Goal: Task Accomplishment & Management: Complete application form

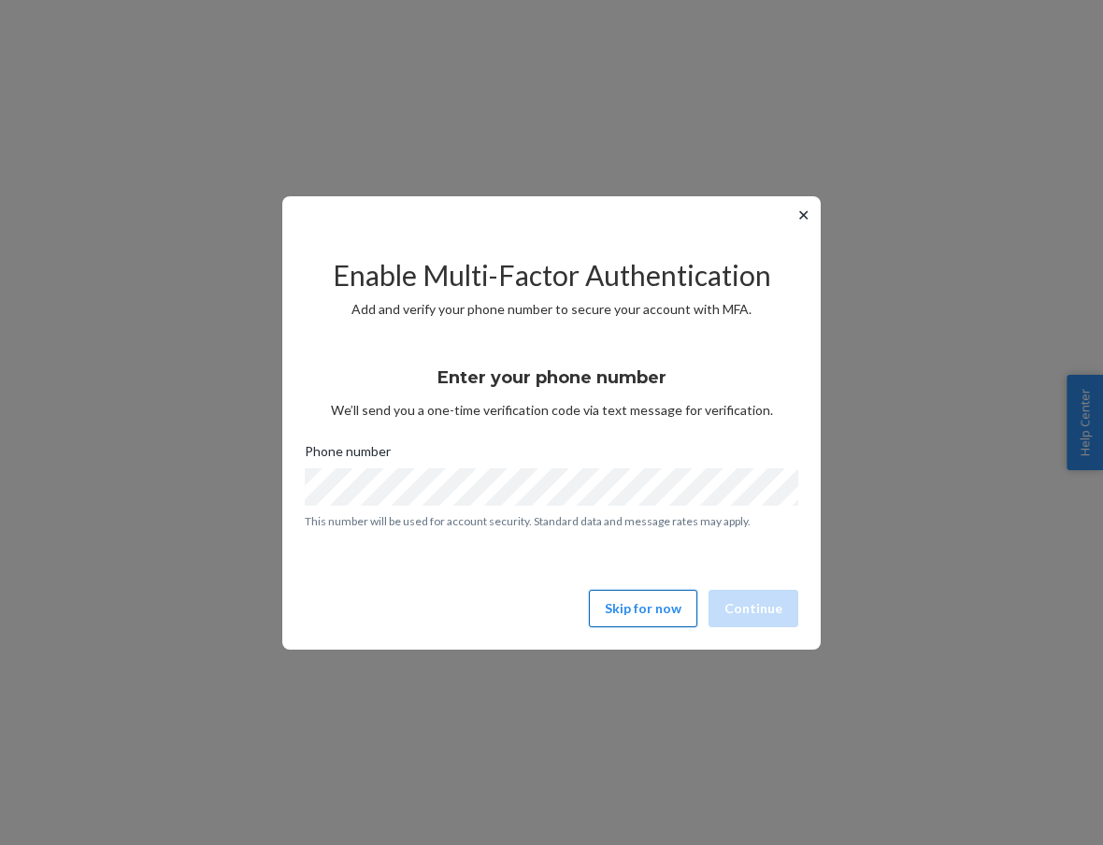
click at [634, 601] on button "Skip for now" at bounding box center [643, 608] width 108 height 37
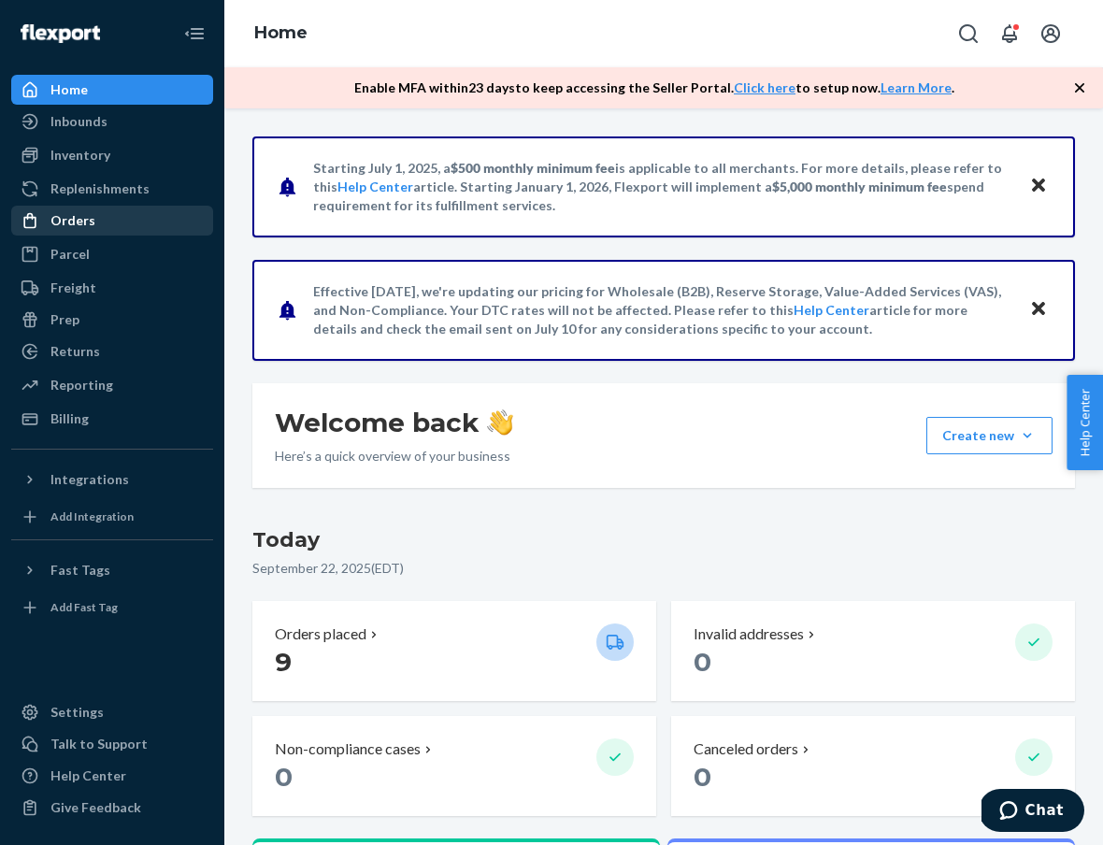
click at [118, 222] on div "Orders" at bounding box center [112, 220] width 198 height 26
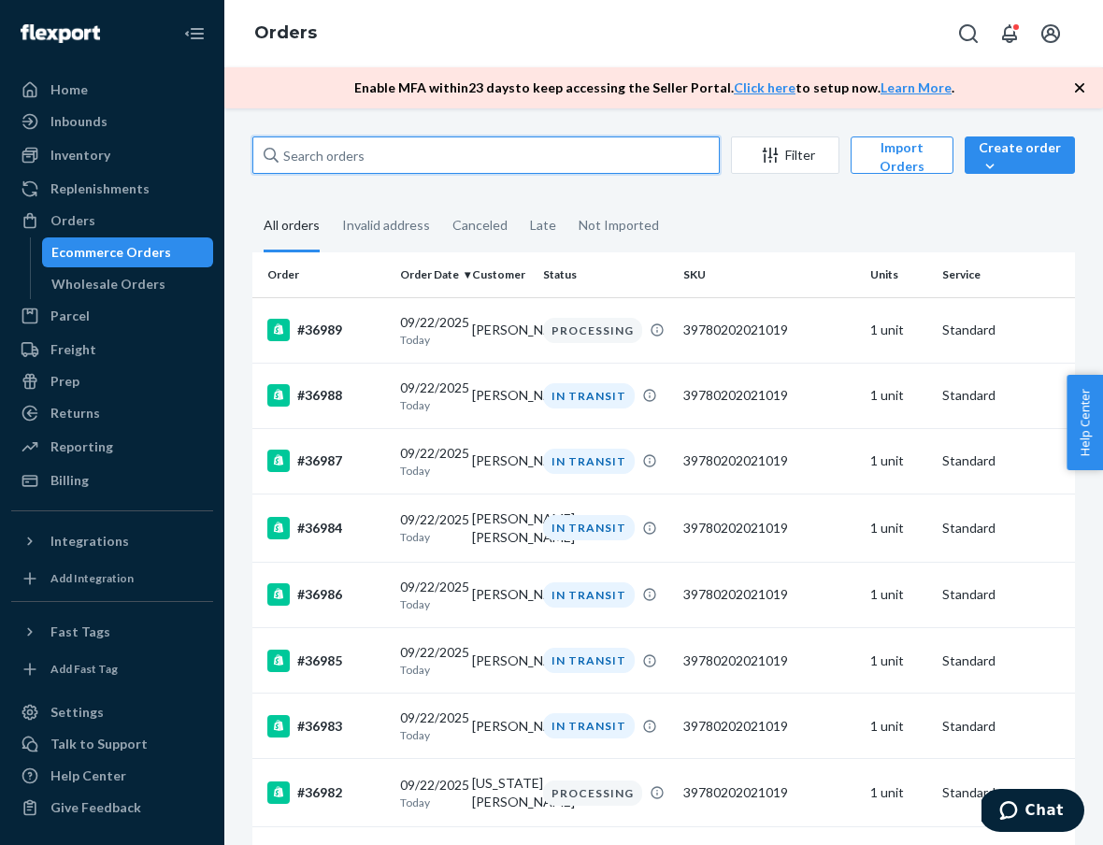
click at [432, 153] on input "text" at bounding box center [485, 154] width 467 height 37
paste input "[US_STATE][PERSON_NAME]"
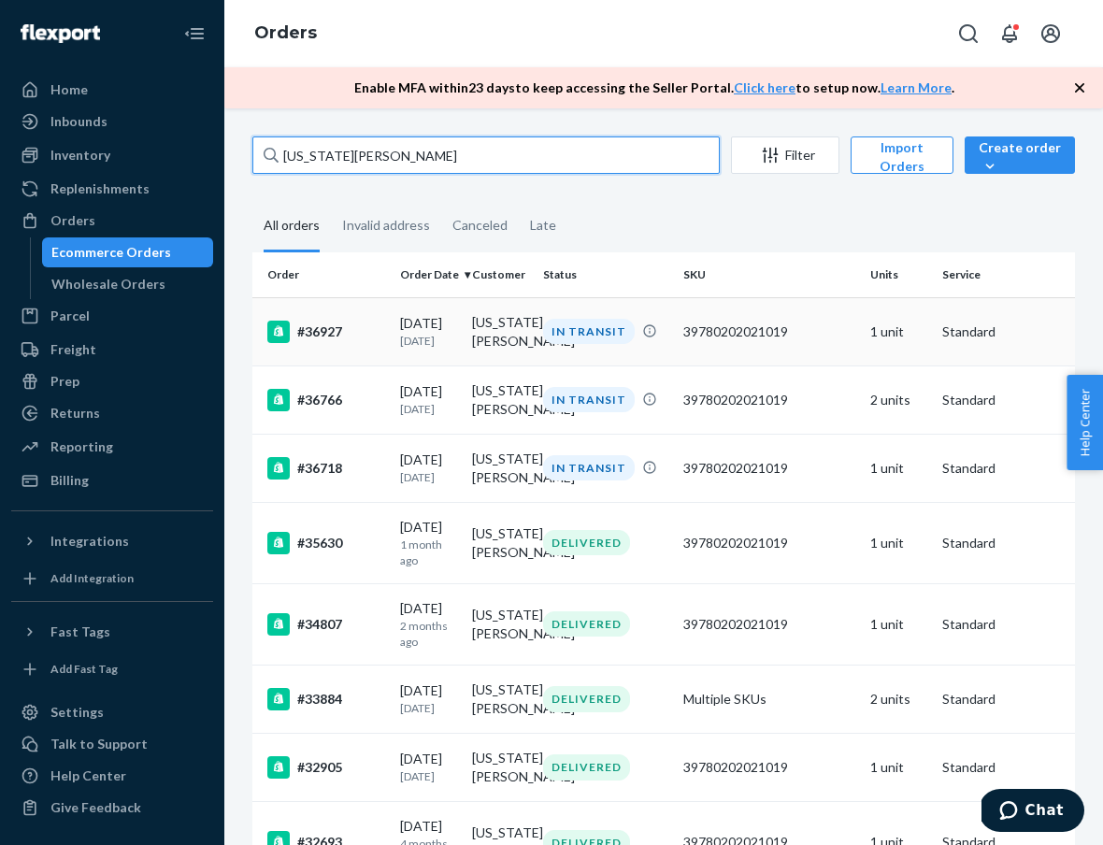
type input "[US_STATE][PERSON_NAME]"
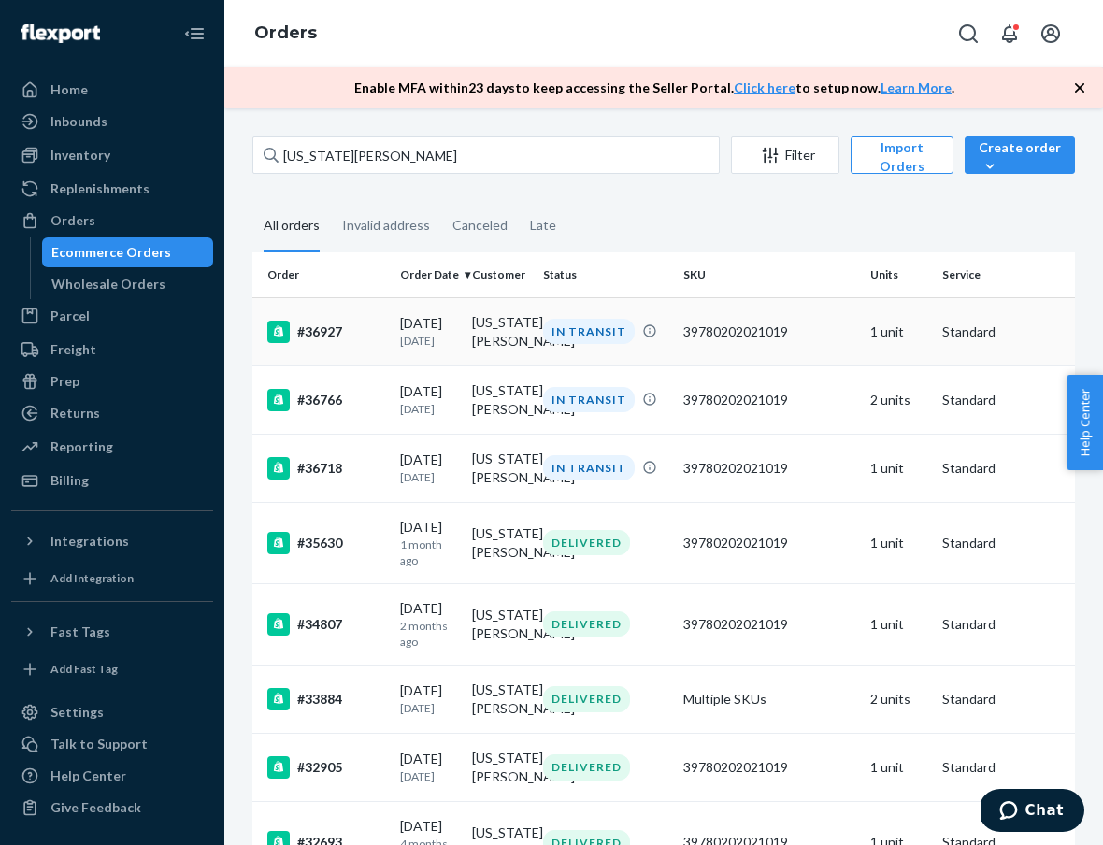
click at [319, 338] on div "#36927" at bounding box center [326, 332] width 118 height 22
click at [321, 391] on div "#36766" at bounding box center [326, 400] width 118 height 22
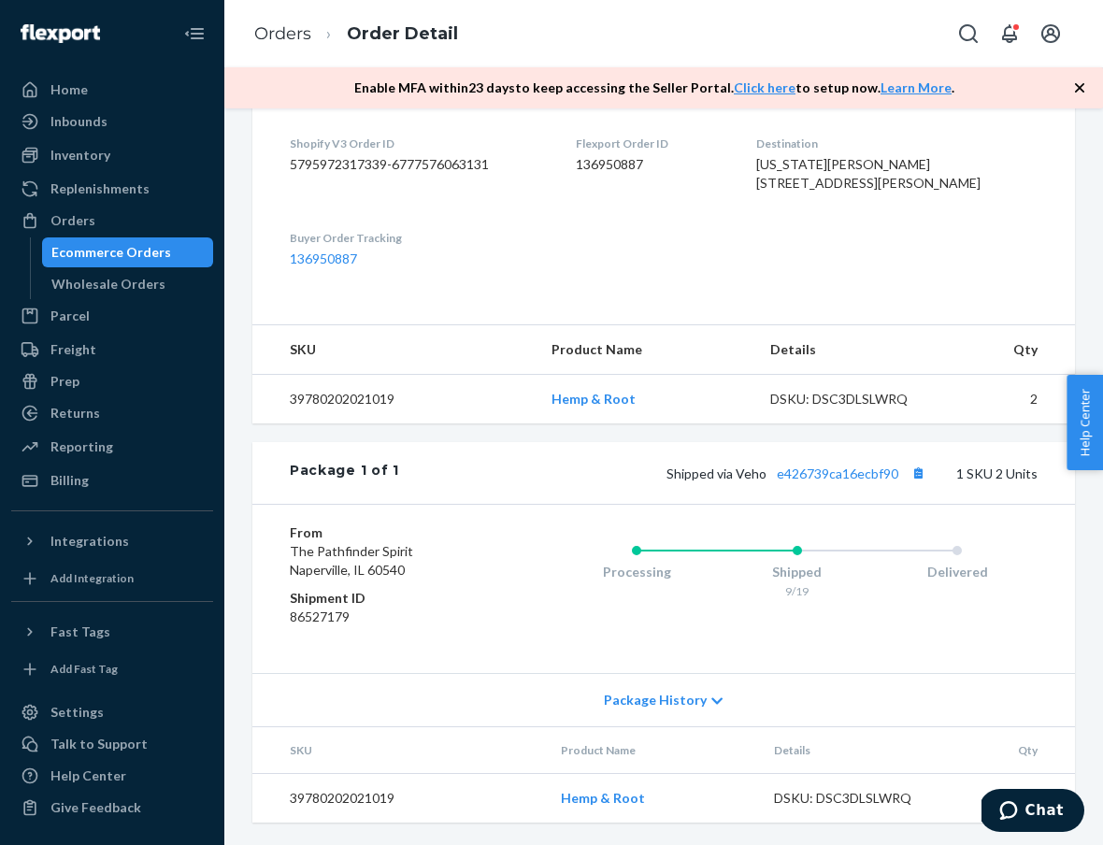
scroll to position [534, 0]
click at [824, 477] on link "e426739ca16ecbf90" at bounding box center [837, 473] width 121 height 16
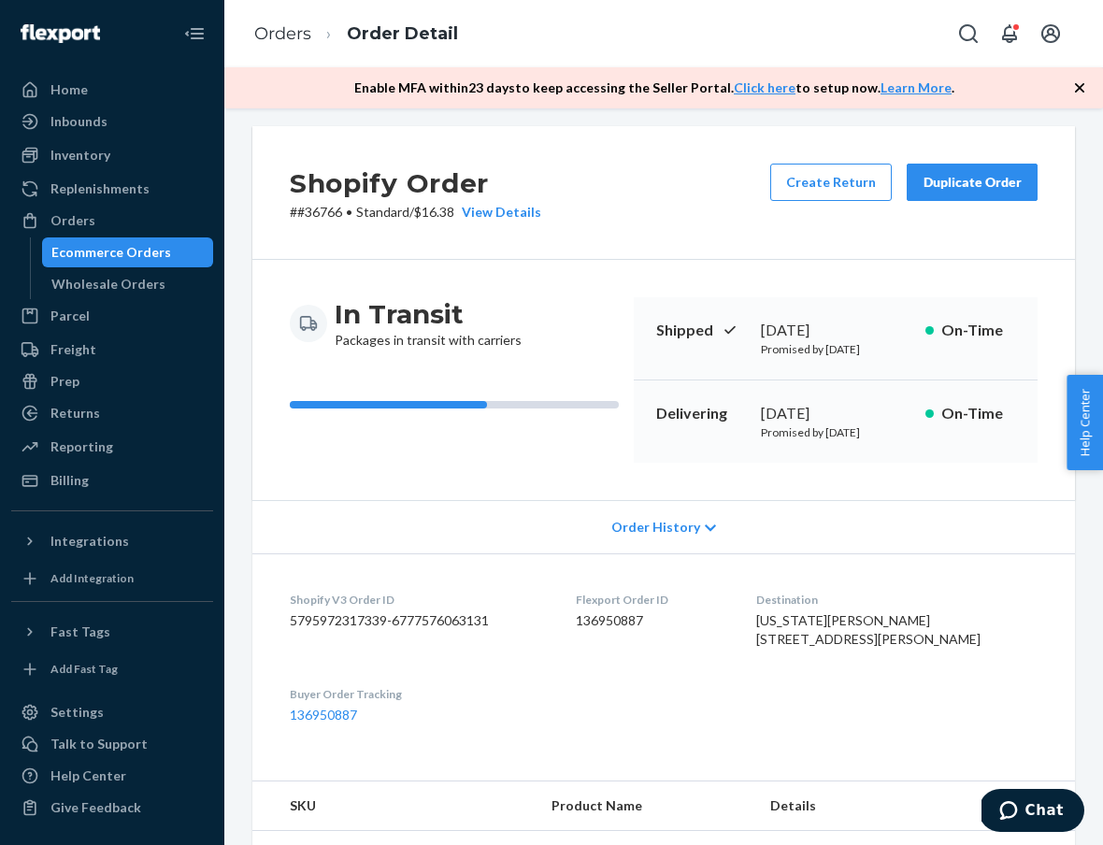
scroll to position [1, 0]
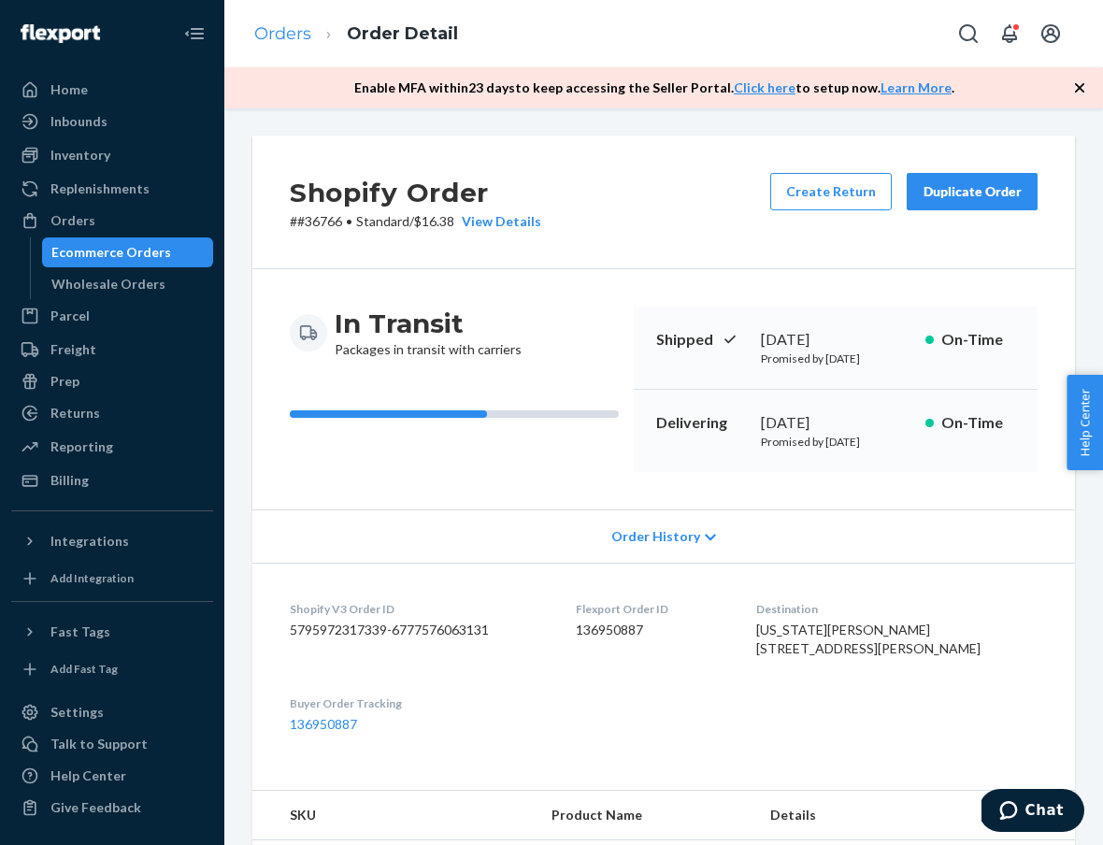
click at [283, 39] on link "Orders" at bounding box center [282, 33] width 57 height 21
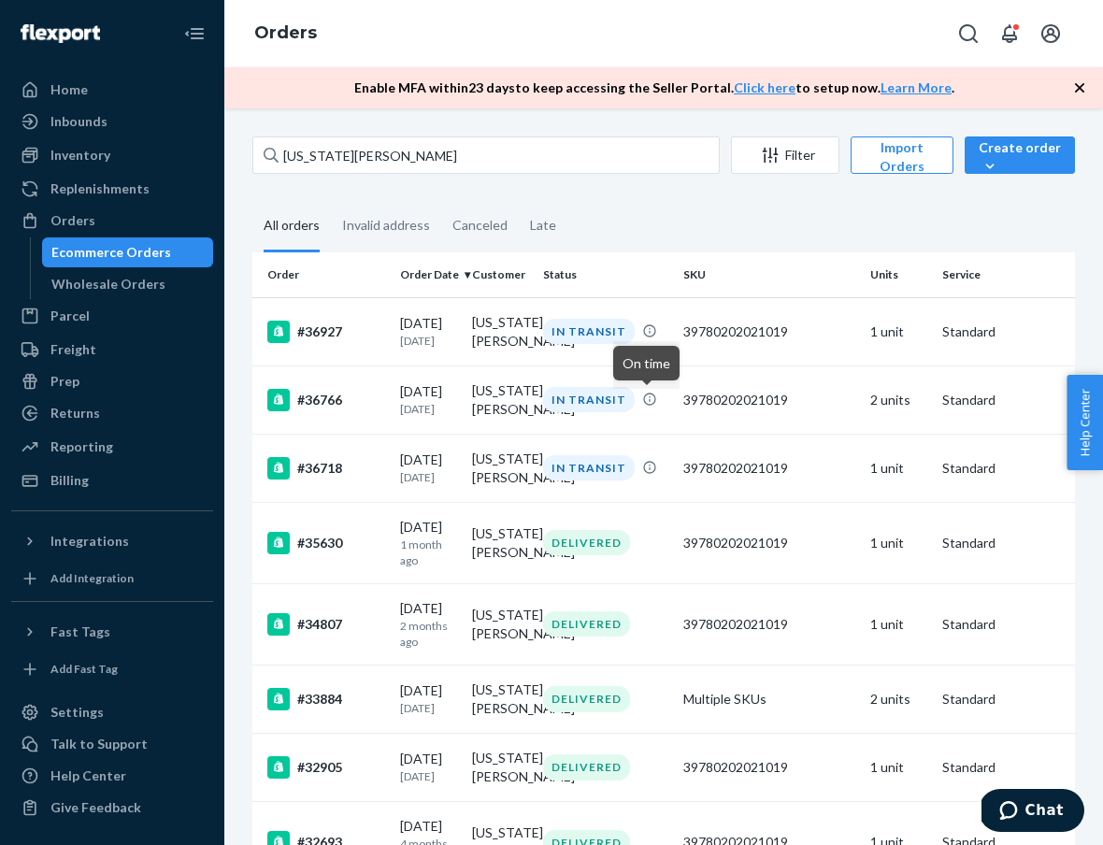
click at [913, 4] on div "Orders" at bounding box center [663, 33] width 878 height 67
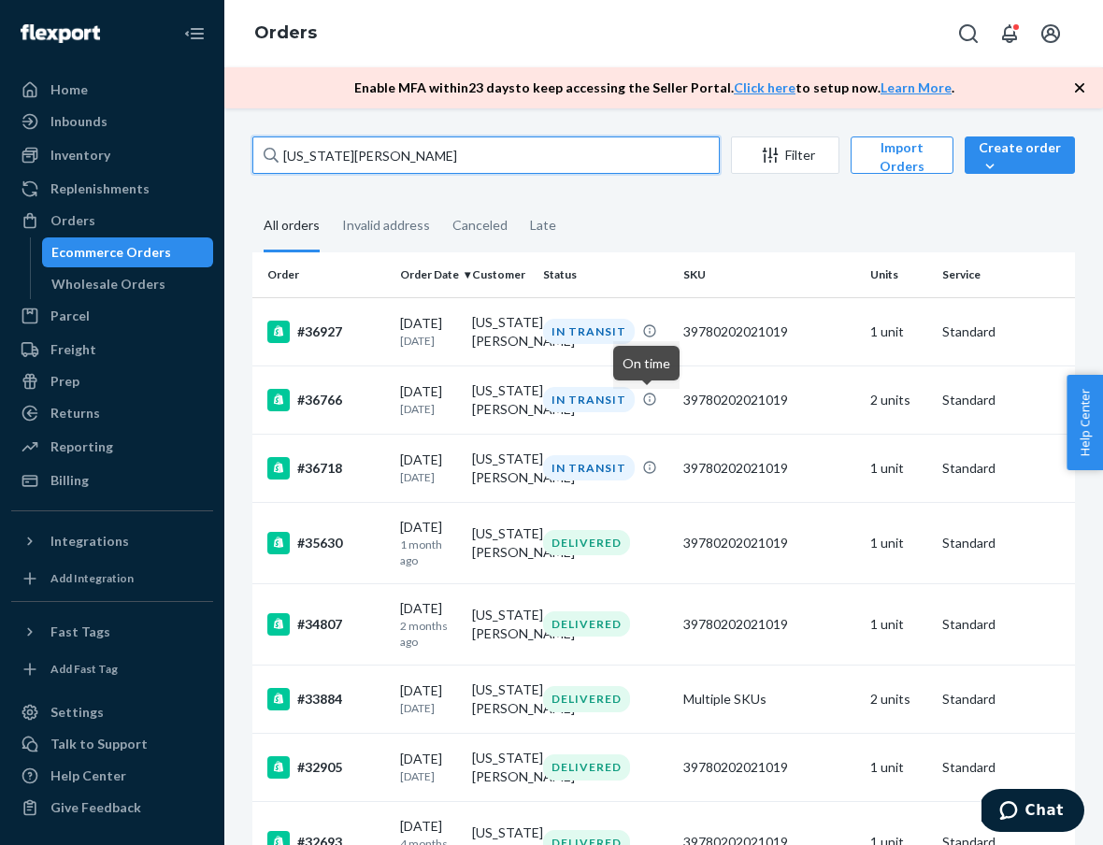
click at [430, 154] on input "[US_STATE][PERSON_NAME]" at bounding box center [485, 154] width 467 height 37
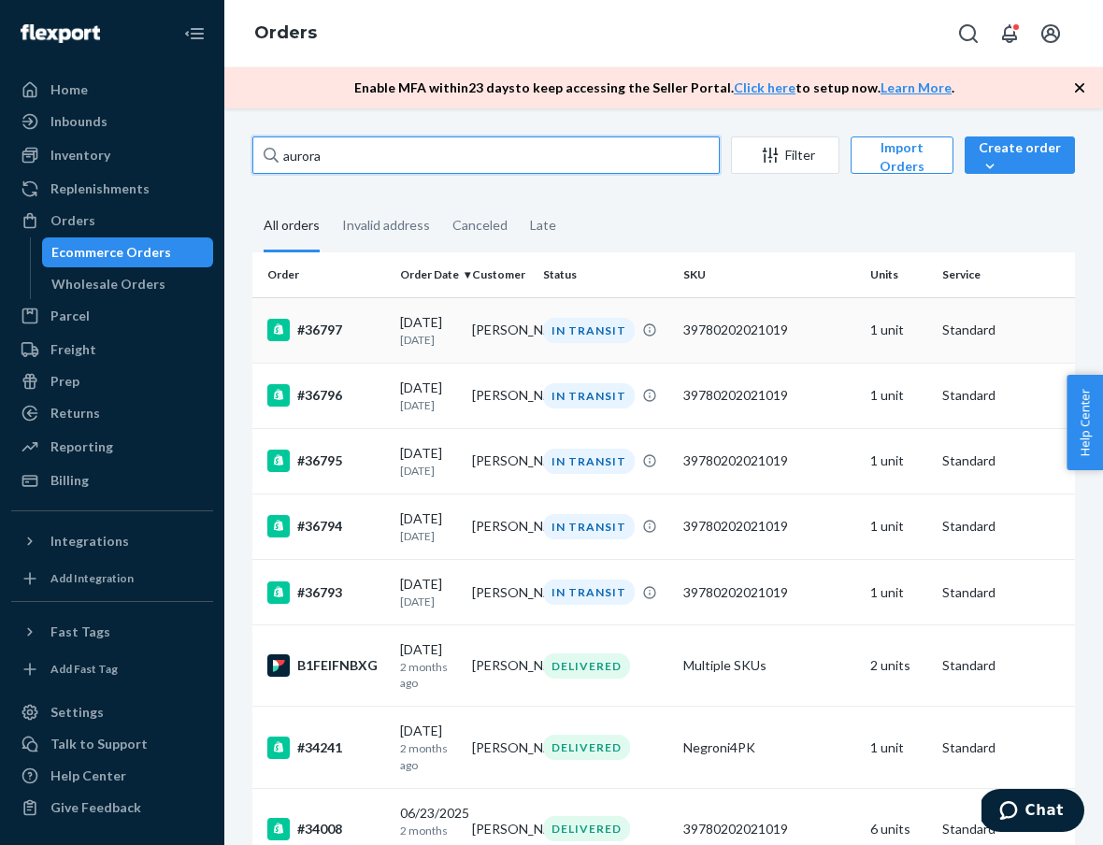
type input "aurora"
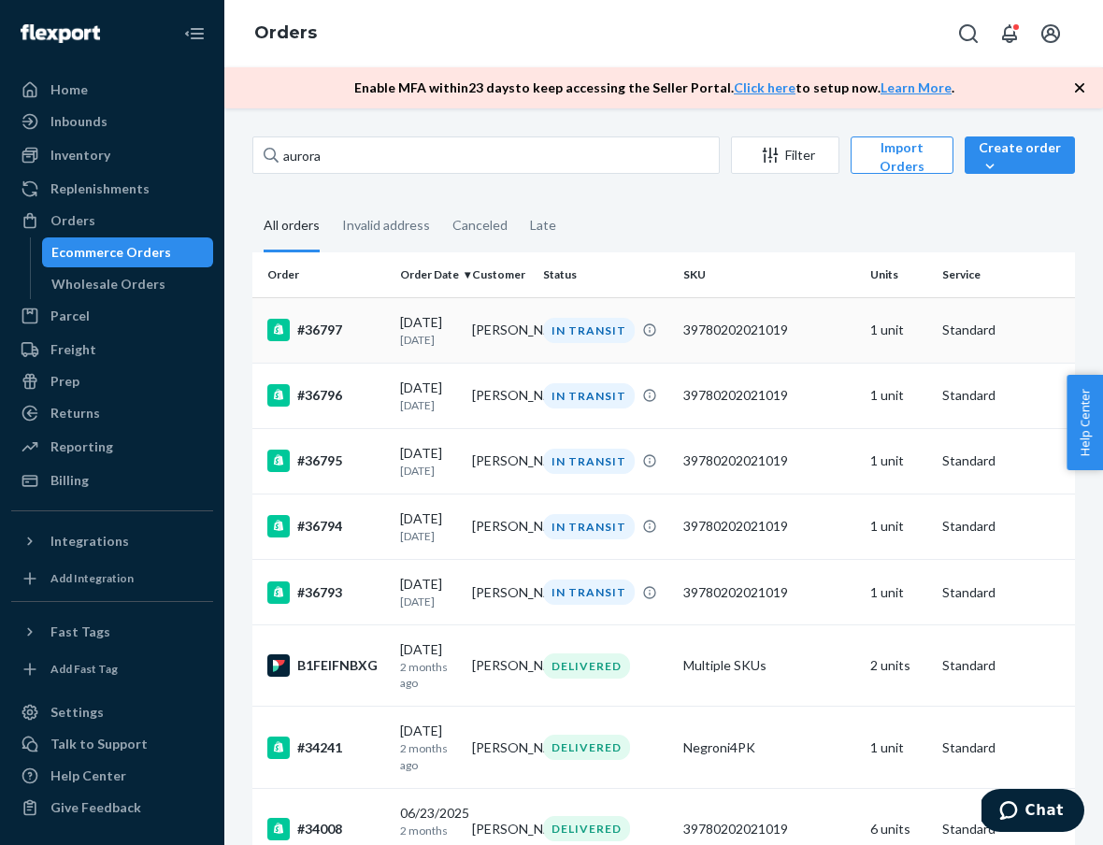
click at [306, 328] on div "#36797" at bounding box center [326, 330] width 118 height 22
drag, startPoint x: 347, startPoint y: 399, endPoint x: 286, endPoint y: 401, distance: 60.8
click at [286, 401] on div "#36796" at bounding box center [326, 395] width 118 height 22
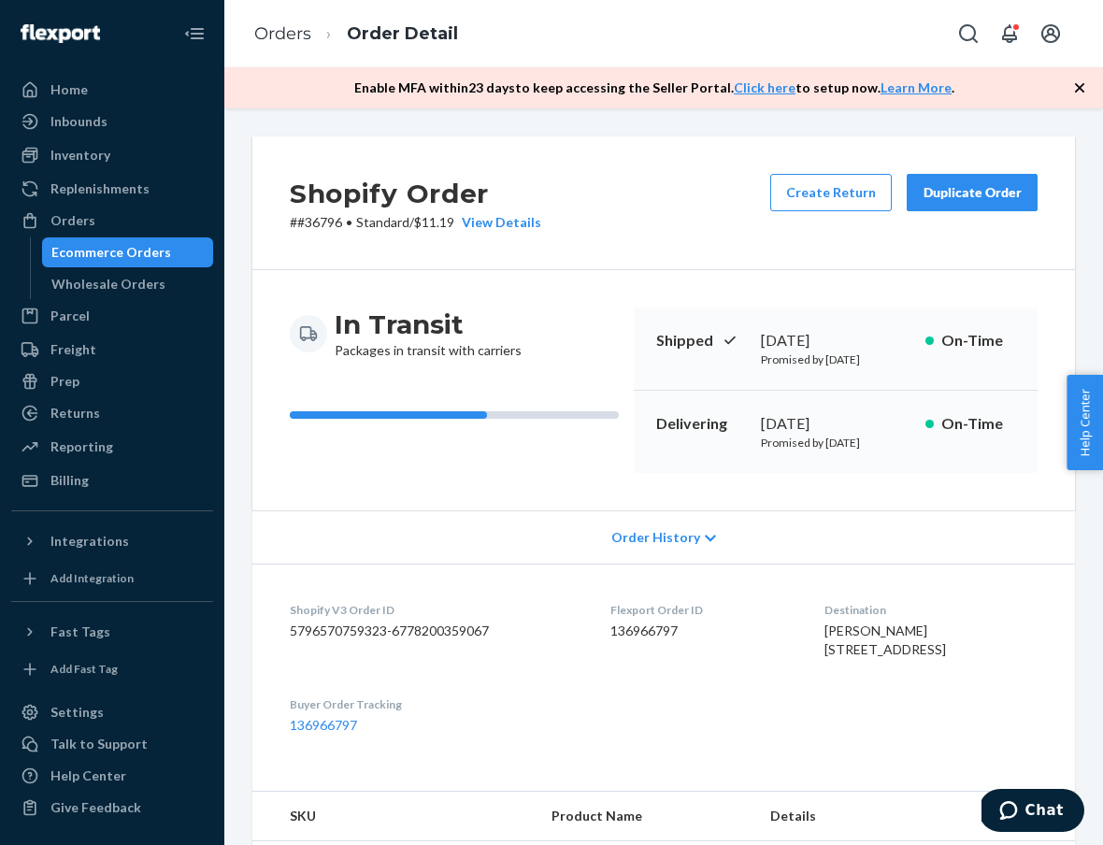
click at [314, 218] on p "# #36796 • Standard / $11.19 View Details" at bounding box center [415, 222] width 251 height 19
copy p "36796"
click at [288, 36] on link "Orders" at bounding box center [282, 33] width 57 height 21
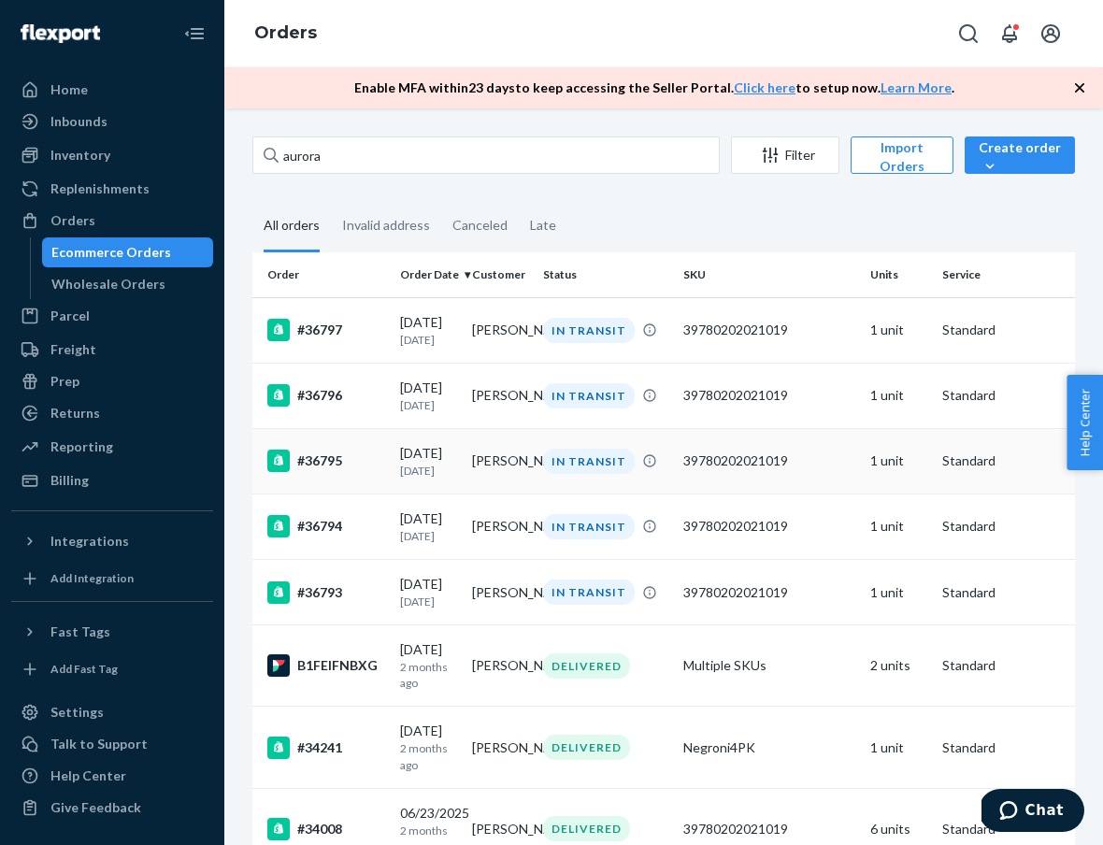
click at [326, 459] on div "#36795" at bounding box center [326, 460] width 118 height 22
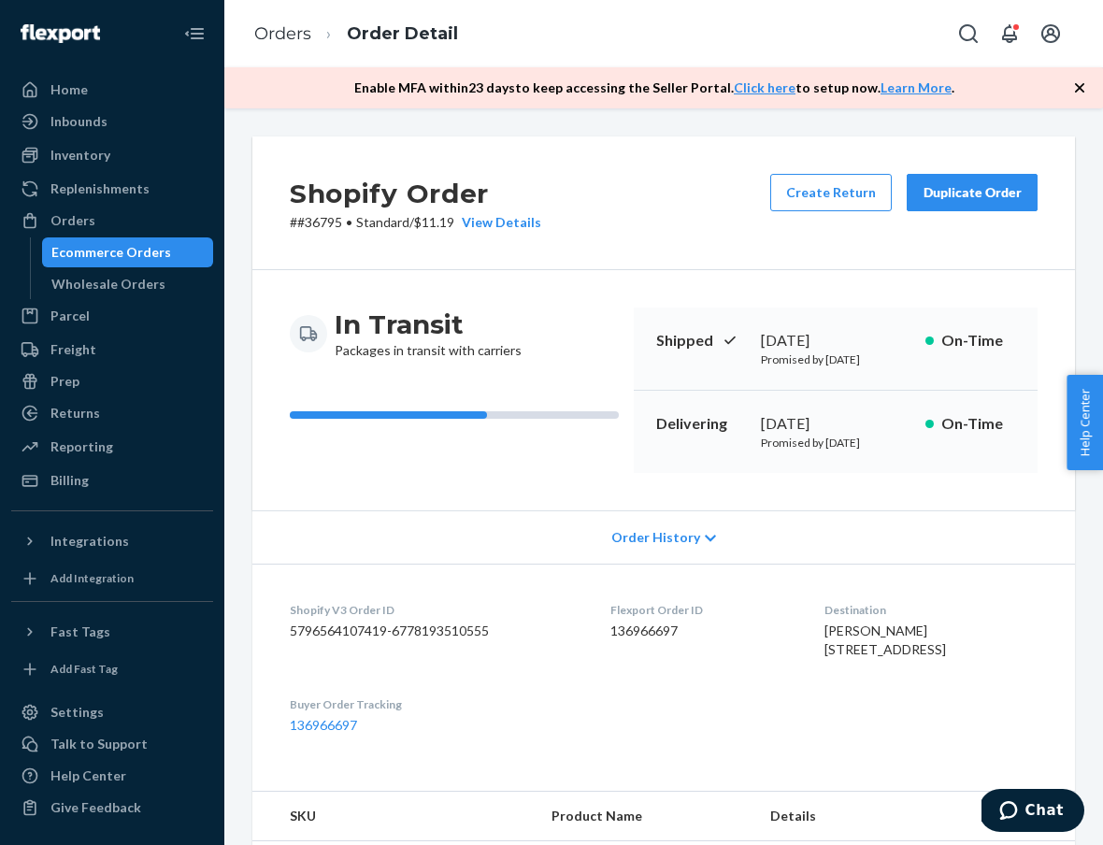
click at [324, 215] on p "# #36795 • Standard / $11.19 View Details" at bounding box center [415, 222] width 251 height 19
copy p "36795"
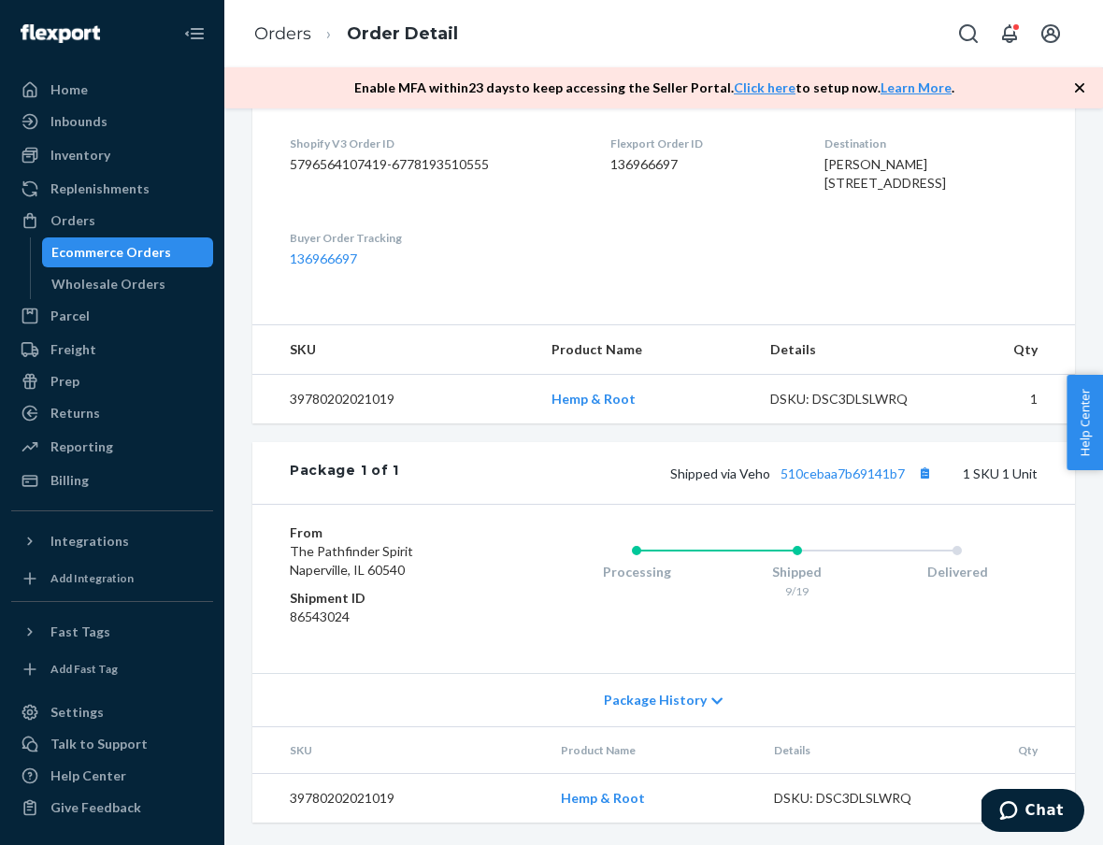
scroll to position [534, 0]
click at [846, 462] on div "Shipped via Veho 510cebaa7b69141b7 1 SKU 1 Unit" at bounding box center [718, 473] width 638 height 24
click at [846, 466] on link "510cebaa7b69141b7" at bounding box center [842, 473] width 124 height 16
click at [841, 2] on div "Orders Order Detail" at bounding box center [663, 33] width 878 height 67
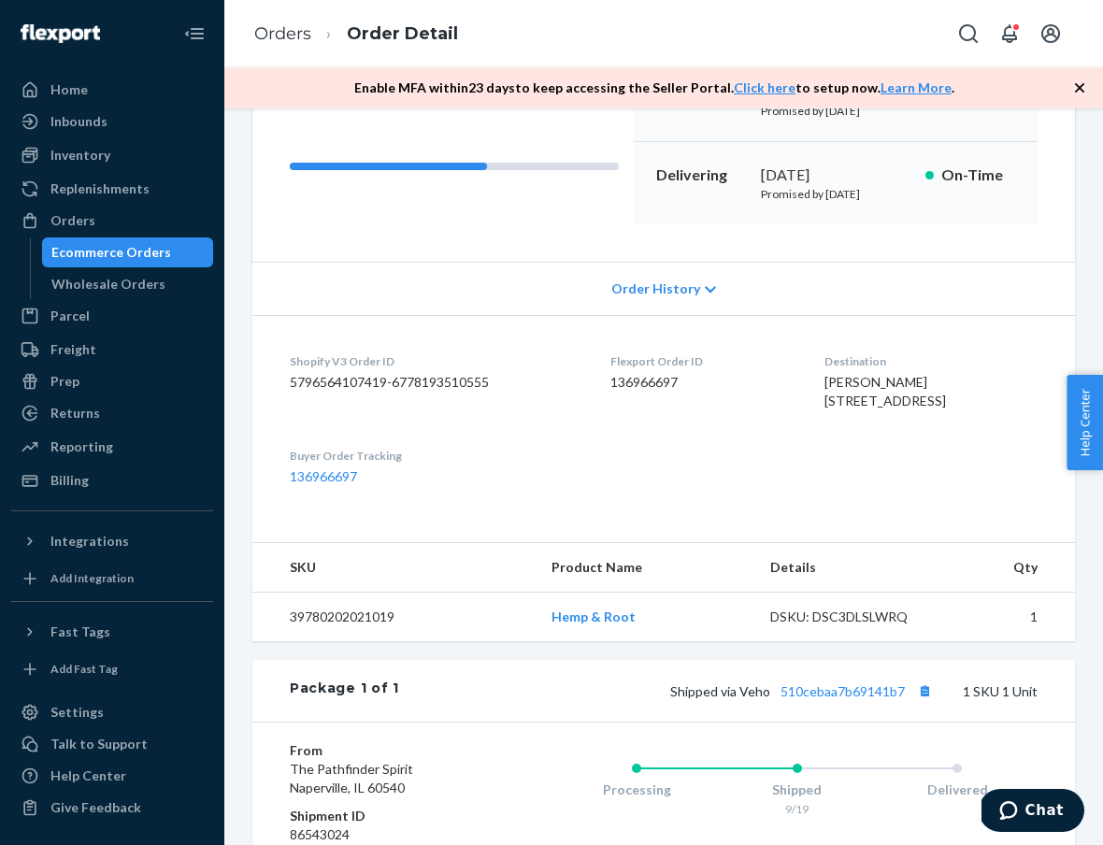
scroll to position [1, 0]
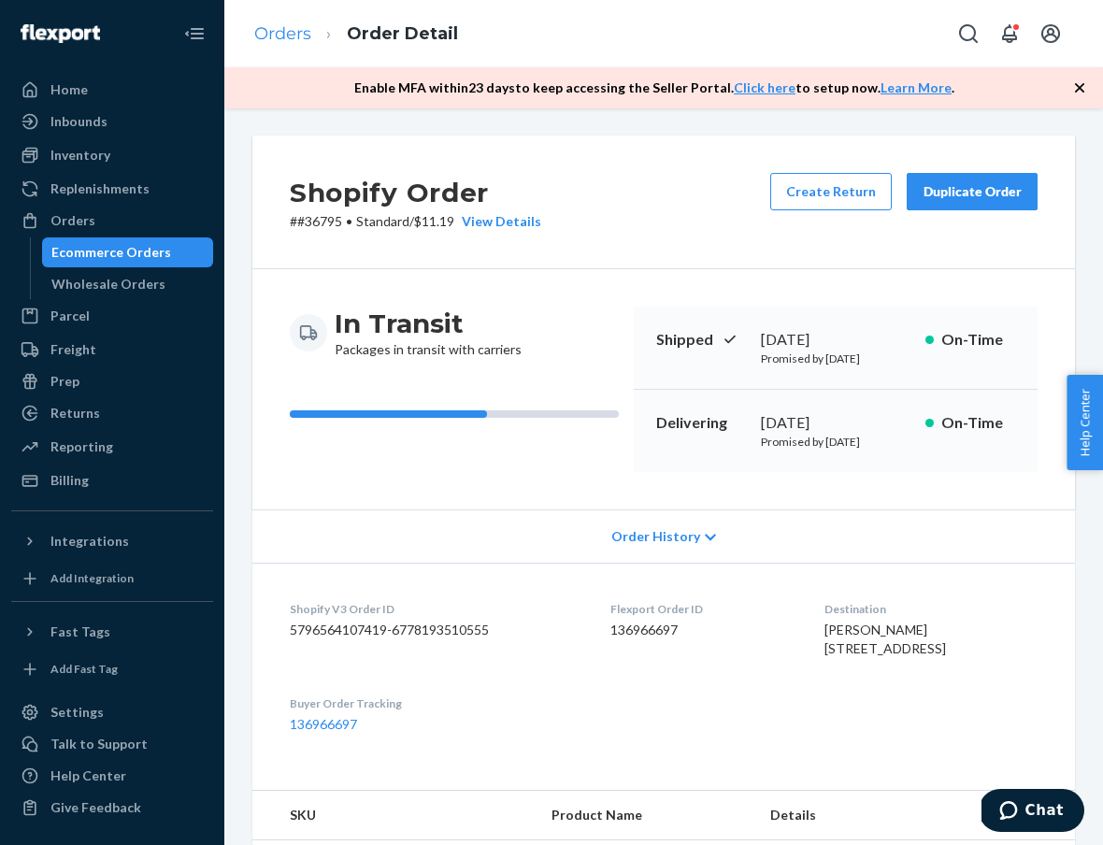
click at [287, 35] on link "Orders" at bounding box center [282, 33] width 57 height 21
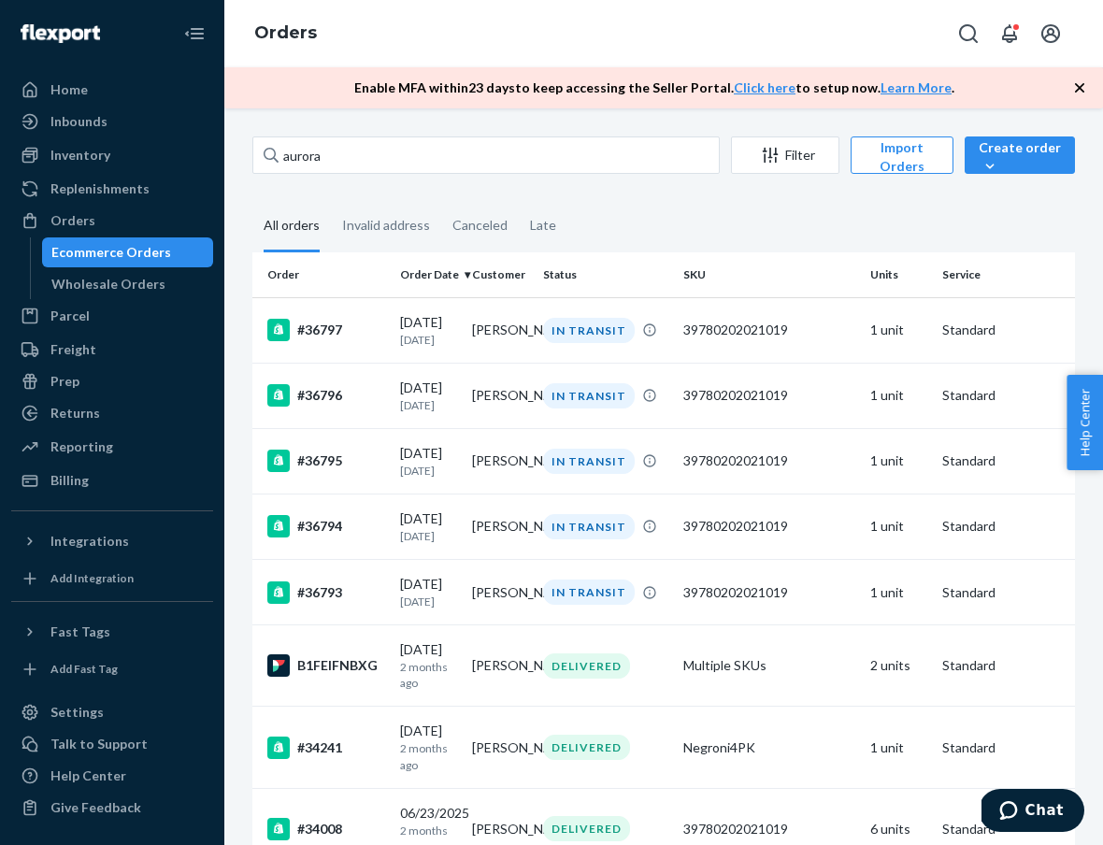
click at [91, 273] on div "Wholesale Orders" at bounding box center [128, 284] width 168 height 26
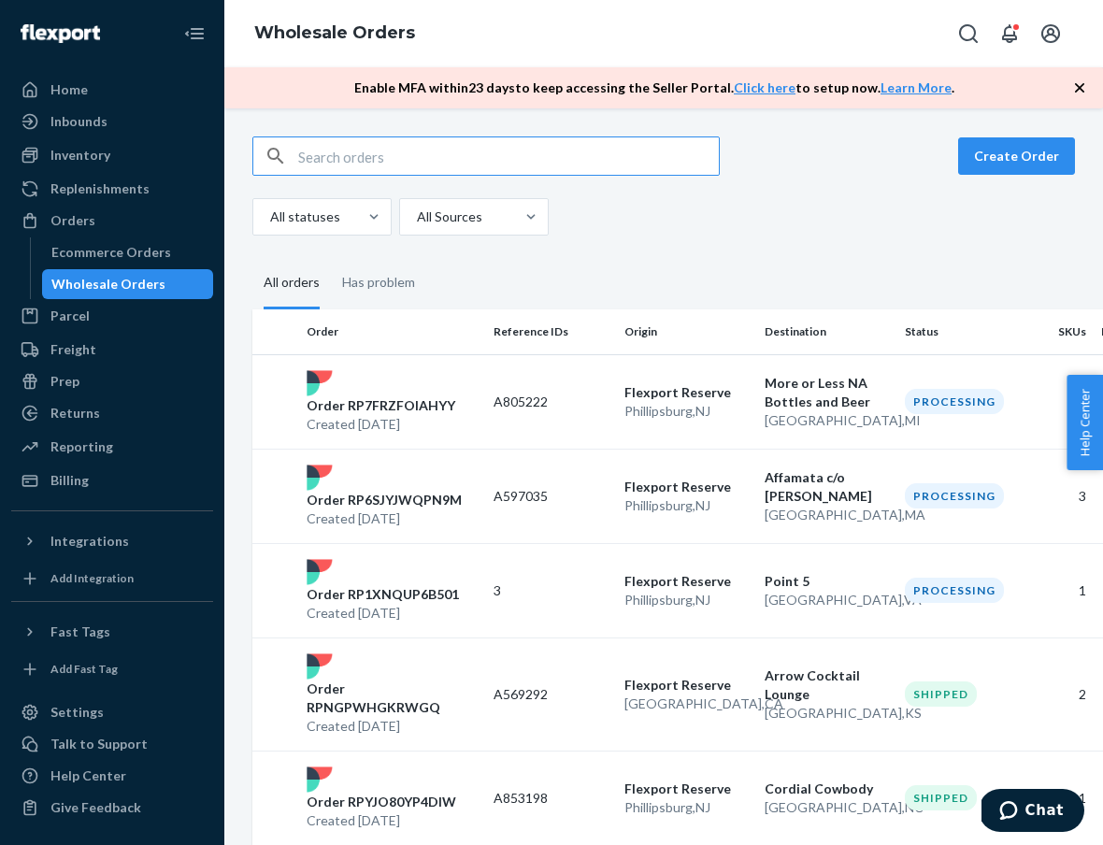
click at [342, 158] on input "text" at bounding box center [508, 155] width 420 height 37
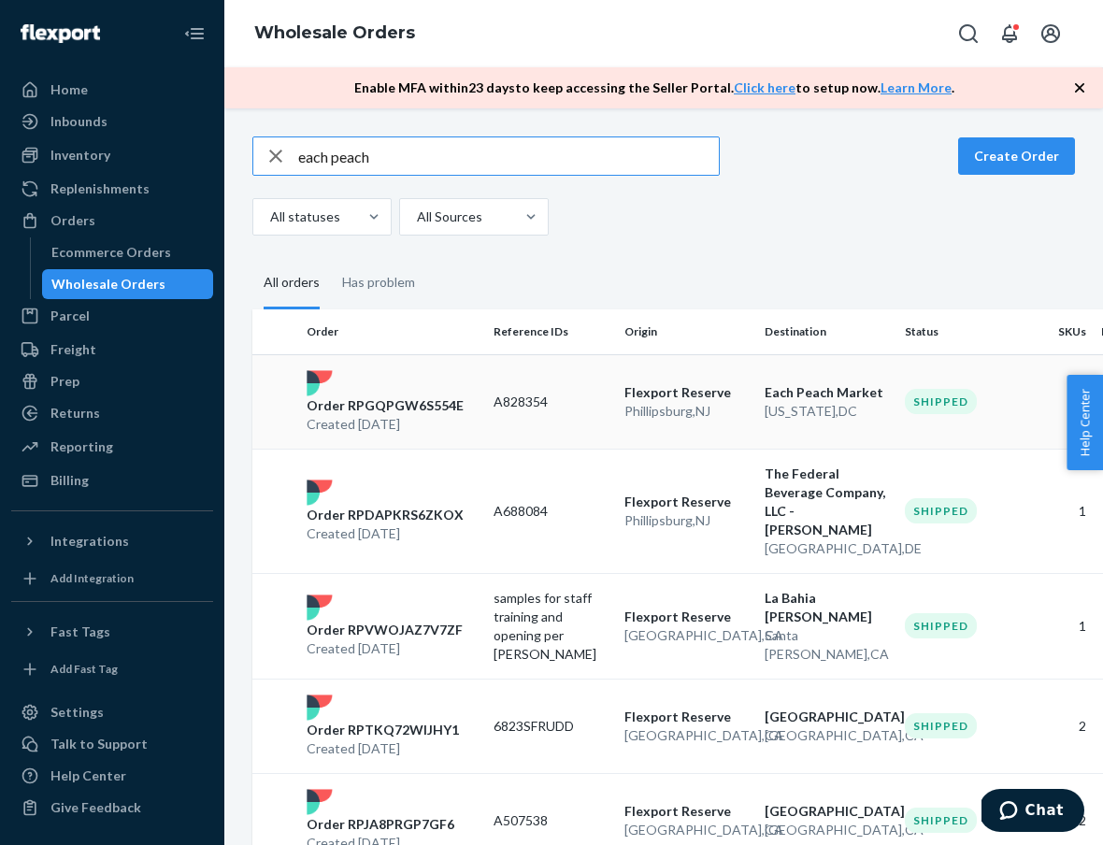
type input "each peach"
click at [382, 394] on div "Order RPGQPGW6S554E Created [DATE]" at bounding box center [392, 402] width 187 height 64
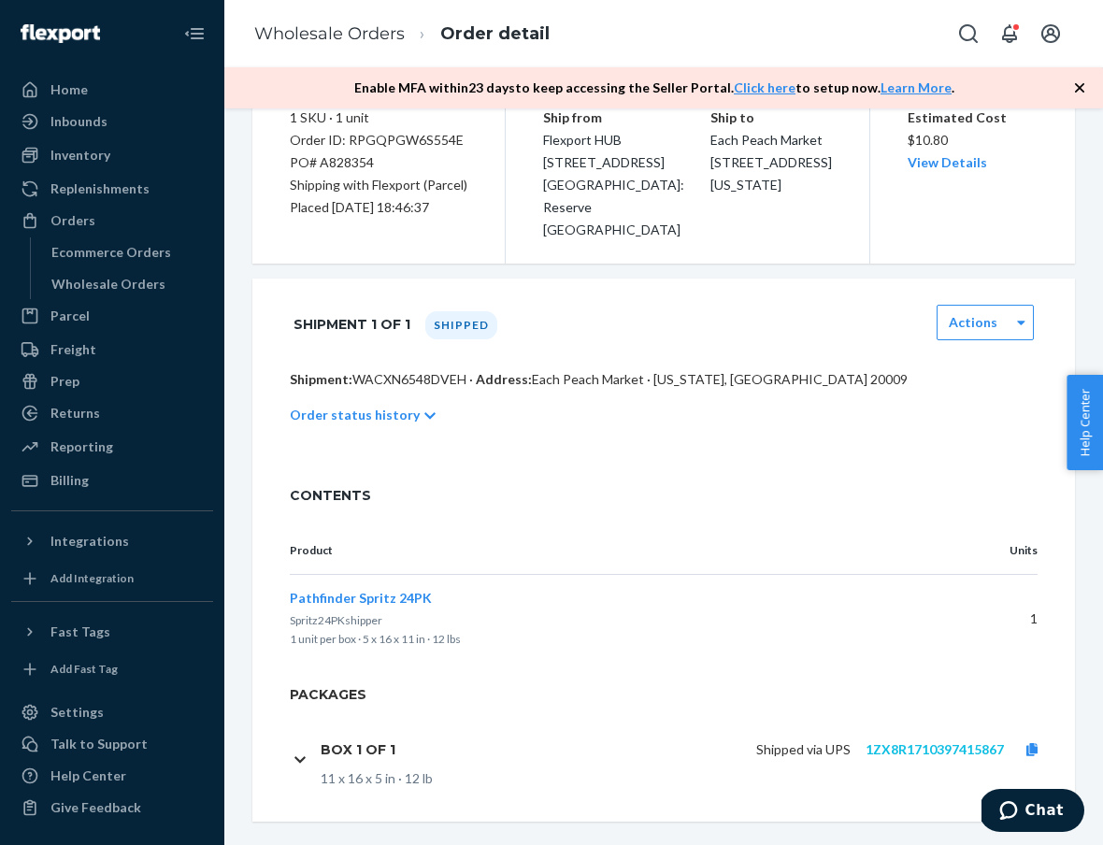
scroll to position [192, 0]
click at [935, 742] on link "1ZX8R1710397415867" at bounding box center [934, 750] width 138 height 16
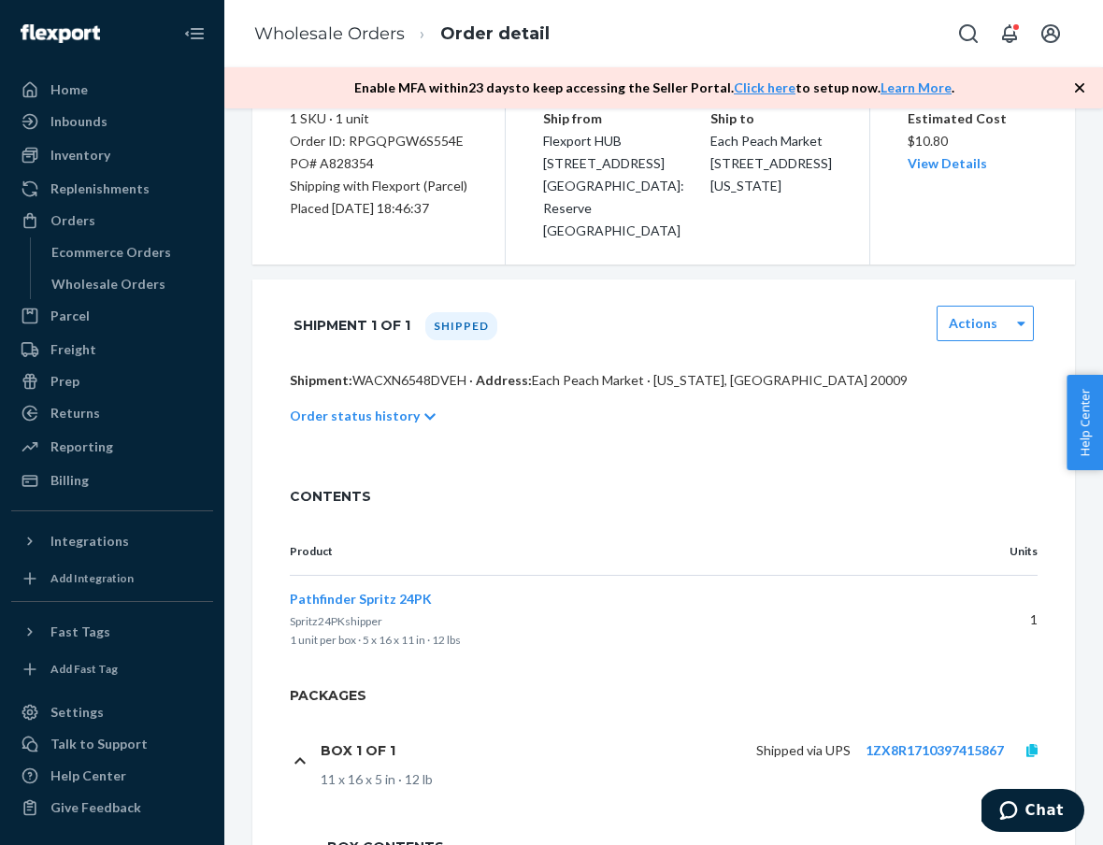
click at [1035, 744] on icon at bounding box center [1031, 750] width 11 height 13
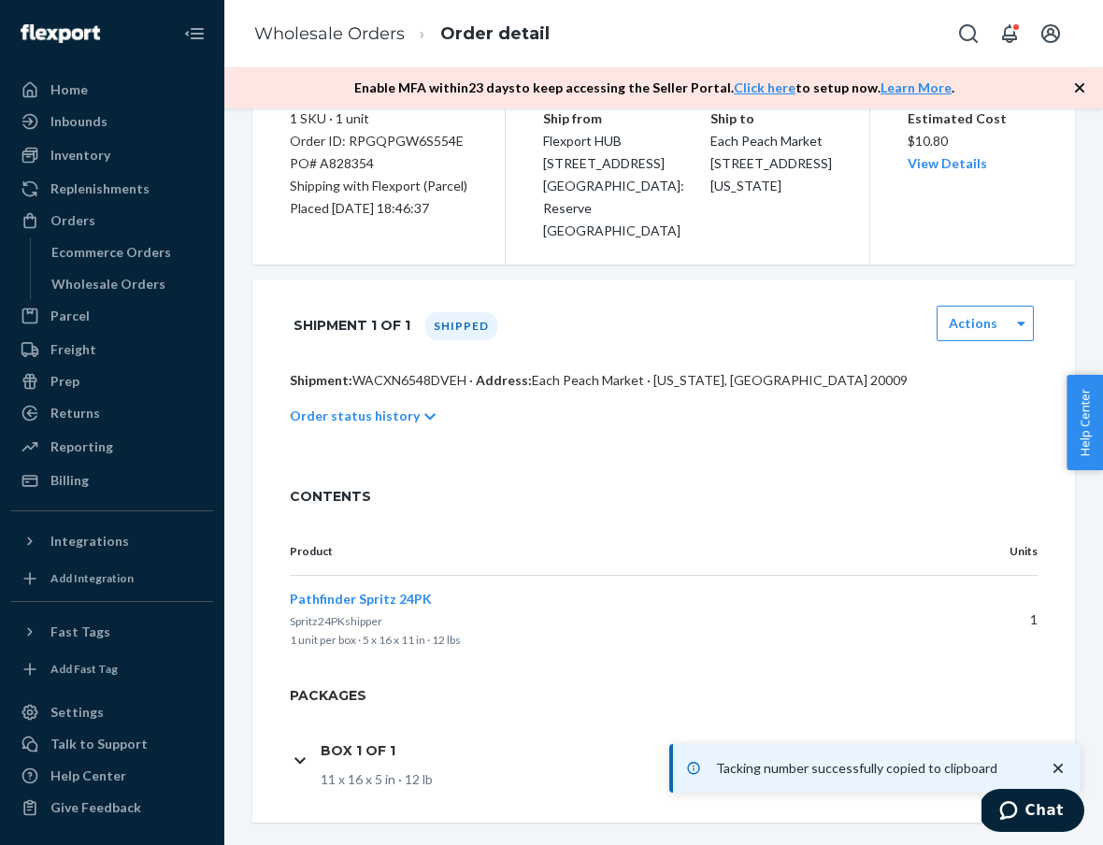
click at [367, 21] on ol "Wholesale Orders Order detail" at bounding box center [401, 34] width 325 height 55
click at [367, 30] on link "Wholesale Orders" at bounding box center [329, 33] width 150 height 21
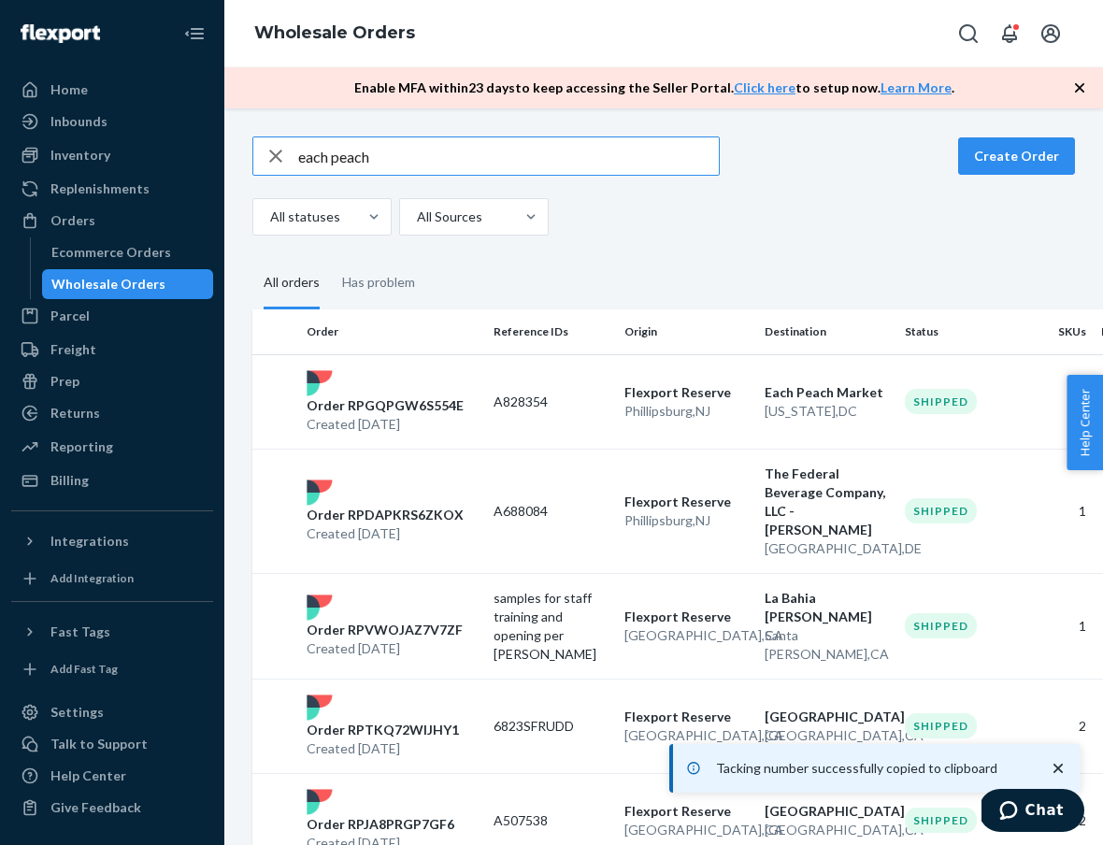
click at [392, 148] on input "each peach" at bounding box center [508, 155] width 420 height 37
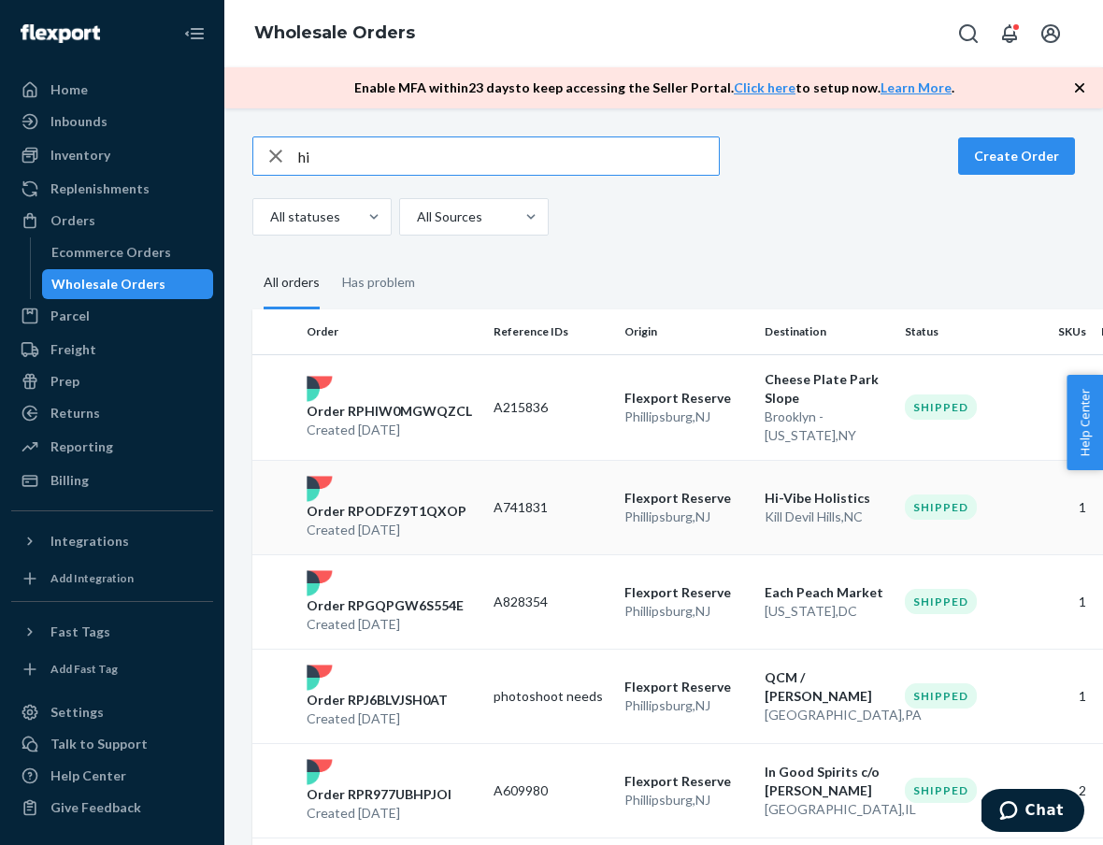
type input "hi"
click at [435, 506] on p "Order RPODFZ9T1QXOP" at bounding box center [386, 511] width 160 height 19
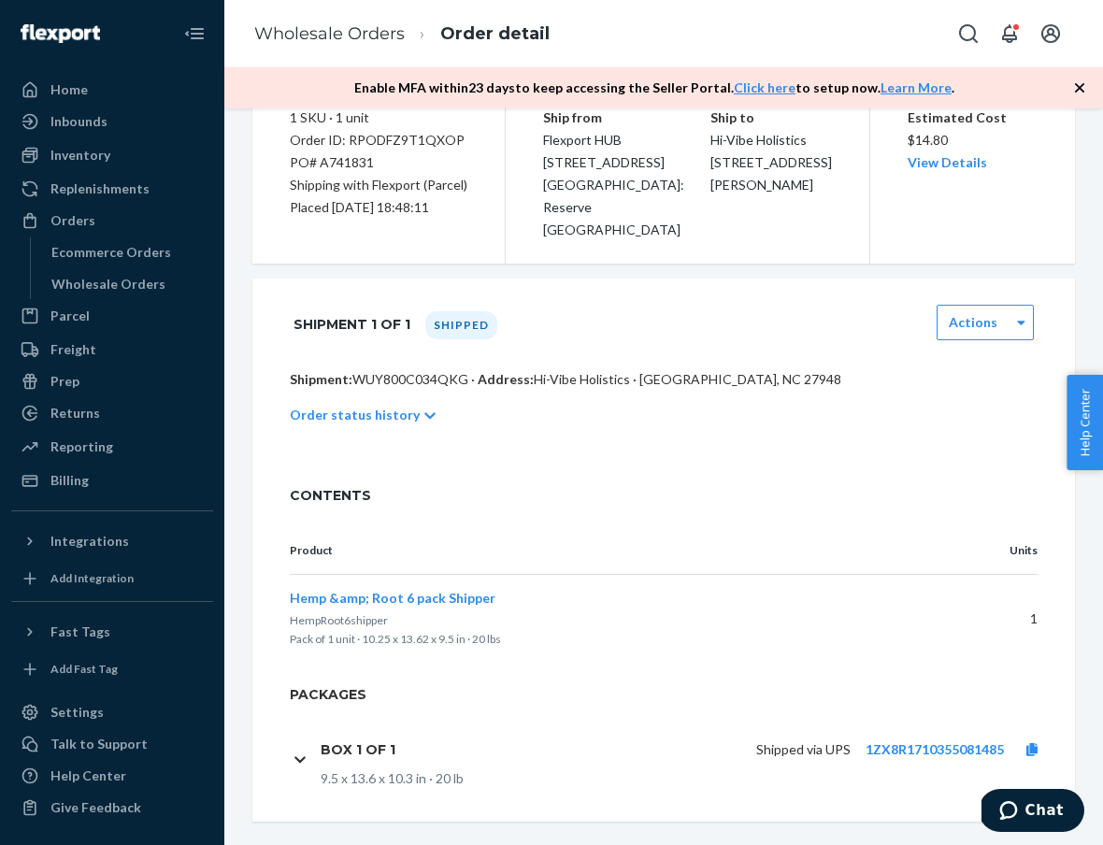
scroll to position [192, 0]
click at [901, 742] on link "1ZX8R1710355081485" at bounding box center [934, 750] width 138 height 16
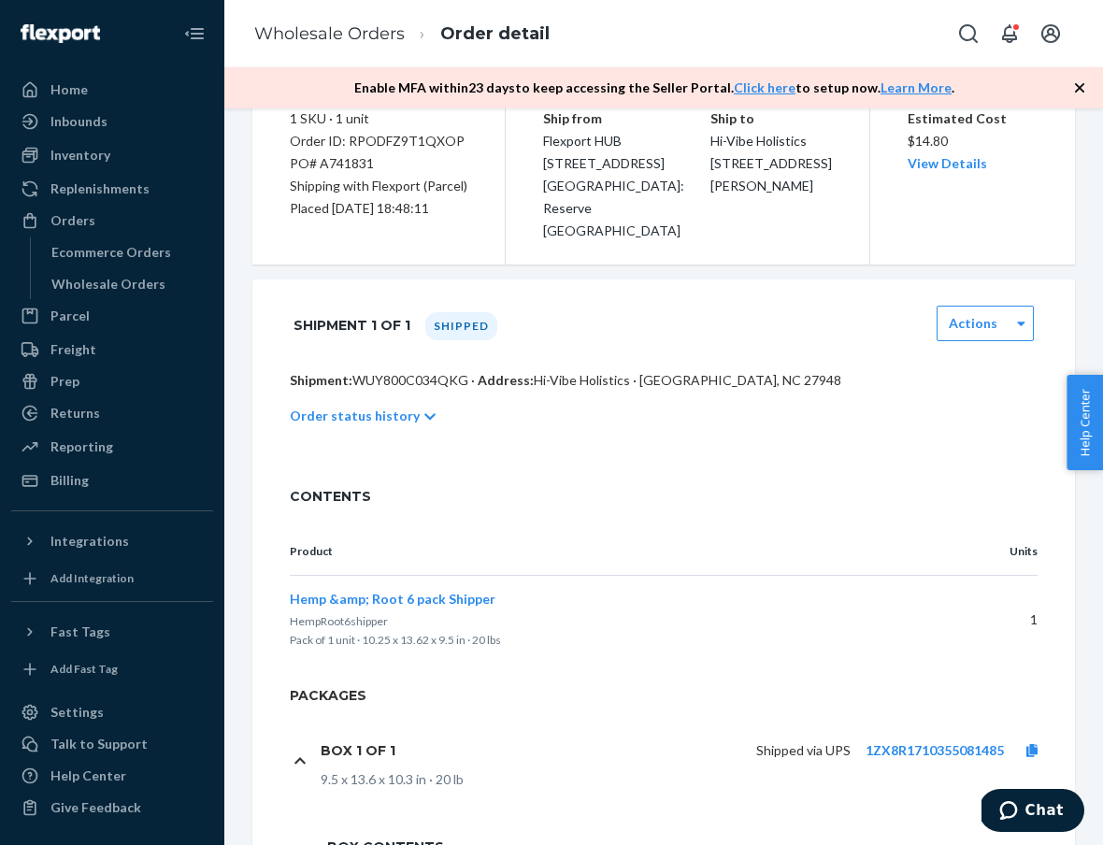
click at [1031, 738] on div "Shipped via UPS 1ZX8R1710355081485" at bounding box center [734, 750] width 649 height 39
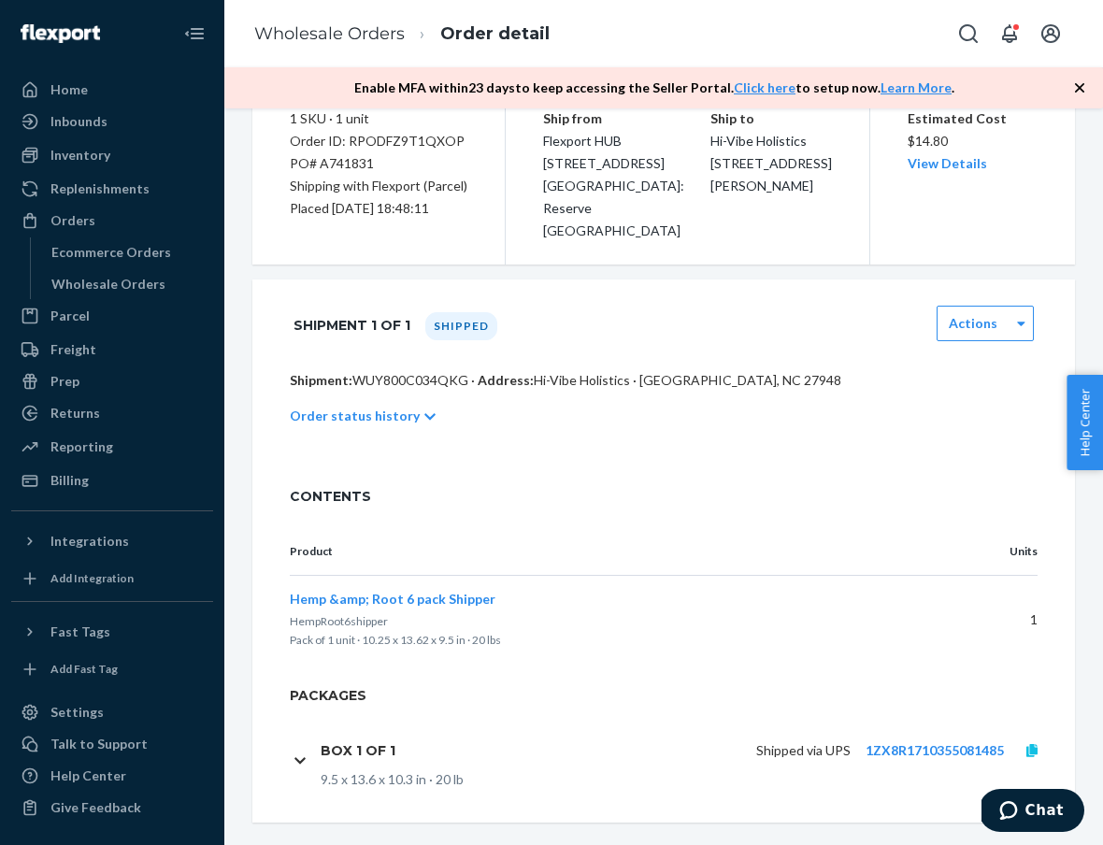
click at [1028, 744] on icon at bounding box center [1031, 750] width 11 height 13
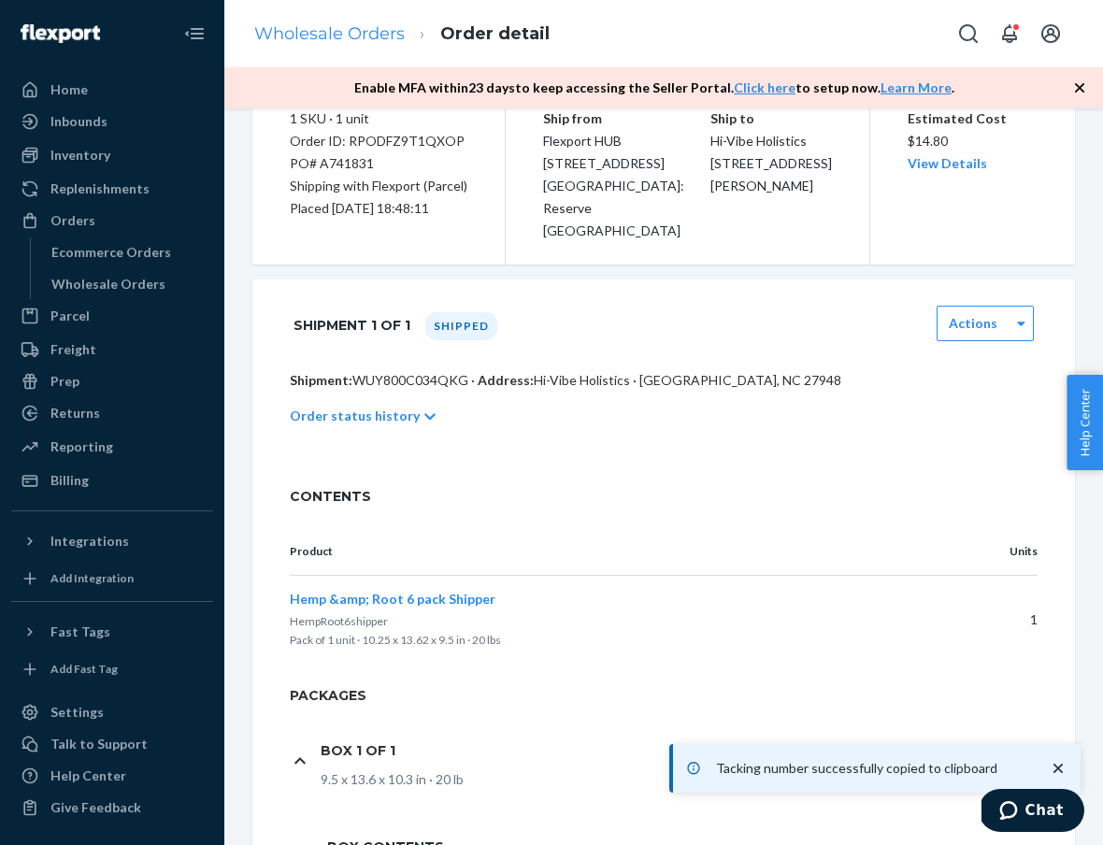
click at [388, 31] on link "Wholesale Orders" at bounding box center [329, 33] width 150 height 21
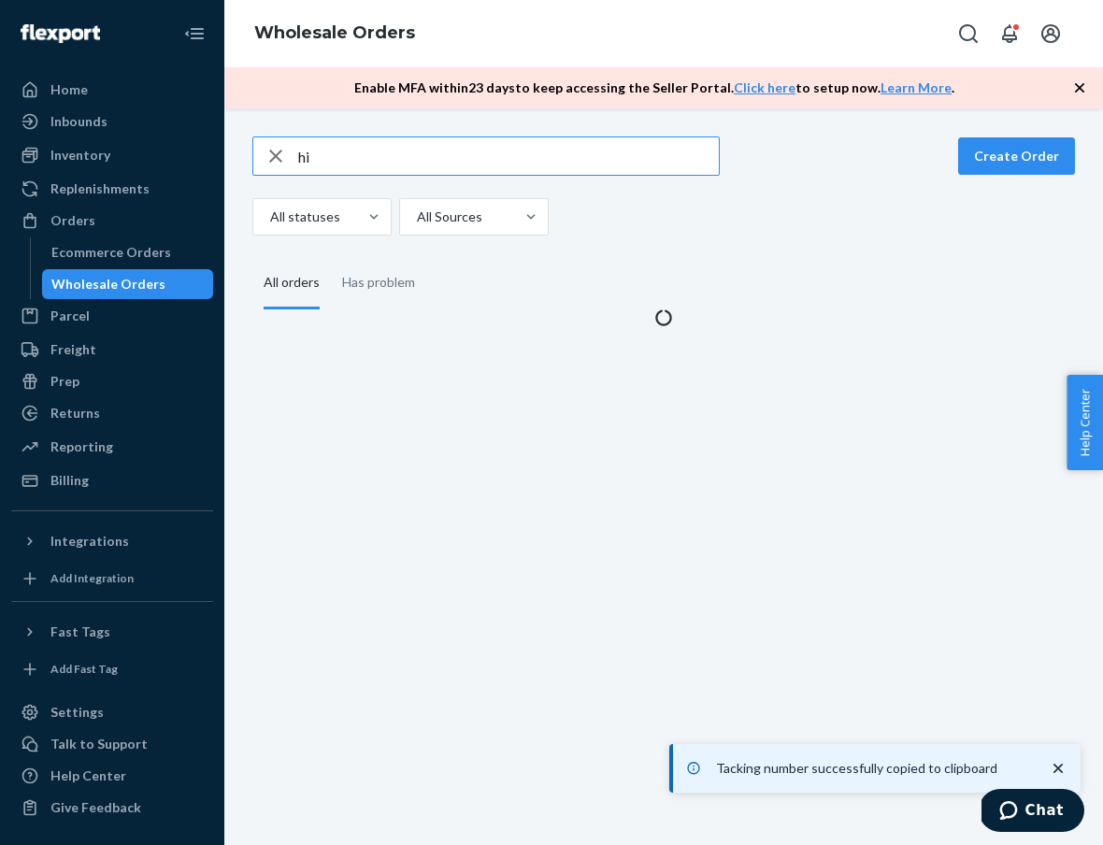
click at [453, 156] on input "hi" at bounding box center [508, 155] width 420 height 37
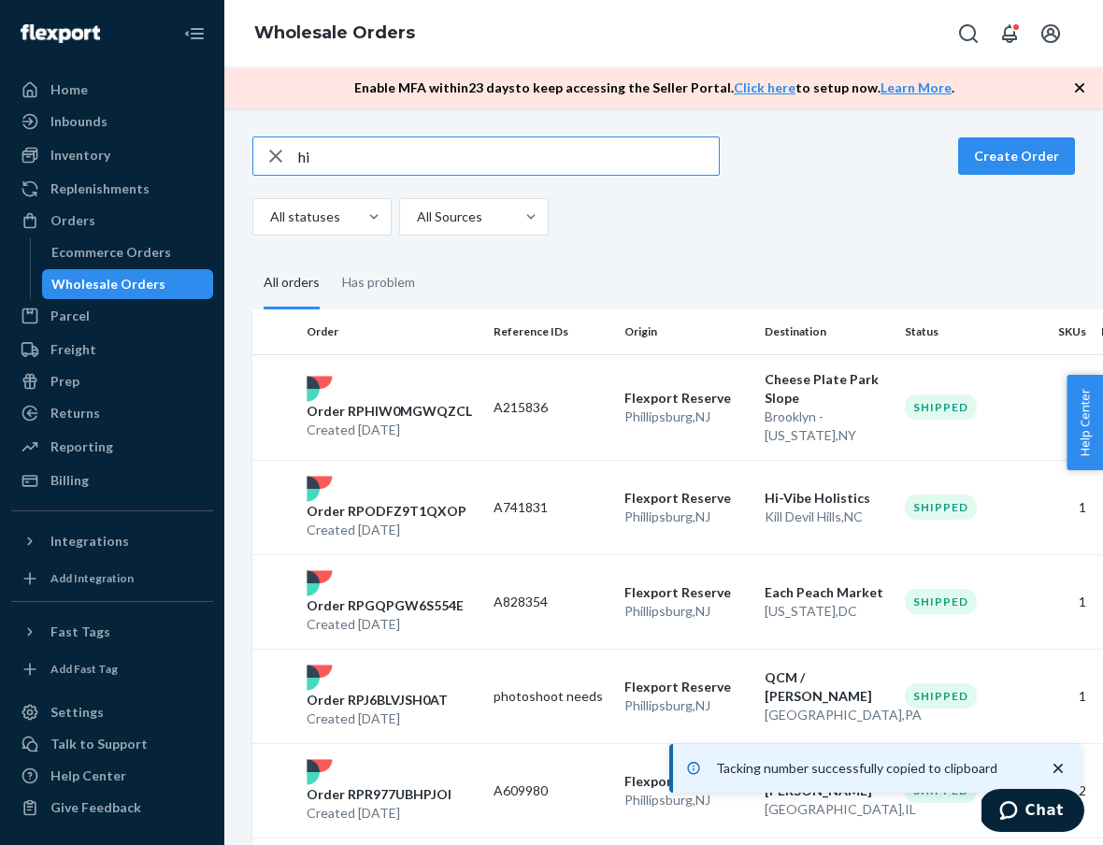
click at [453, 156] on input "hi" at bounding box center [508, 155] width 420 height 37
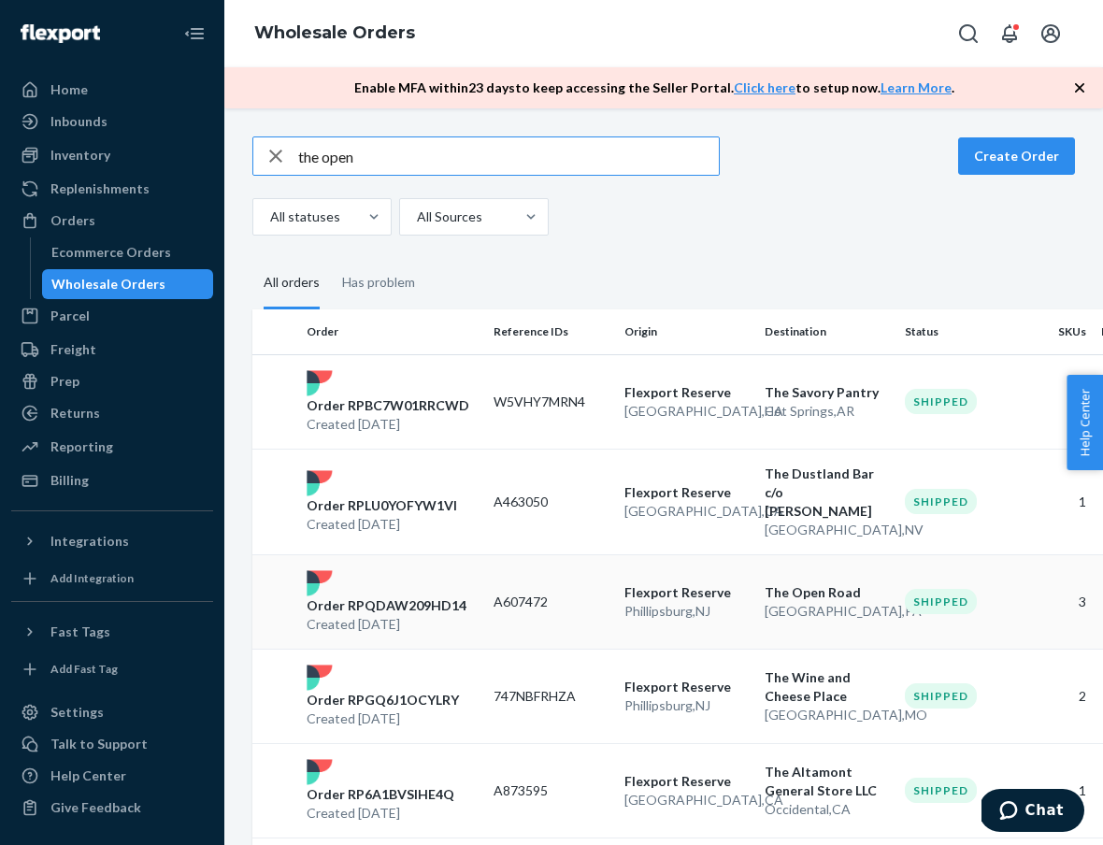
type input "the open"
click at [399, 597] on p "Order RPQDAW209HD14" at bounding box center [386, 605] width 160 height 19
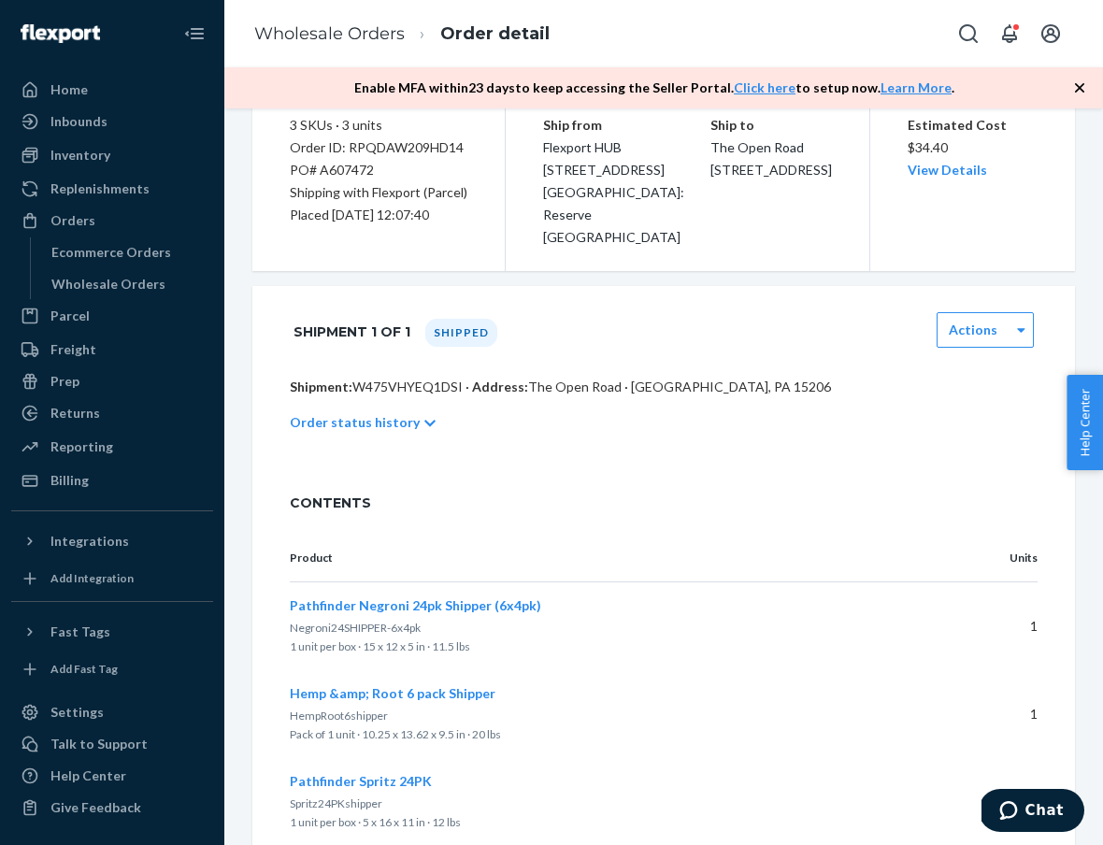
scroll to position [554, 0]
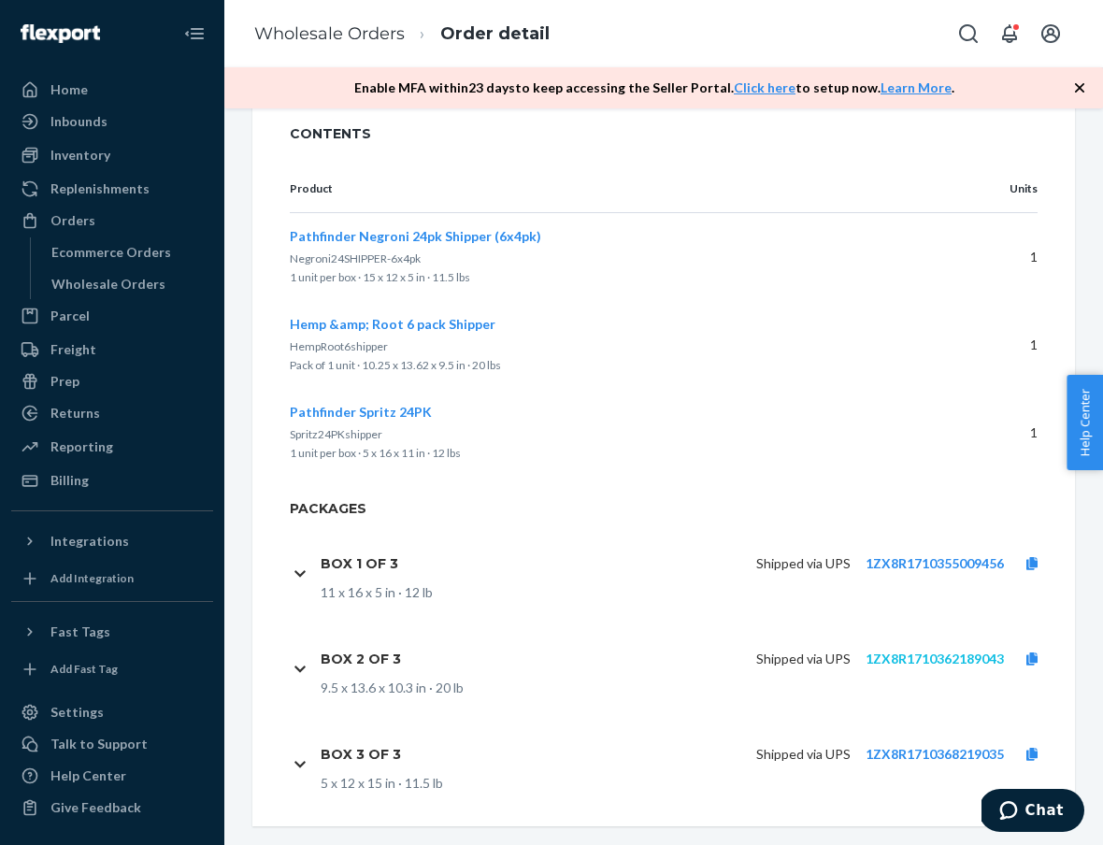
click at [933, 650] on link "1ZX8R1710362189043" at bounding box center [934, 658] width 138 height 16
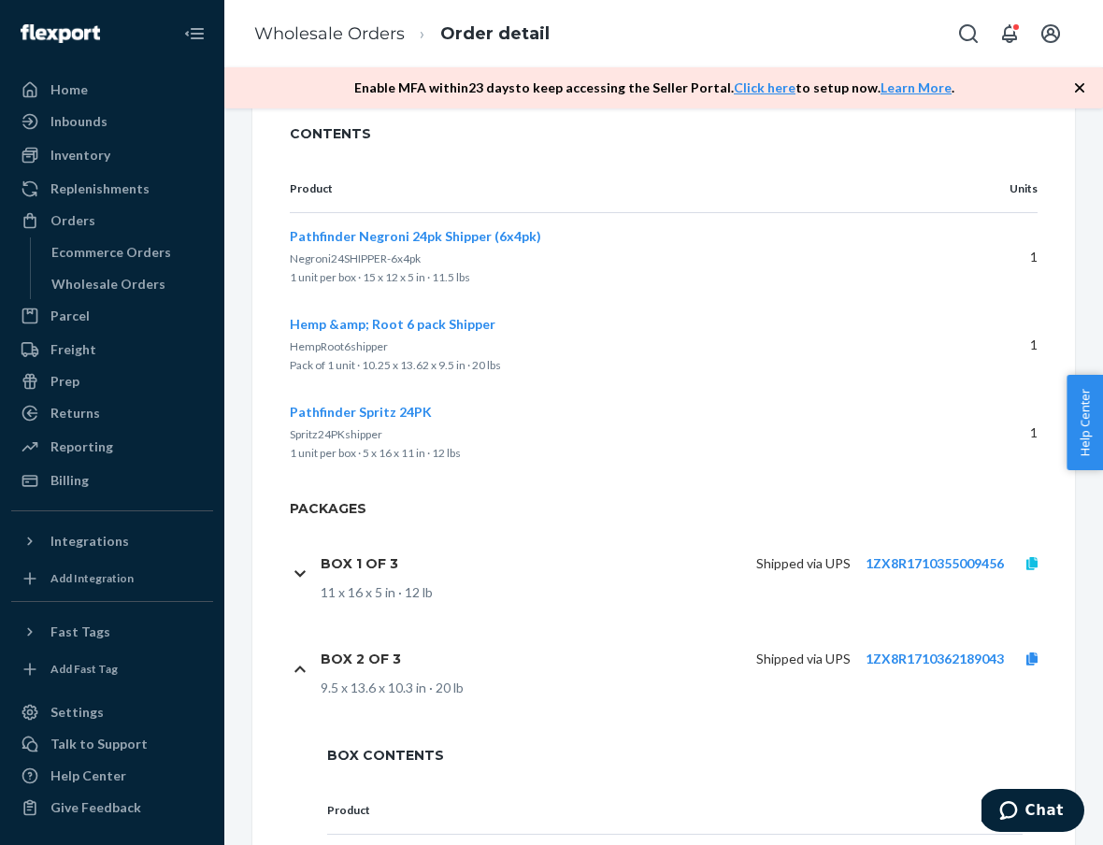
click at [1031, 557] on icon at bounding box center [1031, 563] width 11 height 13
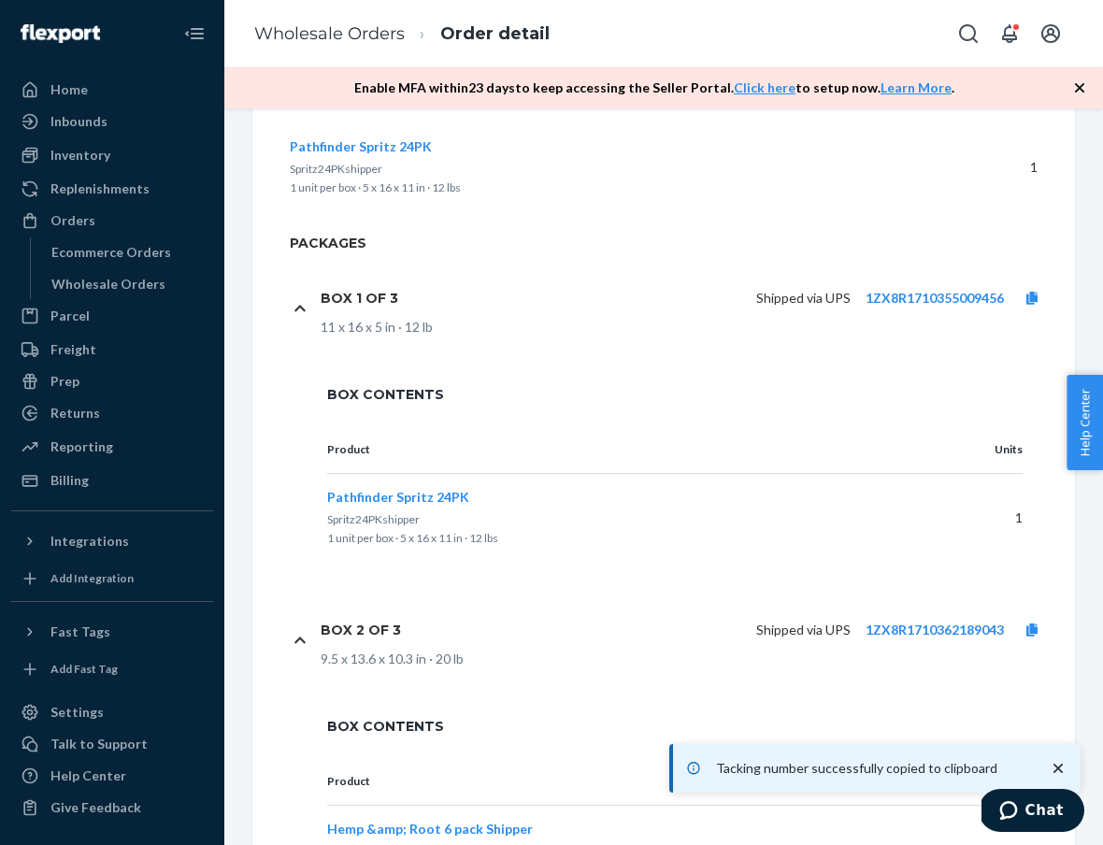
scroll to position [788, 0]
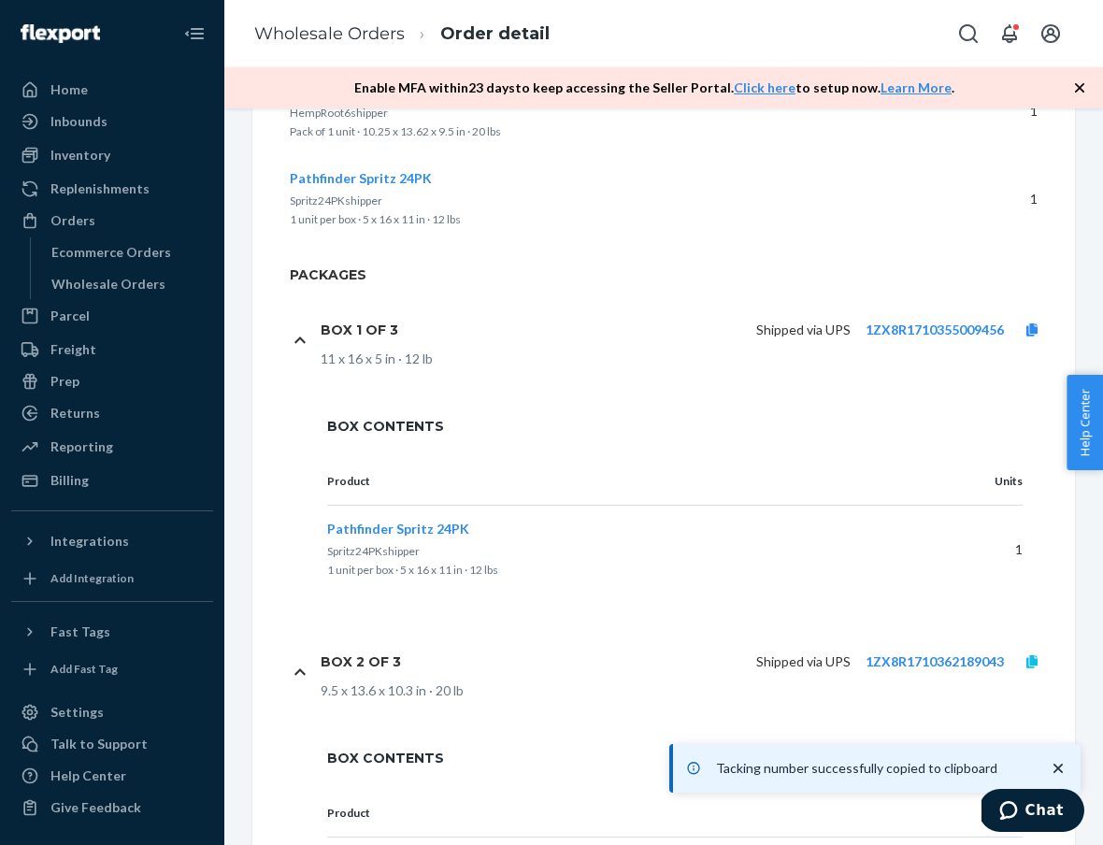
click at [1039, 652] on link at bounding box center [1032, 661] width 56 height 19
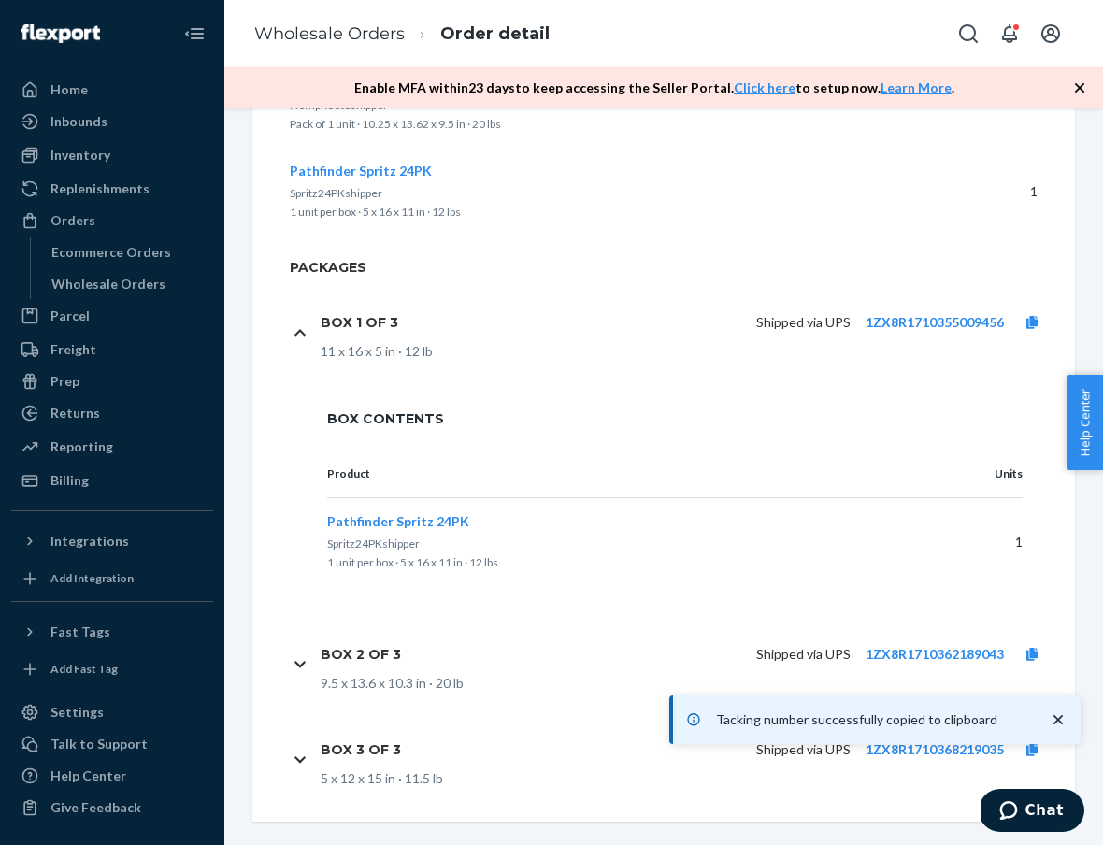
scroll to position [794, 0]
click at [1052, 718] on icon "close toast" at bounding box center [1057, 719] width 19 height 19
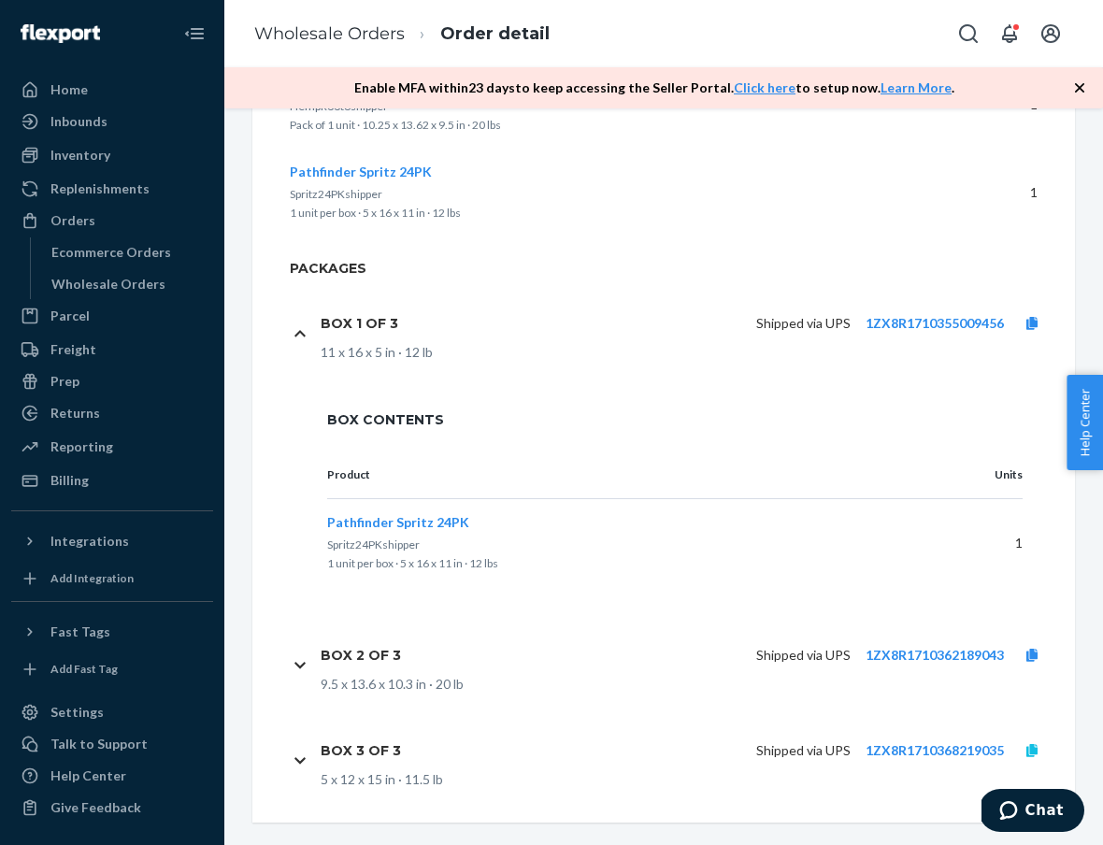
click at [1028, 744] on icon at bounding box center [1031, 750] width 11 height 13
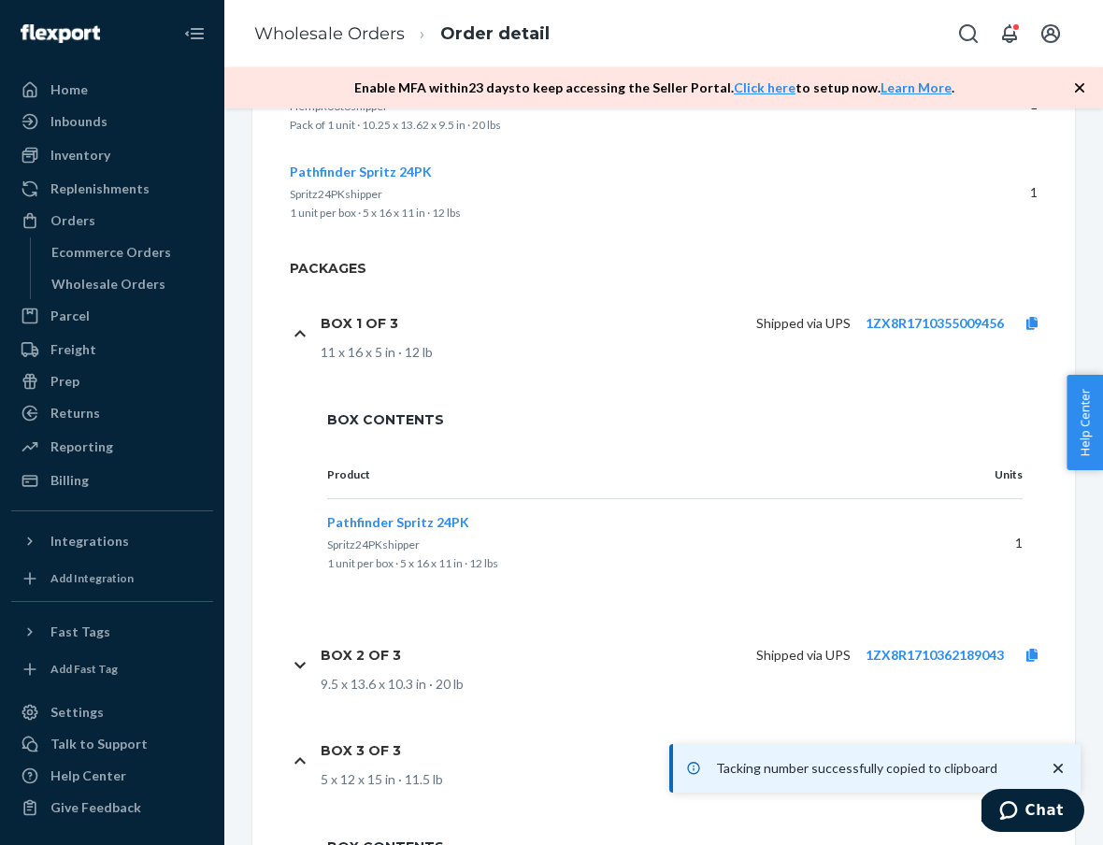
click at [350, 46] on ol "Wholesale Orders Order detail" at bounding box center [401, 34] width 325 height 55
click at [350, 37] on link "Wholesale Orders" at bounding box center [329, 33] width 150 height 21
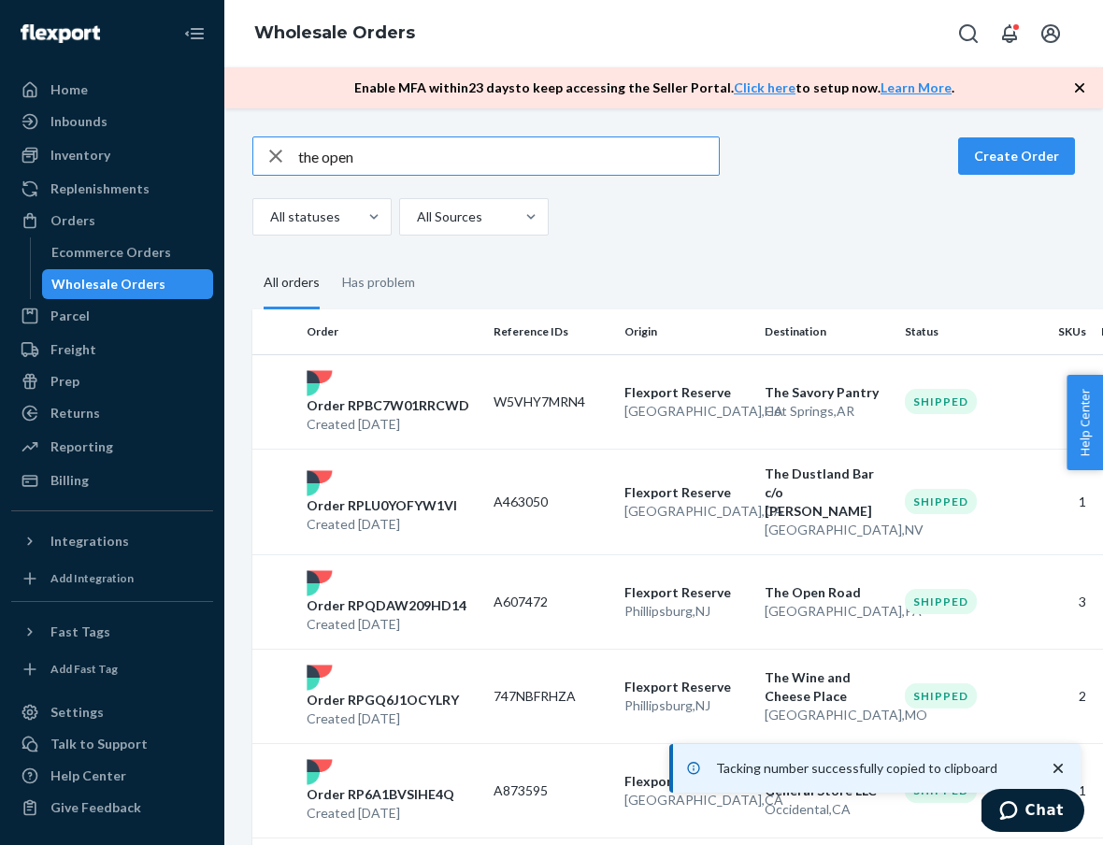
click at [389, 156] on input "the open" at bounding box center [508, 155] width 420 height 37
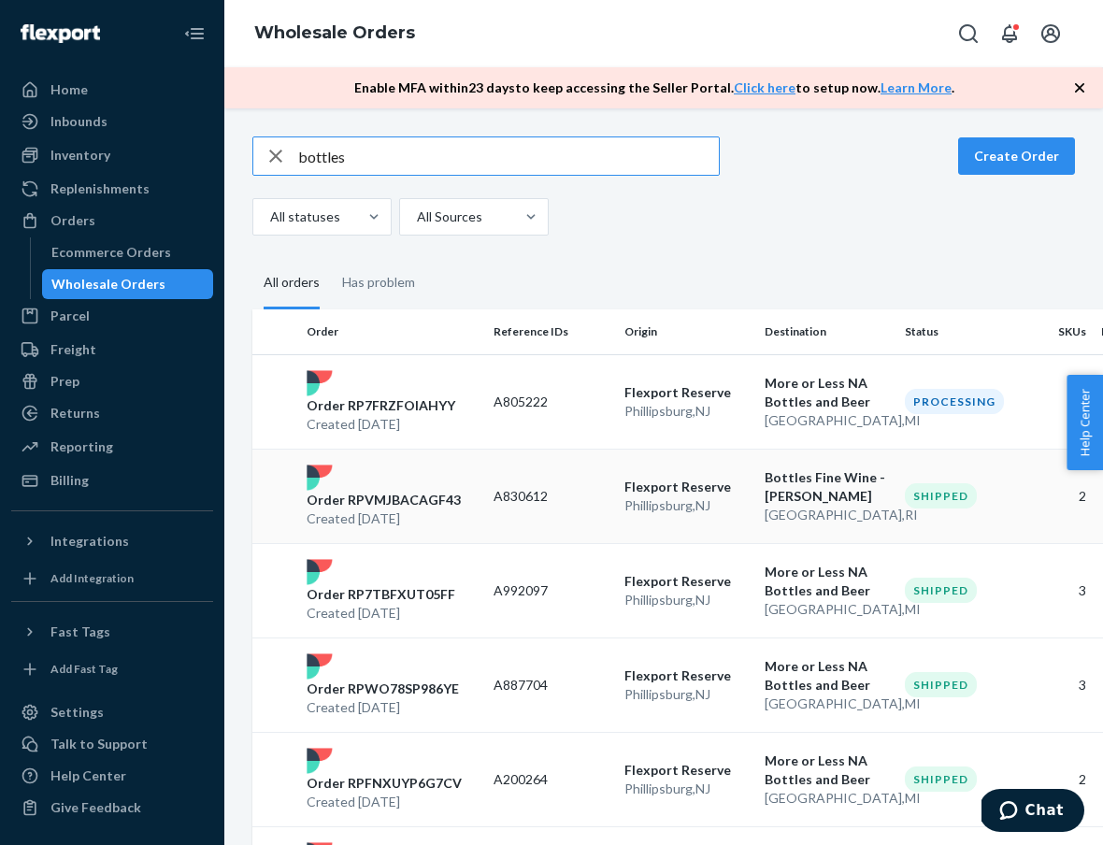
type input "bottles"
click at [432, 485] on div "Order RPVMJBACAGF43 Created [DATE]" at bounding box center [392, 496] width 187 height 64
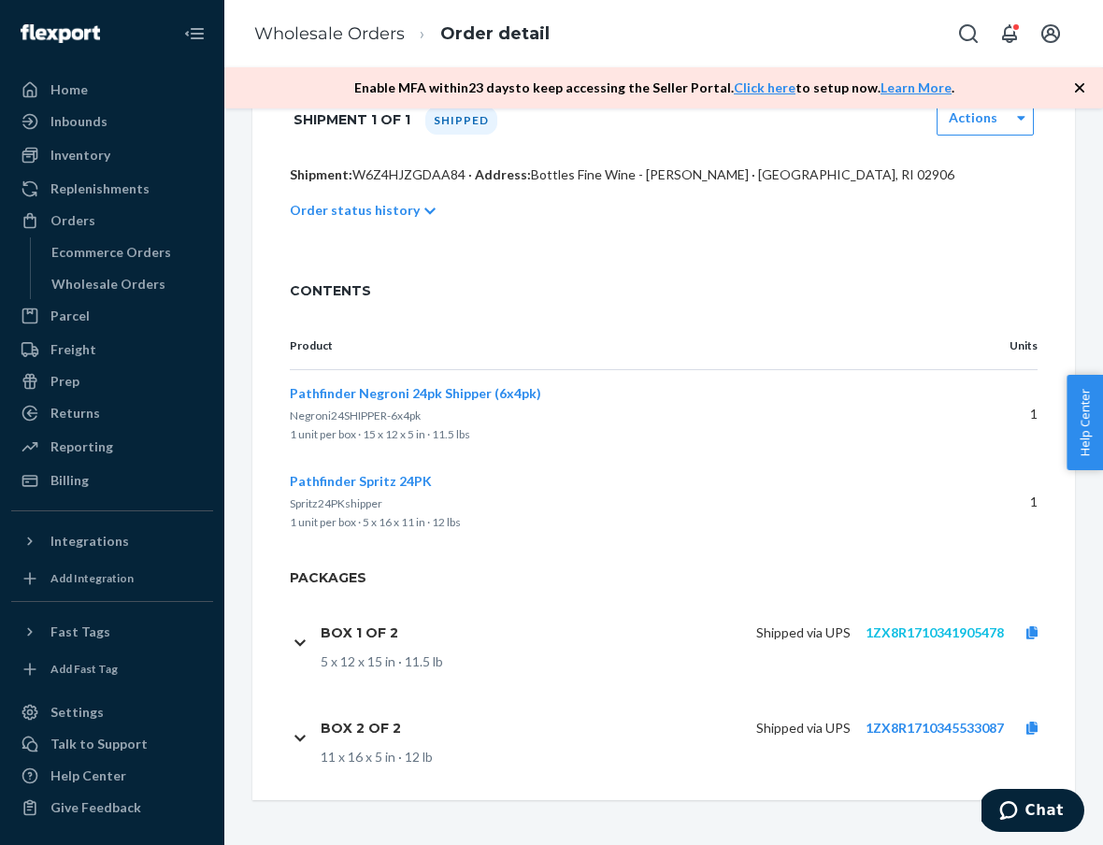
scroll to position [420, 0]
click at [921, 633] on link "1ZX8R1710341905478" at bounding box center [934, 632] width 138 height 16
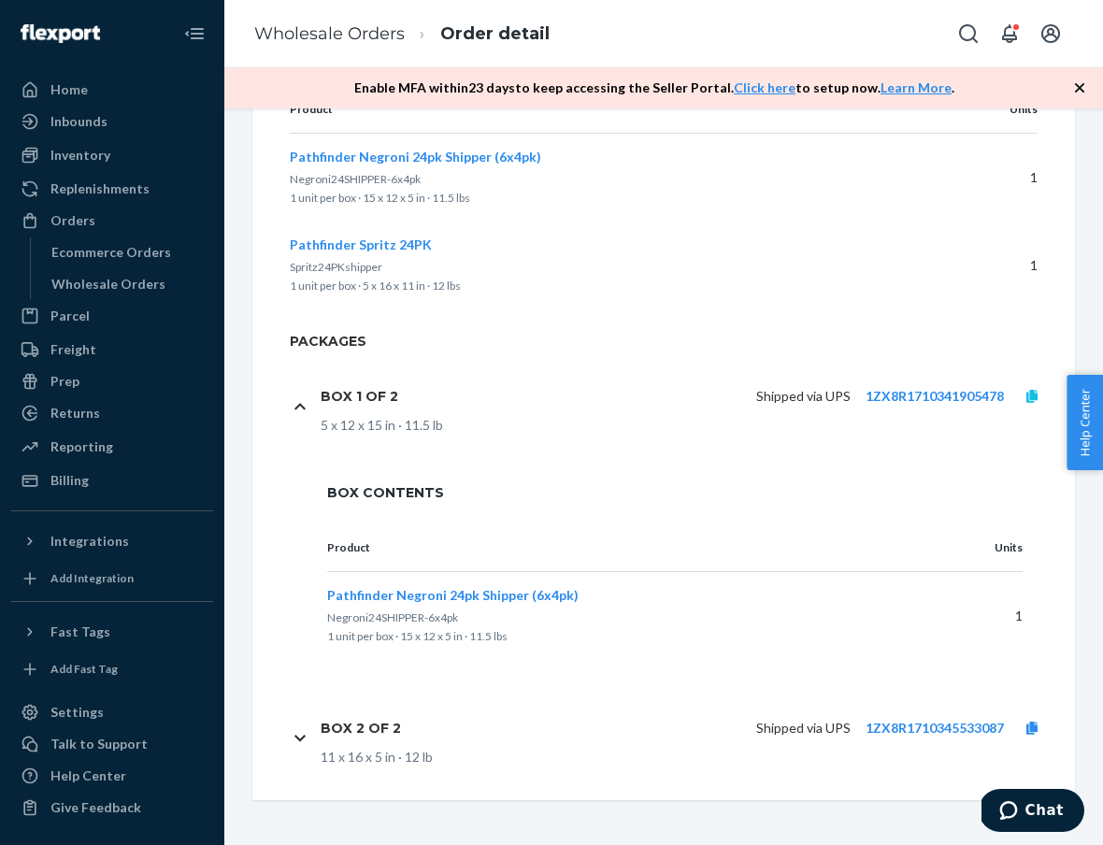
click at [1037, 393] on link at bounding box center [1032, 396] width 56 height 19
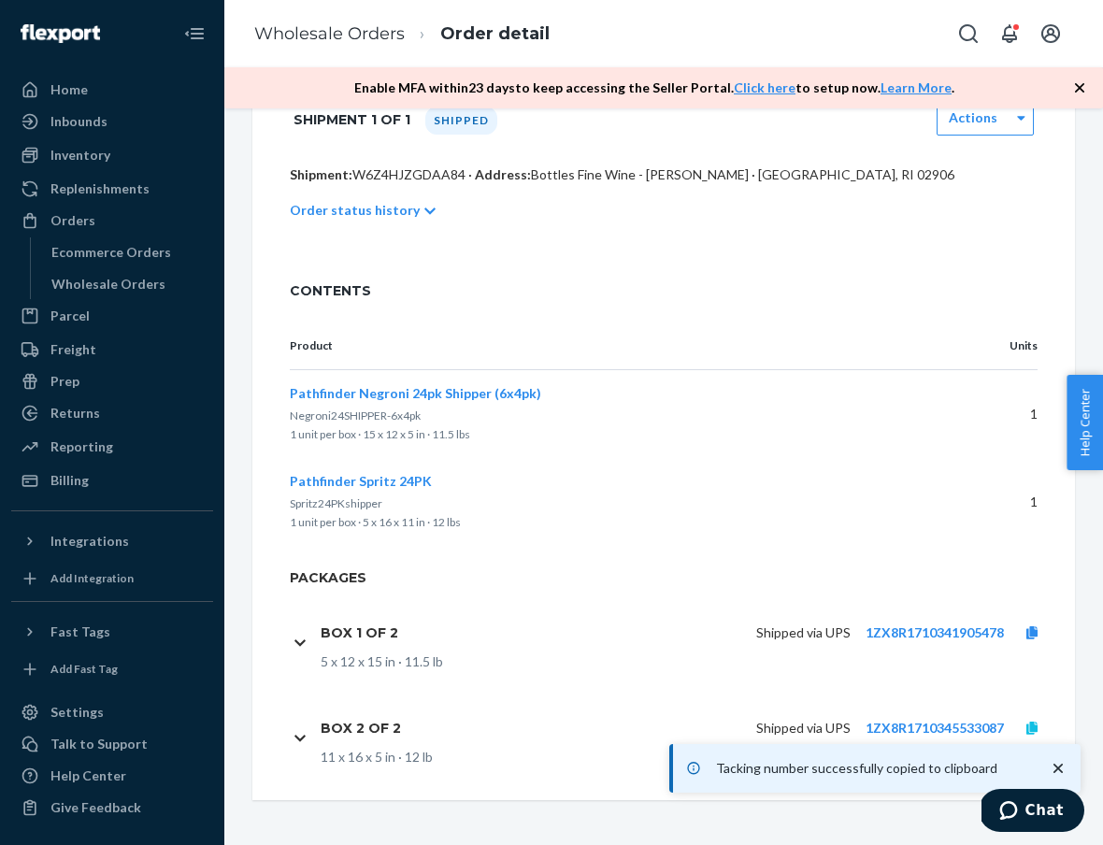
click at [1036, 724] on icon at bounding box center [1031, 727] width 11 height 13
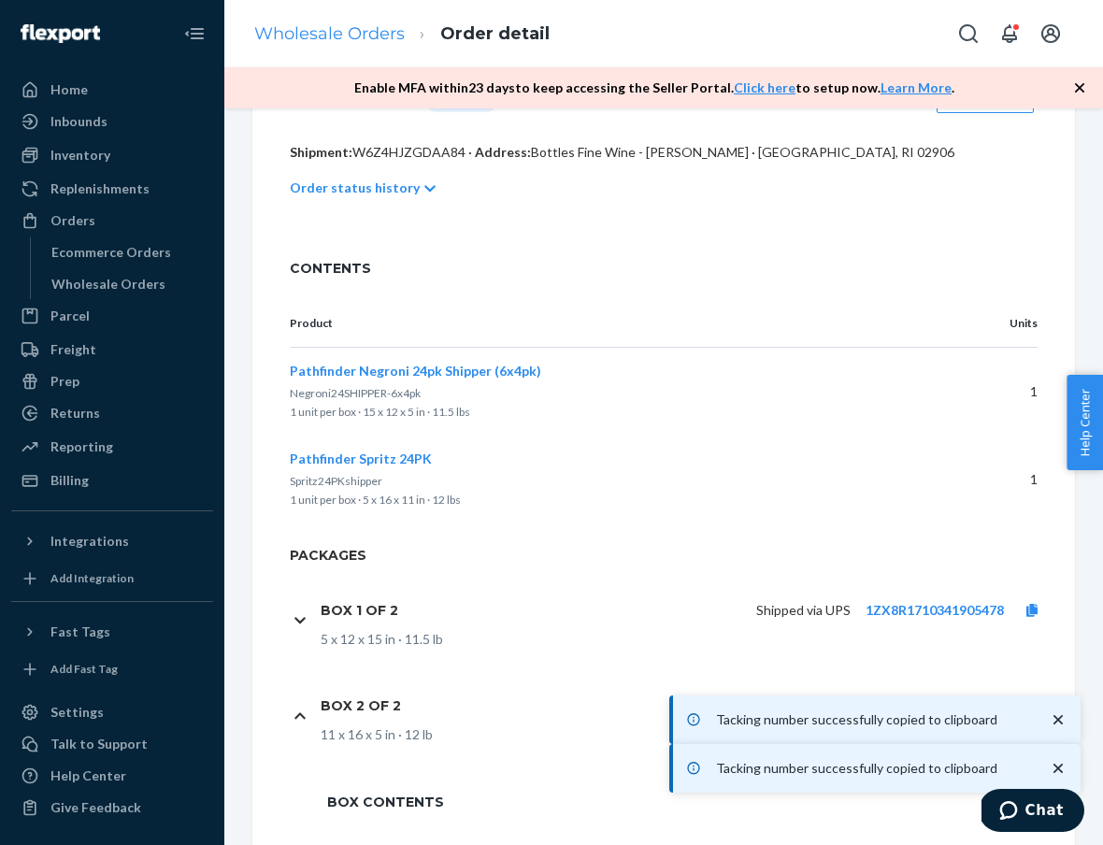
click at [377, 39] on link "Wholesale Orders" at bounding box center [329, 33] width 150 height 21
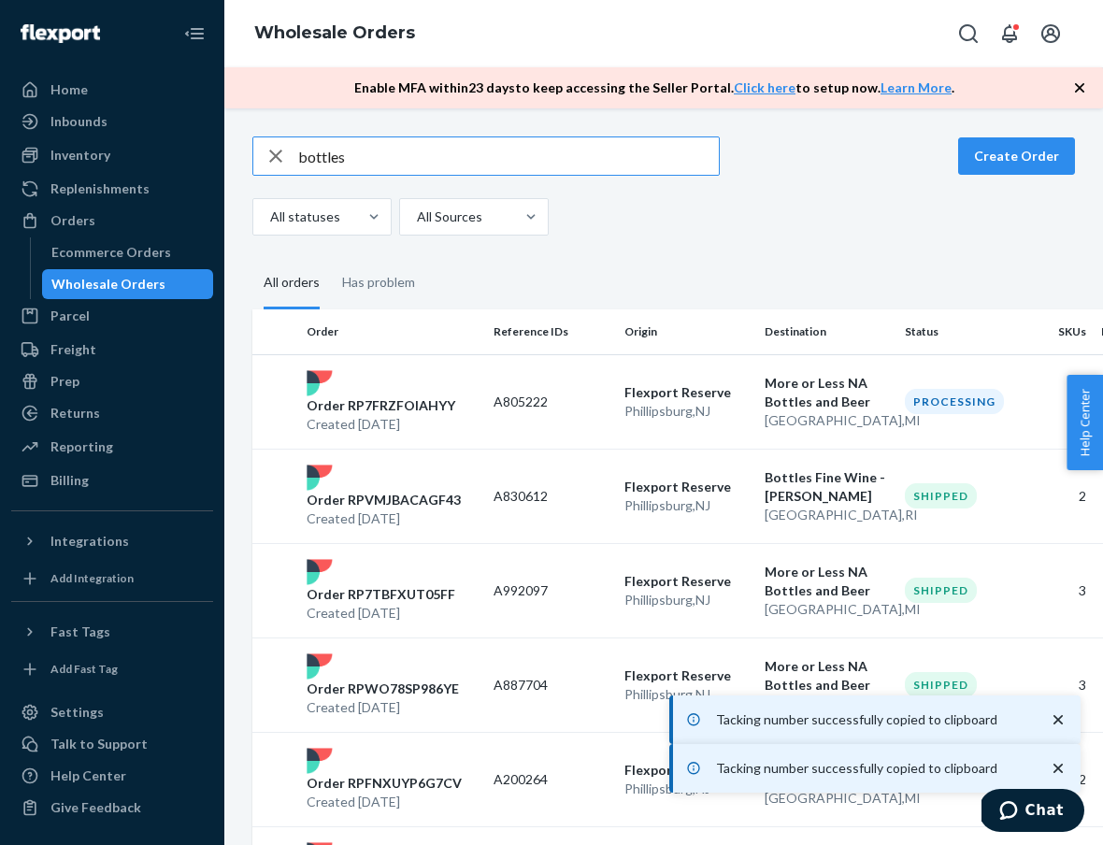
click at [391, 159] on input "bottles" at bounding box center [508, 155] width 420 height 37
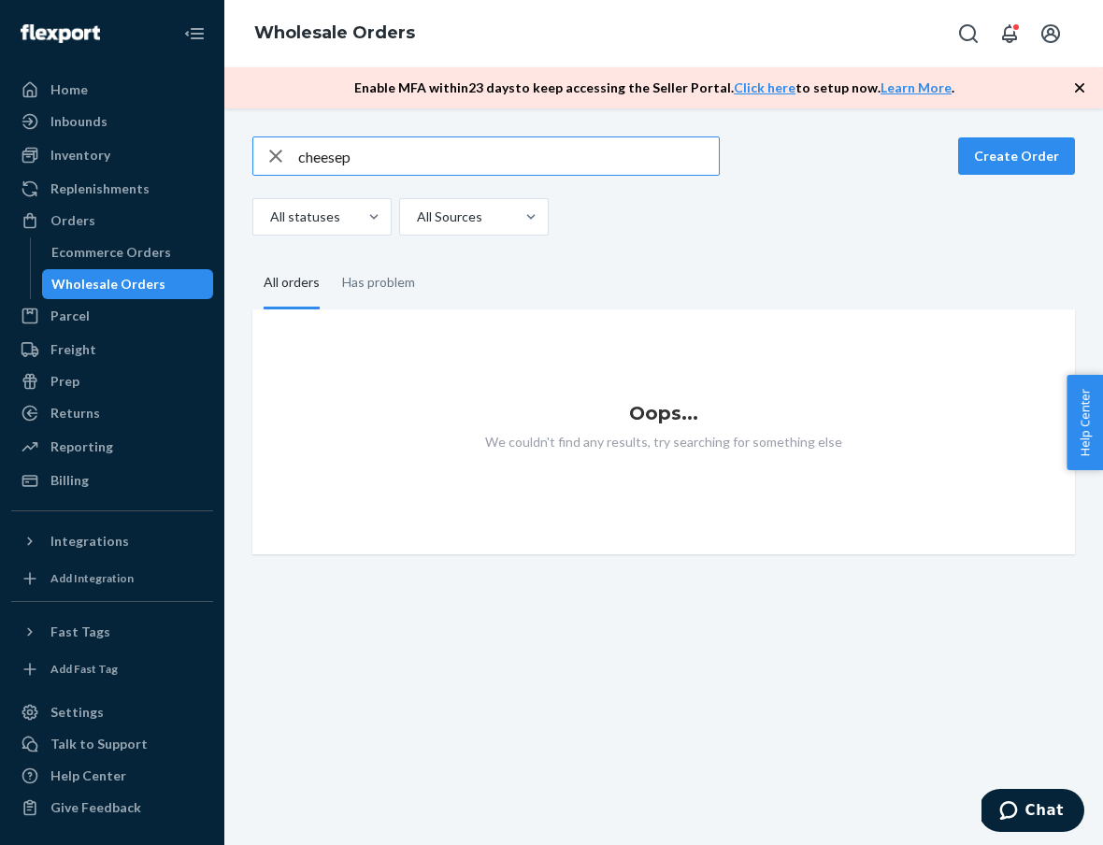
type input "cheese"
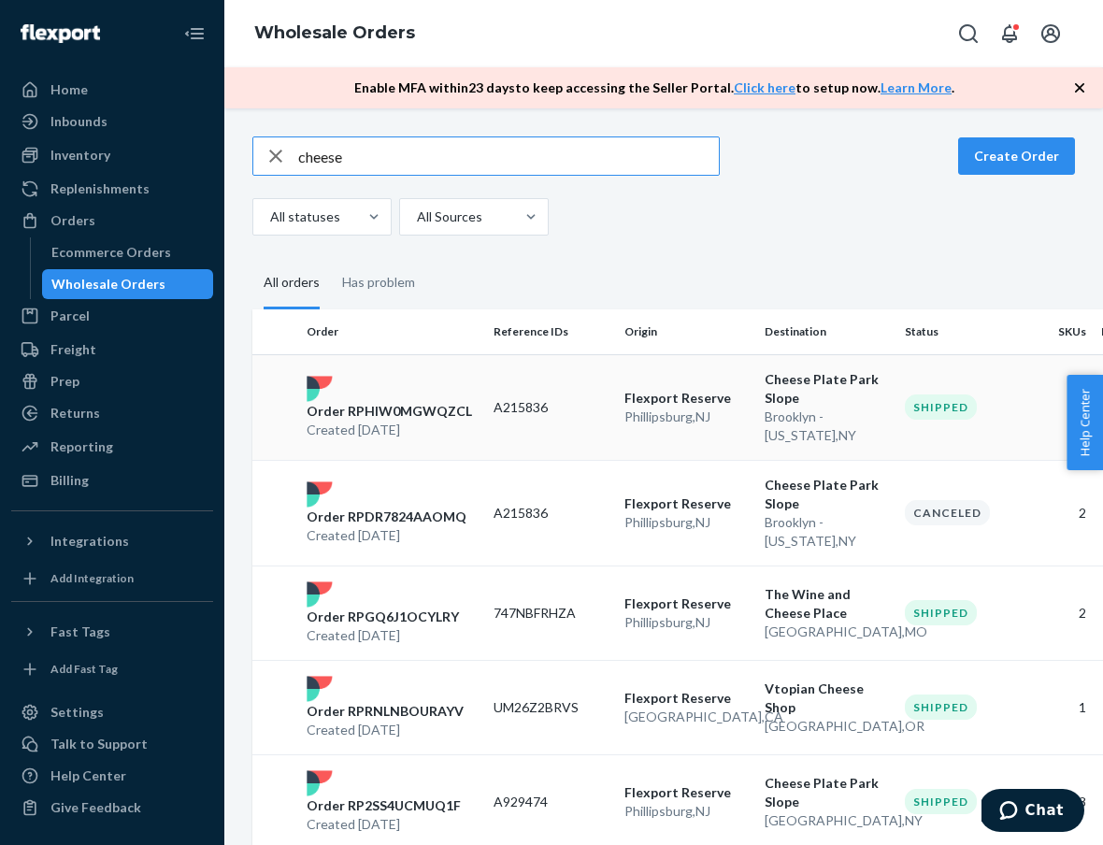
click at [398, 400] on div "Order RPHIW0MGWQZCL Created [DATE]" at bounding box center [392, 408] width 187 height 64
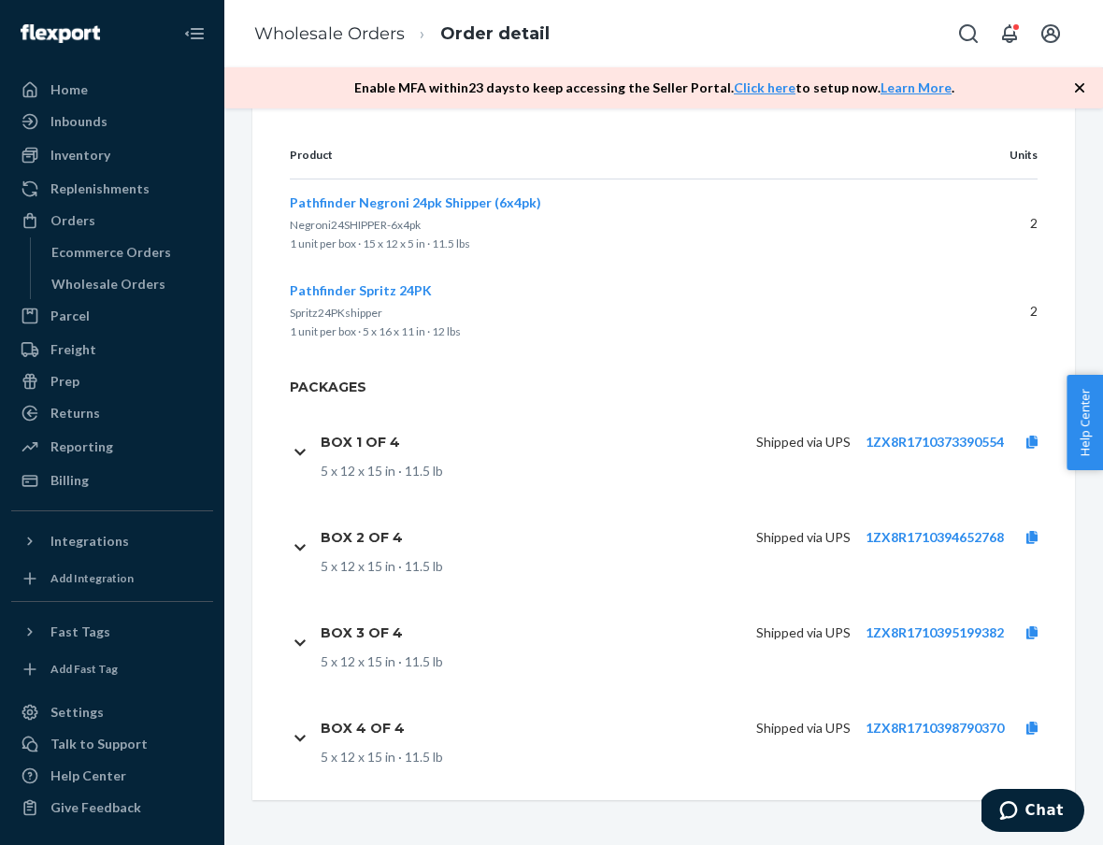
scroll to position [610, 0]
click at [967, 534] on link "1ZX8R1710394652768" at bounding box center [934, 537] width 138 height 16
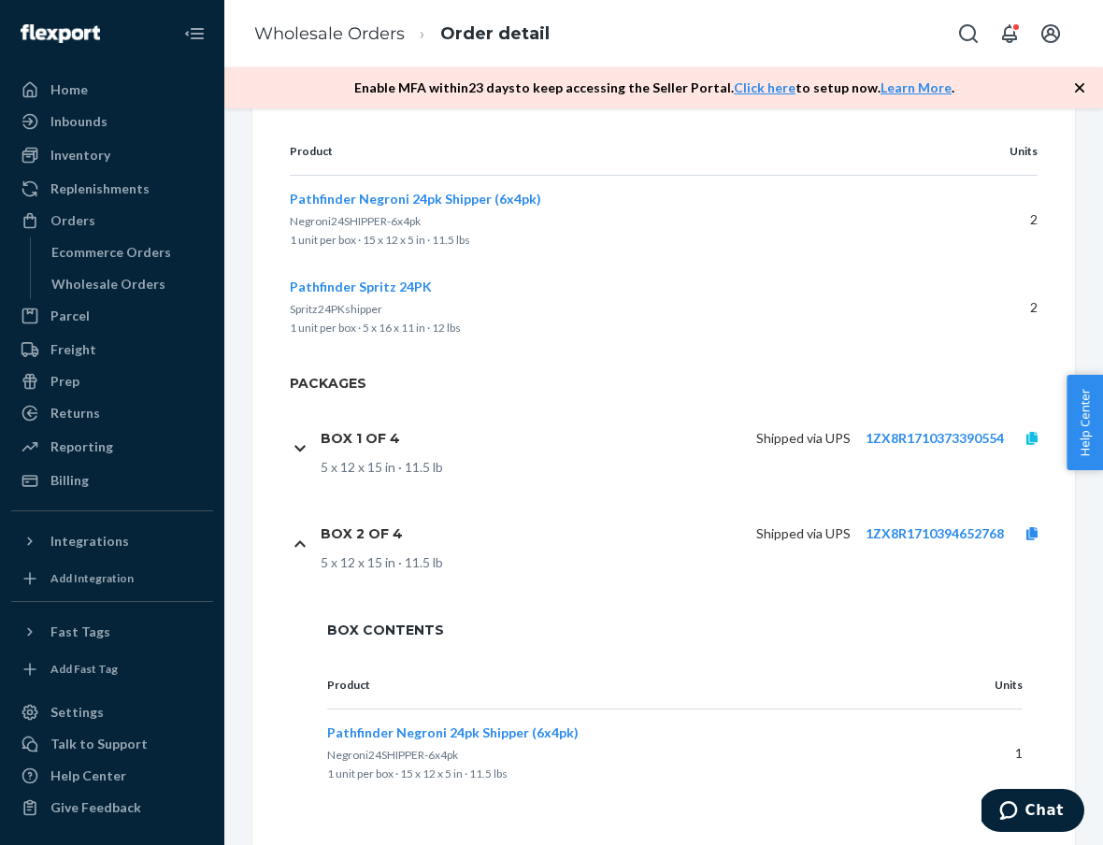
click at [1032, 437] on icon at bounding box center [1031, 438] width 11 height 13
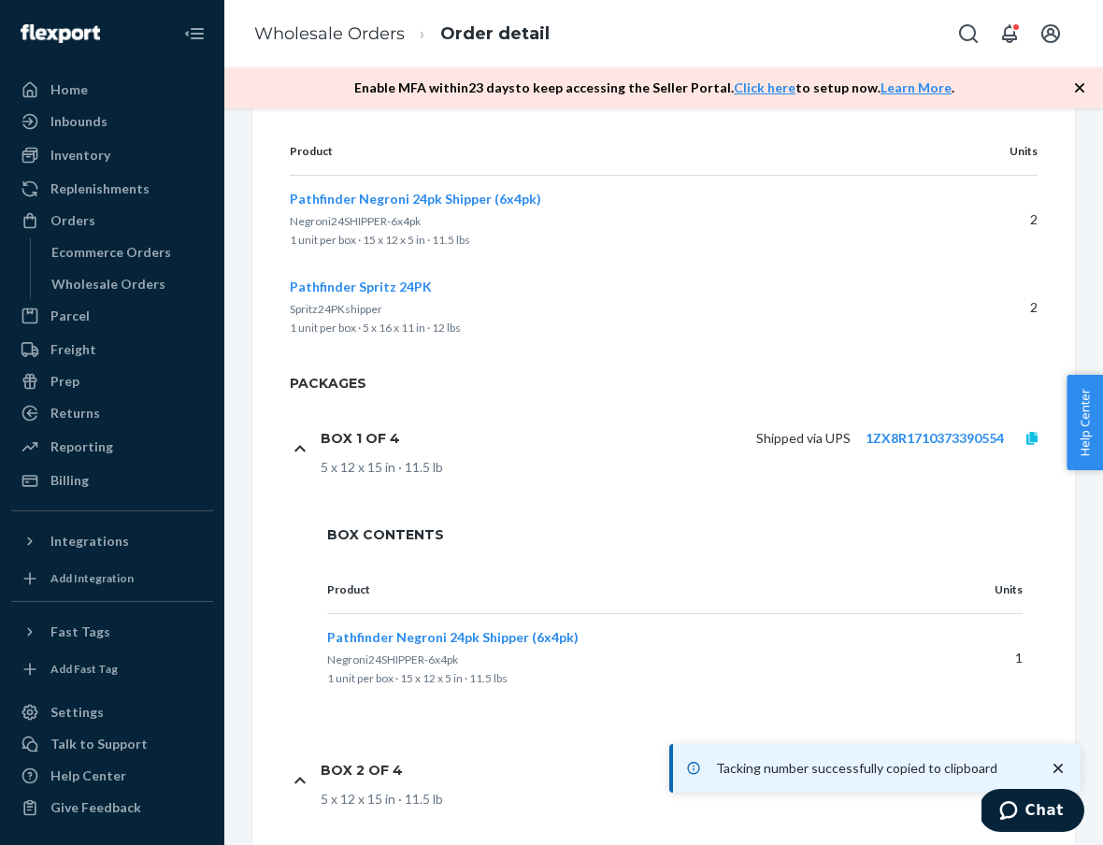
scroll to position [838, 0]
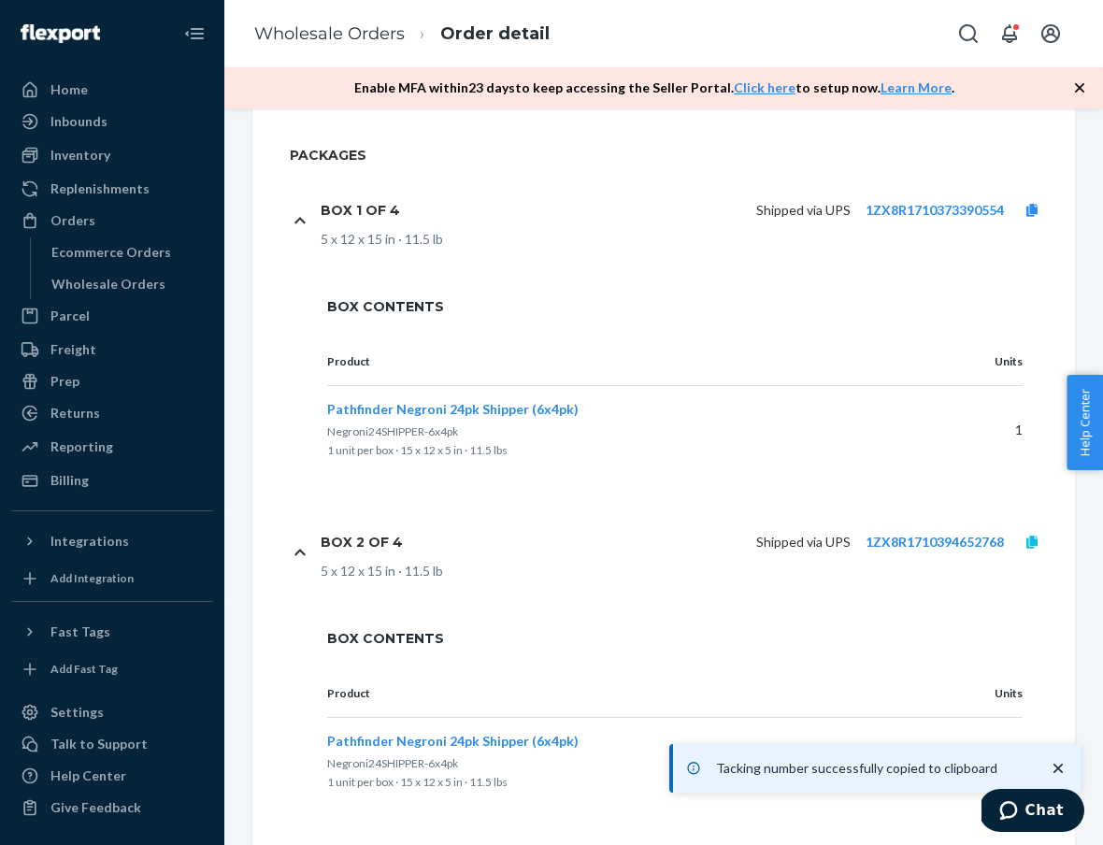
click at [1031, 549] on icon at bounding box center [1031, 541] width 11 height 13
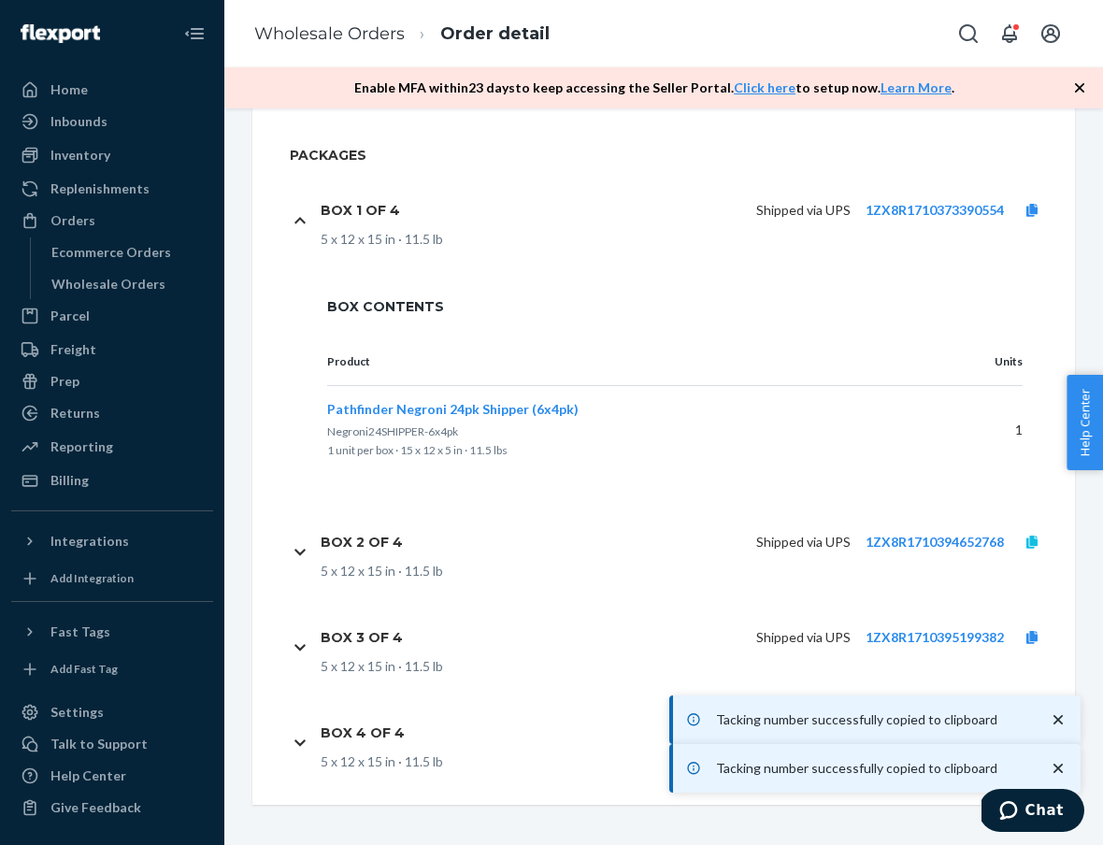
click at [1038, 548] on link at bounding box center [1032, 542] width 56 height 19
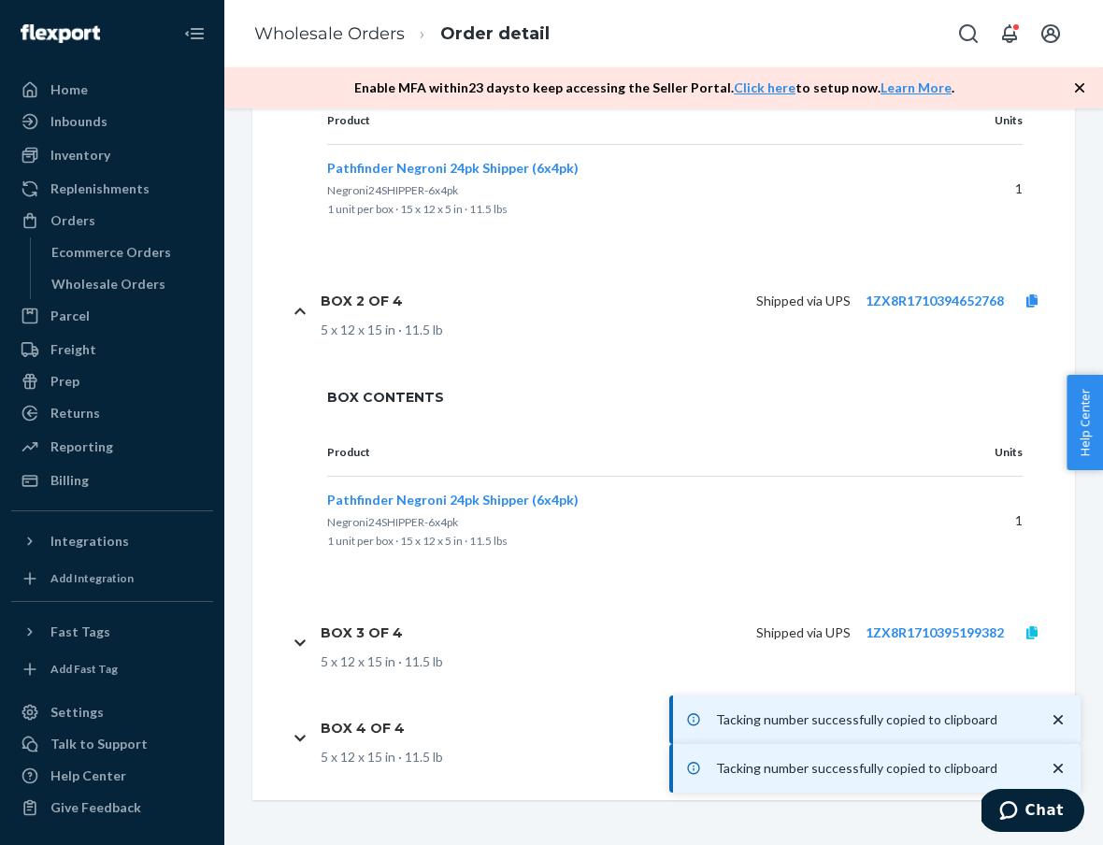
scroll to position [1083, 0]
click at [1031, 632] on icon at bounding box center [1031, 632] width 11 height 13
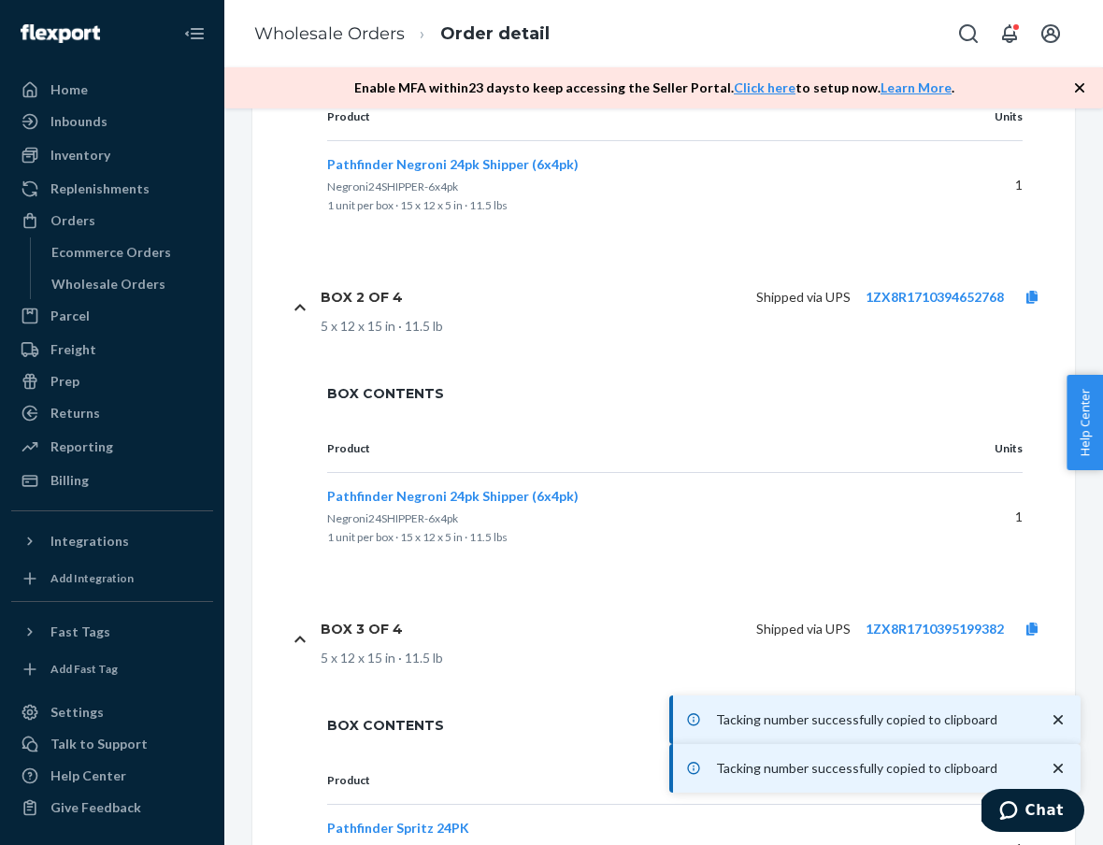
scroll to position [0, 0]
click at [1059, 722] on icon "close toast" at bounding box center [1057, 719] width 19 height 19
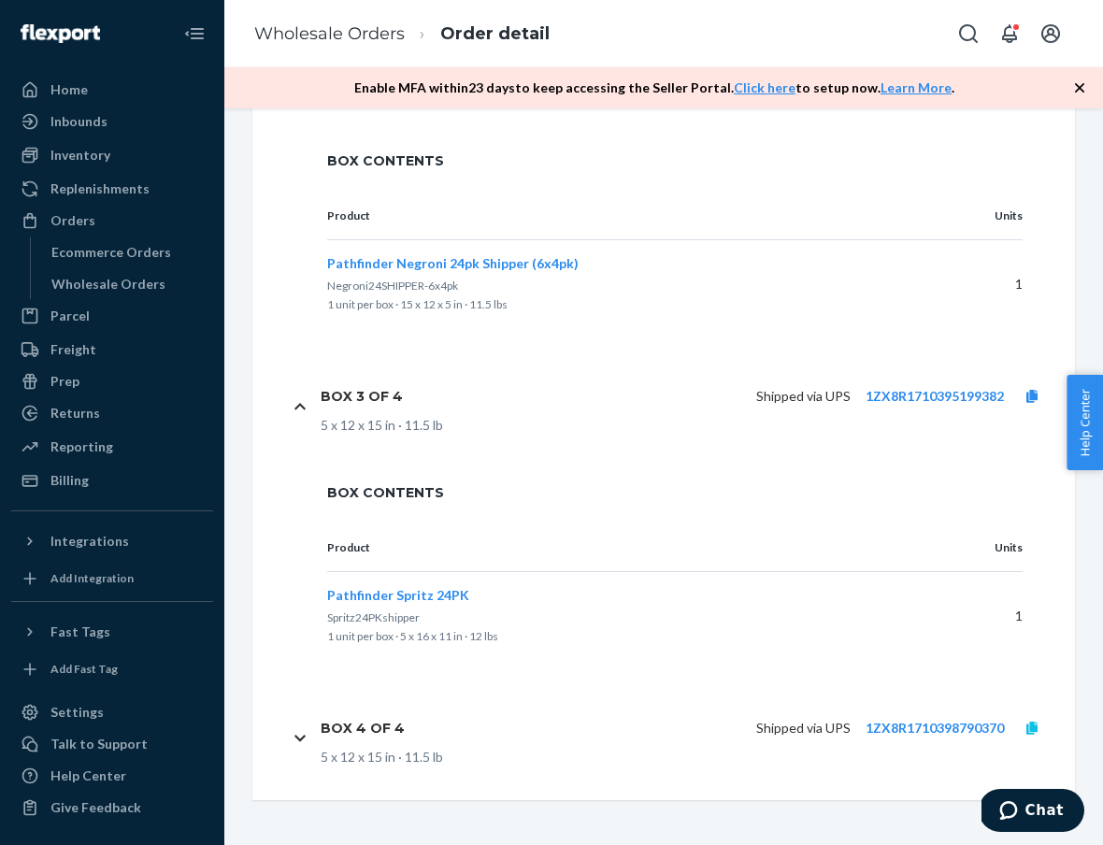
scroll to position [1319, 0]
click at [1032, 731] on icon at bounding box center [1031, 727] width 11 height 13
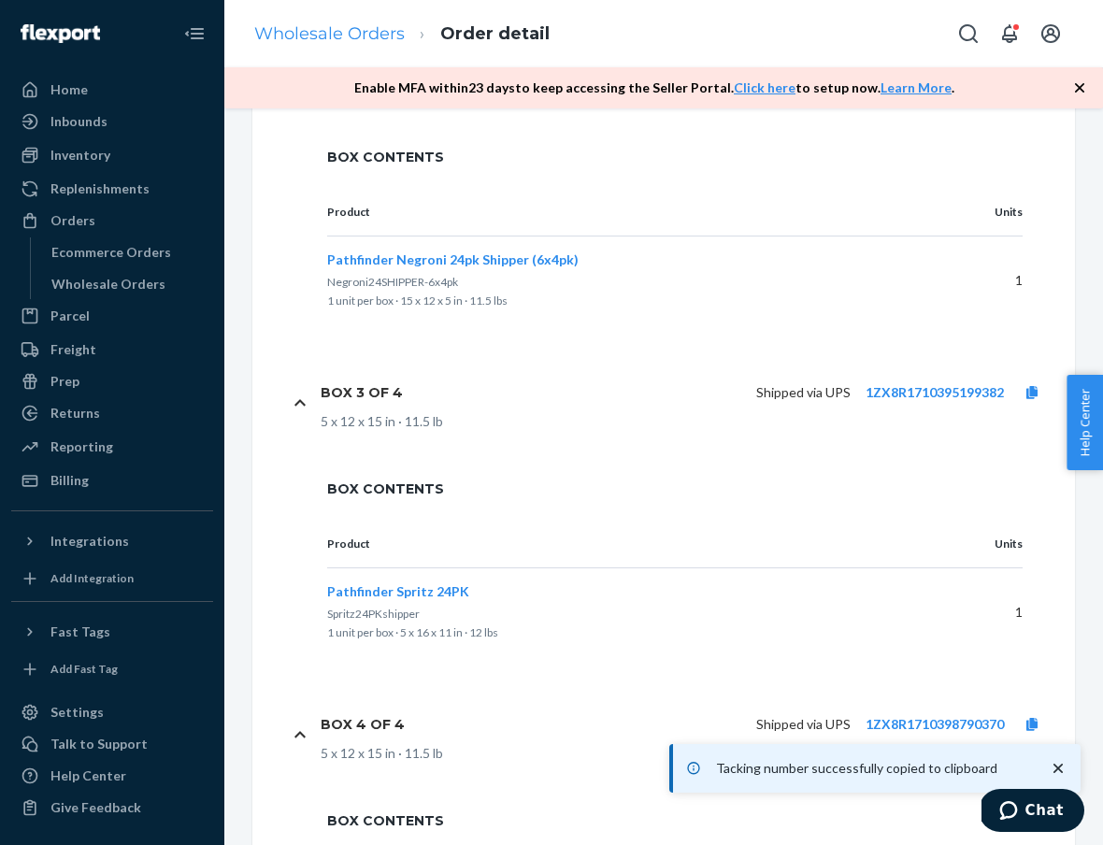
click at [370, 37] on link "Wholesale Orders" at bounding box center [329, 33] width 150 height 21
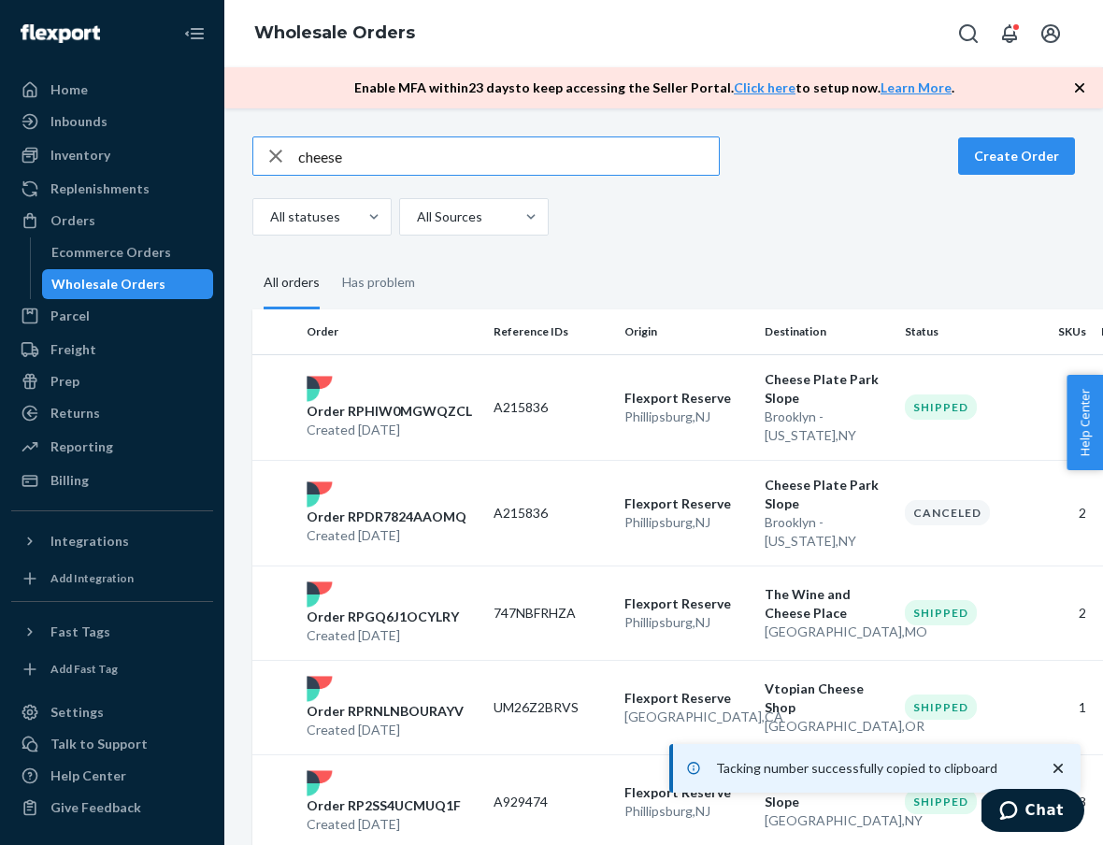
click at [371, 163] on input "cheese" at bounding box center [508, 155] width 420 height 37
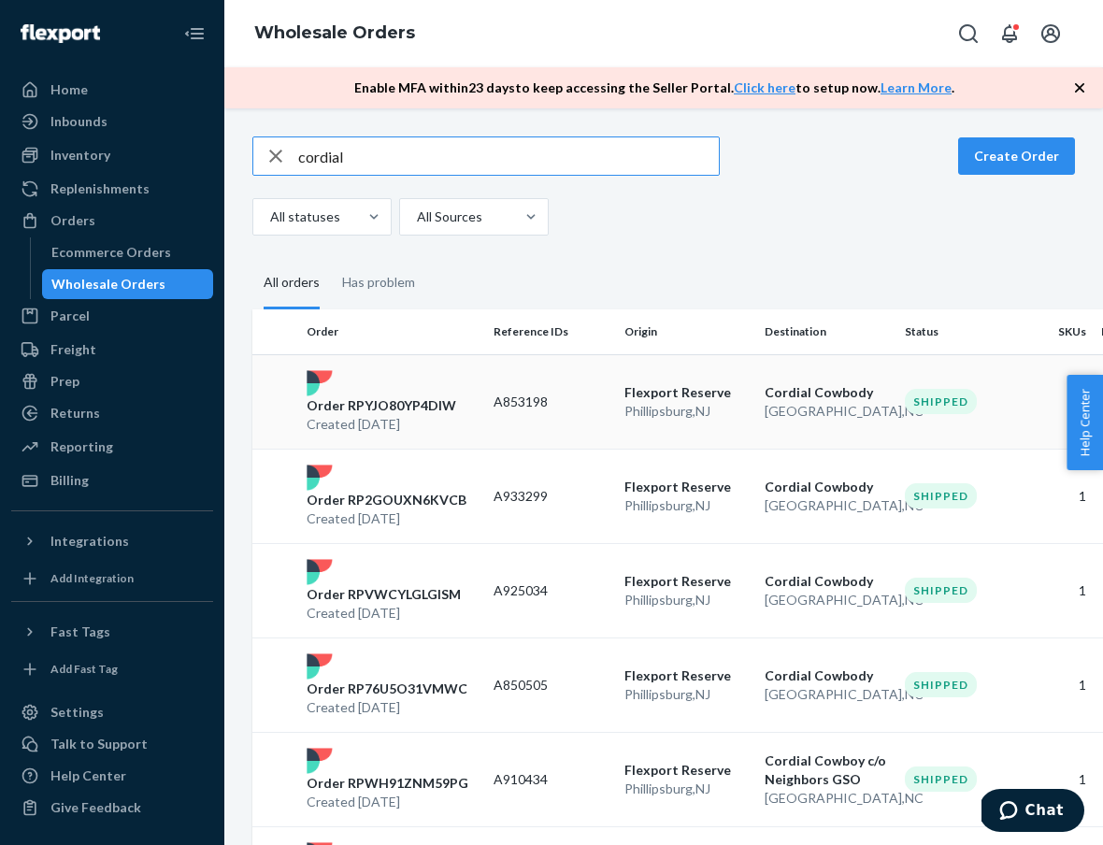
type input "cordial"
click at [406, 398] on p "Order RPYJO80YP4DIW" at bounding box center [381, 405] width 150 height 19
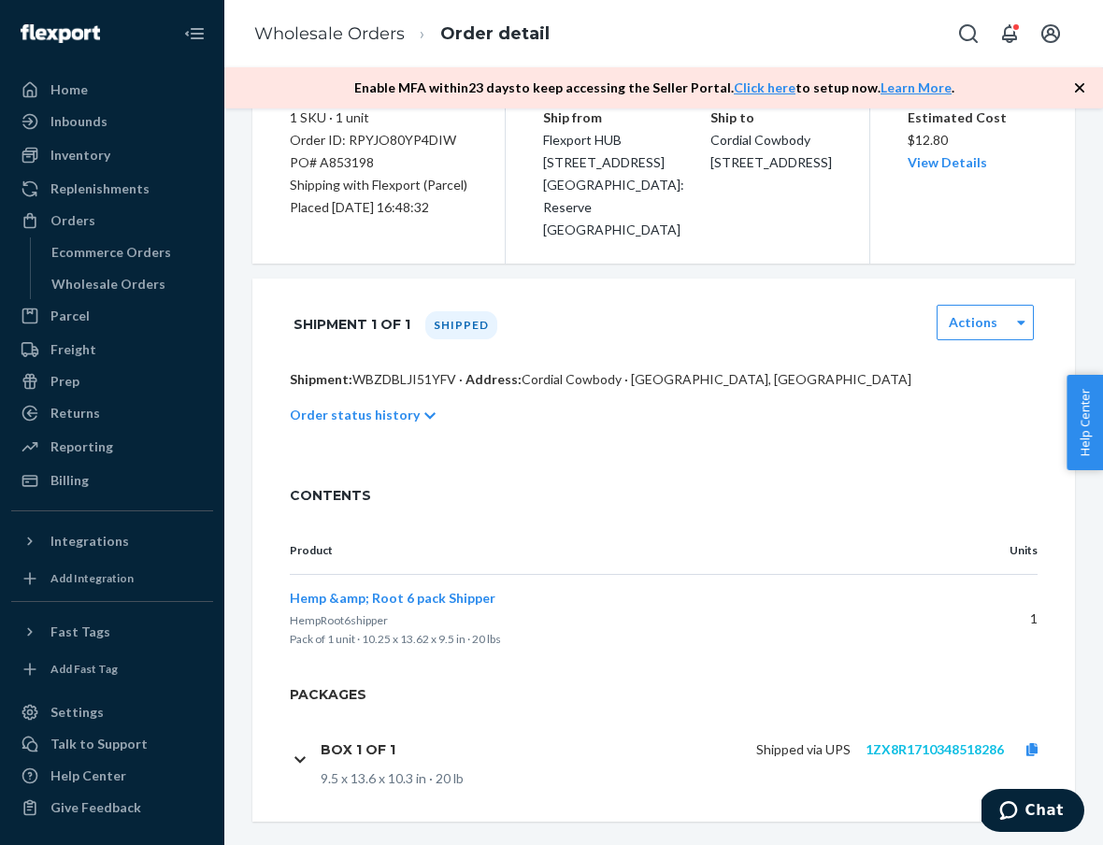
scroll to position [192, 0]
click at [879, 742] on link "1ZX8R1710348518286" at bounding box center [934, 750] width 138 height 16
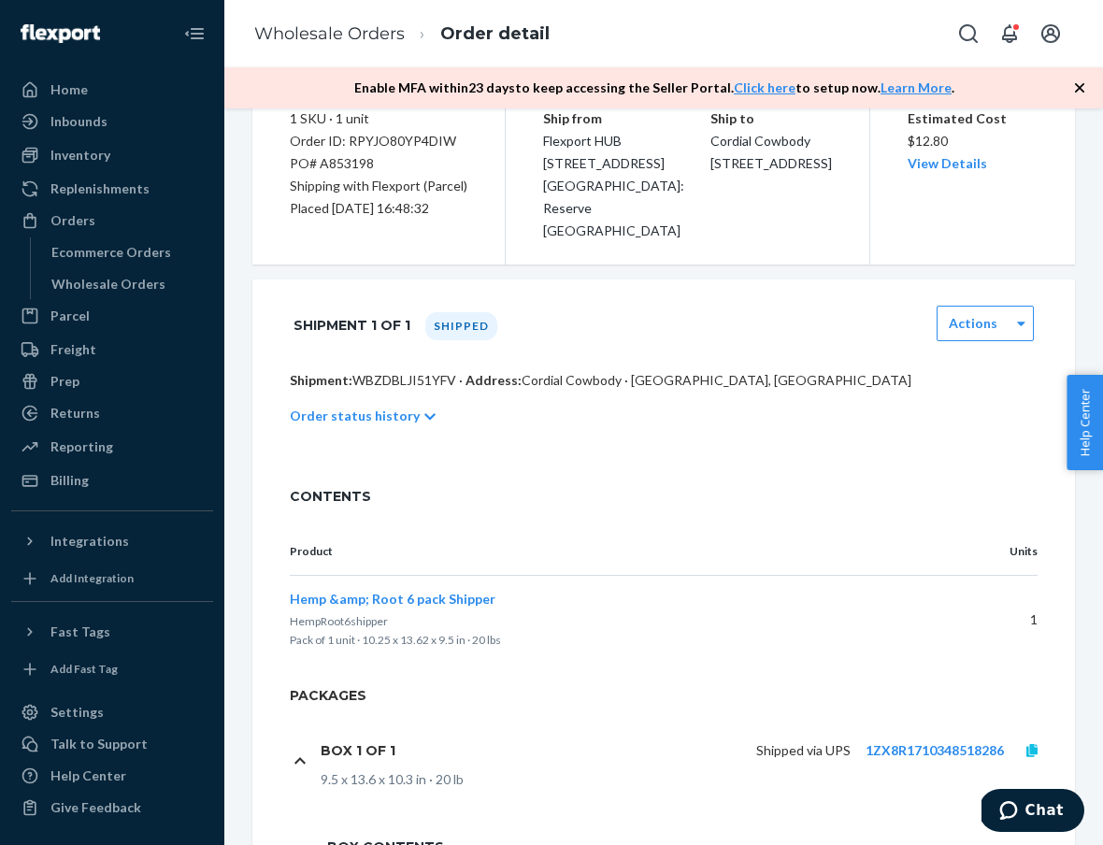
click at [1027, 741] on link at bounding box center [1032, 750] width 56 height 19
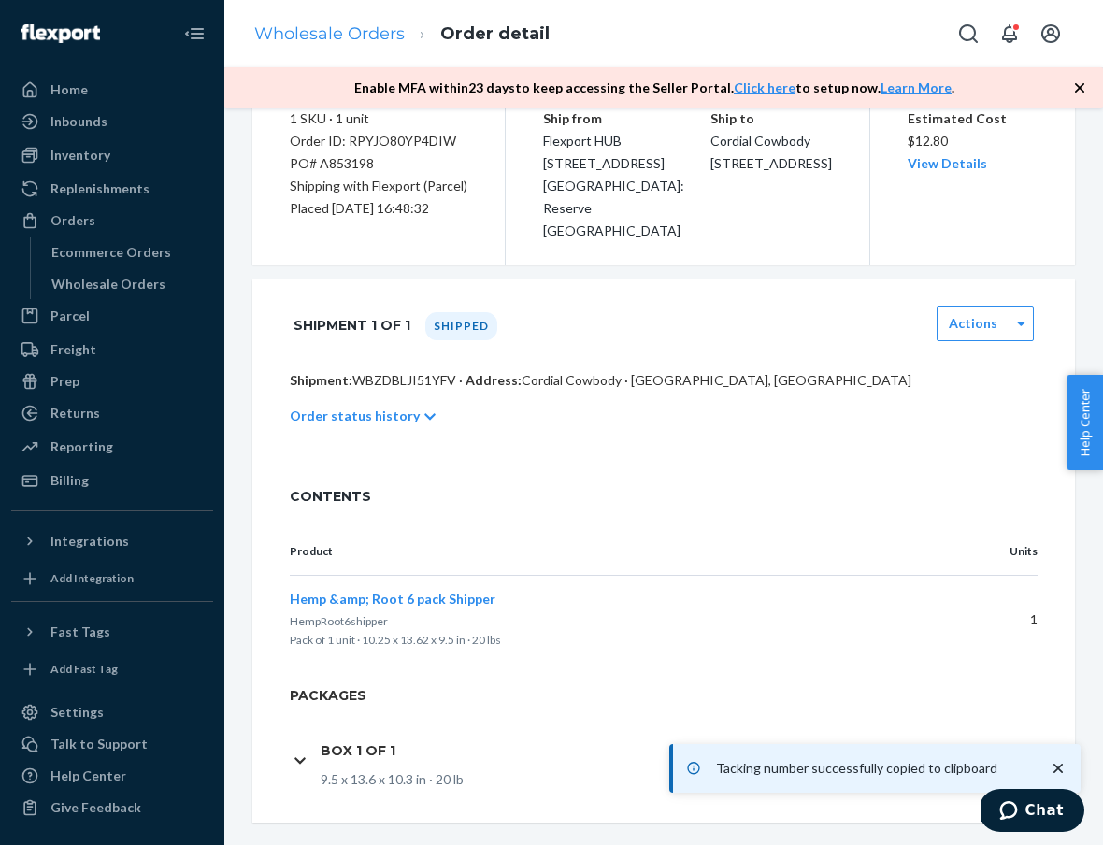
click at [320, 36] on link "Wholesale Orders" at bounding box center [329, 33] width 150 height 21
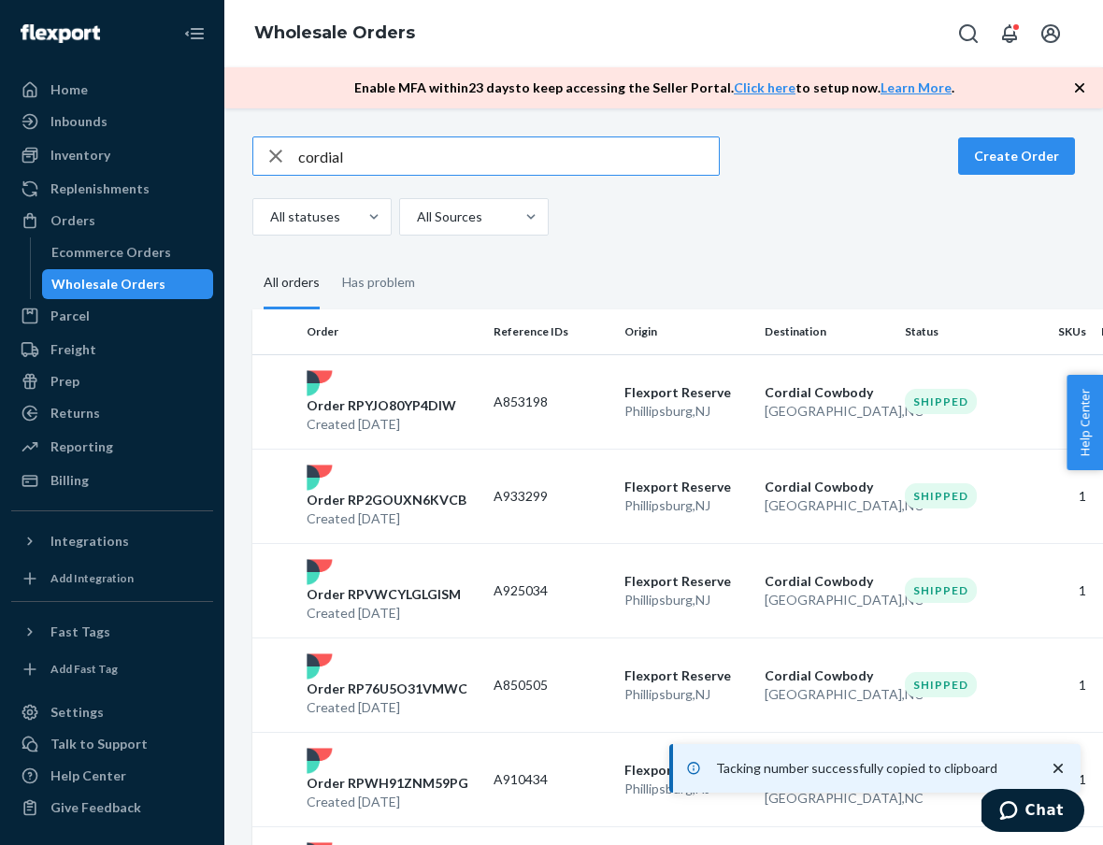
click at [376, 164] on input "cordial" at bounding box center [508, 155] width 420 height 37
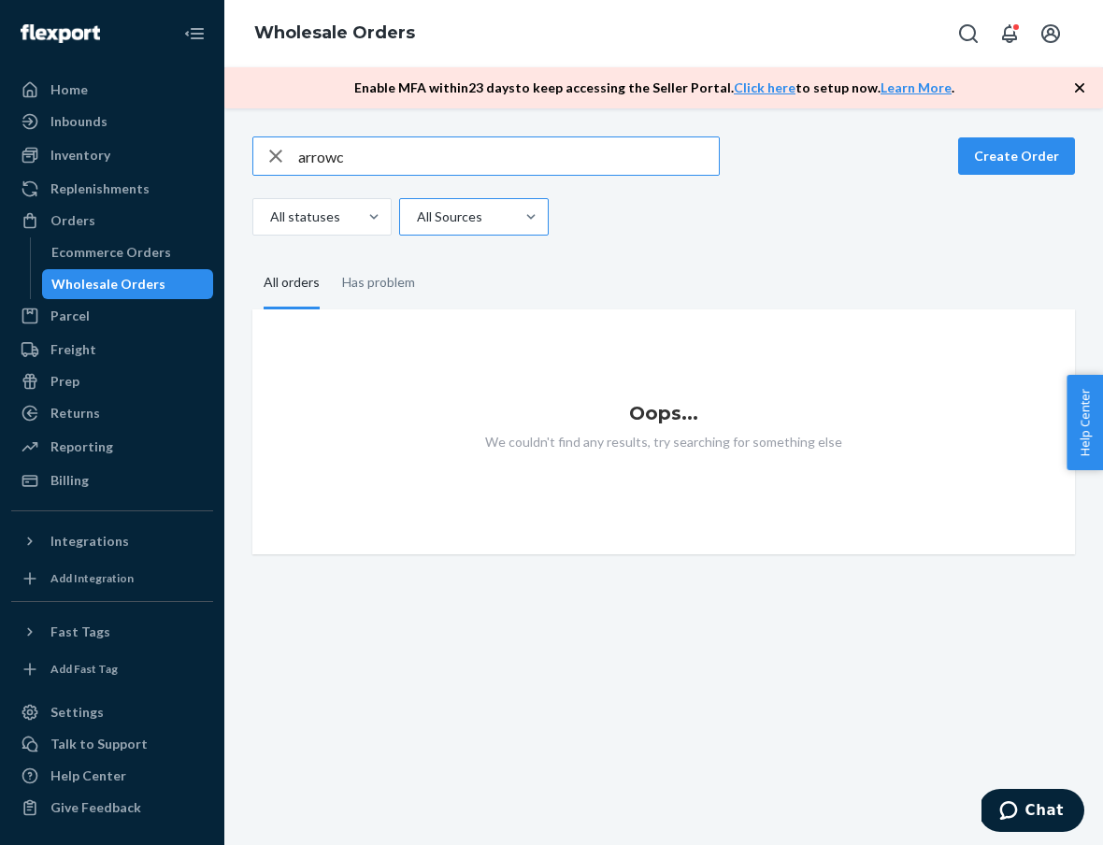
type input "arrow"
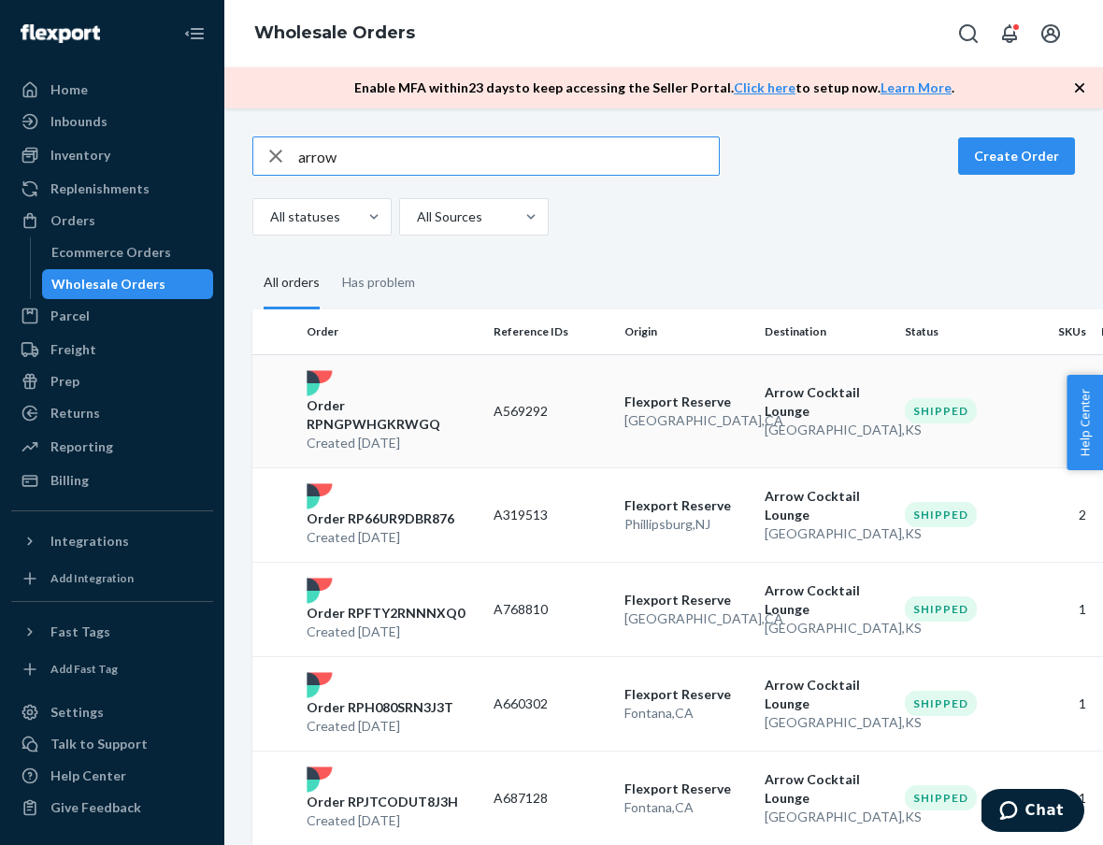
click at [419, 411] on p "Order RPNGPWHGKRWGQ" at bounding box center [392, 414] width 172 height 37
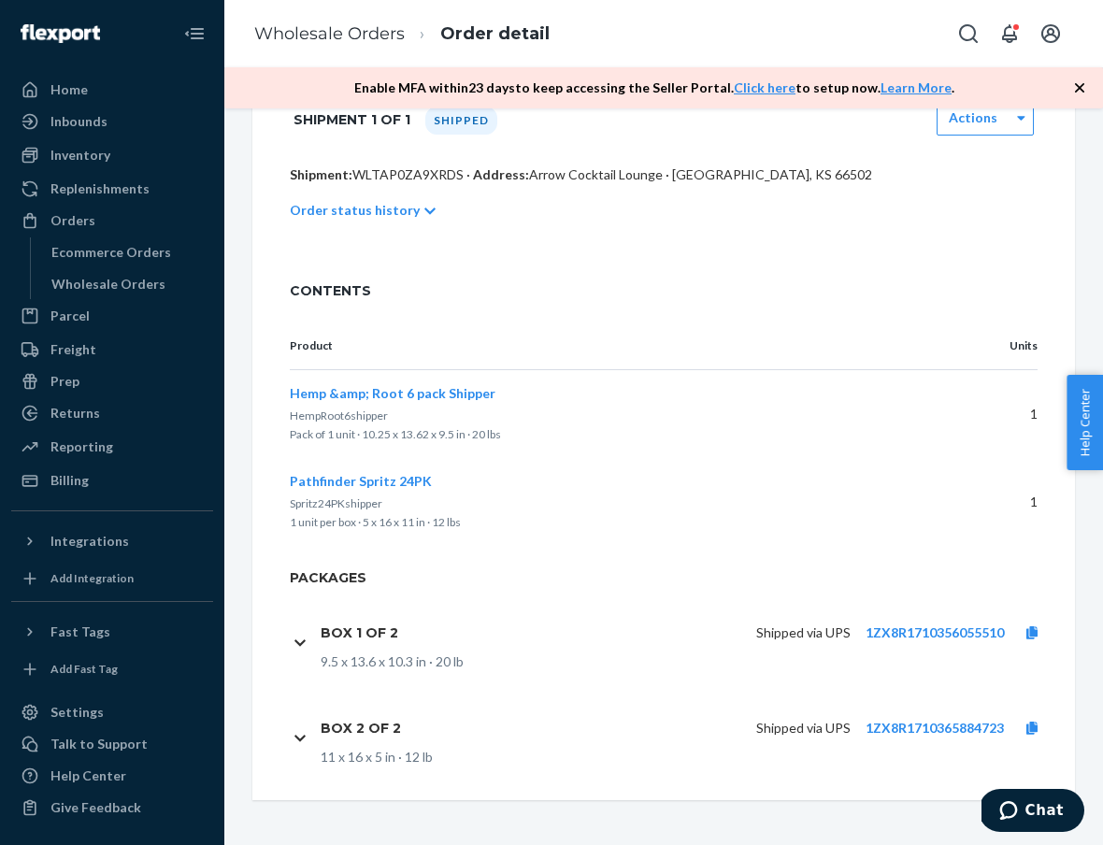
scroll to position [375, 0]
click at [908, 634] on link "1ZX8R1710356055510" at bounding box center [934, 632] width 138 height 16
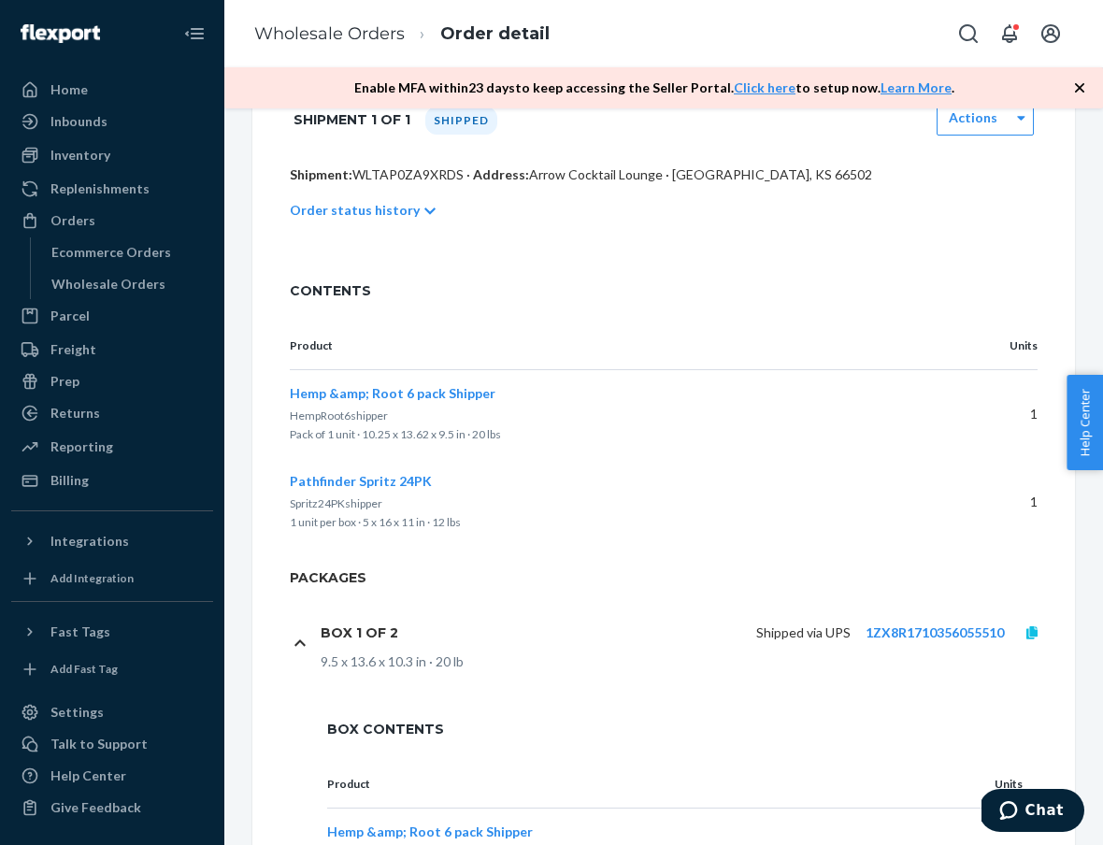
click at [1033, 640] on link at bounding box center [1032, 632] width 56 height 19
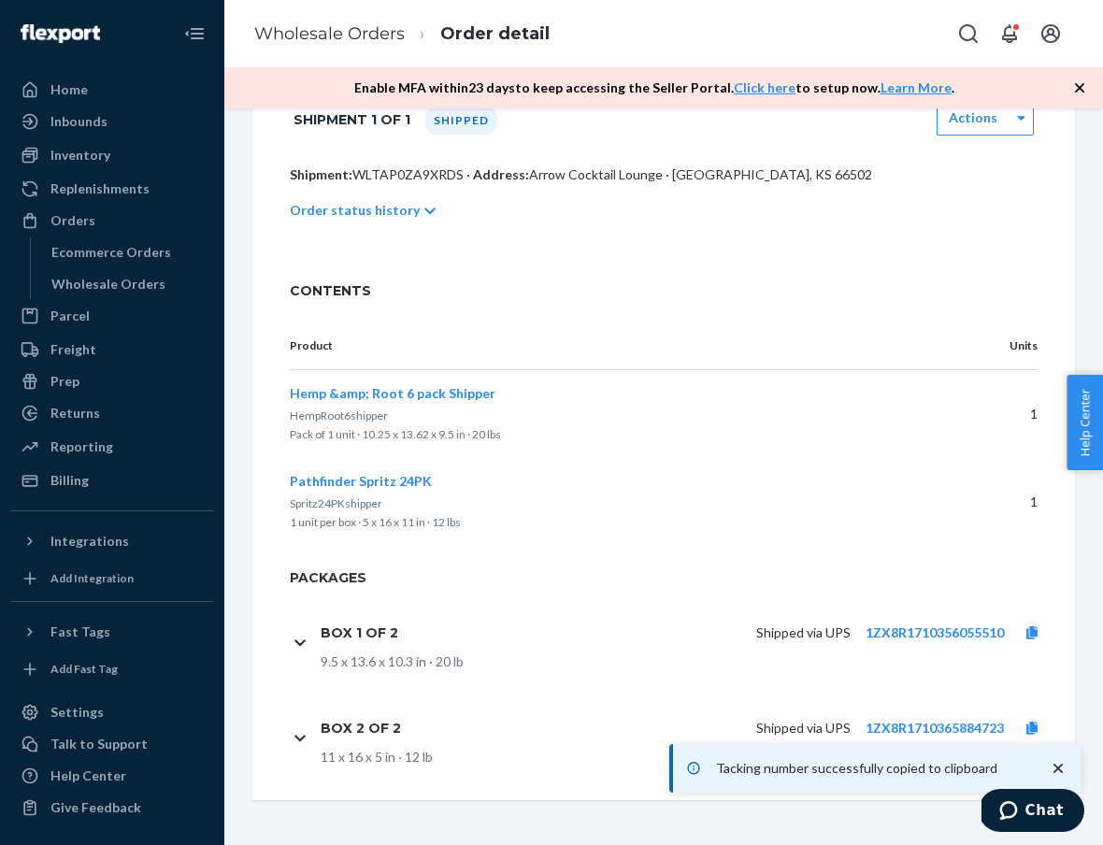
scroll to position [0, 0]
click at [1029, 727] on icon at bounding box center [1031, 727] width 11 height 13
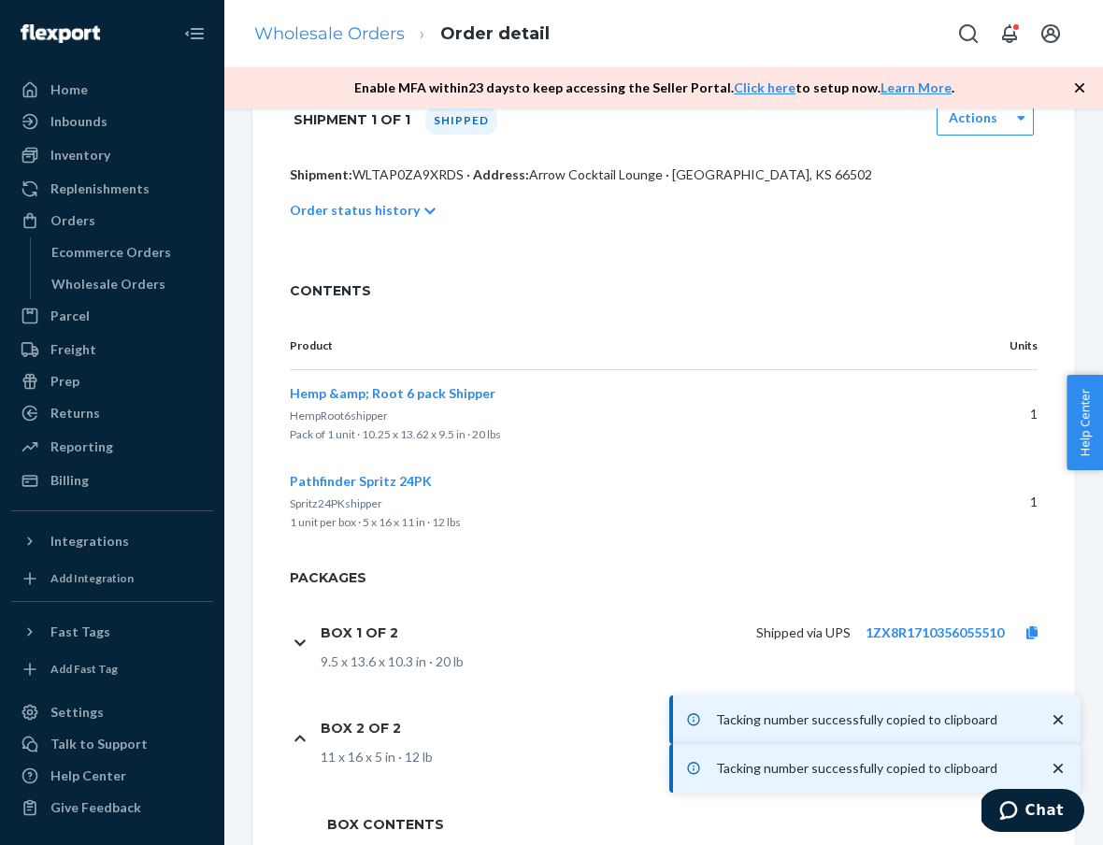
click at [328, 36] on link "Wholesale Orders" at bounding box center [329, 33] width 150 height 21
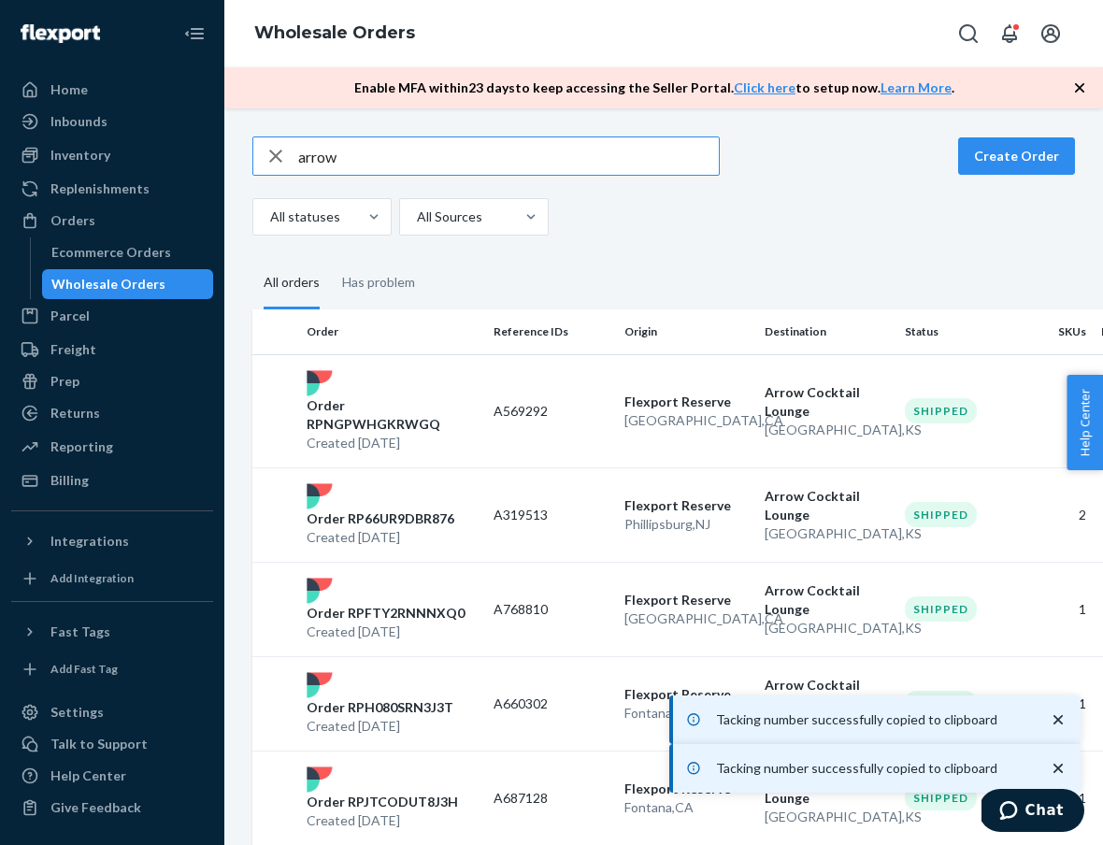
click at [341, 159] on input "arrow" at bounding box center [508, 155] width 420 height 37
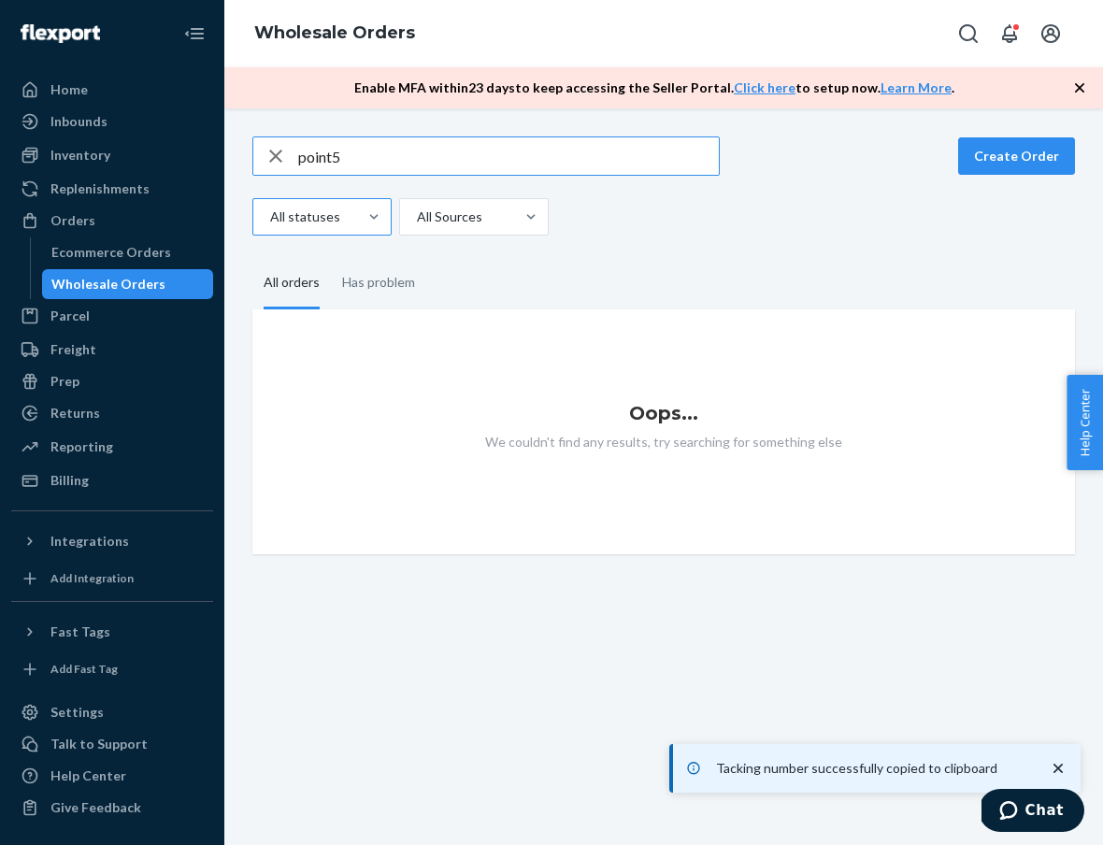
type input "point"
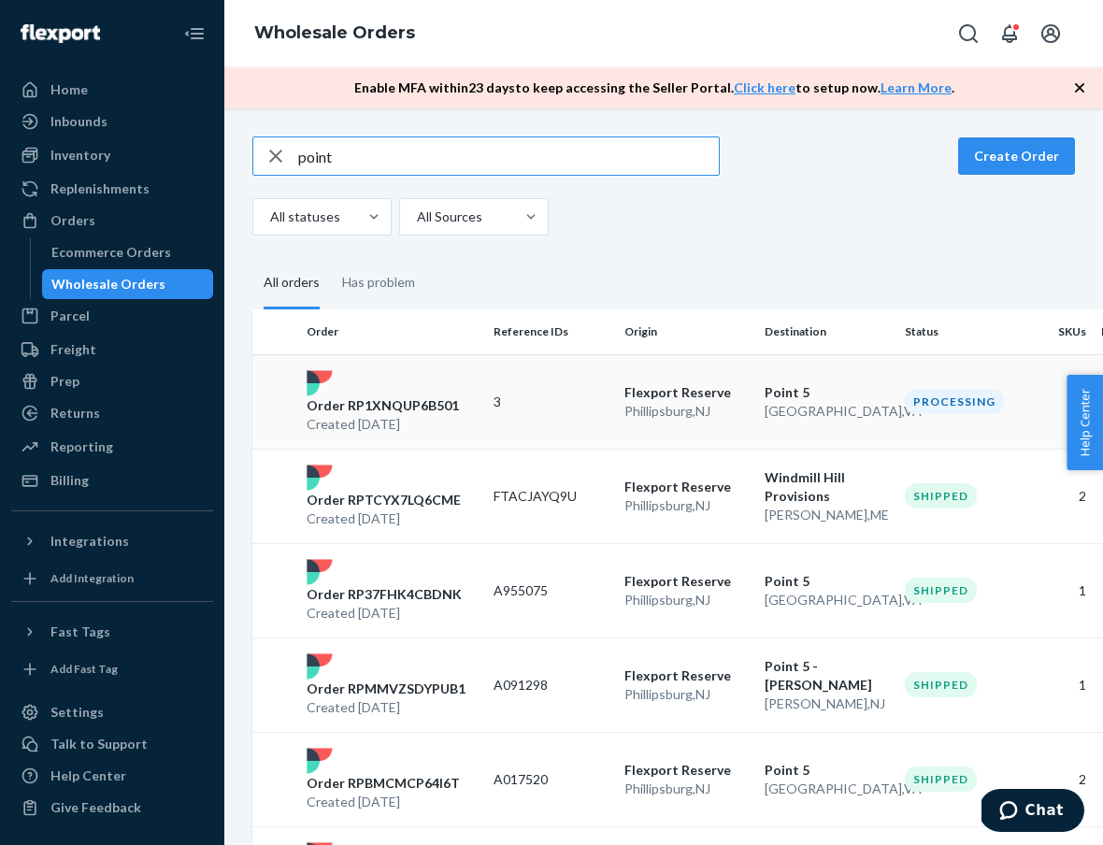
click at [409, 408] on p "Order RP1XNQUP6B501" at bounding box center [382, 405] width 152 height 19
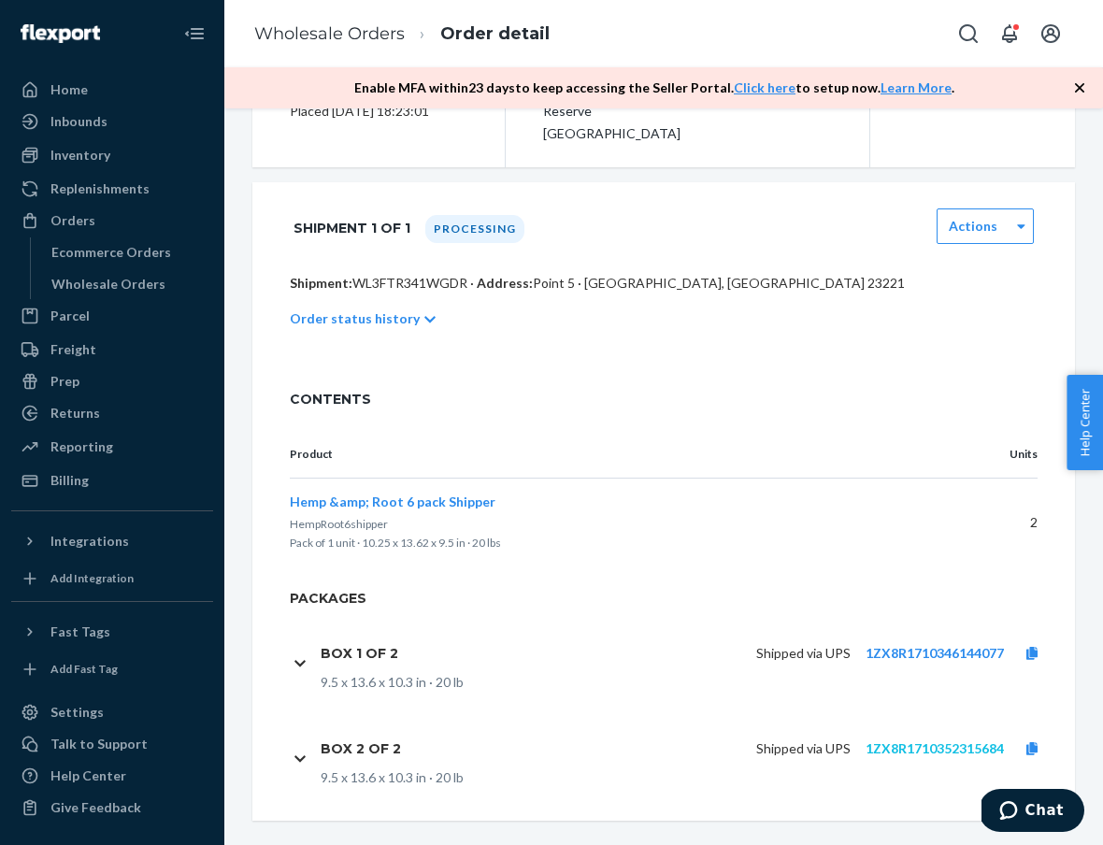
scroll to position [288, 0]
click at [914, 741] on link "1ZX8R1710352315684" at bounding box center [934, 749] width 138 height 16
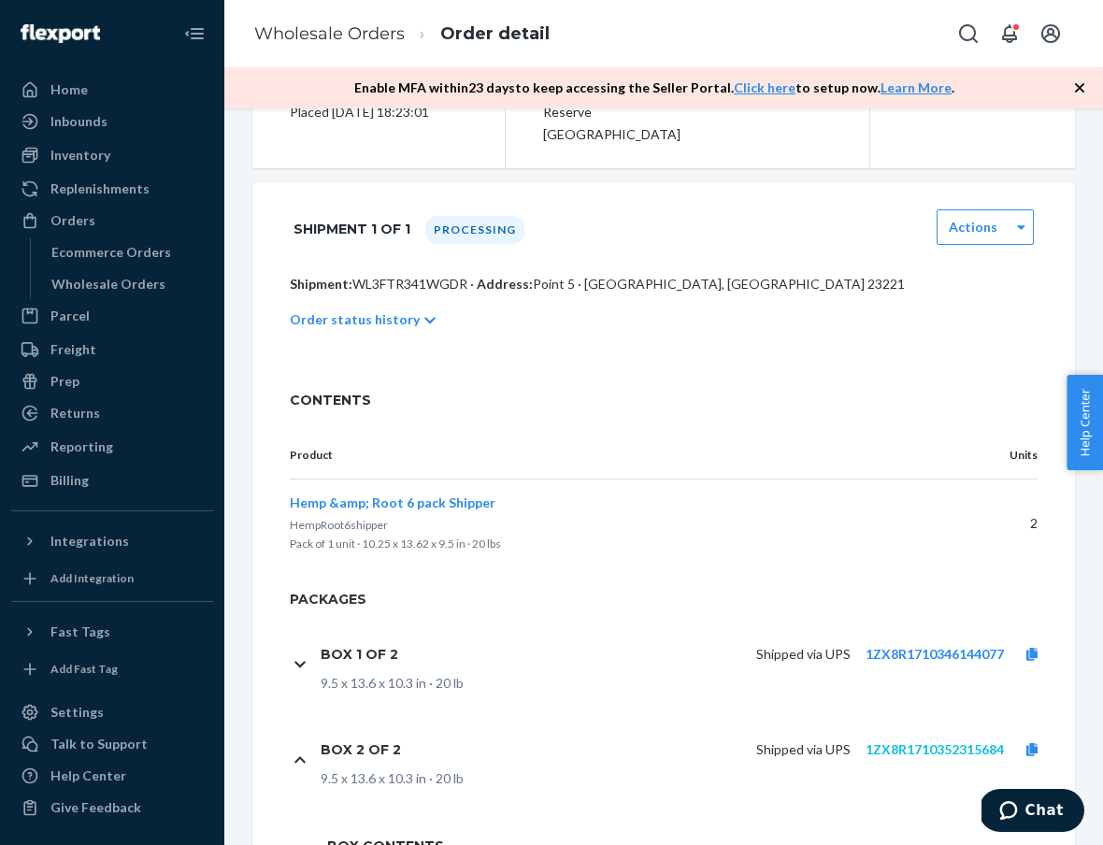
scroll to position [287, 0]
click at [294, 19] on ol "Wholesale Orders Order detail" at bounding box center [401, 34] width 325 height 55
click at [294, 36] on link "Wholesale Orders" at bounding box center [329, 33] width 150 height 21
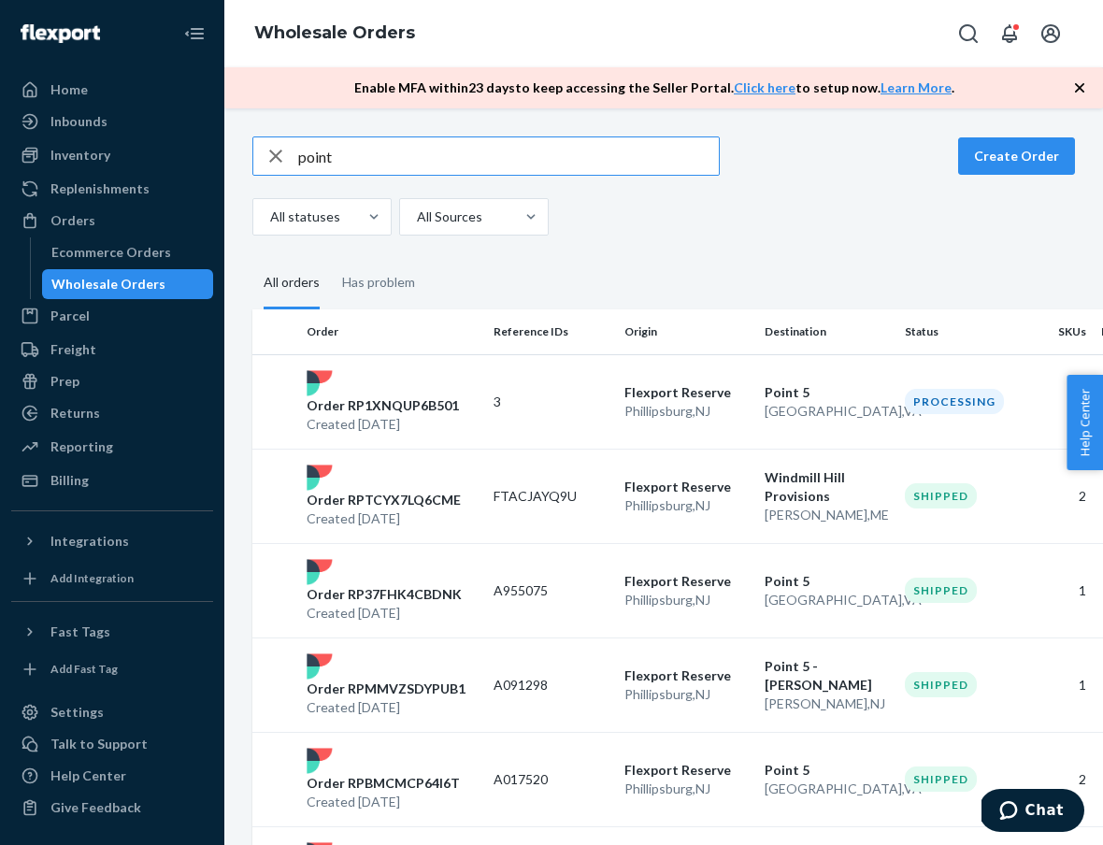
click at [339, 153] on input "point" at bounding box center [508, 155] width 420 height 37
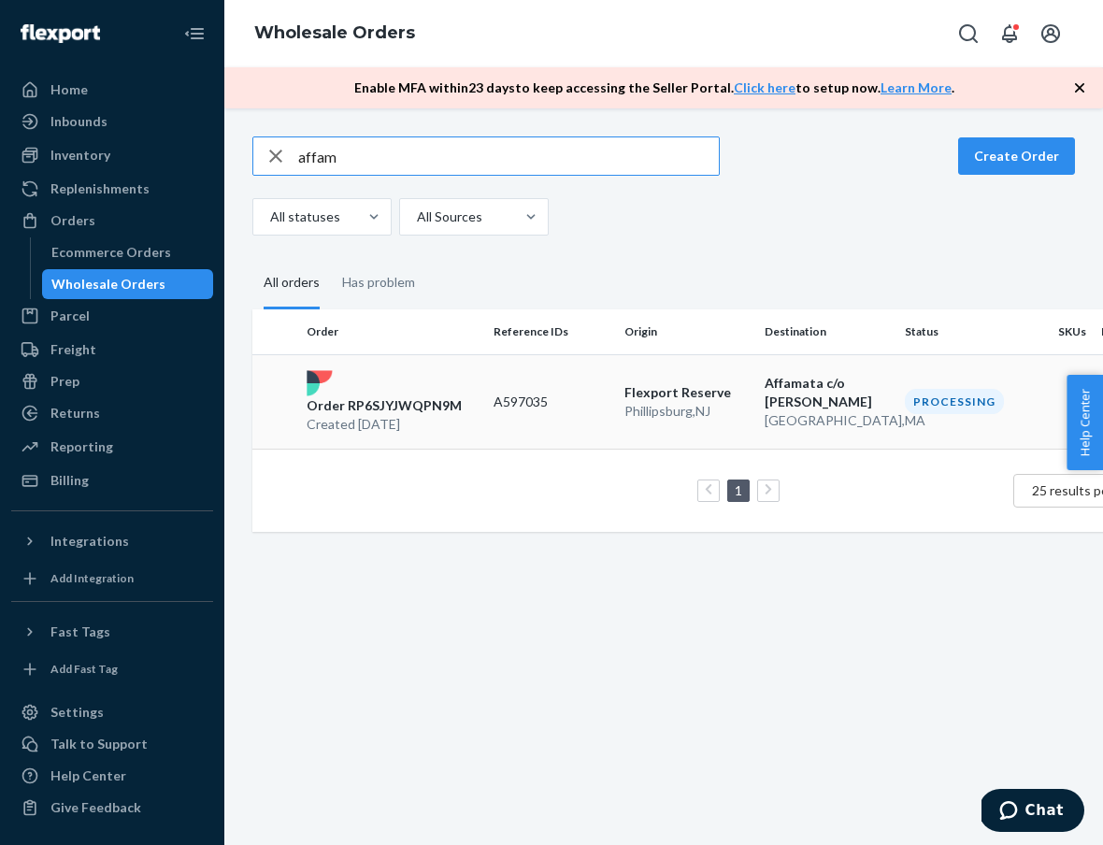
type input "affam"
click at [368, 406] on p "Order RP6SJYJWQPN9M" at bounding box center [383, 405] width 155 height 19
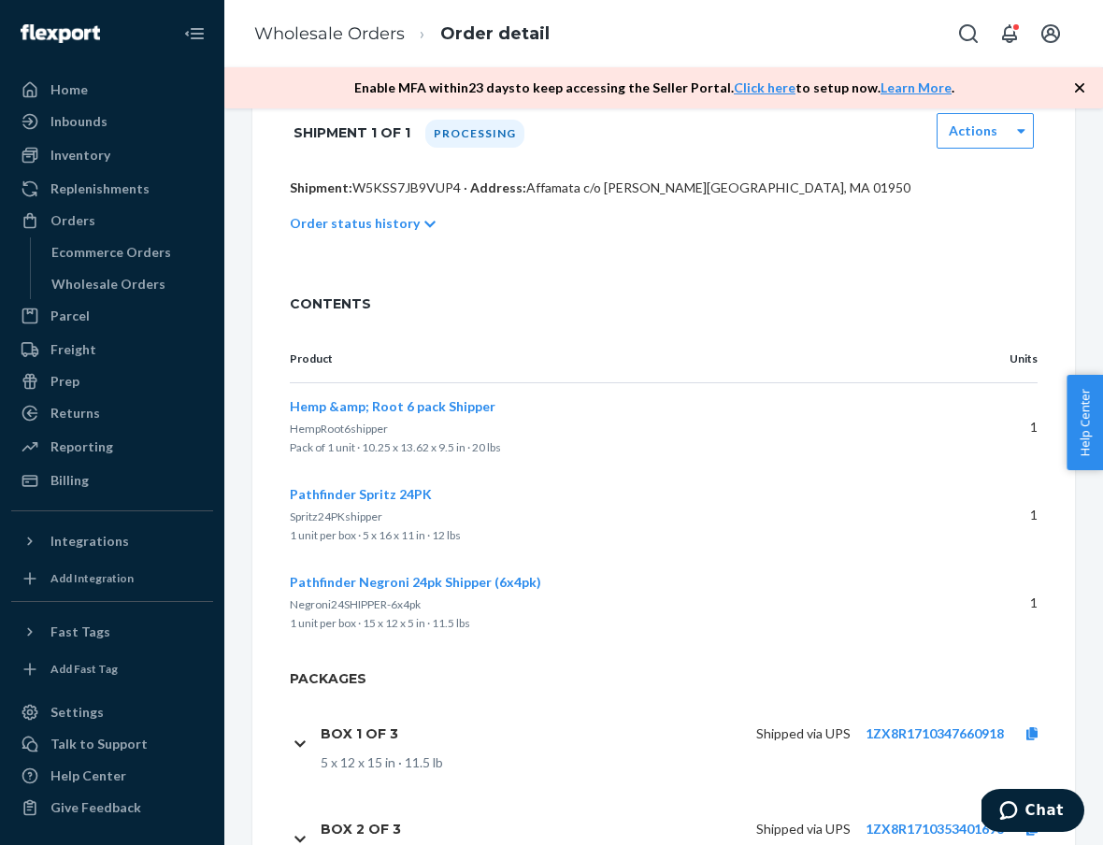
scroll to position [528, 0]
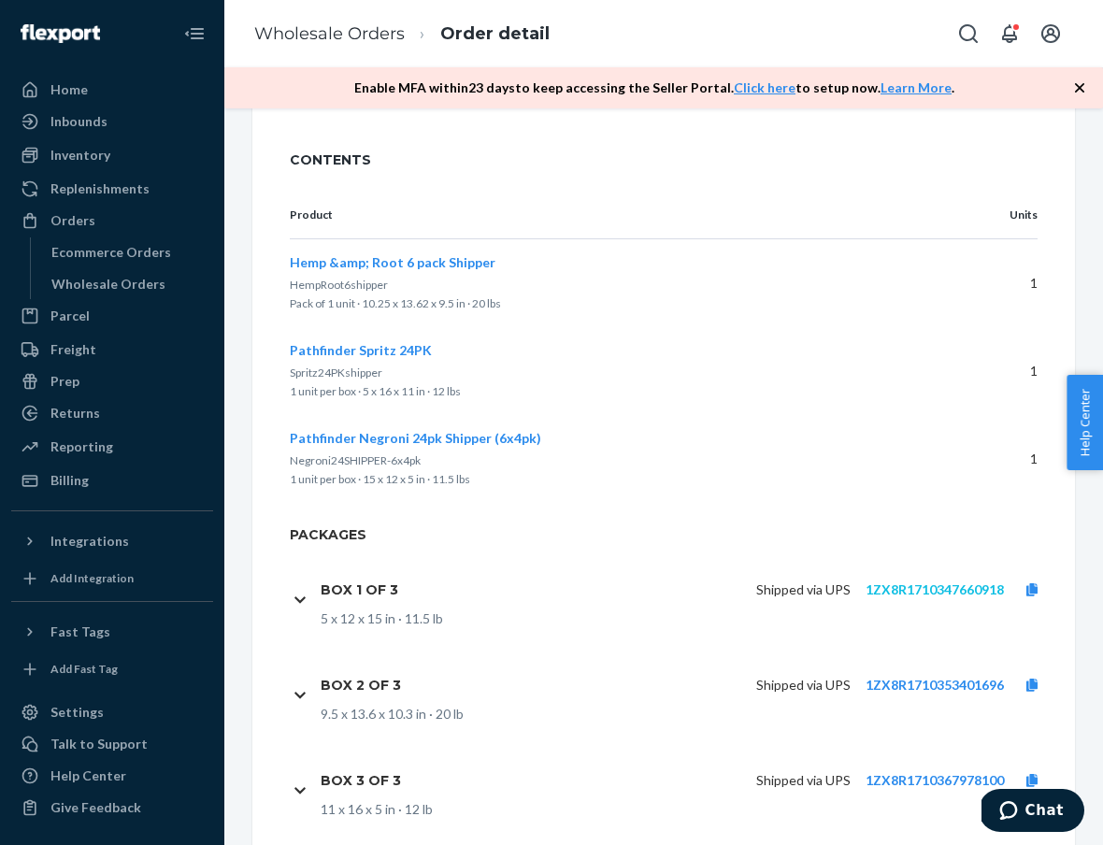
click at [964, 581] on link "1ZX8R1710347660918" at bounding box center [934, 589] width 138 height 16
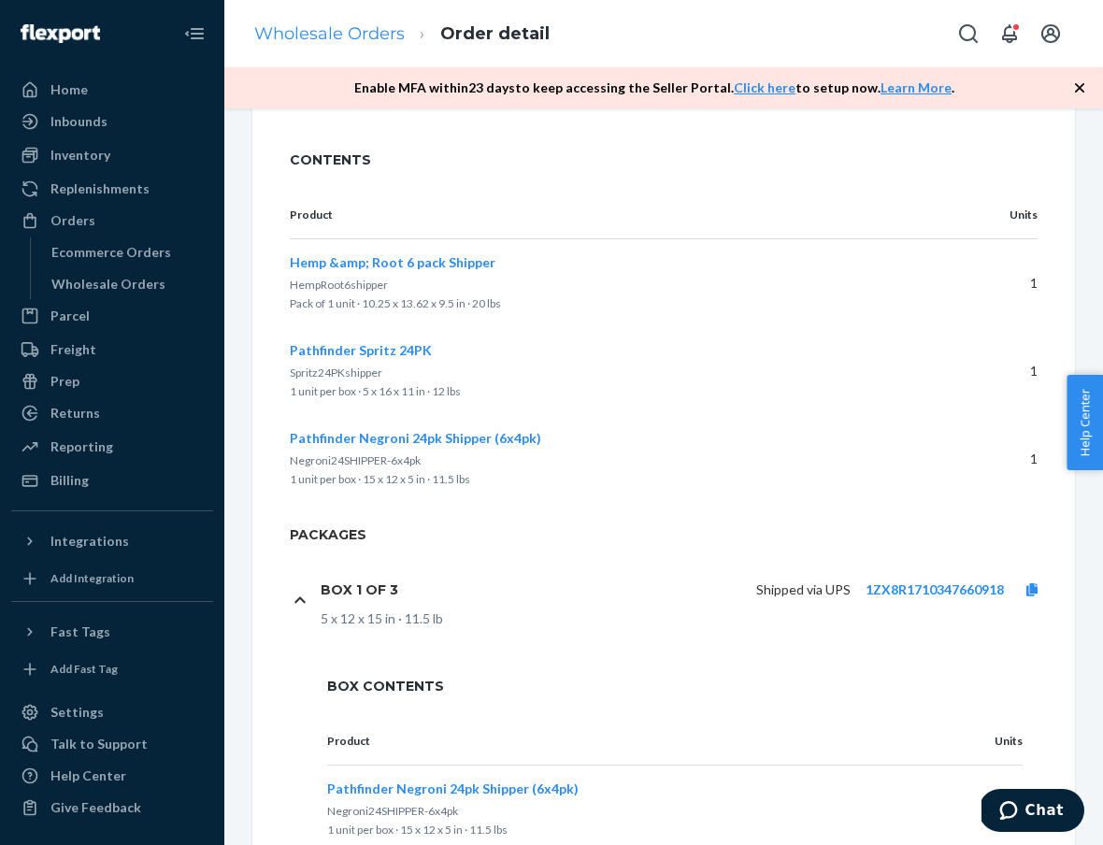
click at [355, 32] on link "Wholesale Orders" at bounding box center [329, 33] width 150 height 21
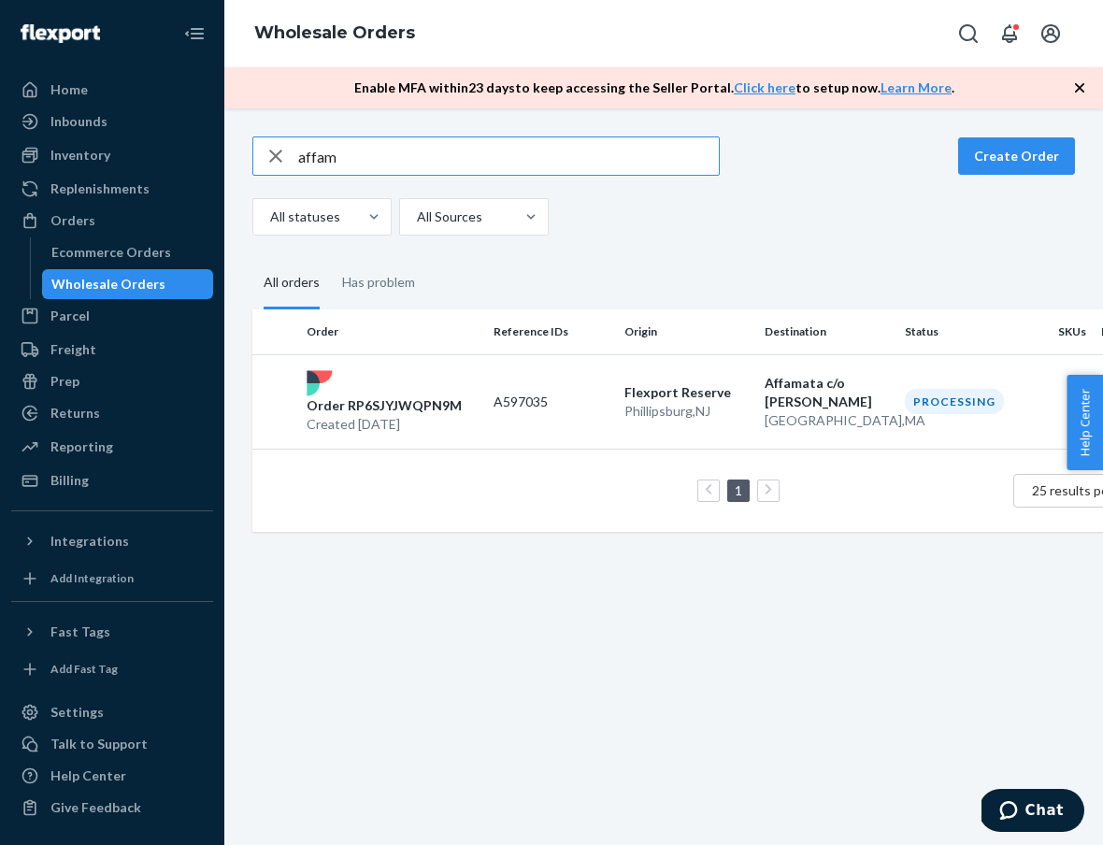
click at [358, 159] on input "affam" at bounding box center [508, 155] width 420 height 37
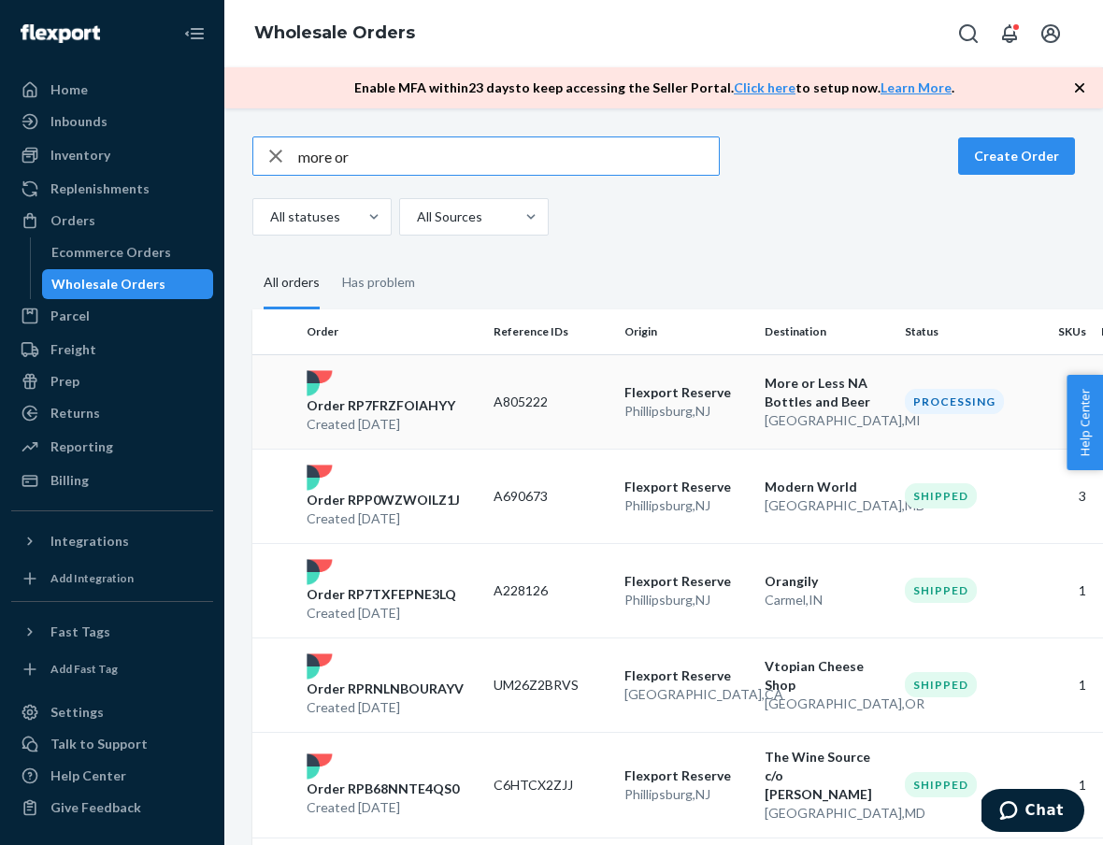
type input "more or"
click at [399, 405] on p "Order RP7FRZFOIAHYY" at bounding box center [380, 405] width 149 height 19
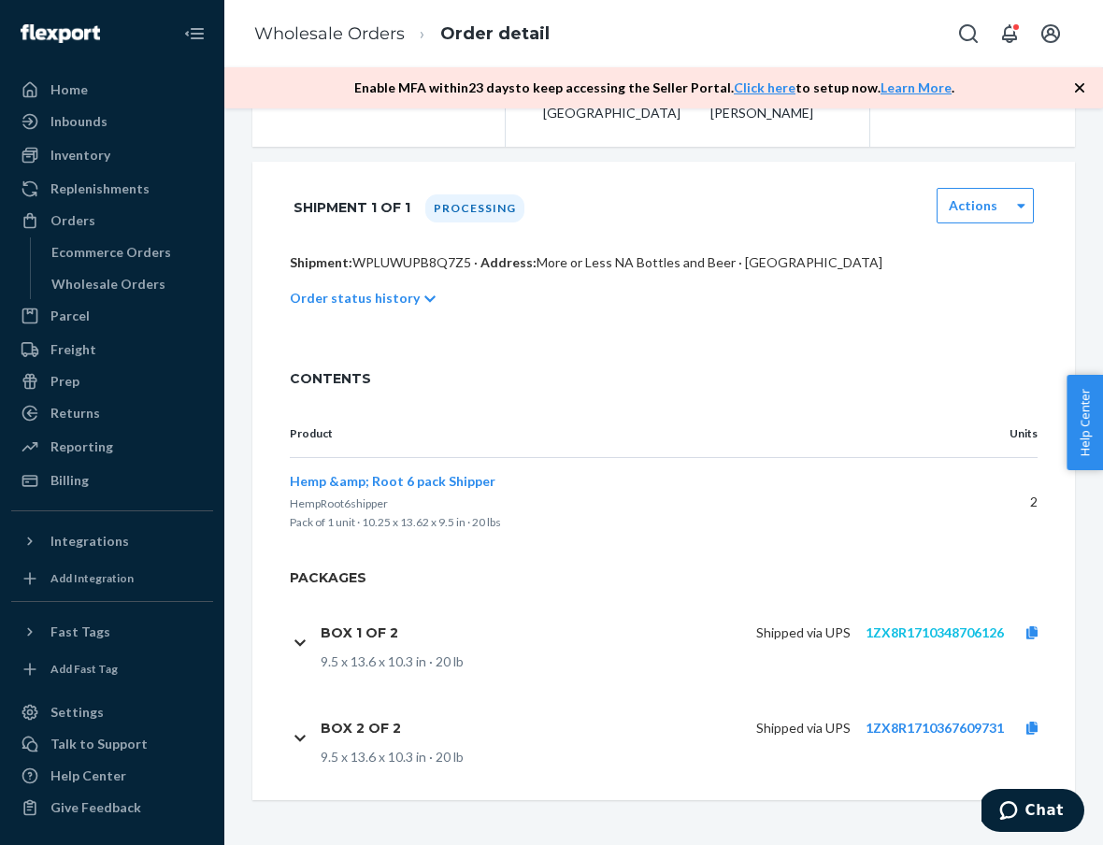
scroll to position [332, 0]
click at [946, 628] on link "1ZX8R1710348706126" at bounding box center [934, 632] width 138 height 16
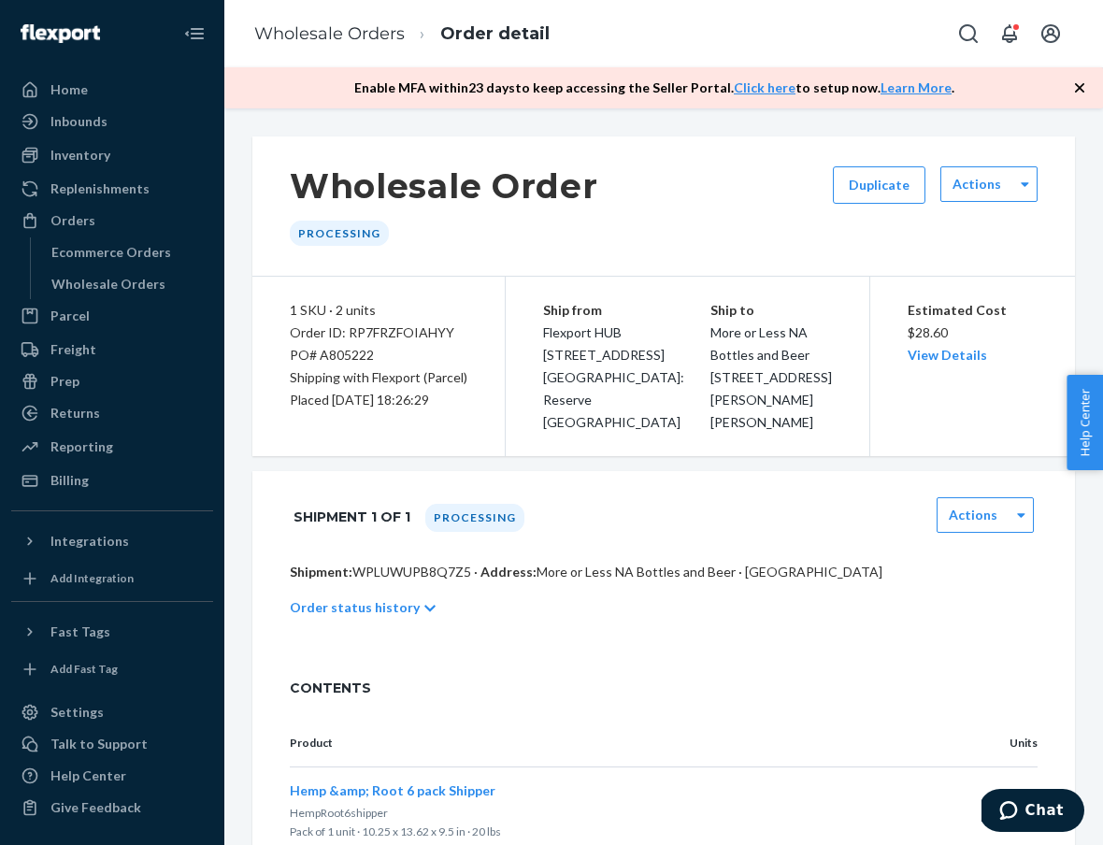
scroll to position [-1, 0]
click at [341, 36] on link "Wholesale Orders" at bounding box center [329, 33] width 150 height 21
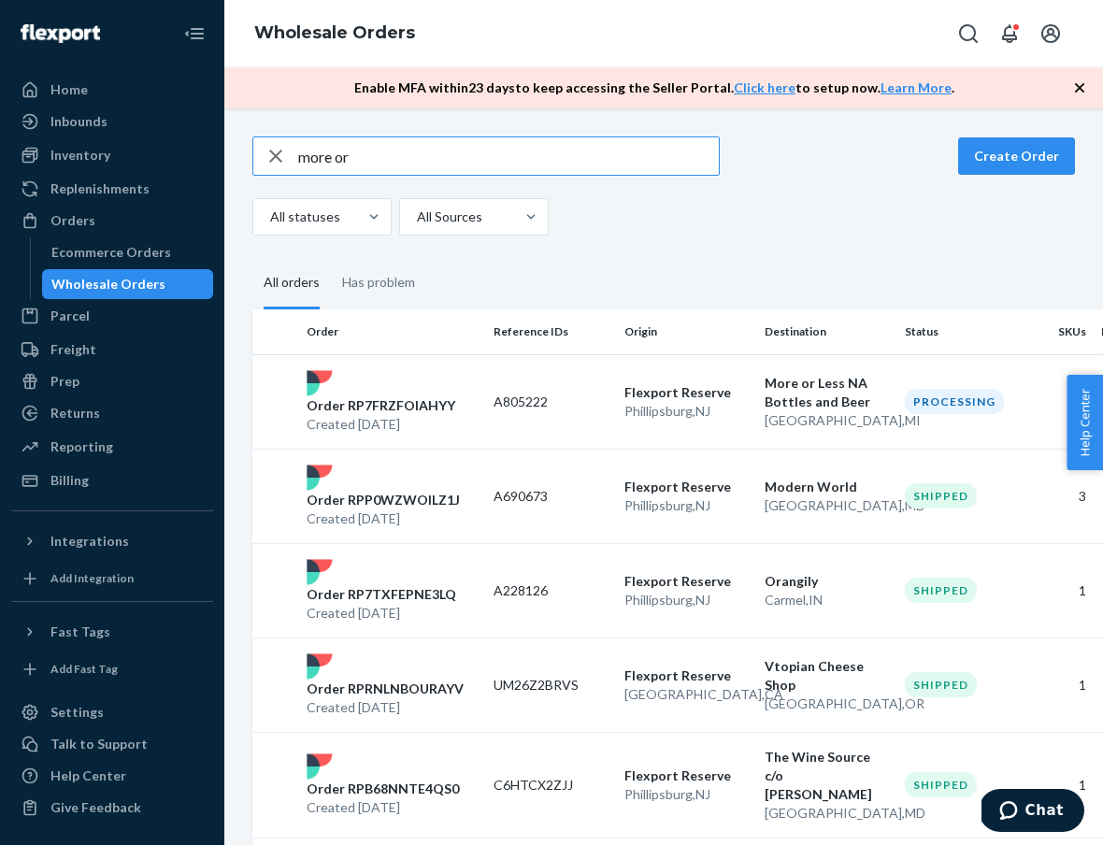
click at [416, 150] on input "more or" at bounding box center [508, 155] width 420 height 37
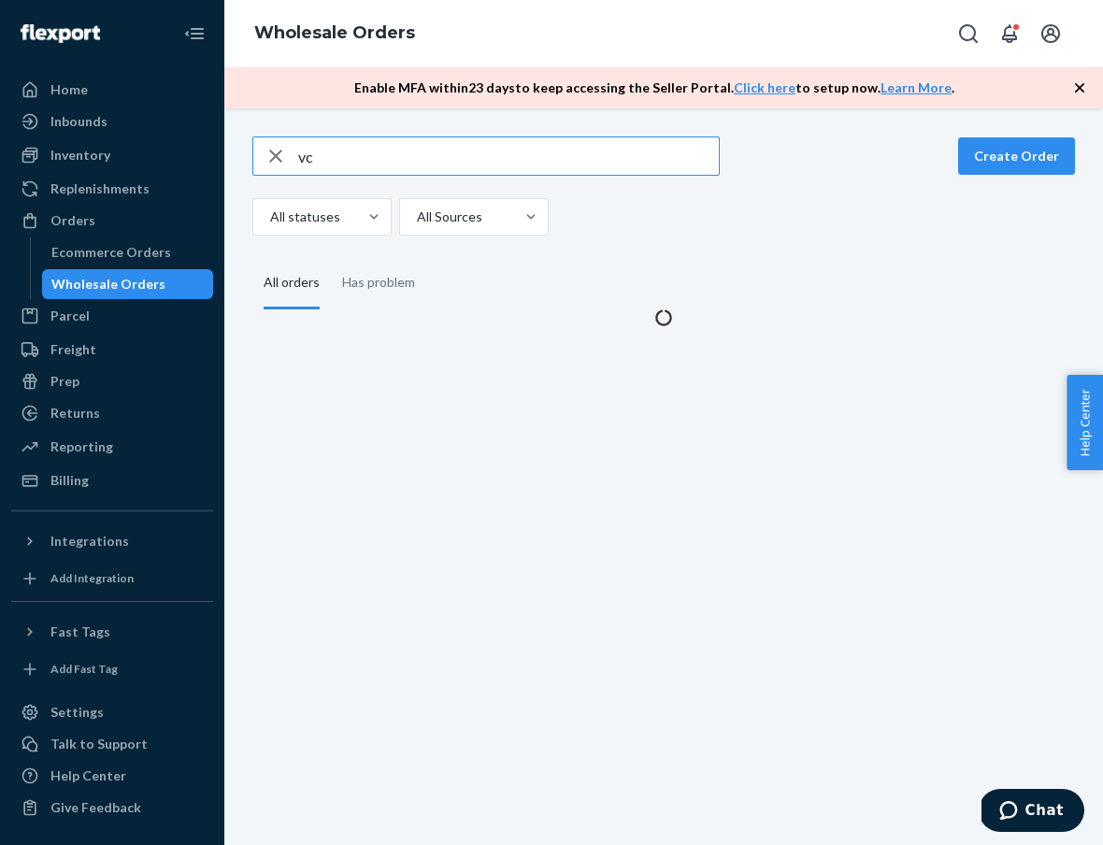
type input "v"
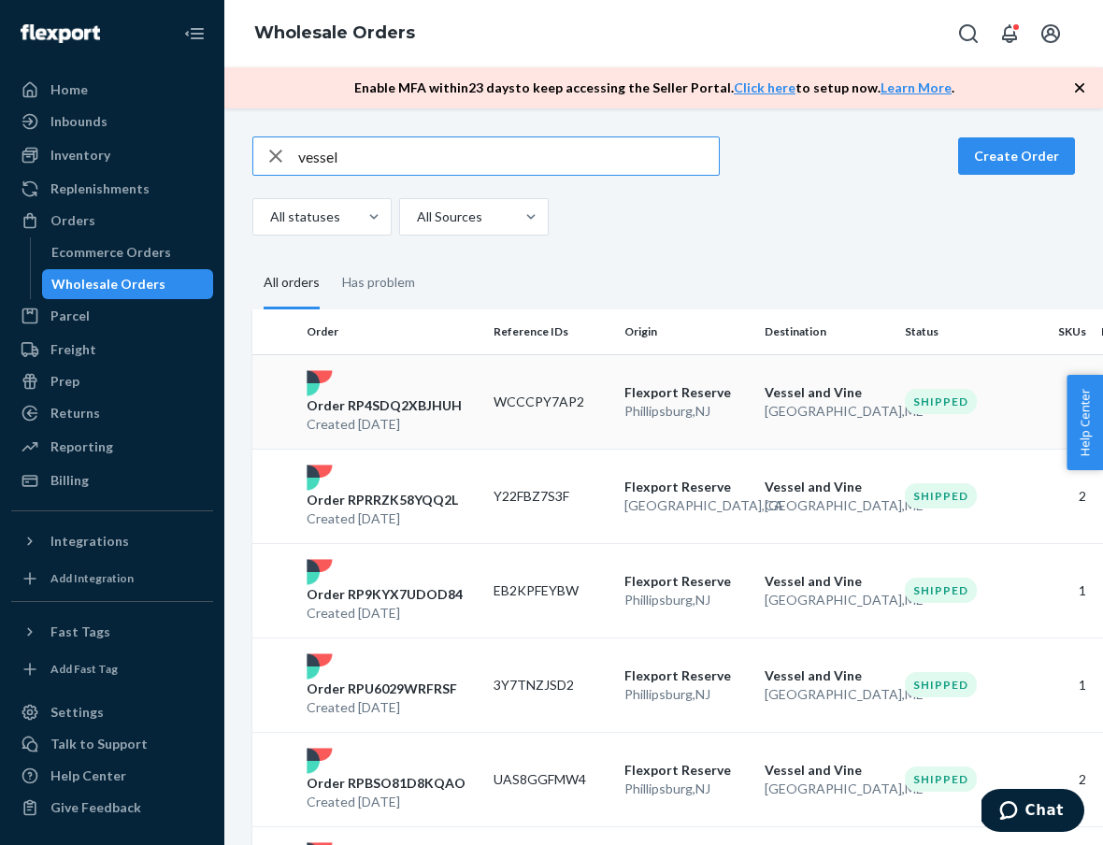
type input "vessel"
click at [403, 391] on div "Order RP4SDQ2XBJHUH Created [DATE]" at bounding box center [392, 402] width 187 height 64
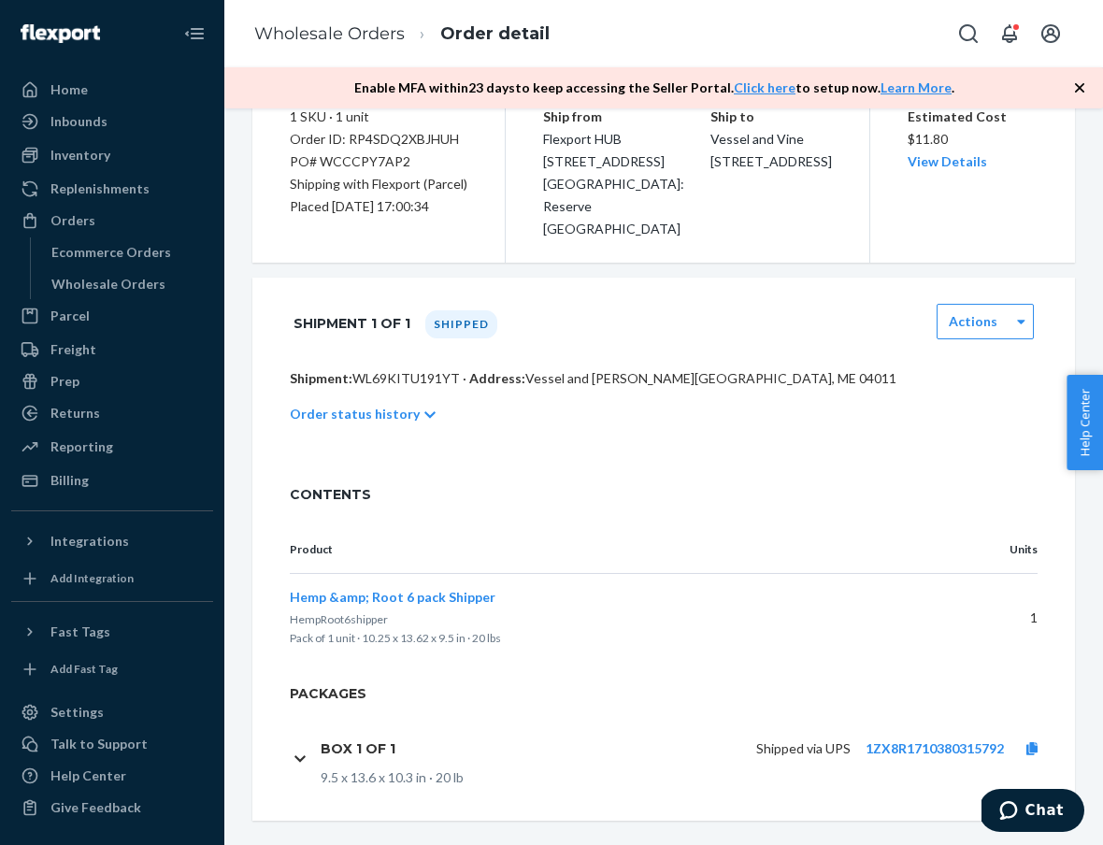
scroll to position [192, 0]
click at [910, 742] on link "1ZX8R1710380315792" at bounding box center [934, 750] width 138 height 16
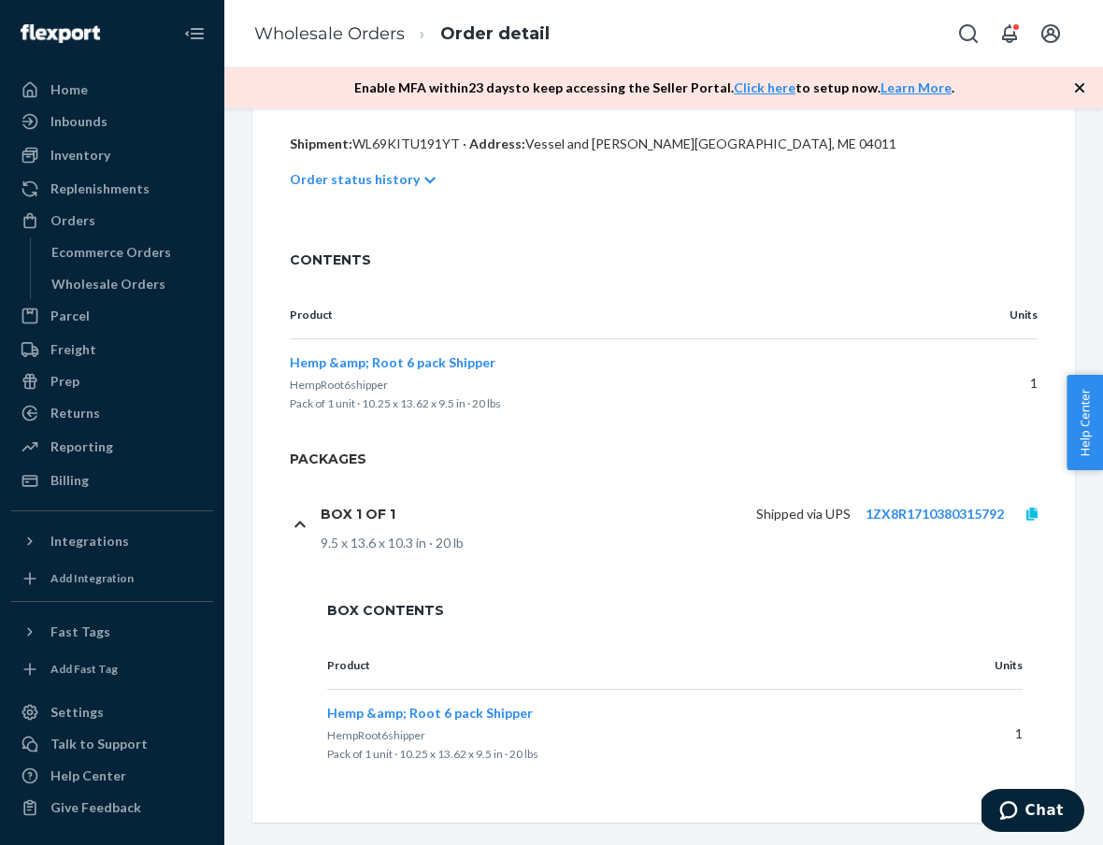
click at [1032, 507] on icon at bounding box center [1031, 513] width 11 height 13
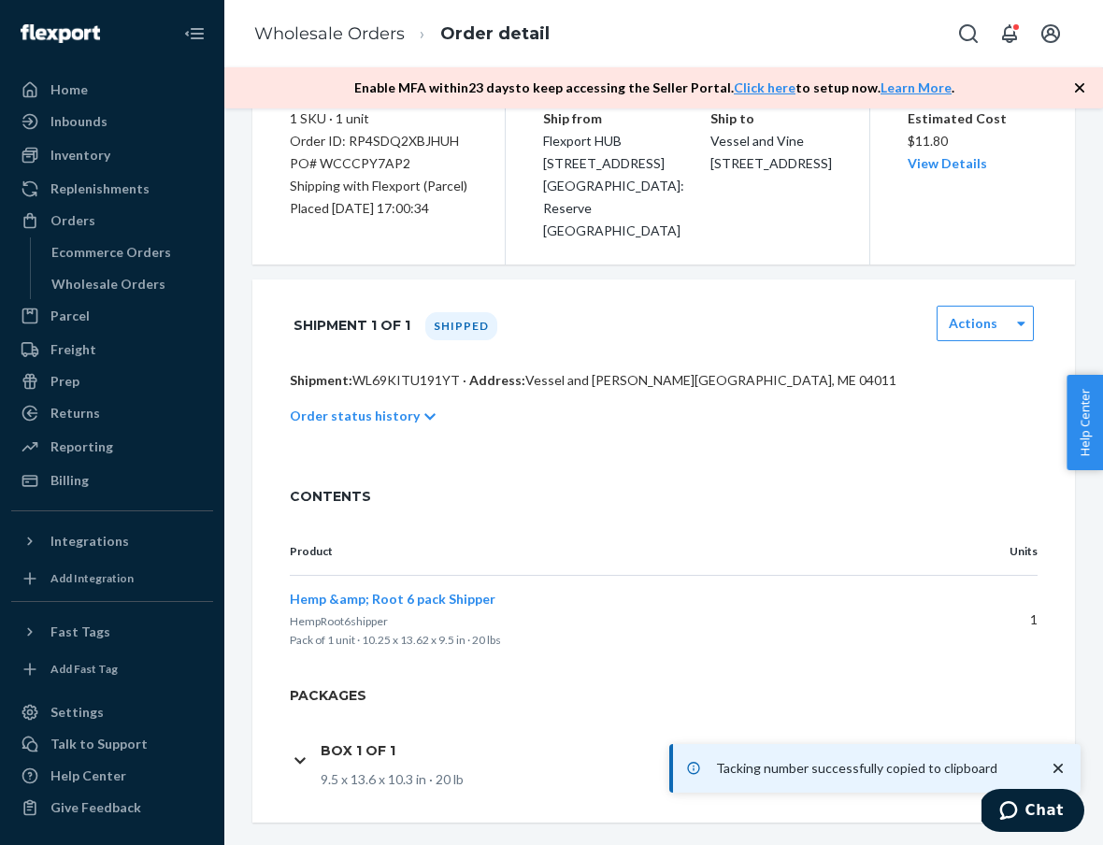
click at [335, 17] on ol "Wholesale Orders Order detail" at bounding box center [401, 34] width 325 height 55
click at [335, 44] on li "Wholesale Orders" at bounding box center [329, 34] width 150 height 24
click at [335, 35] on link "Wholesale Orders" at bounding box center [329, 33] width 150 height 21
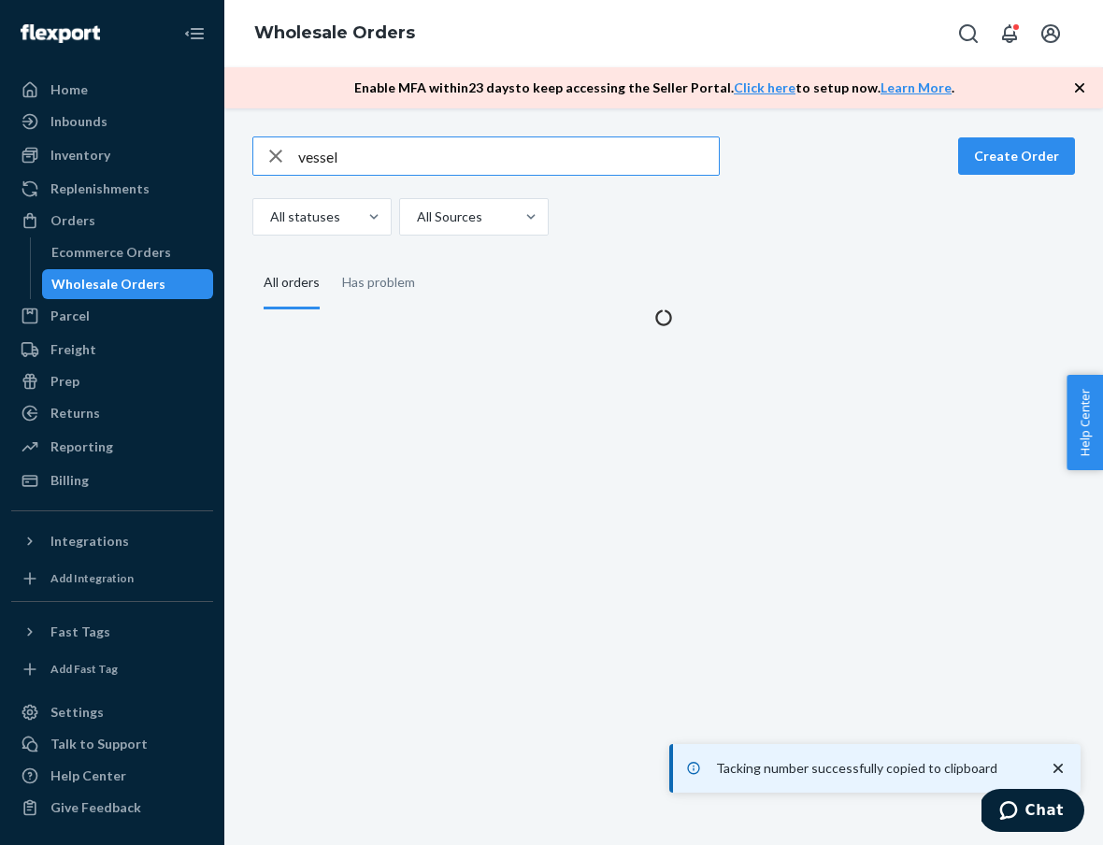
click at [384, 173] on input "vessel" at bounding box center [508, 155] width 420 height 37
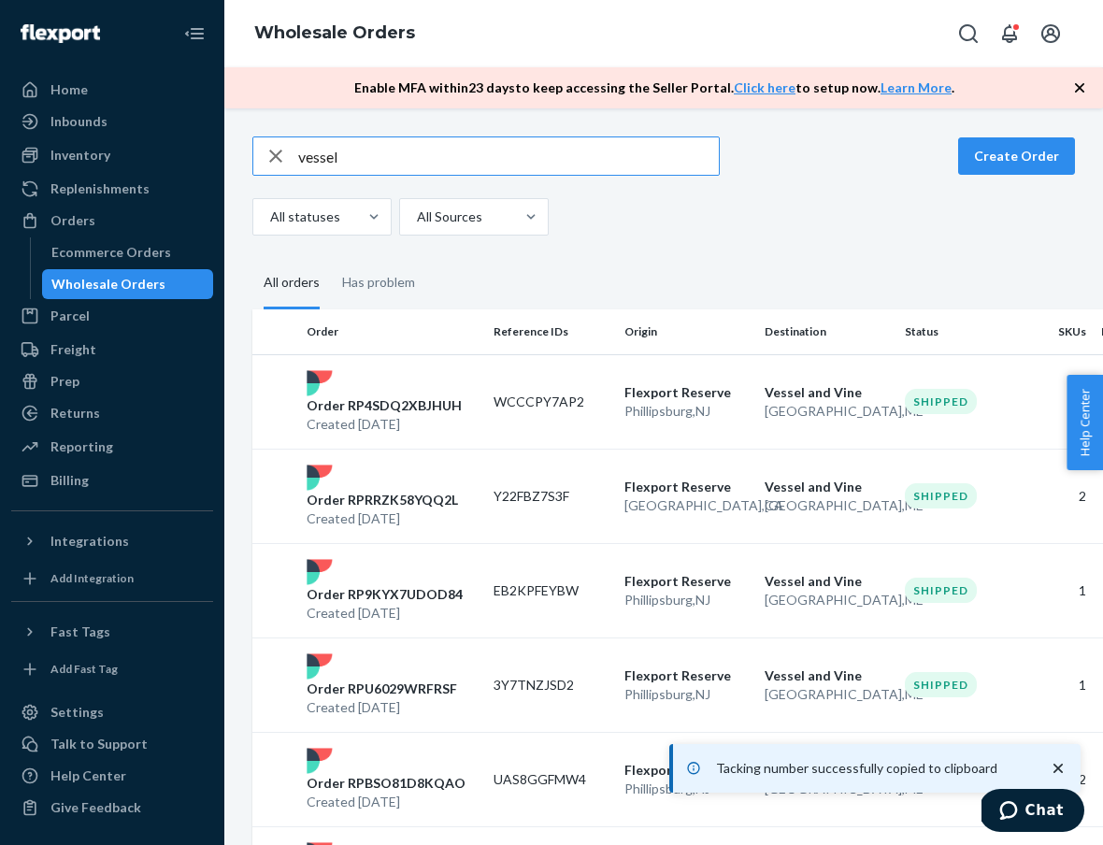
click at [382, 168] on input "vessel" at bounding box center [508, 155] width 420 height 37
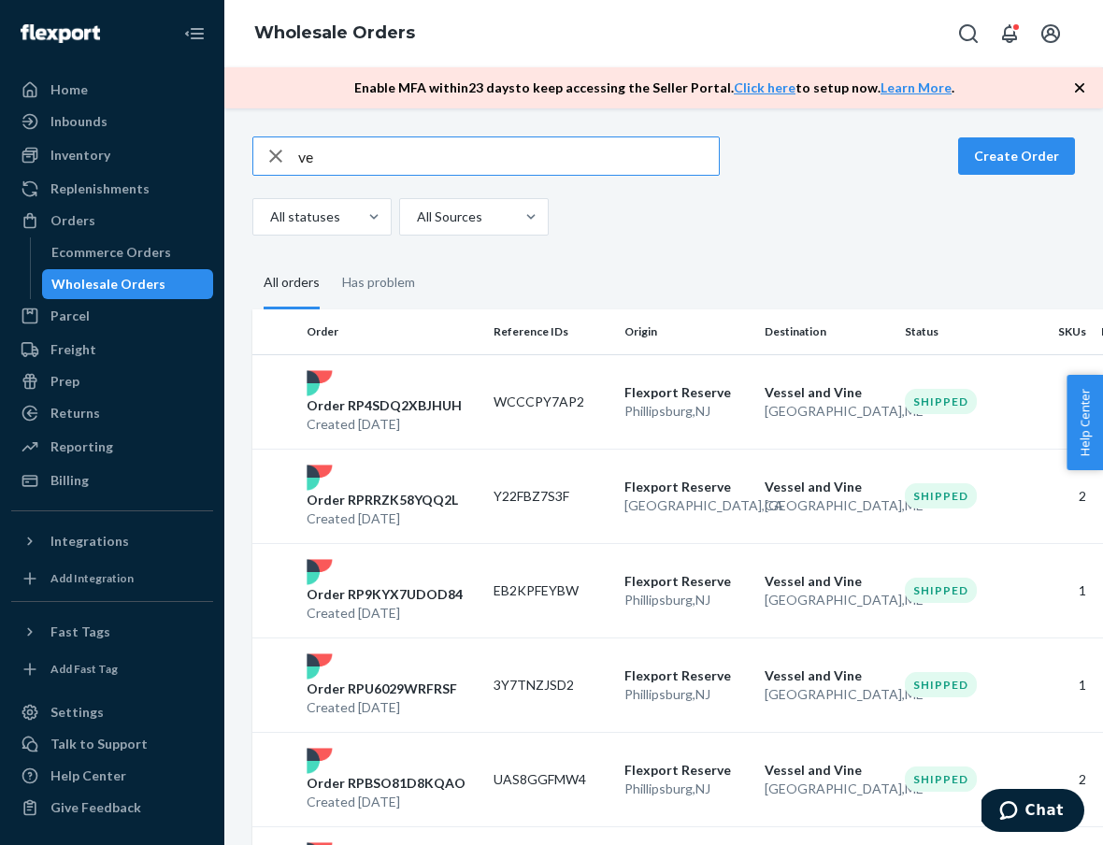
type input "v"
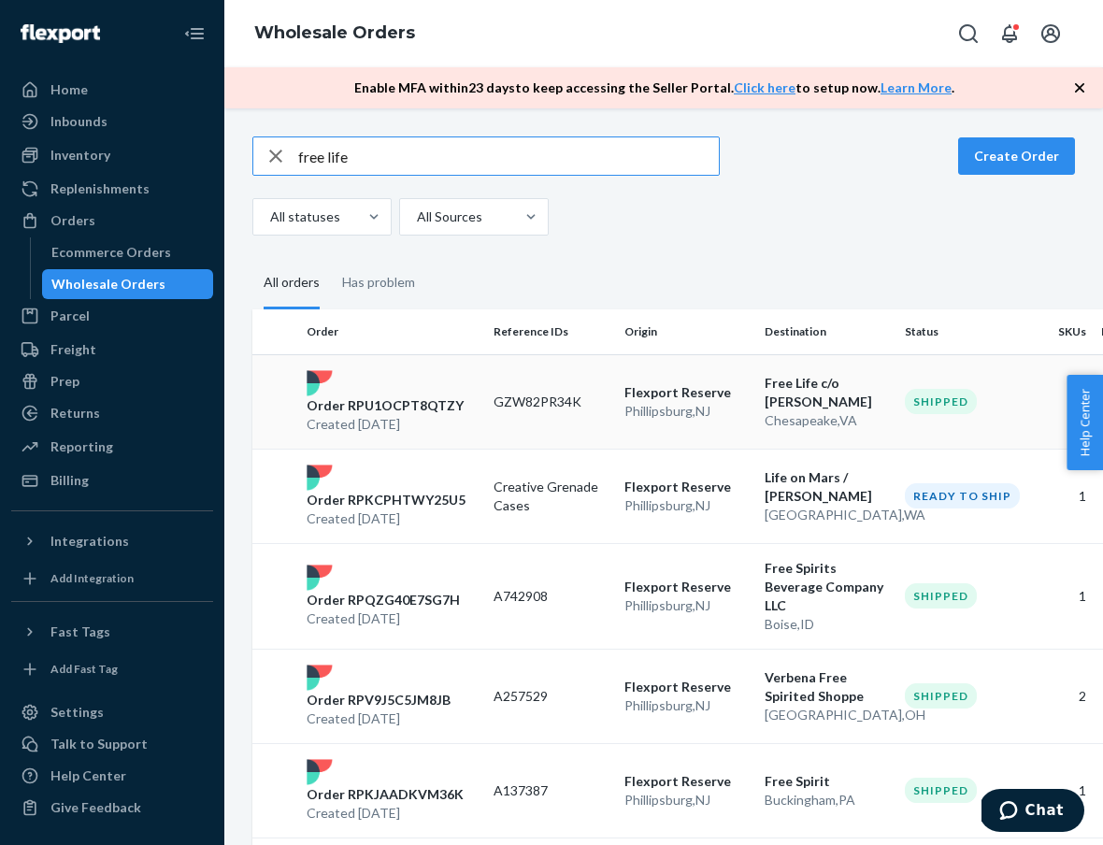
type input "free life"
click at [329, 400] on p "Order RPU1OCPT8QTZY" at bounding box center [384, 405] width 157 height 19
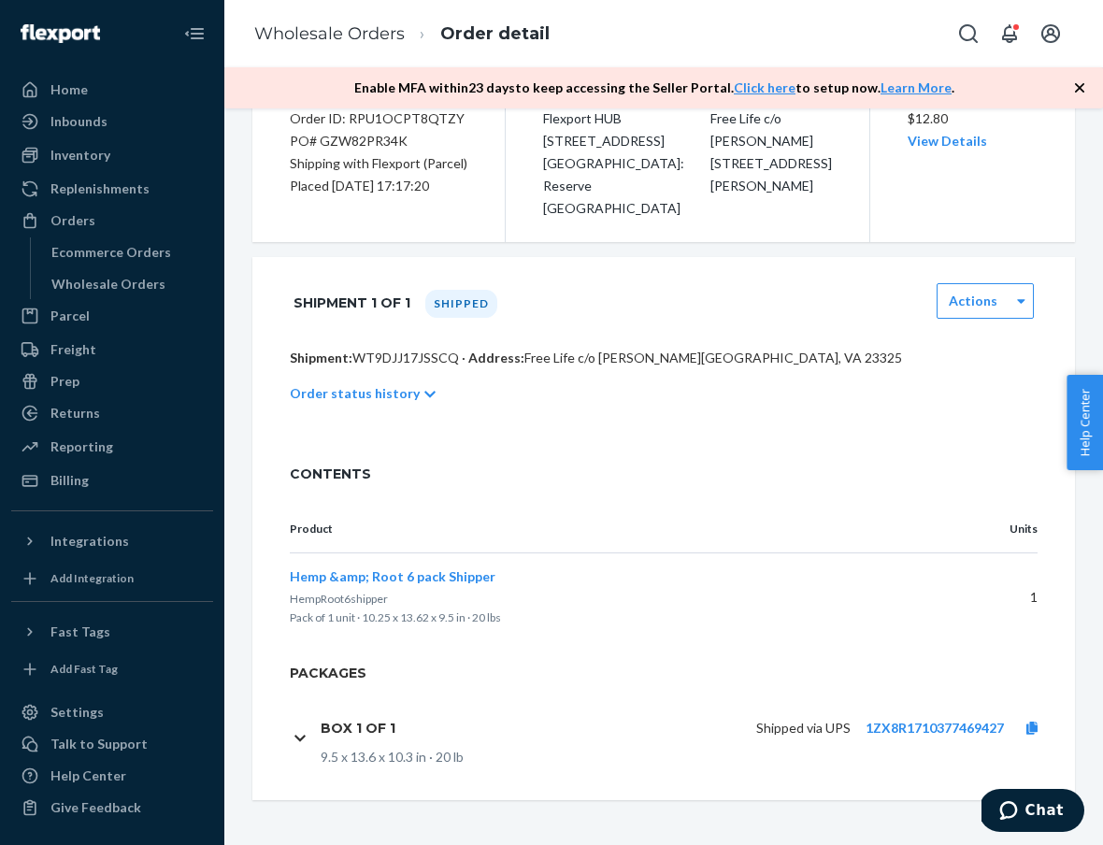
scroll to position [236, 0]
click at [887, 720] on link "1ZX8R1710377469427" at bounding box center [934, 728] width 138 height 16
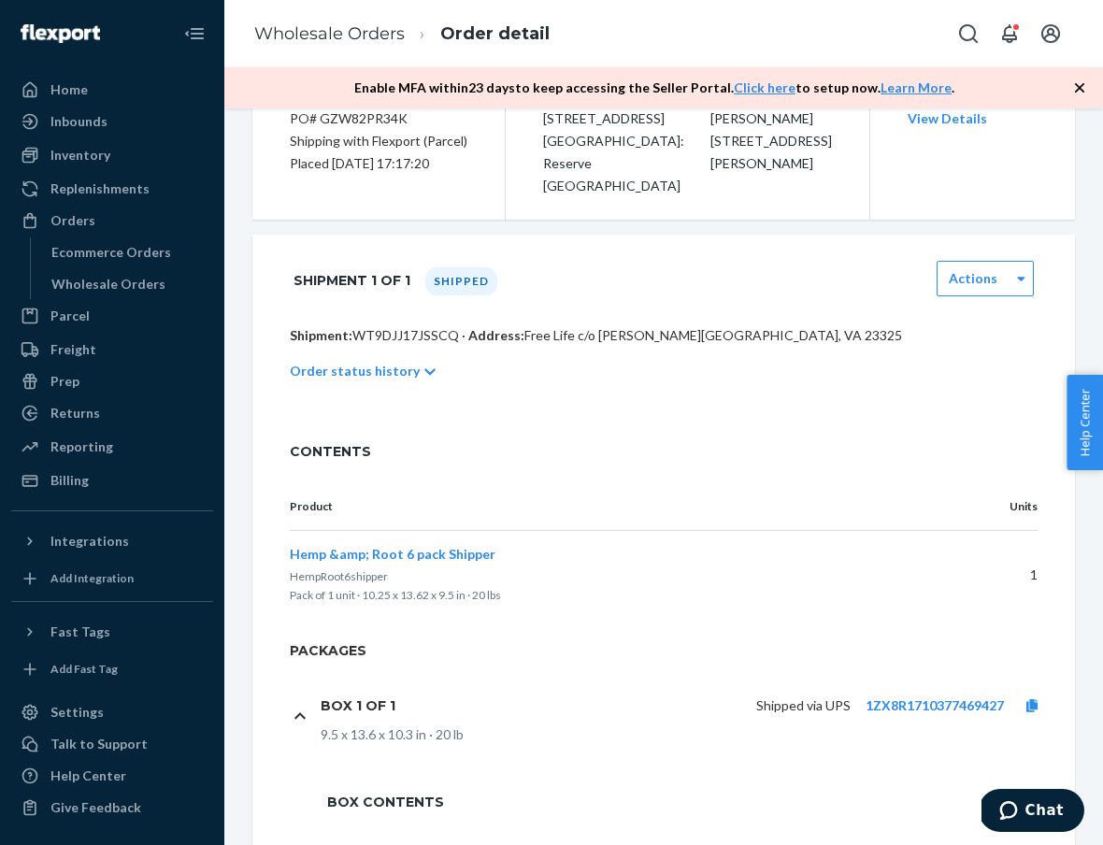
click at [1028, 725] on div "Shipped via UPS 1ZX8R1710377469427" at bounding box center [734, 705] width 649 height 39
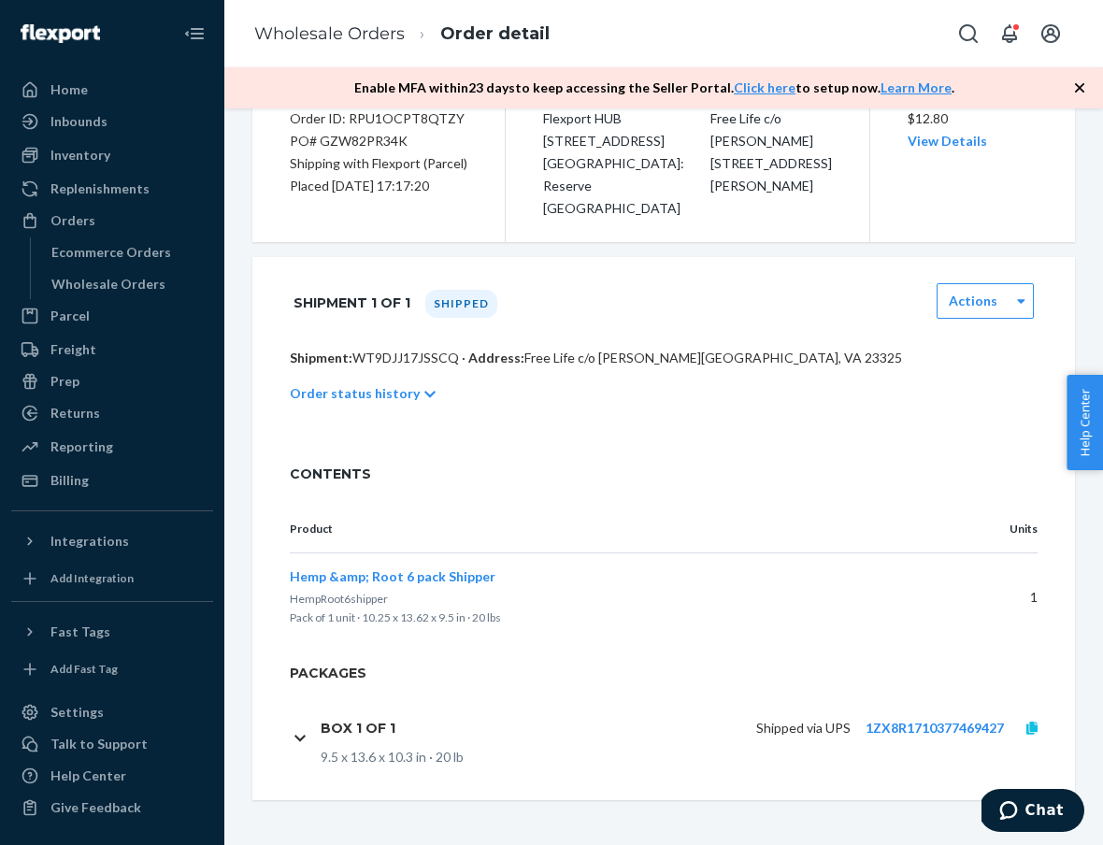
click at [1033, 732] on icon at bounding box center [1031, 727] width 11 height 13
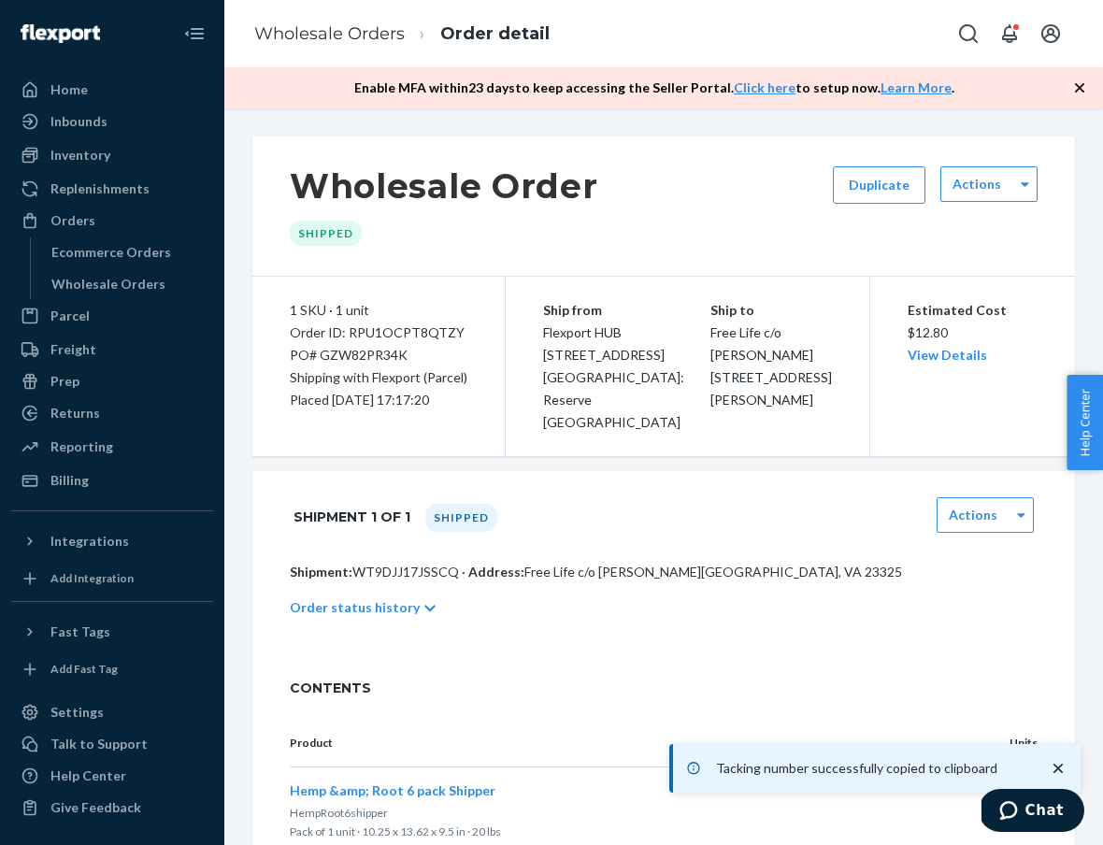
scroll to position [0, 0]
click at [351, 49] on ol "Wholesale Orders Order detail" at bounding box center [401, 34] width 325 height 55
click at [349, 25] on link "Wholesale Orders" at bounding box center [329, 33] width 150 height 21
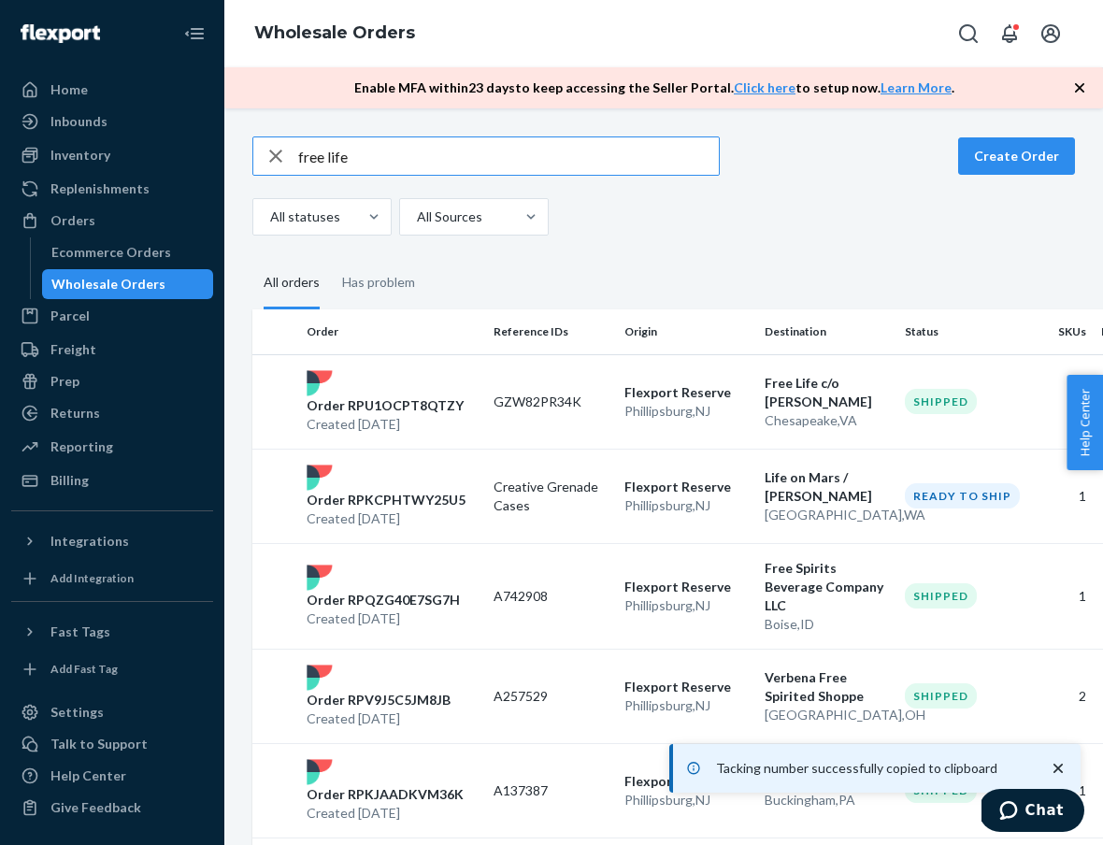
click at [440, 130] on div "free life Create Order All statuses All Sources All orders Has problem Order Re…" at bounding box center [663, 476] width 878 height 736
click at [435, 152] on input "free life" at bounding box center [508, 155] width 420 height 37
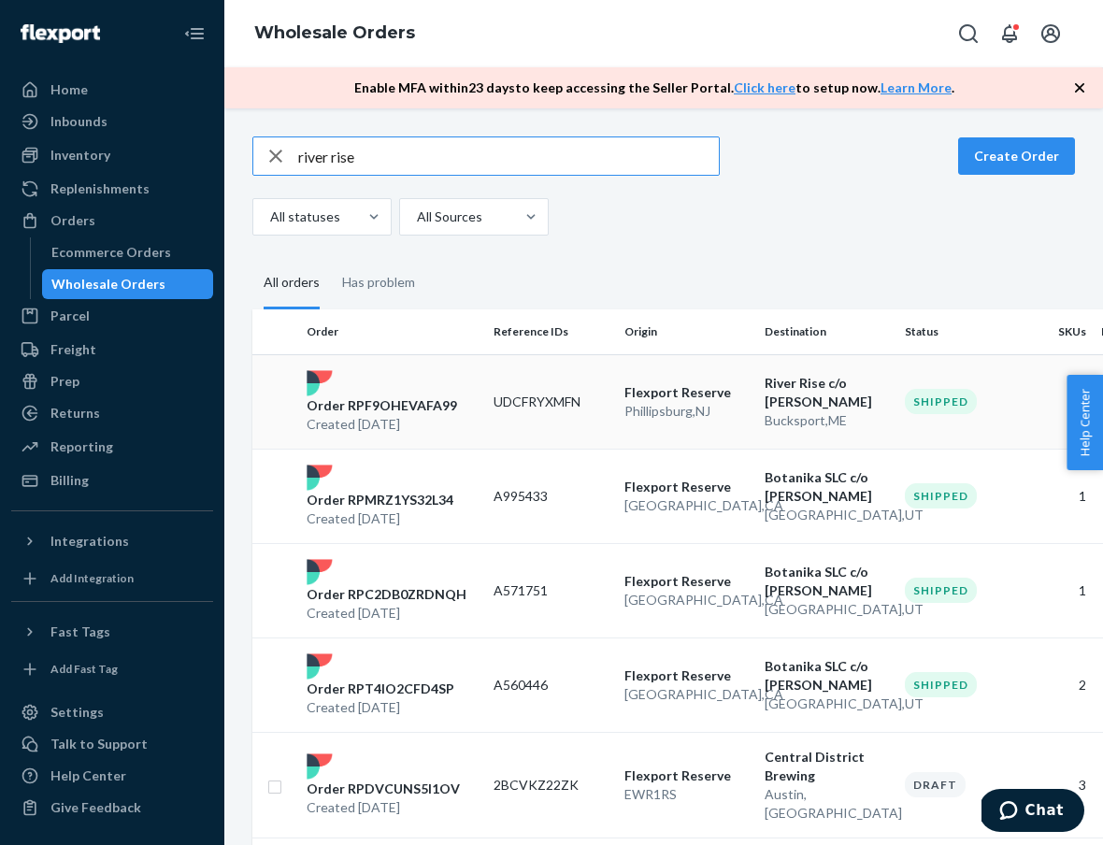
type input "river rise"
click at [387, 401] on p "Order RPF9OHEVAFA99" at bounding box center [381, 405] width 150 height 19
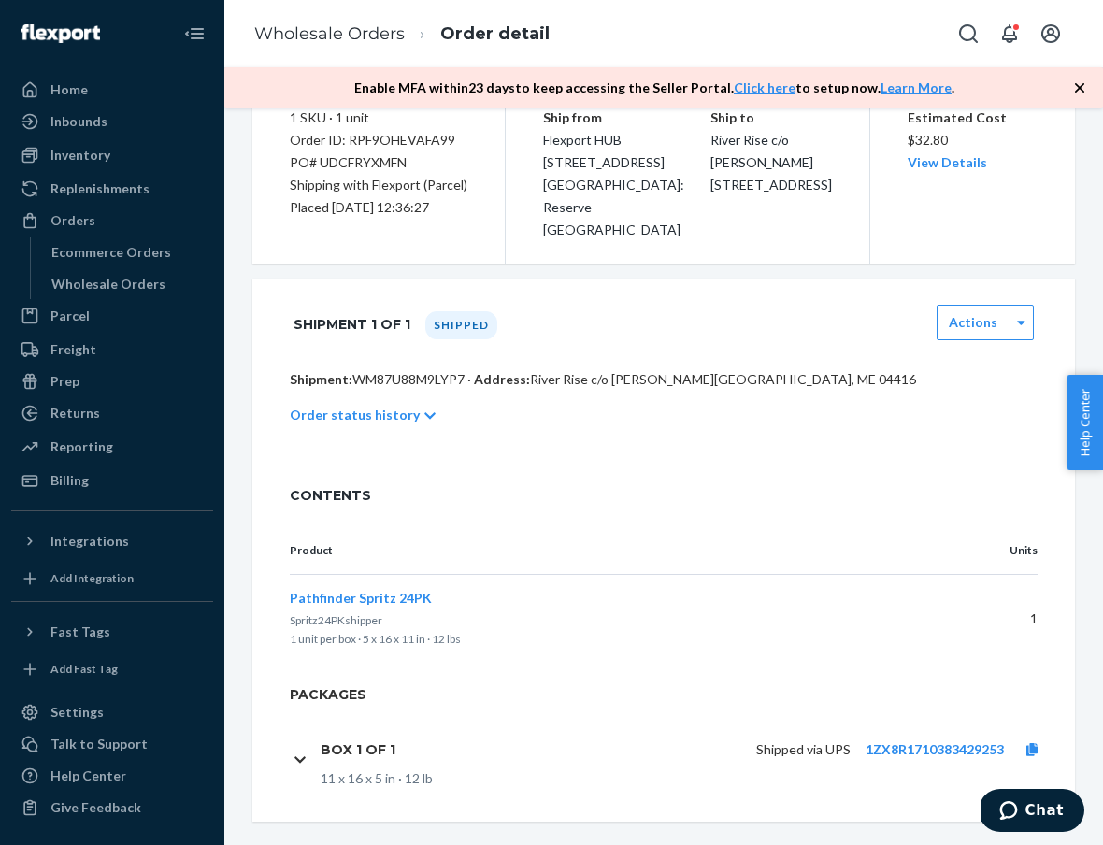
scroll to position [192, 0]
click at [950, 742] on link "1ZX8R1710383429253" at bounding box center [934, 750] width 138 height 16
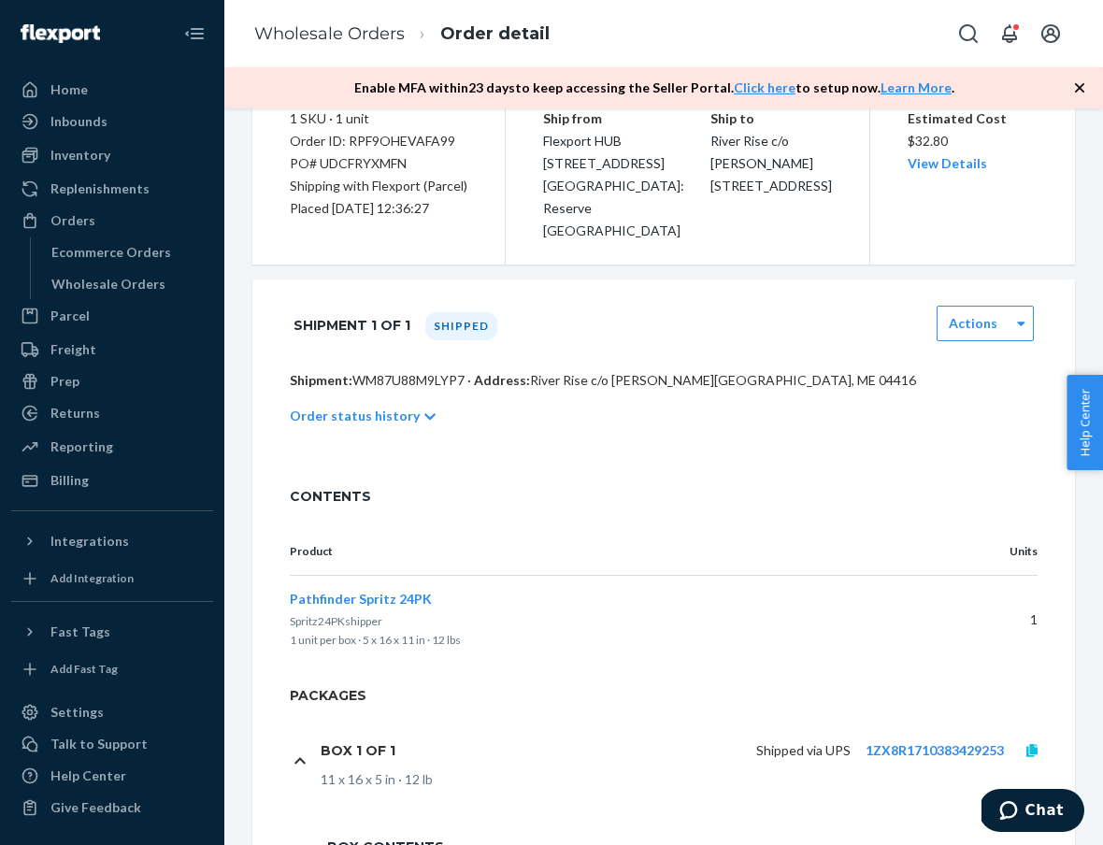
click at [1030, 744] on icon at bounding box center [1031, 750] width 11 height 13
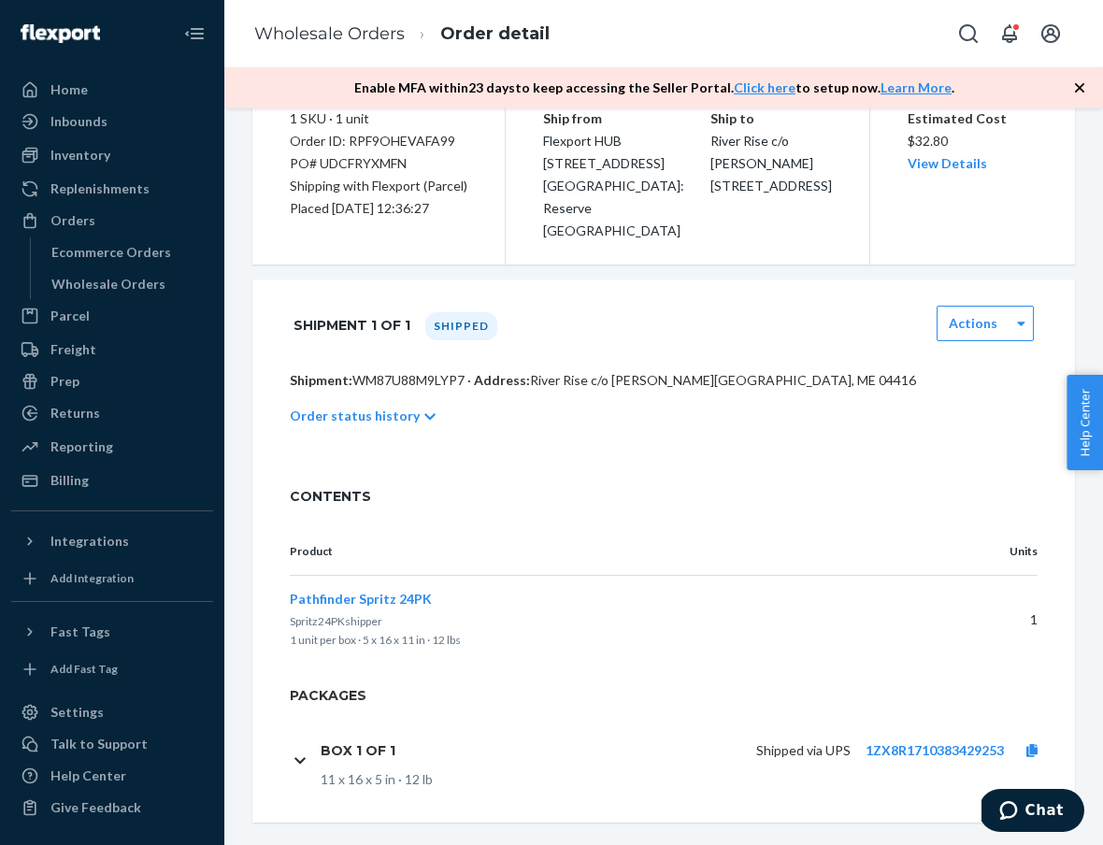
click at [136, 267] on div "Ecommerce Orders Wholesale Orders" at bounding box center [122, 268] width 184 height 62
click at [133, 285] on div "Wholesale Orders" at bounding box center [108, 284] width 114 height 19
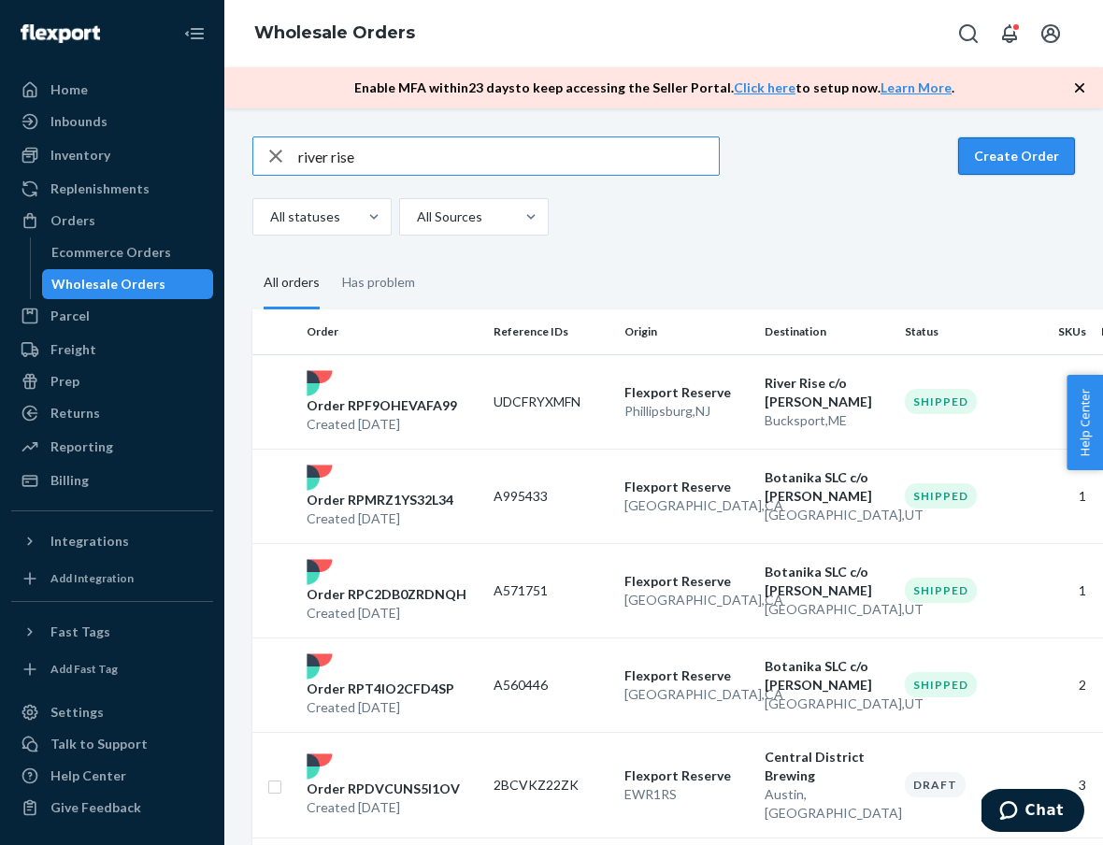
click at [976, 153] on button "Create Order" at bounding box center [1016, 155] width 117 height 37
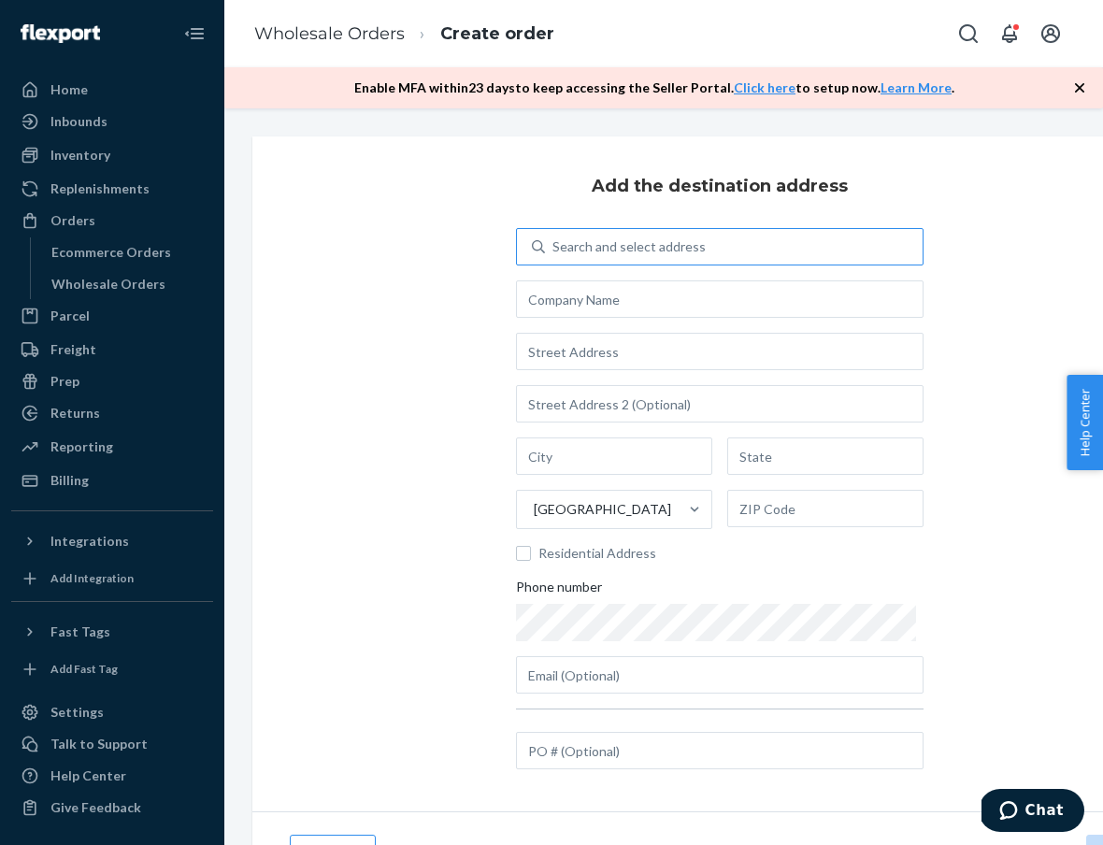
click at [832, 256] on div "Search and select address" at bounding box center [734, 247] width 378 height 34
click at [554, 256] on input "Search and select address" at bounding box center [553, 246] width 2 height 19
type input "324"
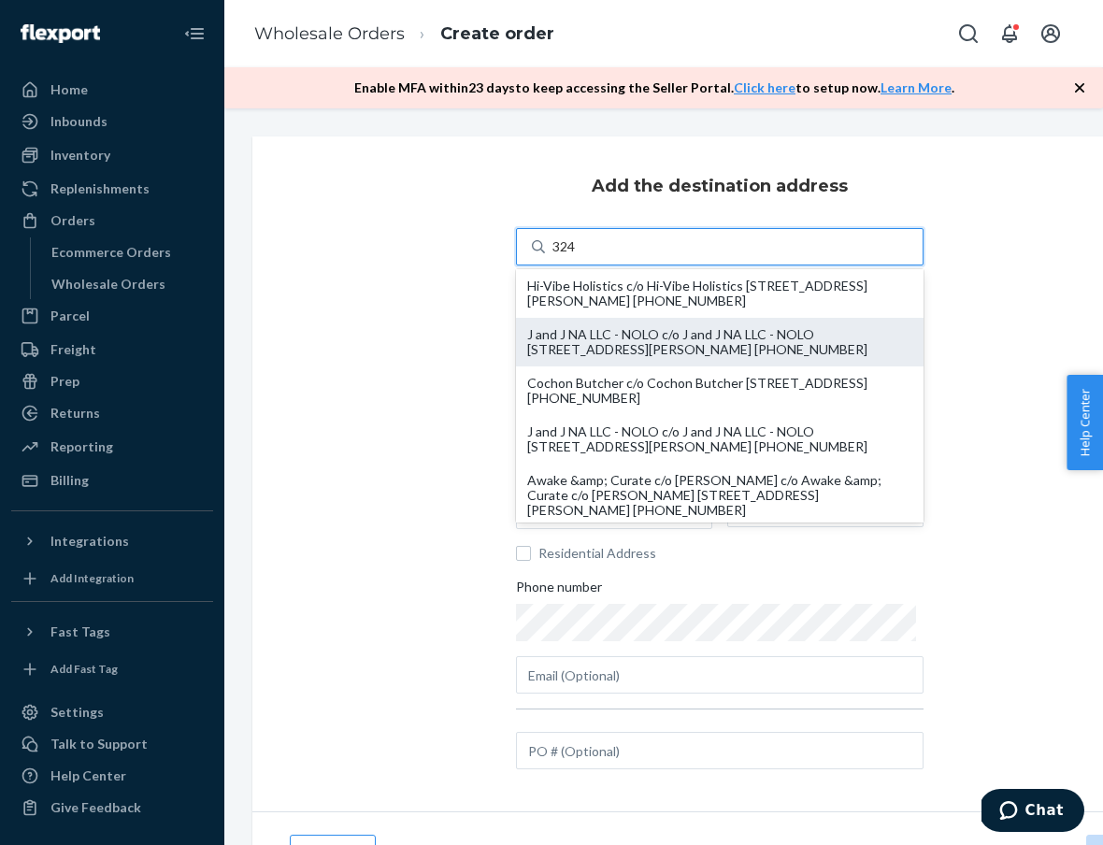
click at [819, 344] on div "J and J NA LLC - NOLO c/o J and J NA LLC - NOLO [STREET_ADDRESS][PERSON_NAME] […" at bounding box center [719, 342] width 385 height 30
click at [577, 256] on input "324" at bounding box center [564, 246] width 24 height 19
type input "J and J NA LLC - NOLO"
type input "[PERSON_NAME]"
type input "NC"
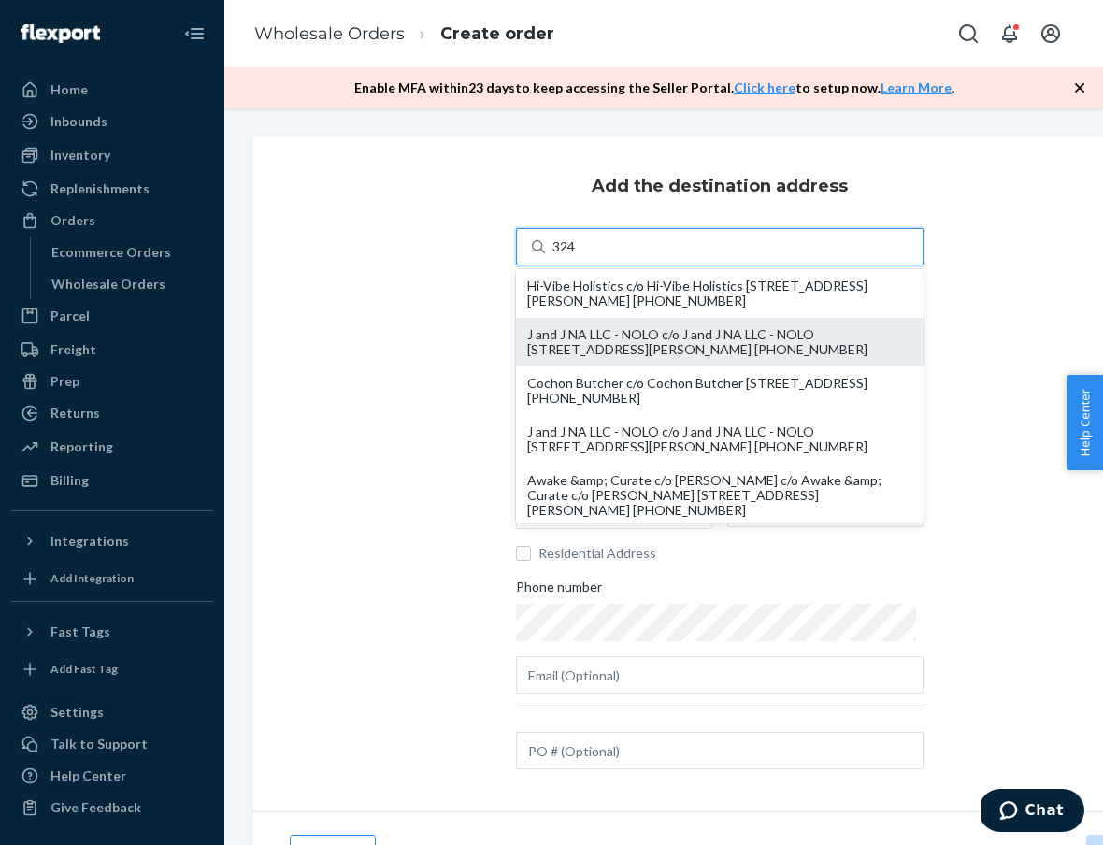
type input "28782"
type input "[STREET_ADDRESS]"
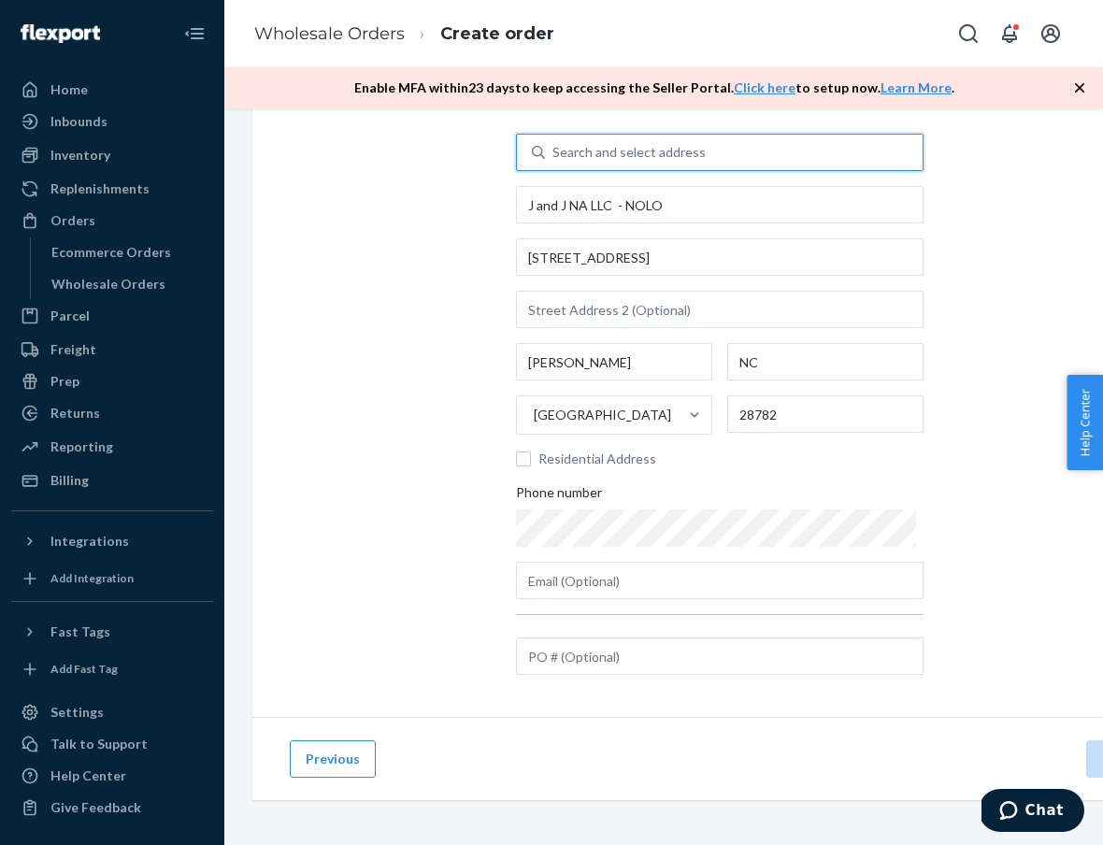
scroll to position [94, 0]
click at [681, 627] on div at bounding box center [719, 625] width 407 height 23
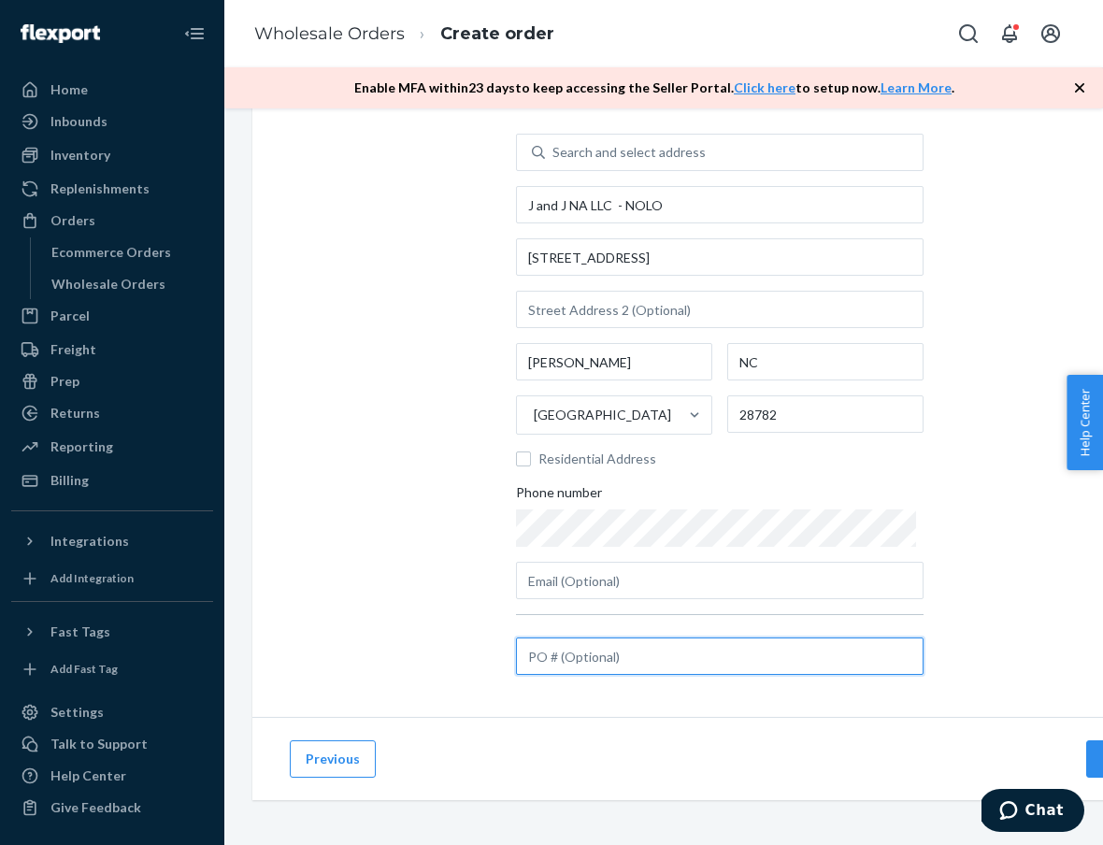
click at [682, 649] on input "text" at bounding box center [719, 655] width 407 height 37
paste input "A896714"
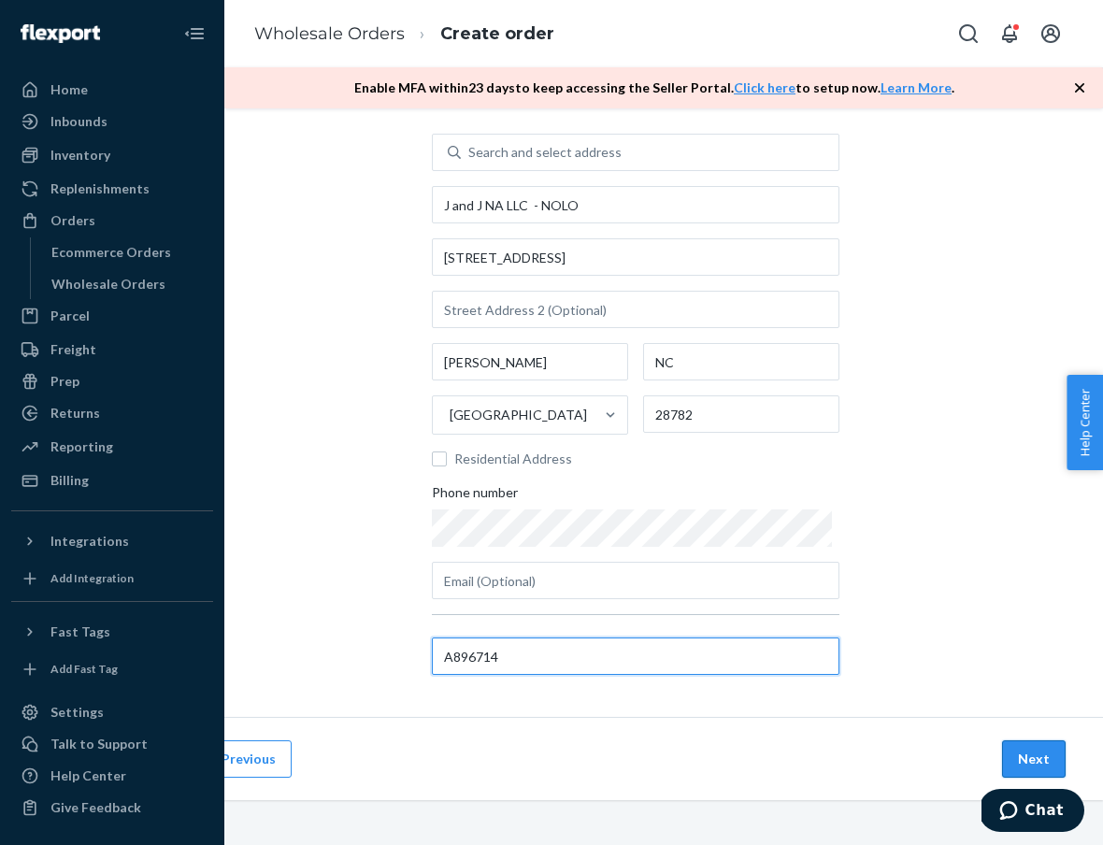
scroll to position [94, 84]
type input "A896714"
click at [1039, 752] on button "Next" at bounding box center [1034, 758] width 64 height 37
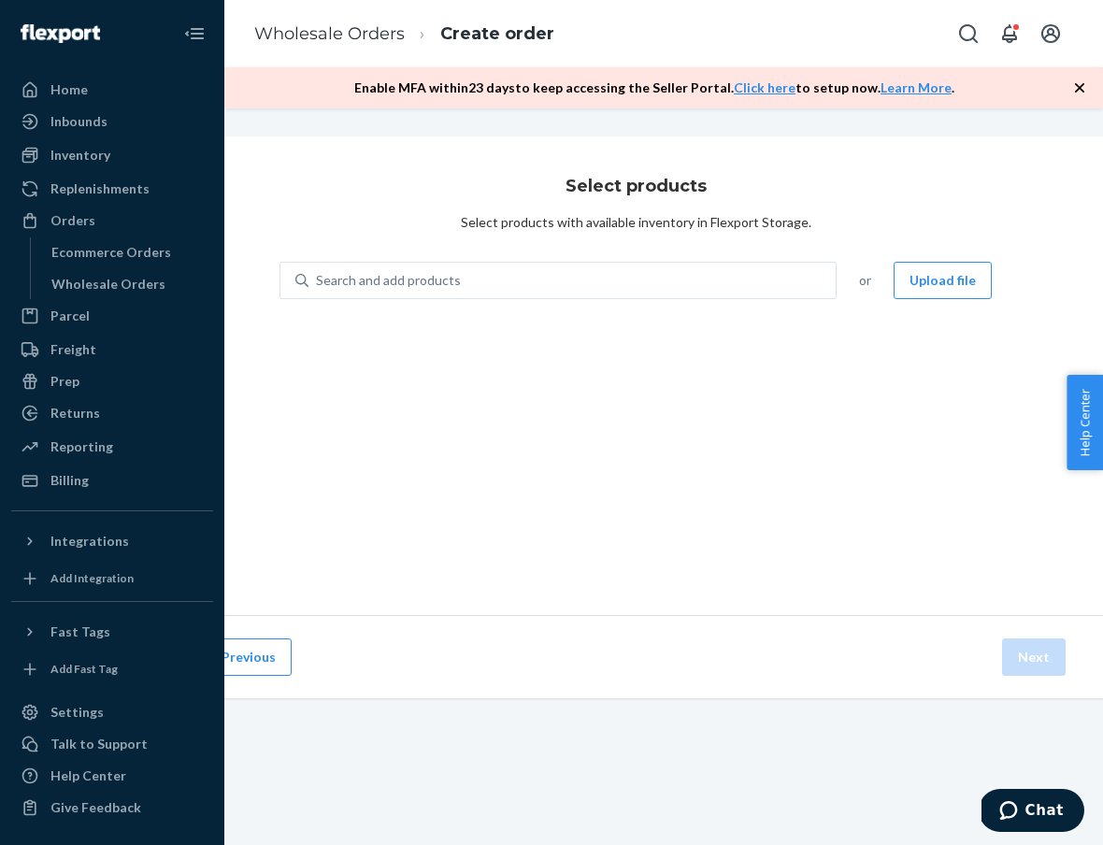
scroll to position [0, 84]
click at [648, 288] on div "Search and add products" at bounding box center [571, 281] width 527 height 34
click at [318, 288] on input "Search and add products" at bounding box center [317, 280] width 2 height 19
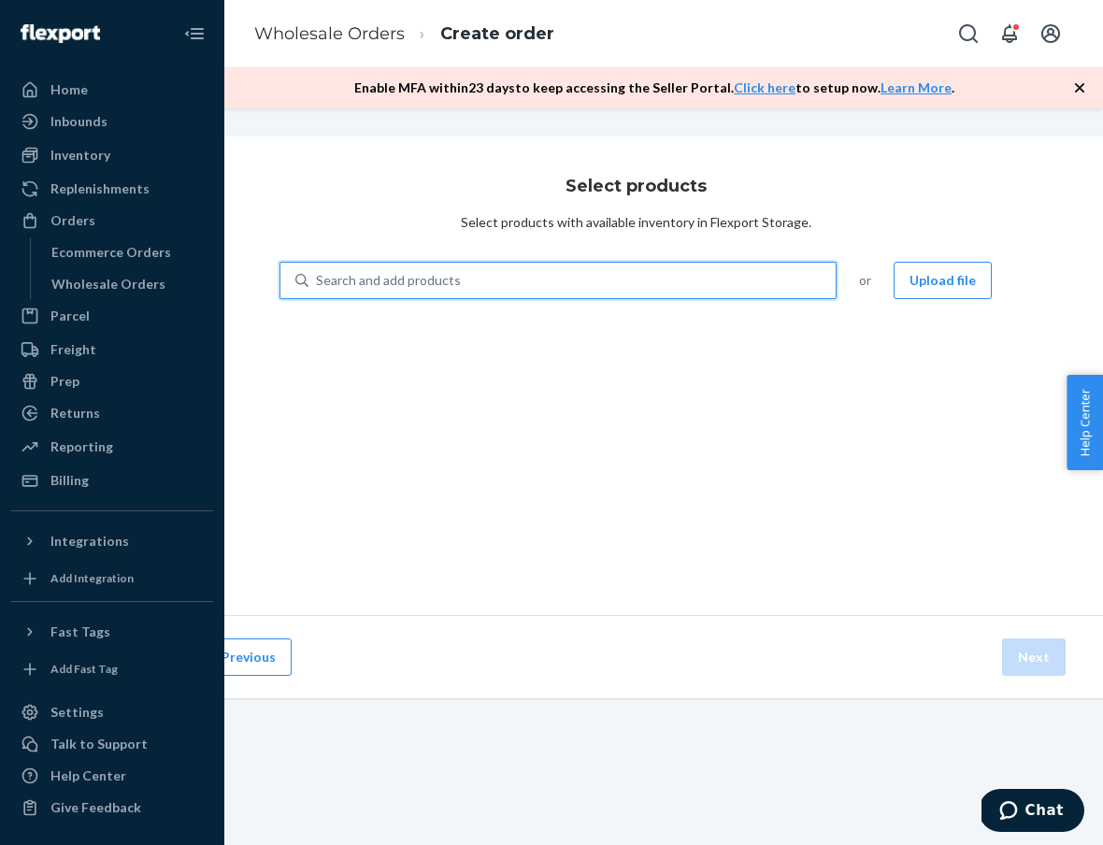
type input "h"
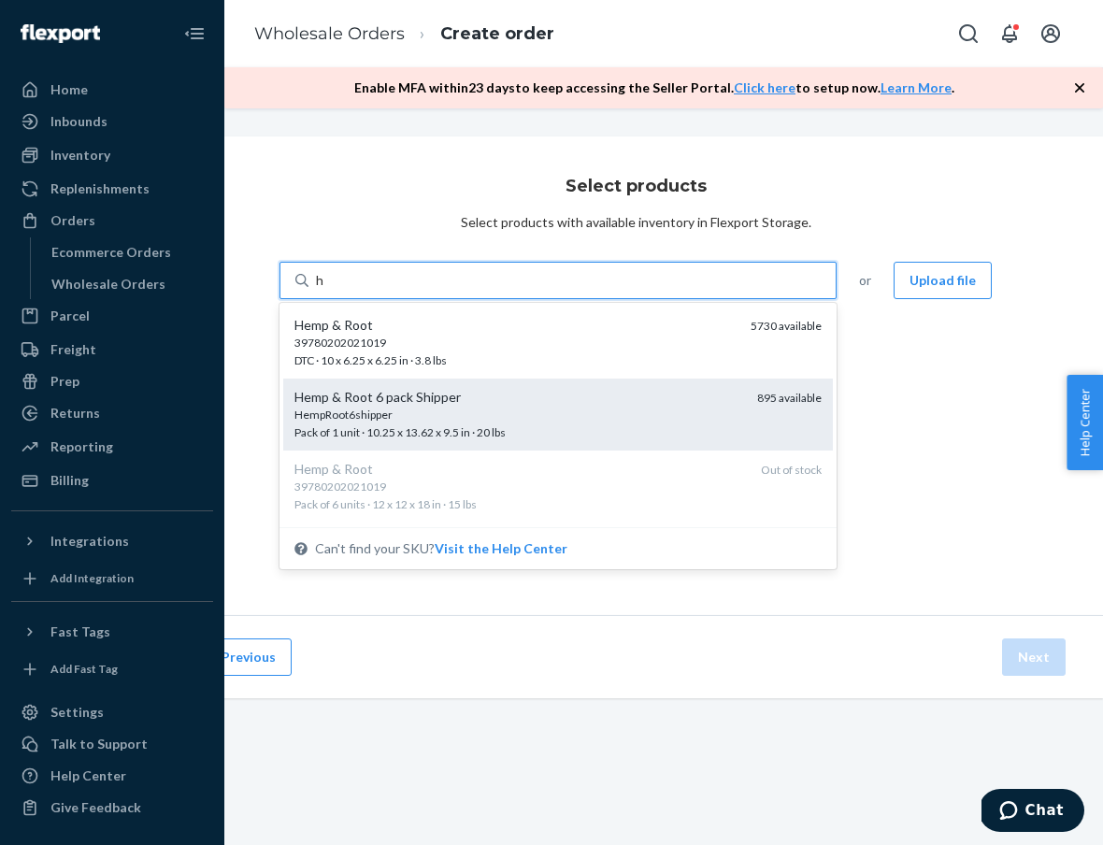
click at [518, 391] on div "Hemp & Root 6 pack Shipper" at bounding box center [518, 397] width 448 height 19
click at [325, 290] on input "h" at bounding box center [320, 280] width 9 height 19
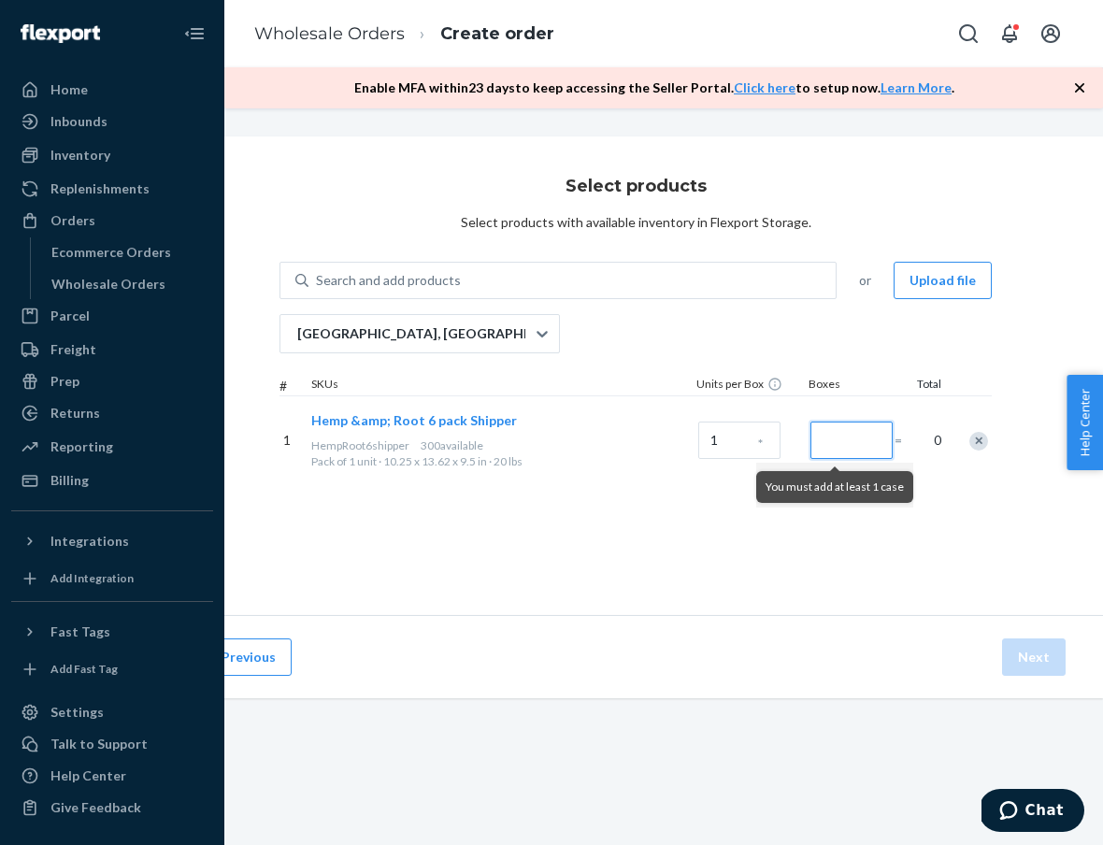
click at [873, 438] on input "Number of boxes" at bounding box center [851, 439] width 82 height 37
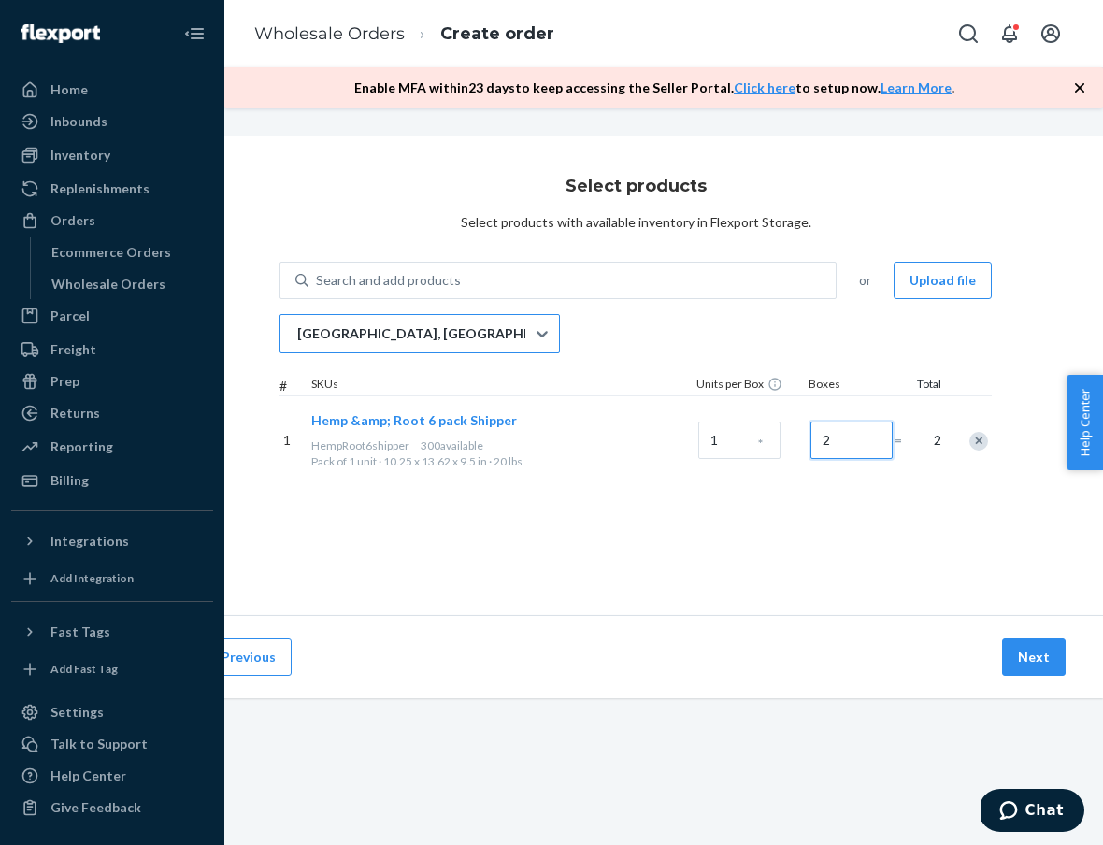
type input "2"
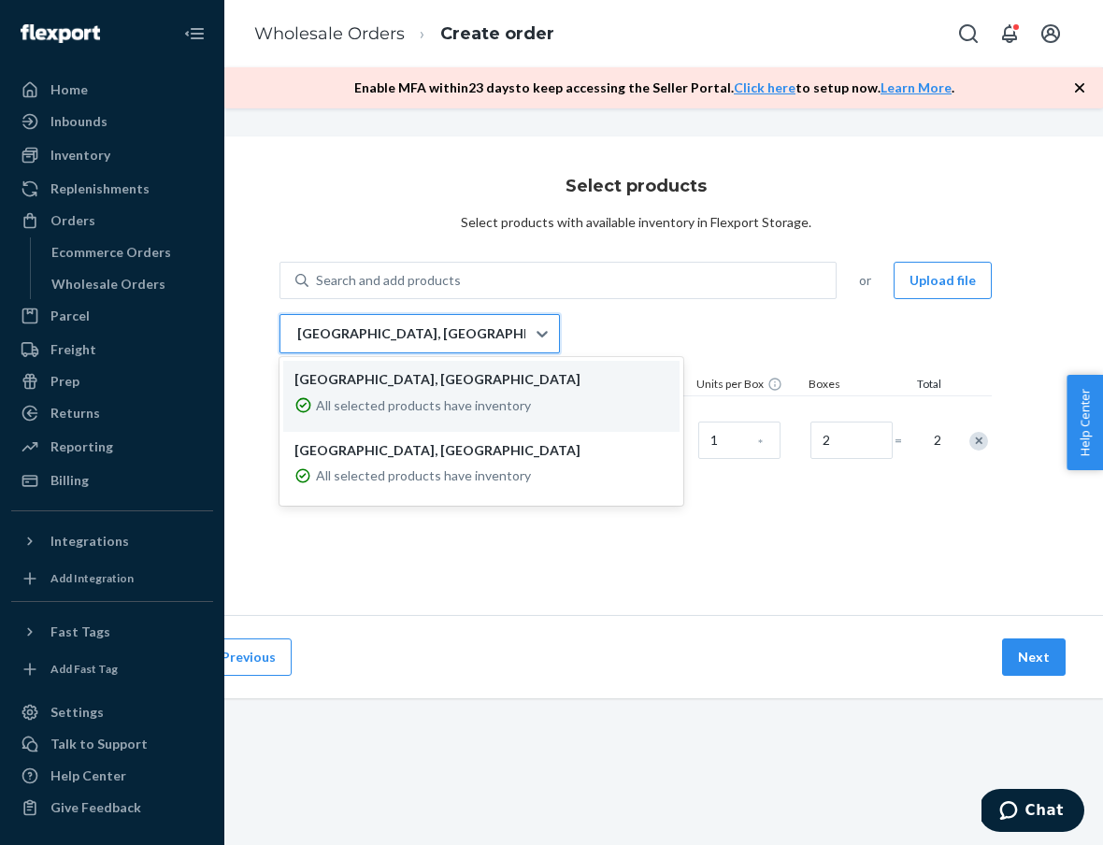
click at [534, 345] on div at bounding box center [542, 333] width 34 height 37
click at [297, 343] on input "option LAX1RS focused, 1 of 2. 2 results available. Use Up and Down to choose o…" at bounding box center [296, 333] width 2 height 19
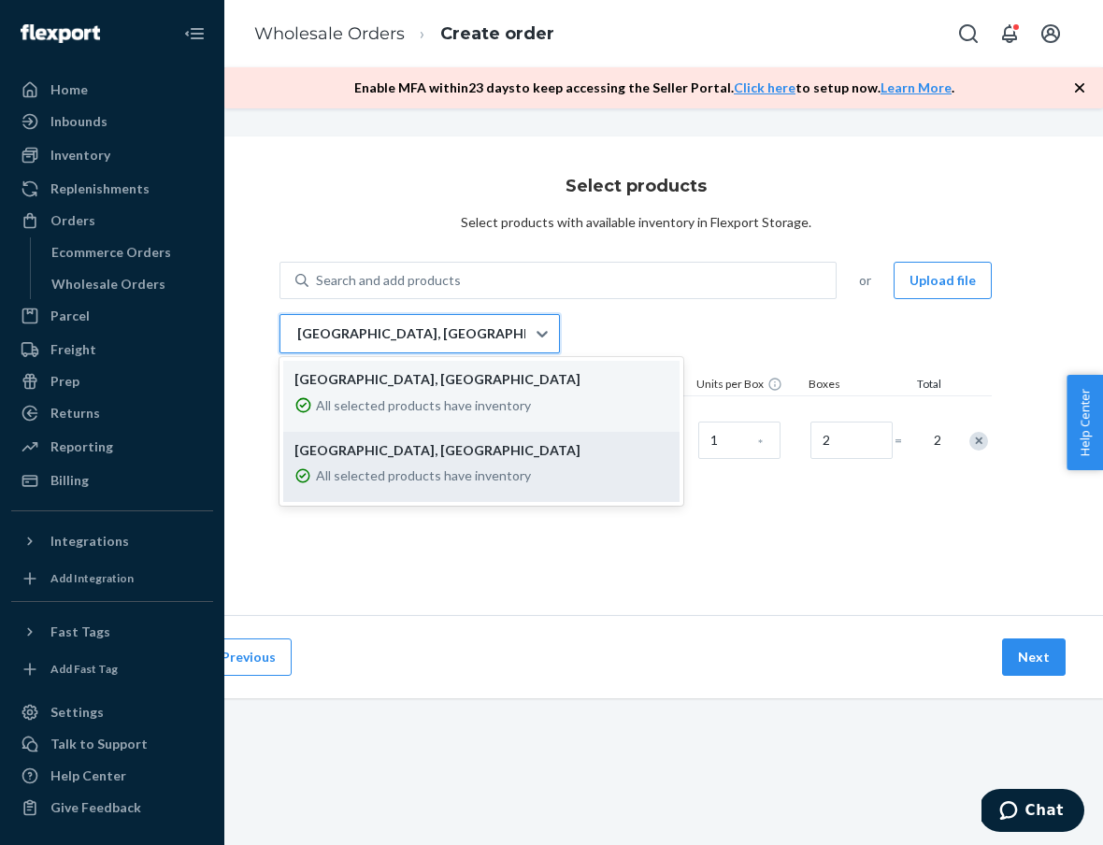
click at [534, 496] on div "[GEOGRAPHIC_DATA], [GEOGRAPHIC_DATA] All selected products have inventory" at bounding box center [481, 467] width 396 height 71
click at [297, 343] on input "option EWR1RS focused, 2 of 2. 2 results available. Use Up and Down to choose o…" at bounding box center [296, 333] width 2 height 19
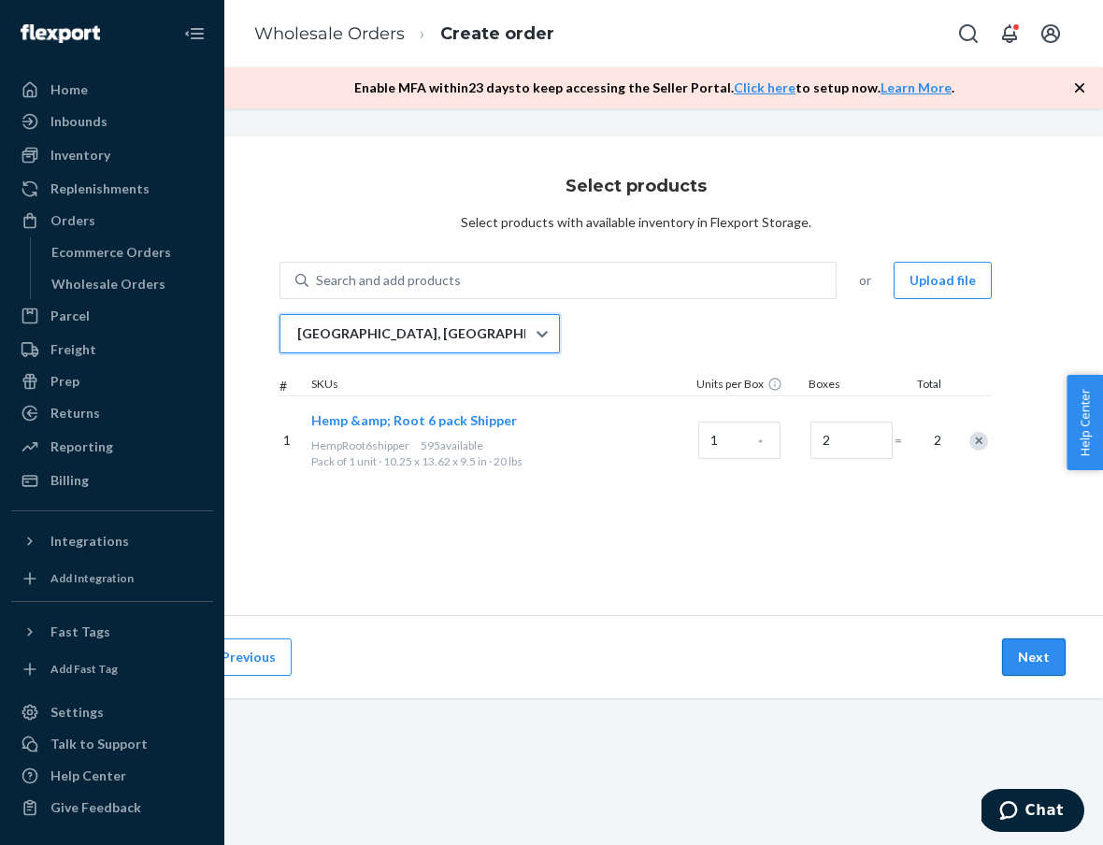
click at [1027, 662] on button "Next" at bounding box center [1034, 656] width 64 height 37
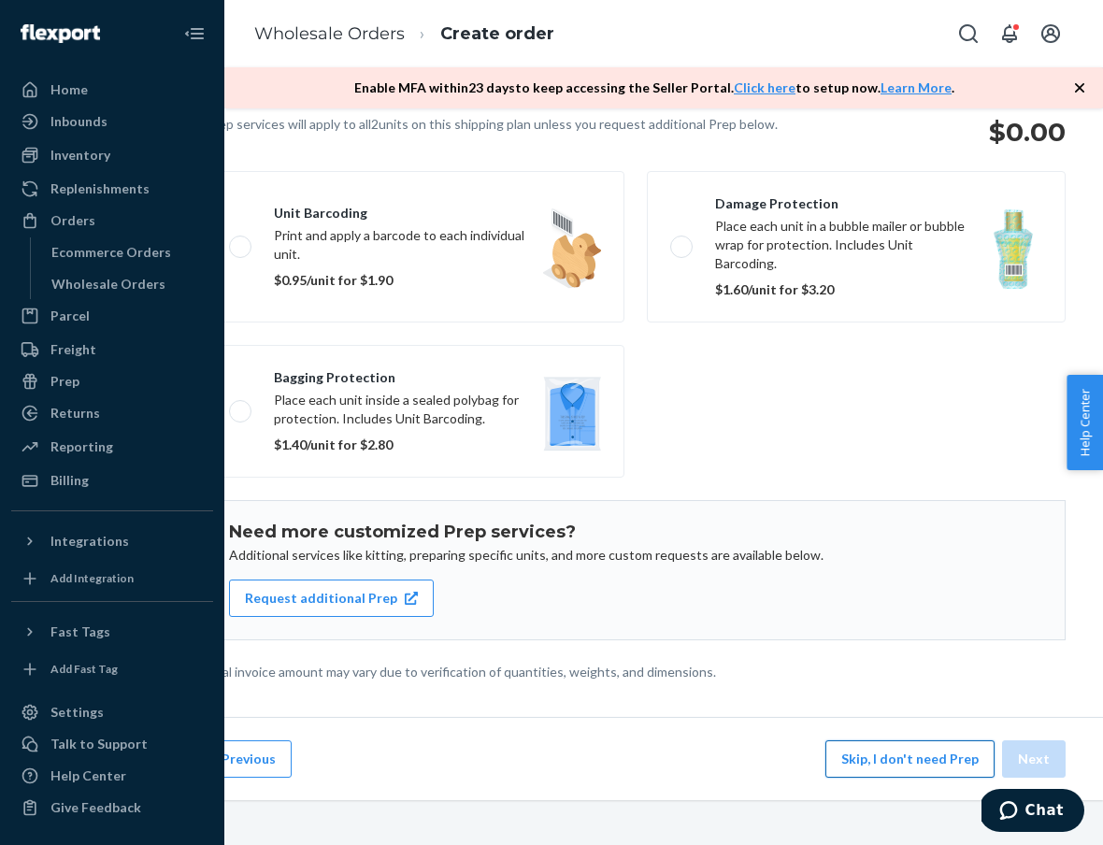
scroll to position [149, 84]
click at [891, 756] on button "Skip, I don't need Prep" at bounding box center [909, 758] width 169 height 37
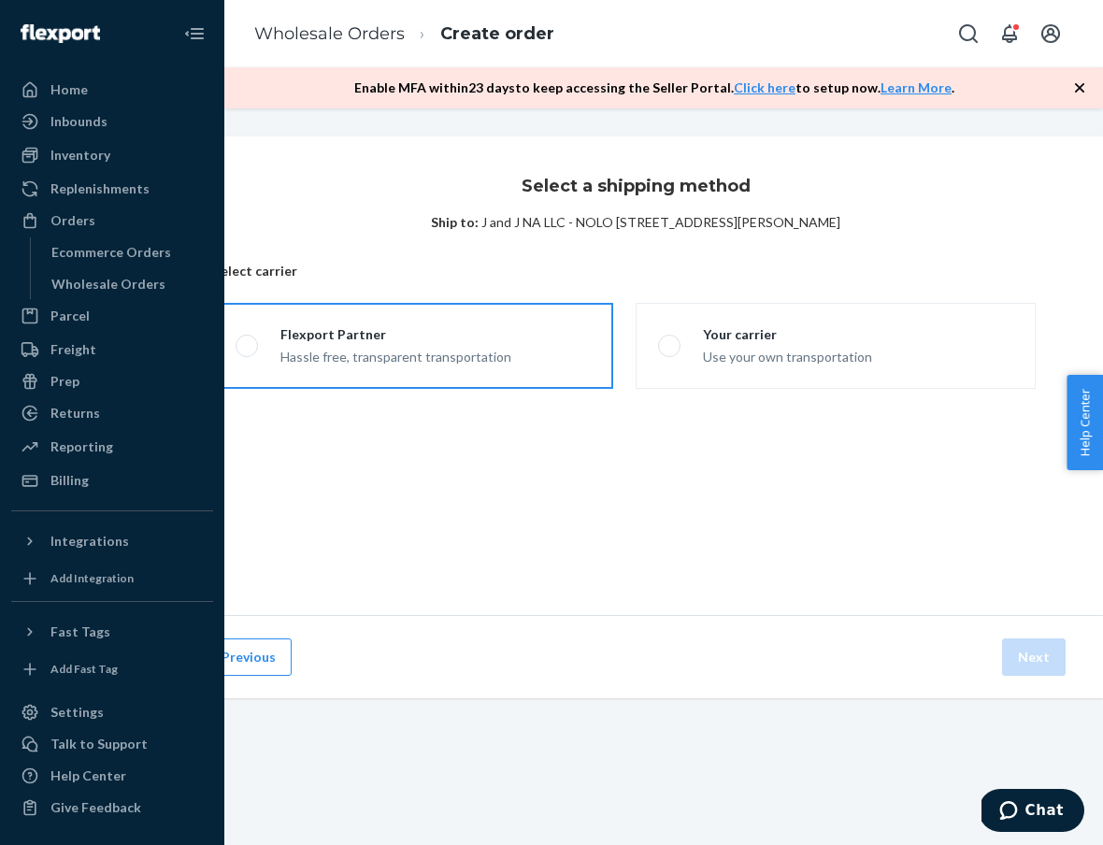
click at [575, 343] on label "Flexport Partner Hassle free, transparent transportation" at bounding box center [413, 346] width 400 height 86
click at [248, 343] on input "Flexport Partner Hassle free, transparent transportation" at bounding box center [241, 346] width 12 height 12
radio input "true"
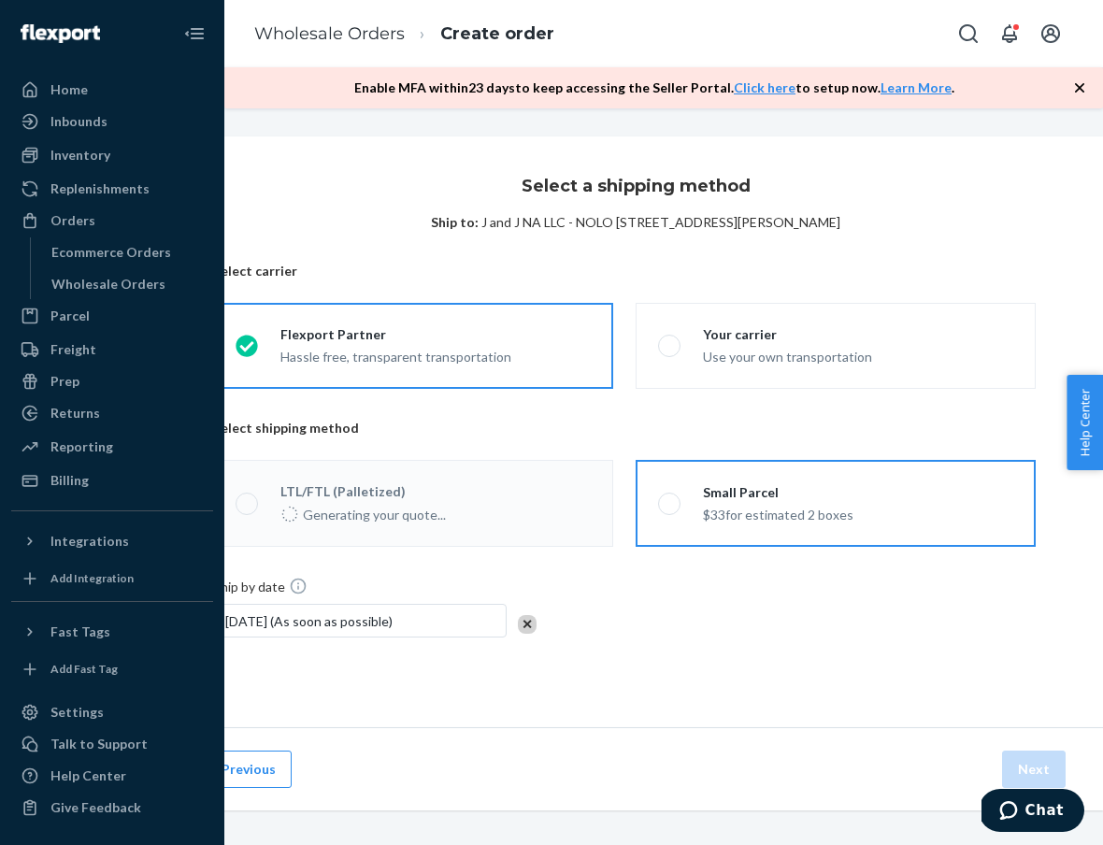
click at [903, 514] on label "Small Parcel $33 for estimated 2 boxes" at bounding box center [835, 503] width 400 height 87
click at [670, 509] on input "Small Parcel $33 for estimated 2 boxes" at bounding box center [664, 503] width 12 height 12
radio input "true"
click at [1042, 761] on button "Next" at bounding box center [1034, 768] width 64 height 37
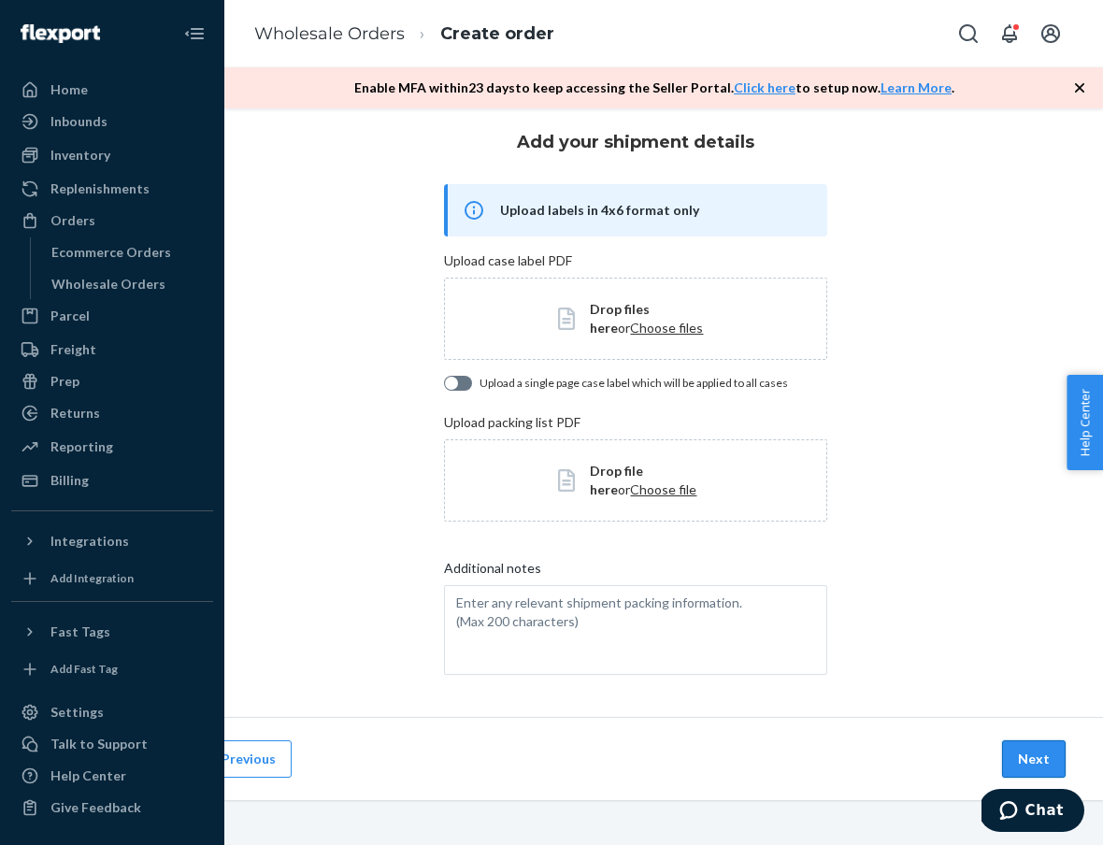
scroll to position [44, 84]
click at [1024, 760] on button "Next" at bounding box center [1034, 758] width 64 height 37
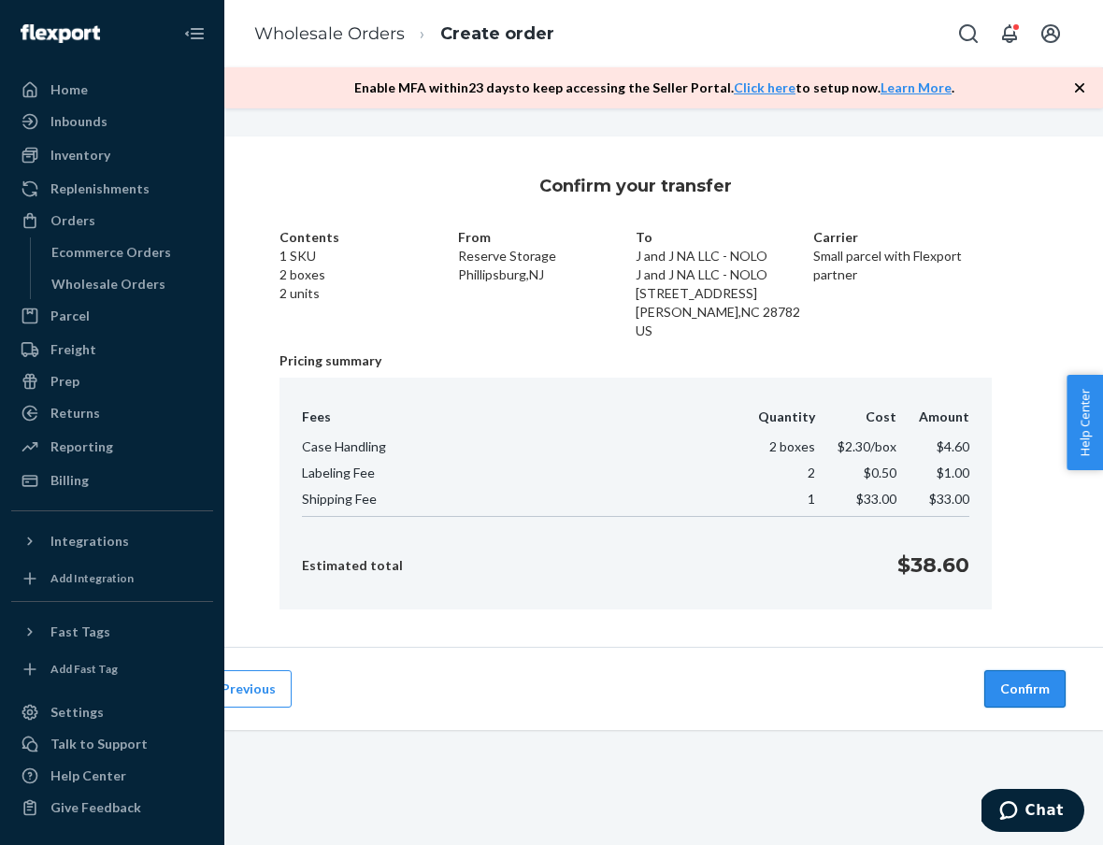
click at [1023, 698] on button "Confirm" at bounding box center [1024, 688] width 81 height 37
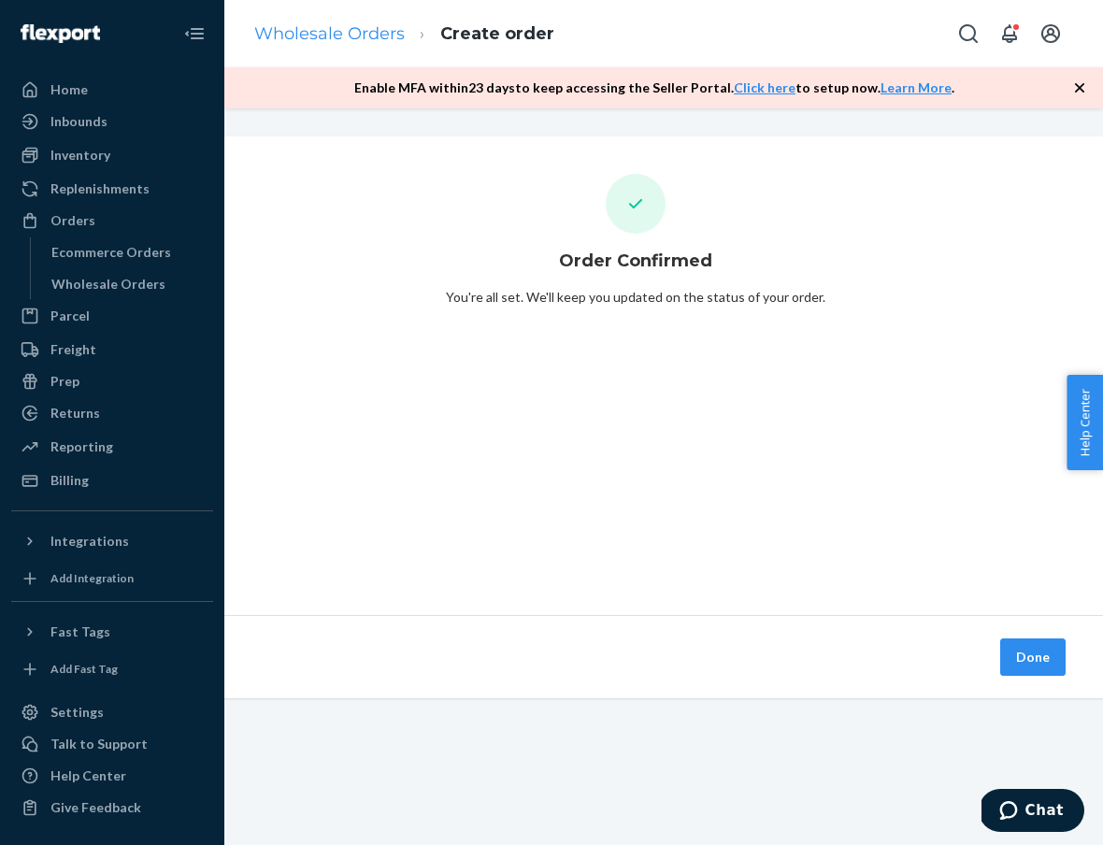
click at [374, 31] on link "Wholesale Orders" at bounding box center [329, 33] width 150 height 21
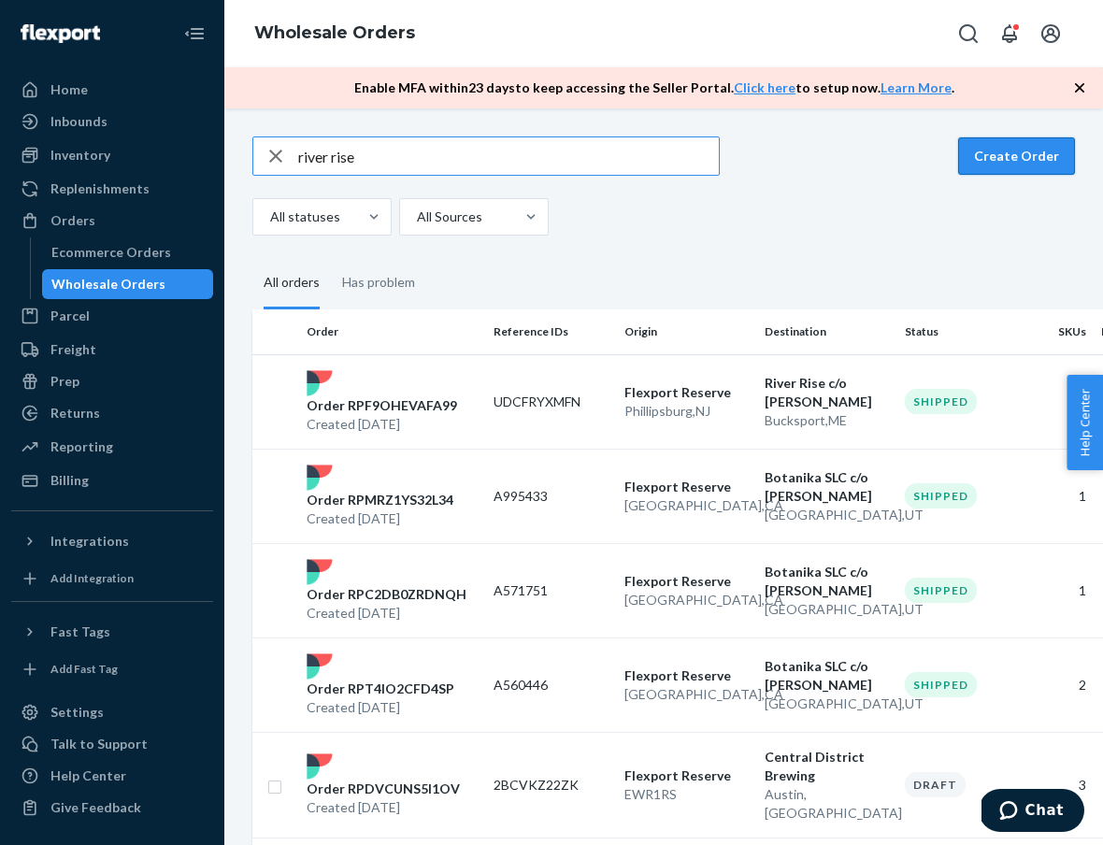
click at [995, 146] on button "Create Order" at bounding box center [1016, 155] width 117 height 37
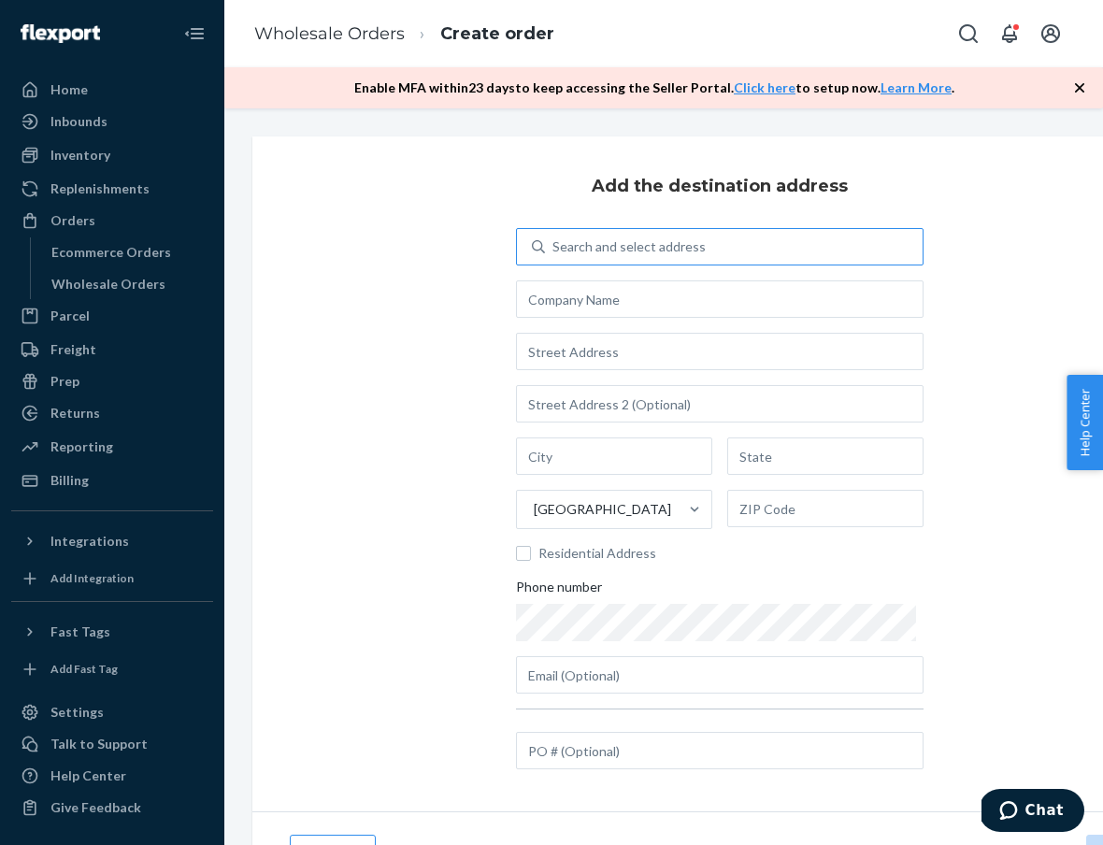
click at [698, 239] on div "Search and select address" at bounding box center [628, 246] width 153 height 19
click at [554, 239] on input "Search and select address" at bounding box center [553, 246] width 2 height 19
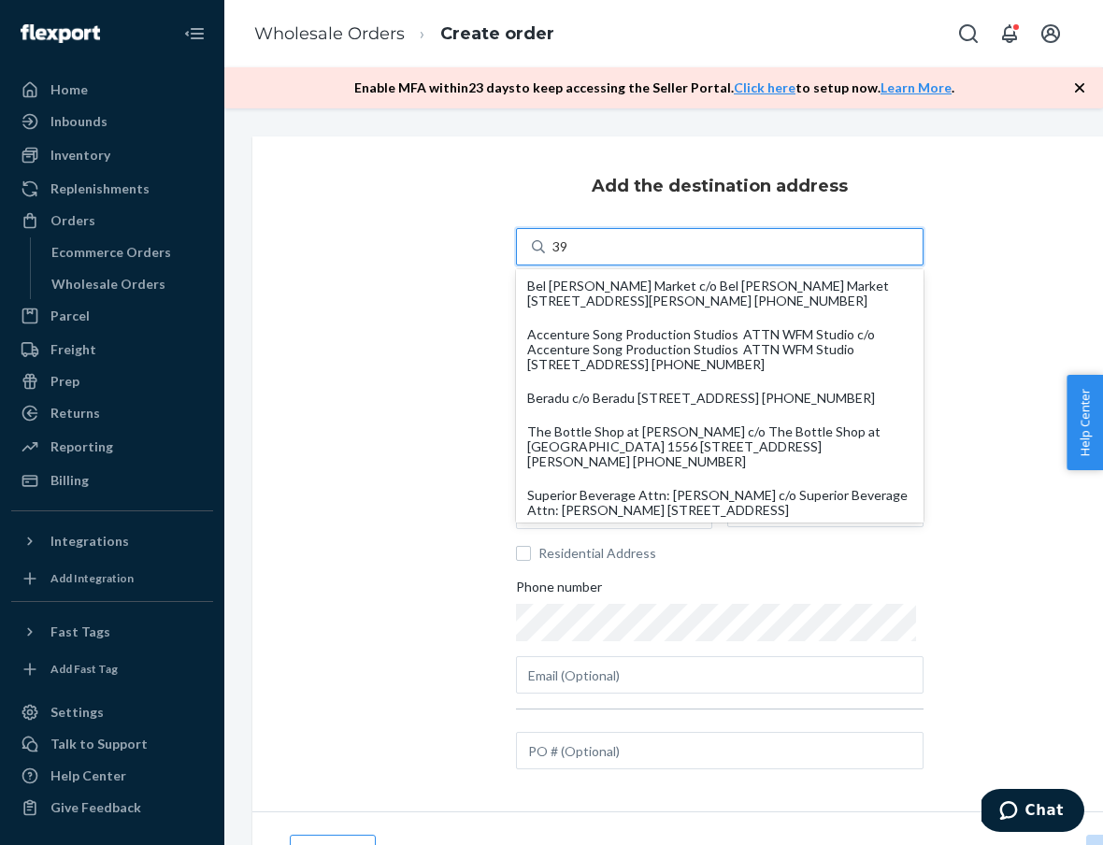
type input "3"
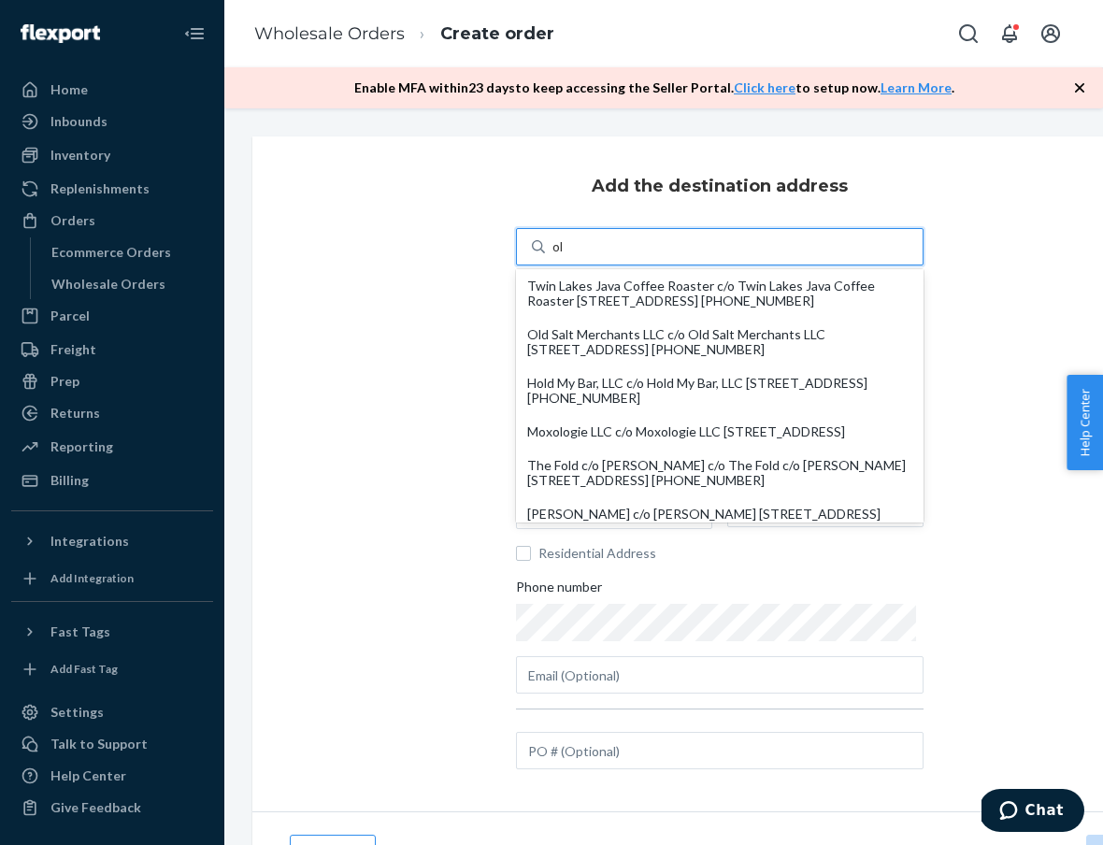
type input "o"
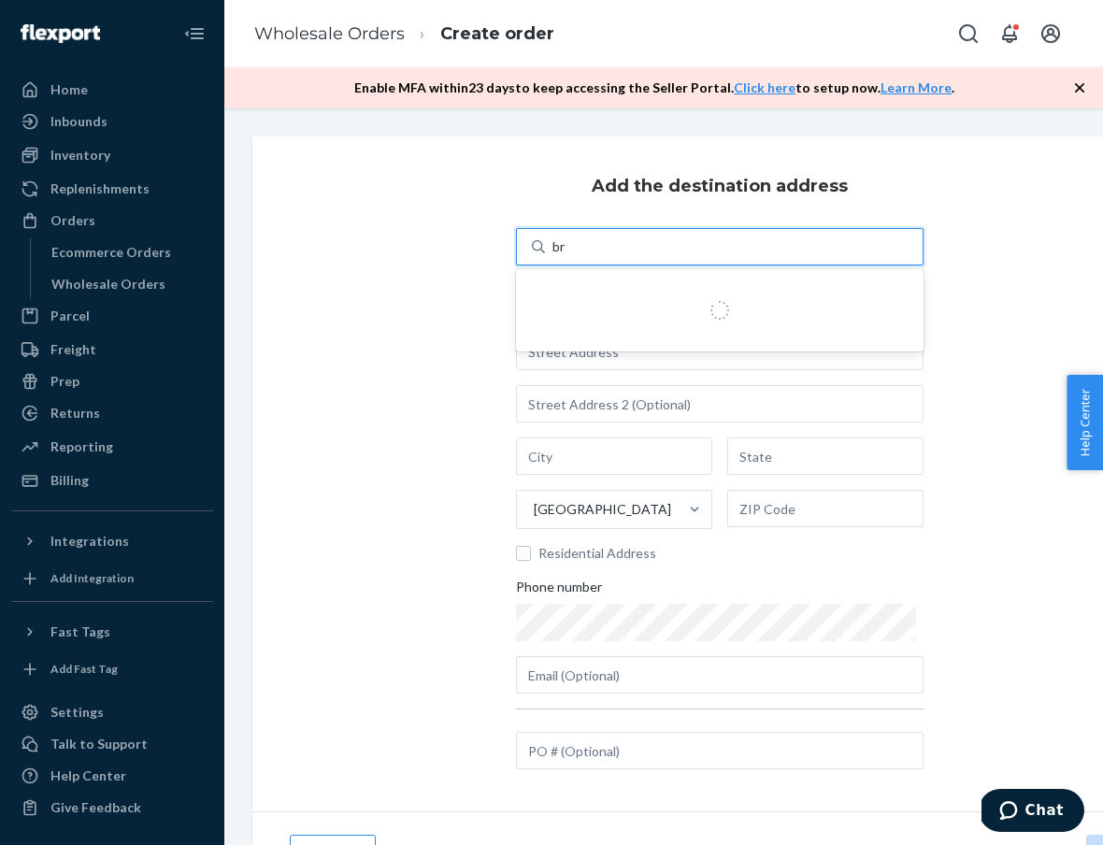
type input "b"
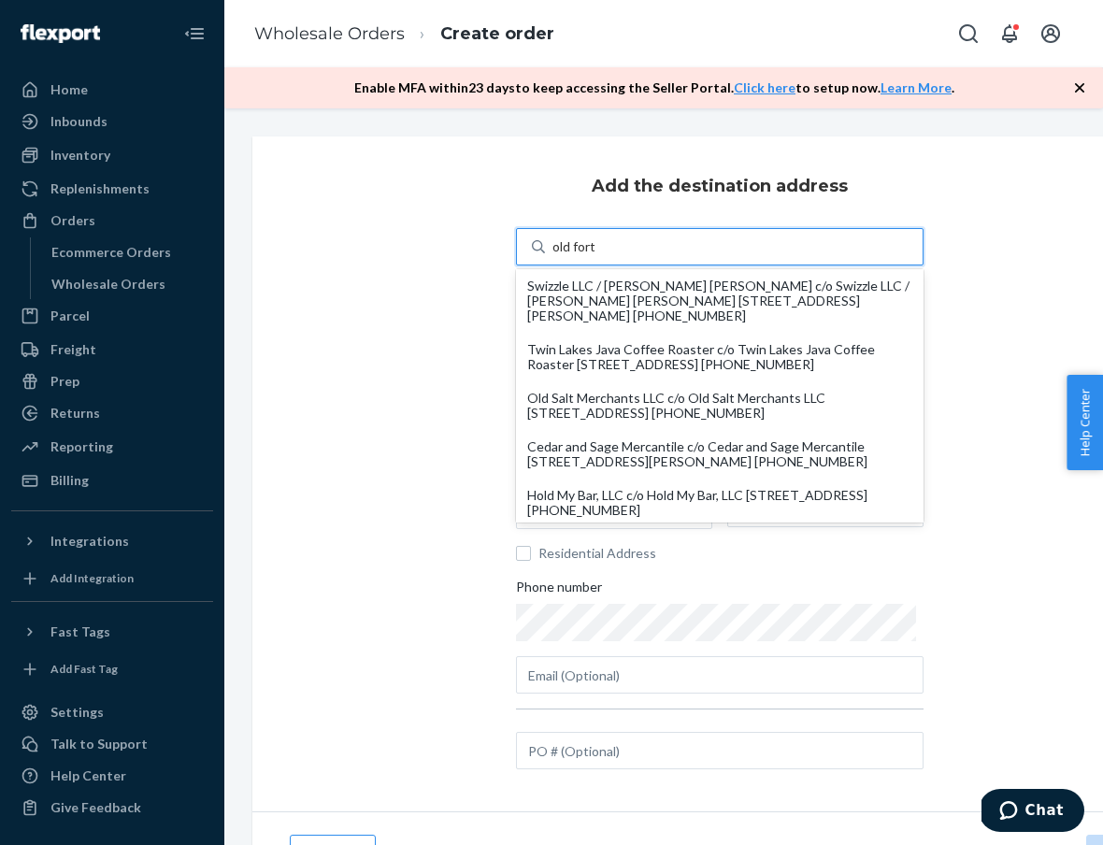
scroll to position [-4, 0]
type input "old fort"
click at [420, 361] on div "Add the destination address option undefined focused, 2 of 15. 15 results avail…" at bounding box center [719, 473] width 934 height 675
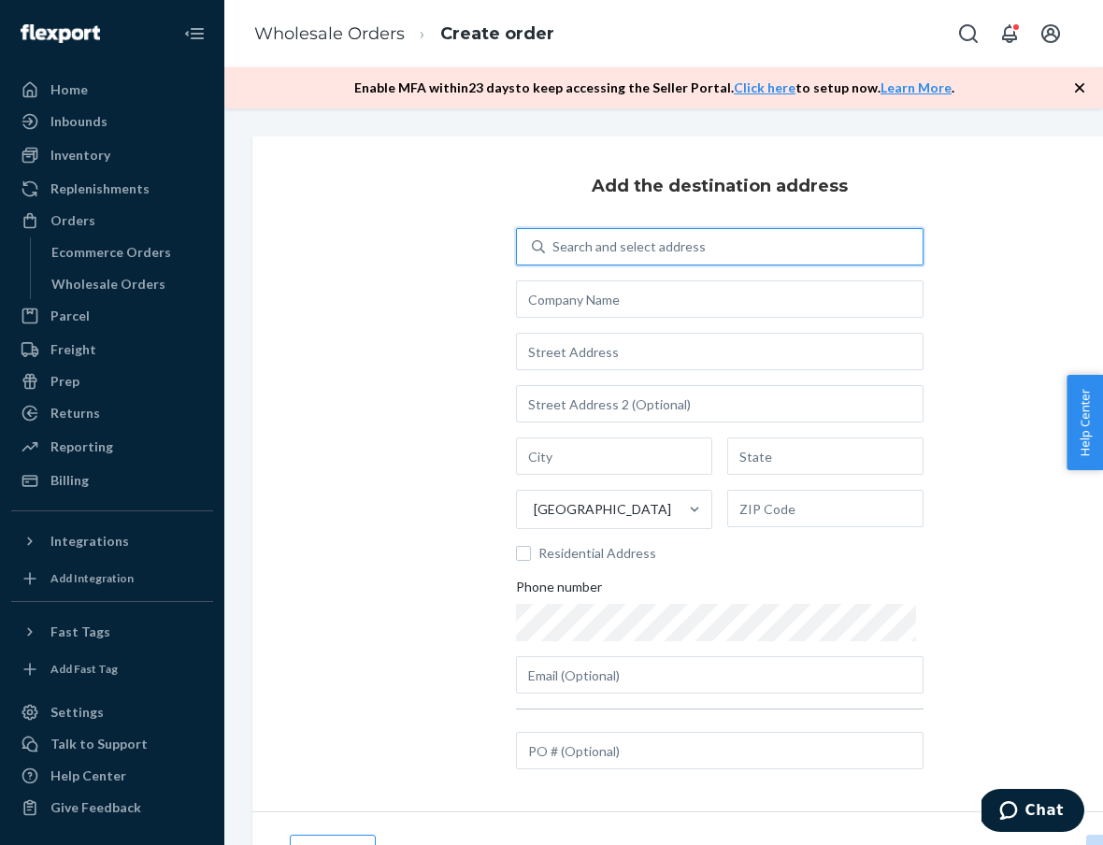
click at [702, 255] on div "Search and select address" at bounding box center [628, 246] width 153 height 19
click at [554, 255] on input "0 results available. Use Up and Down to choose options, press Enter to select t…" at bounding box center [553, 246] width 2 height 19
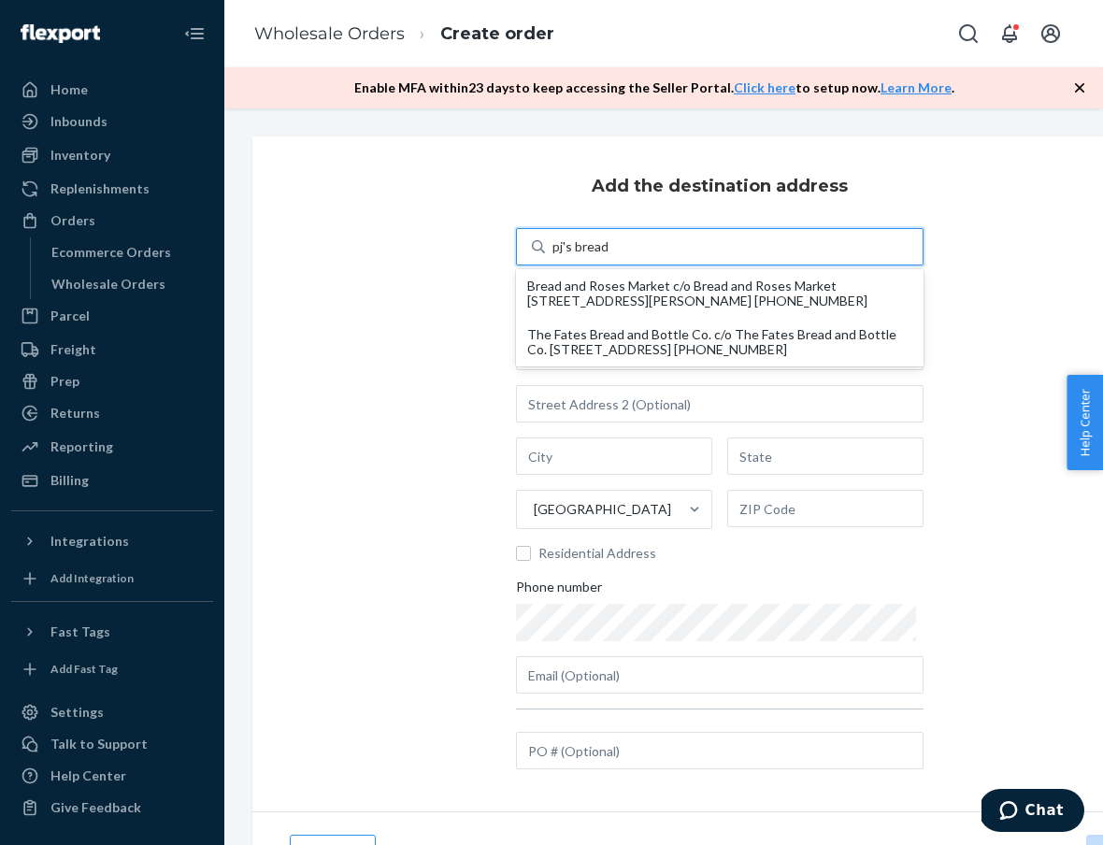
type input "pj's bread"
click at [357, 413] on div "Add the destination address option undefined focused, 1 of 2. 2 results availab…" at bounding box center [719, 473] width 934 height 675
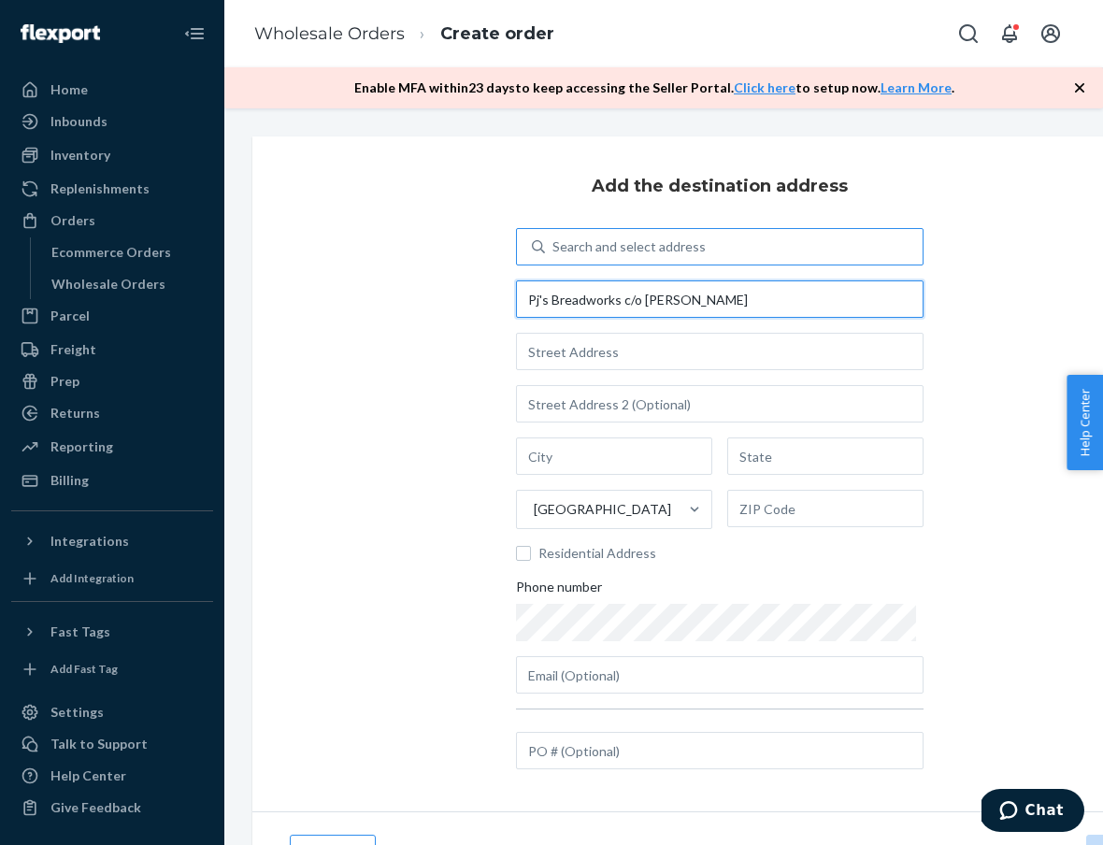
type input "Pj's Breadworks c/o [PERSON_NAME]"
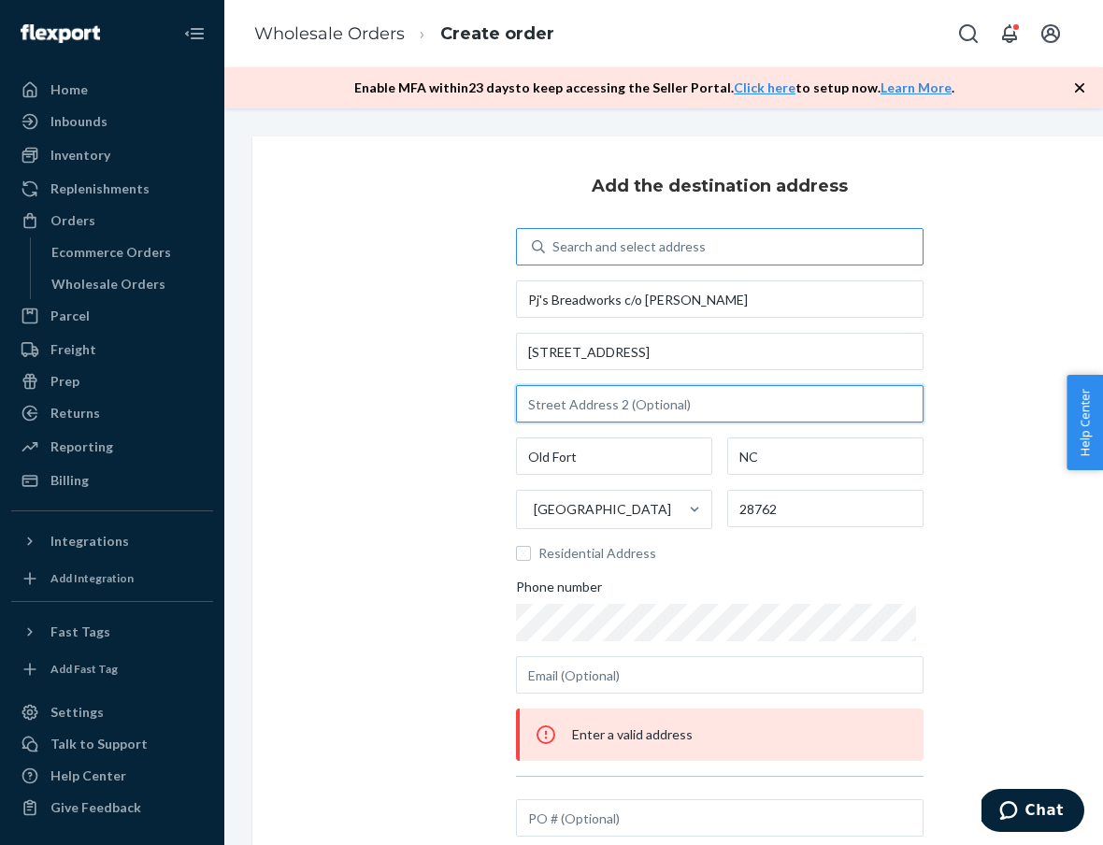
type input "[STREET_ADDRESS]"
type input "Old Fort"
type input "NC"
type input "28762"
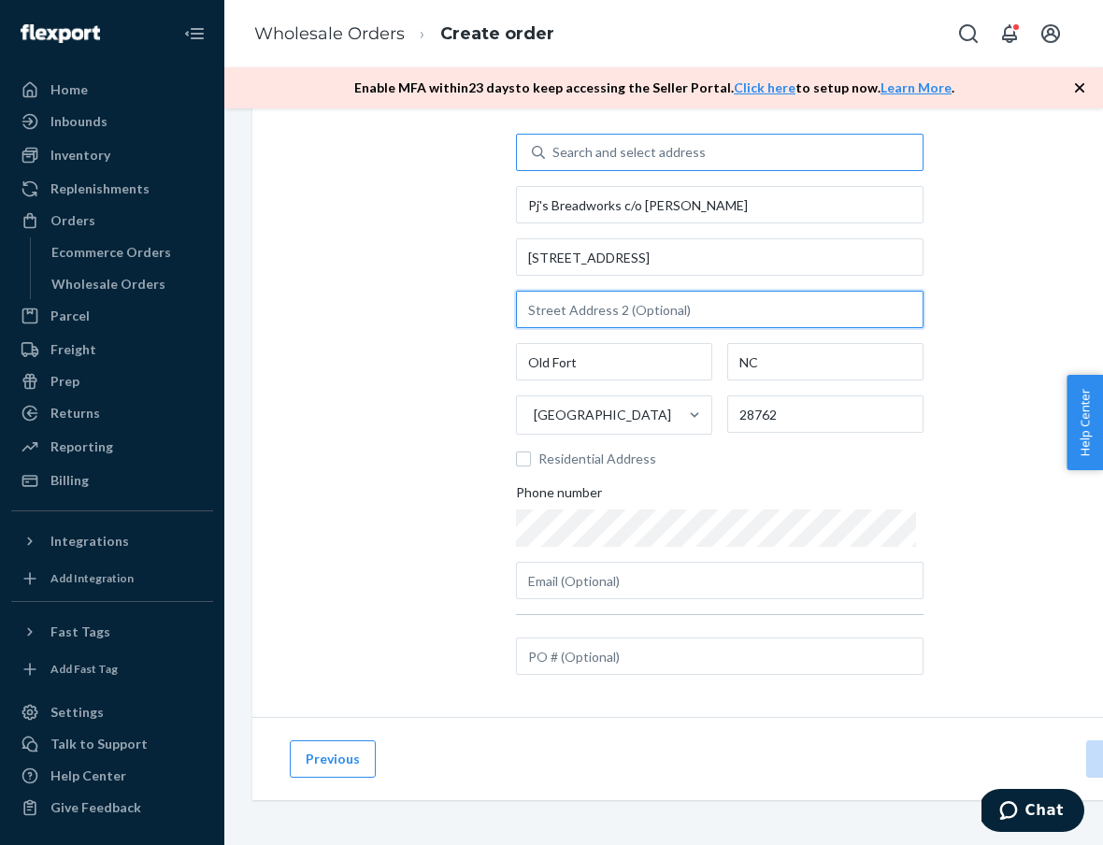
scroll to position [94, 0]
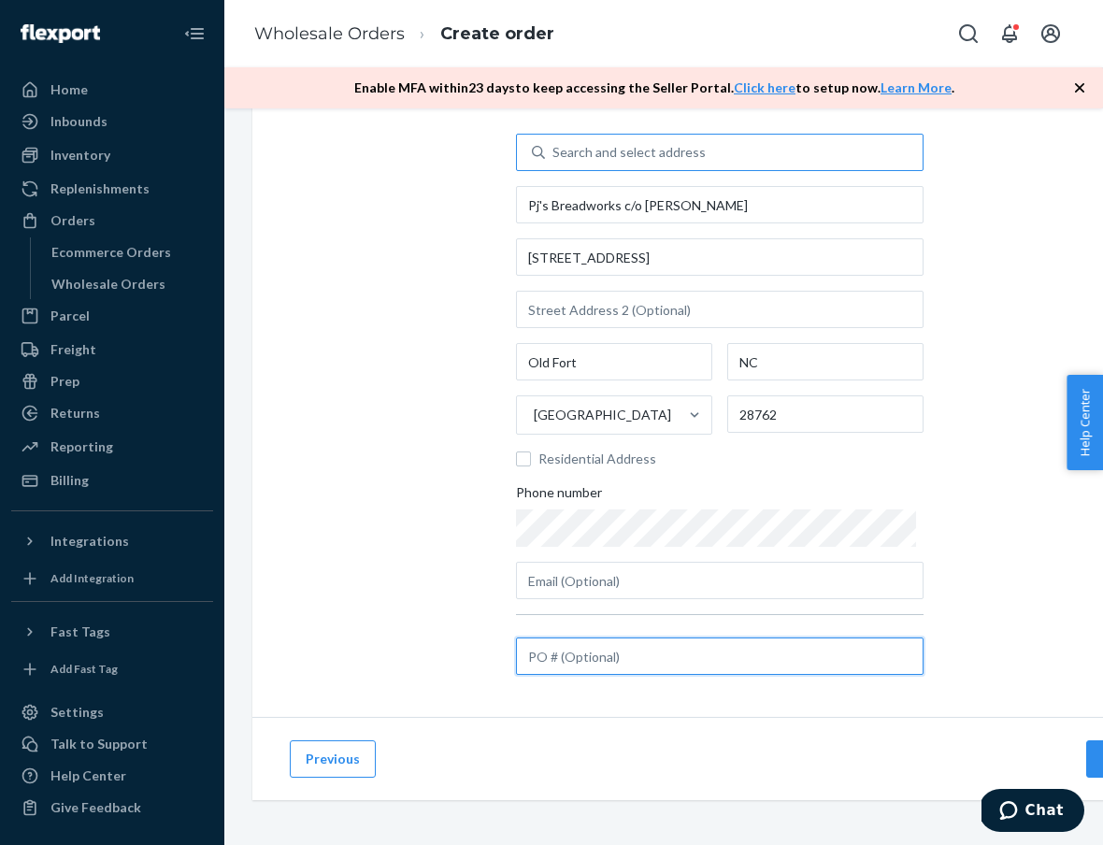
click at [611, 645] on input "text" at bounding box center [719, 655] width 407 height 37
paste input "A615697"
type input "A615697"
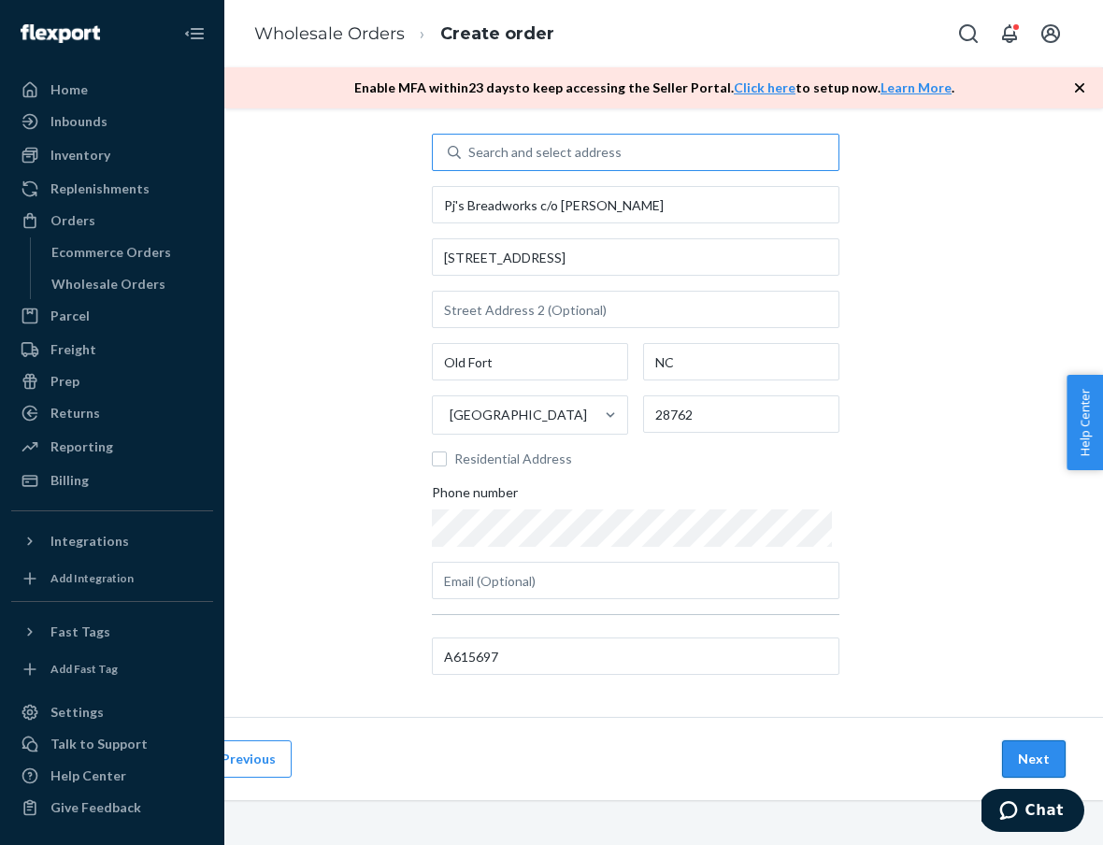
scroll to position [94, 84]
click at [1036, 761] on button "Next" at bounding box center [1034, 758] width 64 height 37
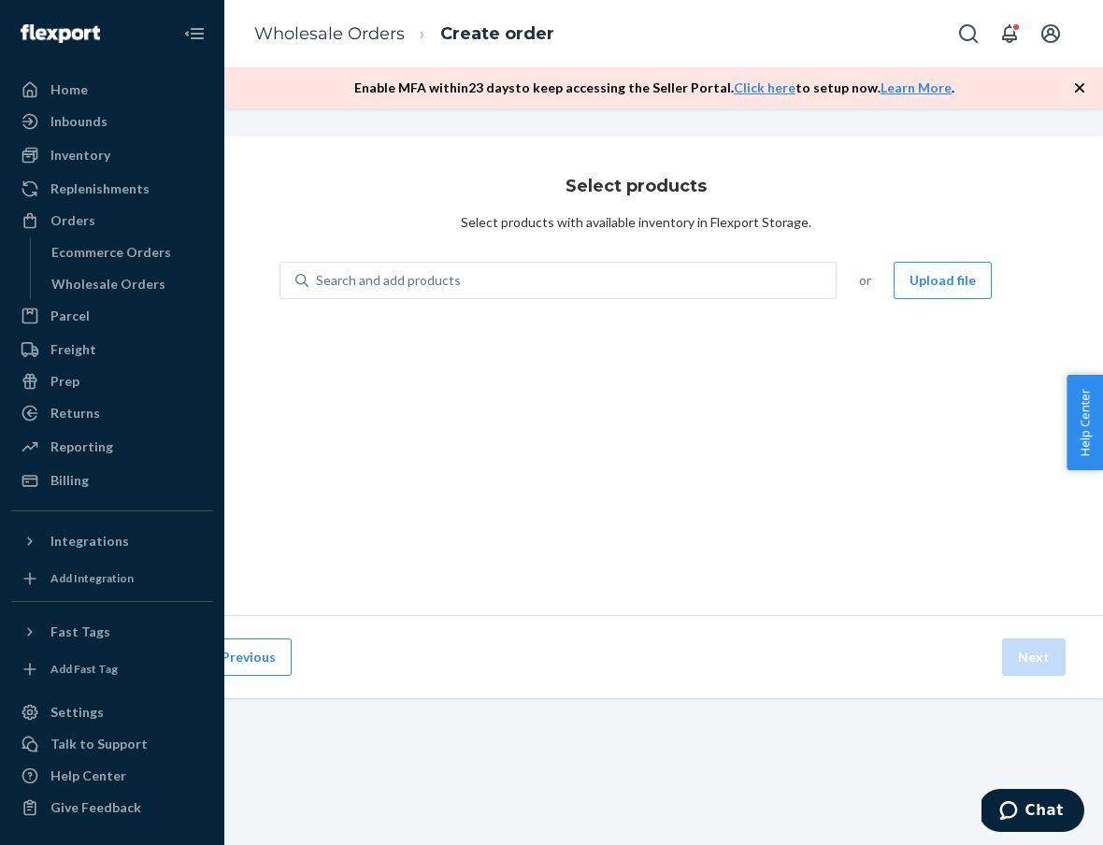
scroll to position [0, 84]
click at [549, 273] on div "Search and add products" at bounding box center [571, 281] width 527 height 34
click at [318, 273] on input "Search and add products" at bounding box center [317, 280] width 2 height 19
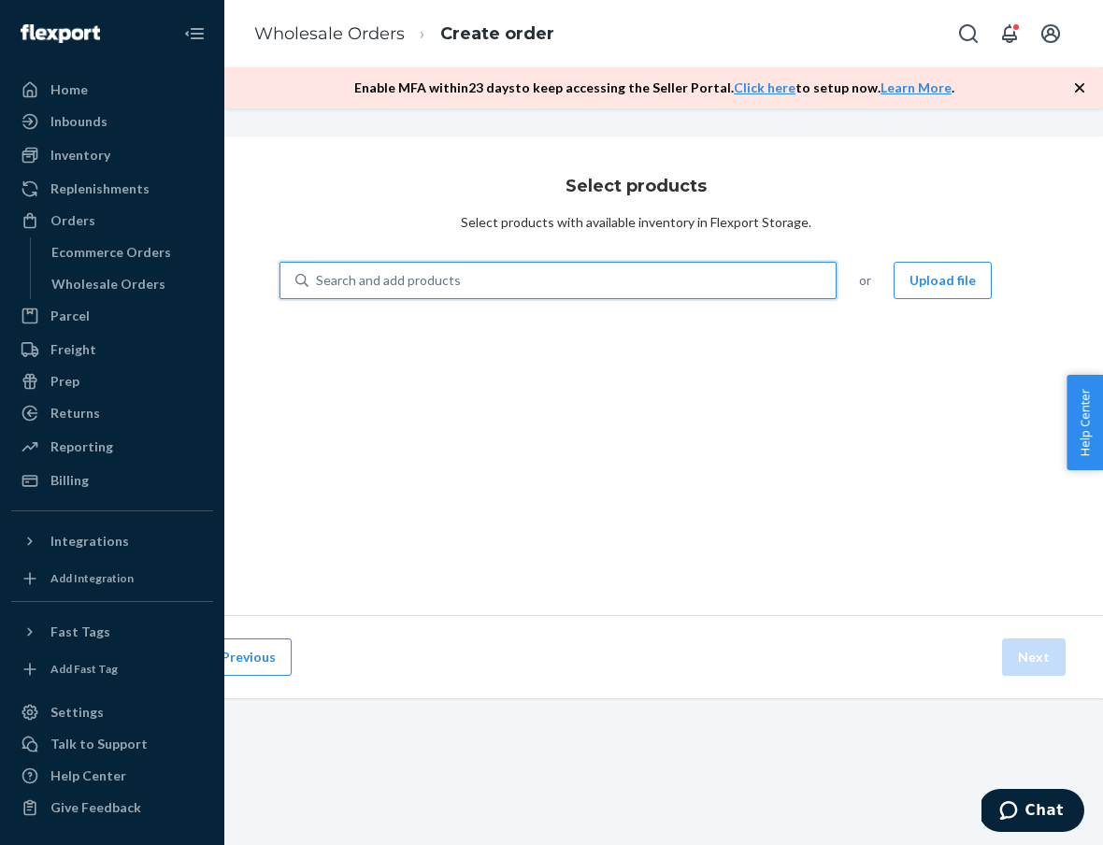
type input "h"
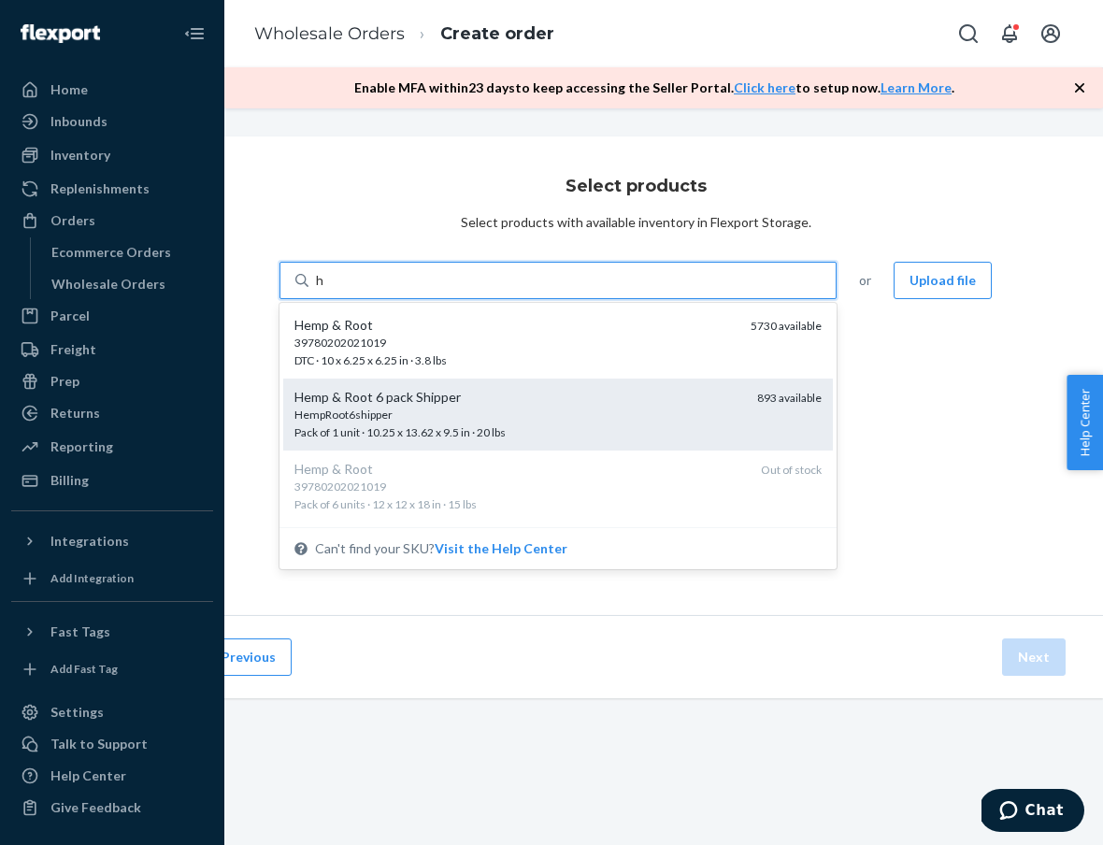
click at [506, 403] on div "Hemp & Root 6 pack Shipper" at bounding box center [518, 397] width 448 height 19
click at [325, 290] on input "h" at bounding box center [320, 280] width 9 height 19
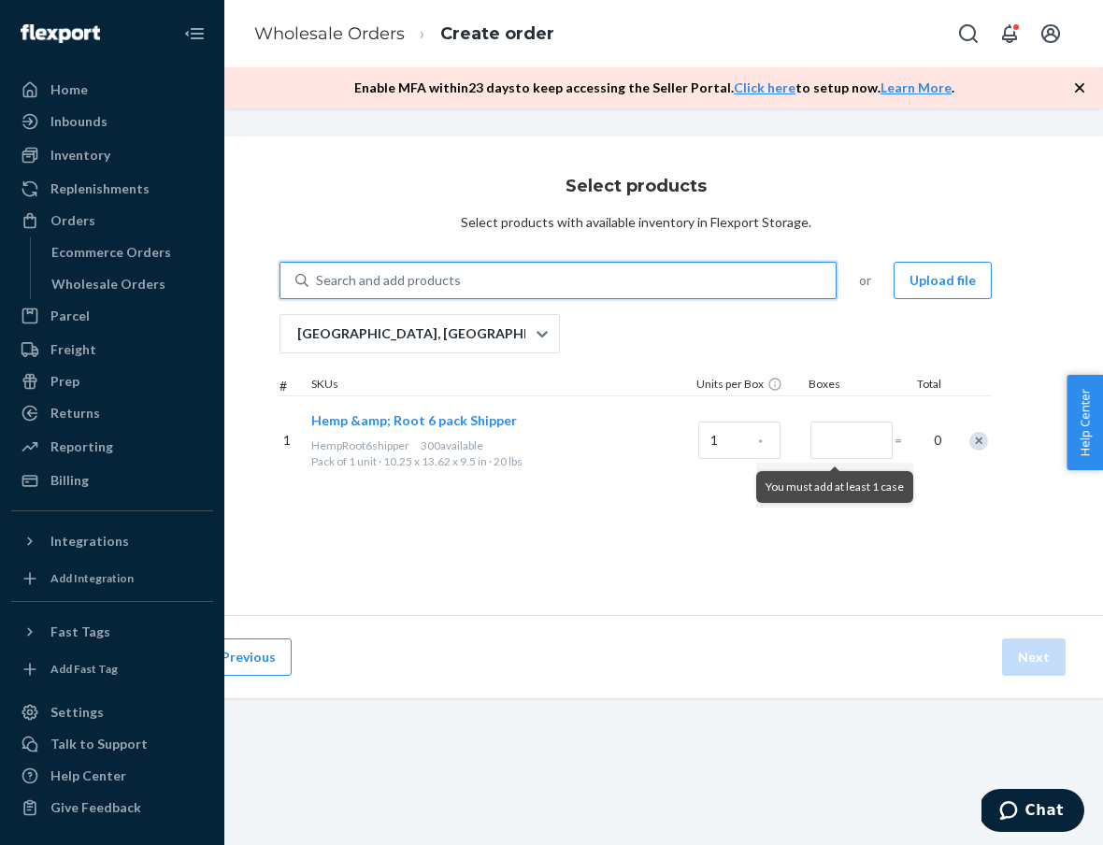
click at [513, 275] on div "Search and add products" at bounding box center [571, 281] width 527 height 34
click at [318, 275] on input "0 results available. Use Up and Down to choose options, press Enter to select t…" at bounding box center [317, 280] width 2 height 19
type input "s"
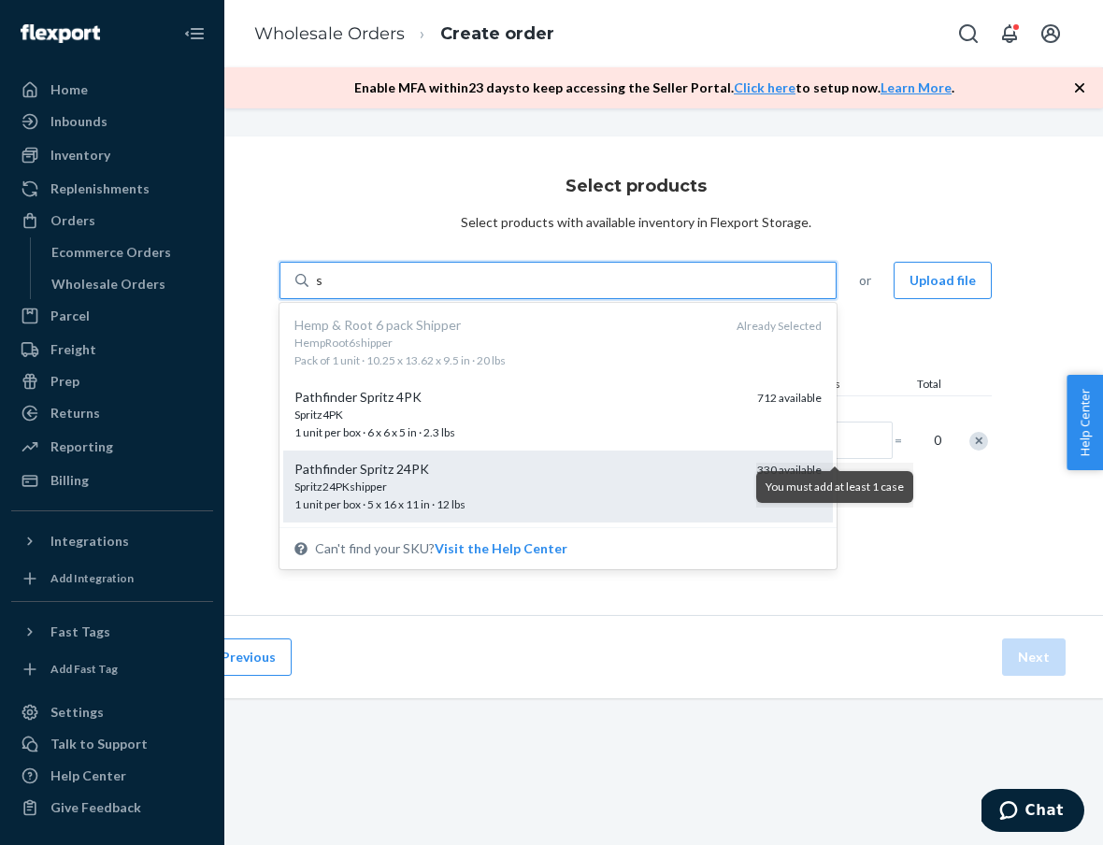
click at [454, 472] on div "Pathfinder Spritz 24PK" at bounding box center [518, 469] width 448 height 19
click at [323, 290] on input "s" at bounding box center [319, 280] width 7 height 19
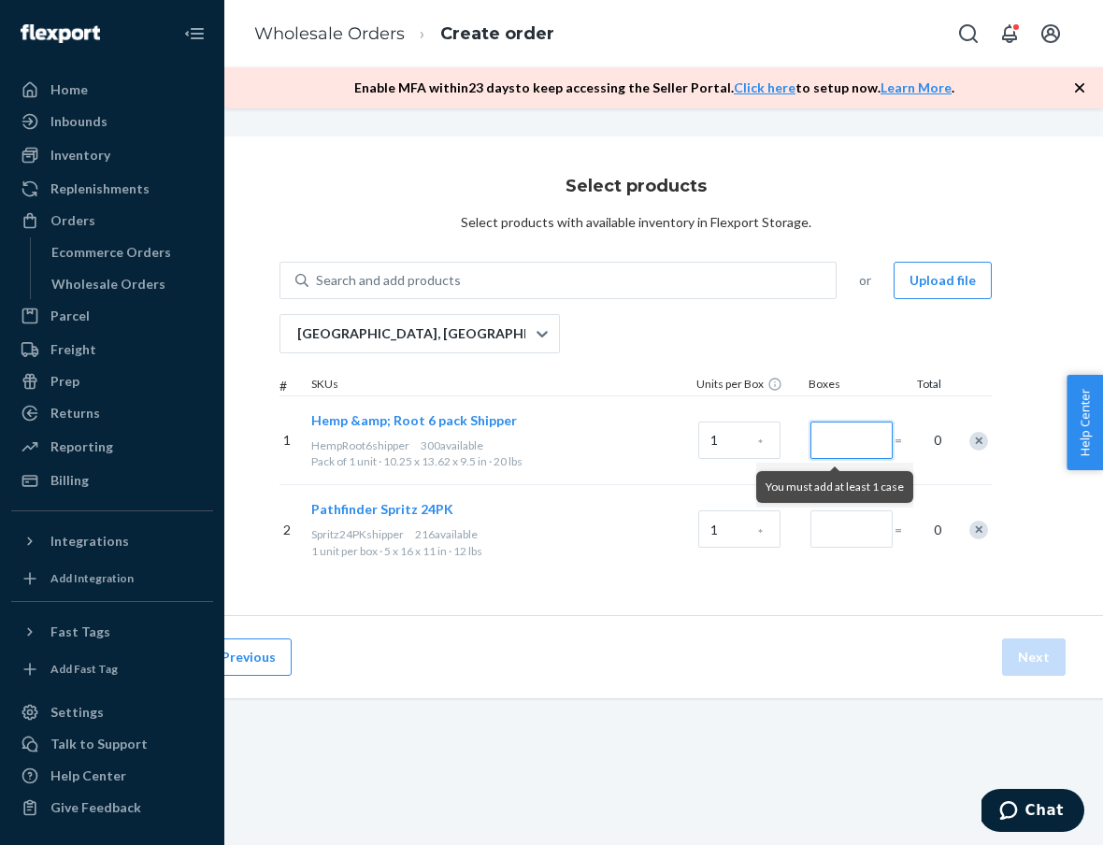
click at [844, 439] on input "Number of boxes" at bounding box center [851, 439] width 82 height 37
type input "1"
click at [857, 521] on input "Number of boxes" at bounding box center [851, 528] width 82 height 37
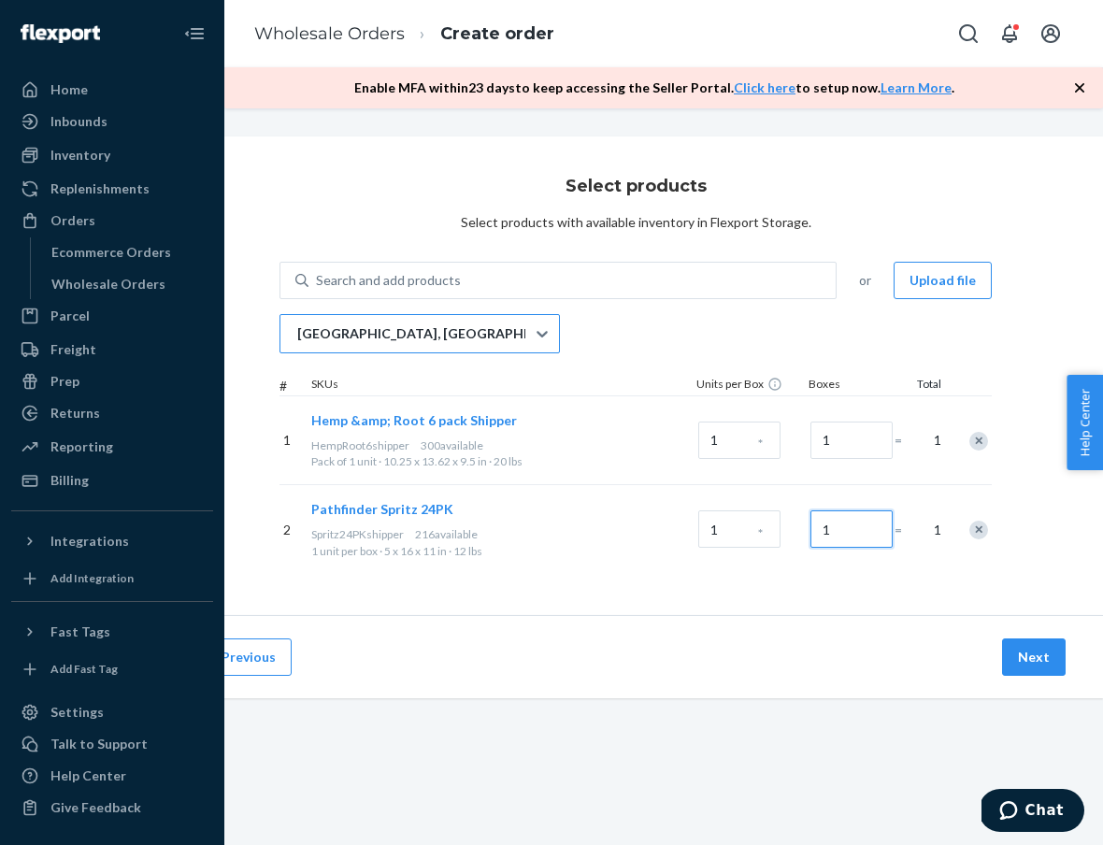
type input "1"
drag, startPoint x: 391, startPoint y: 332, endPoint x: 391, endPoint y: 344, distance: 12.1
click at [391, 332] on p "[GEOGRAPHIC_DATA], [GEOGRAPHIC_DATA]" at bounding box center [415, 333] width 237 height 19
click at [297, 332] on input "[GEOGRAPHIC_DATA], [GEOGRAPHIC_DATA]" at bounding box center [296, 333] width 2 height 19
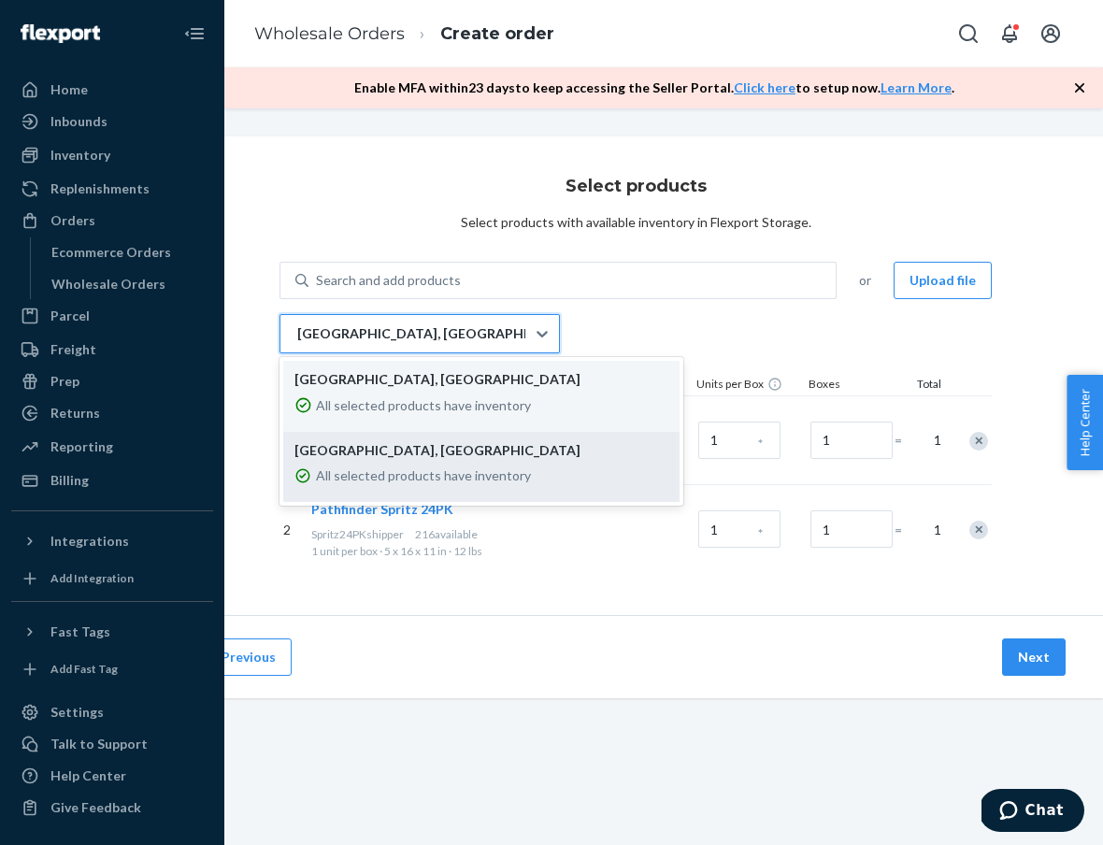
click at [408, 467] on p "All selected products have inventory" at bounding box center [423, 475] width 215 height 19
click at [297, 343] on input "option EWR1RS focused, 2 of 2. 2 results available. Use Up and Down to choose o…" at bounding box center [296, 333] width 2 height 19
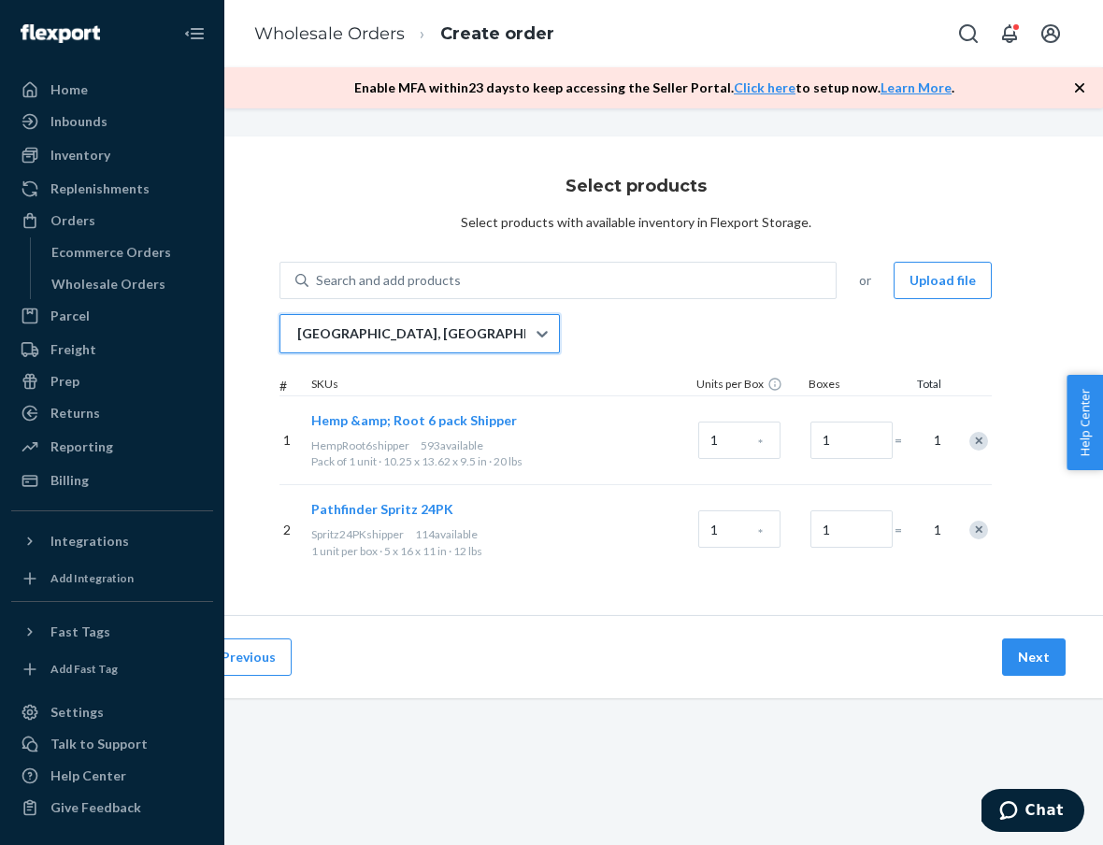
click at [1022, 636] on div "Previous Next" at bounding box center [635, 656] width 934 height 83
click at [1022, 646] on button "Next" at bounding box center [1034, 656] width 64 height 37
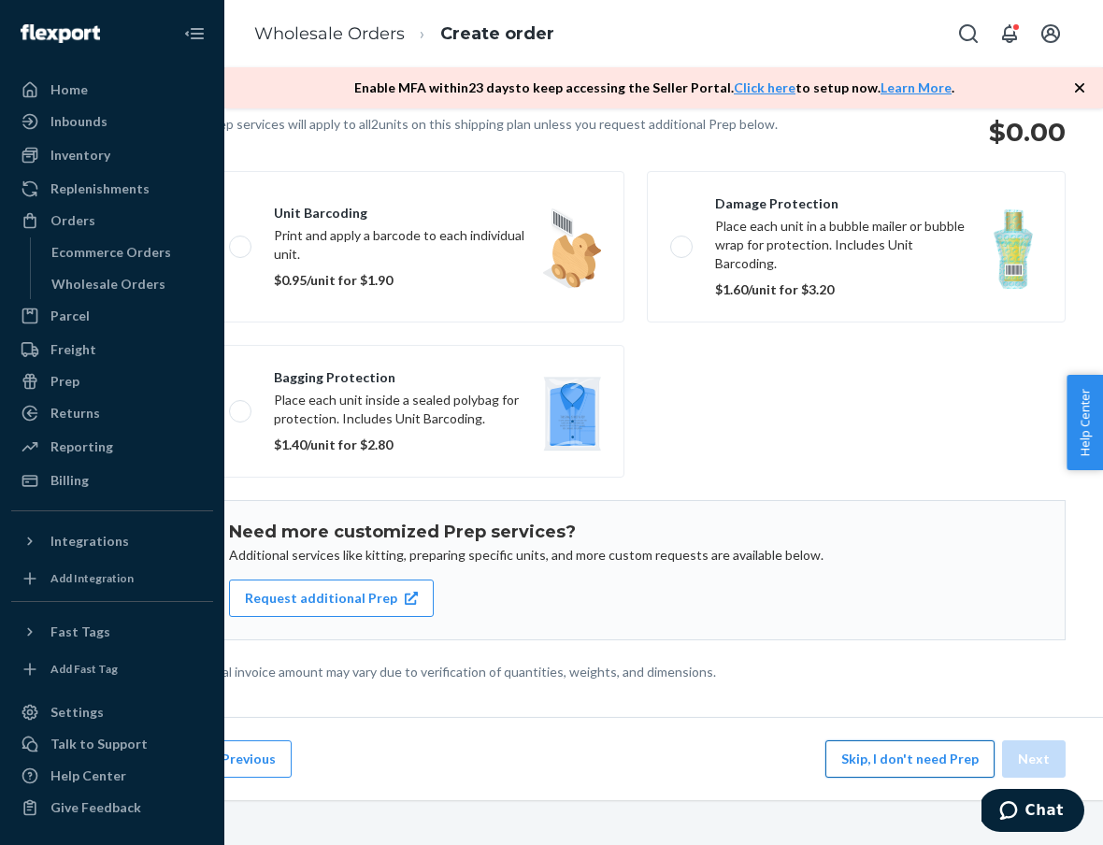
scroll to position [149, 84]
click at [915, 752] on button "Skip, I don't need Prep" at bounding box center [909, 758] width 169 height 37
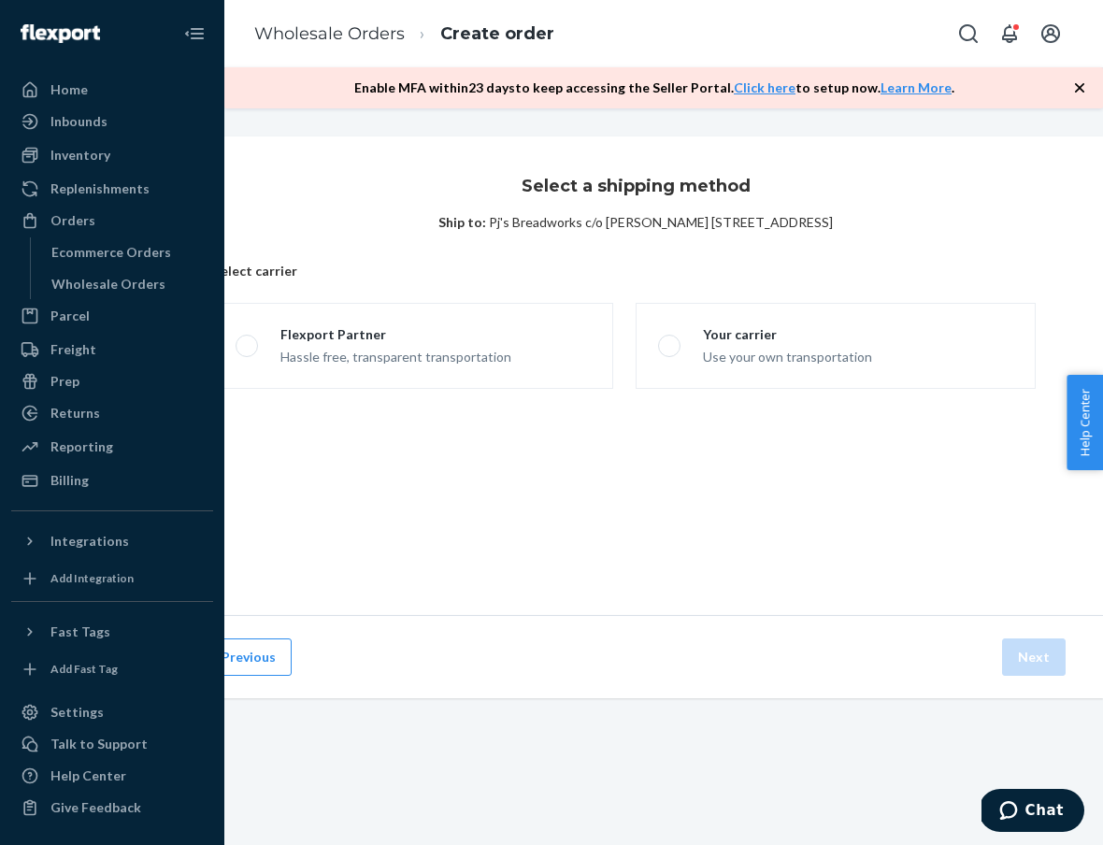
scroll to position [0, 84]
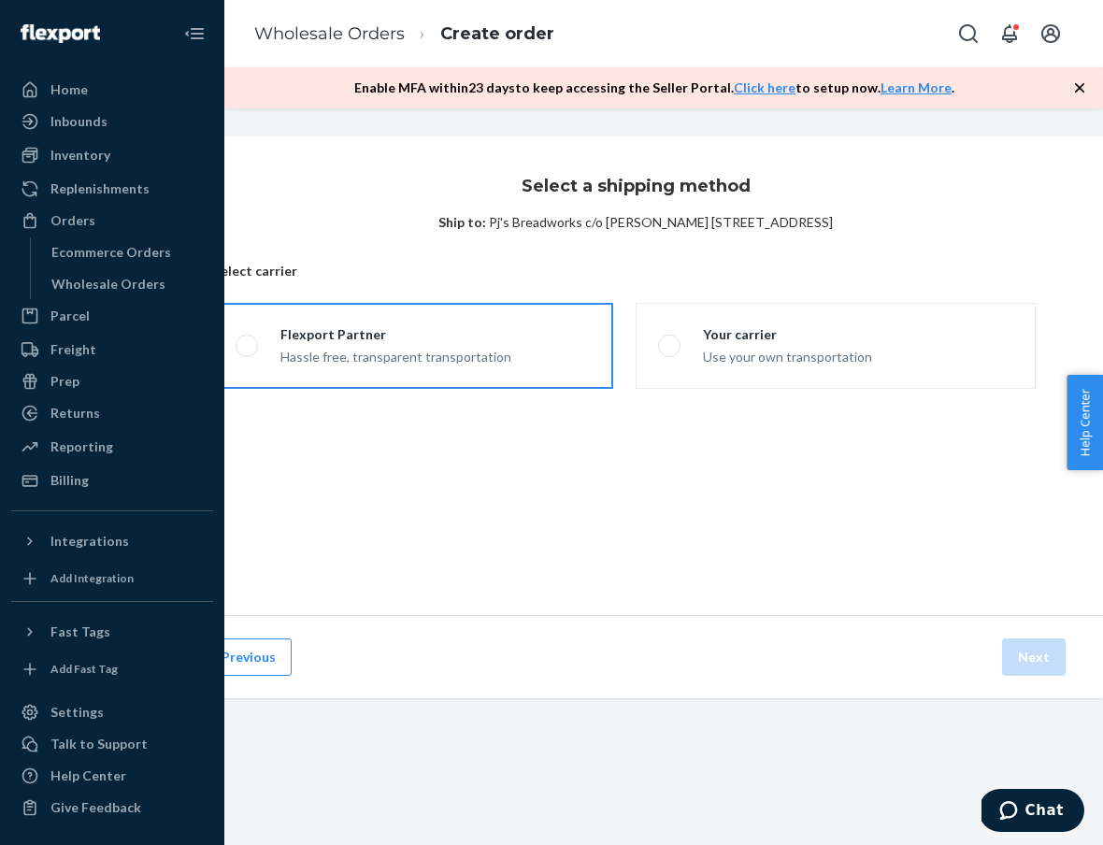
click at [460, 378] on label "Flexport Partner Hassle free, transparent transportation" at bounding box center [413, 346] width 400 height 86
click at [248, 352] on input "Flexport Partner Hassle free, transparent transportation" at bounding box center [241, 346] width 12 height 12
radio input "true"
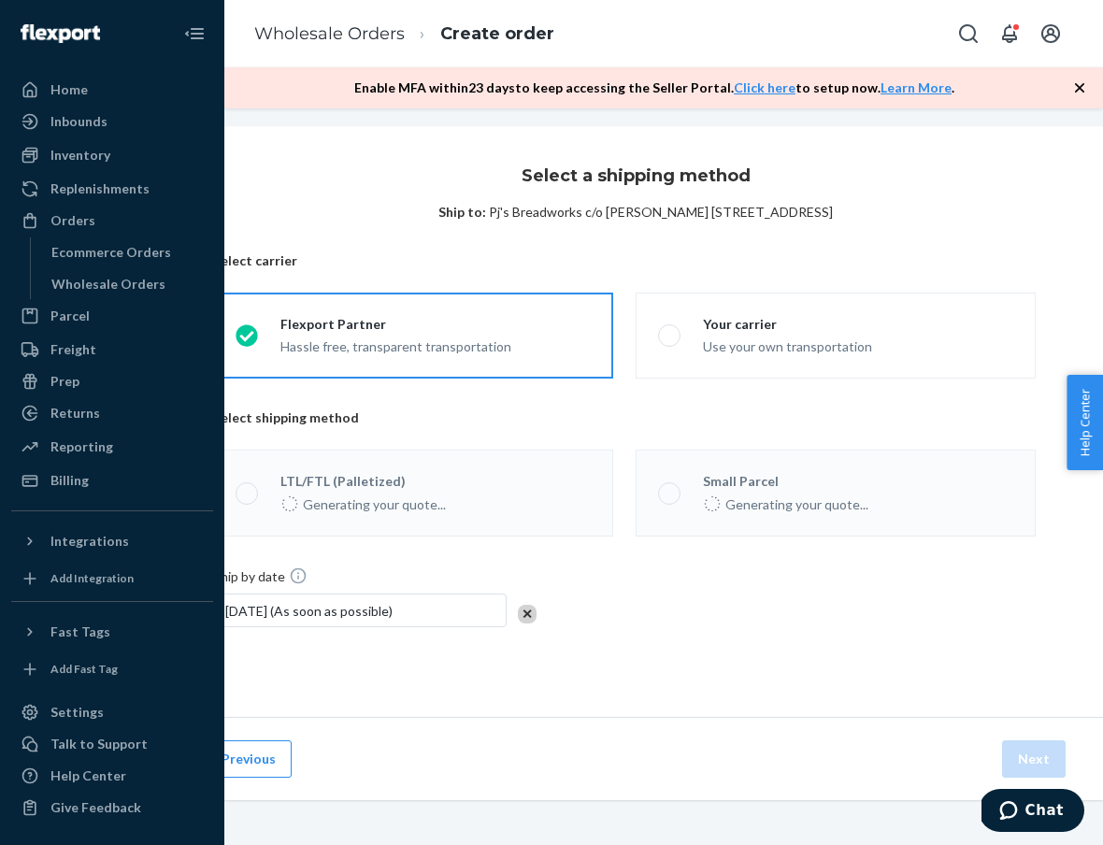
scroll to position [10, 84]
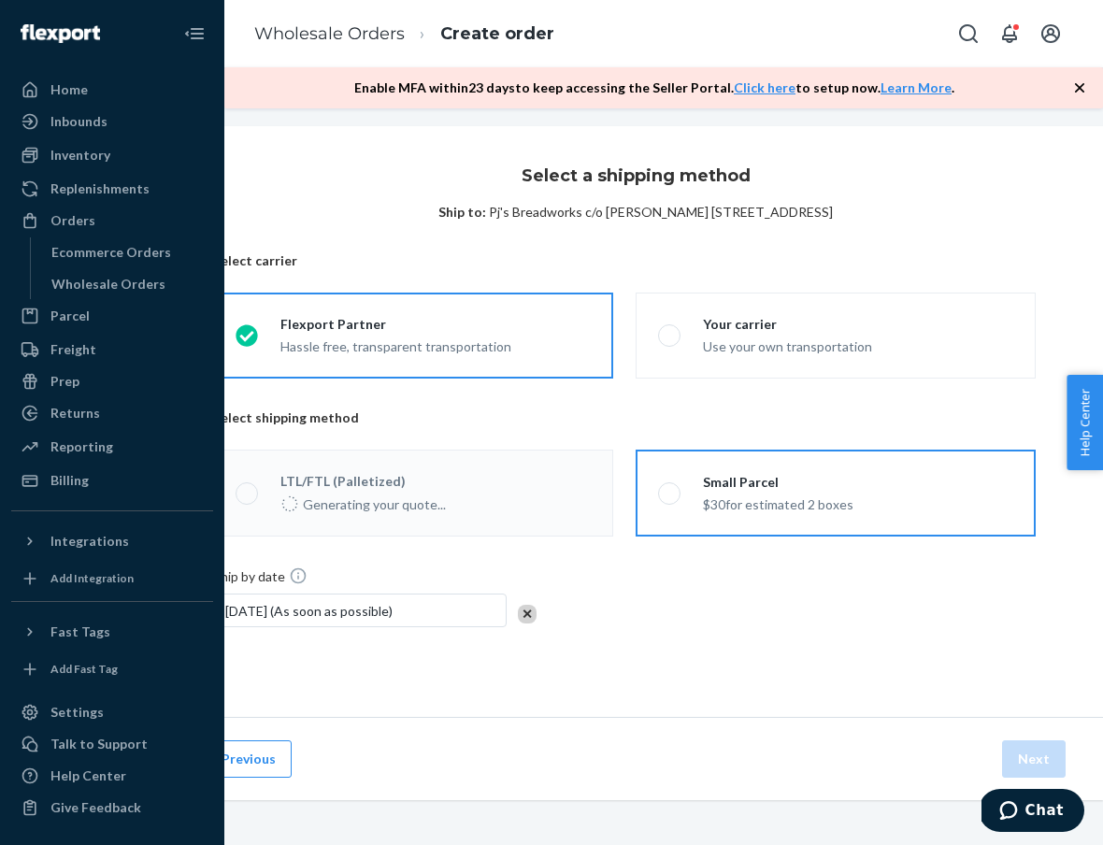
click at [920, 502] on label "Small Parcel $30 for estimated 2 boxes" at bounding box center [835, 492] width 400 height 87
click at [670, 499] on input "Small Parcel $30 for estimated 2 boxes" at bounding box center [664, 493] width 12 height 12
radio input "true"
click at [1030, 741] on button "Next" at bounding box center [1034, 758] width 64 height 37
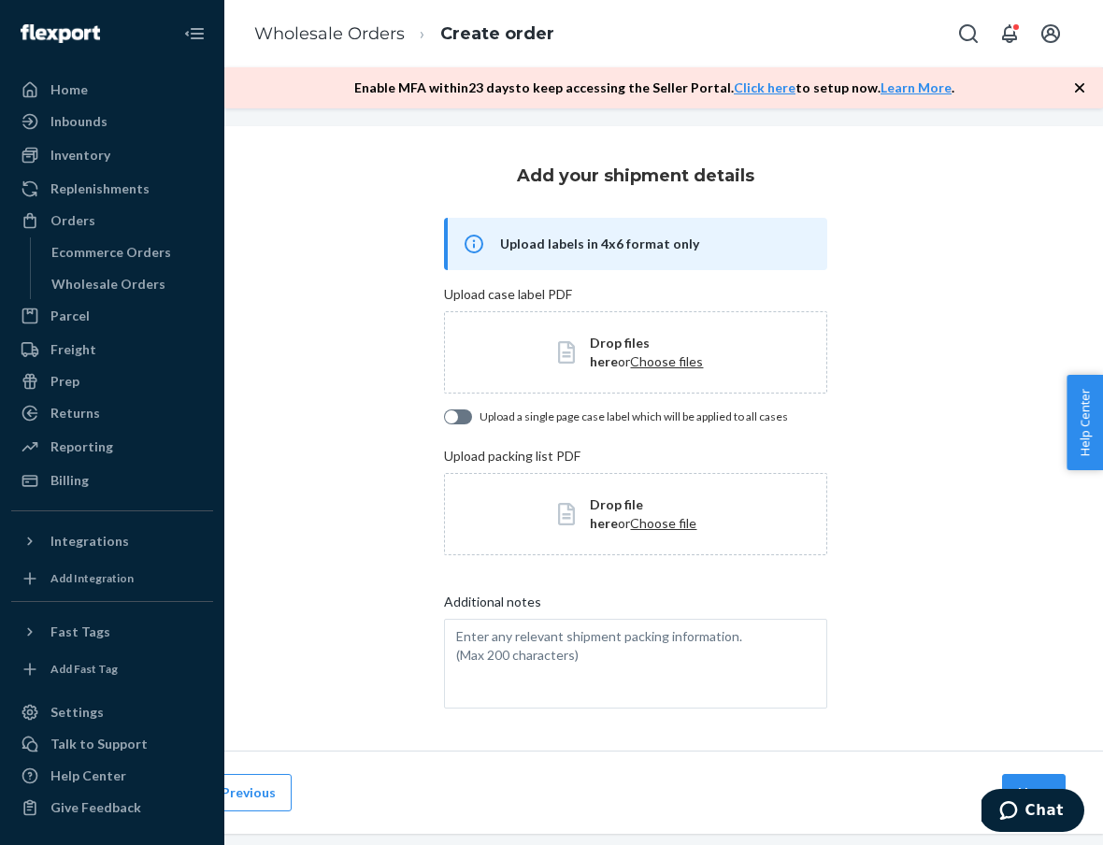
scroll to position [44, 84]
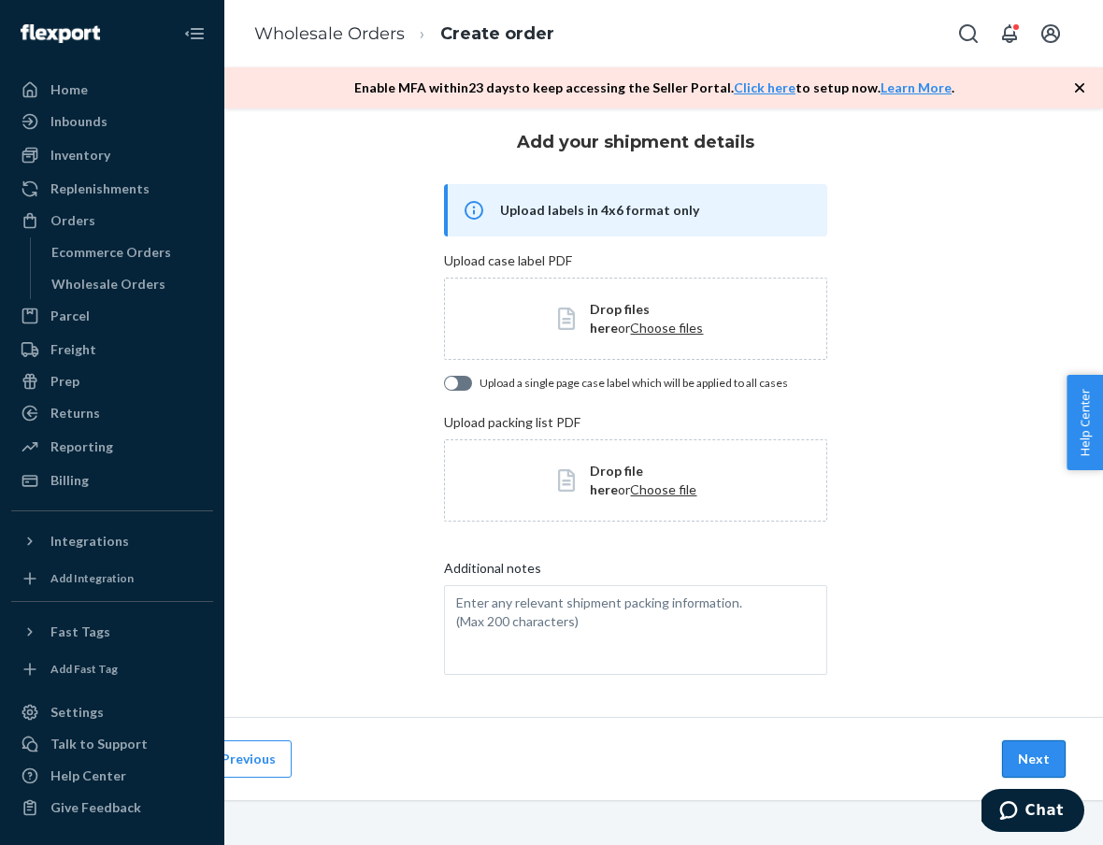
click at [1030, 751] on button "Next" at bounding box center [1034, 758] width 64 height 37
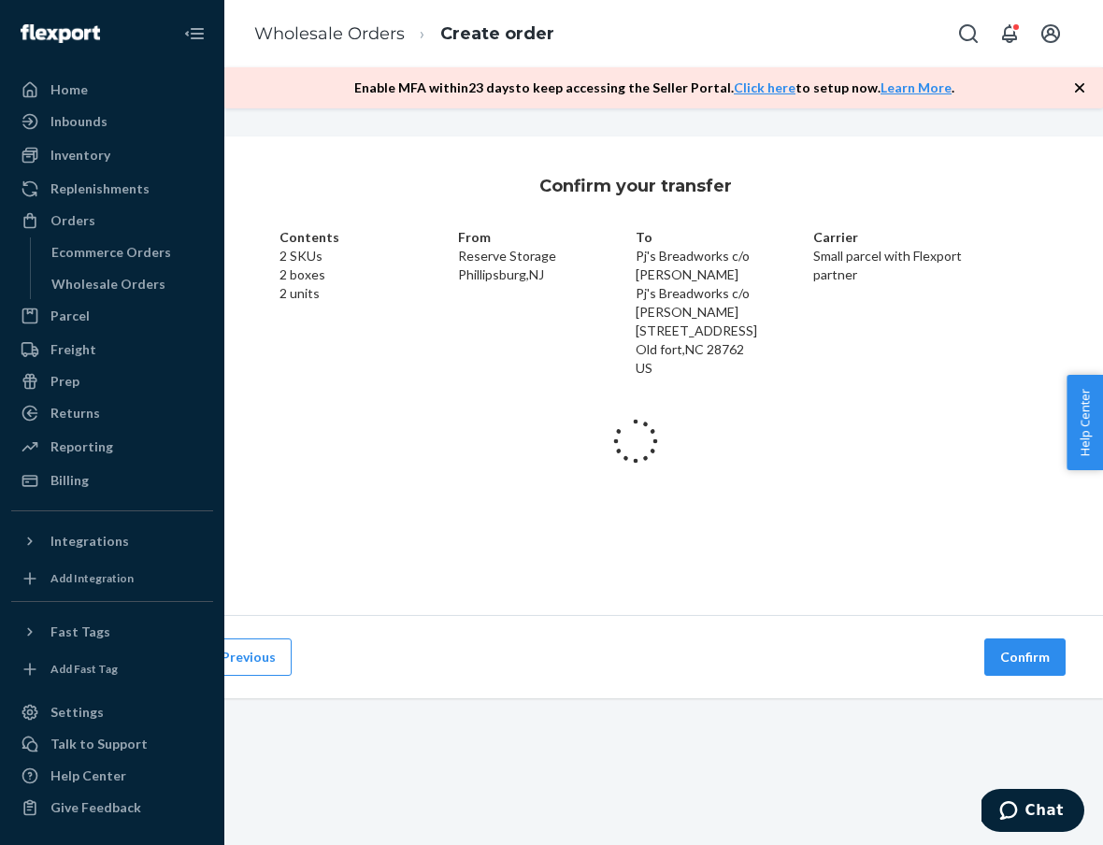
scroll to position [0, 84]
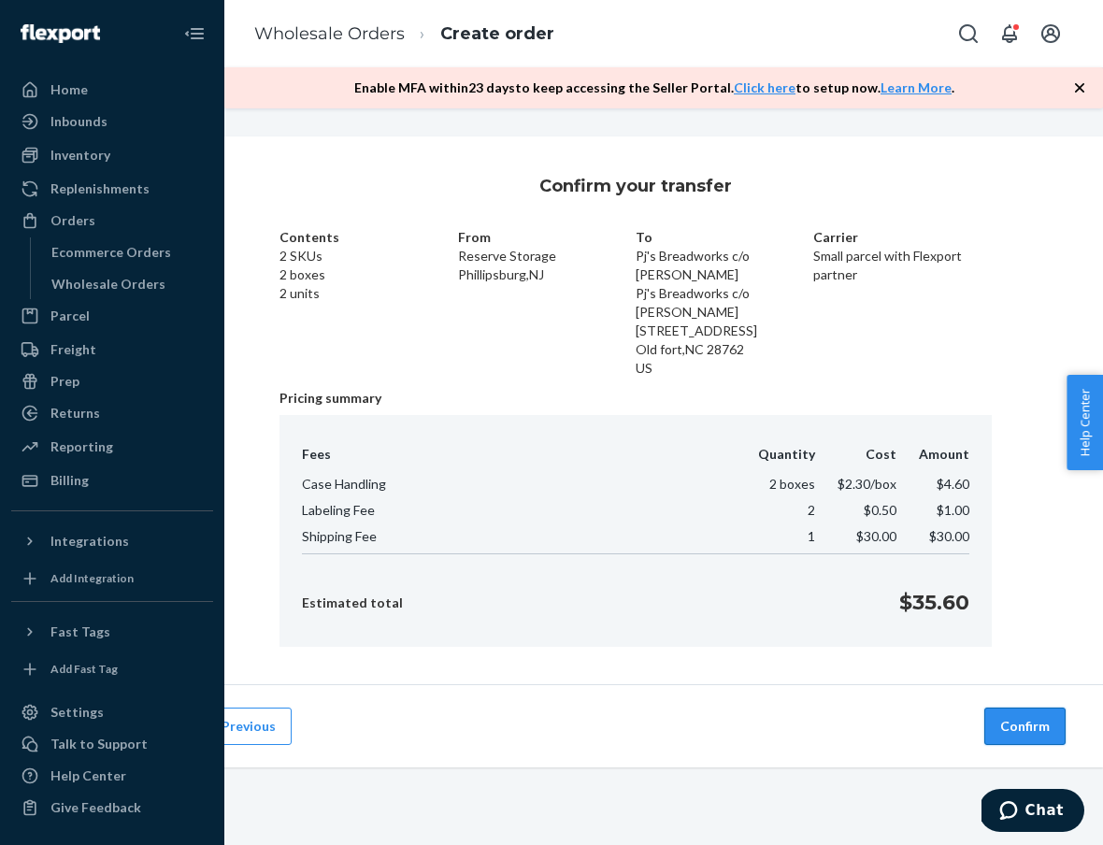
click at [1029, 721] on button "Confirm" at bounding box center [1024, 725] width 81 height 37
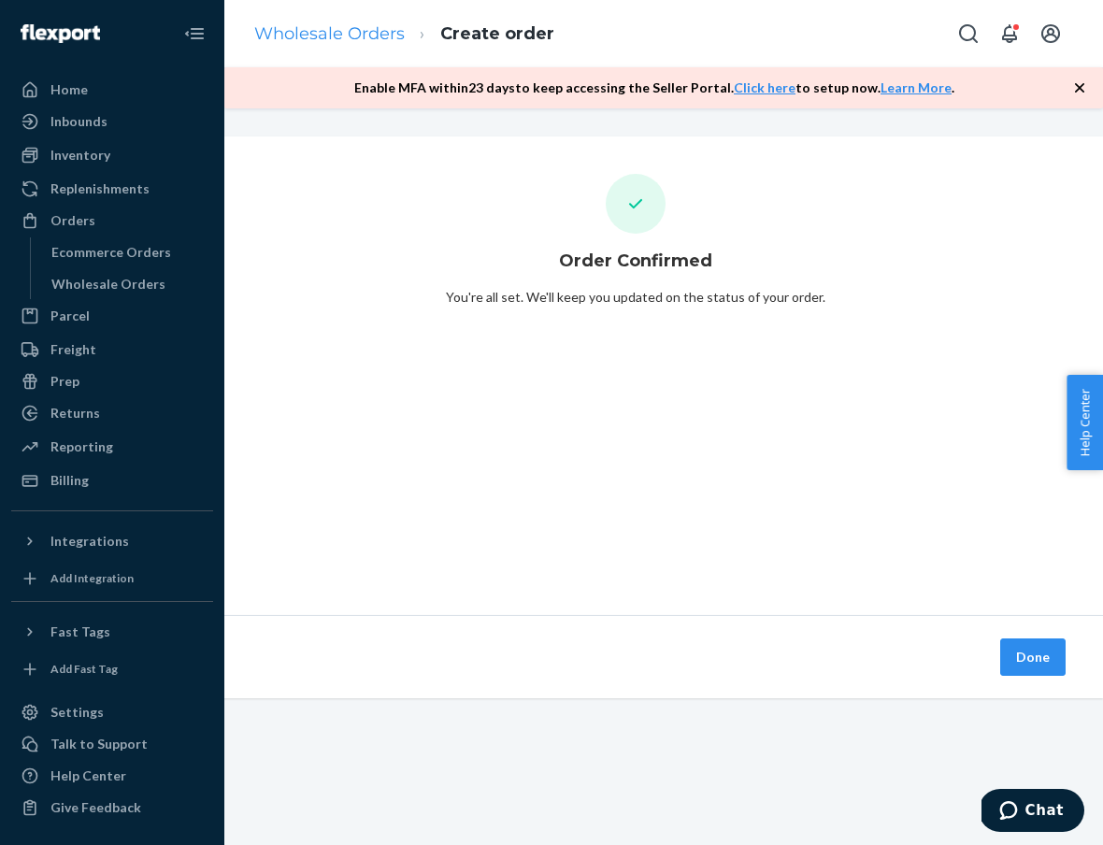
click at [312, 42] on link "Wholesale Orders" at bounding box center [329, 33] width 150 height 21
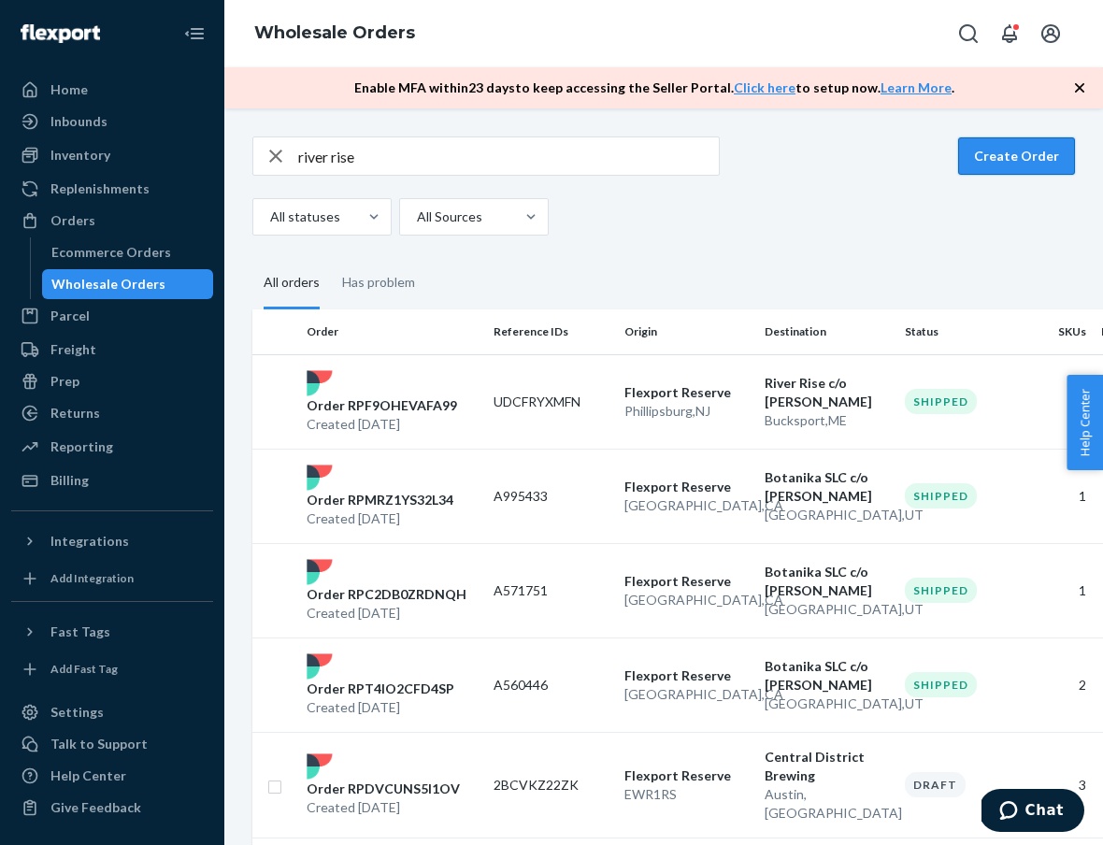
click at [1025, 156] on button "Create Order" at bounding box center [1016, 155] width 117 height 37
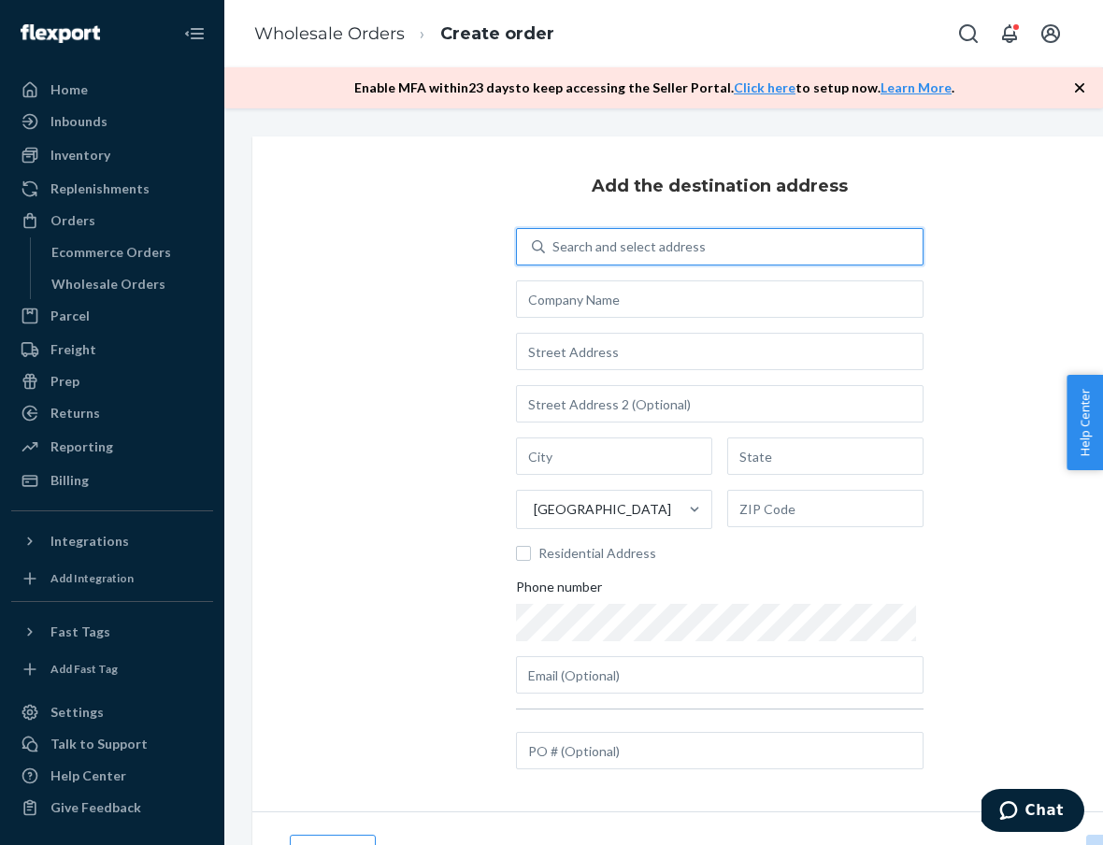
click at [797, 242] on div "Search and select address" at bounding box center [734, 247] width 378 height 34
click at [554, 242] on input "0 results available. Use Up and Down to choose options, press Enter to select t…" at bounding box center [553, 246] width 2 height 19
type input "hosea"
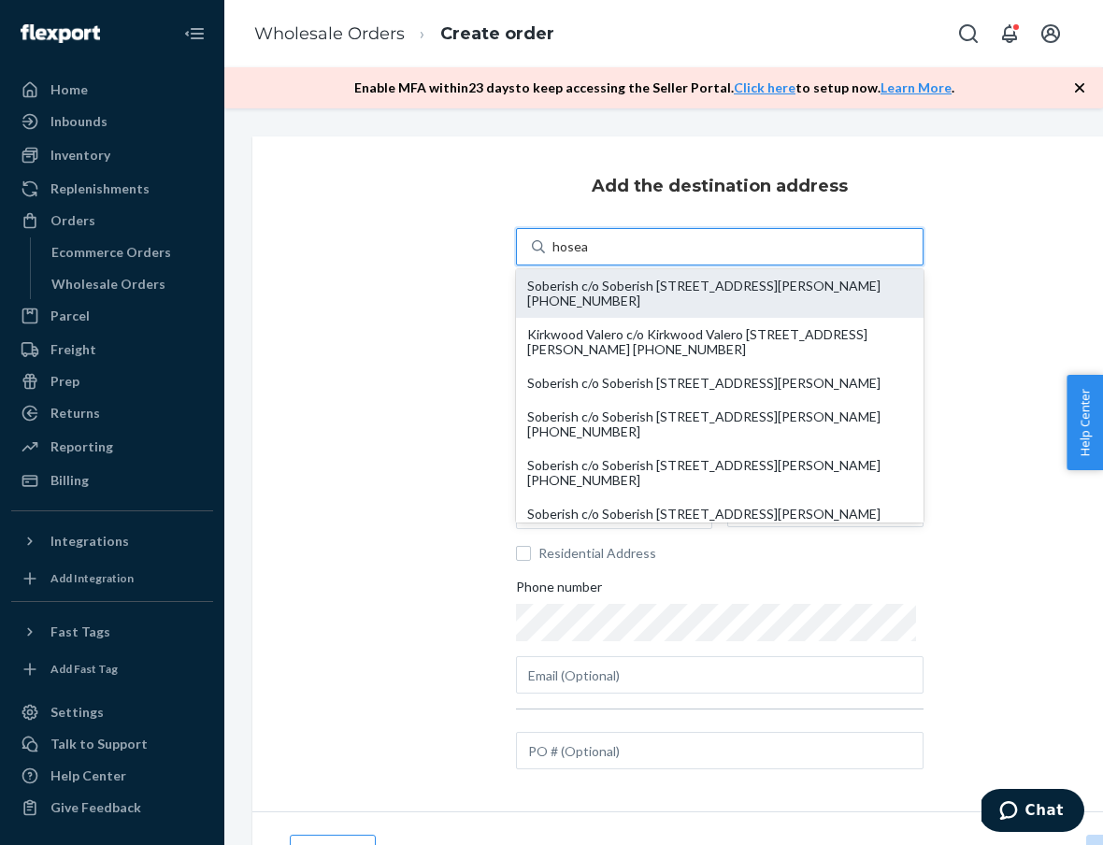
click at [754, 287] on div "Soberish c/o Soberish [STREET_ADDRESS][PERSON_NAME] [PHONE_NUMBER]" at bounding box center [719, 293] width 385 height 30
click at [588, 256] on input "hosea" at bounding box center [570, 246] width 36 height 19
type input "Soberish"
type input "1963 [PERSON_NAME] Dr [PERSON_NAME]"
type input "Suite R103"
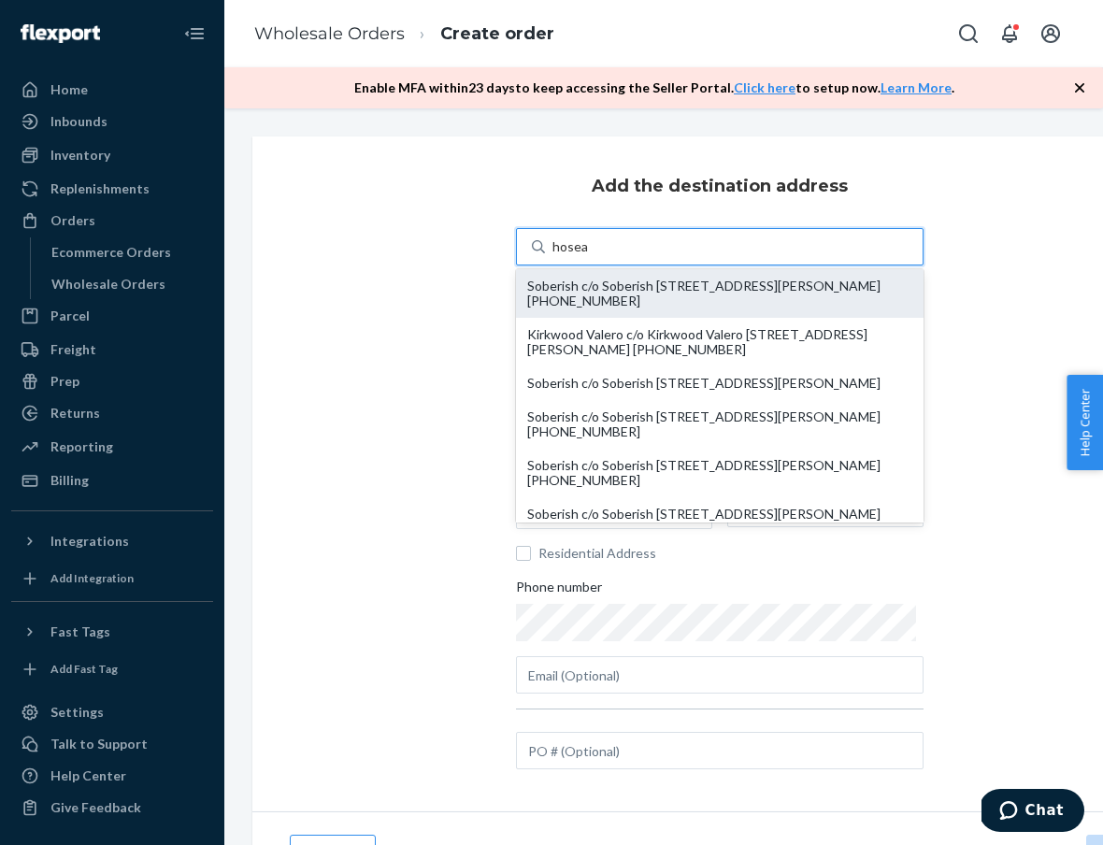
type input "[GEOGRAPHIC_DATA]"
type input "GA"
type input "30317"
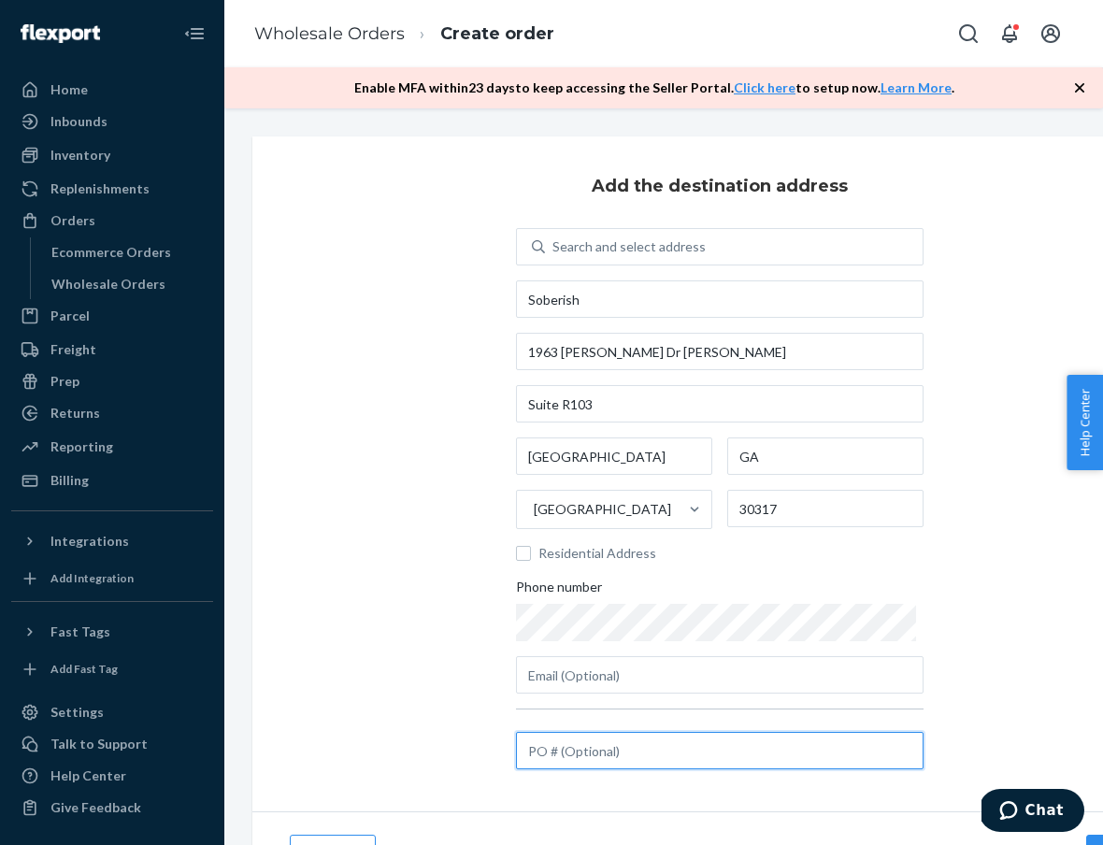
click at [673, 756] on input "text" at bounding box center [719, 750] width 407 height 37
paste input "A715423"
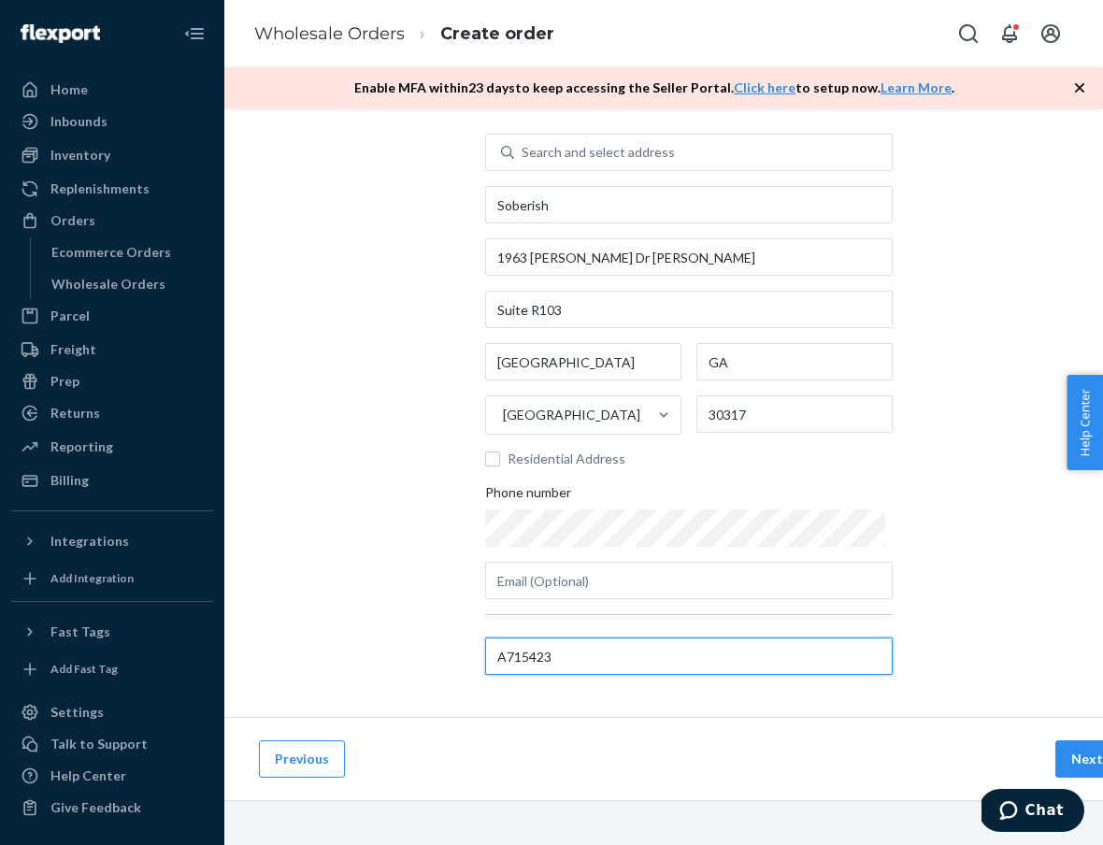
scroll to position [94, 43]
type input "A715423"
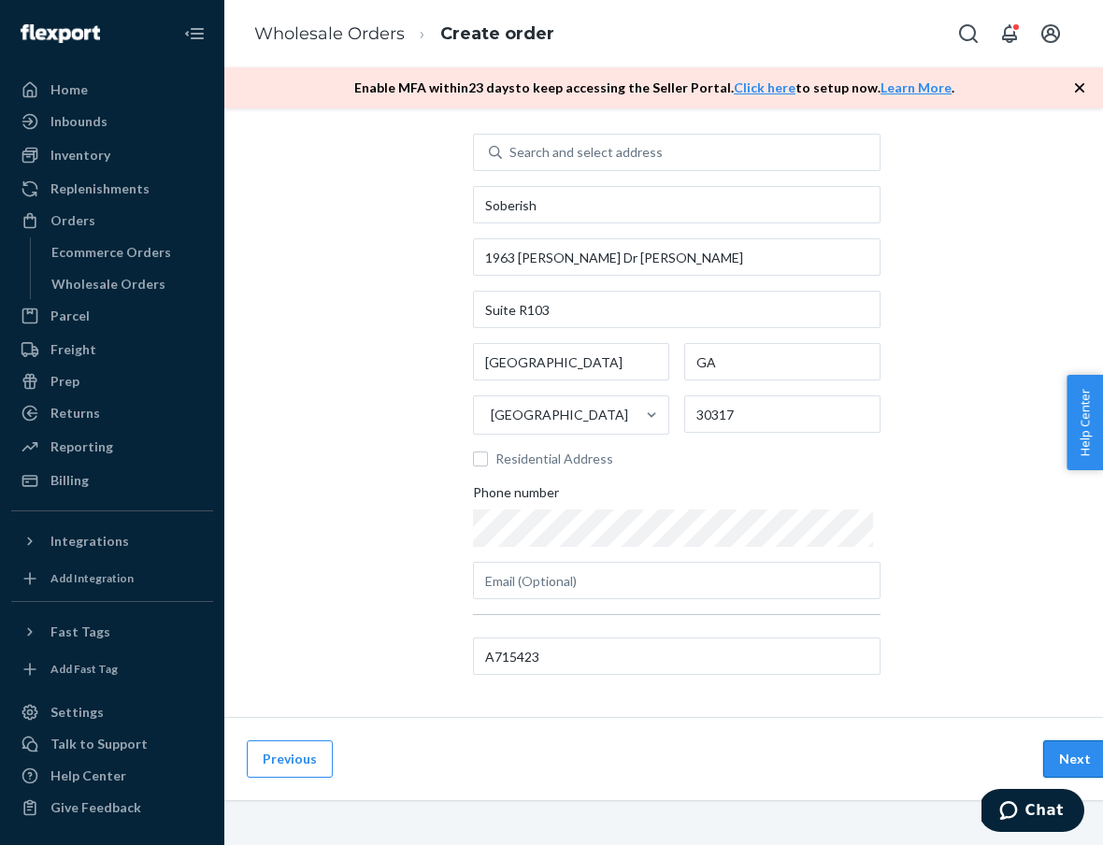
click at [1089, 746] on button "Next" at bounding box center [1075, 758] width 64 height 37
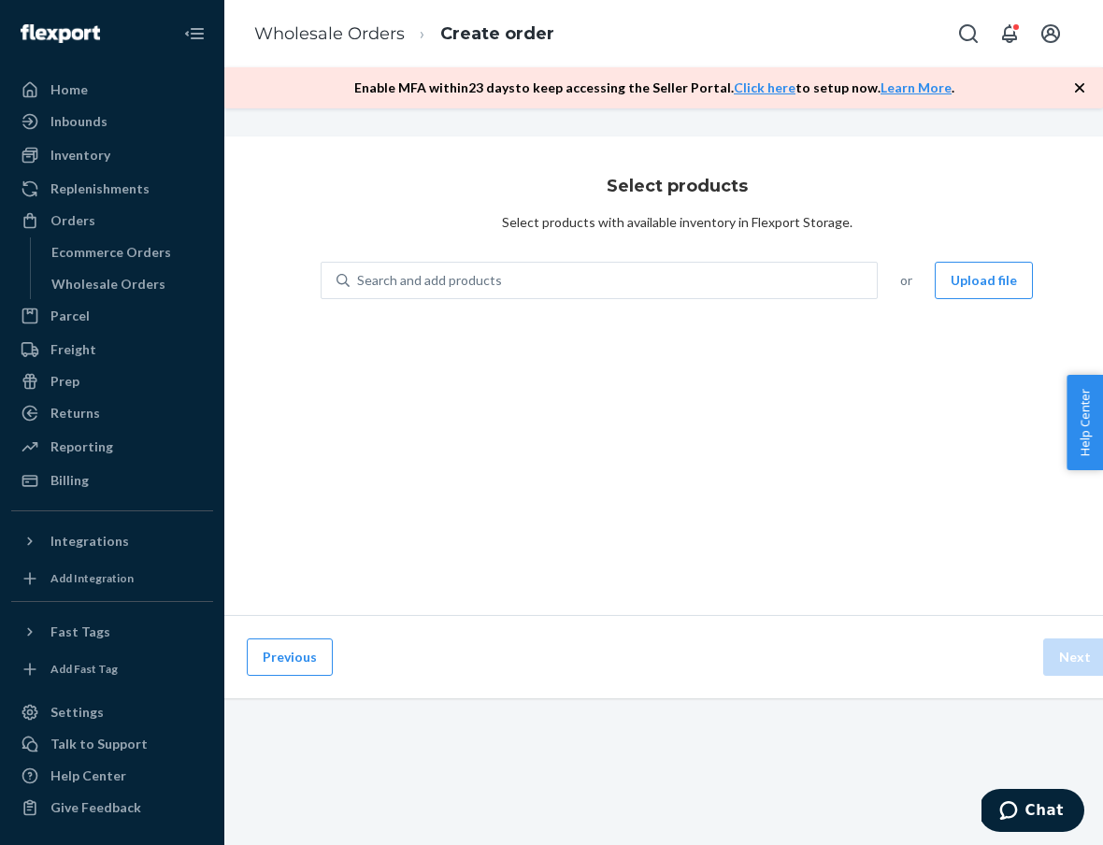
scroll to position [0, 43]
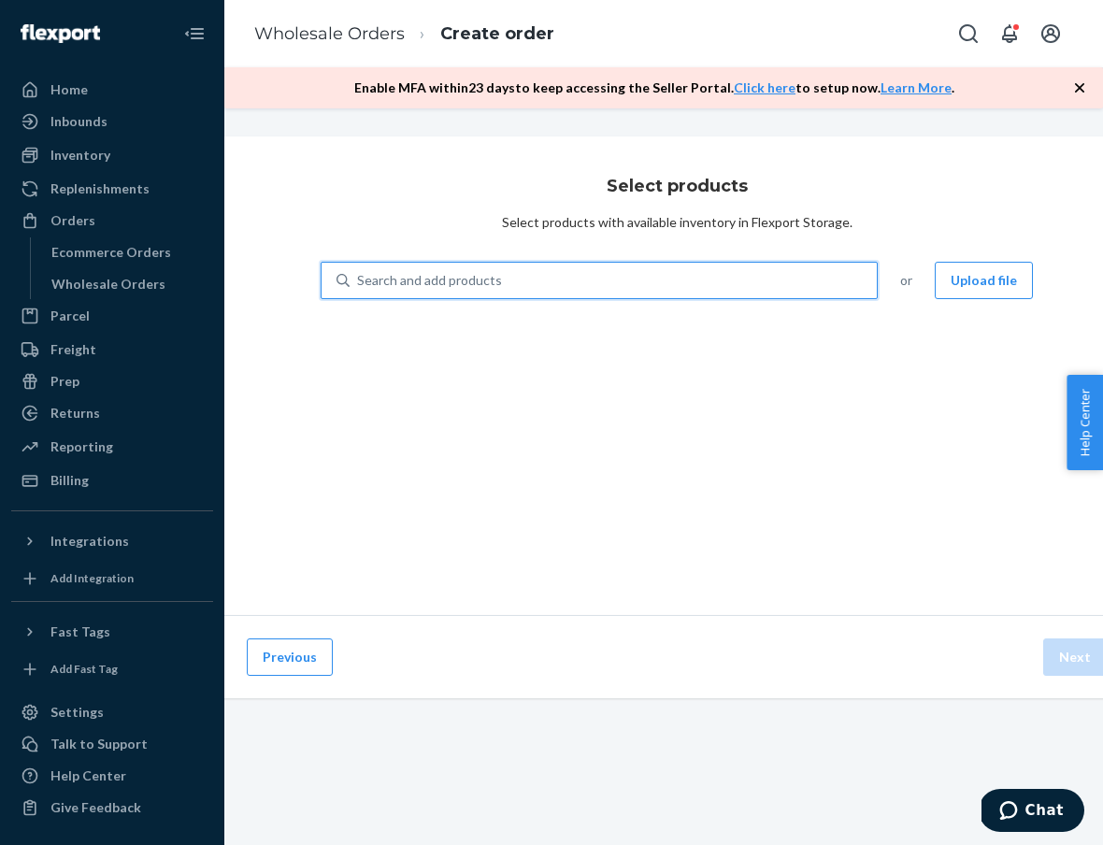
click at [729, 277] on div "Search and add products" at bounding box center [612, 281] width 527 height 34
click at [359, 277] on input "0 results available. Use Up and Down to choose options, press Enter to select t…" at bounding box center [358, 280] width 2 height 19
type input "h"
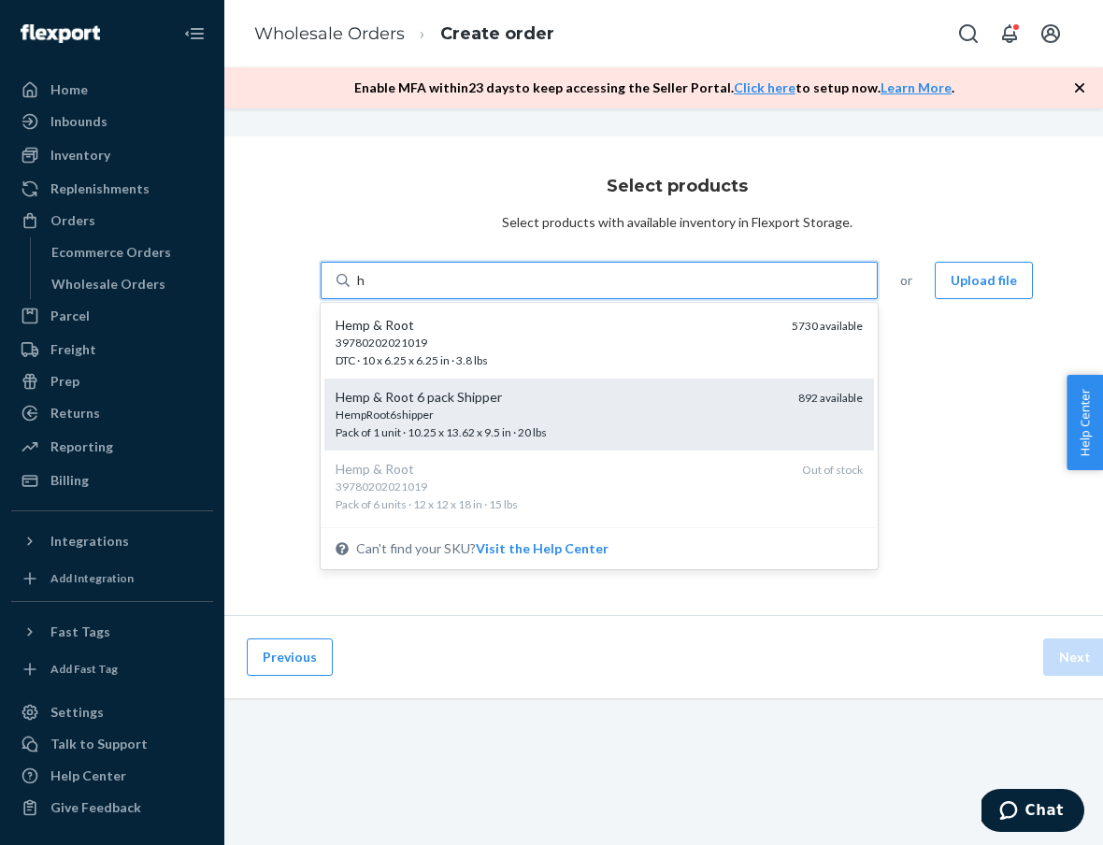
click at [634, 388] on div "Hemp & Root 6 pack Shipper" at bounding box center [559, 397] width 448 height 19
click at [366, 290] on input "h" at bounding box center [361, 280] width 9 height 19
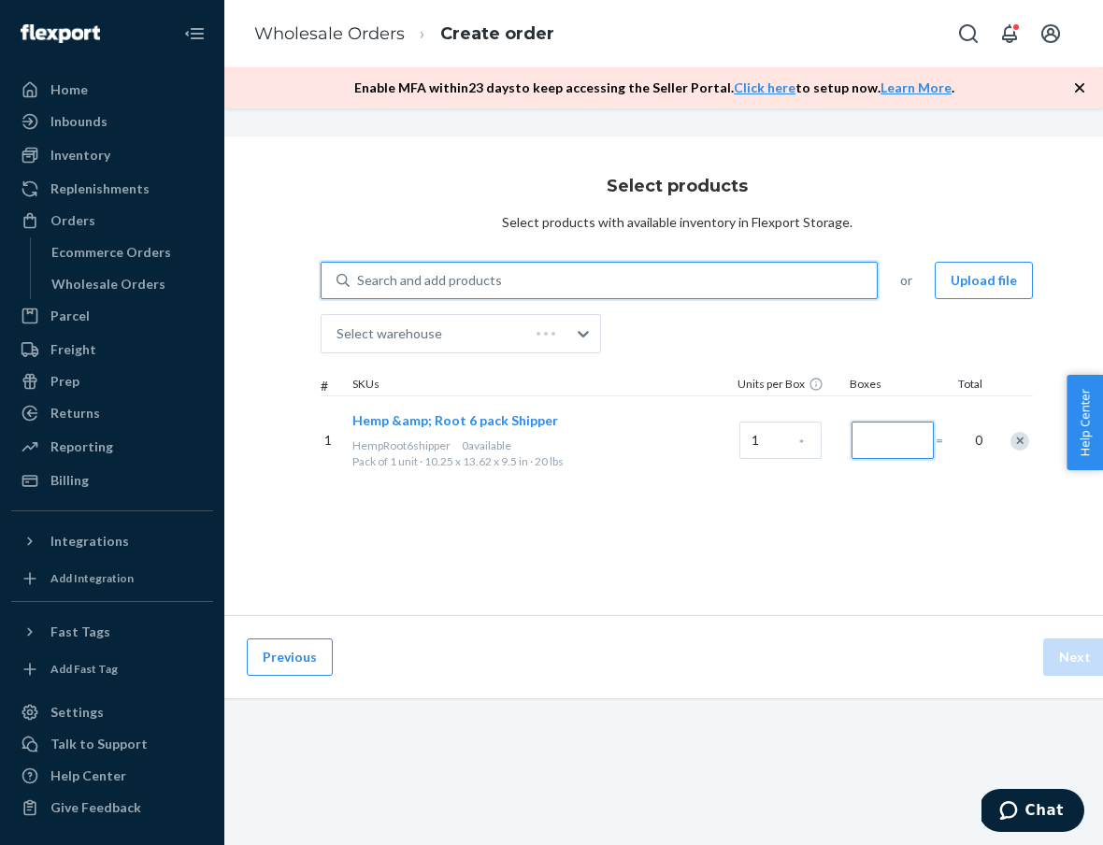
click at [888, 426] on input "Number of boxes" at bounding box center [892, 439] width 82 height 37
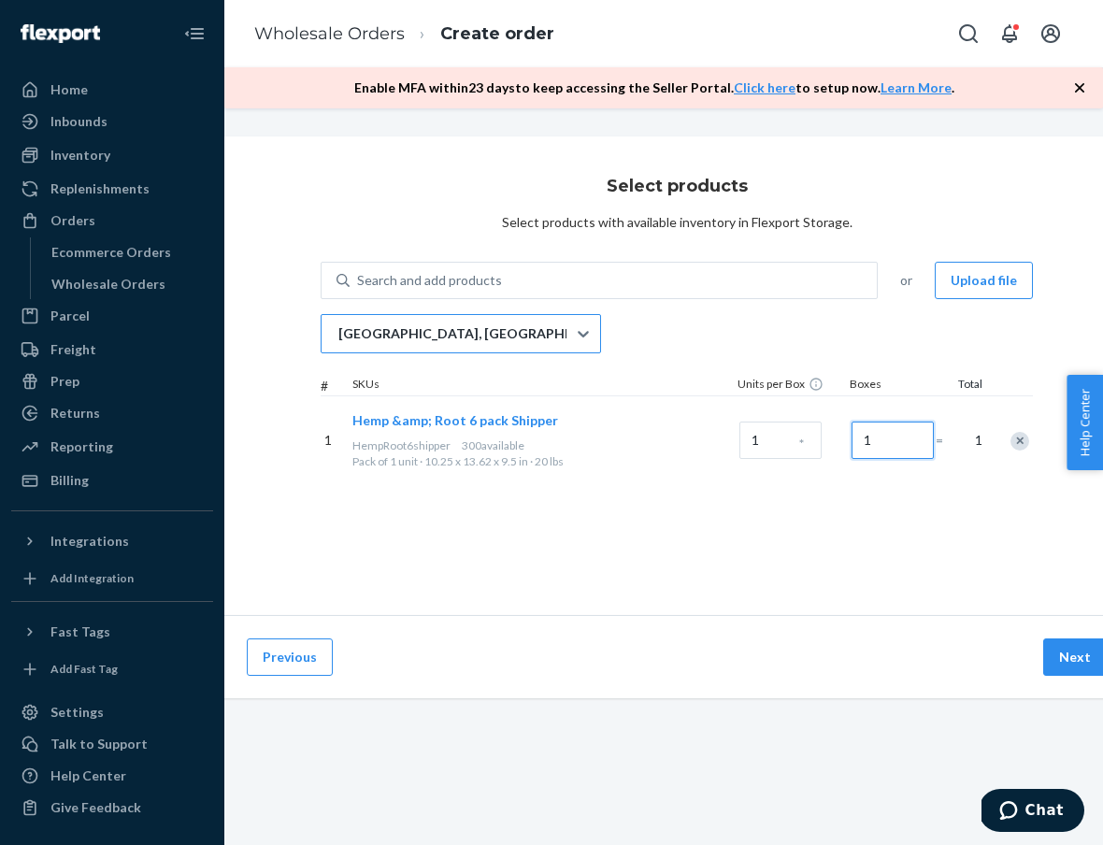
type input "1"
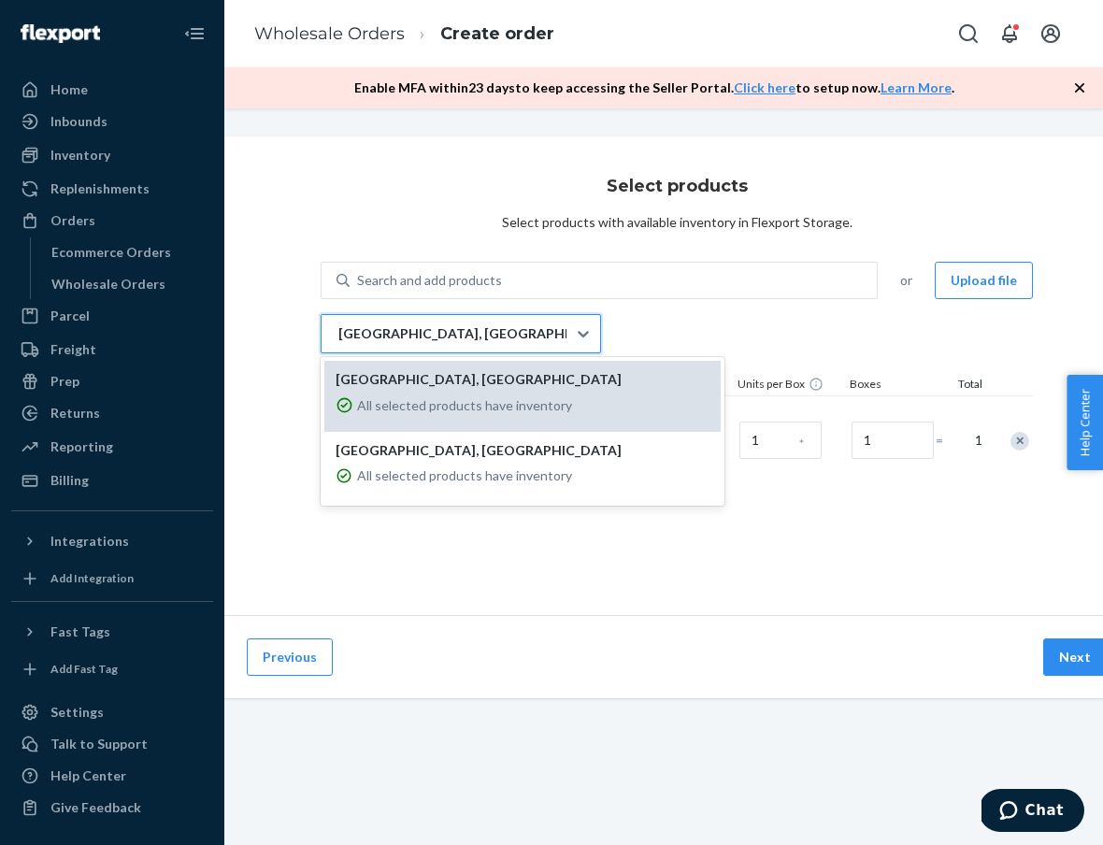
drag, startPoint x: 421, startPoint y: 342, endPoint x: 428, endPoint y: 369, distance: 27.9
click at [421, 342] on p "[GEOGRAPHIC_DATA], [GEOGRAPHIC_DATA]" at bounding box center [456, 333] width 237 height 19
click at [338, 342] on input "option LAX1RS focused, 1 of 2. 2 results available. Use Up and Down to choose o…" at bounding box center [337, 333] width 2 height 19
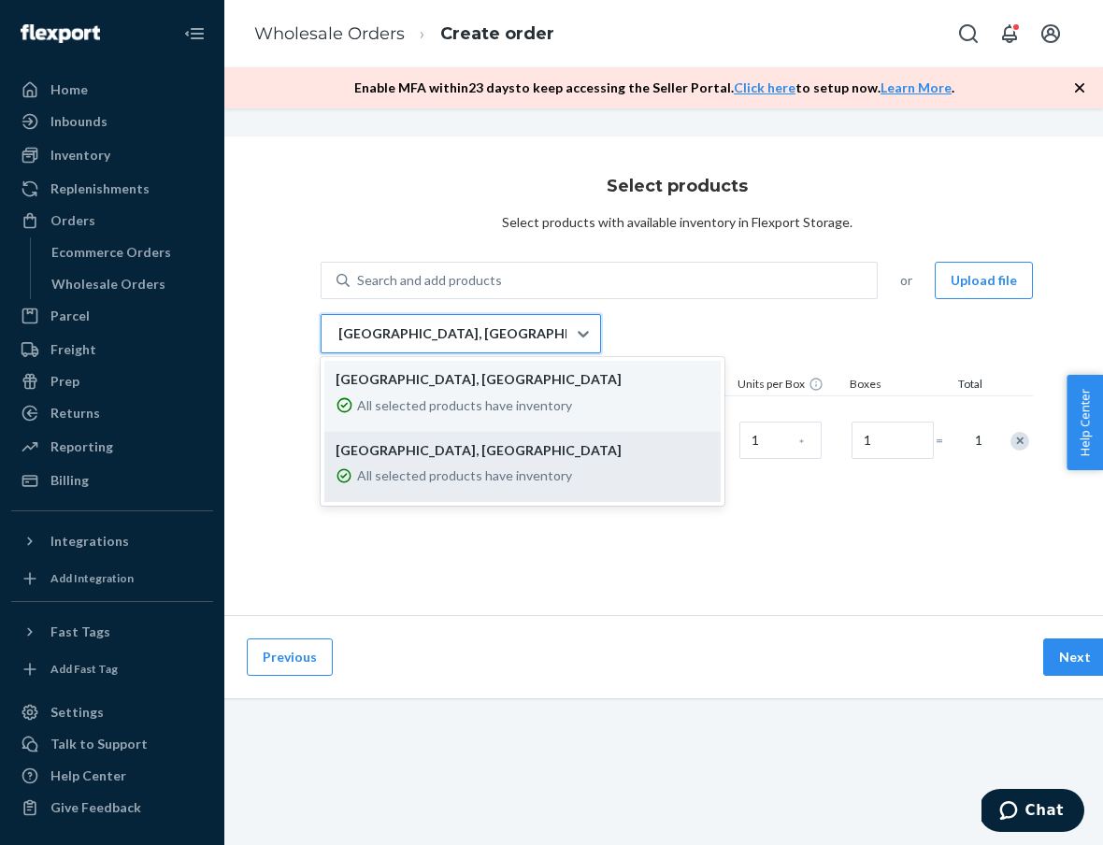
click at [477, 461] on div "All selected products have inventory" at bounding box center [522, 477] width 374 height 34
click at [338, 343] on input "option EWR1RS focused, 2 of 2. 2 results available. Use Up and Down to choose o…" at bounding box center [337, 333] width 2 height 19
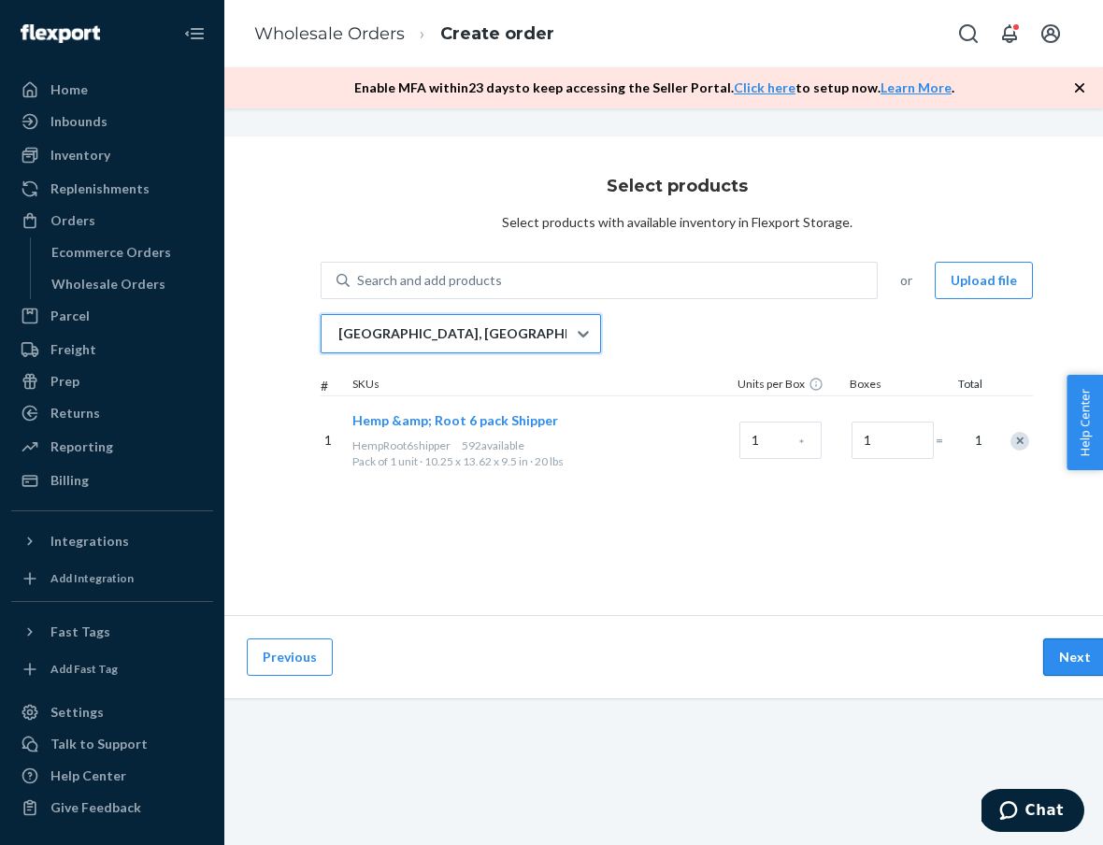
click at [1061, 661] on button "Next" at bounding box center [1075, 656] width 64 height 37
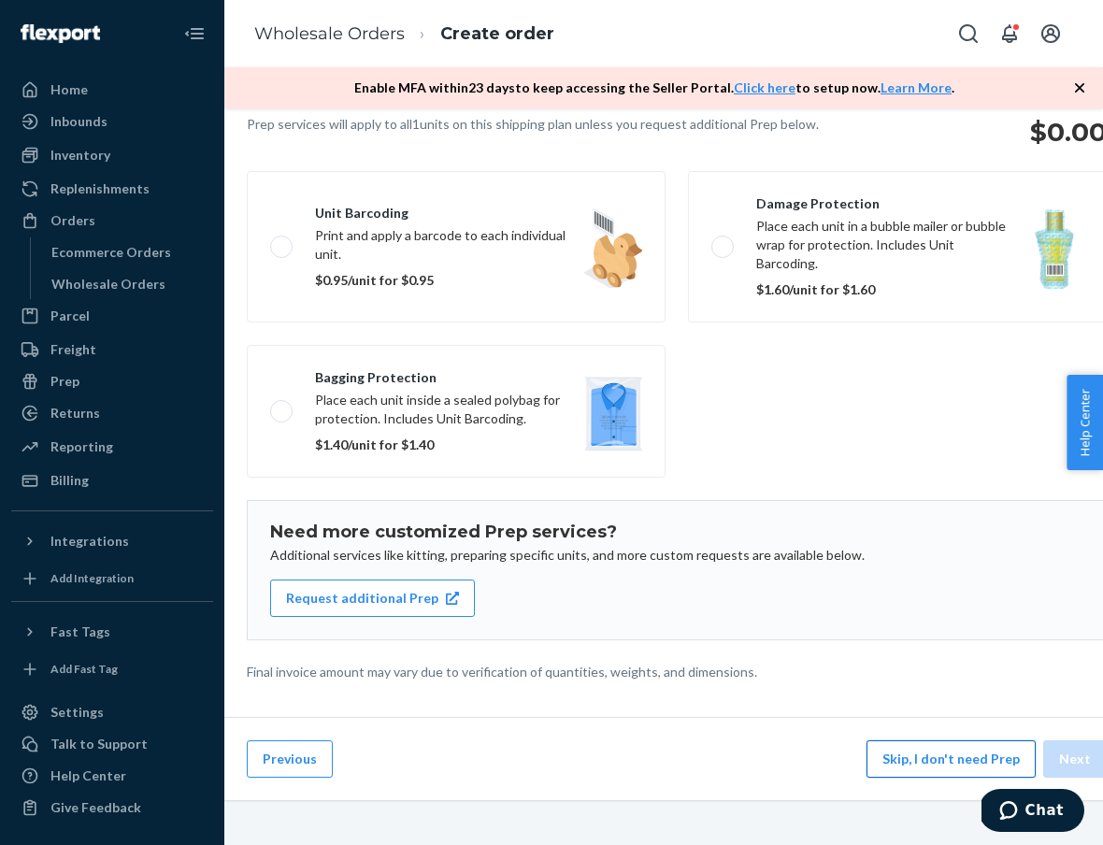
scroll to position [150, 43]
click at [928, 755] on button "Skip, I don't need Prep" at bounding box center [950, 758] width 169 height 37
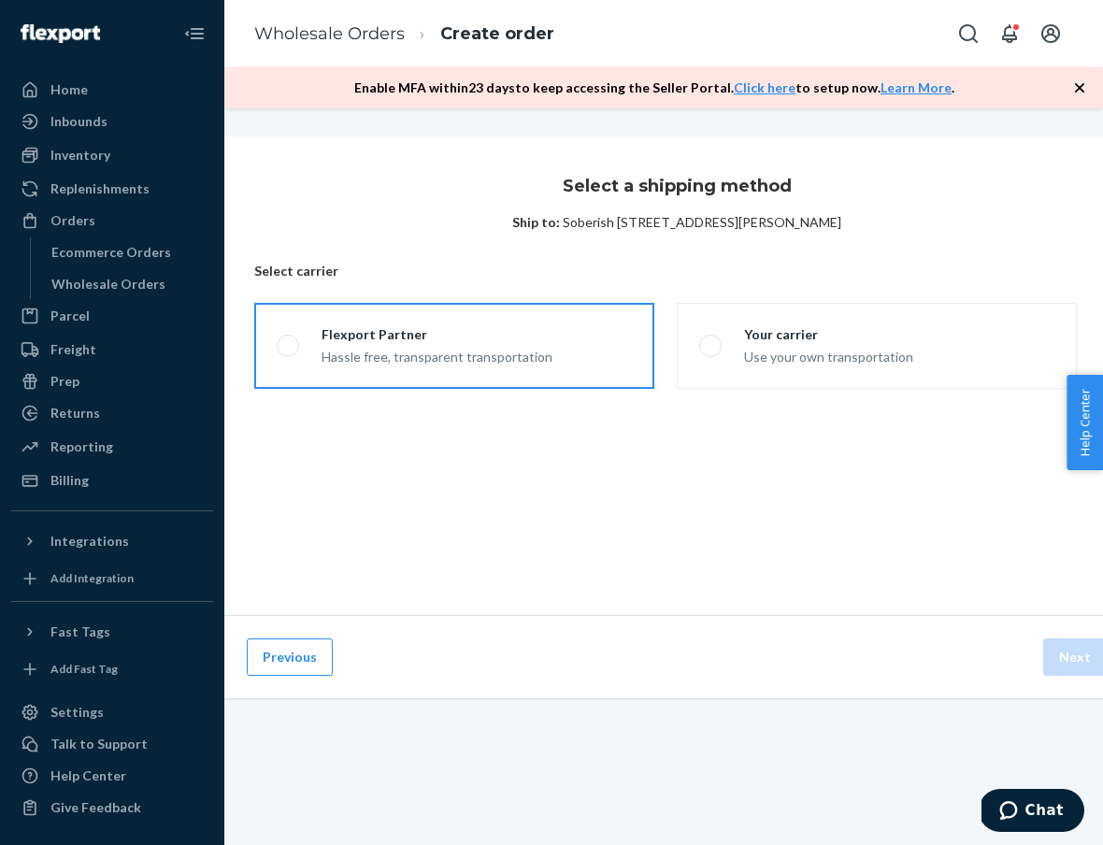
click at [539, 374] on label "Flexport Partner Hassle free, transparent transportation" at bounding box center [454, 346] width 400 height 86
click at [289, 352] on input "Flexport Partner Hassle free, transparent transportation" at bounding box center [283, 346] width 12 height 12
radio input "true"
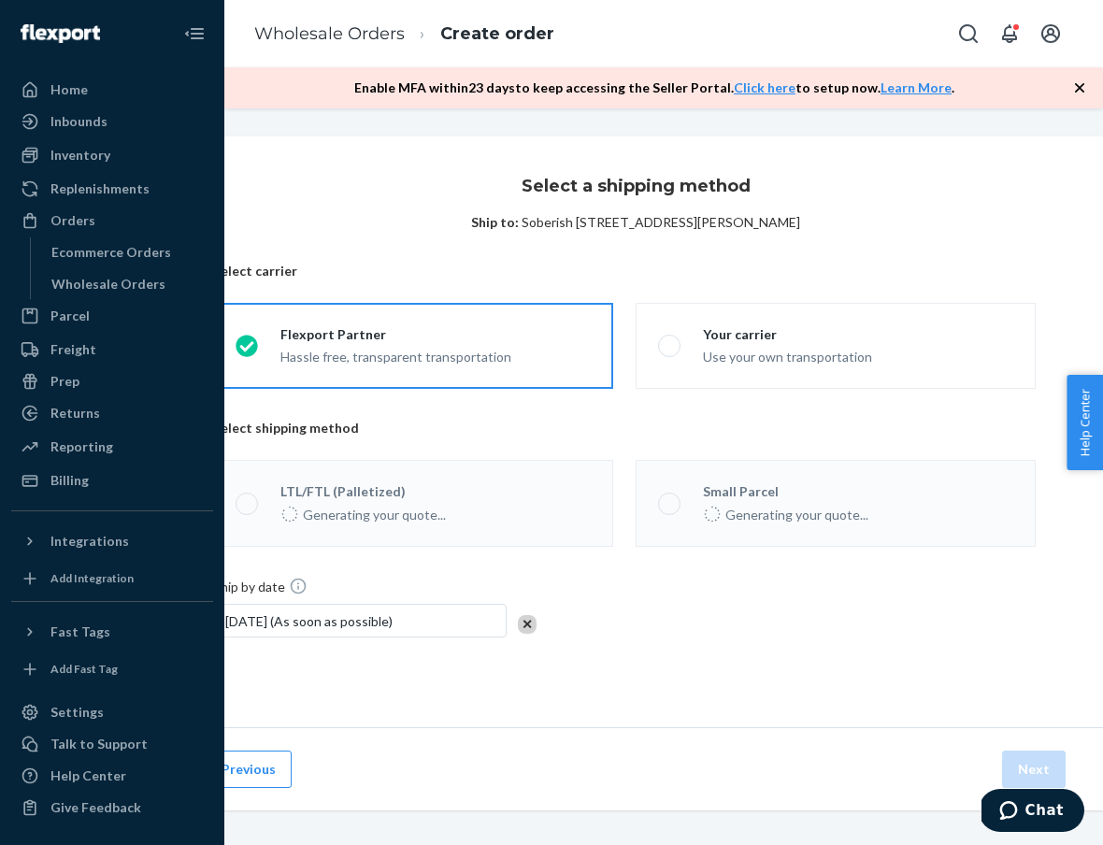
scroll to position [0, 84]
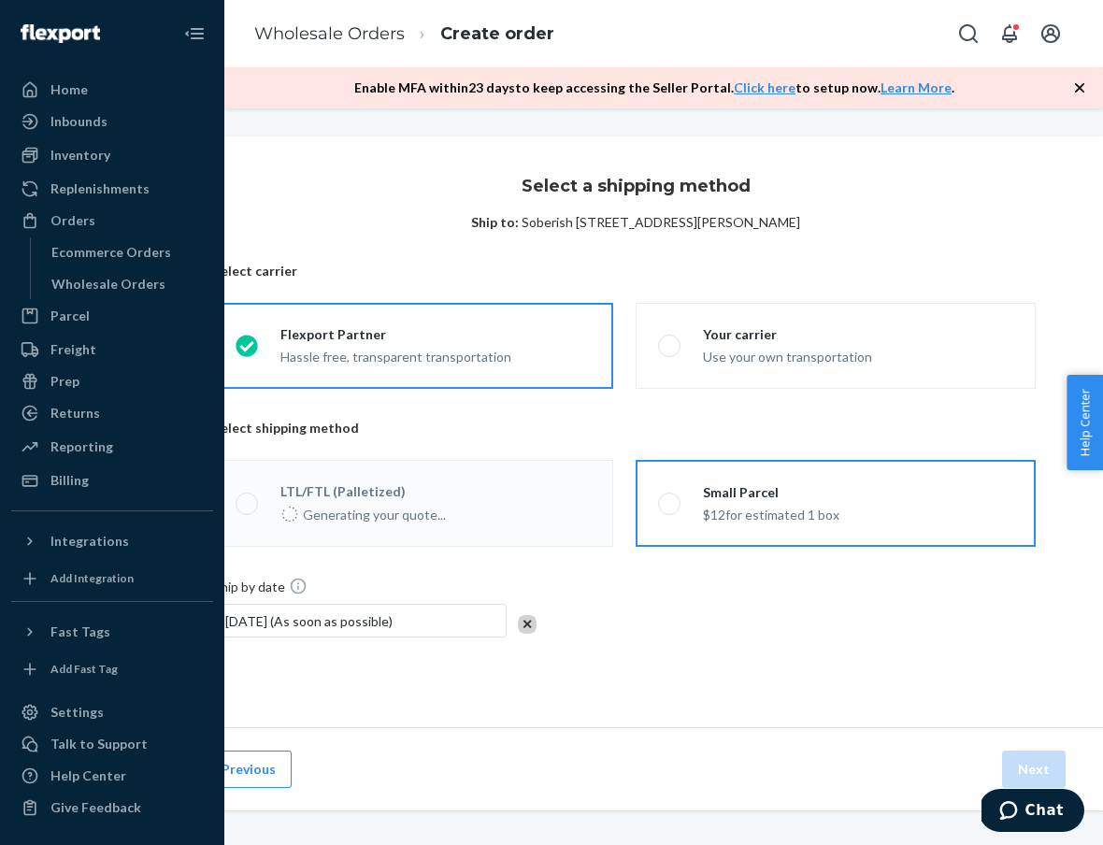
click at [962, 519] on label "Small Parcel $12 for estimated 1 box" at bounding box center [835, 503] width 400 height 87
click at [670, 509] on input "Small Parcel $12 for estimated 1 box" at bounding box center [664, 503] width 12 height 12
radio input "true"
click at [1042, 775] on button "Next" at bounding box center [1034, 768] width 64 height 37
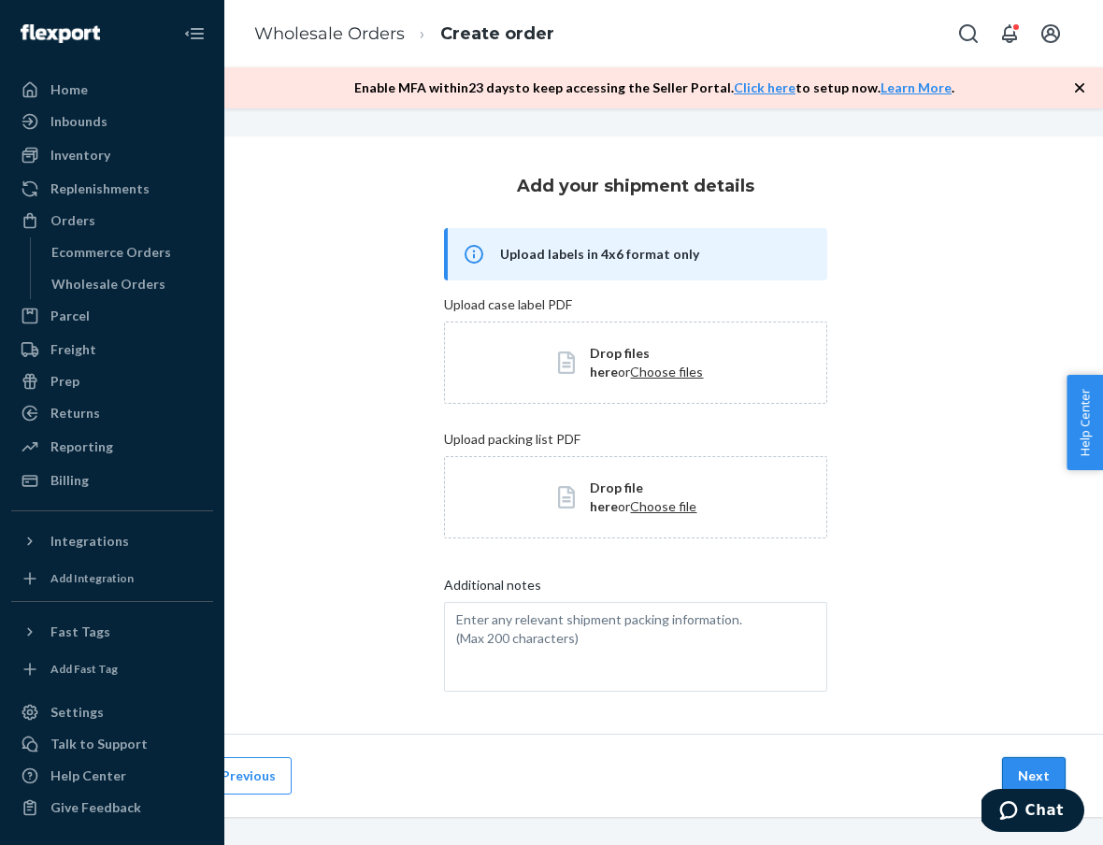
click at [1040, 768] on button "Next" at bounding box center [1034, 775] width 64 height 37
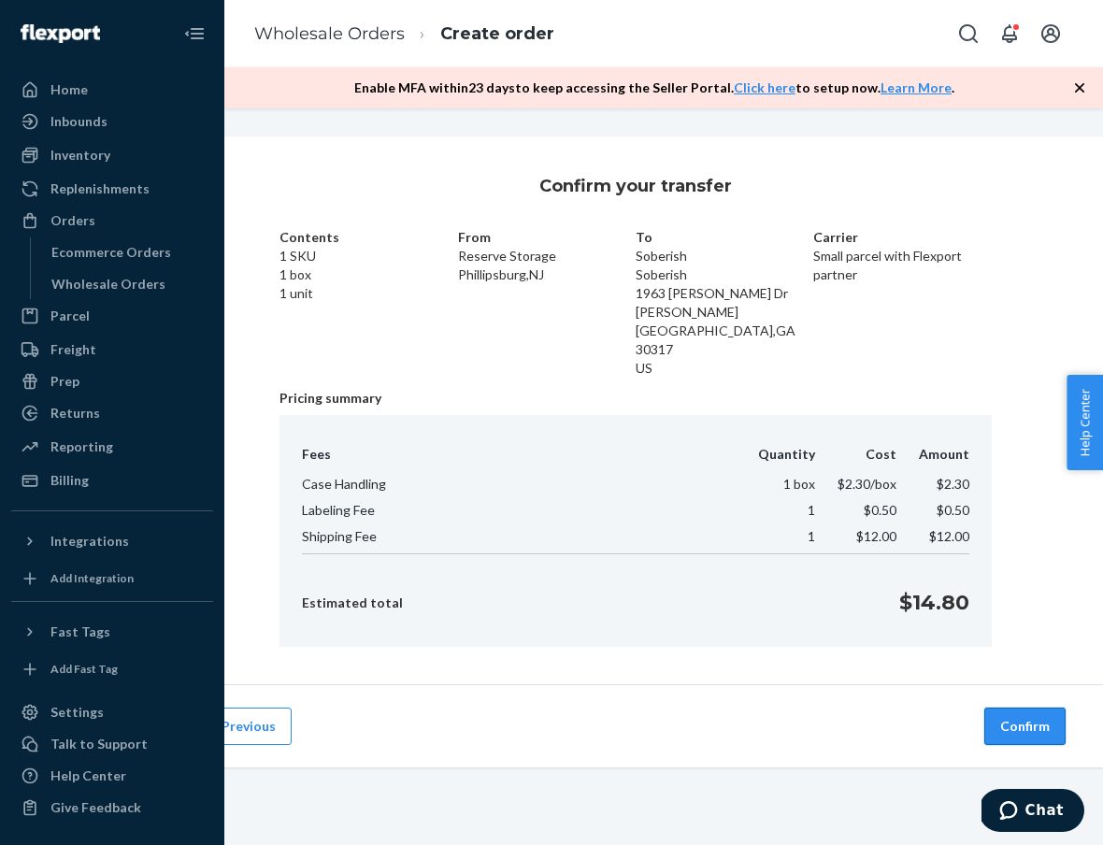
click at [1030, 707] on button "Confirm" at bounding box center [1024, 725] width 81 height 37
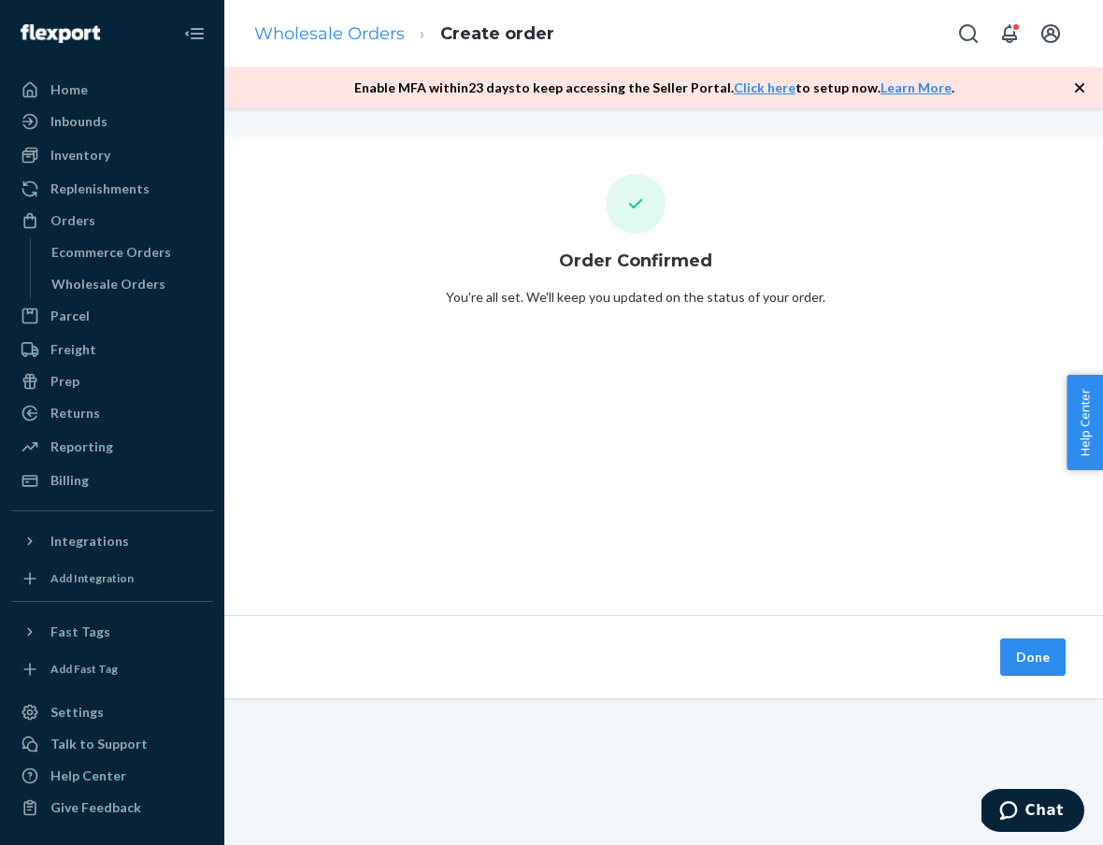
click at [279, 40] on link "Wholesale Orders" at bounding box center [329, 33] width 150 height 21
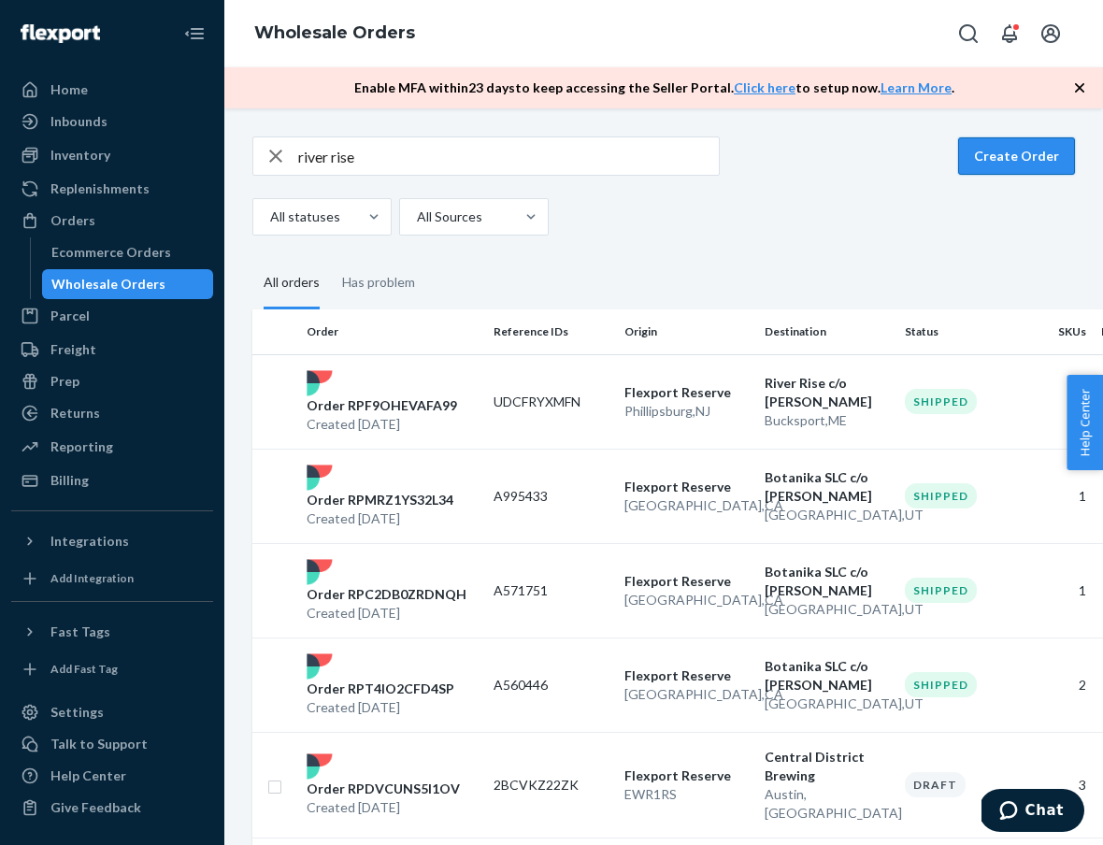
click at [1068, 150] on button "Create Order" at bounding box center [1016, 155] width 117 height 37
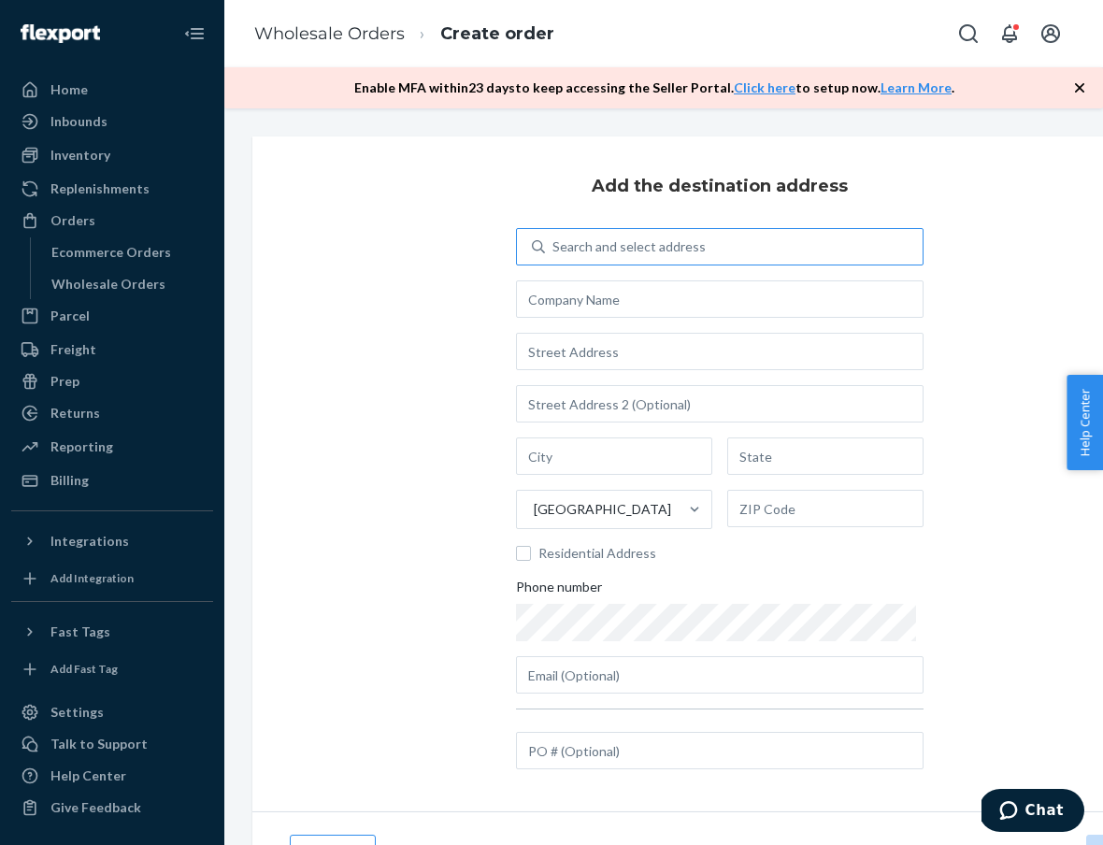
click at [777, 238] on div "Search and select address" at bounding box center [734, 247] width 378 height 34
click at [554, 238] on input "Search and select address" at bounding box center [553, 246] width 2 height 19
type input "1056"
click at [398, 397] on div "Add the destination address Search and select address [GEOGRAPHIC_DATA] Residen…" at bounding box center [719, 473] width 934 height 675
click at [650, 251] on div "Search and select address" at bounding box center [628, 246] width 153 height 19
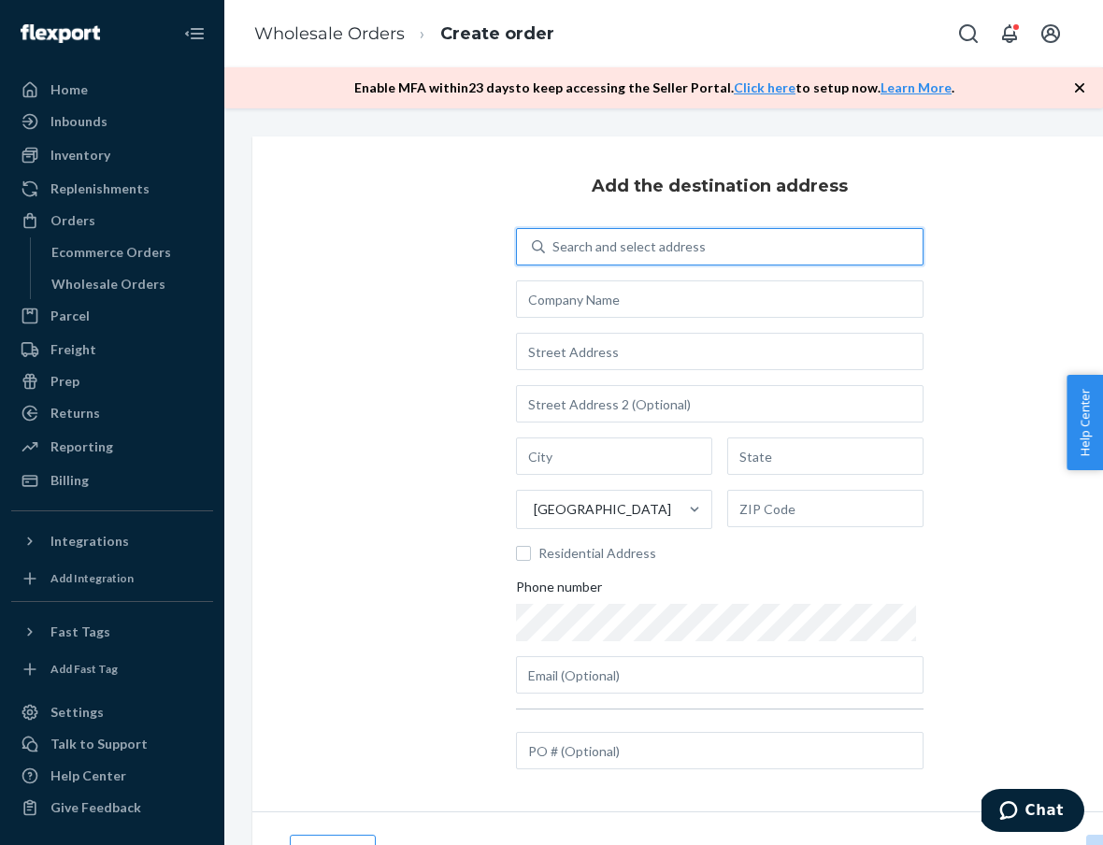
click at [554, 251] on input "0 results available. Use Up and Down to choose options, press Enter to select t…" at bounding box center [553, 246] width 2 height 19
type input "solar"
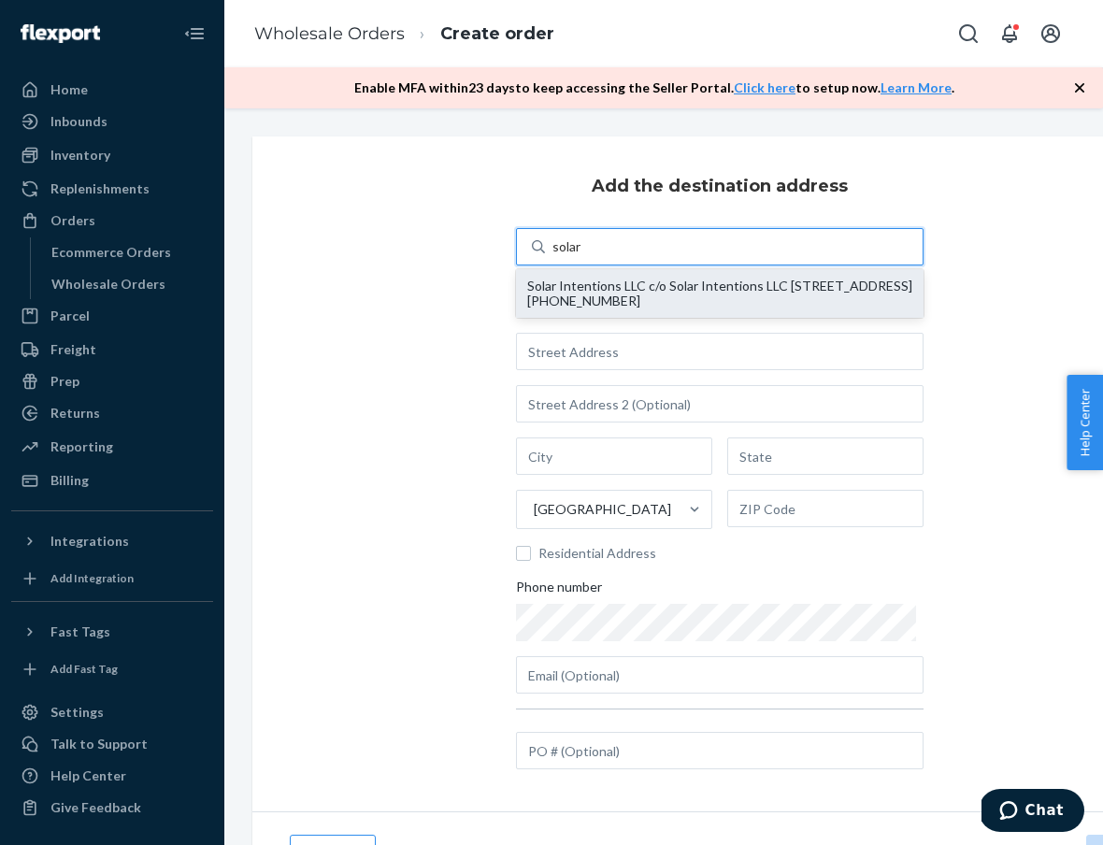
click at [779, 278] on div "Solar Intentions LLC c/o Solar Intentions LLC [STREET_ADDRESS] [PHONE_NUMBER]" at bounding box center [719, 293] width 385 height 30
click at [582, 256] on input "solar" at bounding box center [567, 246] width 30 height 19
type input "Solar Intentions LLC"
type input "[STREET_ADDRESS]"
type input "[GEOGRAPHIC_DATA]"
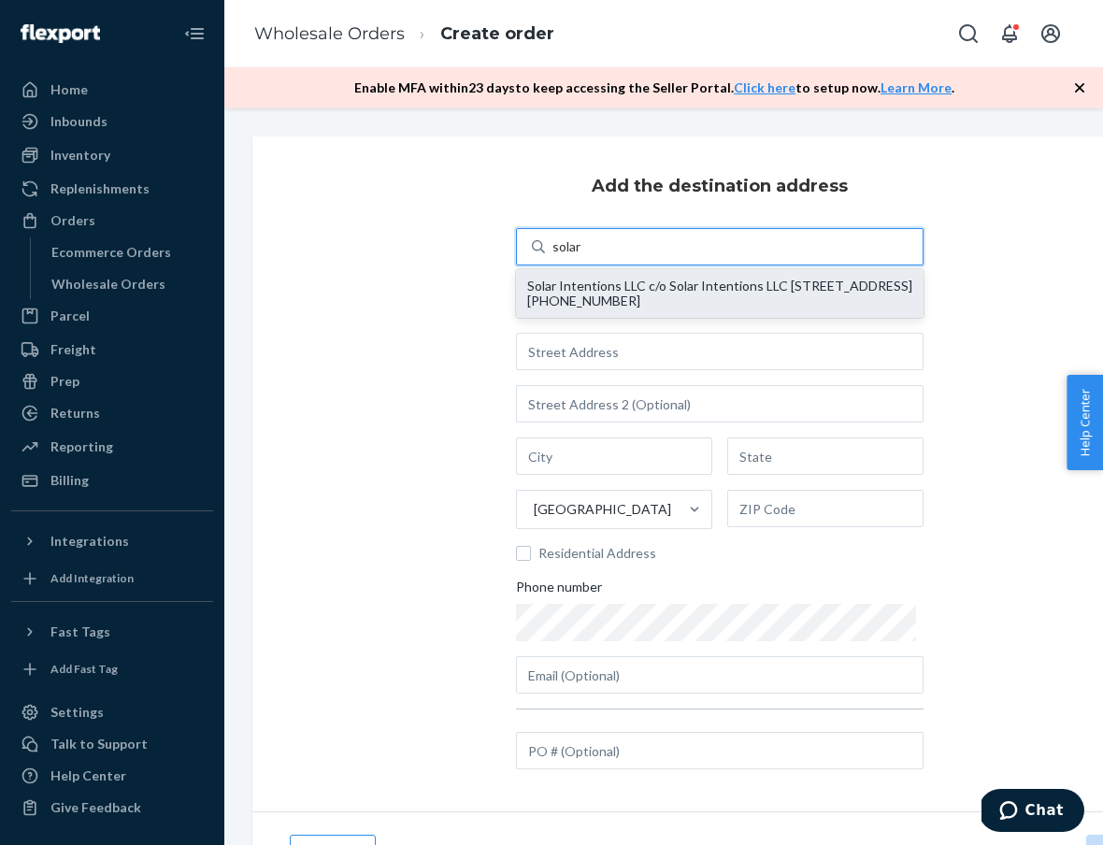
type input "IL"
type input "60660"
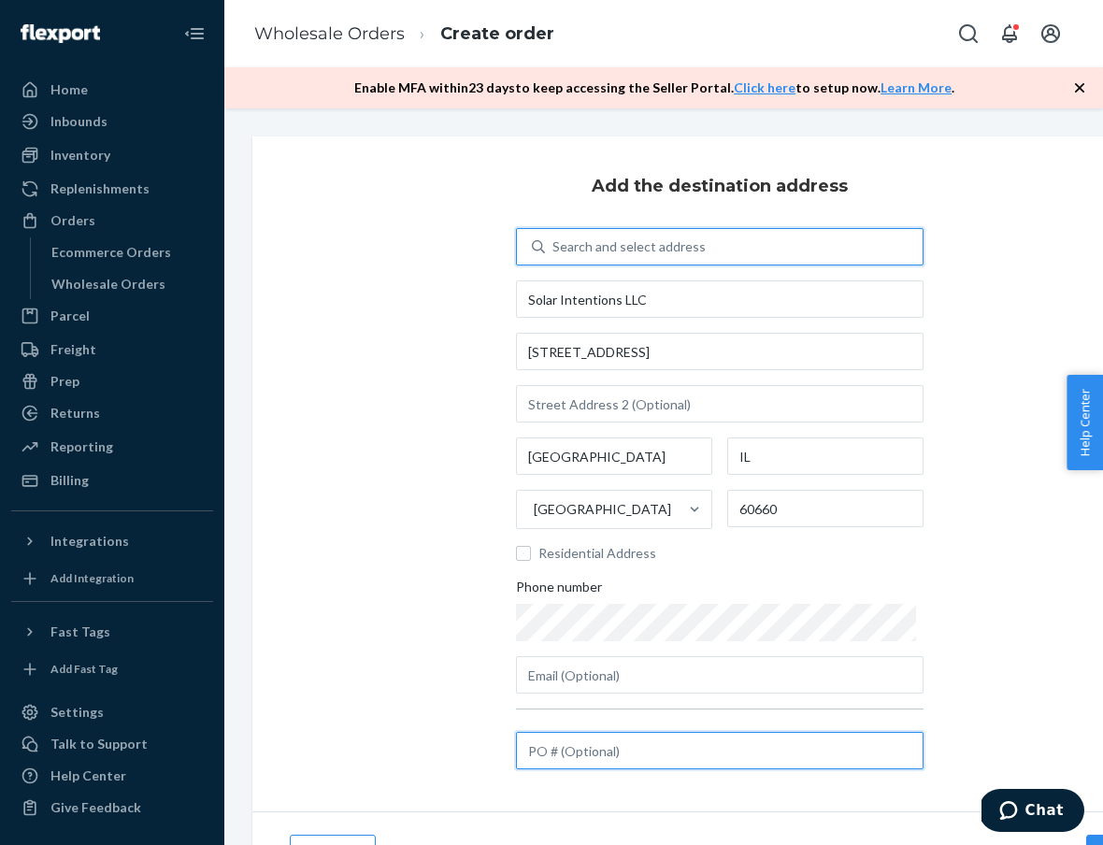
click at [538, 748] on input "text" at bounding box center [719, 750] width 407 height 37
paste input "A470384"
type input "A470384"
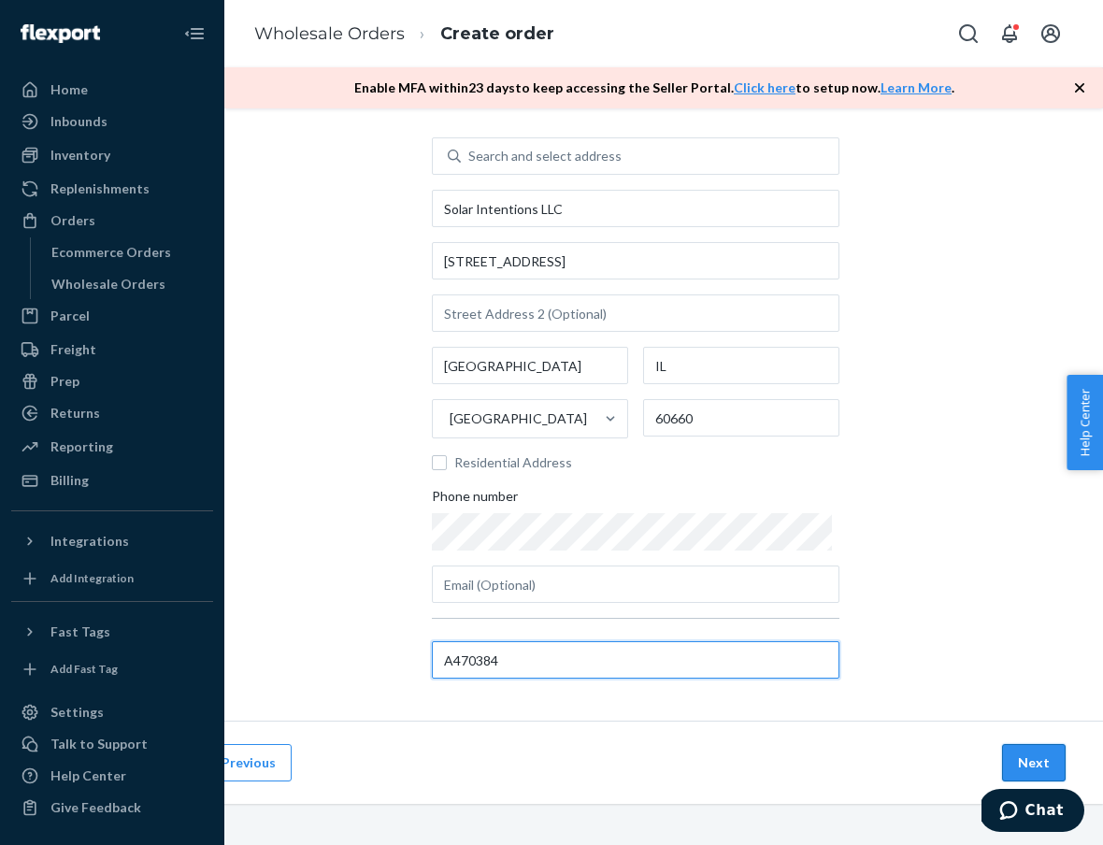
click at [1023, 761] on button "Next" at bounding box center [1034, 762] width 64 height 37
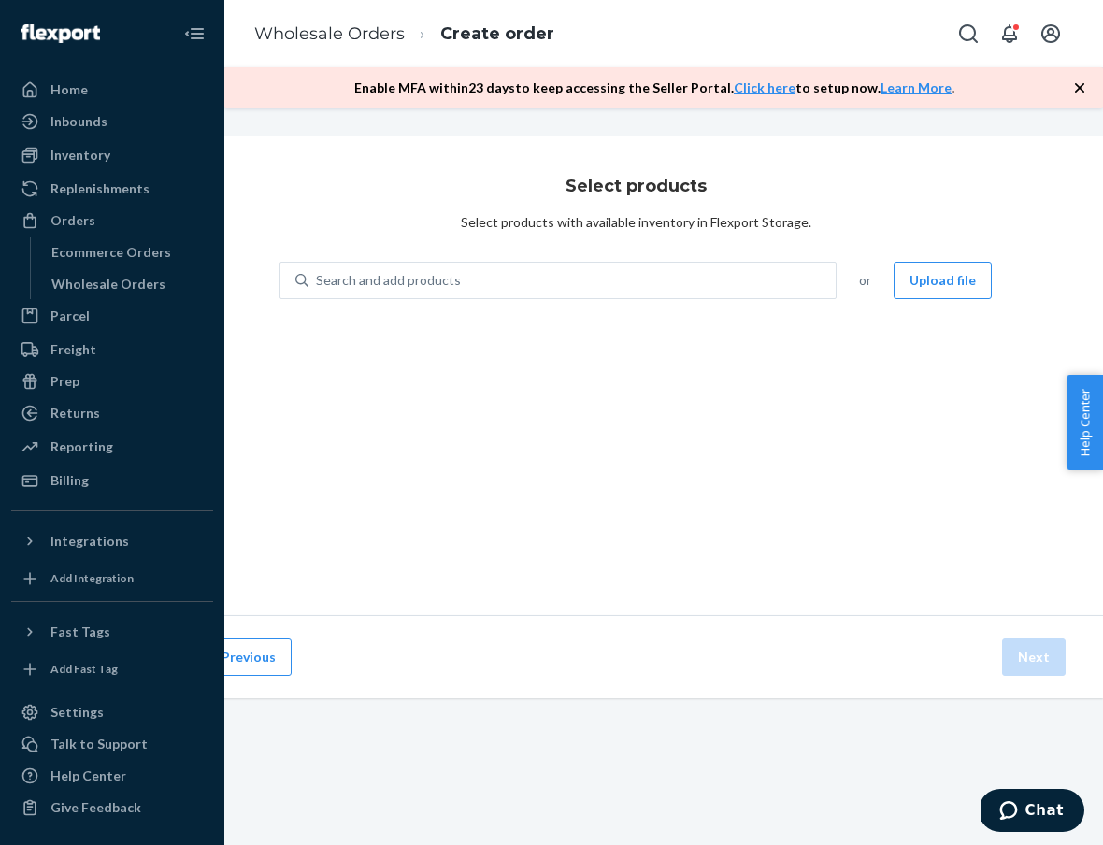
click at [656, 196] on div "Select products Select products with available inventory in Flexport Storage. S…" at bounding box center [635, 375] width 934 height 478
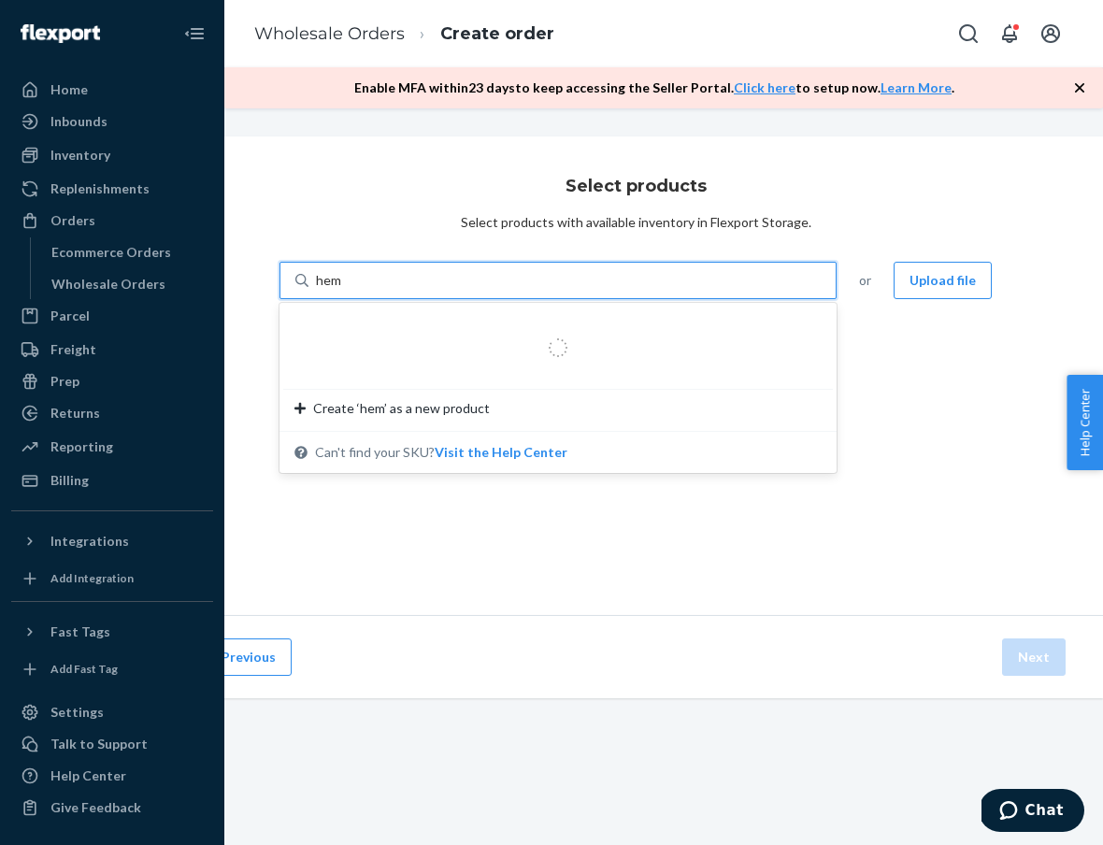
type input "hemp"
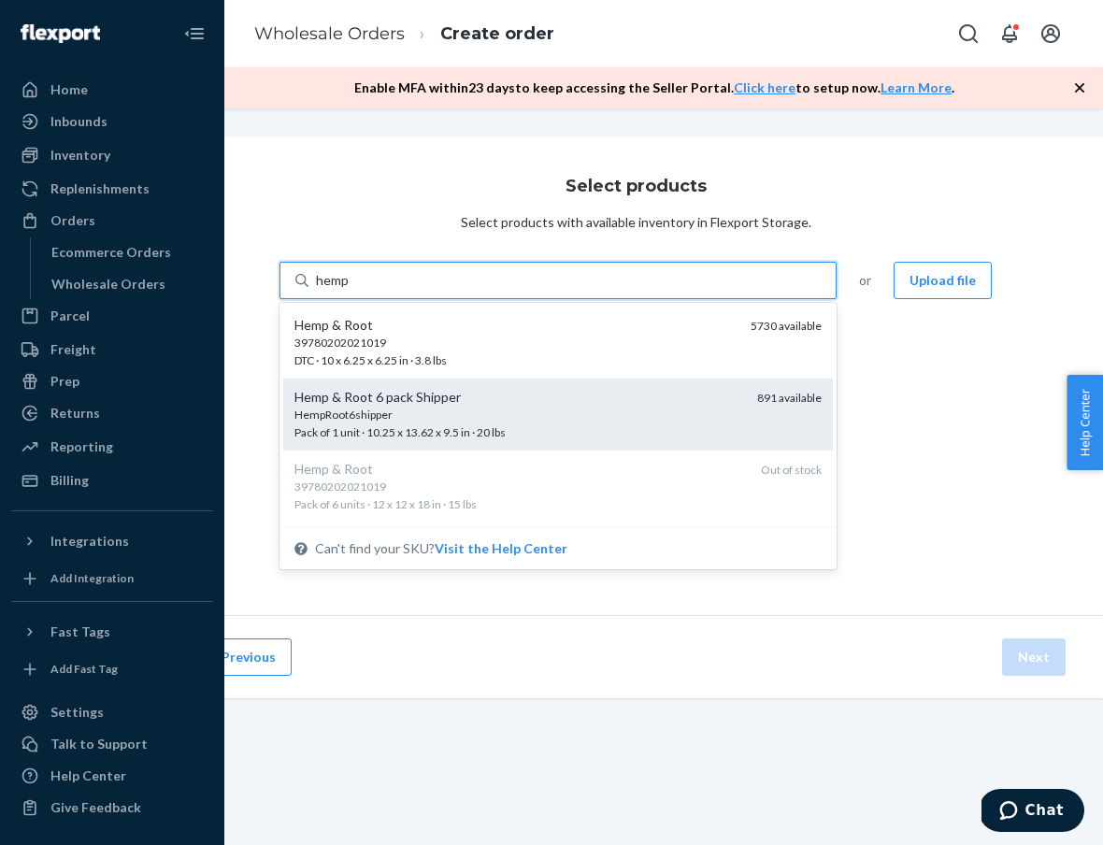
click at [606, 433] on div "HempRoot6shipper Pack of 1 unit · 10.25 x 13.62 x 9.5 in · 20 lbs" at bounding box center [518, 423] width 448 height 35
click at [349, 290] on input "hemp" at bounding box center [333, 280] width 34 height 19
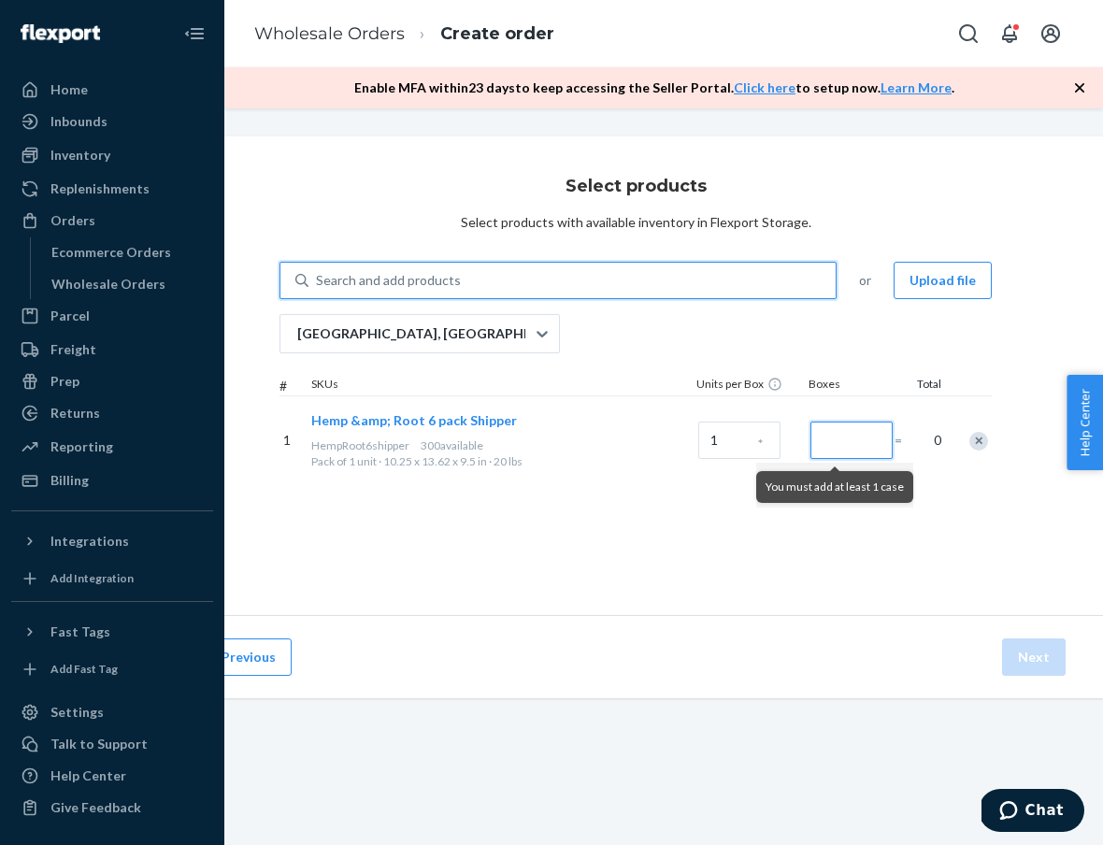
click at [856, 449] on input "Number of boxes" at bounding box center [851, 439] width 82 height 37
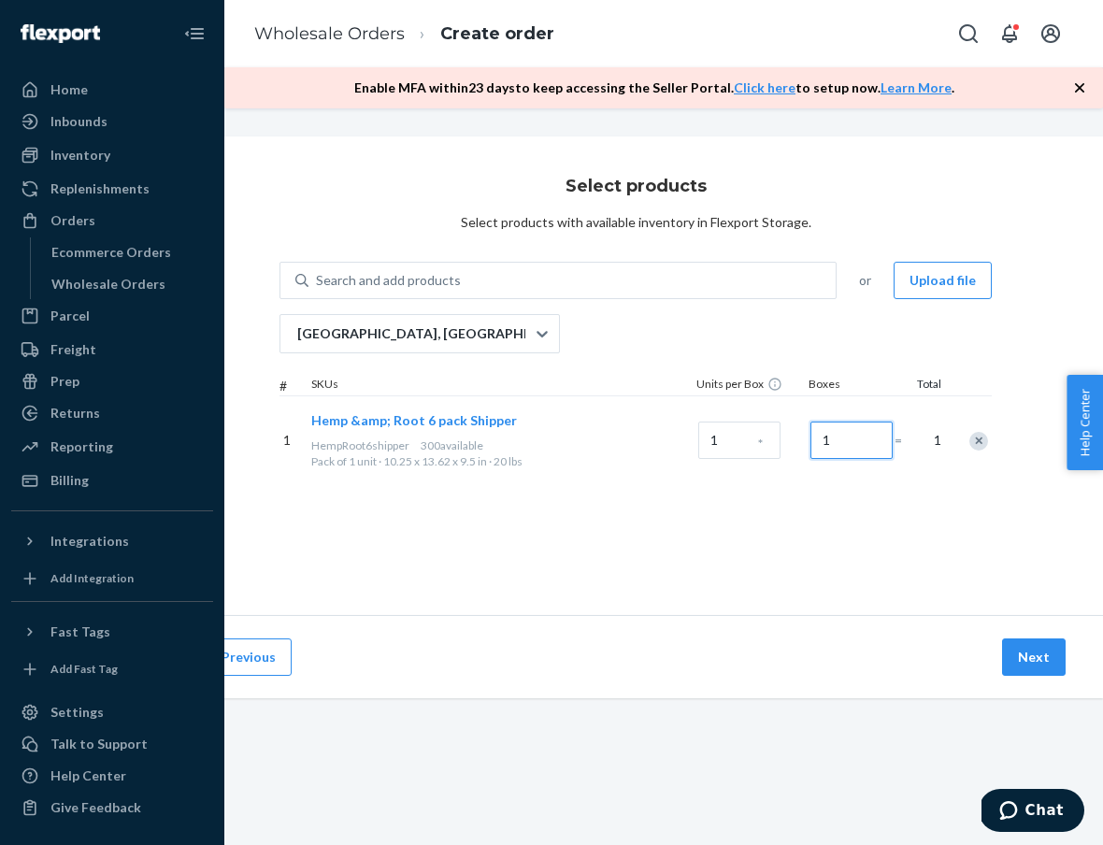
scroll to position [0, 0]
type input "1"
click at [452, 334] on div "[GEOGRAPHIC_DATA], [GEOGRAPHIC_DATA]" at bounding box center [402, 333] width 245 height 37
click at [297, 334] on input "[GEOGRAPHIC_DATA], [GEOGRAPHIC_DATA]" at bounding box center [296, 333] width 2 height 19
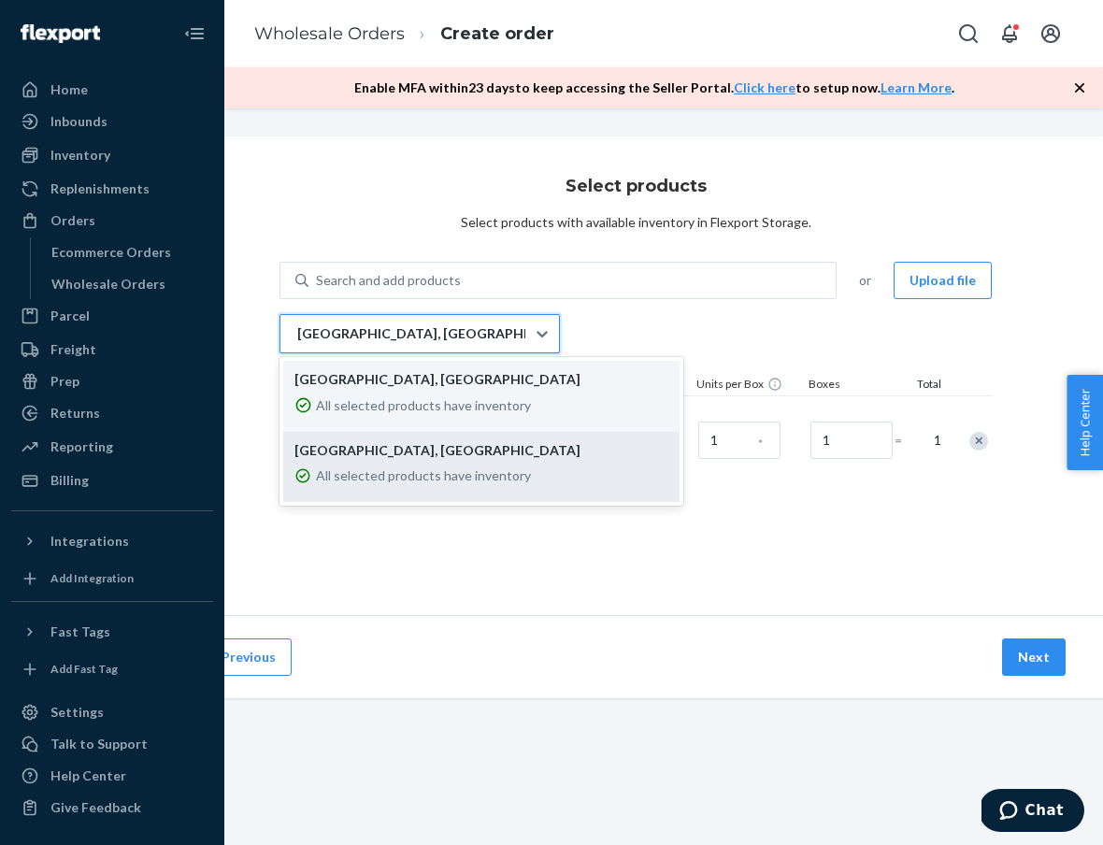
click at [460, 461] on div "All selected products have inventory" at bounding box center [481, 477] width 374 height 34
click at [297, 343] on input "option EWR1RS focused, 2 of 2. 2 results available. Use Up and Down to choose o…" at bounding box center [296, 333] width 2 height 19
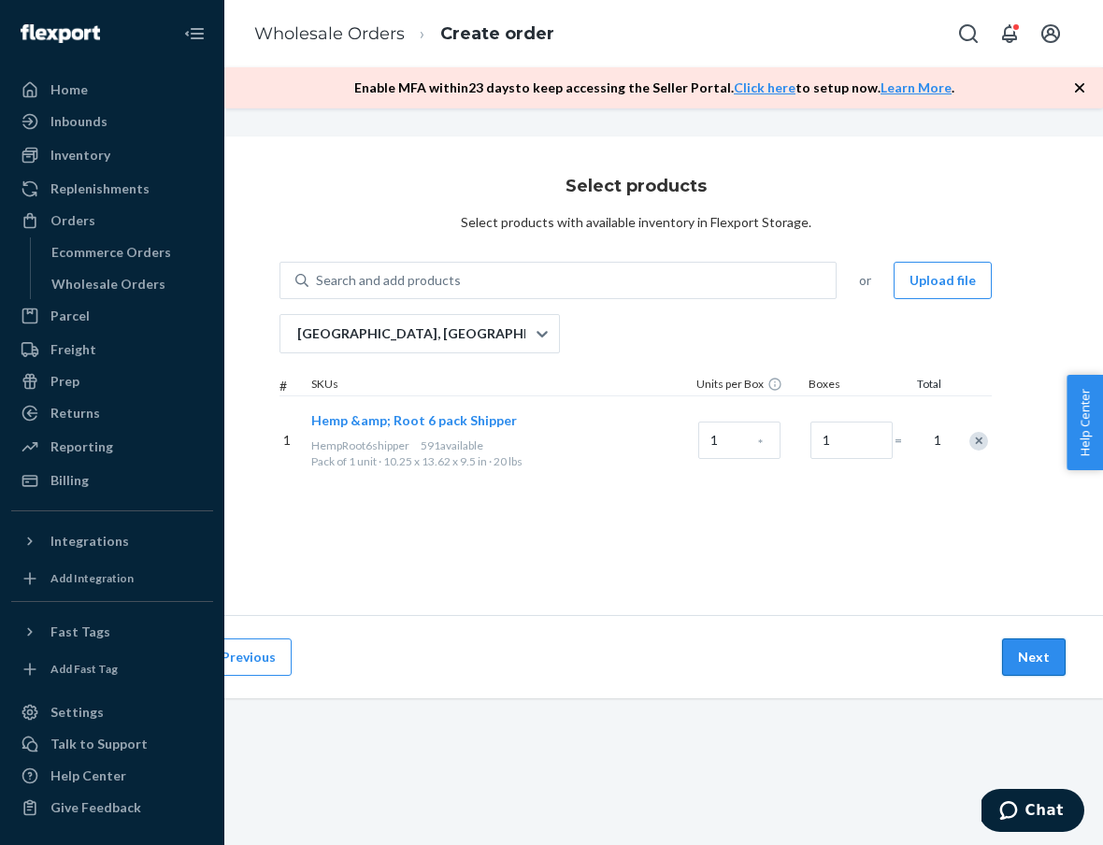
click at [1038, 642] on button "Next" at bounding box center [1034, 656] width 64 height 37
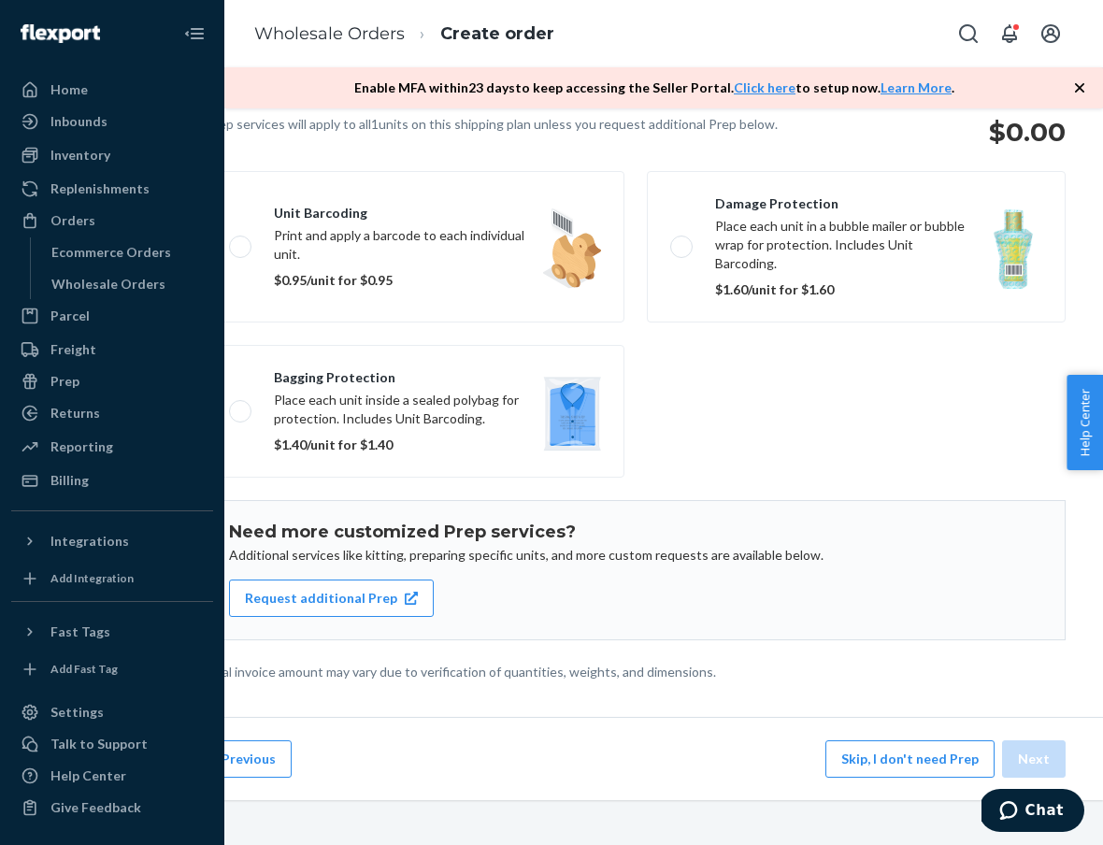
scroll to position [149, 84]
click at [881, 764] on button "Skip, I don't need Prep" at bounding box center [909, 758] width 169 height 37
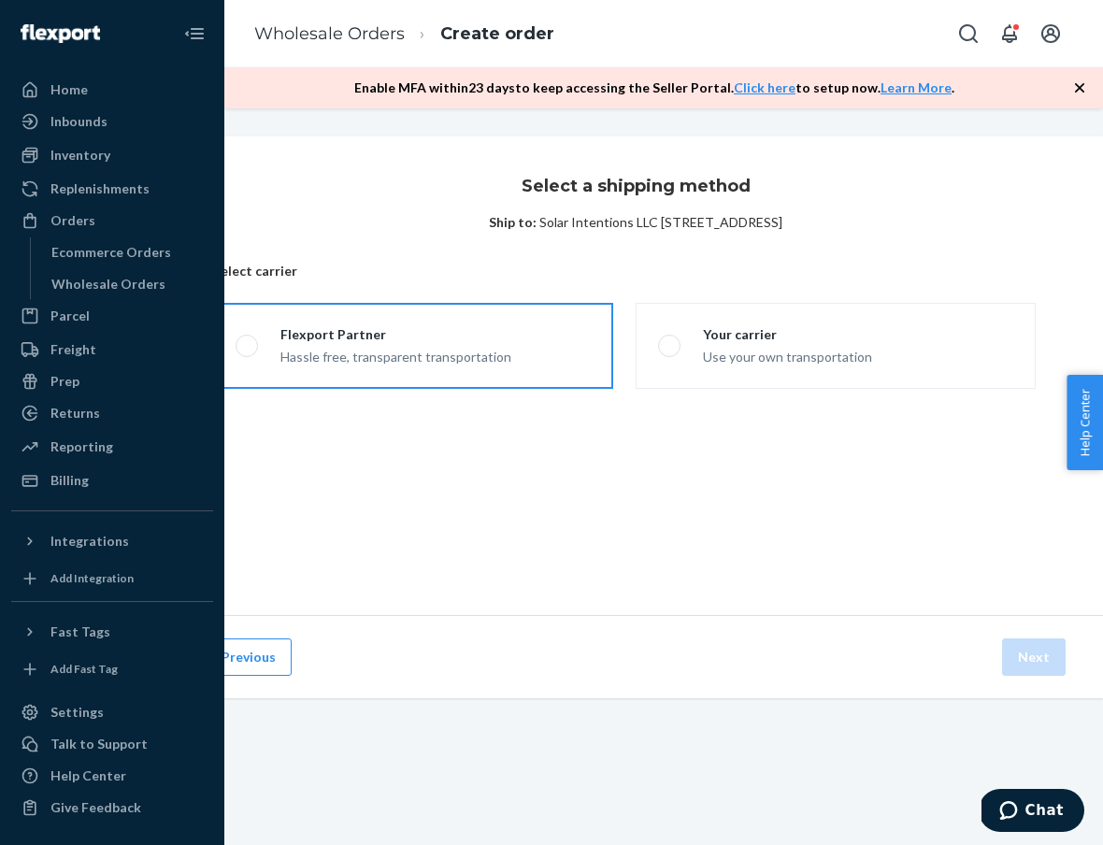
click at [524, 334] on label "Flexport Partner Hassle free, transparent transportation" at bounding box center [413, 346] width 400 height 86
click at [248, 340] on input "Flexport Partner Hassle free, transparent transportation" at bounding box center [241, 346] width 12 height 12
radio input "true"
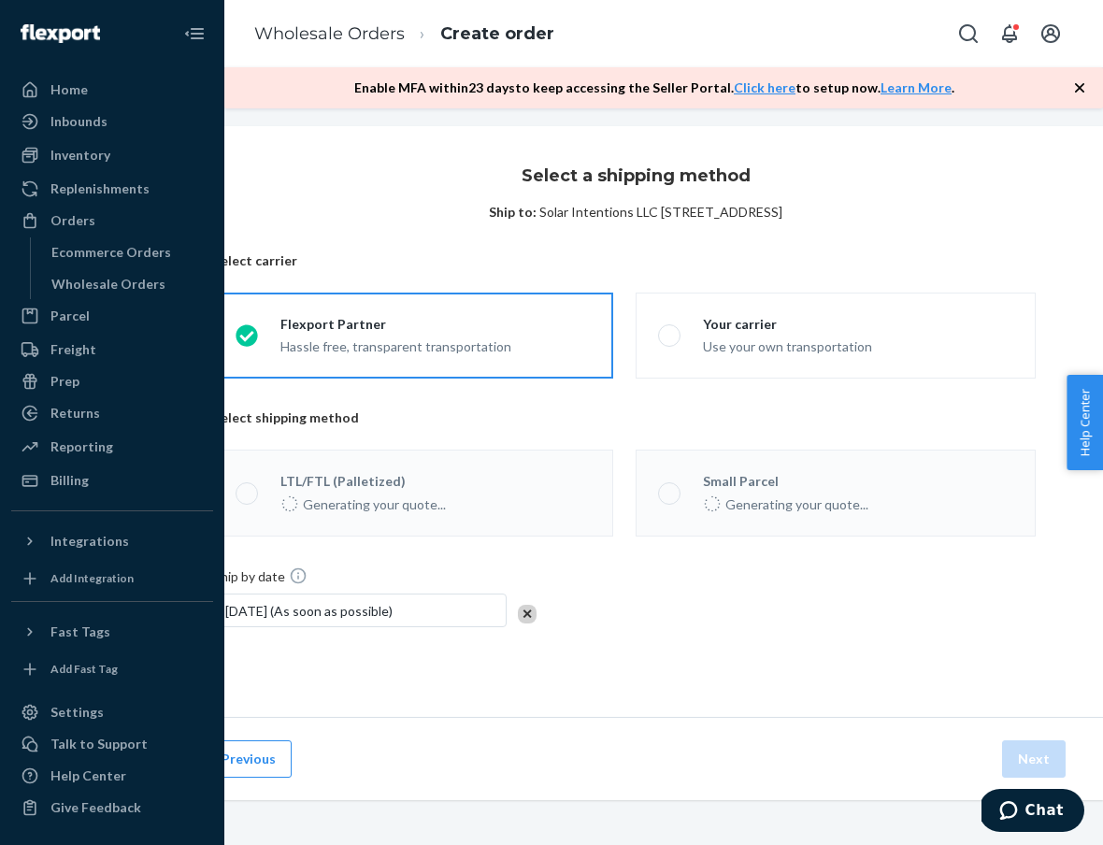
scroll to position [10, 84]
click at [846, 509] on label "Small Parcel $12 for estimated 1 box" at bounding box center [835, 492] width 400 height 87
click at [670, 499] on input "Small Parcel $12 for estimated 1 box" at bounding box center [664, 493] width 12 height 12
radio input "true"
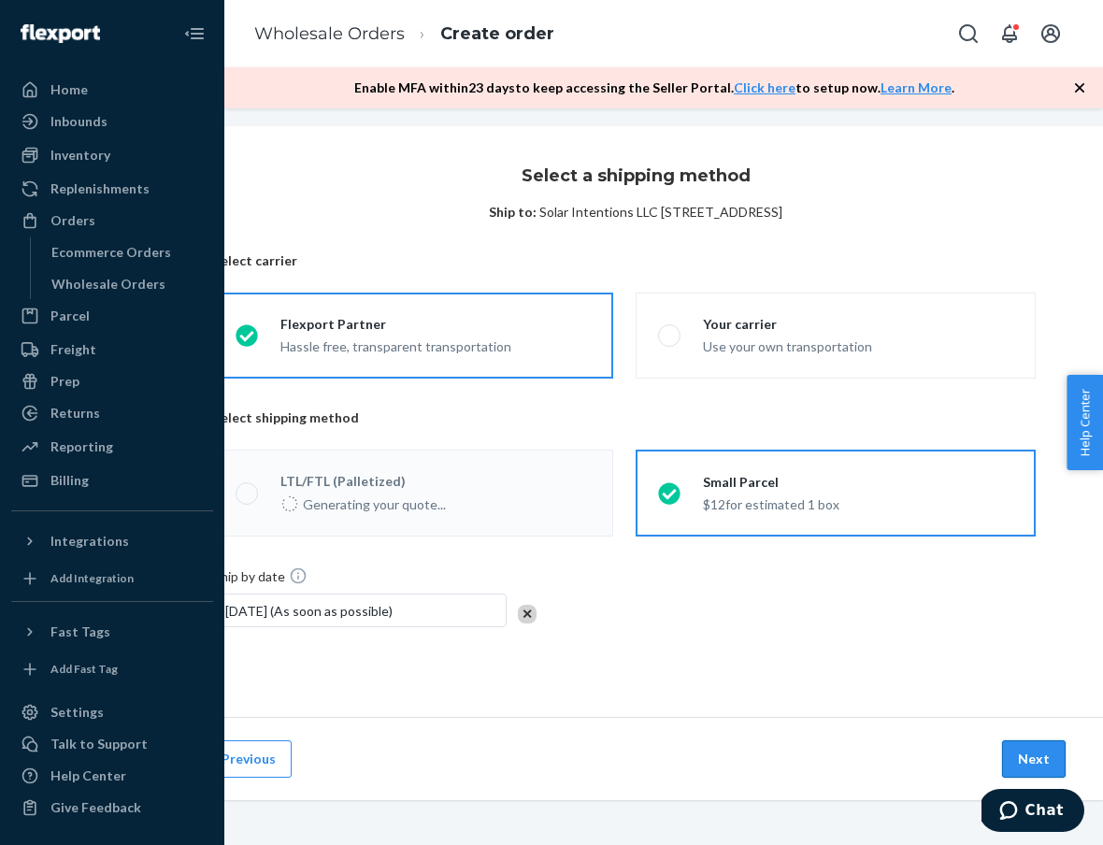
click at [1048, 760] on button "Next" at bounding box center [1034, 758] width 64 height 37
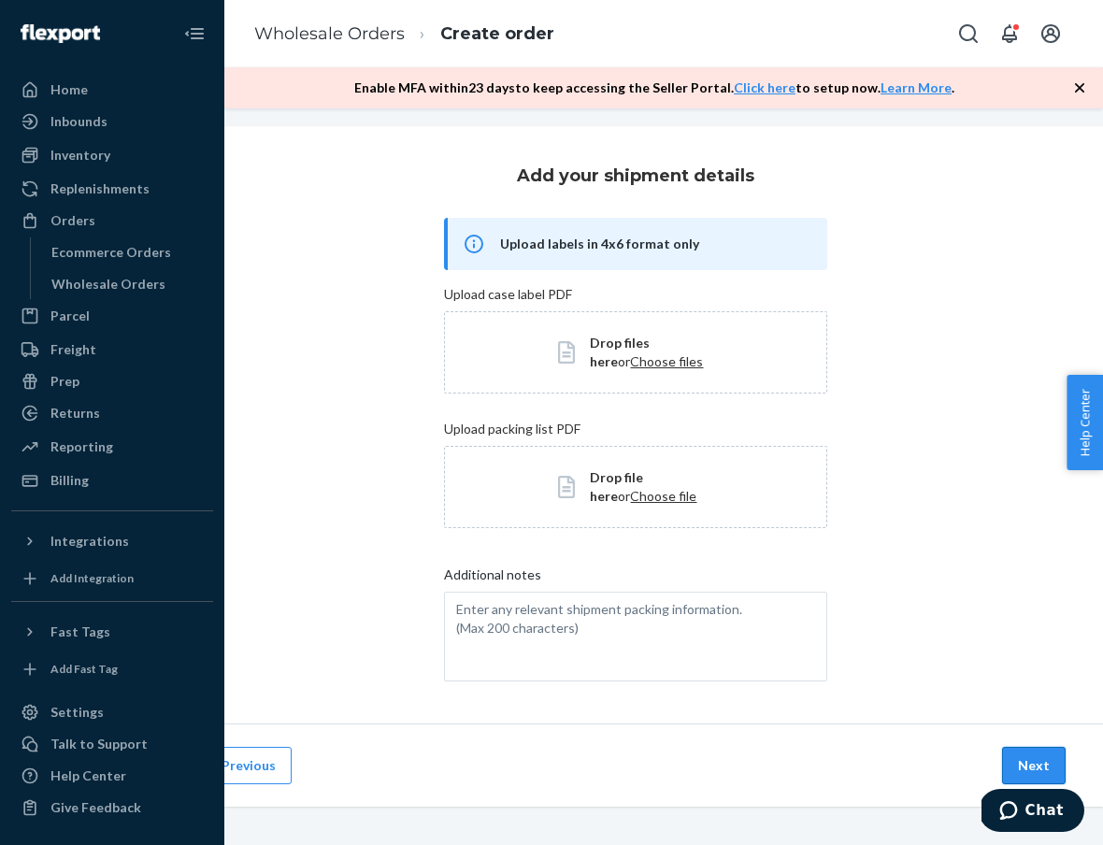
click at [1048, 762] on button "Next" at bounding box center [1034, 765] width 64 height 37
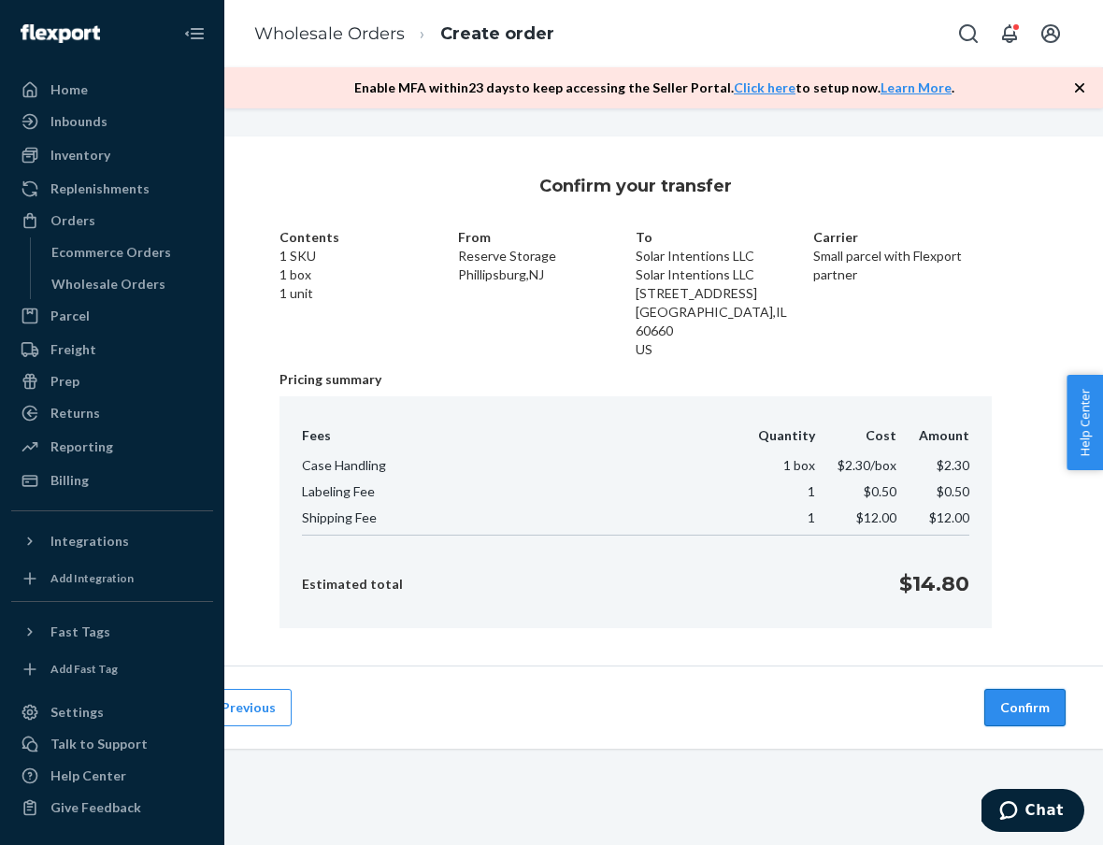
click at [1033, 694] on button "Confirm" at bounding box center [1024, 707] width 81 height 37
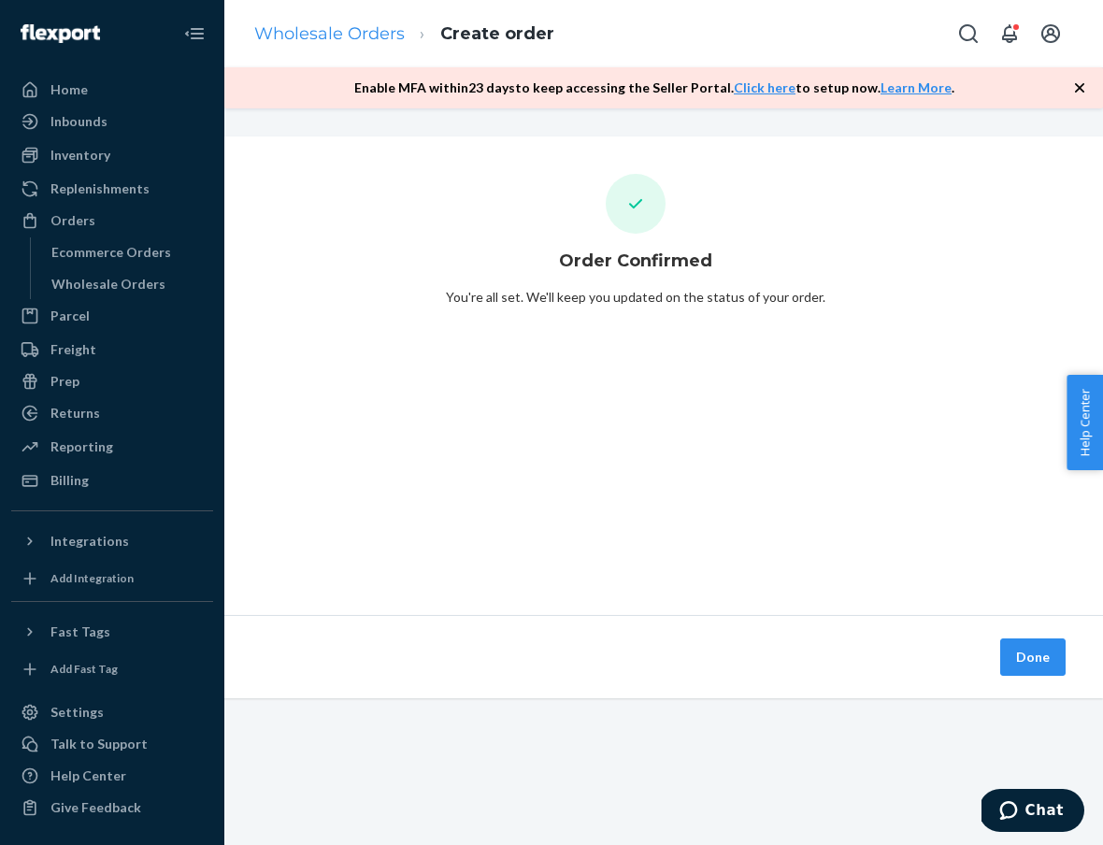
click at [327, 24] on link "Wholesale Orders" at bounding box center [329, 33] width 150 height 21
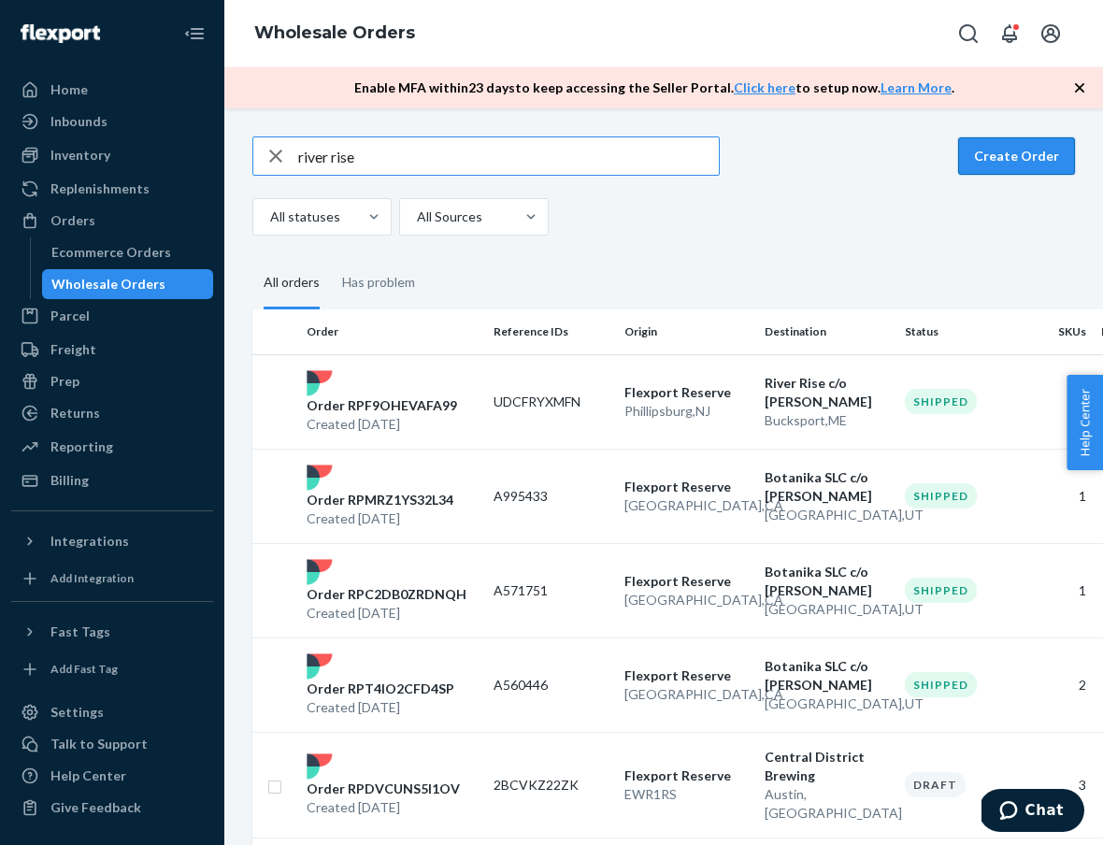
click at [1008, 160] on button "Create Order" at bounding box center [1016, 155] width 117 height 37
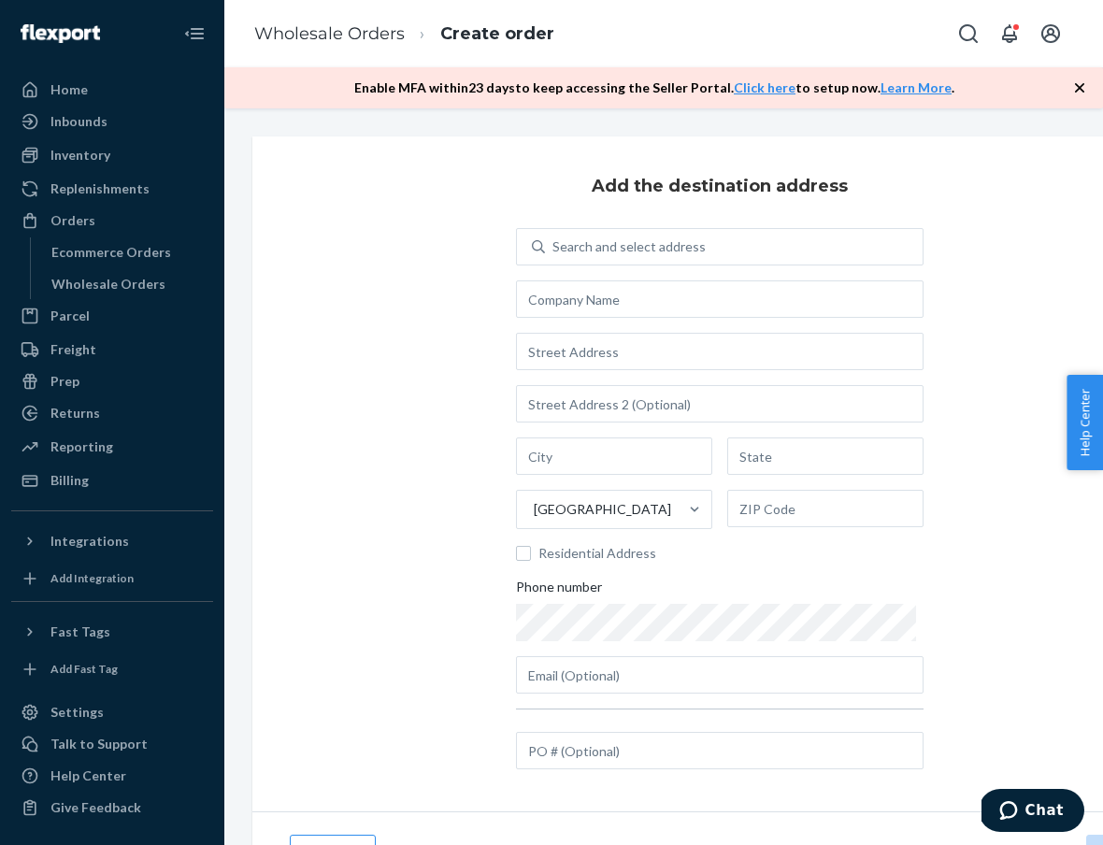
click at [805, 226] on div "Add the destination address Search and select address [GEOGRAPHIC_DATA] Residen…" at bounding box center [719, 473] width 934 height 675
click at [802, 239] on div "Search and select address" at bounding box center [734, 247] width 378 height 34
click at [554, 239] on input "Search and select address" at bounding box center [553, 246] width 2 height 19
type input "3434"
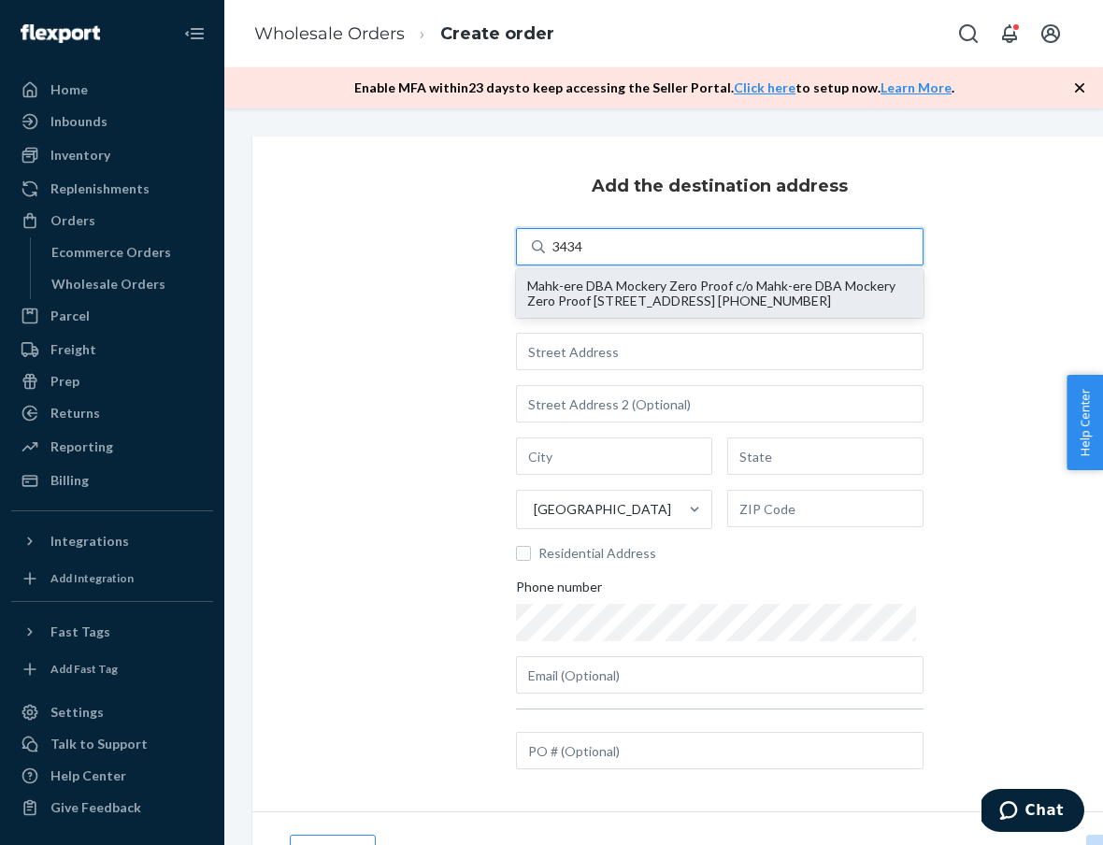
click at [734, 300] on div "Mahk-ere DBA Mockery Zero Proof c/o Mahk-ere DBA Mockery Zero Proof [STREET_ADD…" at bounding box center [719, 293] width 385 height 30
click at [584, 256] on input "3434" at bounding box center [568, 246] width 32 height 19
type input "Mahk-ere DBA Mockery Zero Proof"
type input "[STREET_ADDRESS]"
type input "[GEOGRAPHIC_DATA]"
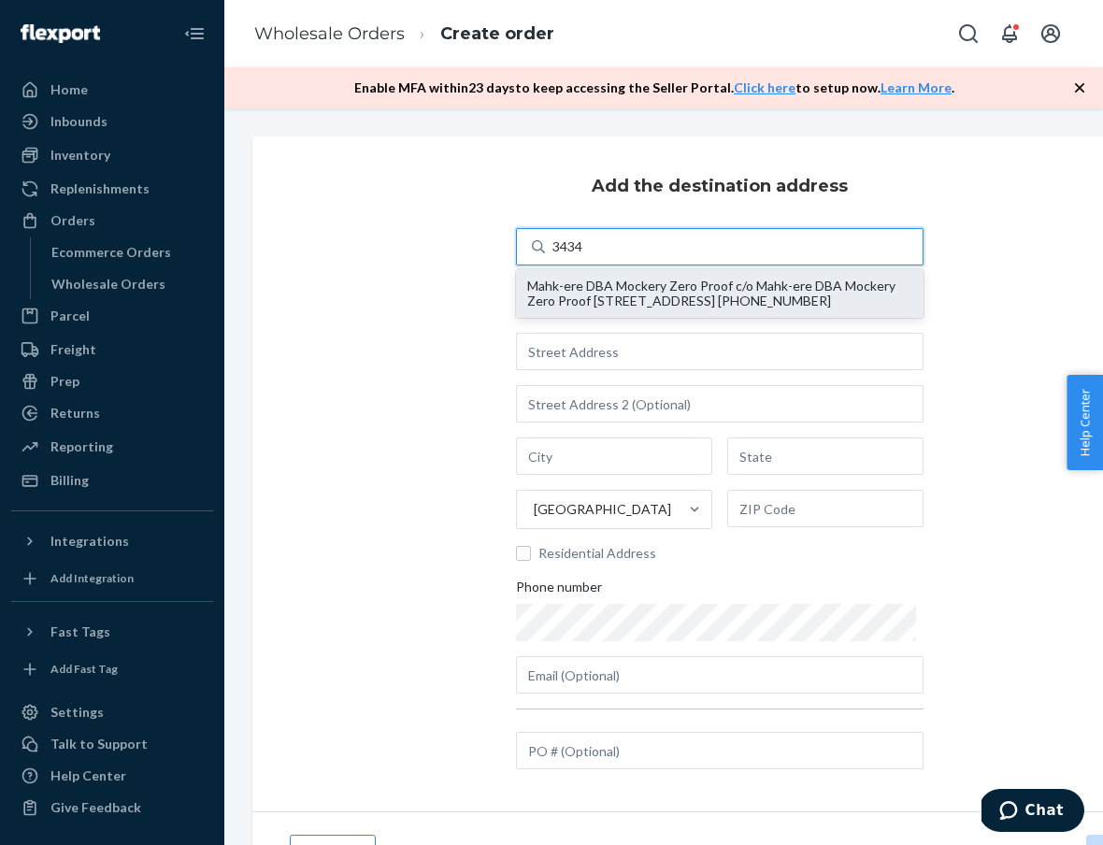
type input "MI"
type input "48221"
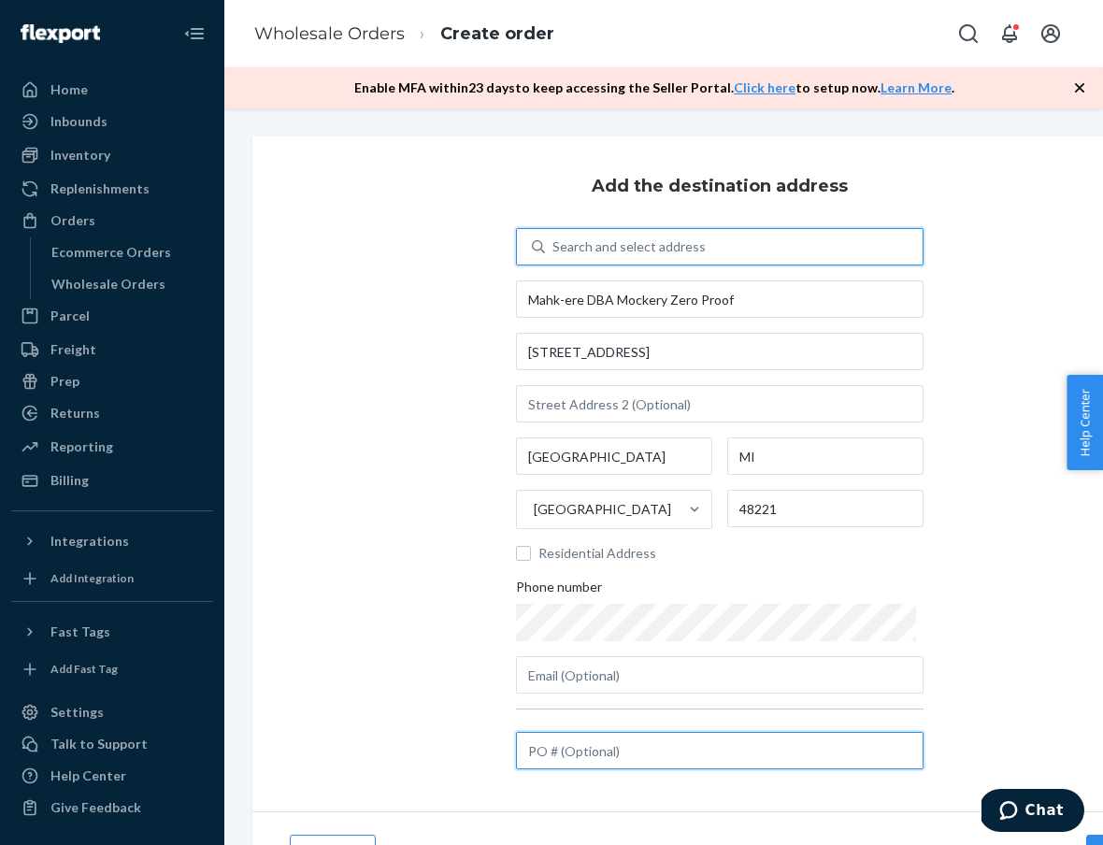
click at [662, 744] on input "text" at bounding box center [719, 750] width 407 height 37
paste input "A745805"
type input "A745805"
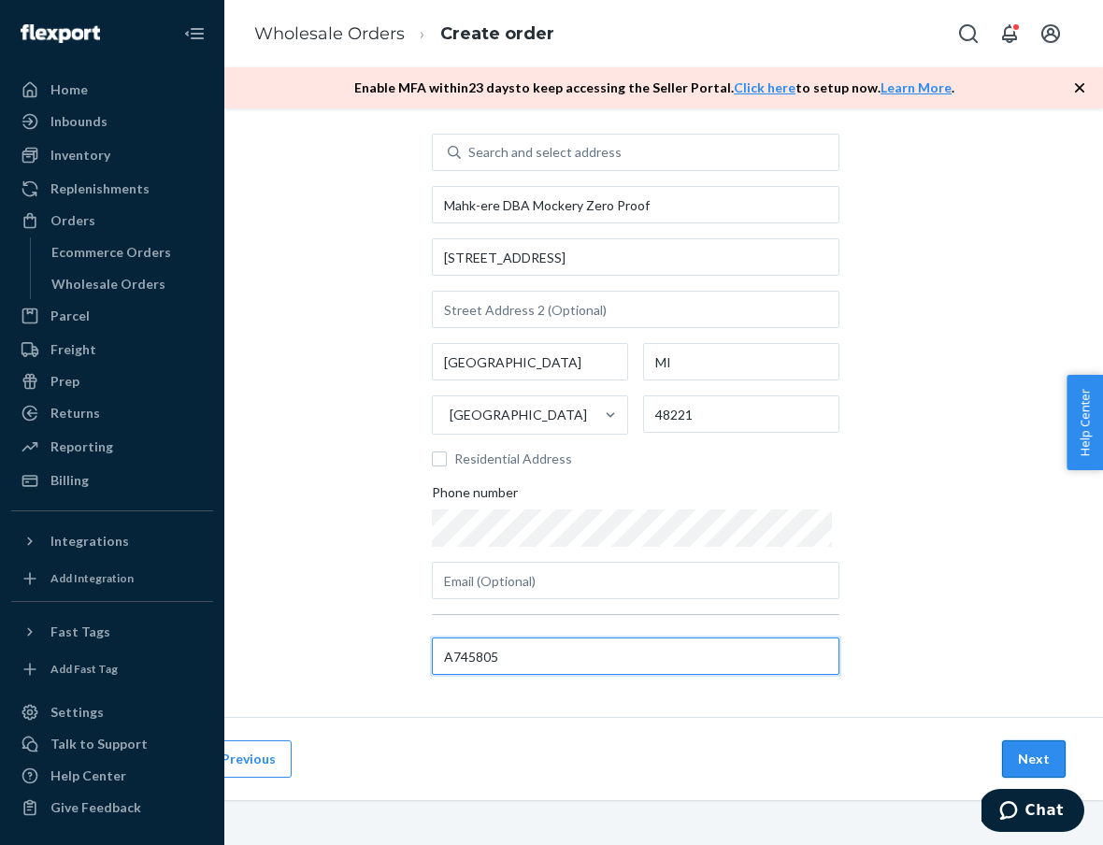
scroll to position [94, 84]
click at [1038, 762] on button "Next" at bounding box center [1034, 758] width 64 height 37
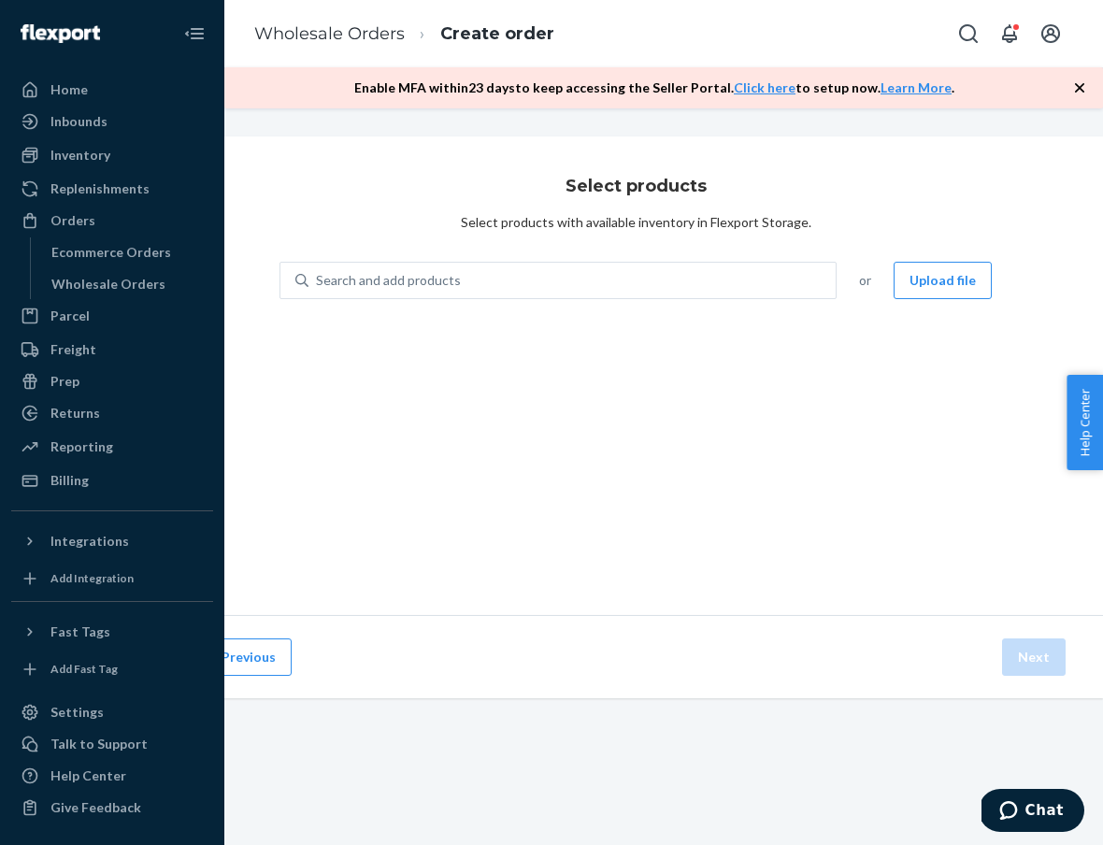
scroll to position [0, 84]
click at [682, 292] on div "Search and add products" at bounding box center [571, 281] width 527 height 34
click at [318, 290] on input "Search and add products" at bounding box center [317, 280] width 2 height 19
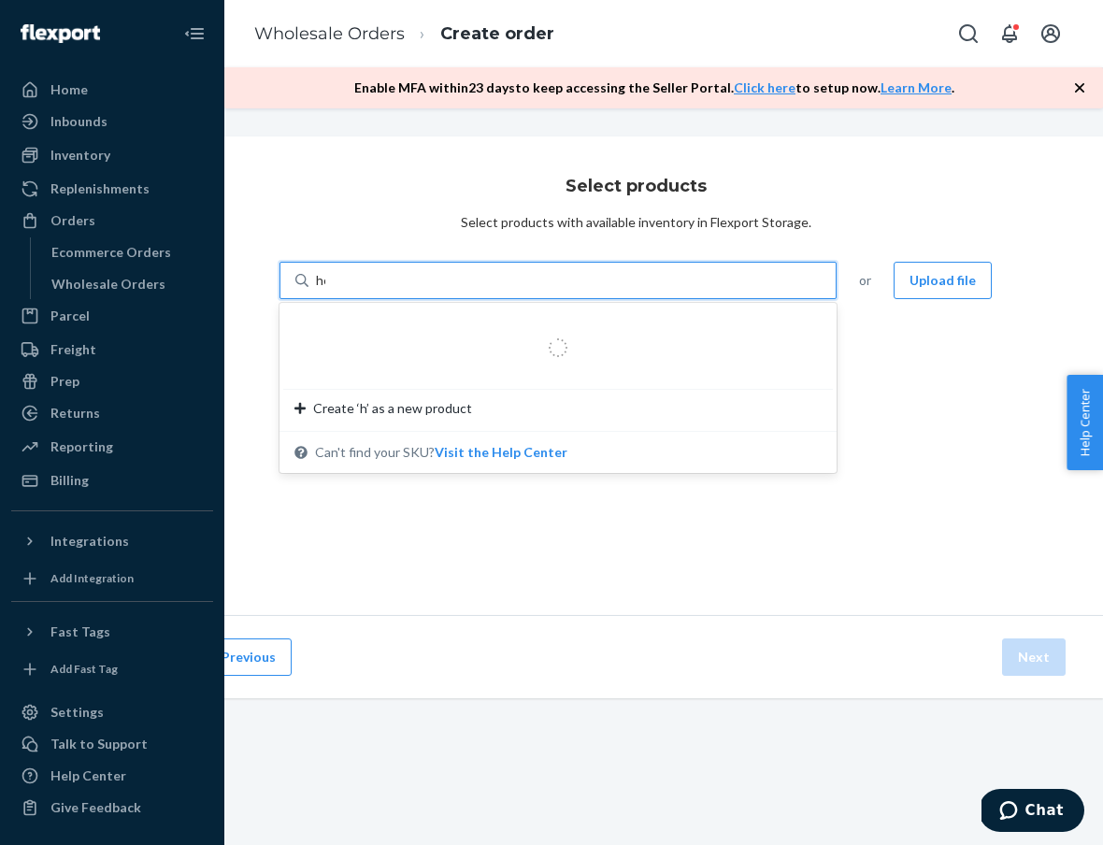
type input "hemp"
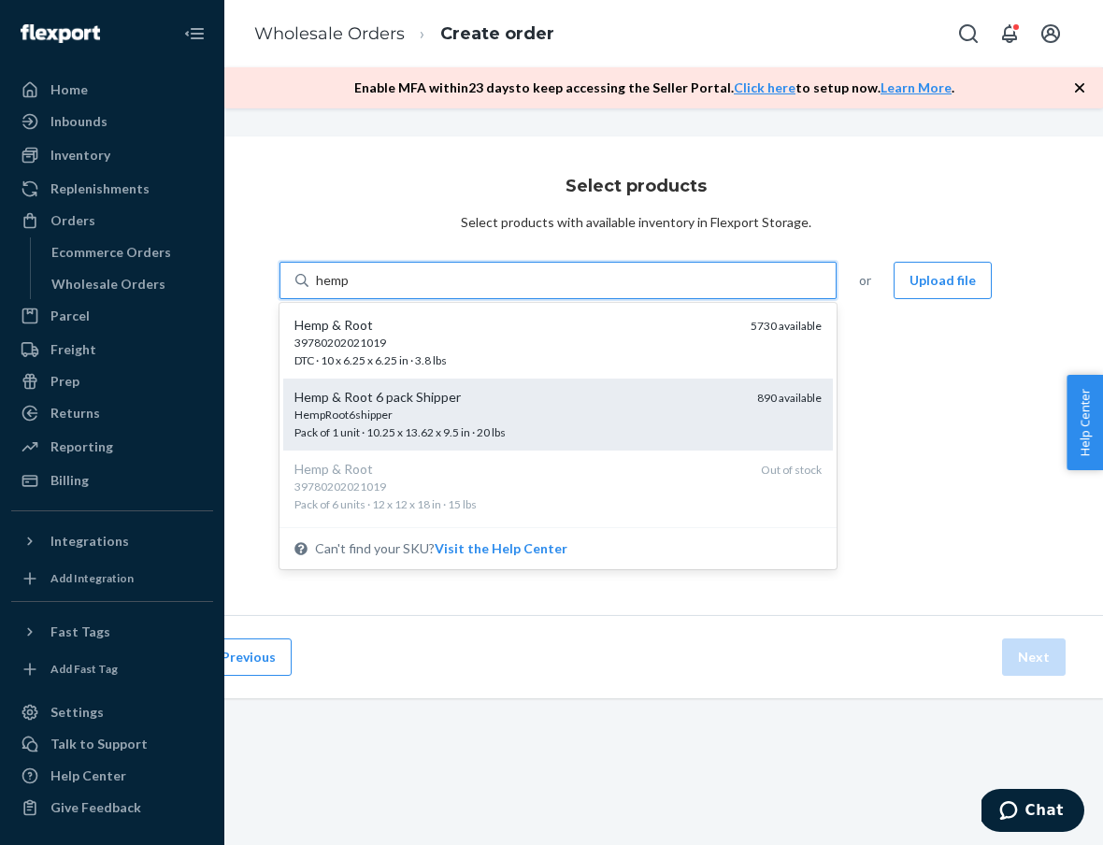
click at [579, 443] on div "Hemp & Root 6 pack Shipper HempRoot6shipper Pack of 1 unit · 10.25 x 13.62 x 9.…" at bounding box center [557, 414] width 549 height 72
click at [349, 290] on input "hemp" at bounding box center [333, 280] width 34 height 19
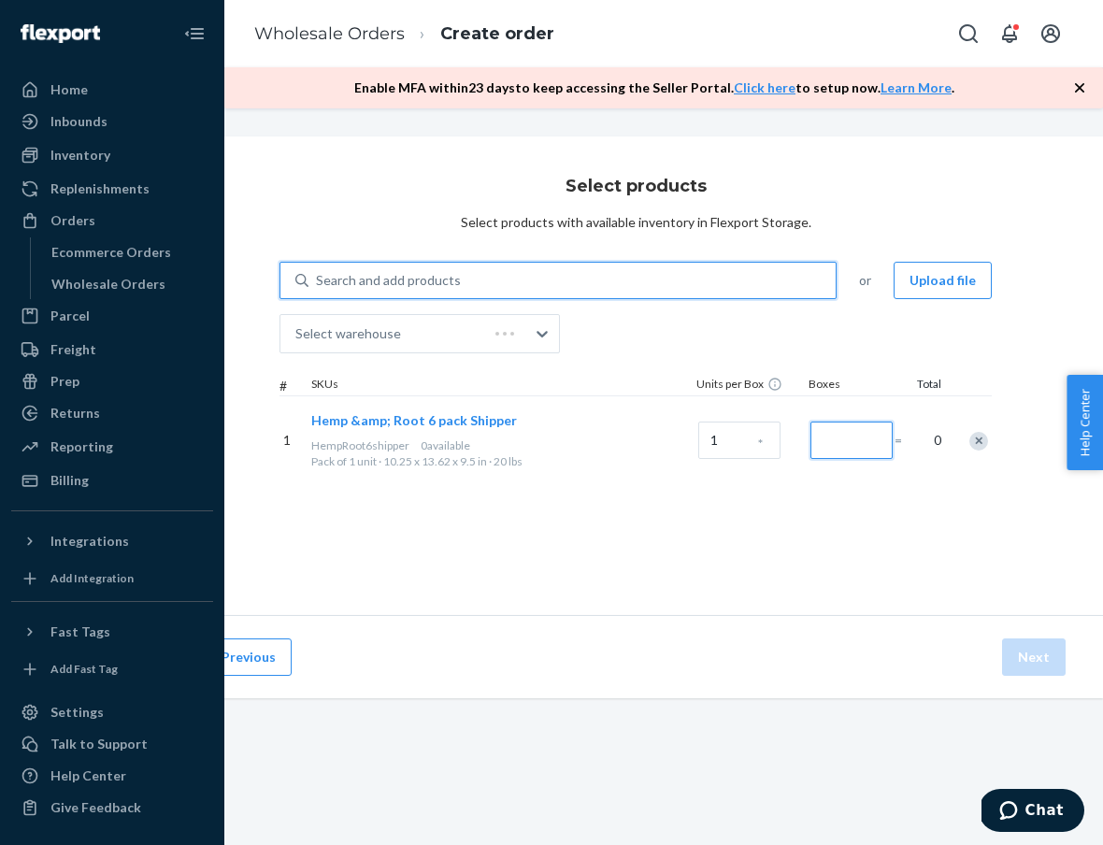
drag, startPoint x: 847, startPoint y: 433, endPoint x: 837, endPoint y: 435, distance: 9.5
click at [847, 433] on input "Number of boxes" at bounding box center [851, 439] width 82 height 37
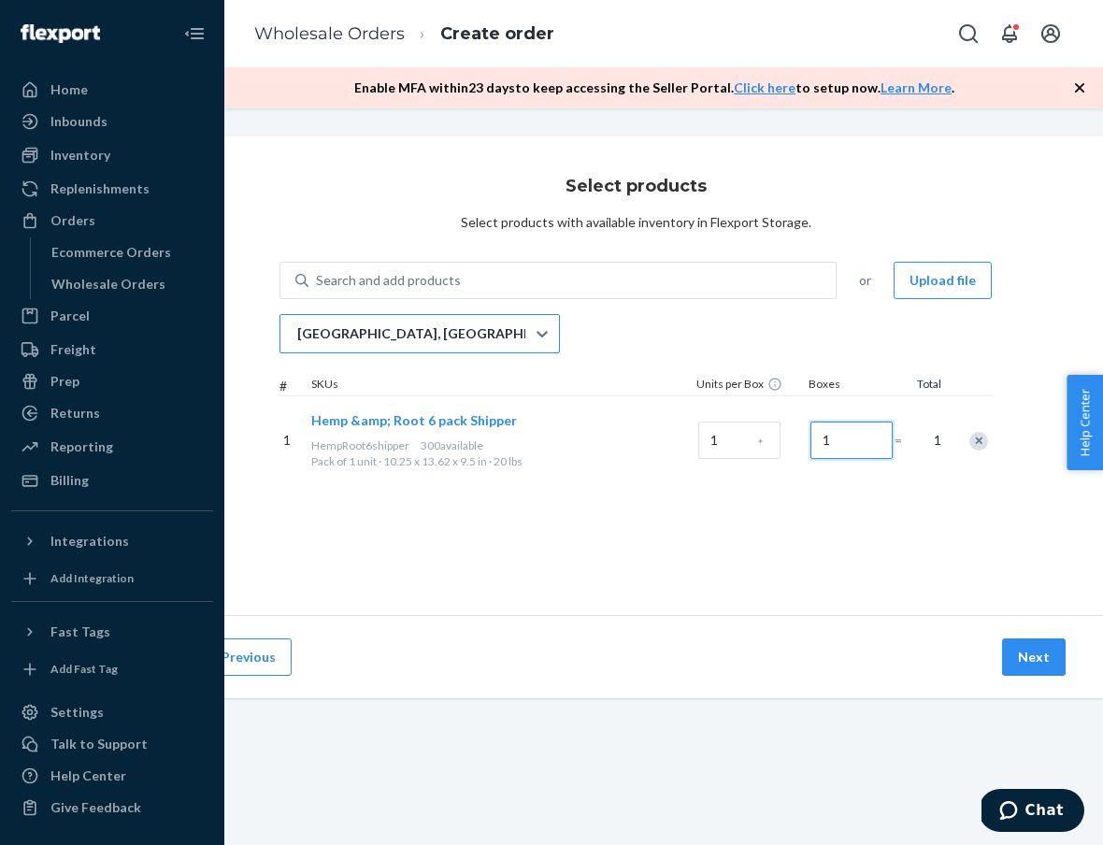
type input "1"
click at [507, 351] on div "[GEOGRAPHIC_DATA], [GEOGRAPHIC_DATA]" at bounding box center [402, 333] width 245 height 37
click at [297, 343] on input "[GEOGRAPHIC_DATA], [GEOGRAPHIC_DATA]" at bounding box center [296, 333] width 2 height 19
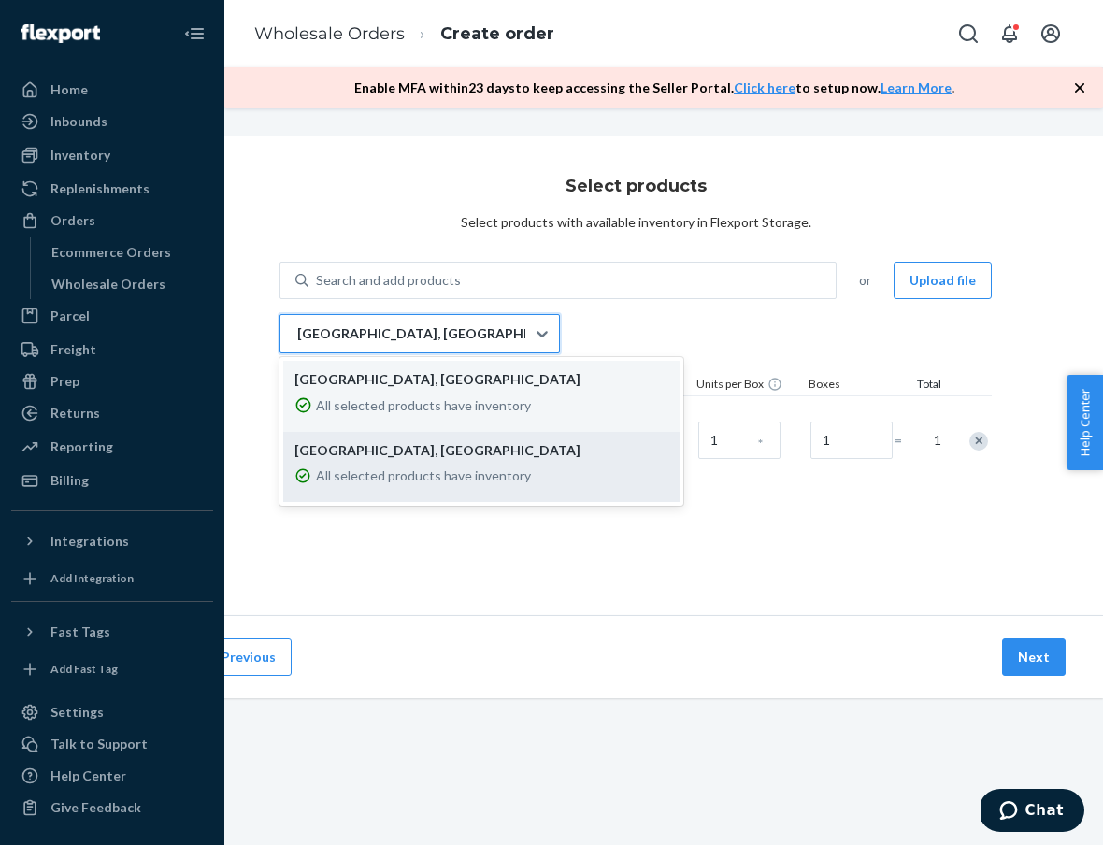
click at [486, 475] on p "All selected products have inventory" at bounding box center [423, 475] width 215 height 19
click at [297, 343] on input "option EWR1RS focused, 2 of 2. 2 results available. Use Up and Down to choose o…" at bounding box center [296, 333] width 2 height 19
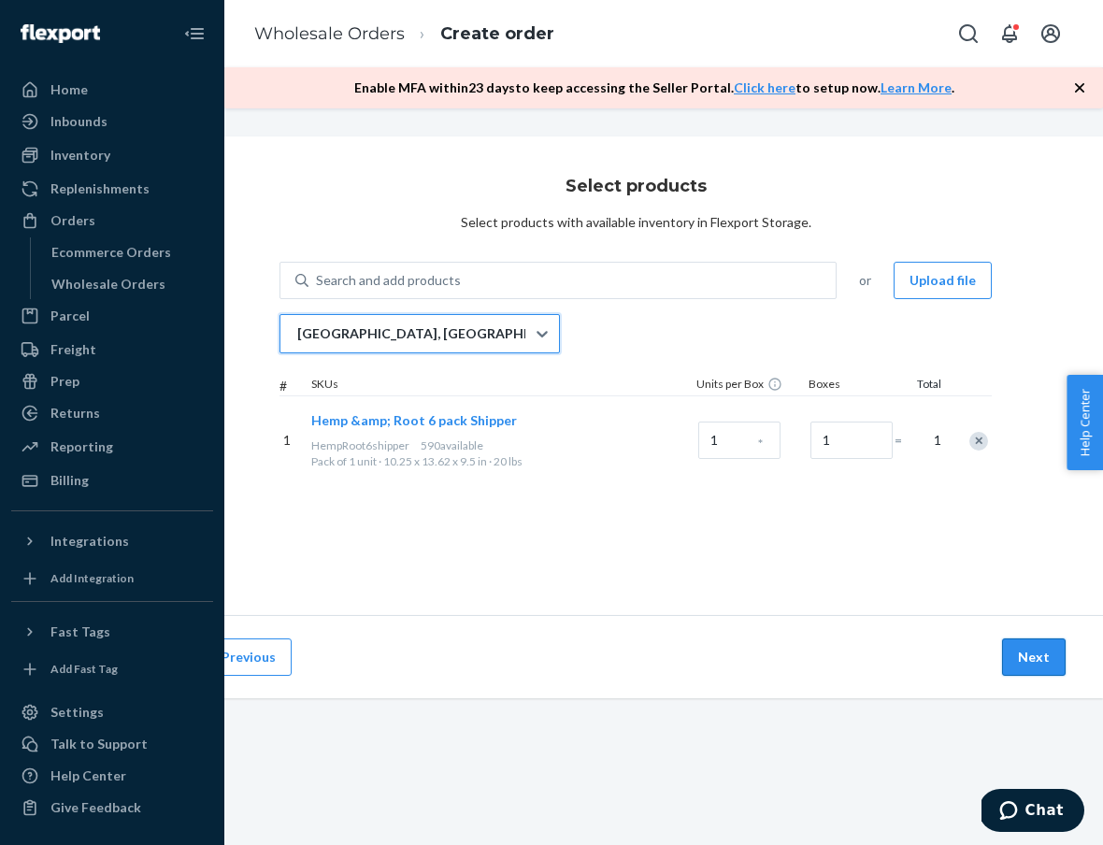
click at [1057, 665] on button "Next" at bounding box center [1034, 656] width 64 height 37
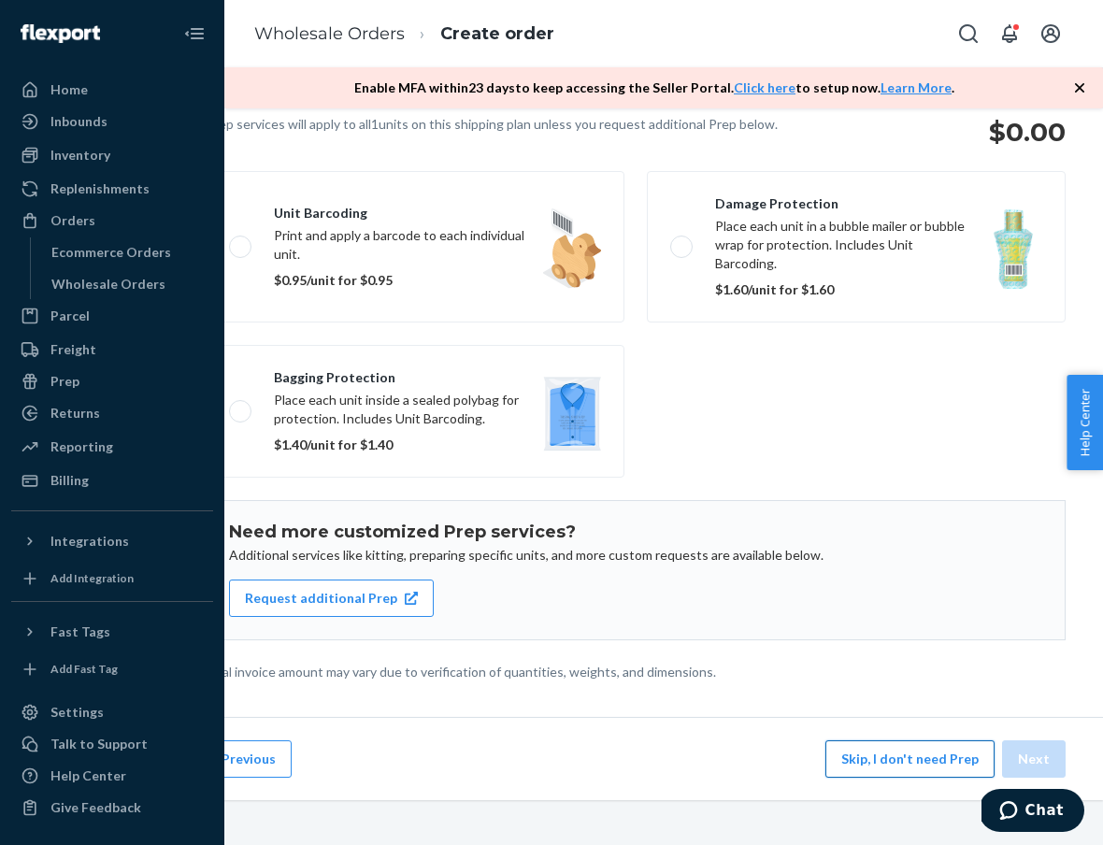
scroll to position [149, 84]
click at [953, 750] on button "Skip, I don't need Prep" at bounding box center [909, 758] width 169 height 37
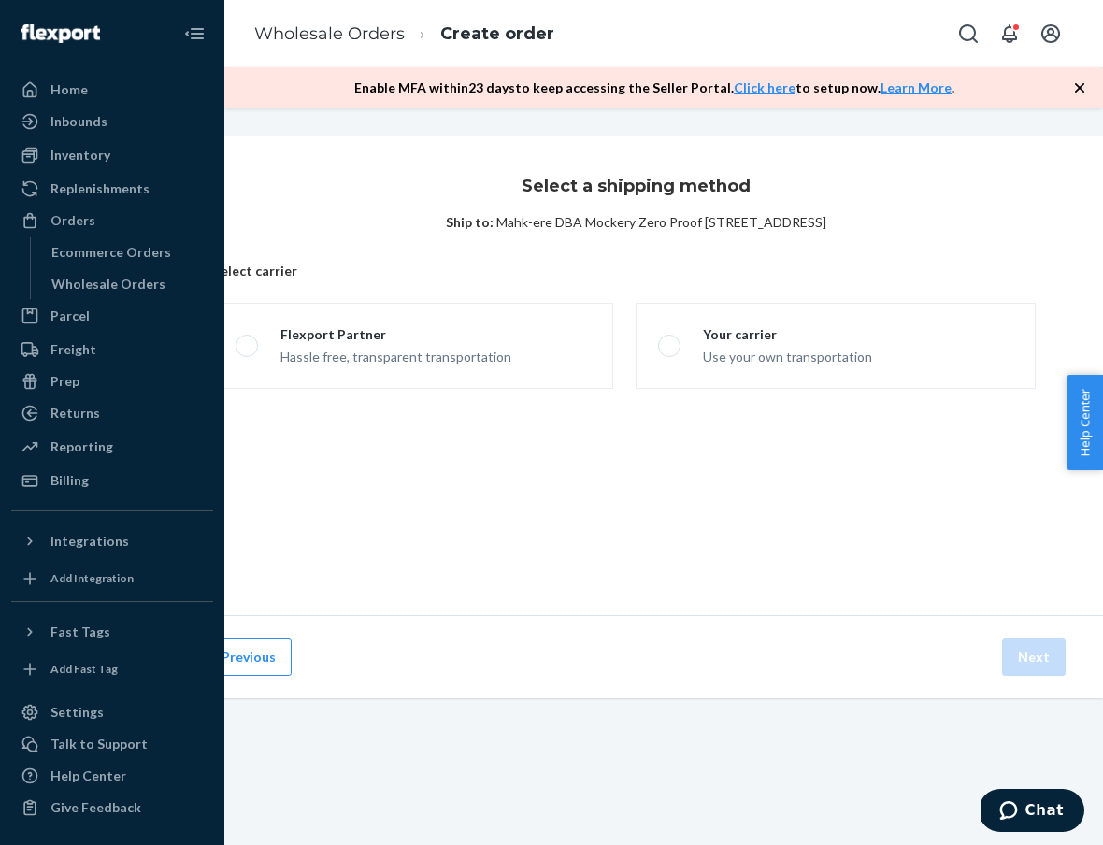
scroll to position [0, 84]
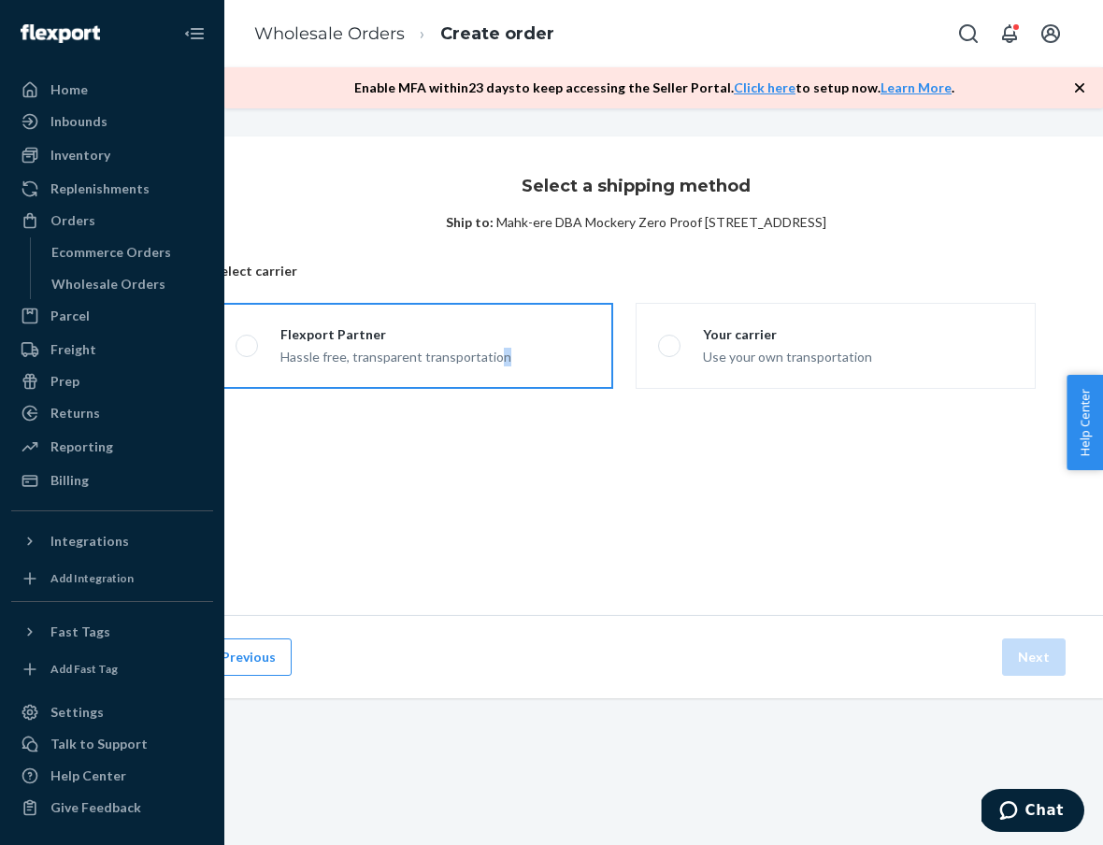
click at [499, 360] on div "Hassle free, transparent transportation" at bounding box center [395, 355] width 231 height 22
click at [248, 352] on input "Flexport Partner Hassle free, transparent transportation" at bounding box center [241, 346] width 12 height 12
radio input "true"
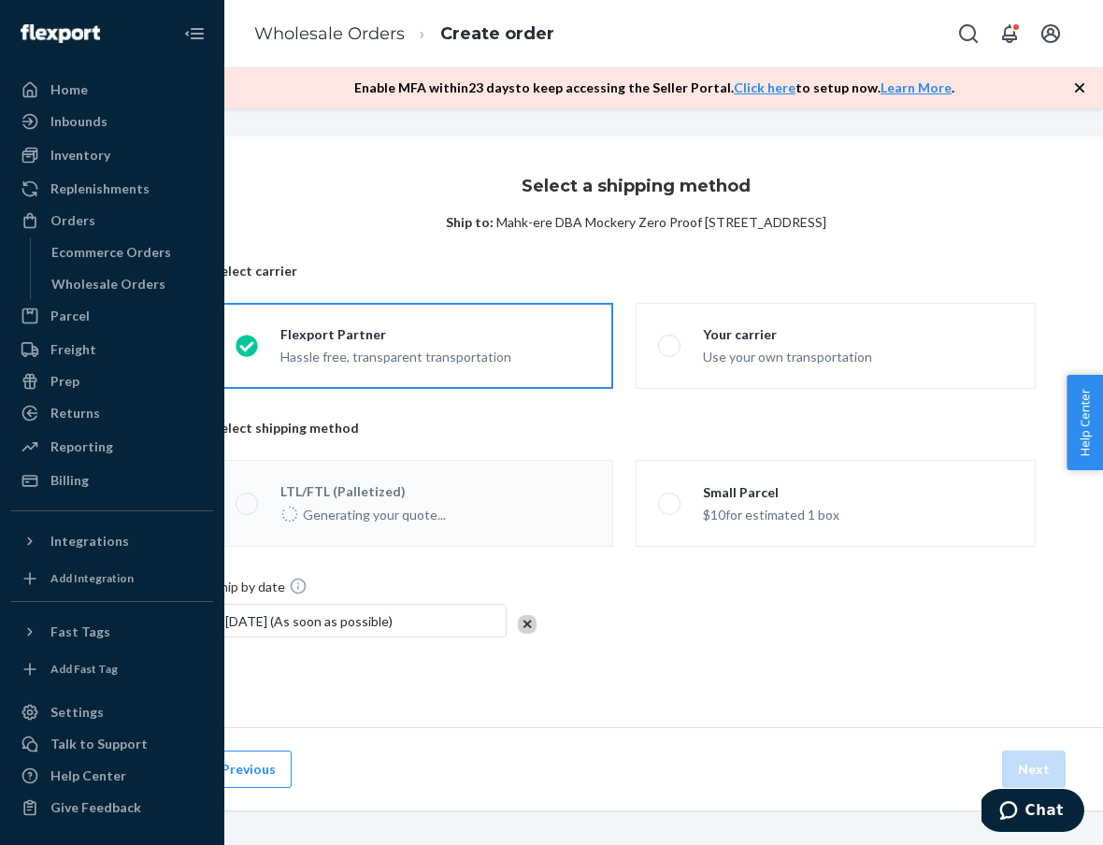
click at [842, 515] on label "Small Parcel $10 for estimated 1 box" at bounding box center [835, 503] width 400 height 87
click at [670, 509] on input "Small Parcel $10 for estimated 1 box" at bounding box center [664, 503] width 12 height 12
radio input "true"
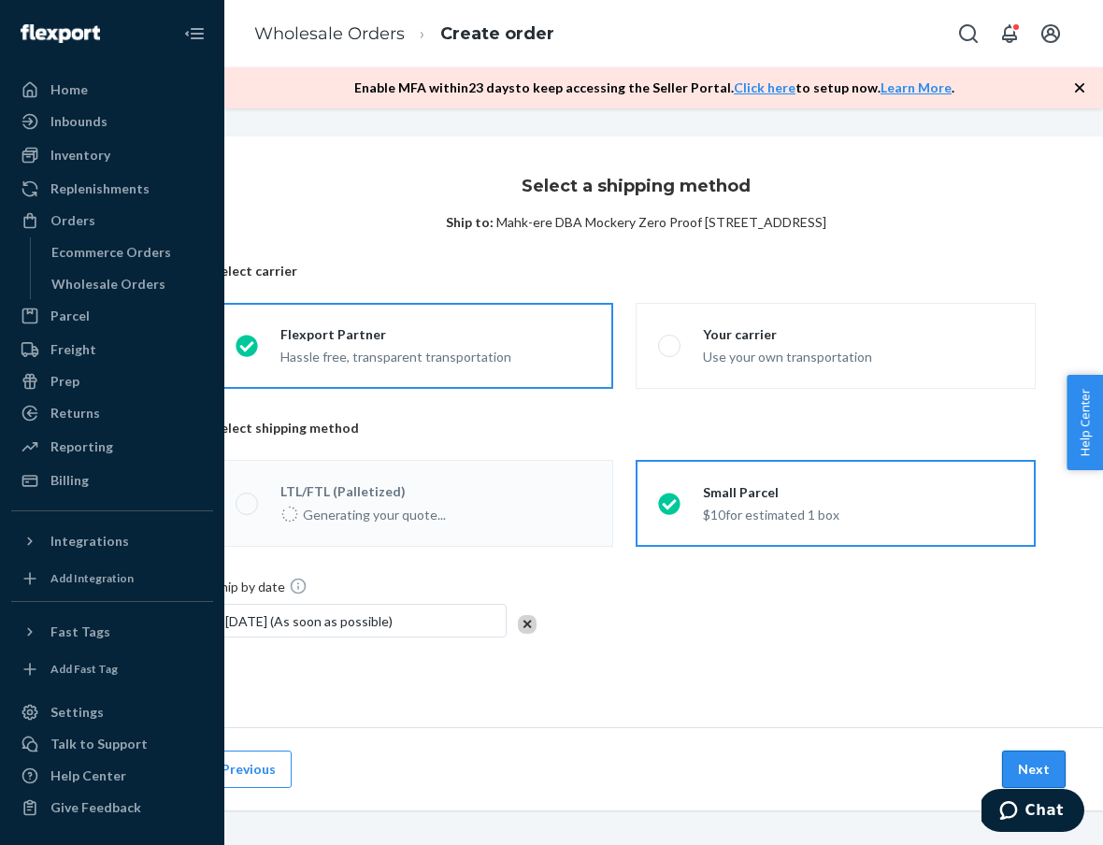
click at [1036, 768] on button "Next" at bounding box center [1034, 768] width 64 height 37
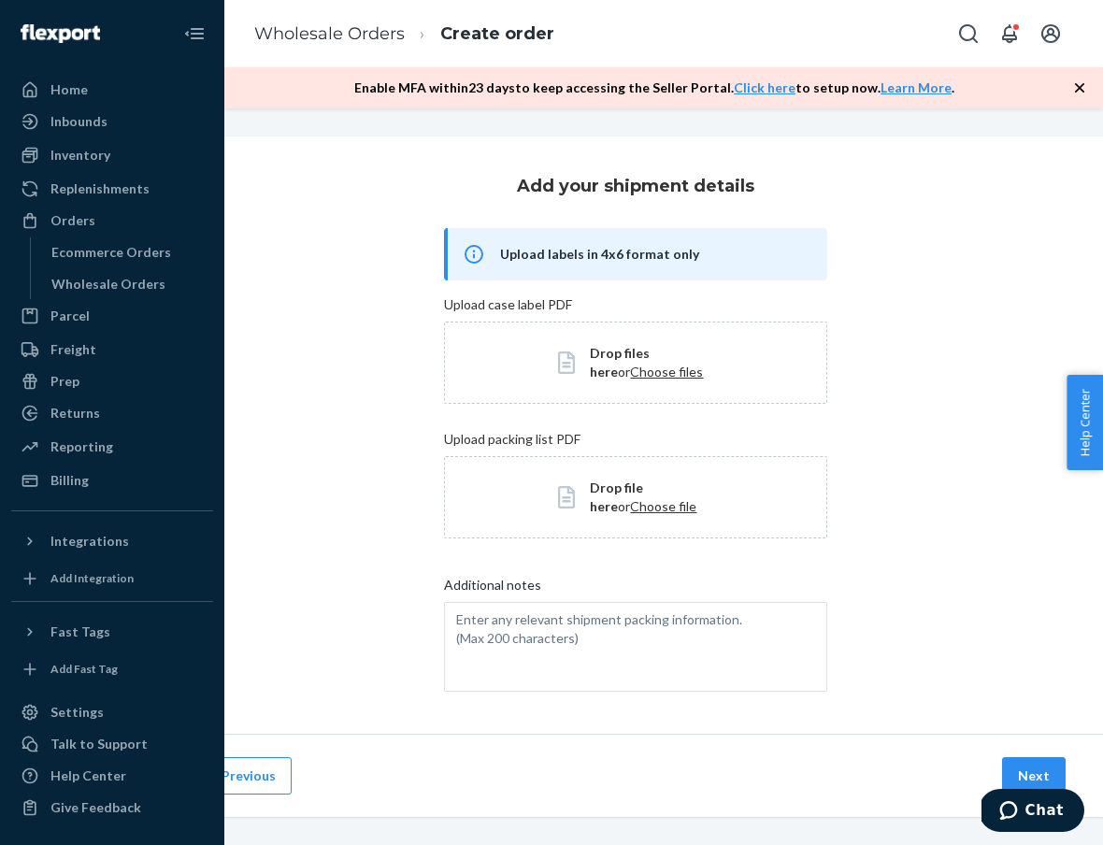
click at [1036, 768] on button "Next" at bounding box center [1034, 775] width 64 height 37
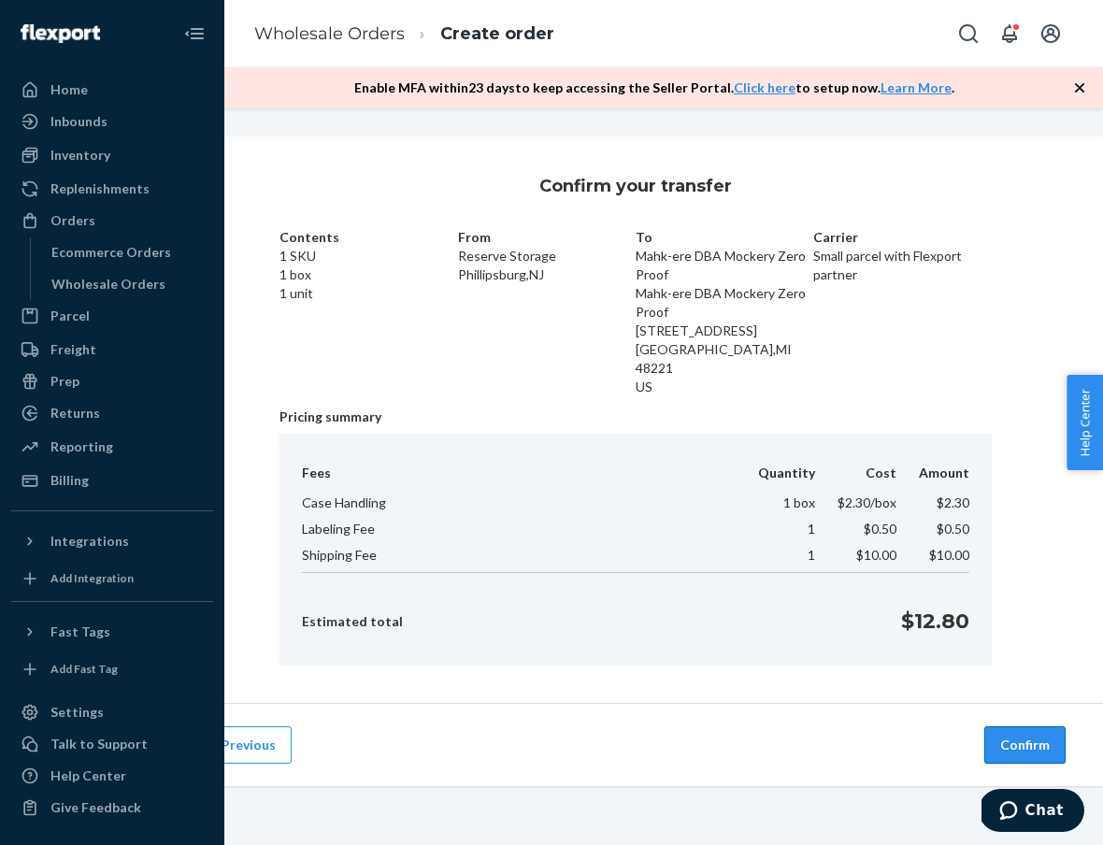
click at [1024, 729] on button "Confirm" at bounding box center [1024, 744] width 81 height 37
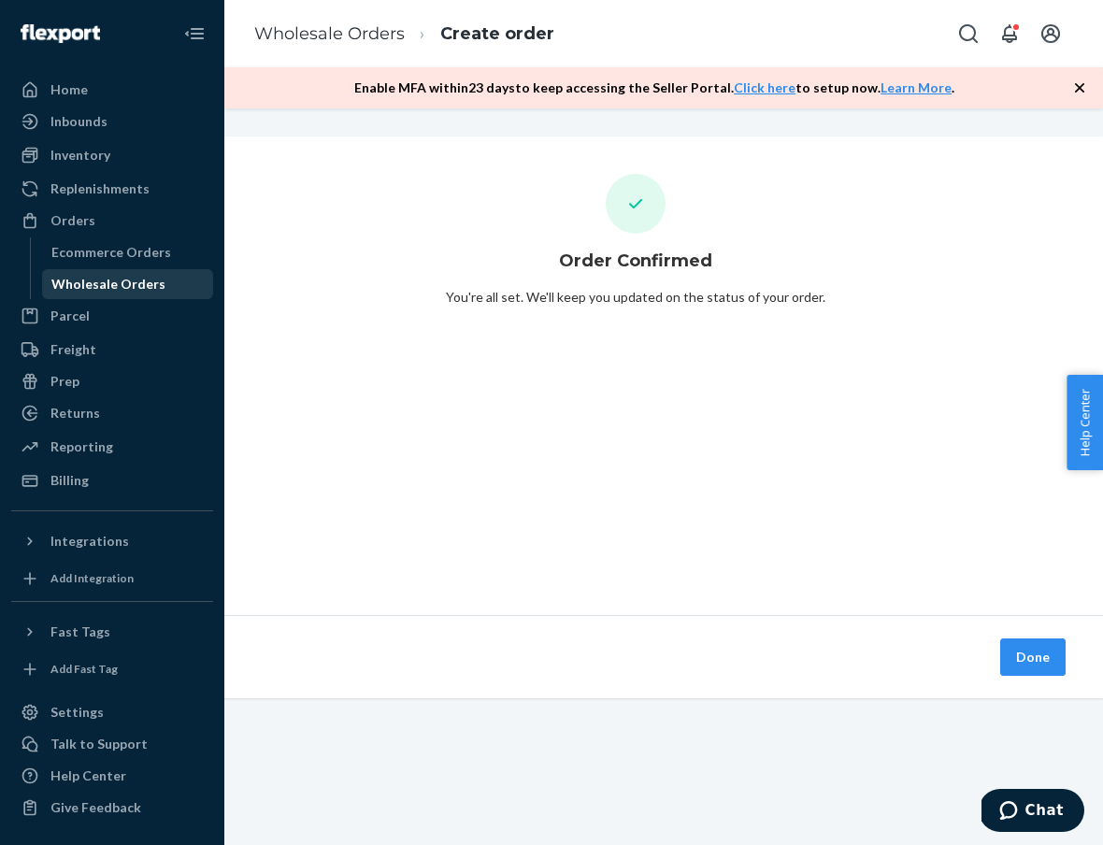
click at [108, 296] on div "Wholesale Orders" at bounding box center [128, 284] width 168 height 26
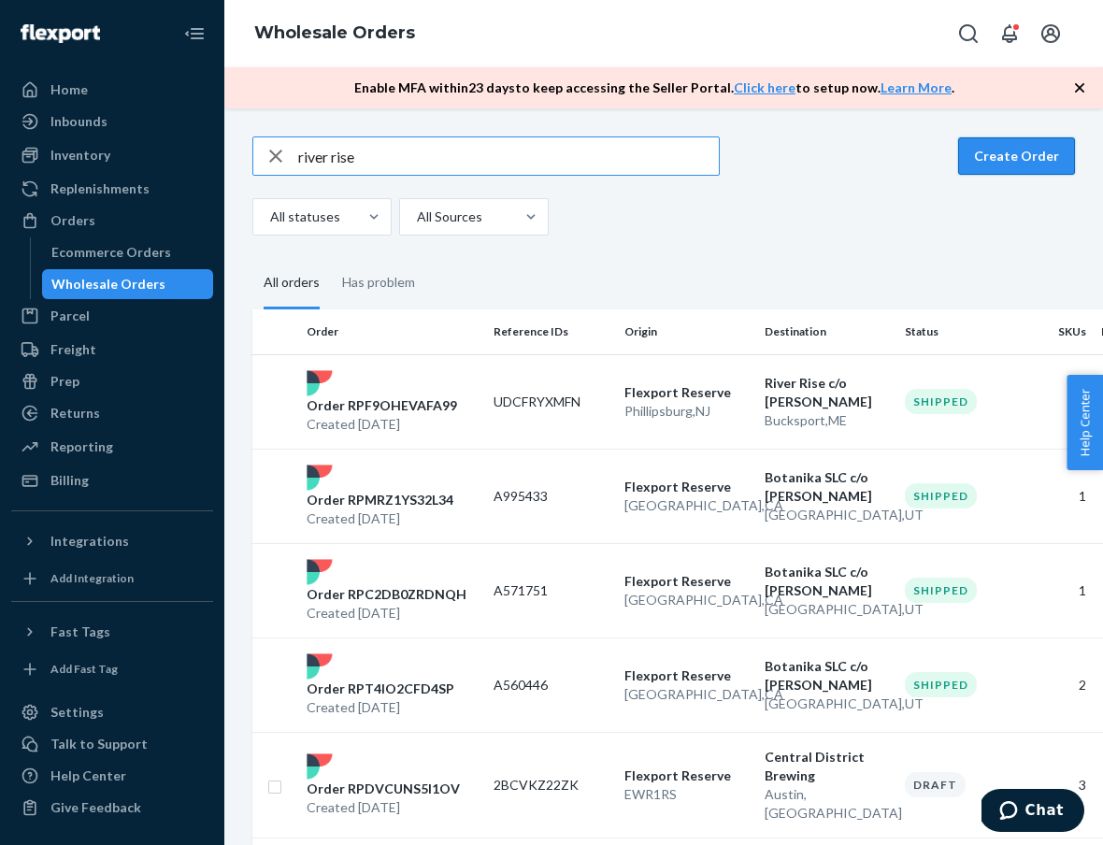
click at [978, 157] on button "Create Order" at bounding box center [1016, 155] width 117 height 37
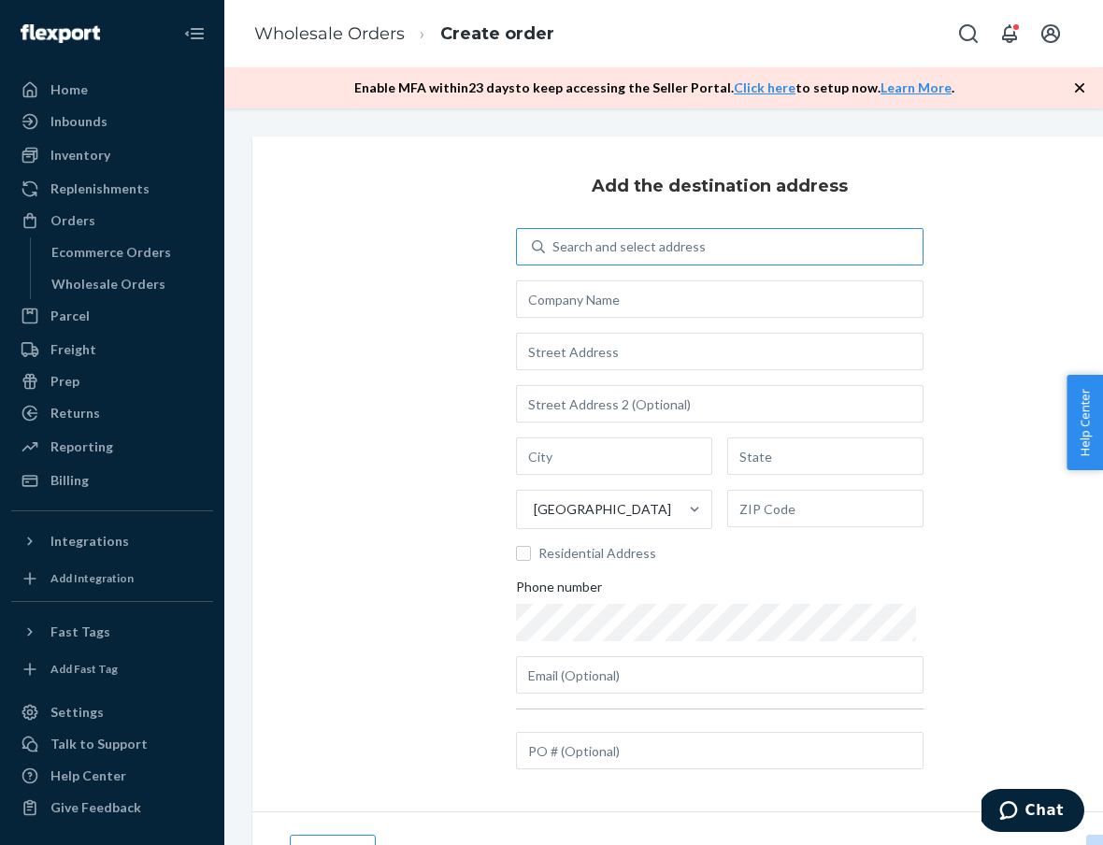
click at [780, 257] on div "Search and select address" at bounding box center [734, 247] width 378 height 34
click at [554, 256] on input "Search and select address" at bounding box center [553, 246] width 2 height 19
type input "3618"
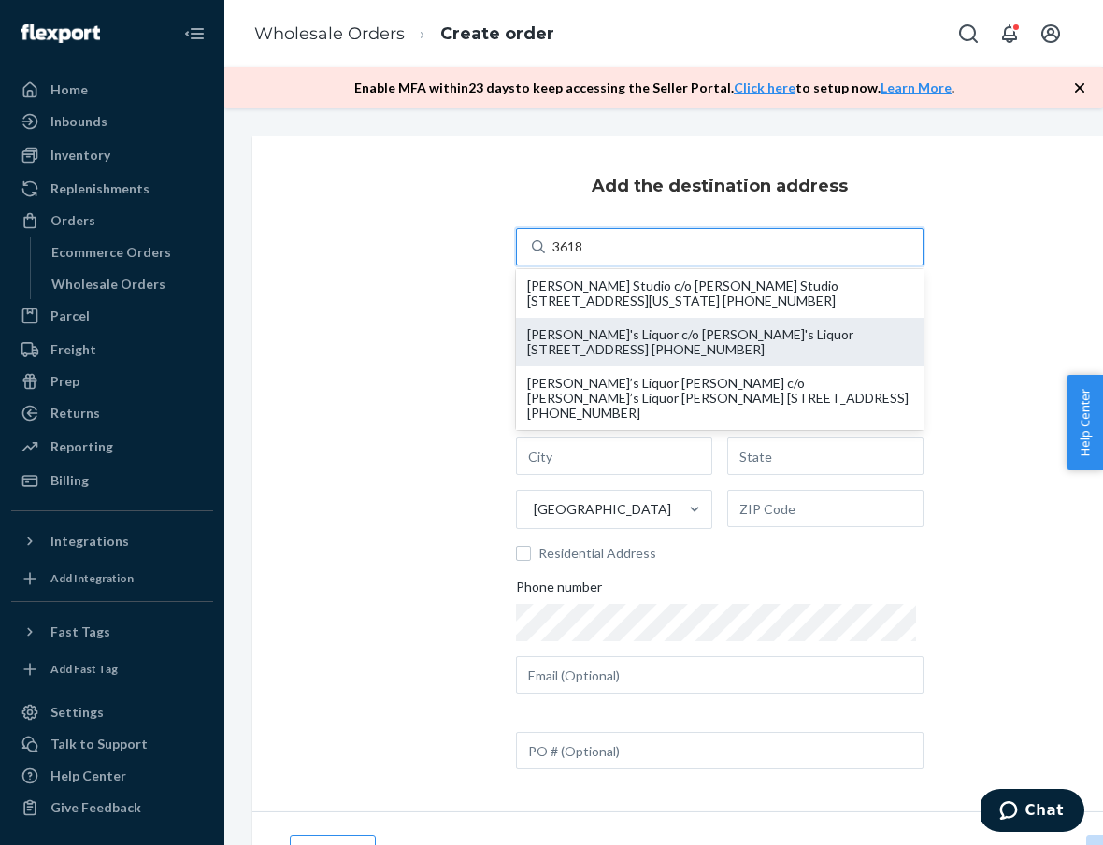
click at [636, 322] on div "[PERSON_NAME]'s Liquor c/o [PERSON_NAME]'s Liquor [STREET_ADDRESS] [PHONE_NUMBE…" at bounding box center [719, 342] width 407 height 49
click at [584, 256] on input "3618" at bounding box center [568, 246] width 32 height 19
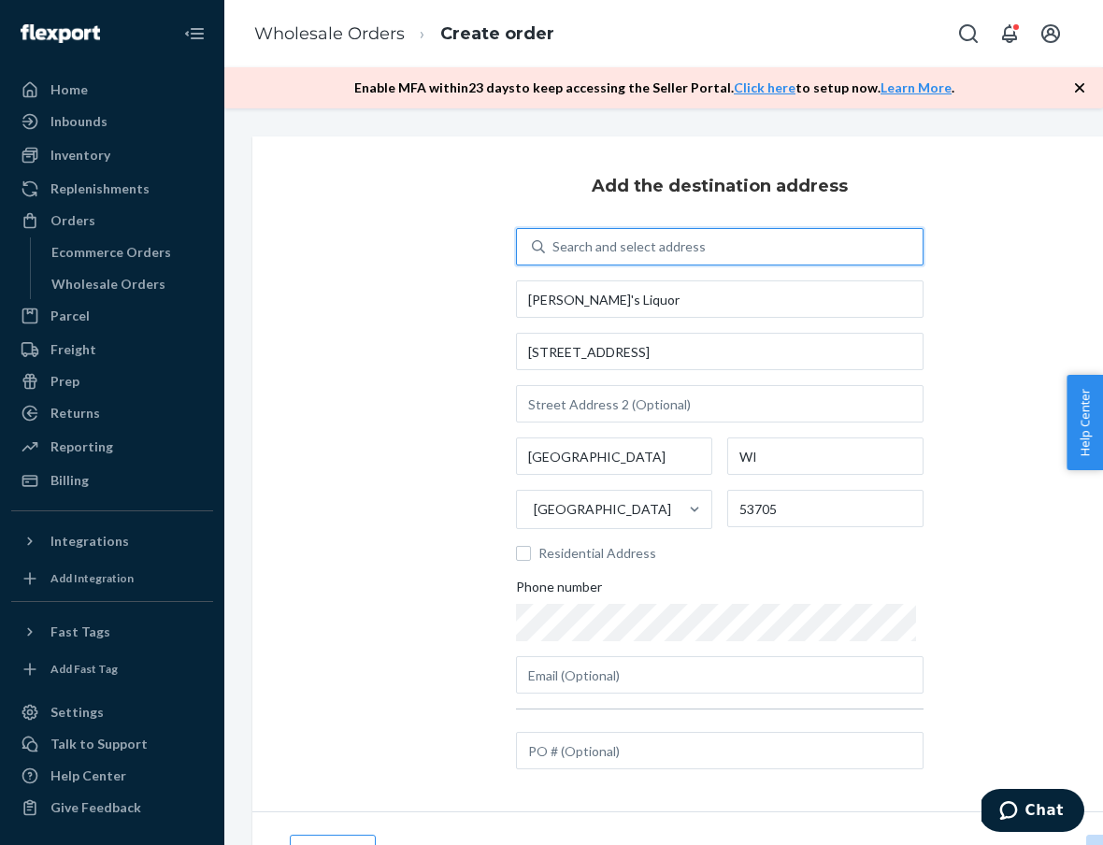
type input "[PERSON_NAME]'s Liquor"
type input "[STREET_ADDRESS]"
type input "[GEOGRAPHIC_DATA]"
type input "WI"
type input "53705"
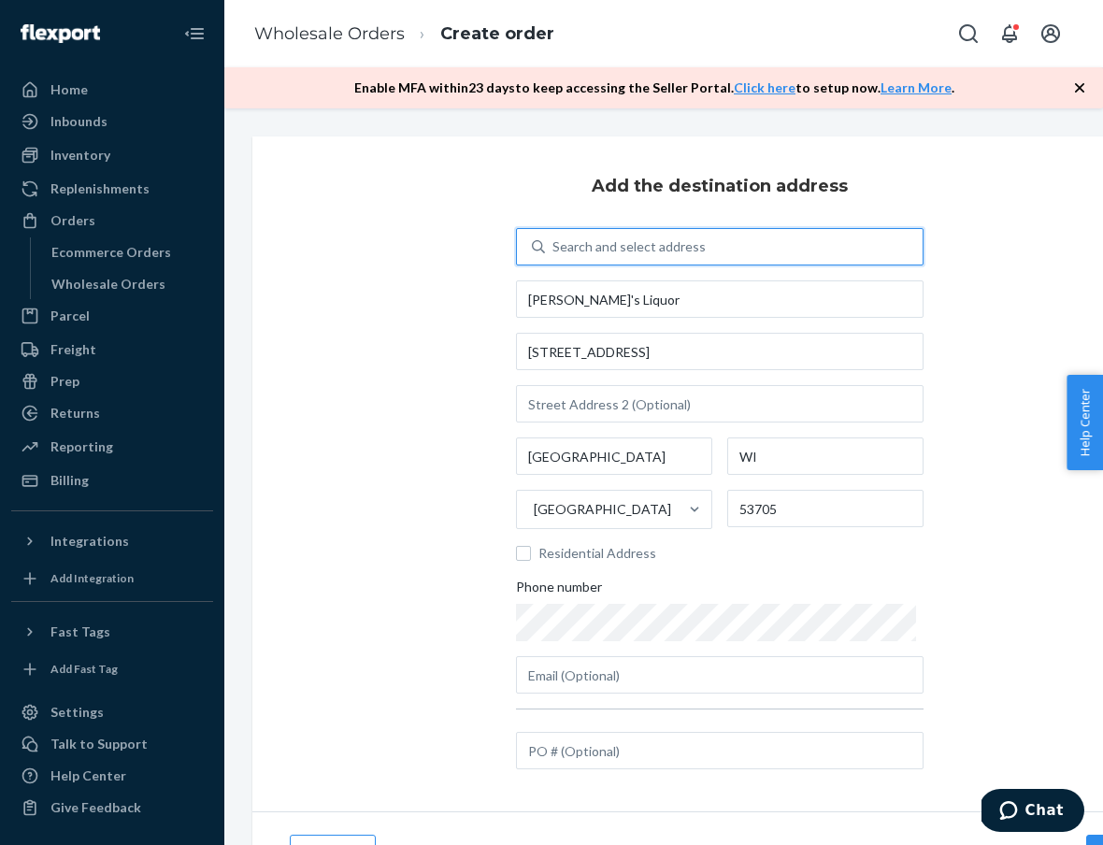
click at [663, 724] on div at bounding box center [719, 719] width 407 height 23
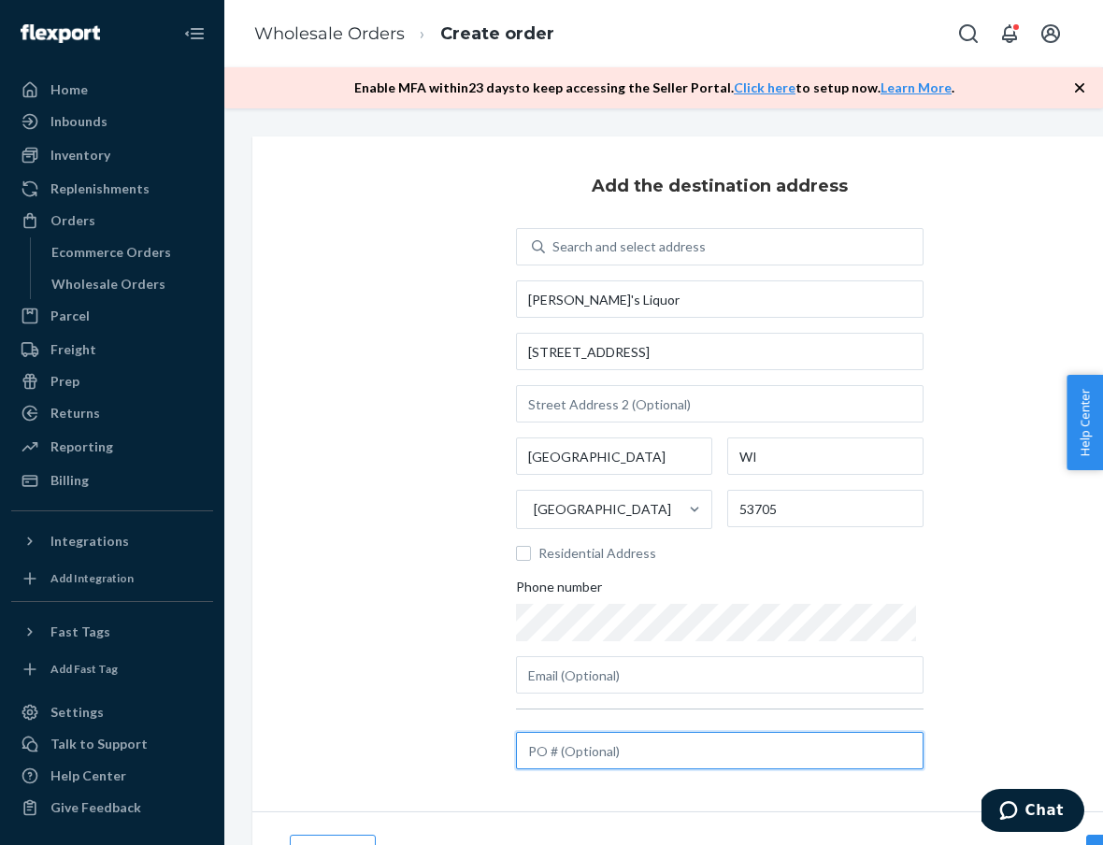
click at [658, 757] on input "text" at bounding box center [719, 750] width 407 height 37
paste input "A340248"
type input "A340248"
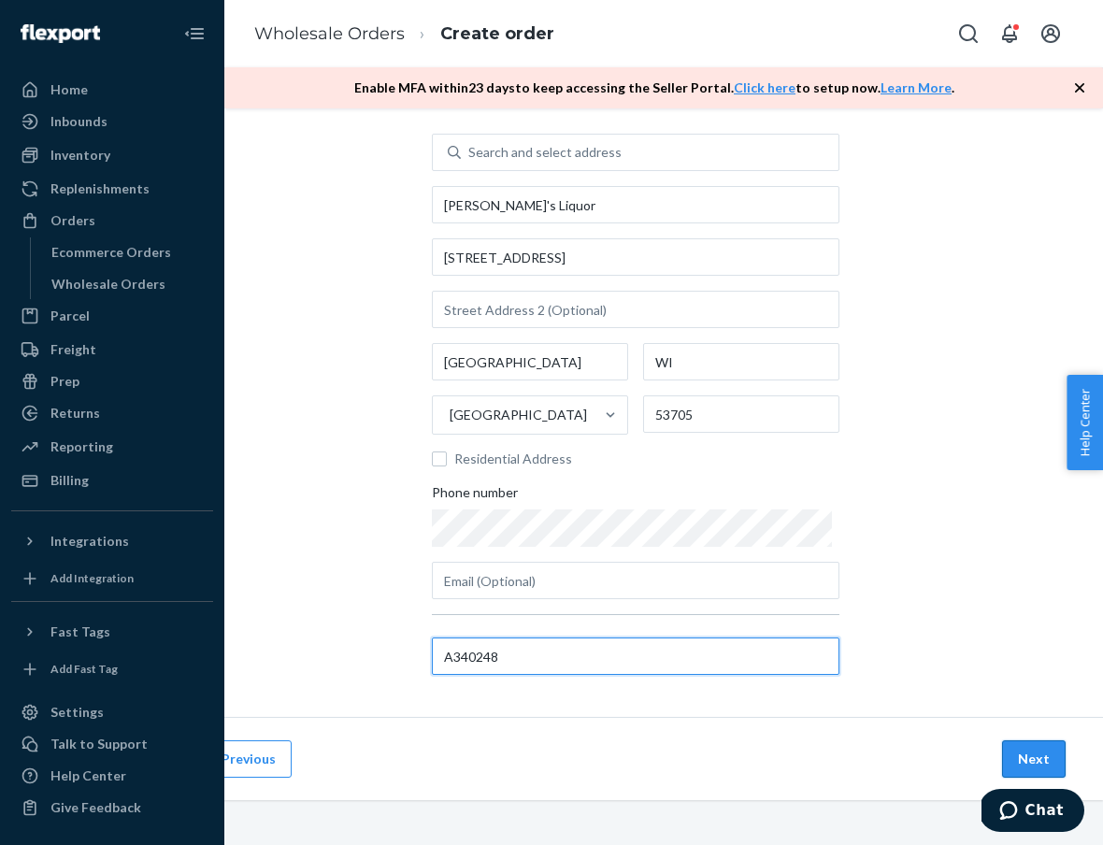
scroll to position [94, 85]
click at [1047, 762] on button "Next" at bounding box center [1034, 758] width 64 height 37
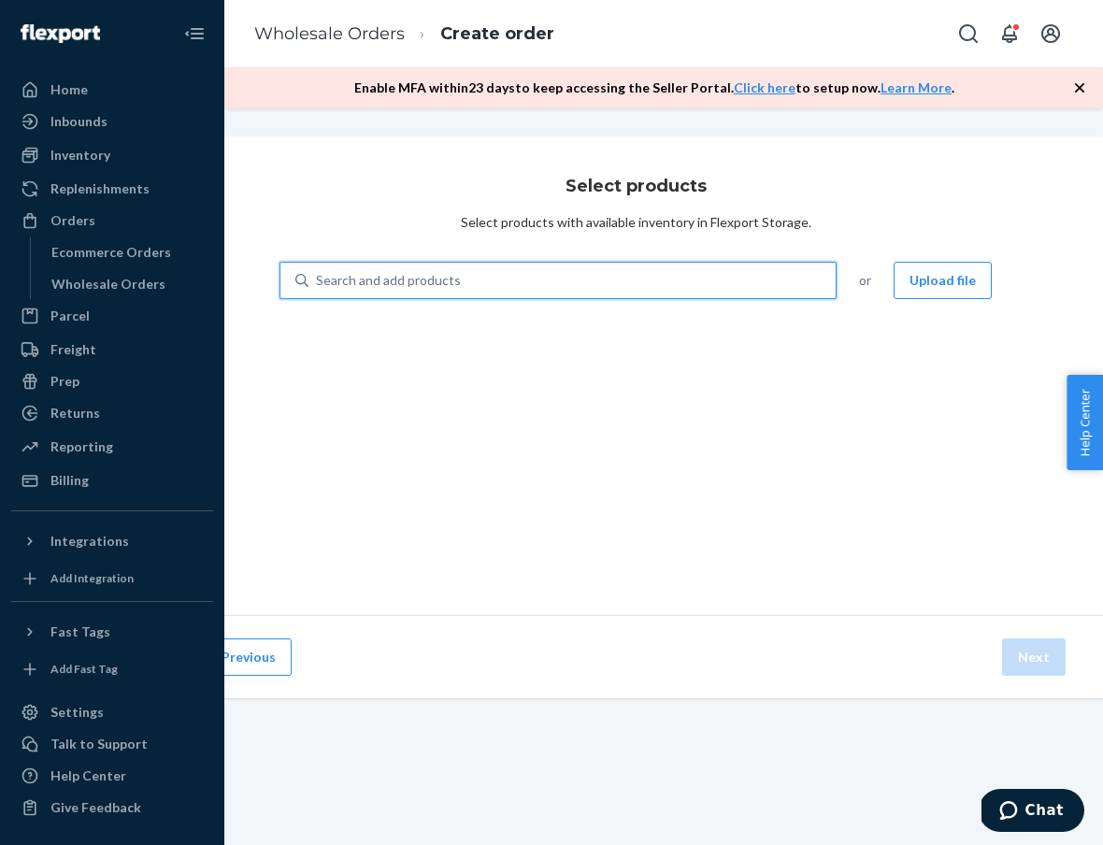
click at [637, 281] on div "Search and add products" at bounding box center [571, 281] width 527 height 34
click at [318, 281] on input "0 results available. Use Up and Down to choose options, press Enter to select t…" at bounding box center [317, 280] width 2 height 19
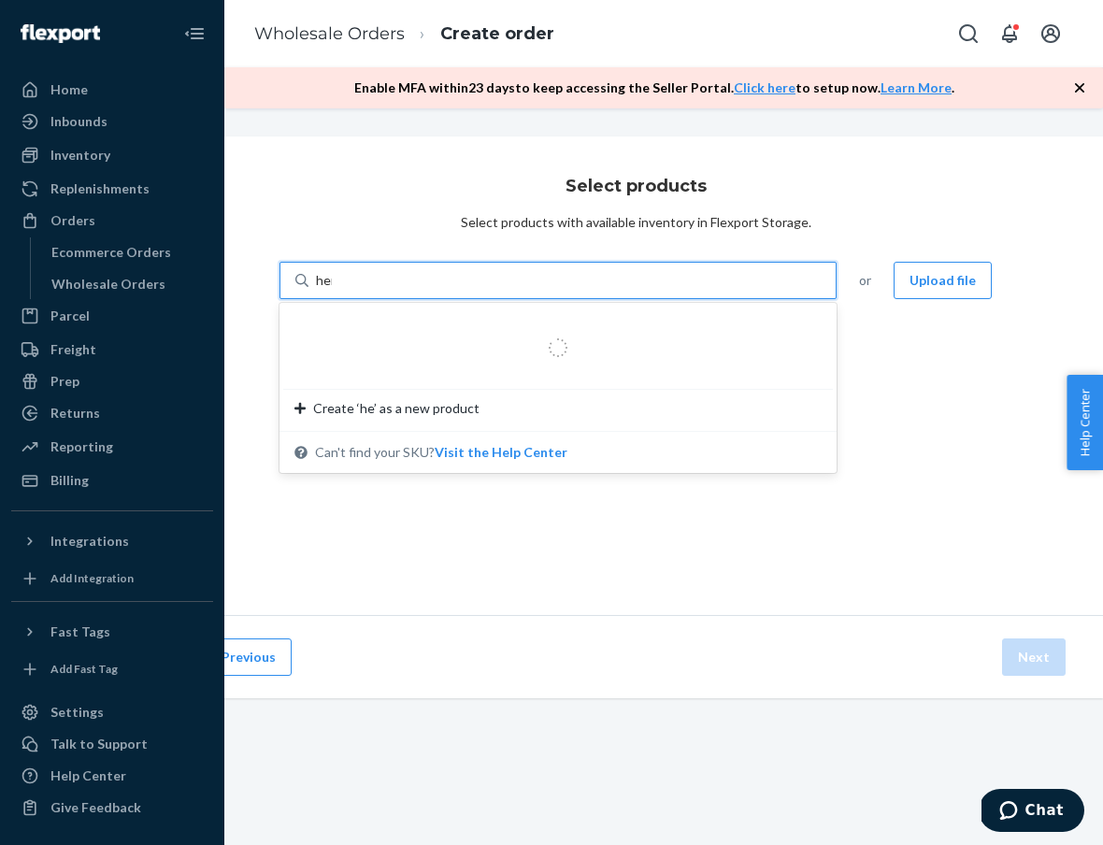
type input "hemp"
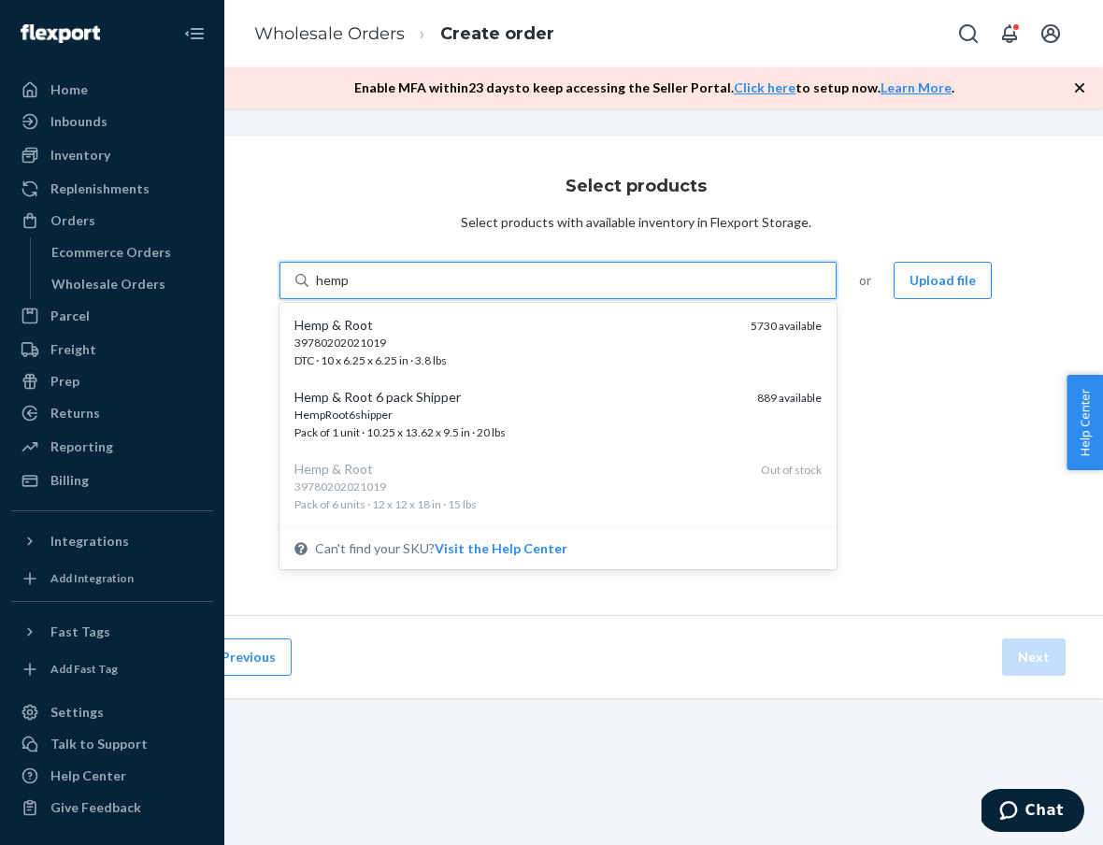
click at [599, 427] on div "HempRoot6shipper Pack of 1 unit · 10.25 x 13.62 x 9.5 in · 20 lbs" at bounding box center [518, 423] width 448 height 35
click at [349, 290] on input "hemp" at bounding box center [333, 280] width 34 height 19
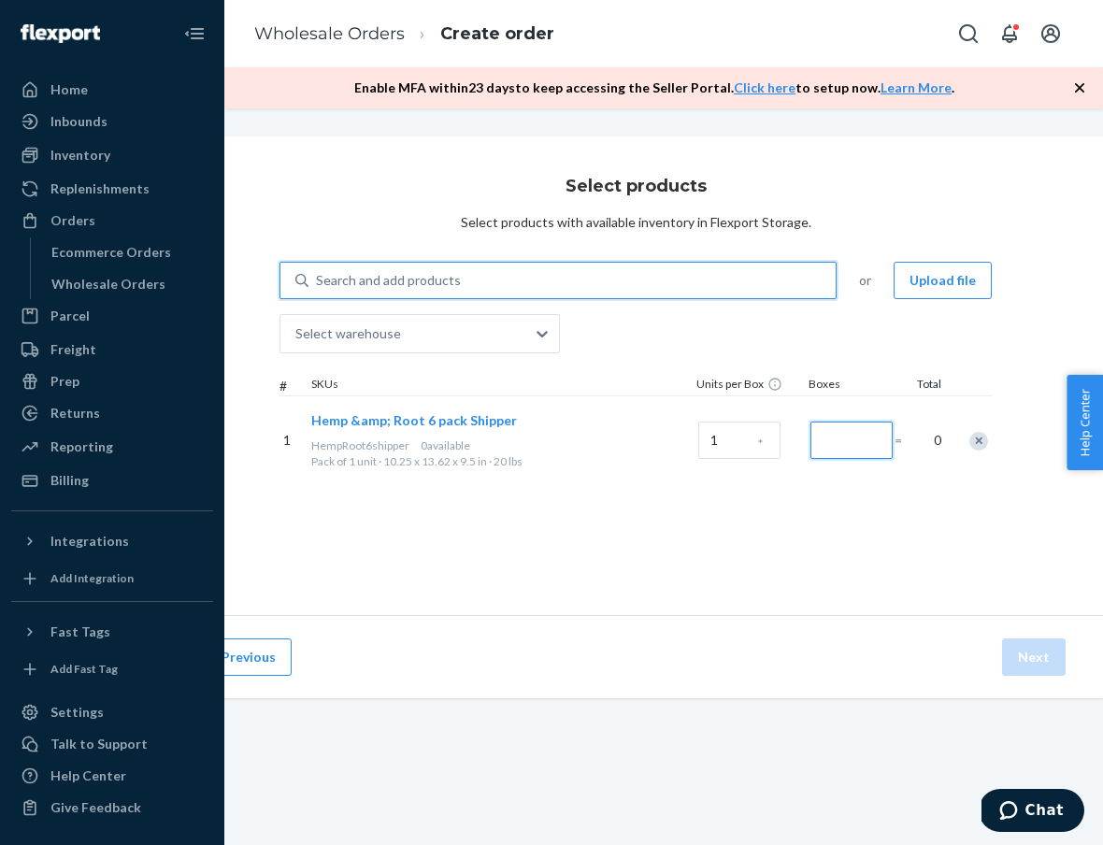
click at [864, 440] on input "Number of boxes" at bounding box center [851, 439] width 82 height 37
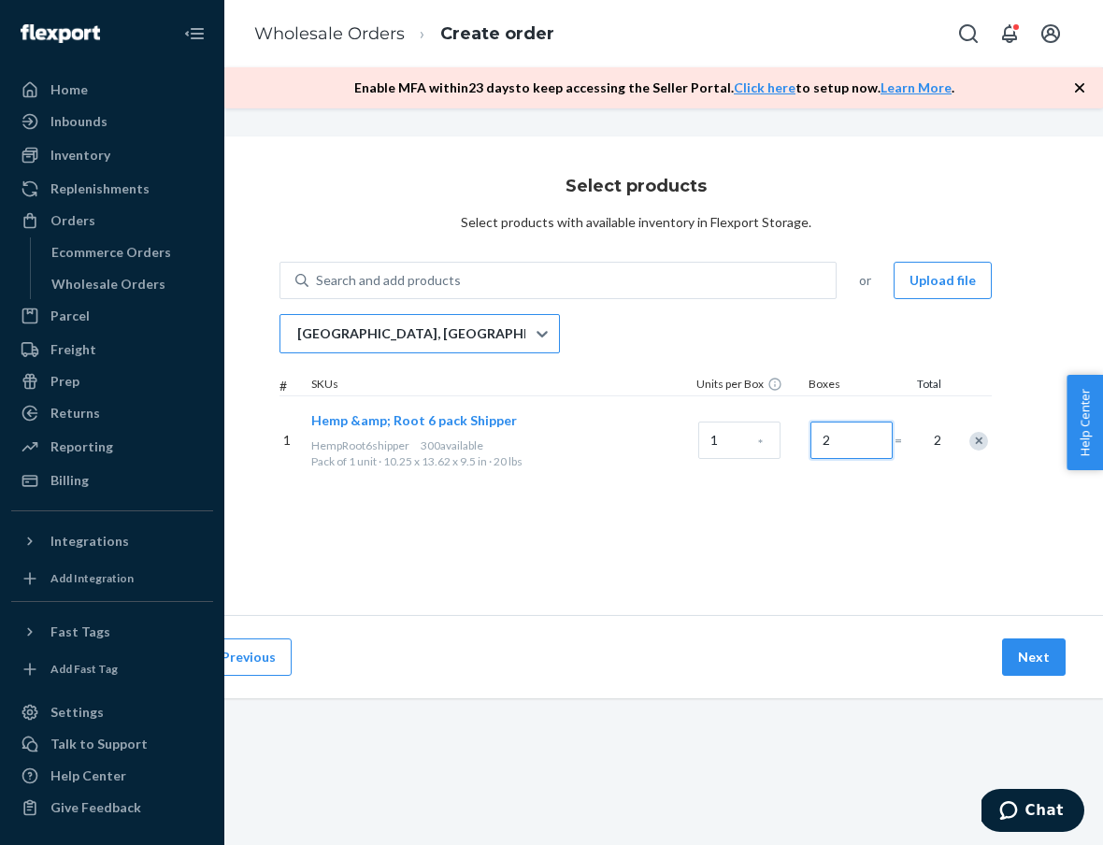
type input "2"
click at [429, 322] on div "[GEOGRAPHIC_DATA], [GEOGRAPHIC_DATA]" at bounding box center [402, 333] width 245 height 37
click at [297, 324] on input "[GEOGRAPHIC_DATA], [GEOGRAPHIC_DATA]" at bounding box center [296, 333] width 2 height 19
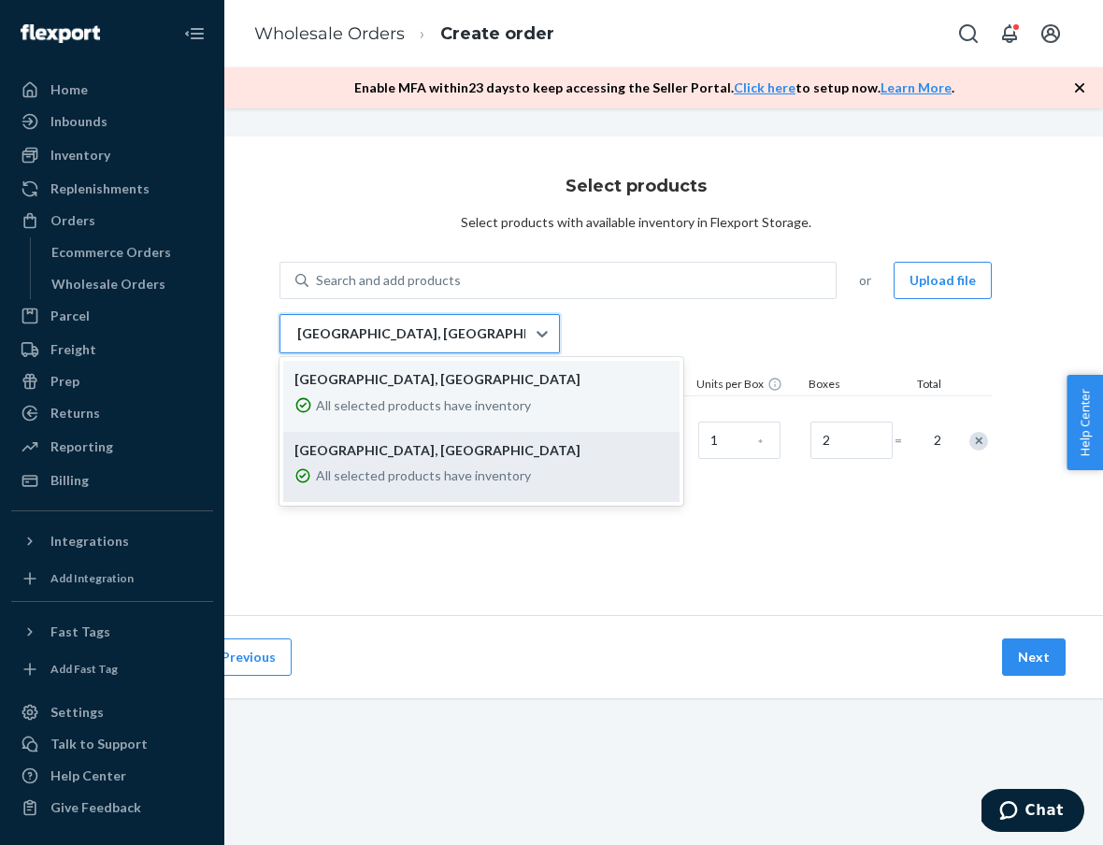
click at [431, 474] on p "All selected products have inventory" at bounding box center [423, 475] width 215 height 19
click at [297, 343] on input "option EWR1RS focused, 2 of 2. 2 results available. Use Up and Down to choose o…" at bounding box center [296, 333] width 2 height 19
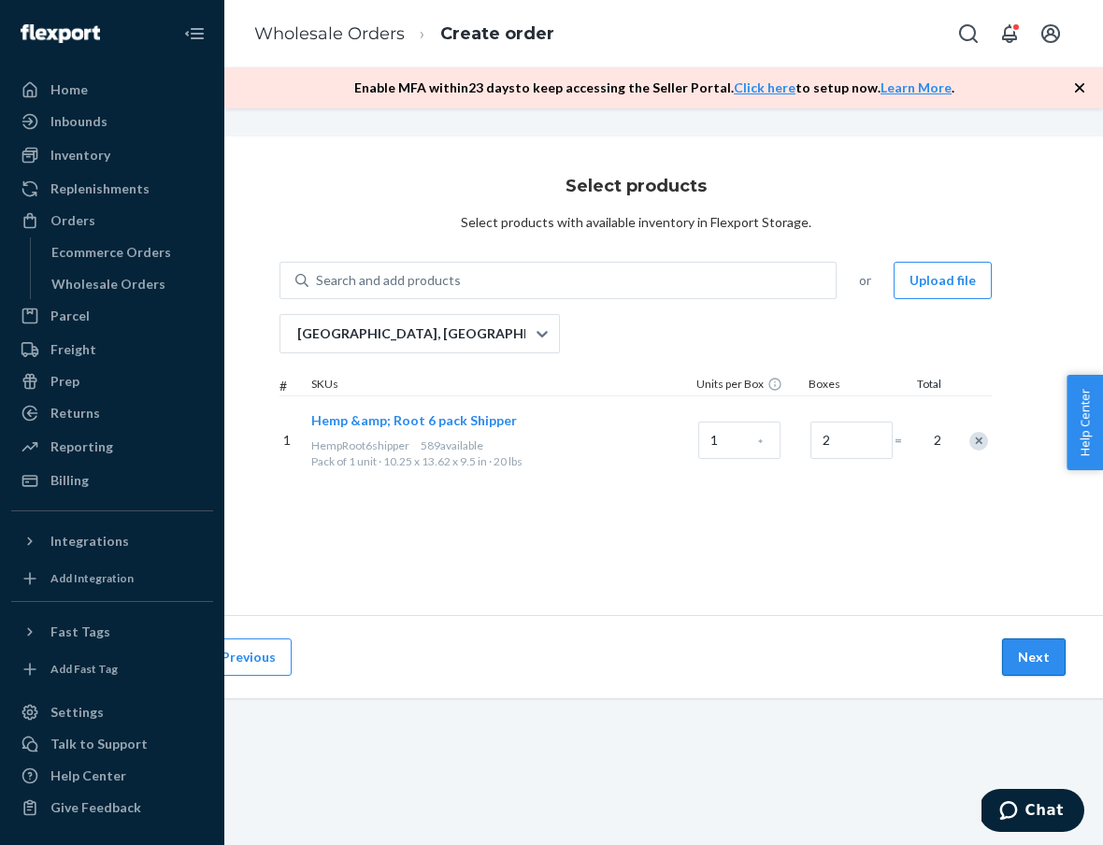
click at [1011, 655] on button "Next" at bounding box center [1034, 656] width 64 height 37
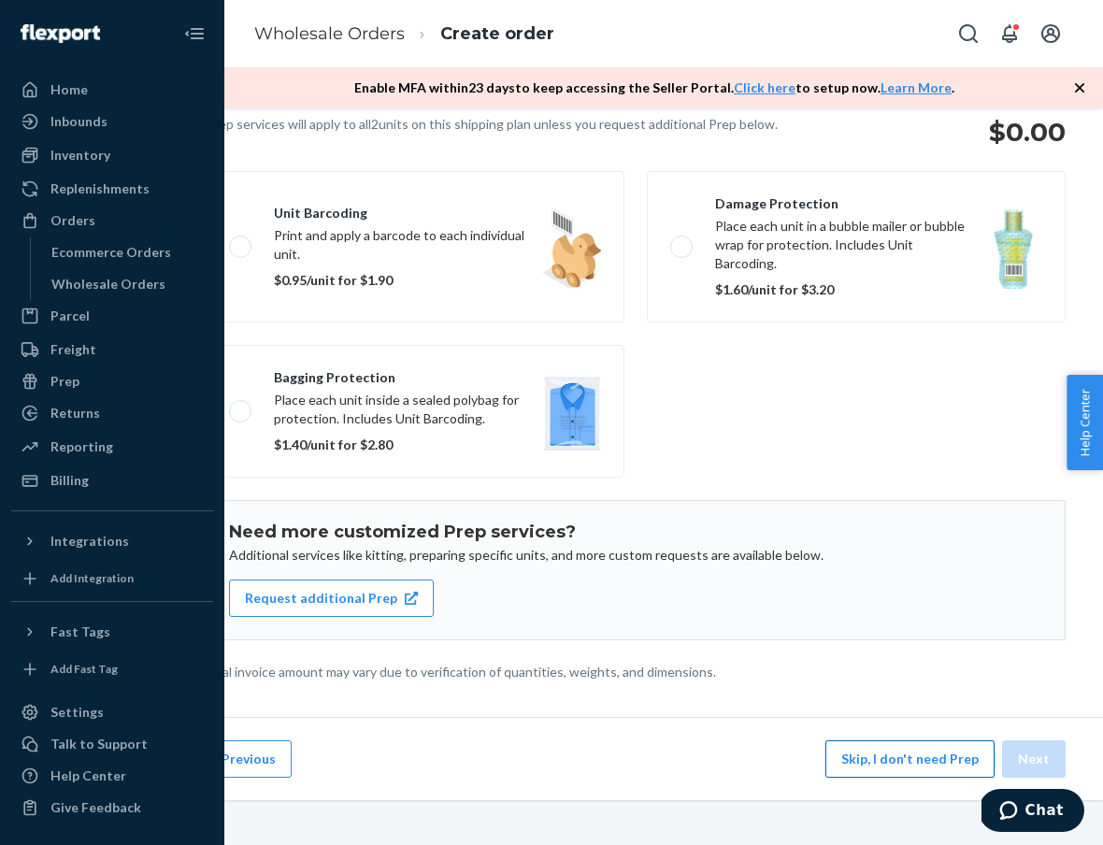
scroll to position [1, 84]
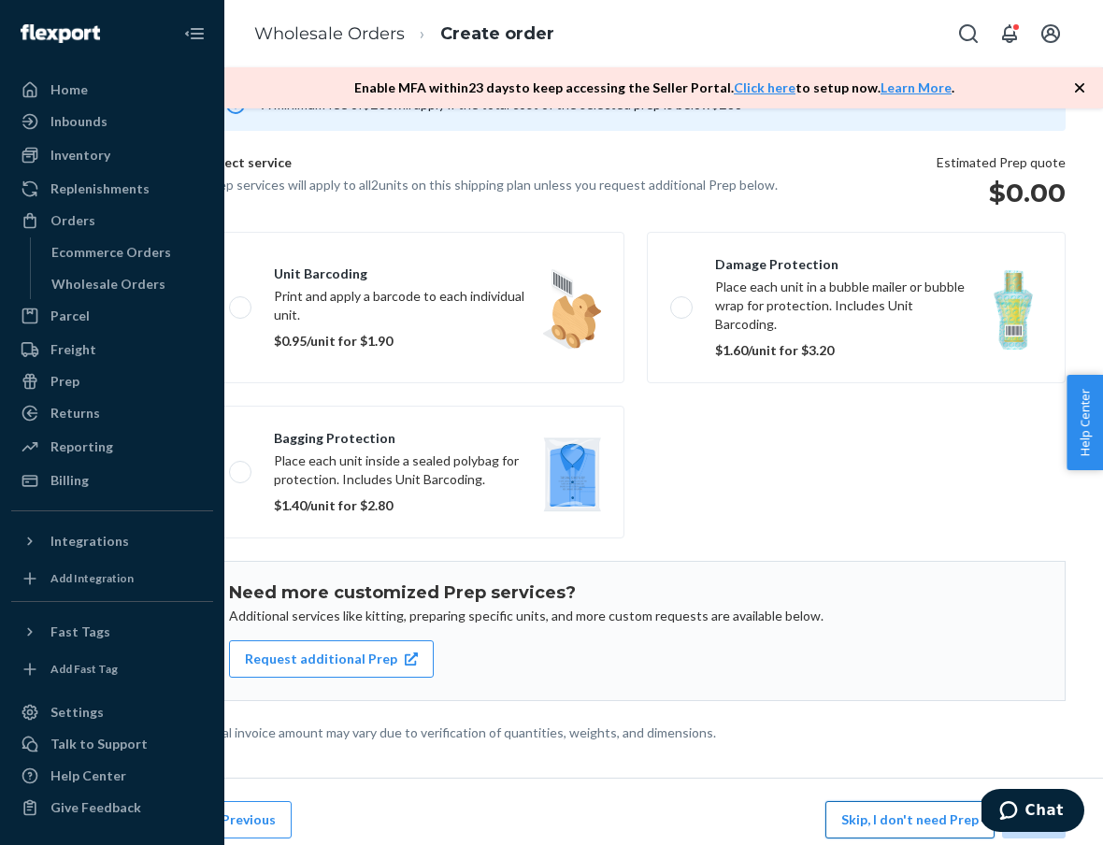
click at [929, 801] on button "Skip, I don't need Prep" at bounding box center [909, 819] width 169 height 37
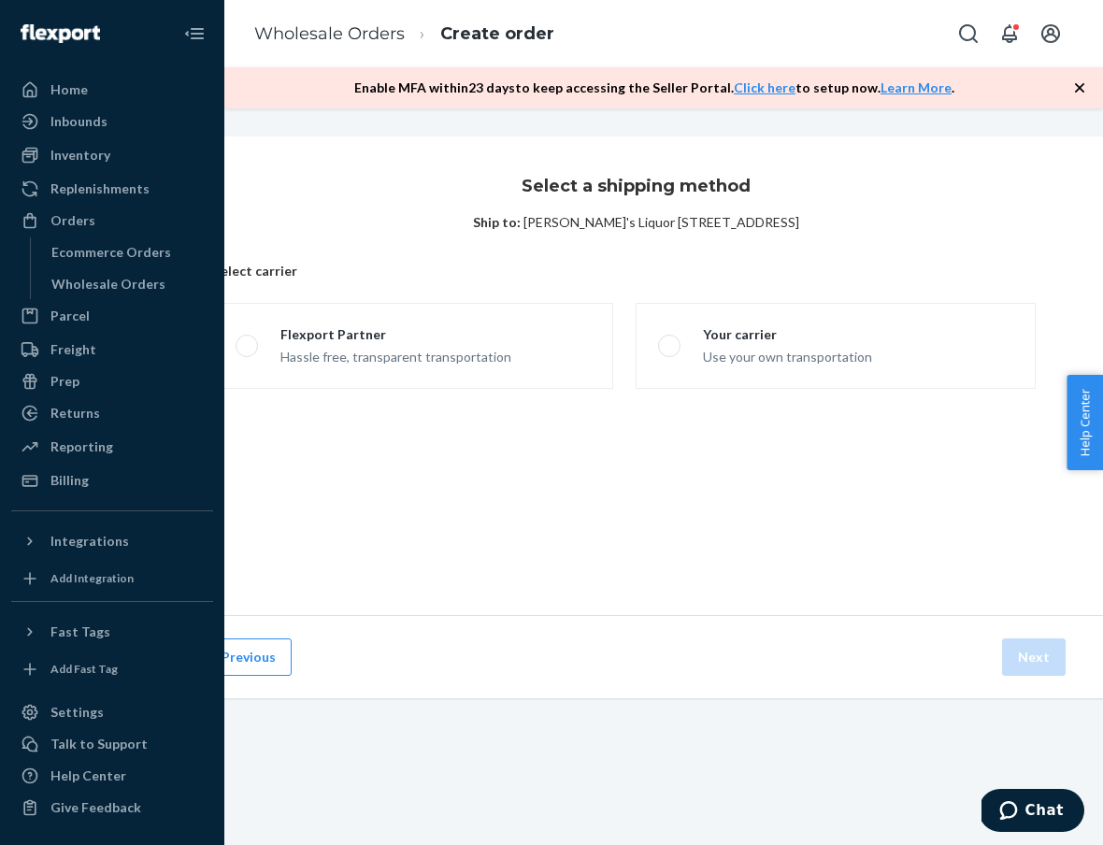
scroll to position [0, 84]
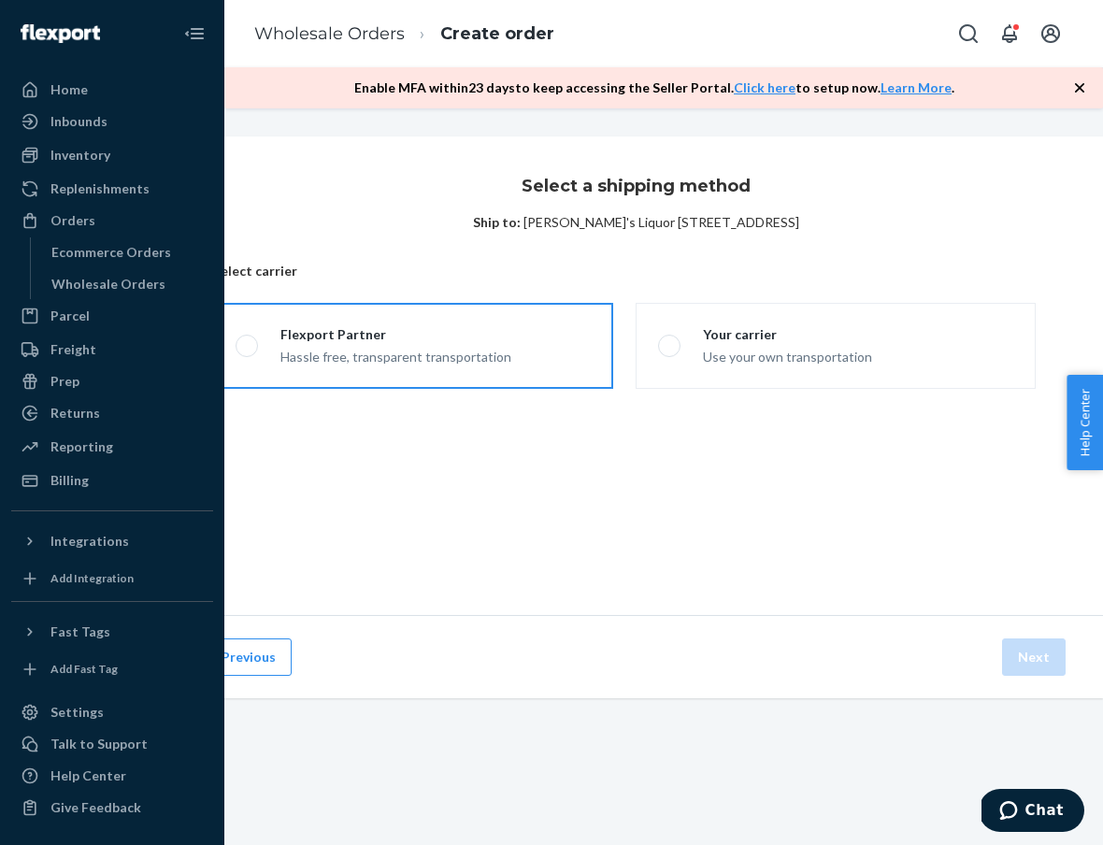
click at [525, 372] on label "Flexport Partner Hassle free, transparent transportation" at bounding box center [413, 346] width 400 height 86
click at [248, 352] on input "Flexport Partner Hassle free, transparent transportation" at bounding box center [241, 346] width 12 height 12
radio input "true"
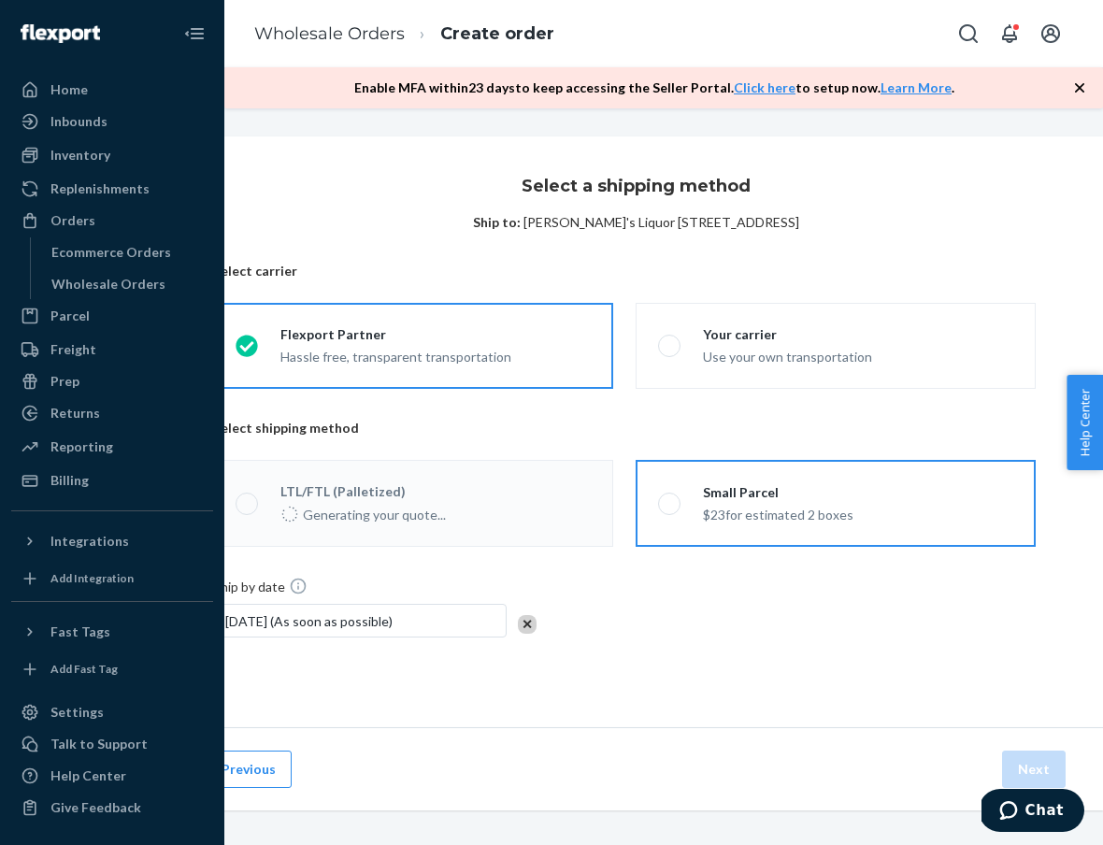
click at [802, 512] on div "$23 for estimated 2 boxes" at bounding box center [778, 513] width 150 height 22
click at [670, 509] on input "Small Parcel $23 for estimated 2 boxes" at bounding box center [664, 503] width 12 height 12
radio input "true"
click at [1043, 770] on button "Next" at bounding box center [1034, 768] width 64 height 37
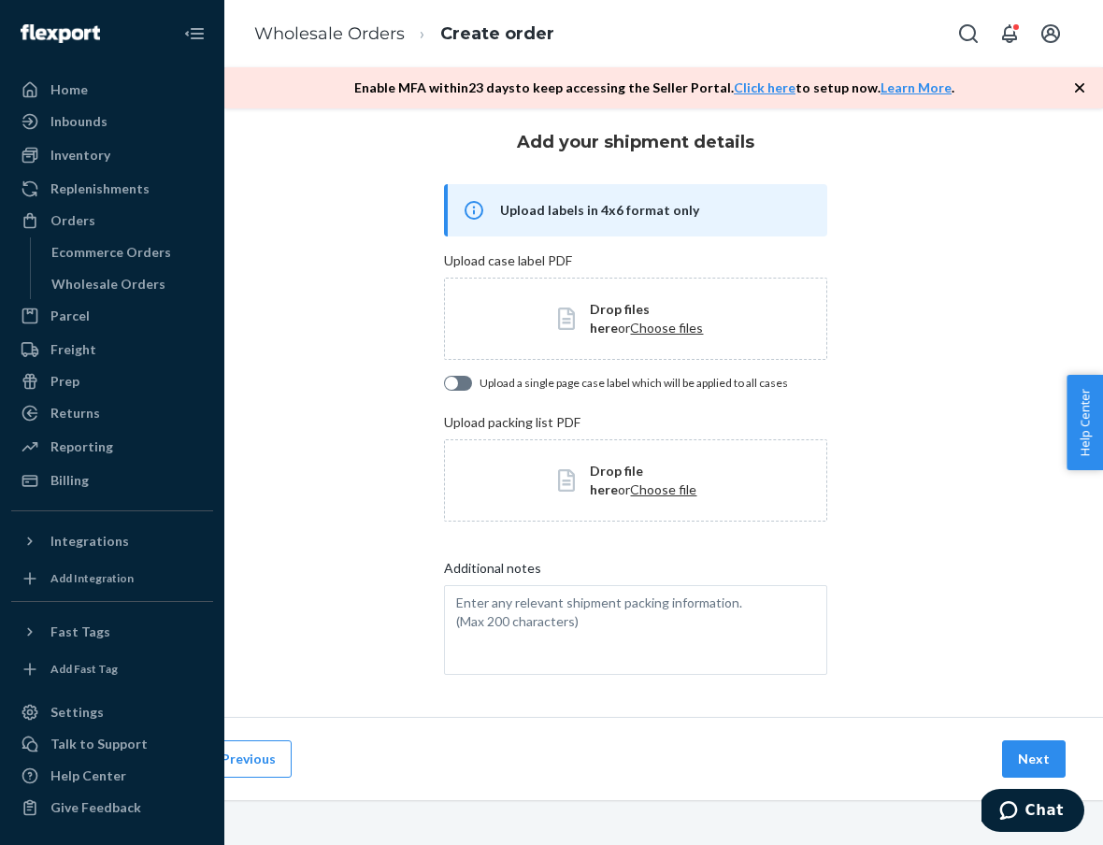
scroll to position [44, 84]
click at [1033, 741] on button "Next" at bounding box center [1034, 758] width 64 height 37
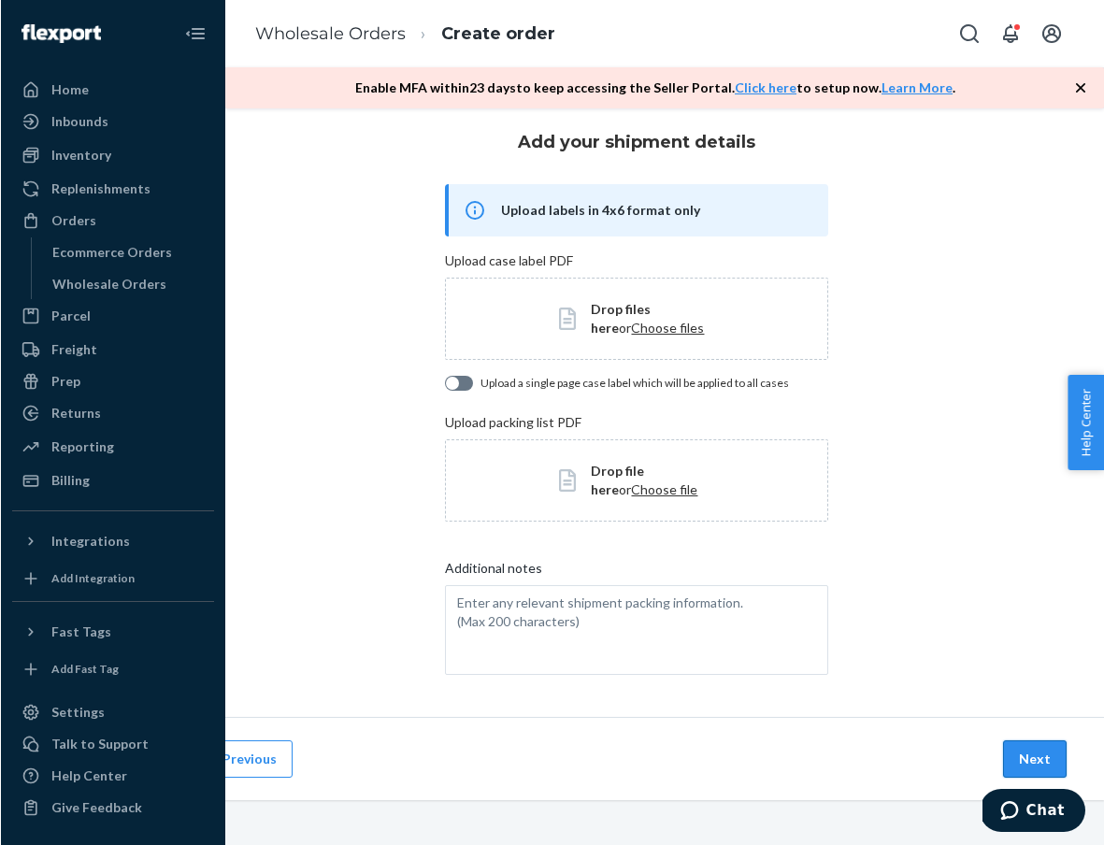
scroll to position [0, 84]
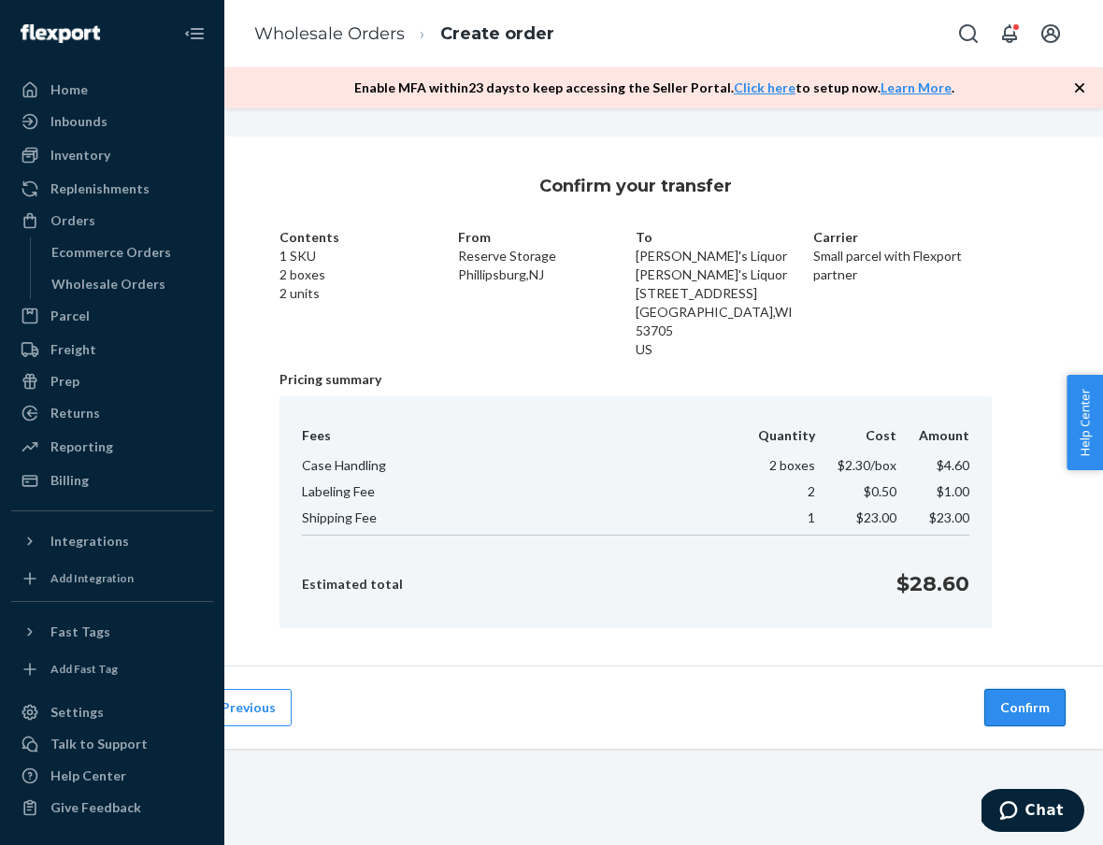
click at [1031, 698] on button "Confirm" at bounding box center [1024, 707] width 81 height 37
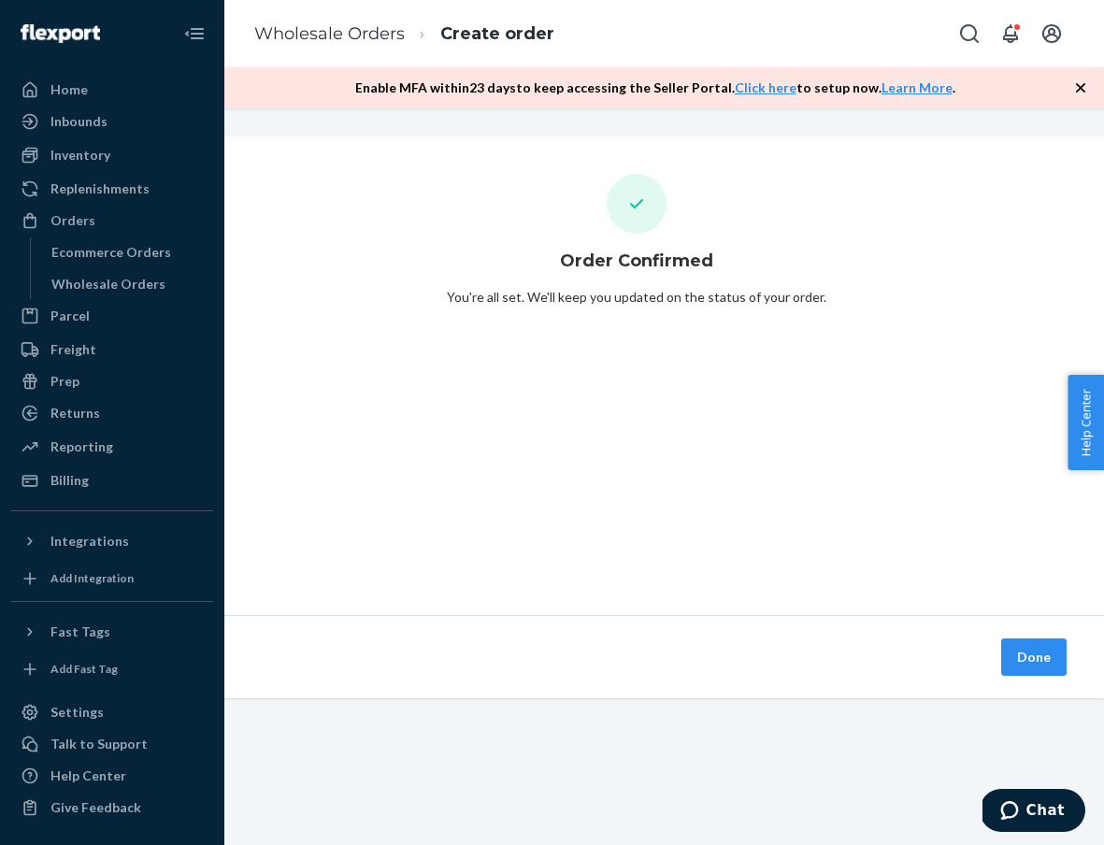
scroll to position [0, 83]
click at [1035, 654] on button "Done" at bounding box center [1033, 656] width 65 height 37
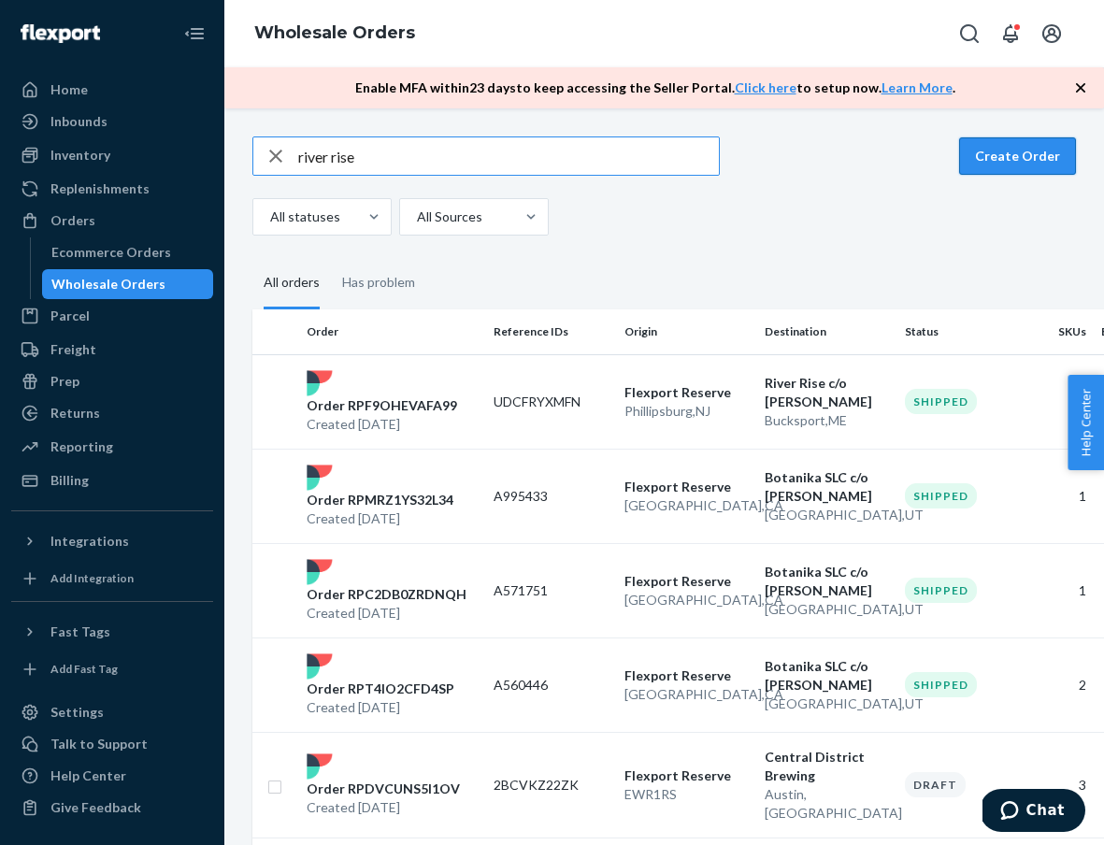
click at [1032, 164] on button "Create Order" at bounding box center [1017, 155] width 117 height 37
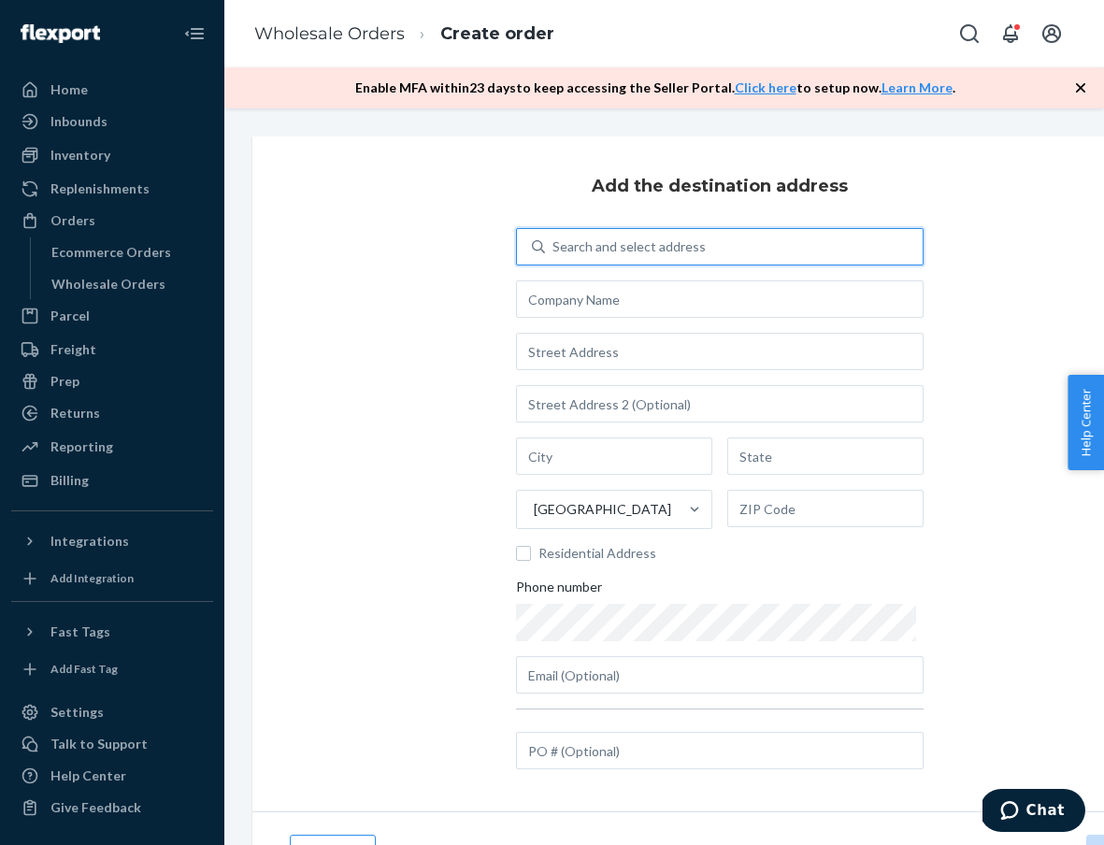
click at [738, 241] on div "Search and select address" at bounding box center [734, 247] width 378 height 34
click at [554, 241] on input "0 results available. Use Up and Down to choose options, press Enter to select t…" at bounding box center [553, 246] width 2 height 19
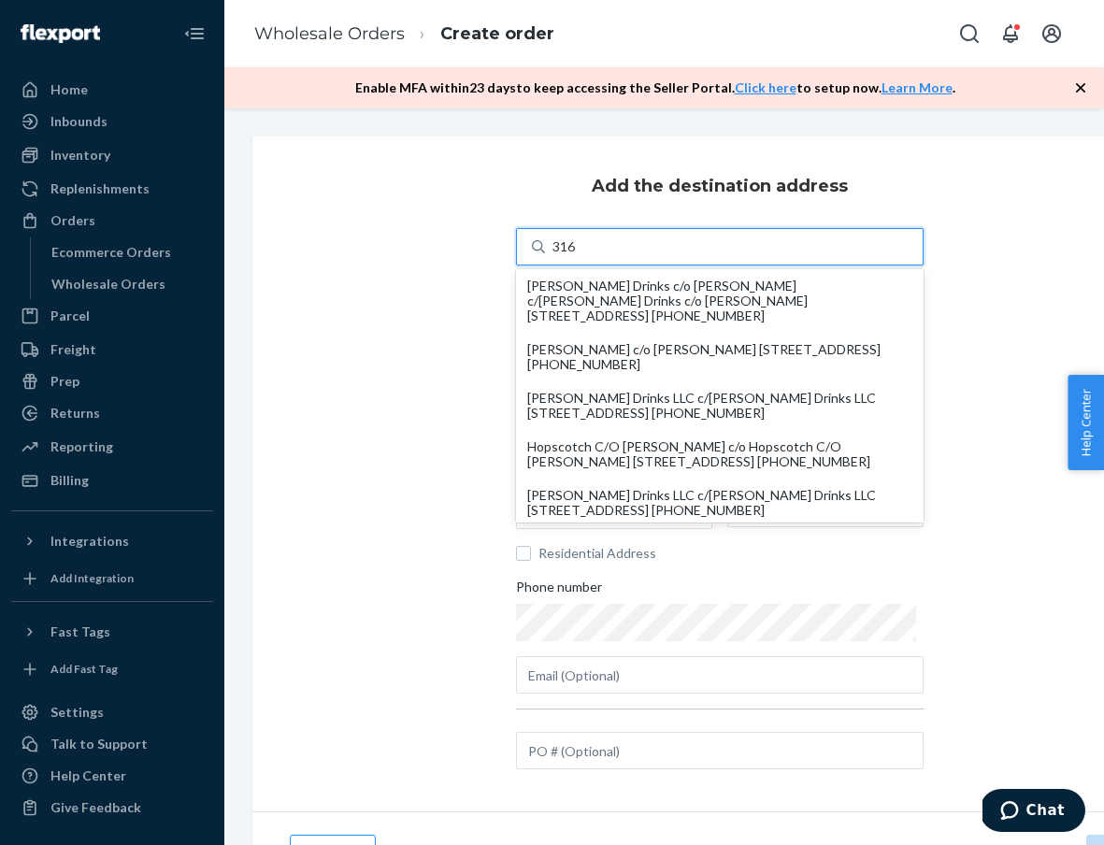
type input "316"
click at [435, 373] on div "Add the destination address option undefined focused, 2 of 12. 12 results avail…" at bounding box center [719, 473] width 934 height 675
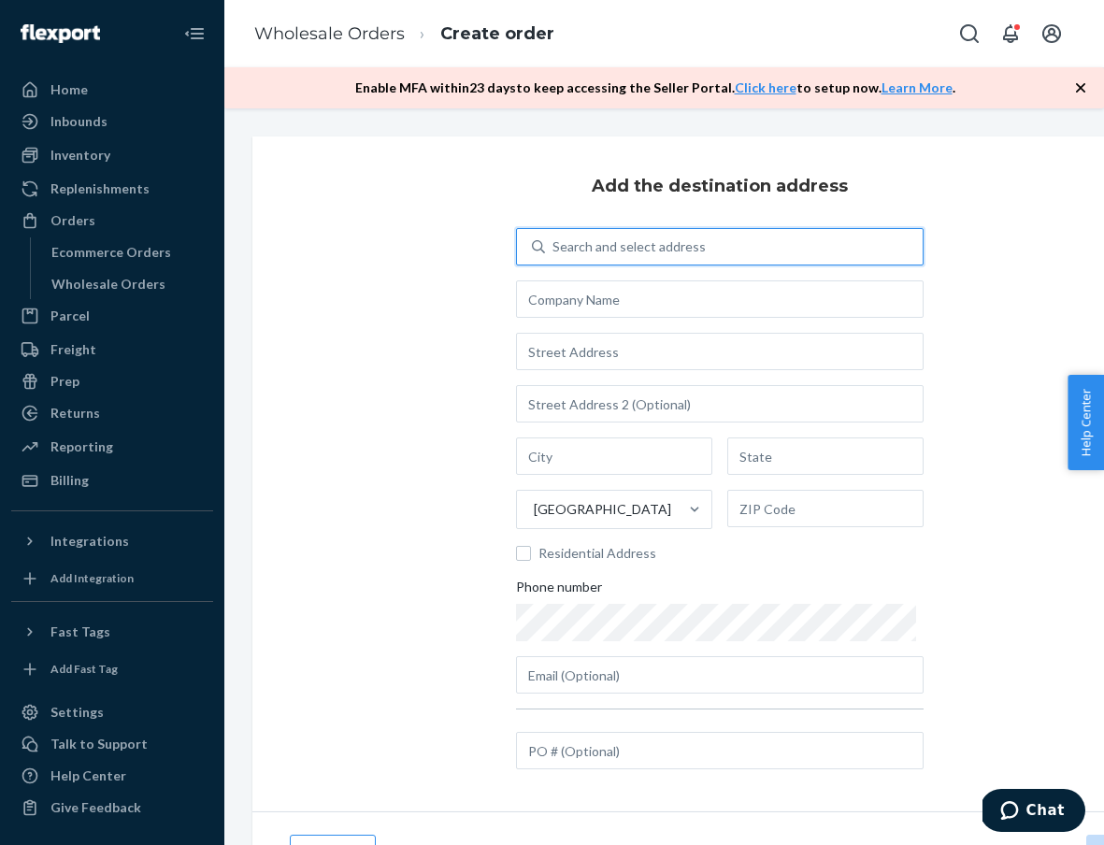
click at [615, 253] on div "Search and select address" at bounding box center [628, 246] width 153 height 19
click at [554, 253] on input "0 results available. Use Up and Down to choose options, press Enter to select t…" at bounding box center [553, 246] width 2 height 19
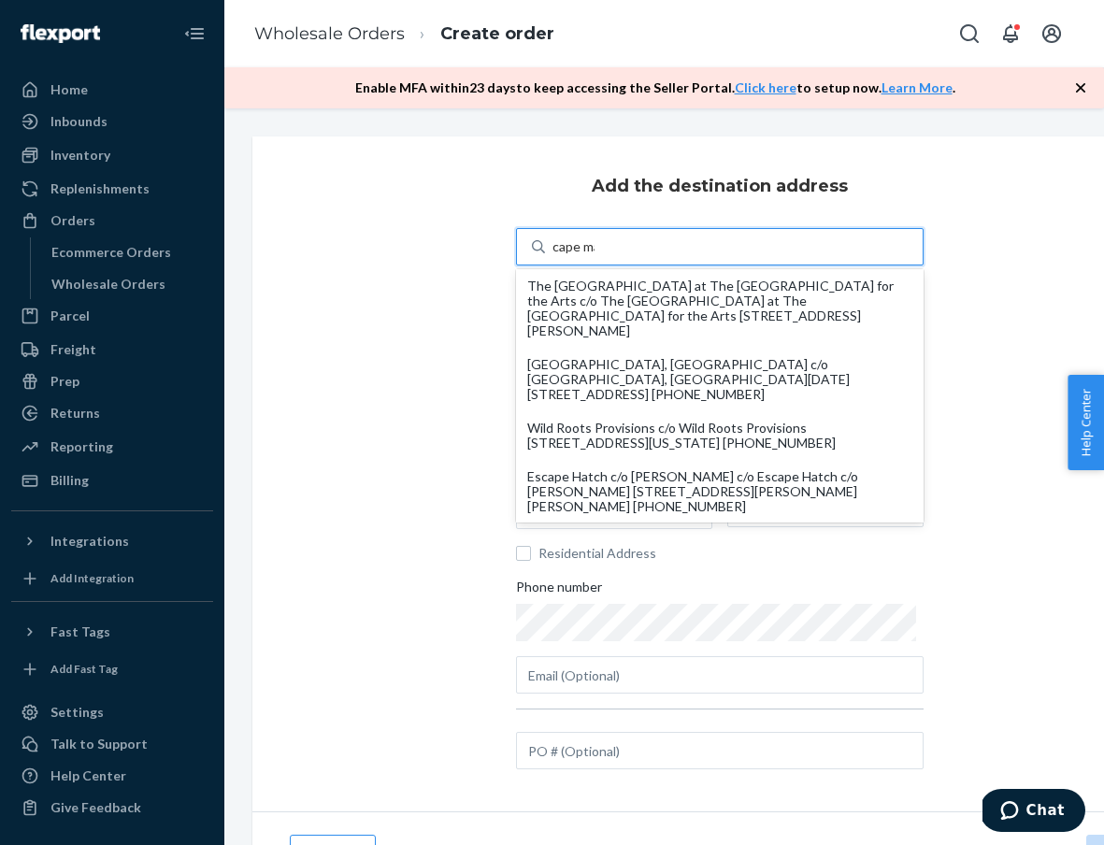
type input "cape may"
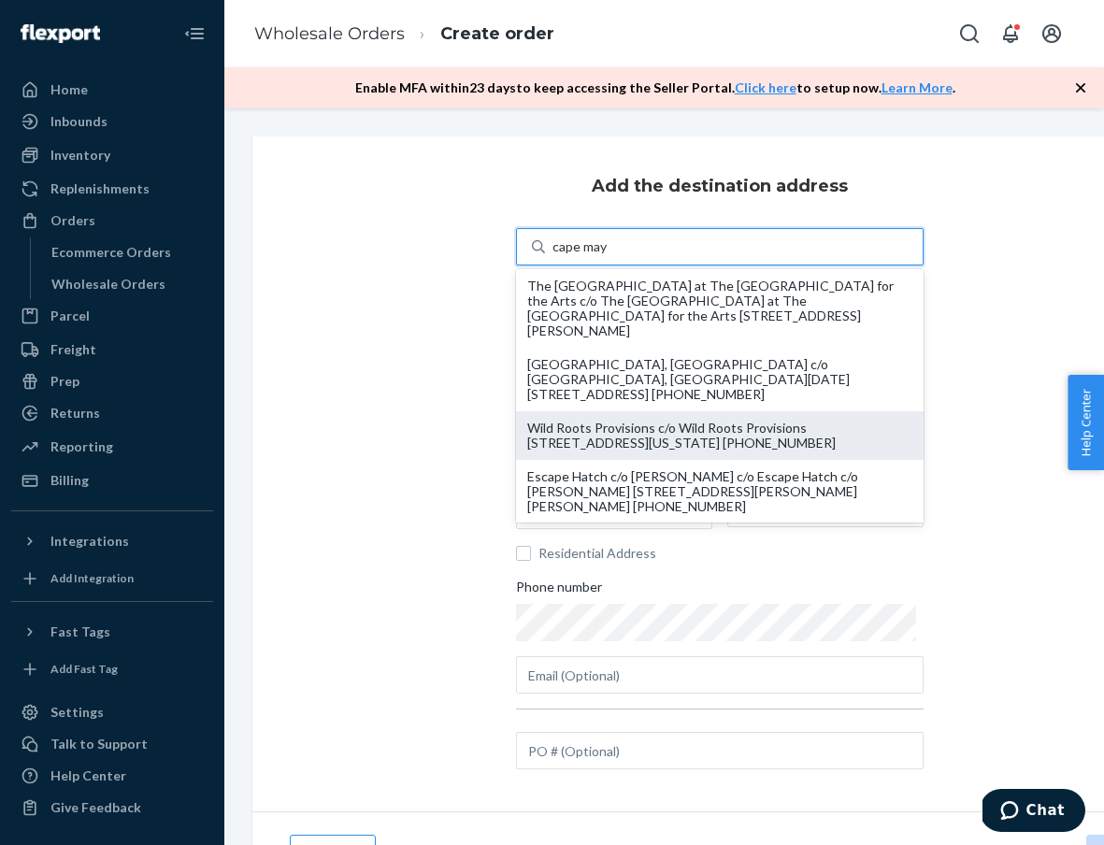
click at [662, 420] on div "Wild Roots Provisions c/o Wild Roots Provisions [STREET_ADDRESS][US_STATE] [PHO…" at bounding box center [719, 435] width 385 height 30
click at [607, 256] on input "cape may" at bounding box center [579, 246] width 55 height 19
type input "Wild Roots Provisions"
type input "[STREET_ADDRESS][US_STATE]"
type input "#2"
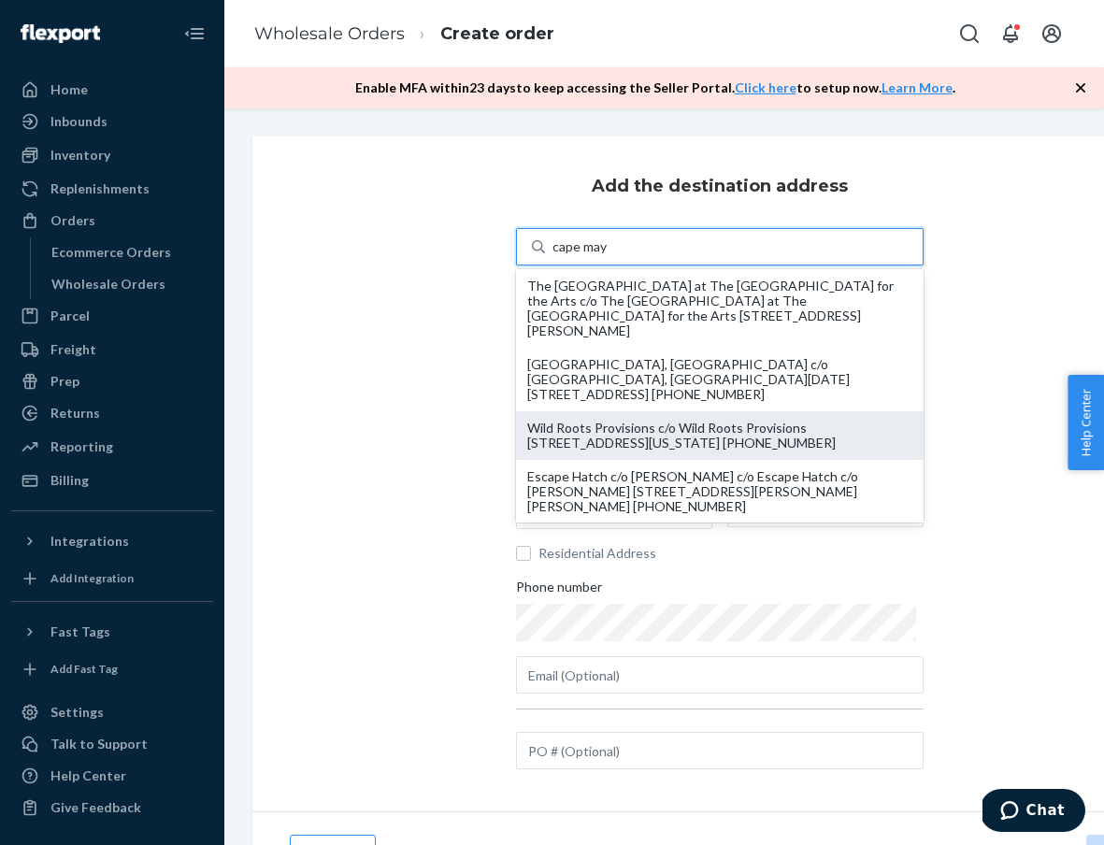
type input "Cape May"
type input "NJ"
type input "08204"
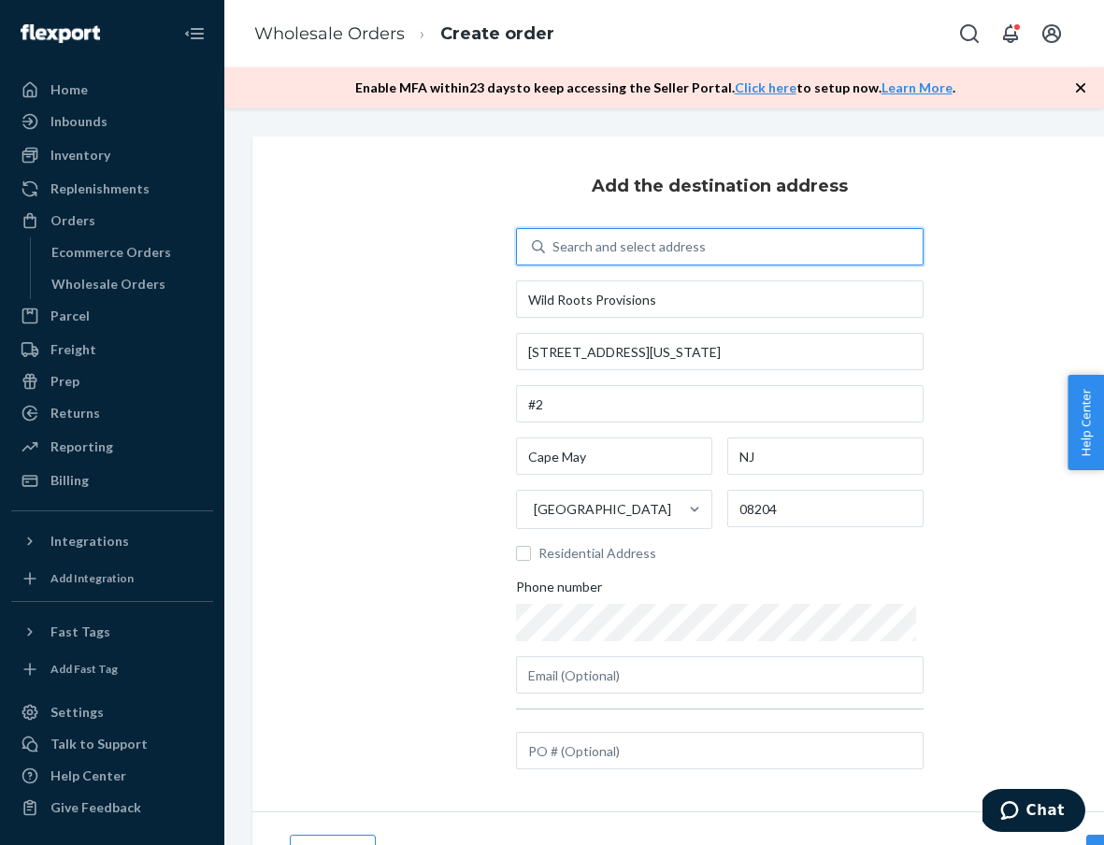
click at [663, 244] on div "Search and select address" at bounding box center [628, 246] width 153 height 19
click at [554, 244] on input "0 results available. Select is focused ,type to refine list, press Down to open…" at bounding box center [553, 246] width 2 height 19
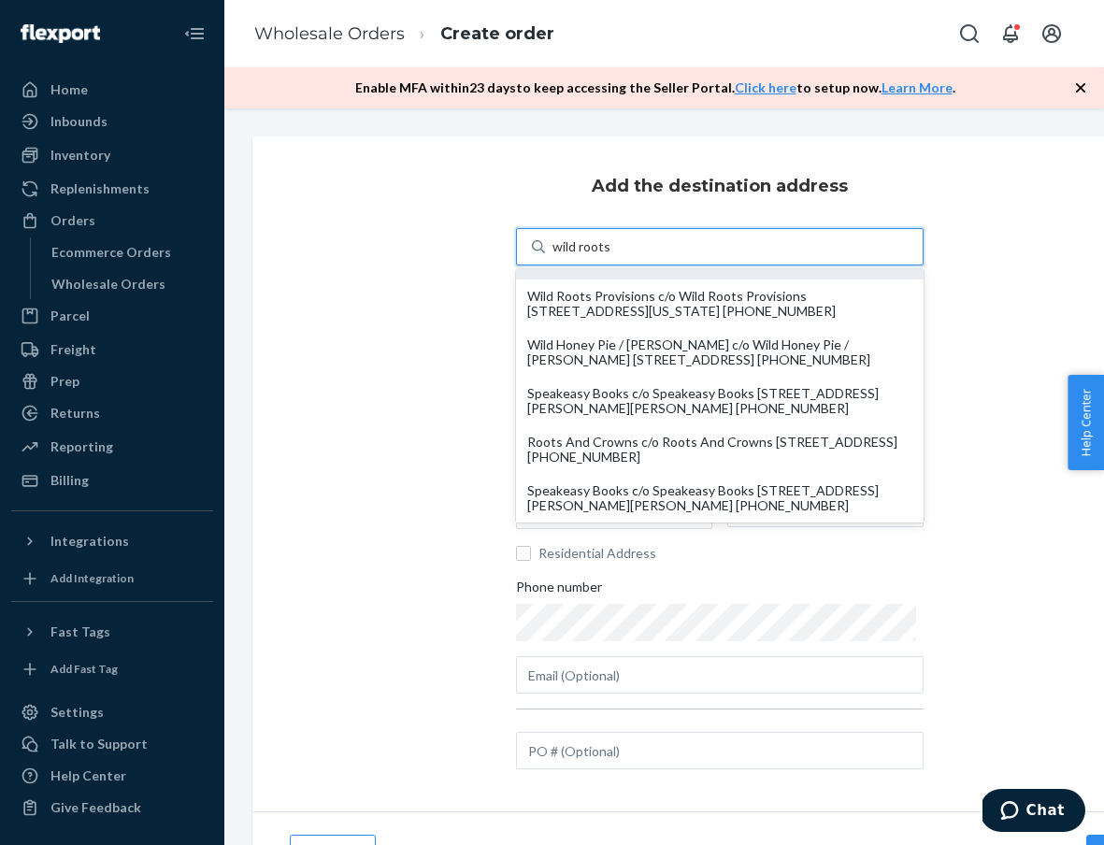
scroll to position [102, 0]
type input "wild roots"
drag, startPoint x: 406, startPoint y: 498, endPoint x: 462, endPoint y: 488, distance: 57.0
click at [406, 498] on div "Add the destination address option undefined focused, 6 of 7. 7 results availab…" at bounding box center [719, 473] width 934 height 675
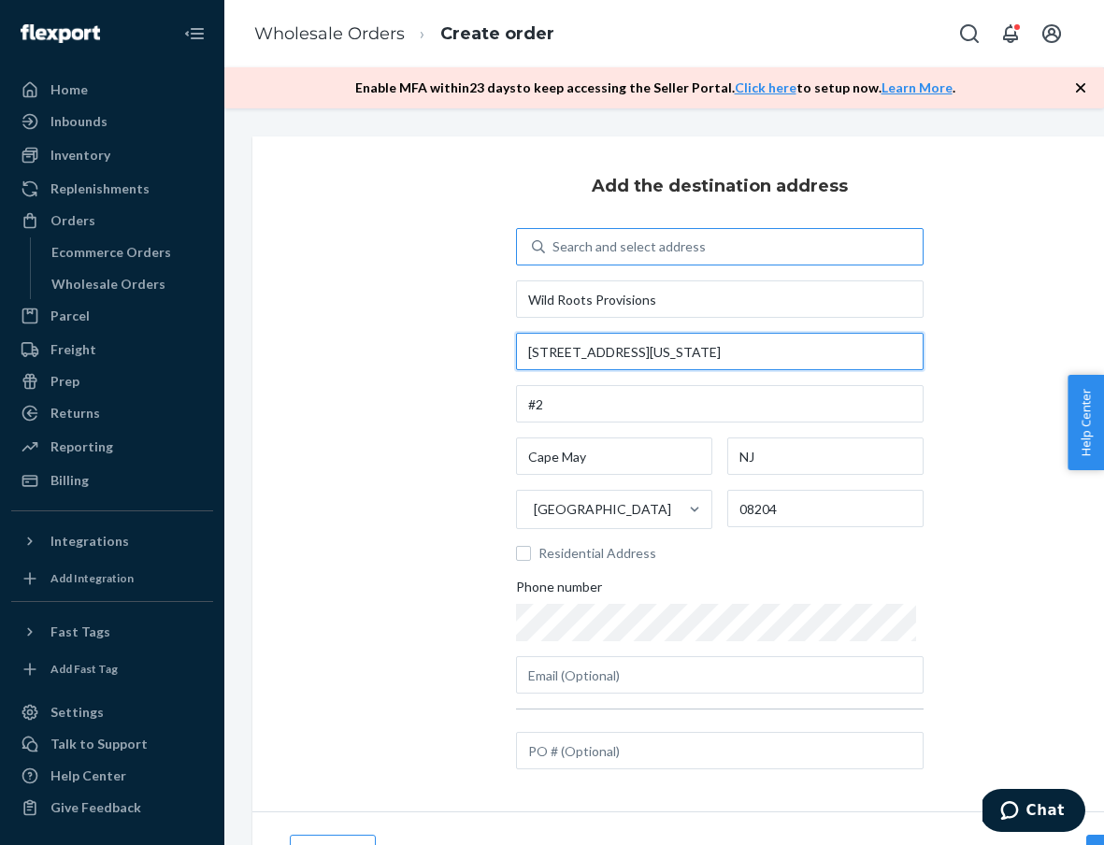
drag, startPoint x: 662, startPoint y: 353, endPoint x: 435, endPoint y: 342, distance: 227.3
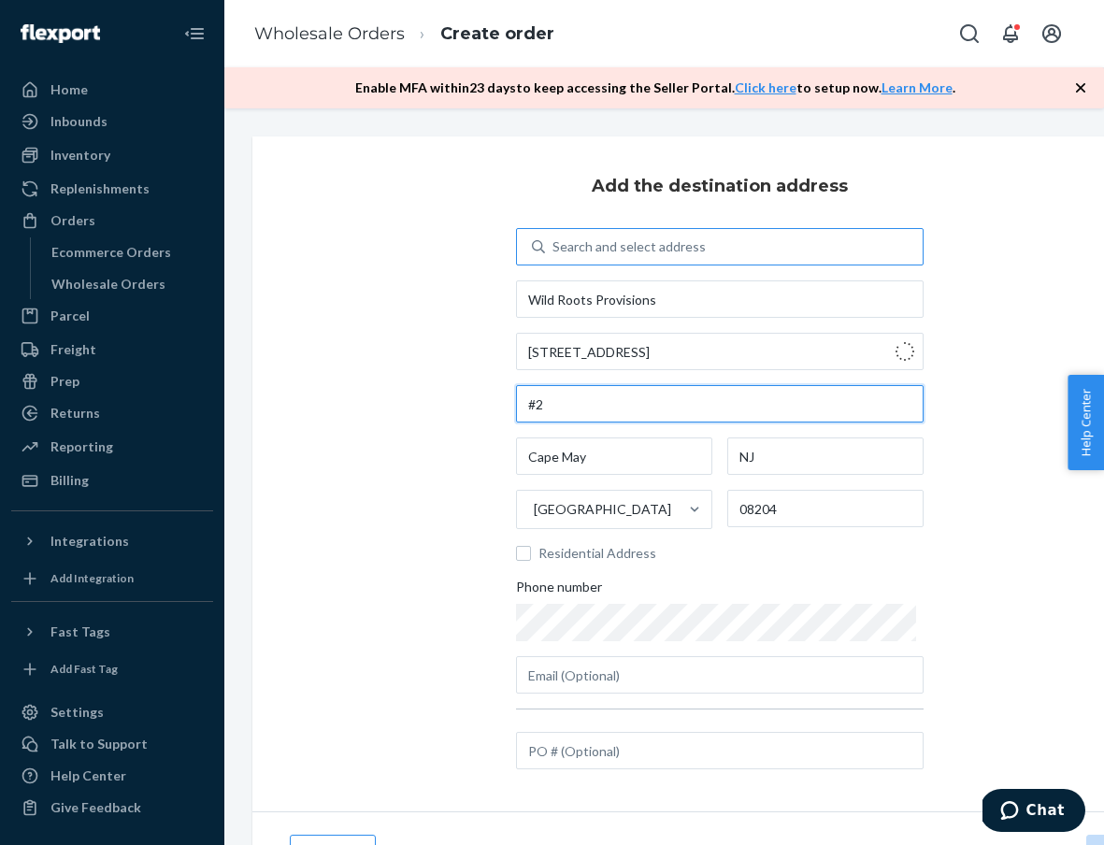
type input "[STREET_ADDRESS]"
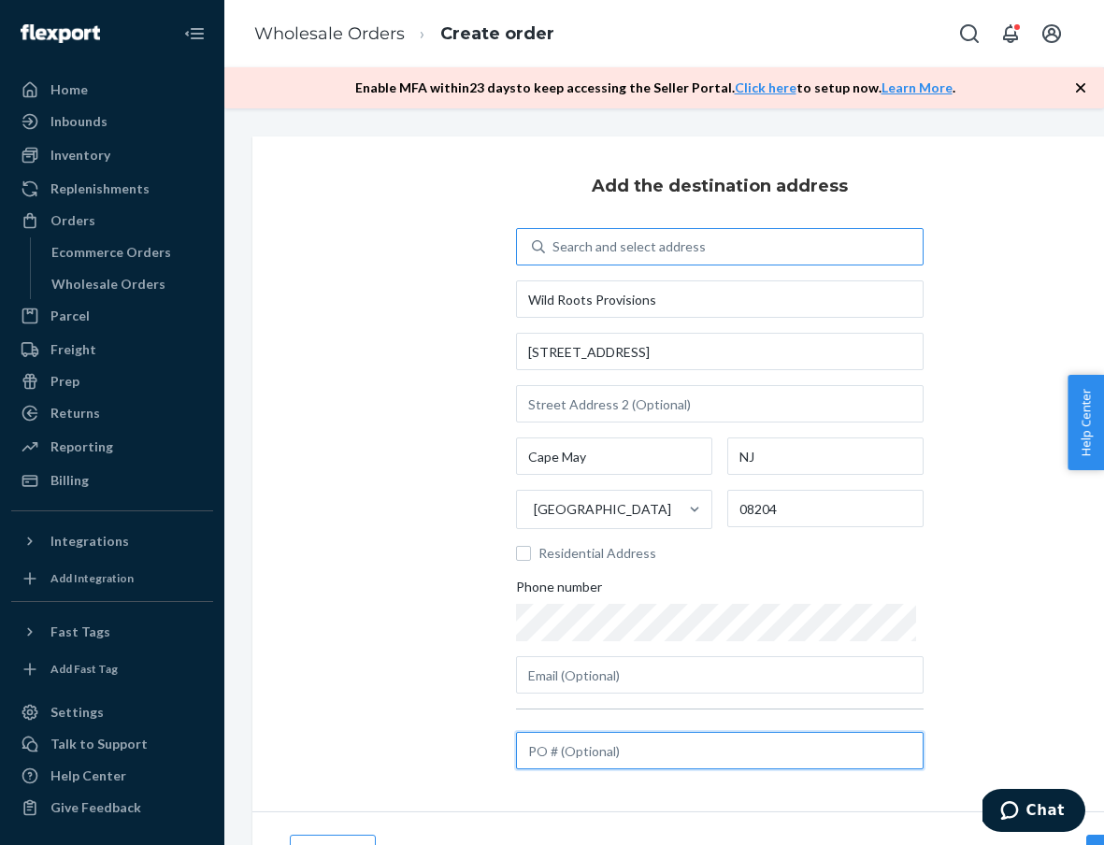
click at [802, 758] on input "text" at bounding box center [719, 750] width 407 height 37
paste input "NYFDV3J7T5"
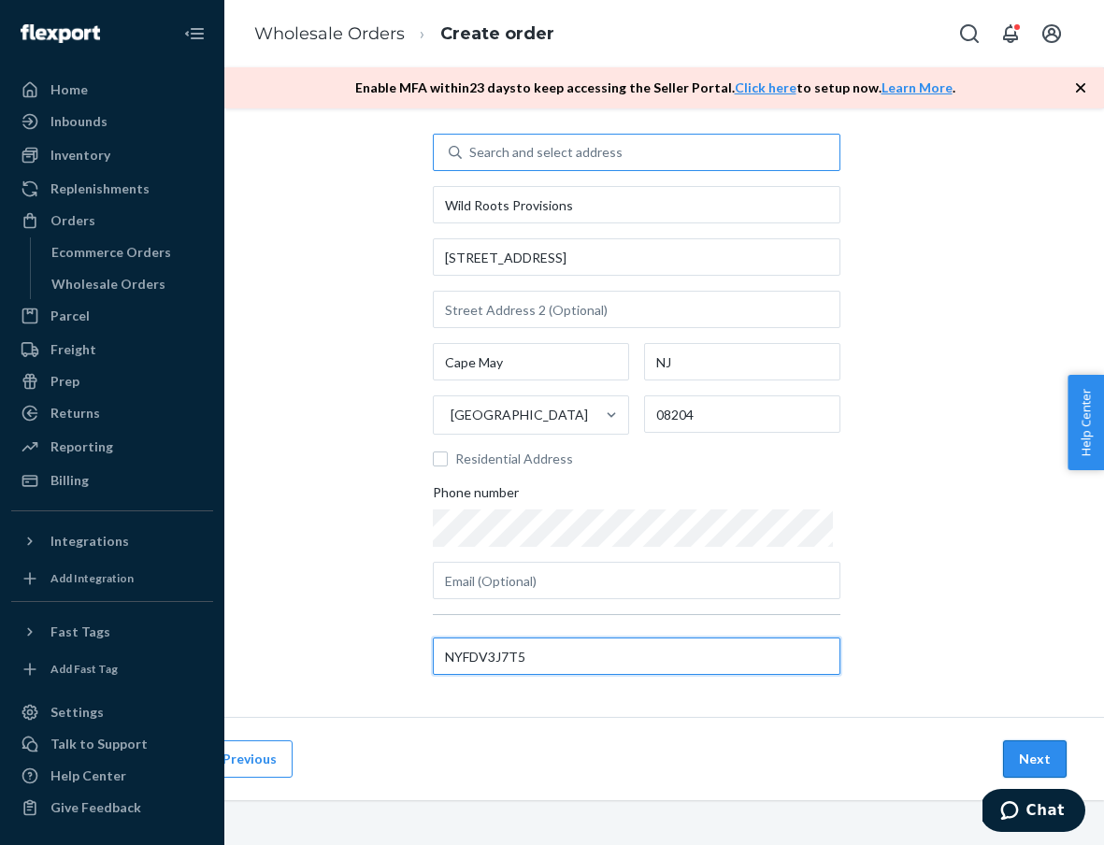
scroll to position [94, 83]
type input "NYFDV3J7T5"
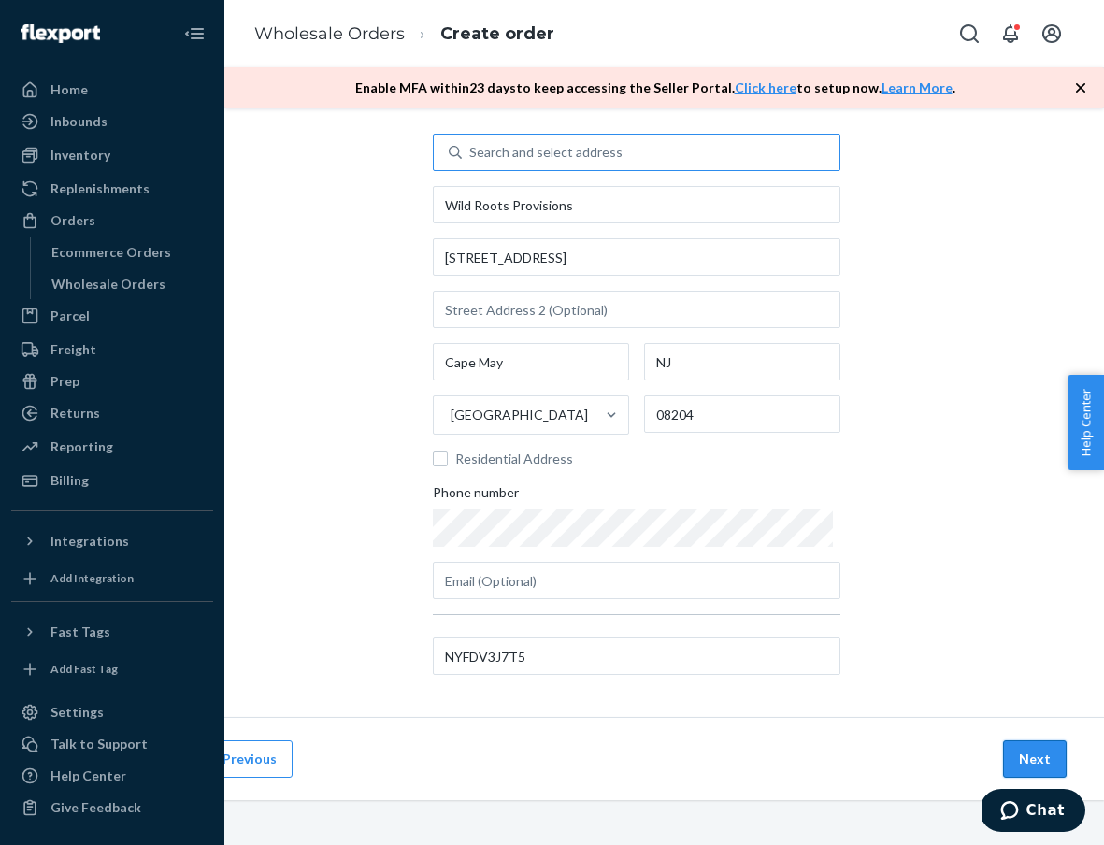
click at [1027, 754] on button "Next" at bounding box center [1035, 758] width 64 height 37
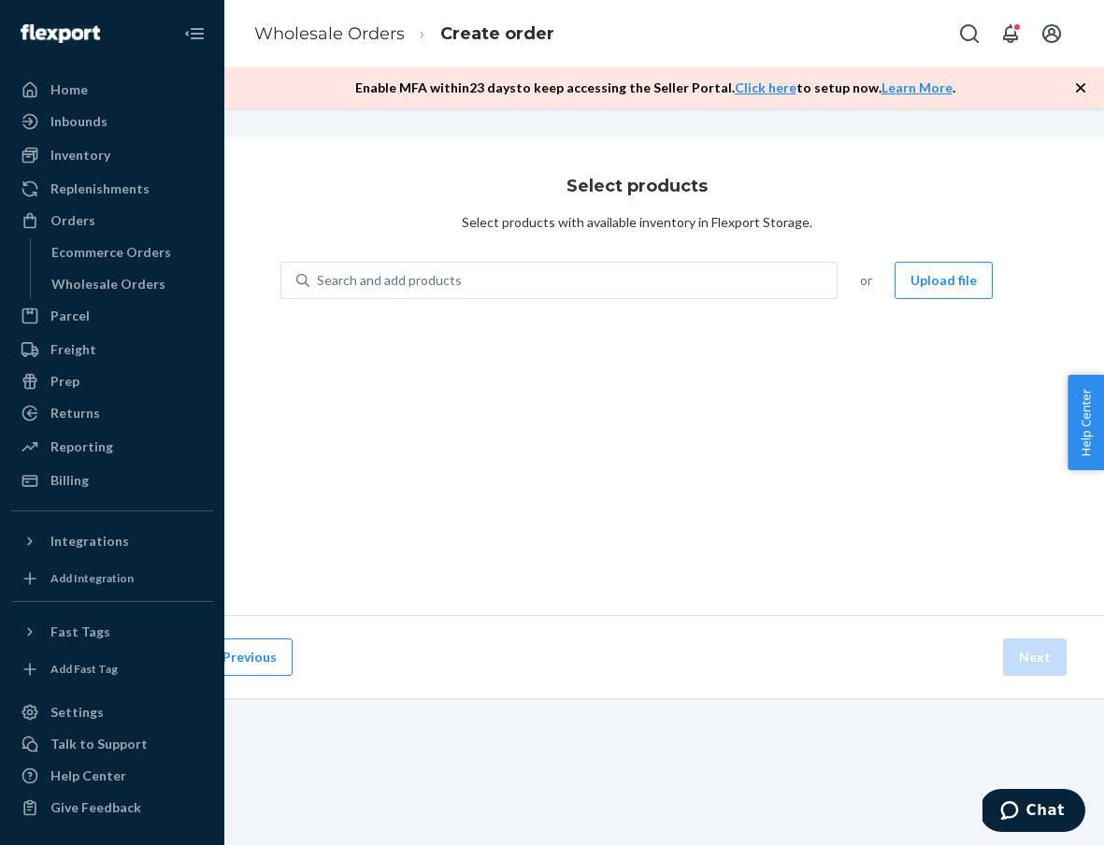
scroll to position [0, 83]
click at [715, 273] on div "Search and add products" at bounding box center [572, 281] width 527 height 34
click at [319, 273] on input "Search and add products" at bounding box center [318, 280] width 2 height 19
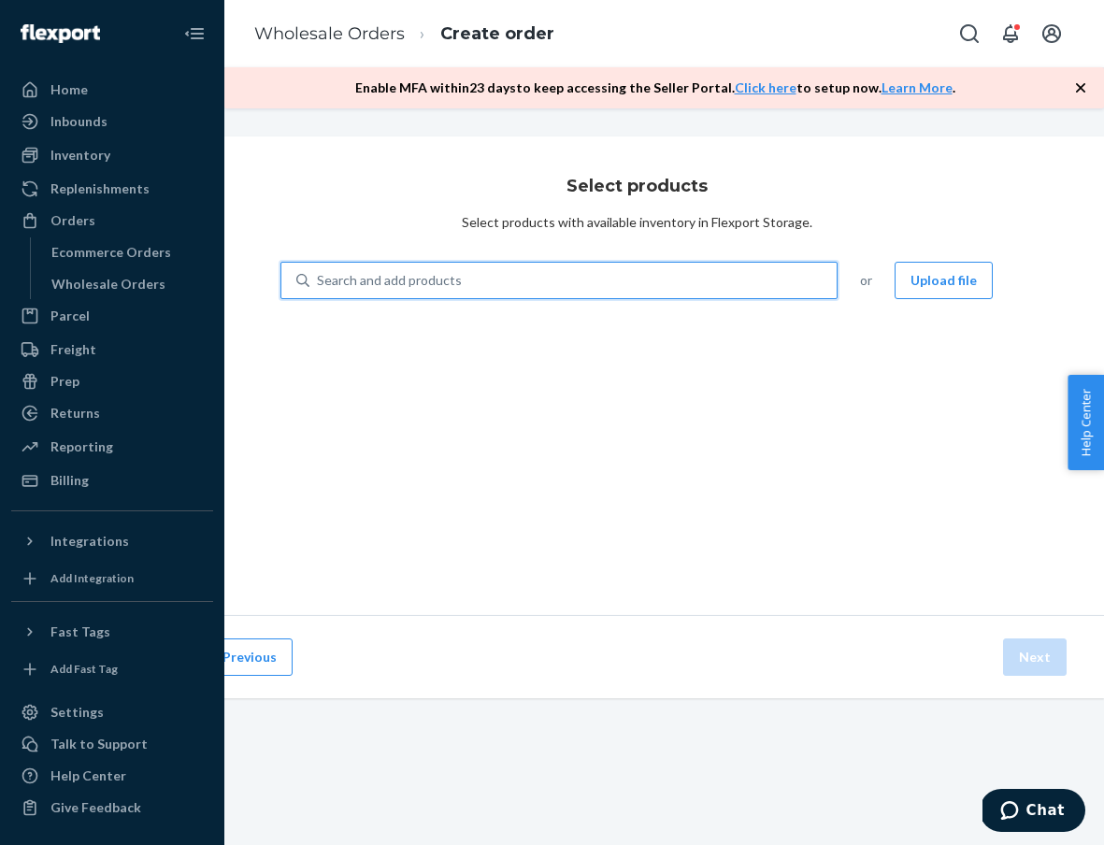
type input "s"
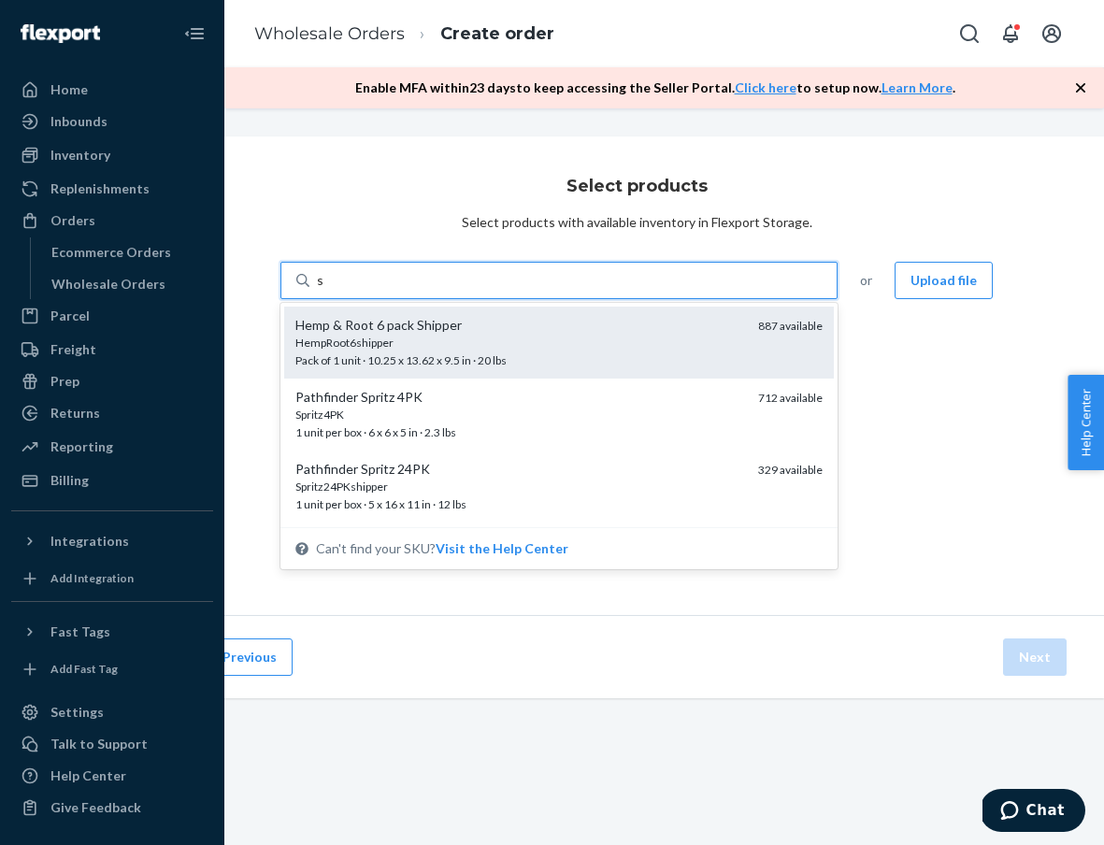
click at [593, 365] on div "HempRoot6shipper Pack of 1 unit · 10.25 x 13.62 x 9.5 in · 20 lbs" at bounding box center [519, 352] width 448 height 35
click at [324, 290] on input "s" at bounding box center [320, 280] width 7 height 19
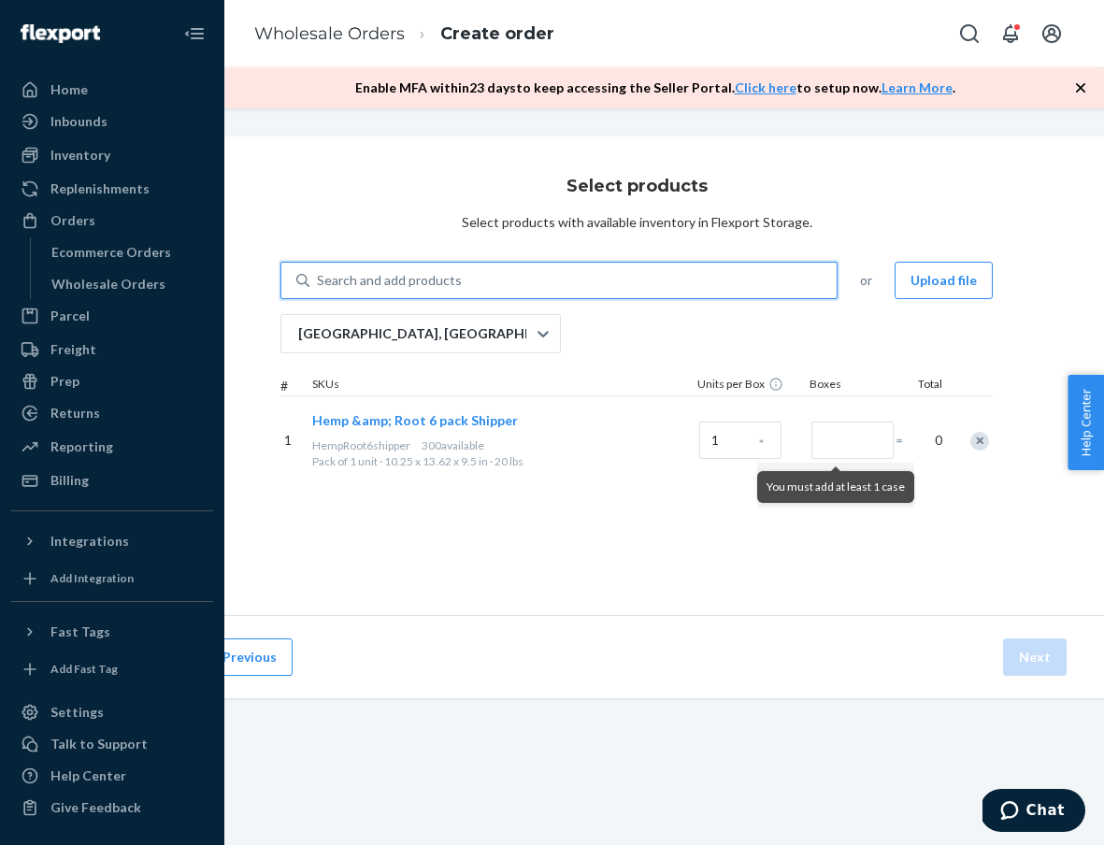
click at [974, 439] on div "Remove Item" at bounding box center [979, 441] width 19 height 19
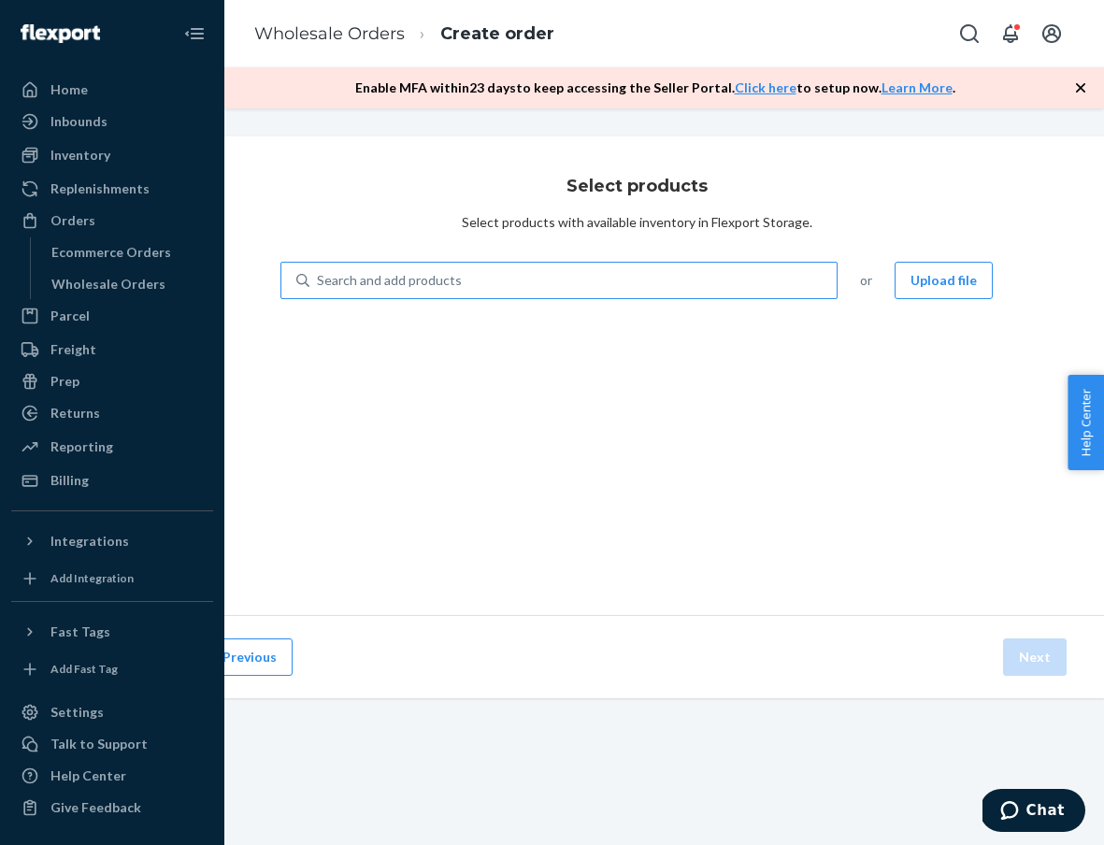
click at [636, 293] on div "Search and add products" at bounding box center [572, 281] width 527 height 34
click at [319, 290] on input "Search and add products" at bounding box center [318, 280] width 2 height 19
type input "s"
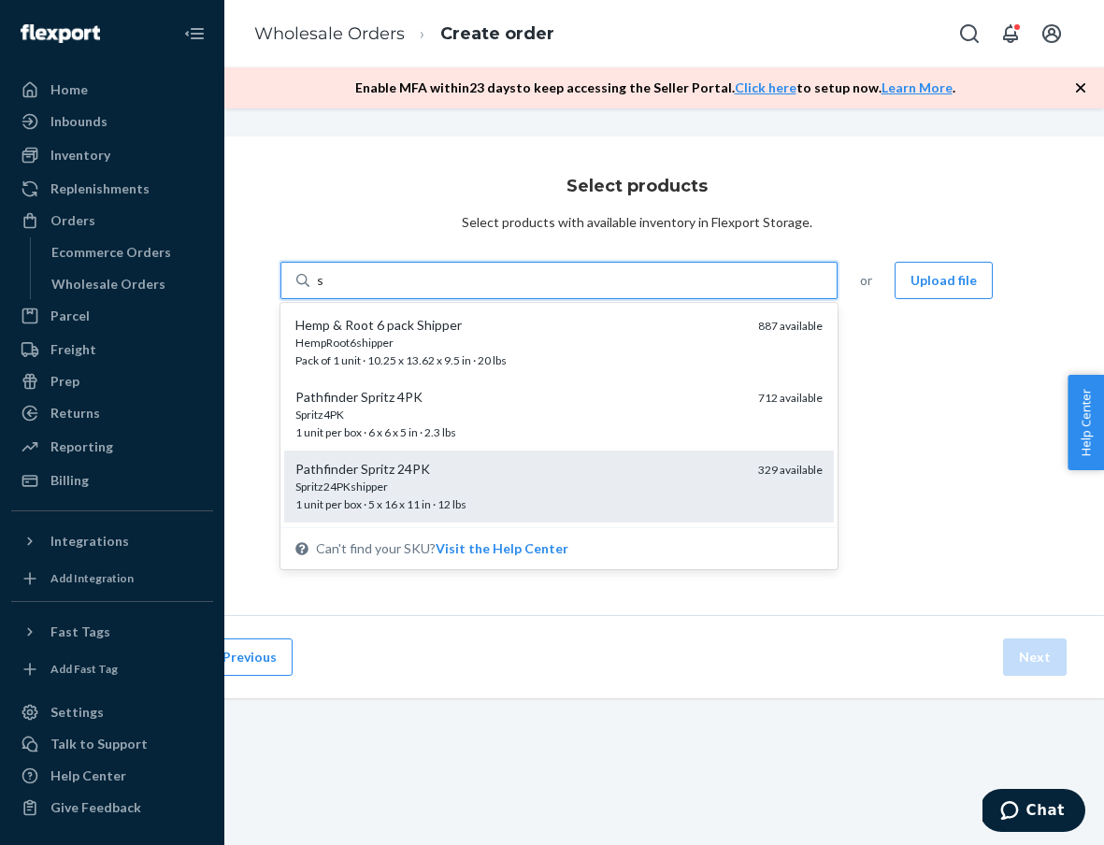
click at [591, 468] on div "Pathfinder Spritz 24PK" at bounding box center [519, 469] width 448 height 19
click at [324, 290] on input "s" at bounding box center [320, 280] width 7 height 19
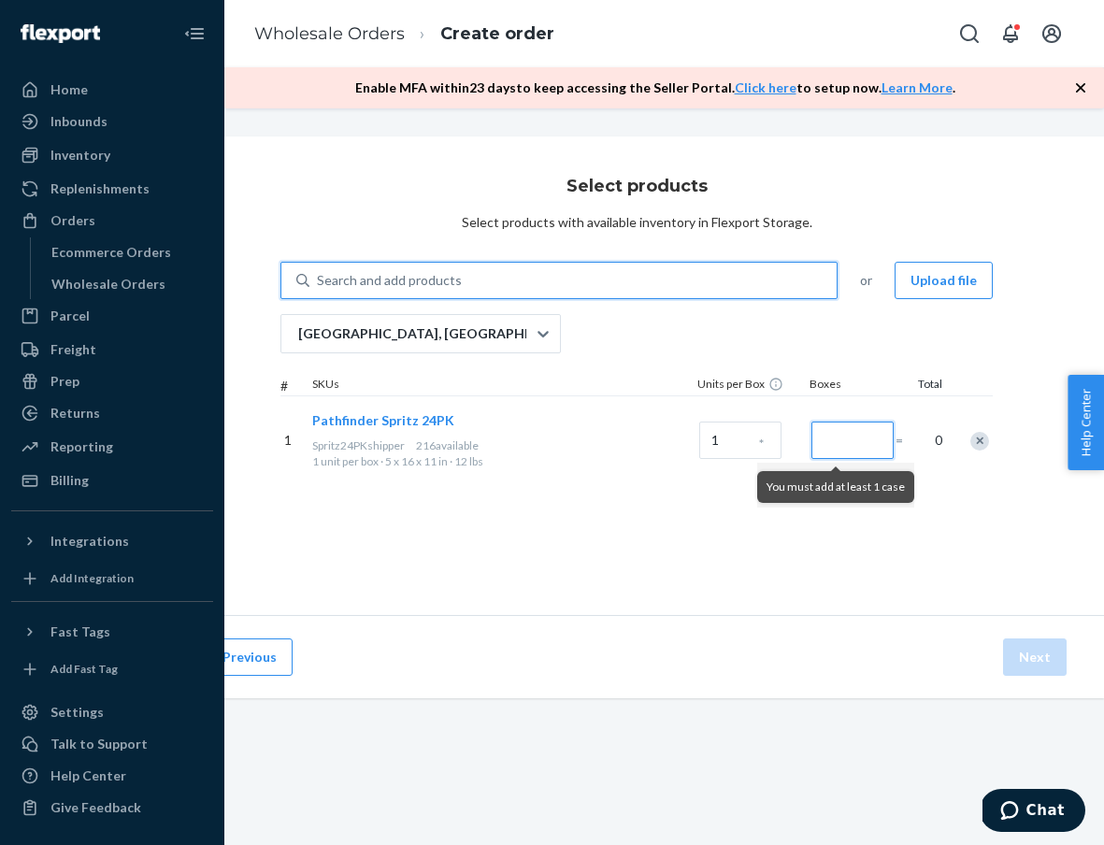
click at [854, 431] on input "Number of boxes" at bounding box center [852, 439] width 82 height 37
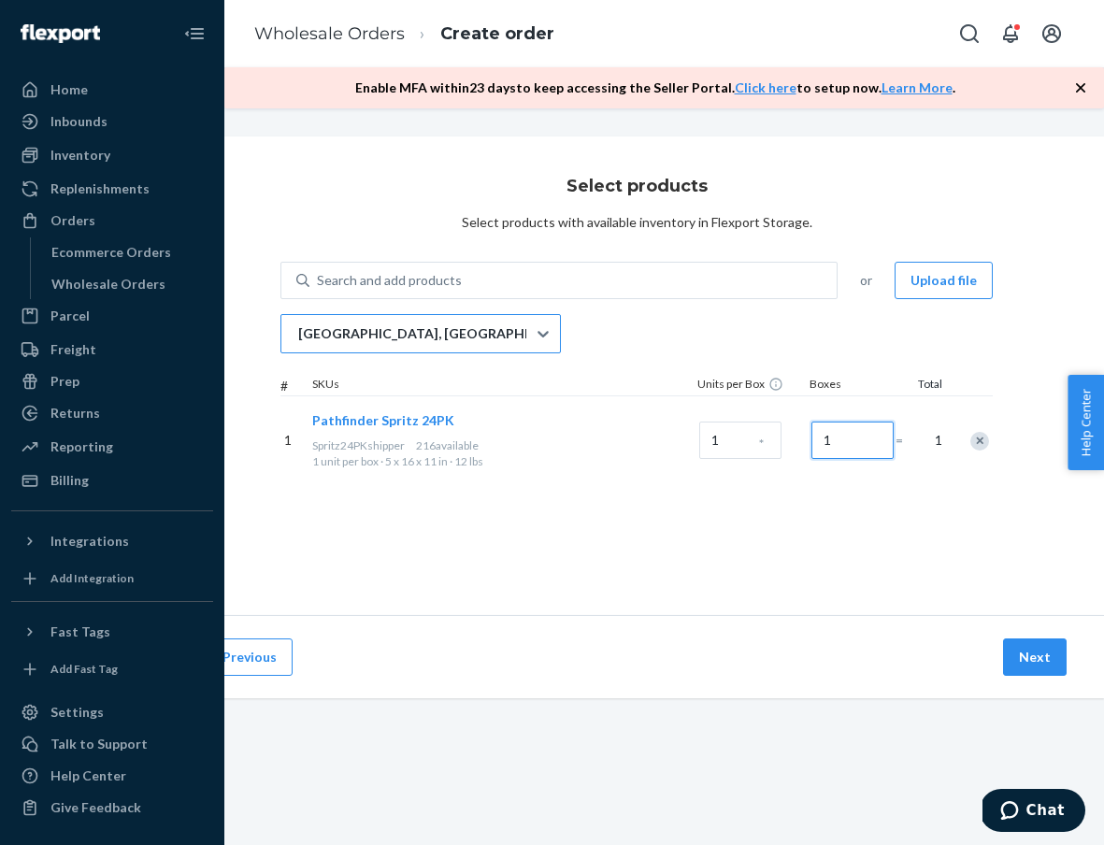
type input "1"
click at [361, 320] on div "[GEOGRAPHIC_DATA], [GEOGRAPHIC_DATA]" at bounding box center [403, 333] width 245 height 37
click at [298, 324] on input "[GEOGRAPHIC_DATA], [GEOGRAPHIC_DATA]" at bounding box center [297, 333] width 2 height 19
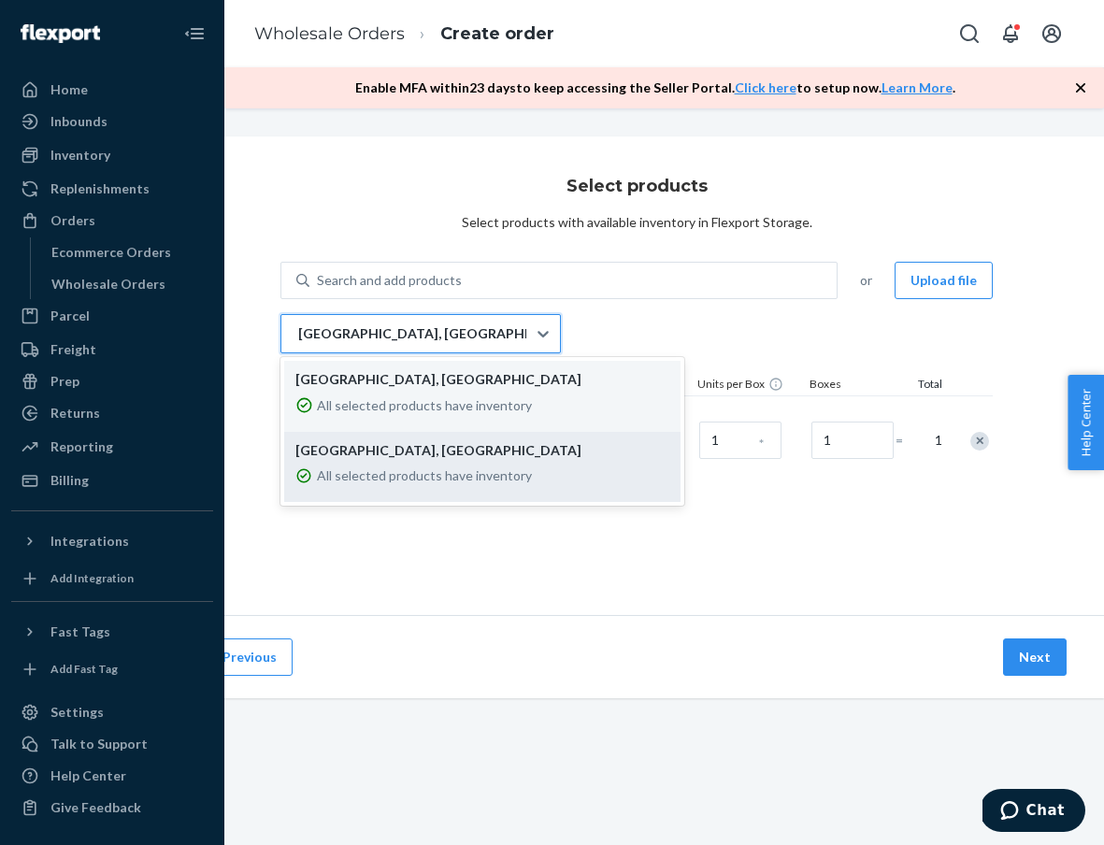
click at [403, 477] on p "All selected products have inventory" at bounding box center [424, 475] width 215 height 19
click at [298, 343] on input "option EWR1RS focused, 2 of 2. 2 results available. Use Up and Down to choose o…" at bounding box center [297, 333] width 2 height 19
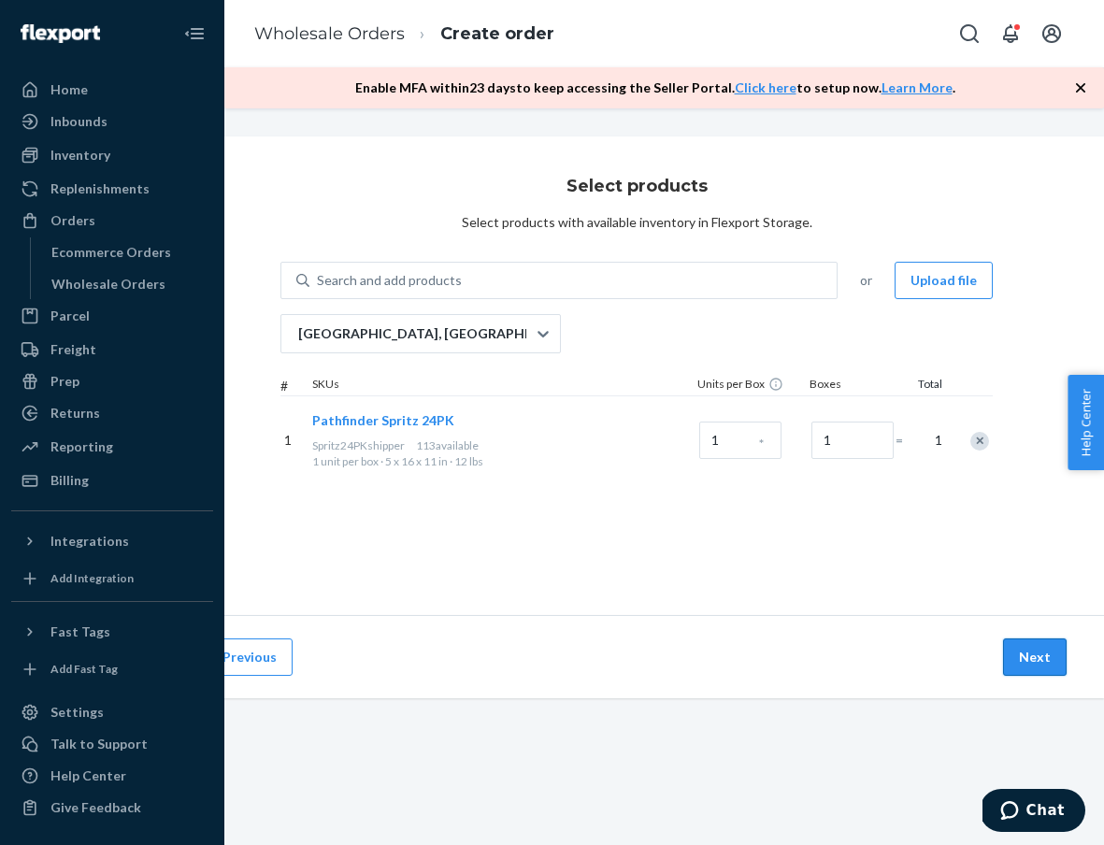
click at [1026, 652] on button "Next" at bounding box center [1035, 656] width 64 height 37
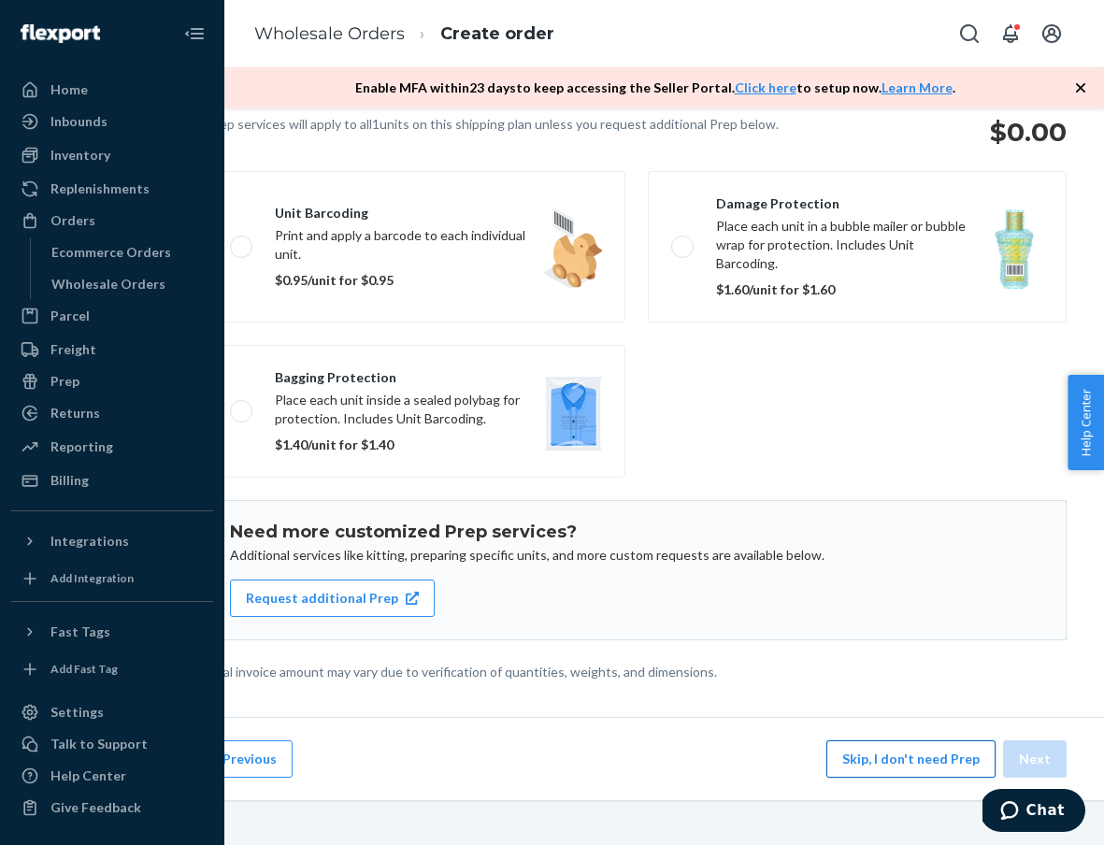
scroll to position [149, 83]
click at [919, 750] on button "Skip, I don't need Prep" at bounding box center [910, 758] width 169 height 37
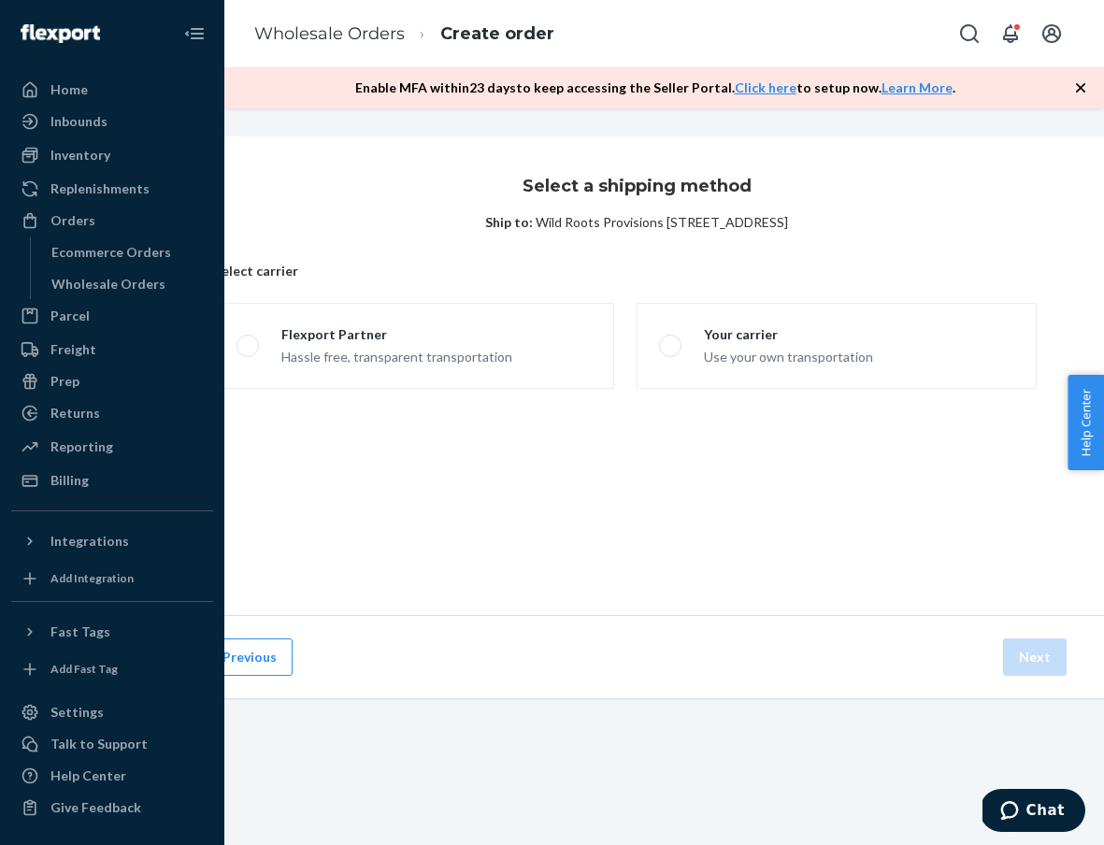
scroll to position [0, 83]
click at [498, 329] on div "Flexport Partner" at bounding box center [396, 334] width 231 height 19
click at [249, 340] on input "Flexport Partner Hassle free, transparent transportation" at bounding box center [242, 346] width 12 height 12
radio input "true"
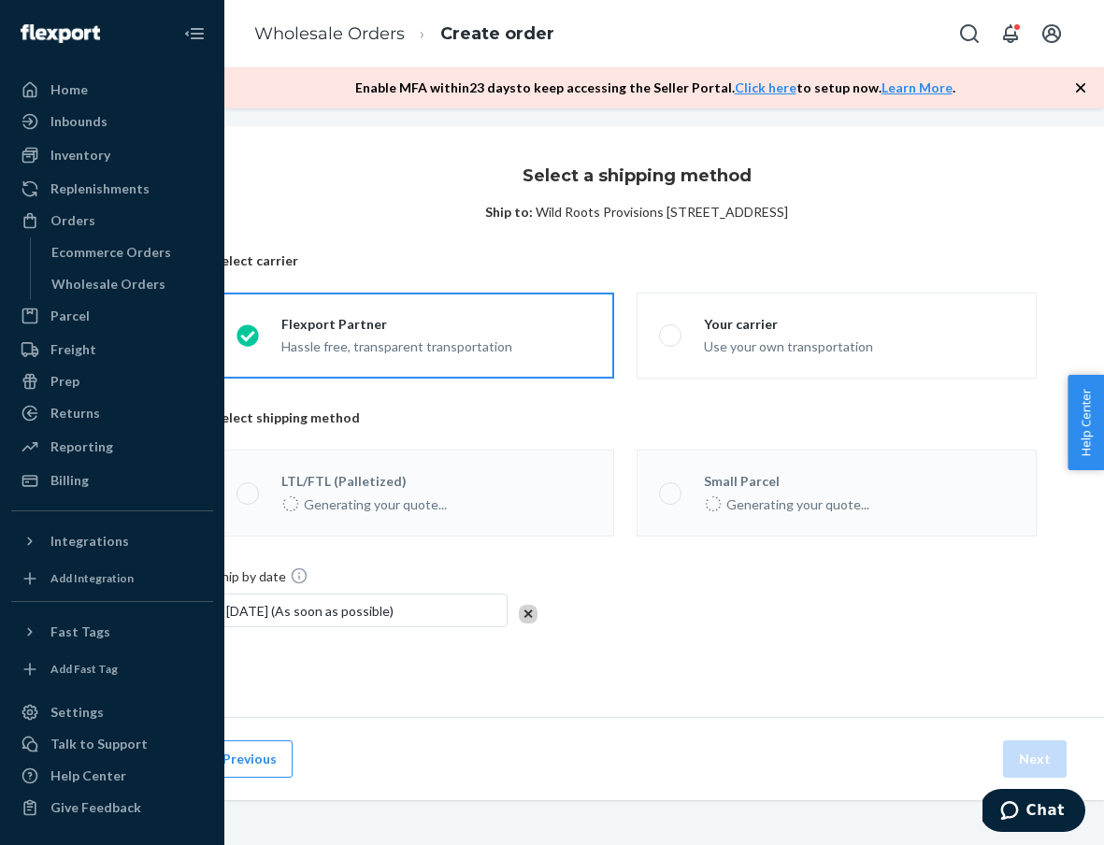
scroll to position [10, 83]
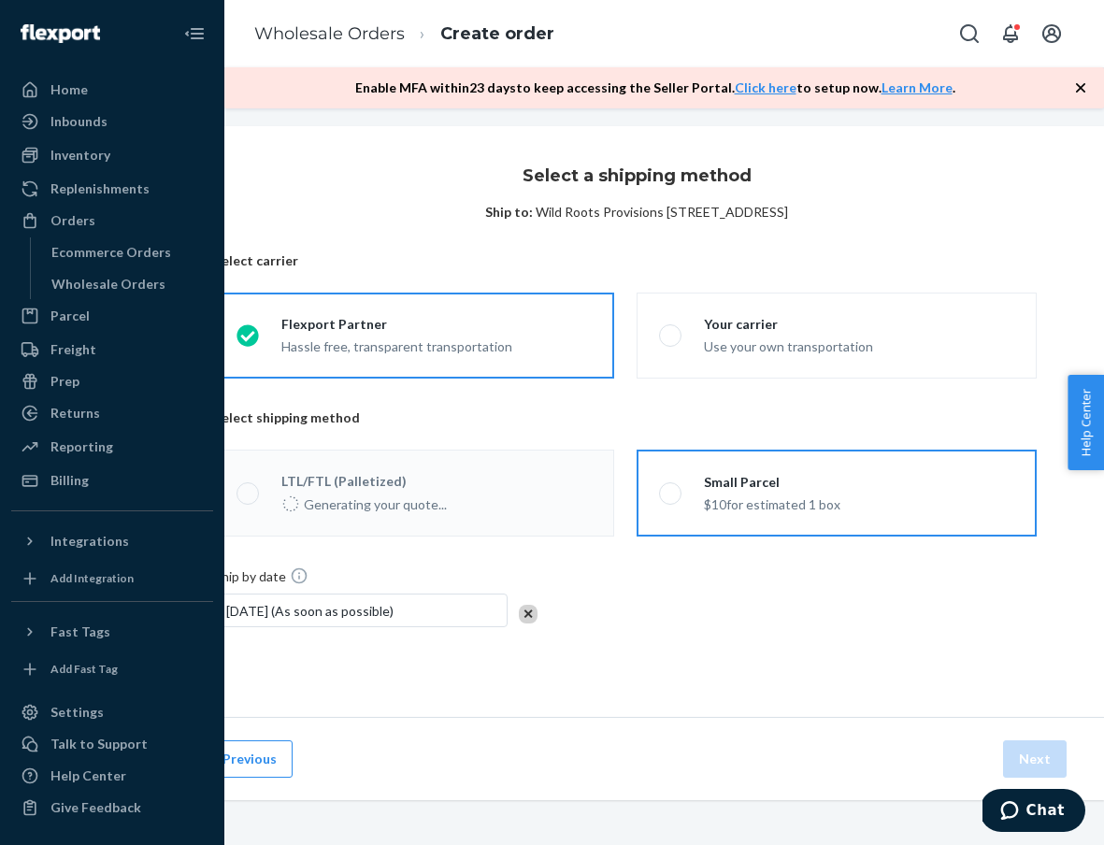
click at [835, 517] on label "Small Parcel $10 for estimated 1 box" at bounding box center [836, 492] width 400 height 87
click at [671, 499] on input "Small Parcel $10 for estimated 1 box" at bounding box center [665, 493] width 12 height 12
radio input "true"
click at [1053, 762] on button "Next" at bounding box center [1035, 758] width 64 height 37
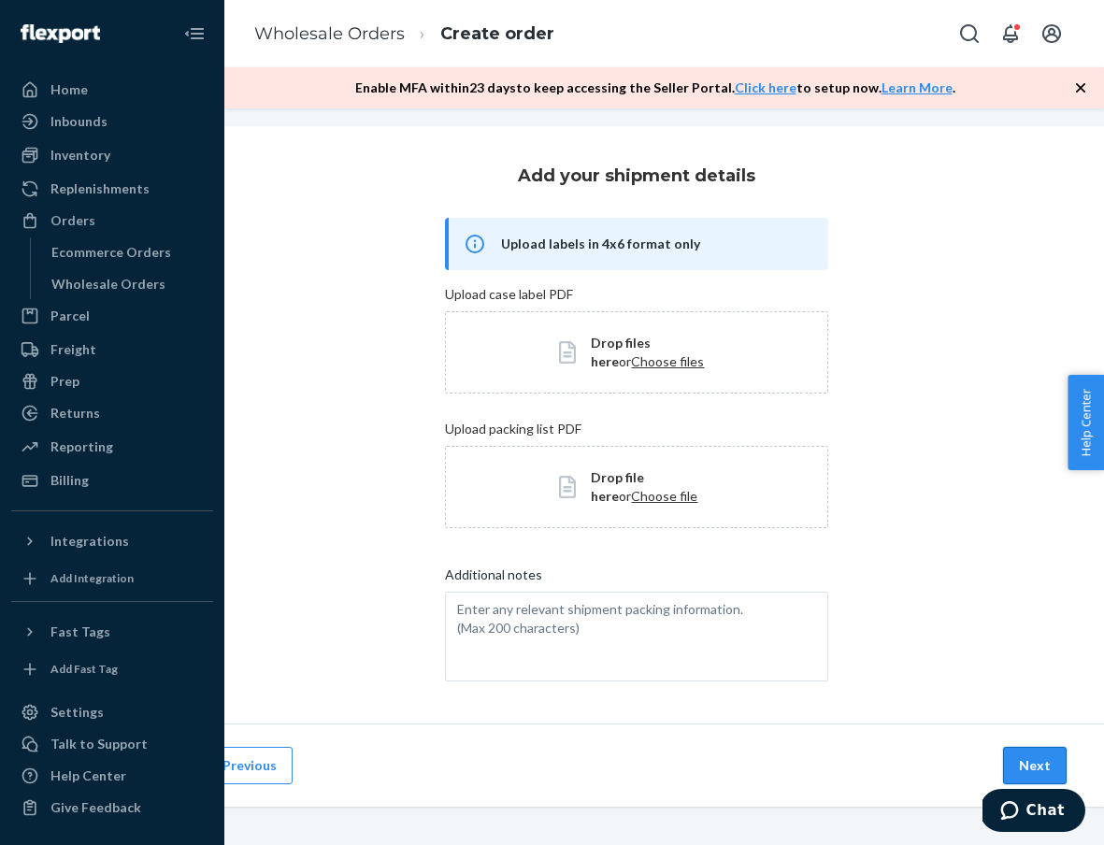
click at [1051, 762] on button "Next" at bounding box center [1035, 765] width 64 height 37
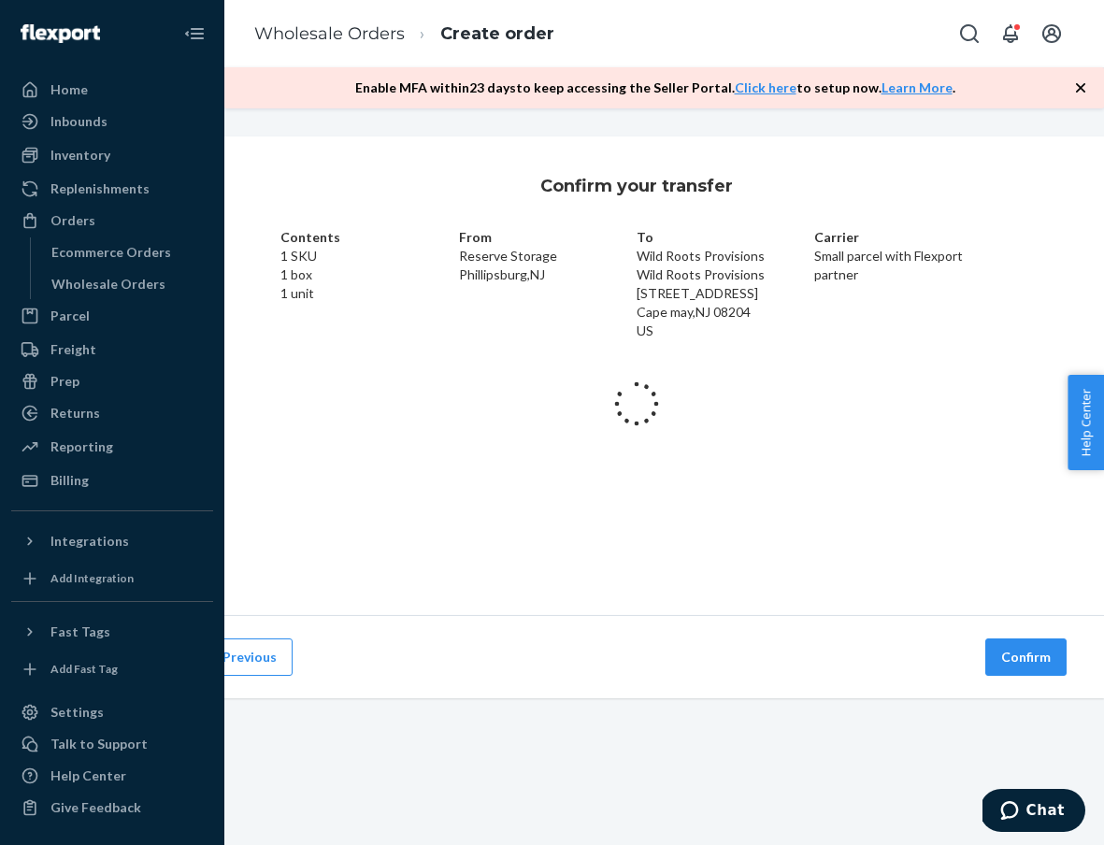
scroll to position [0, 83]
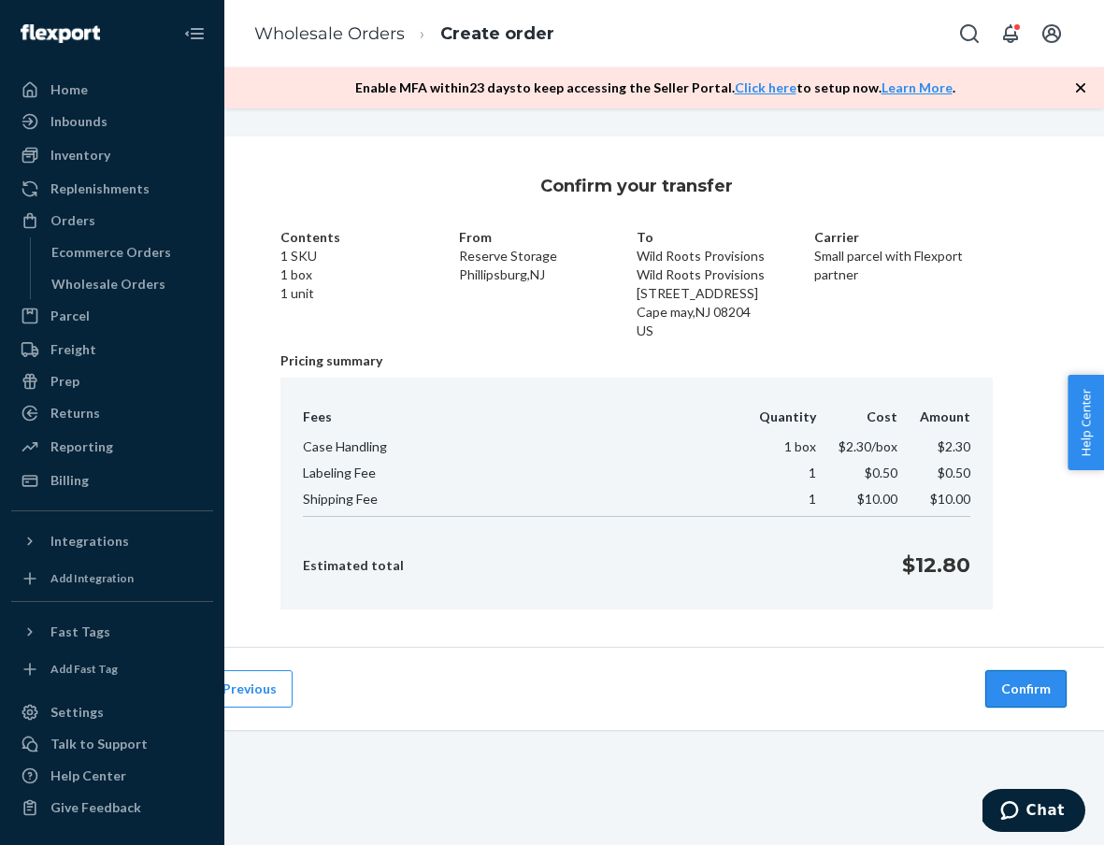
click at [1012, 688] on button "Confirm" at bounding box center [1025, 688] width 81 height 37
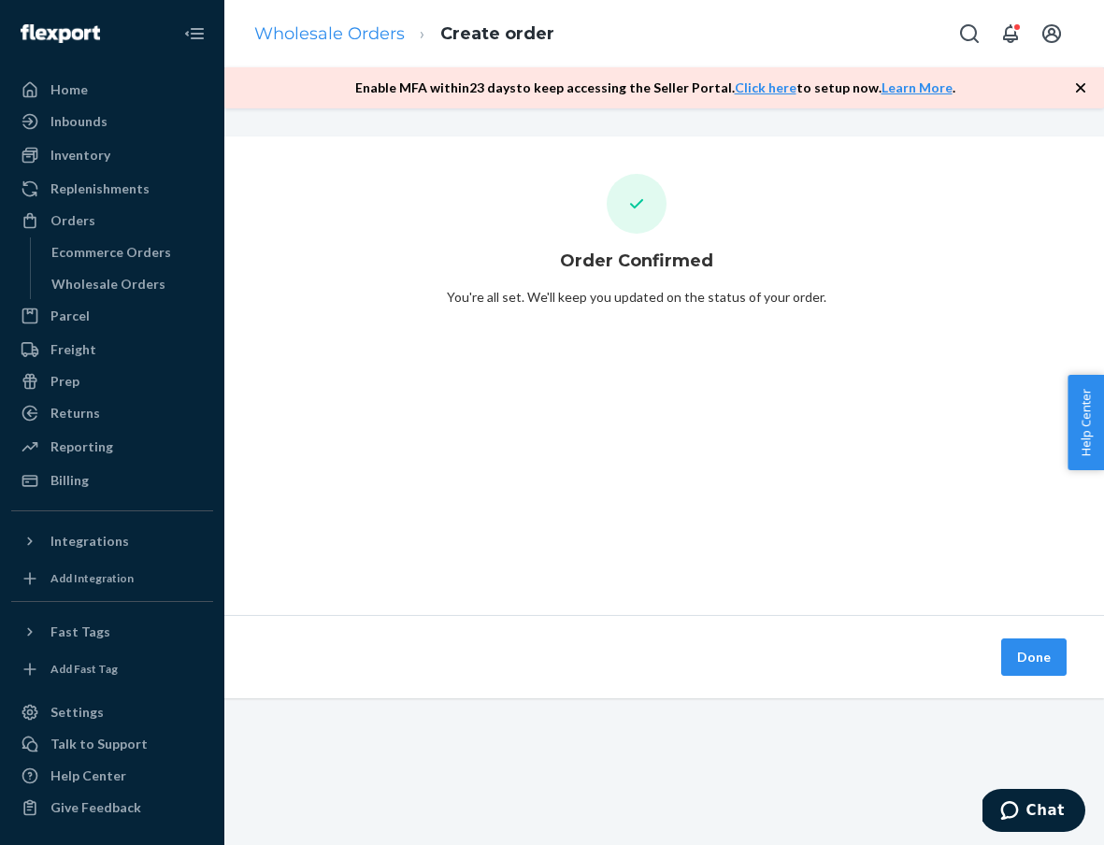
click at [371, 32] on link "Wholesale Orders" at bounding box center [329, 33] width 150 height 21
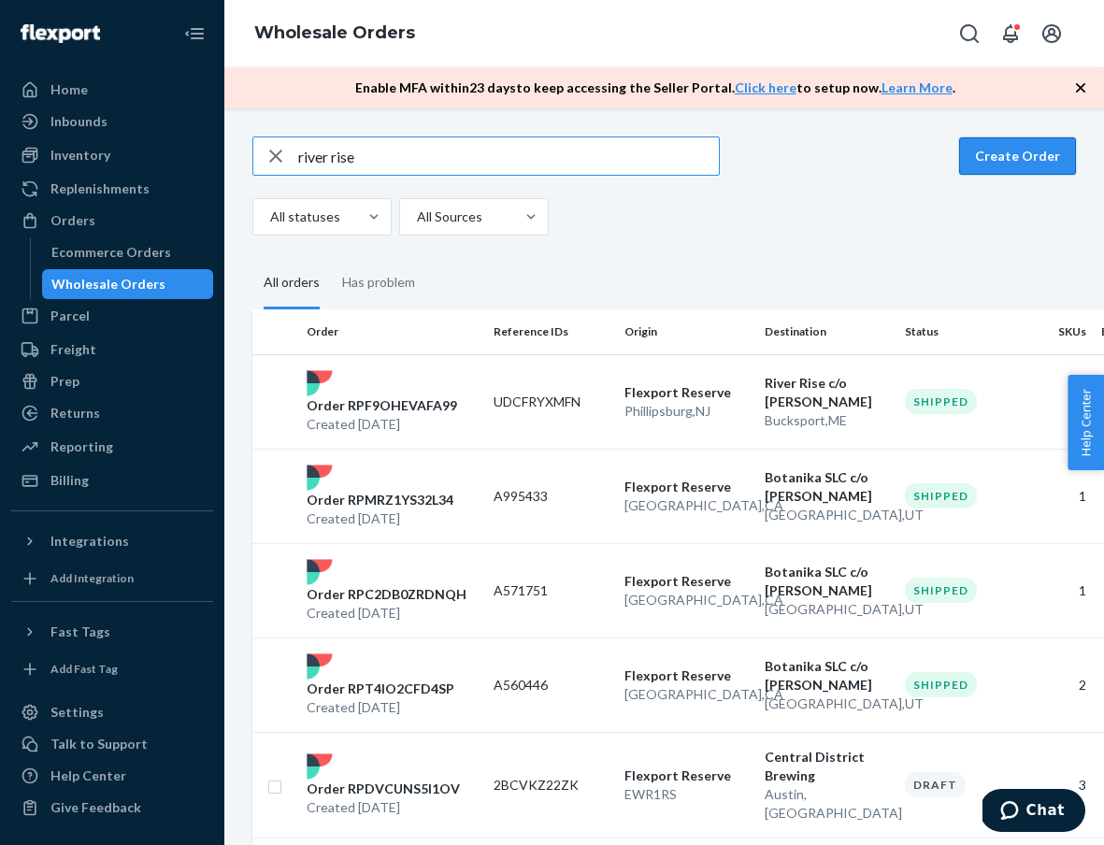
click at [1034, 163] on button "Create Order" at bounding box center [1017, 155] width 117 height 37
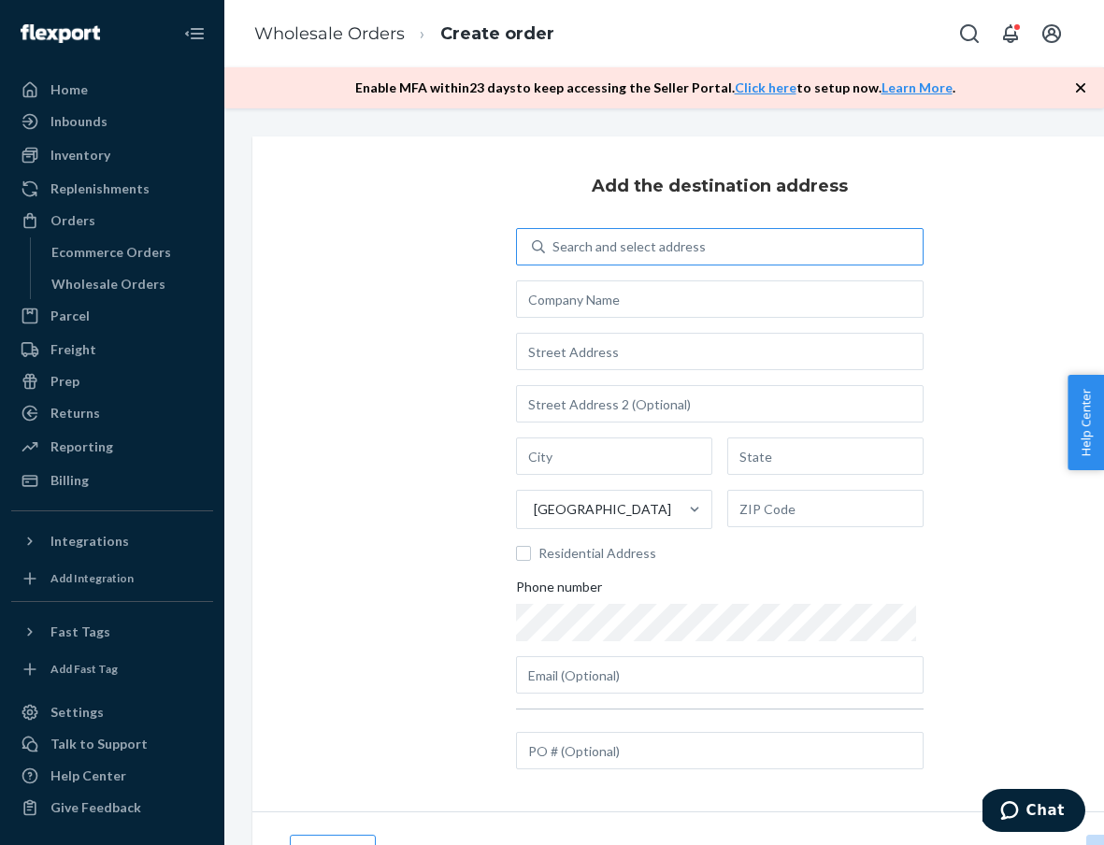
click at [826, 245] on div "Search and select address" at bounding box center [734, 247] width 378 height 34
click at [554, 245] on input "Search and select address" at bounding box center [553, 246] width 2 height 19
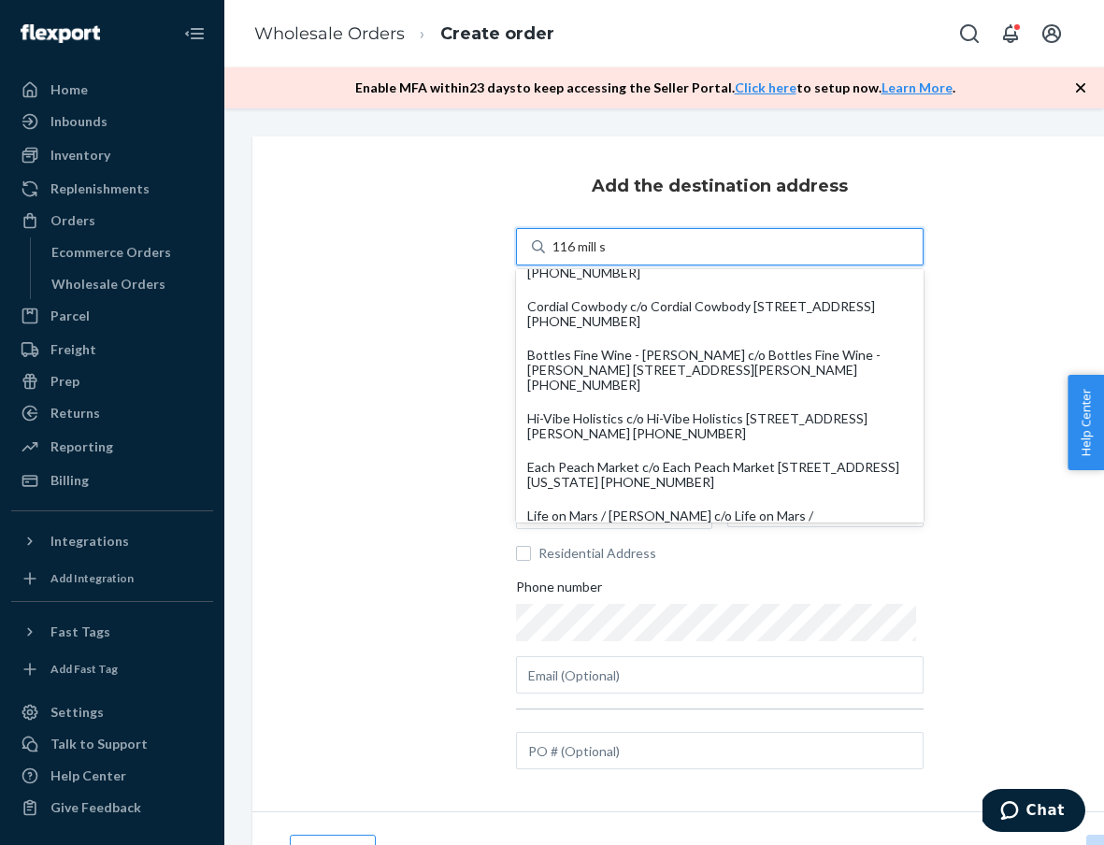
scroll to position [406, 0]
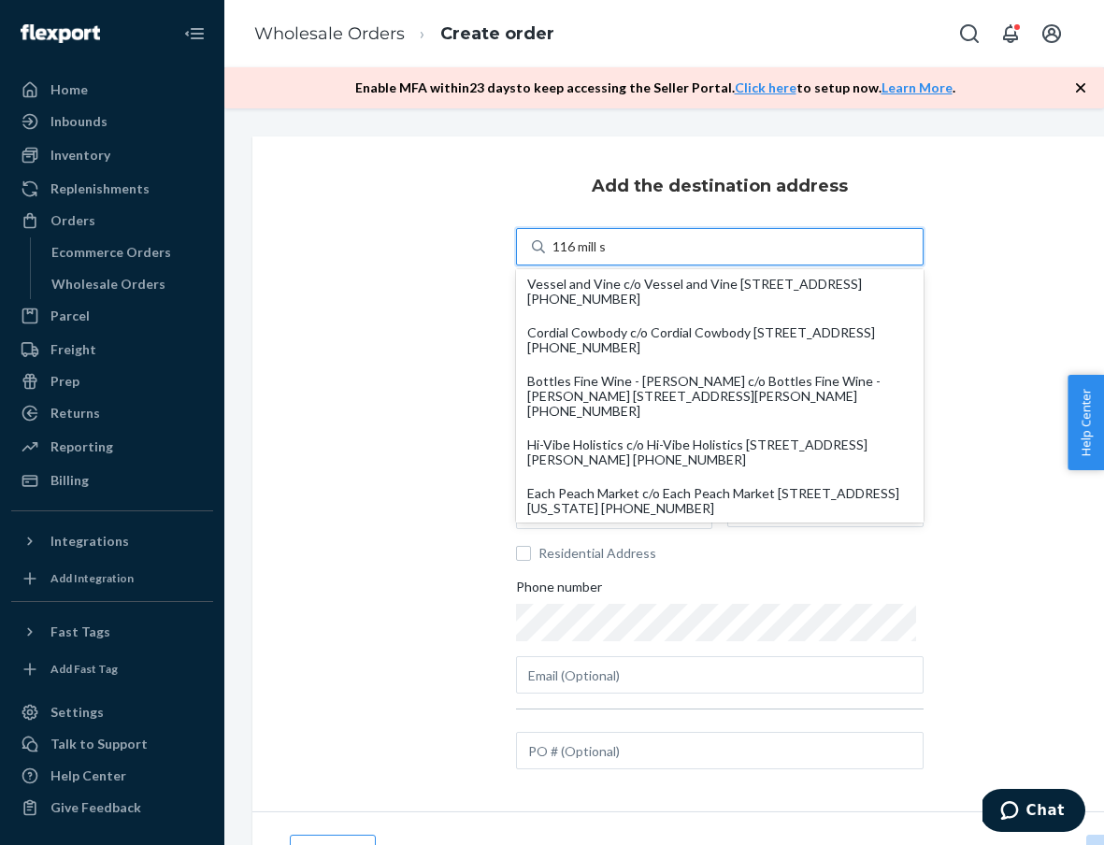
type input "116 mill s"
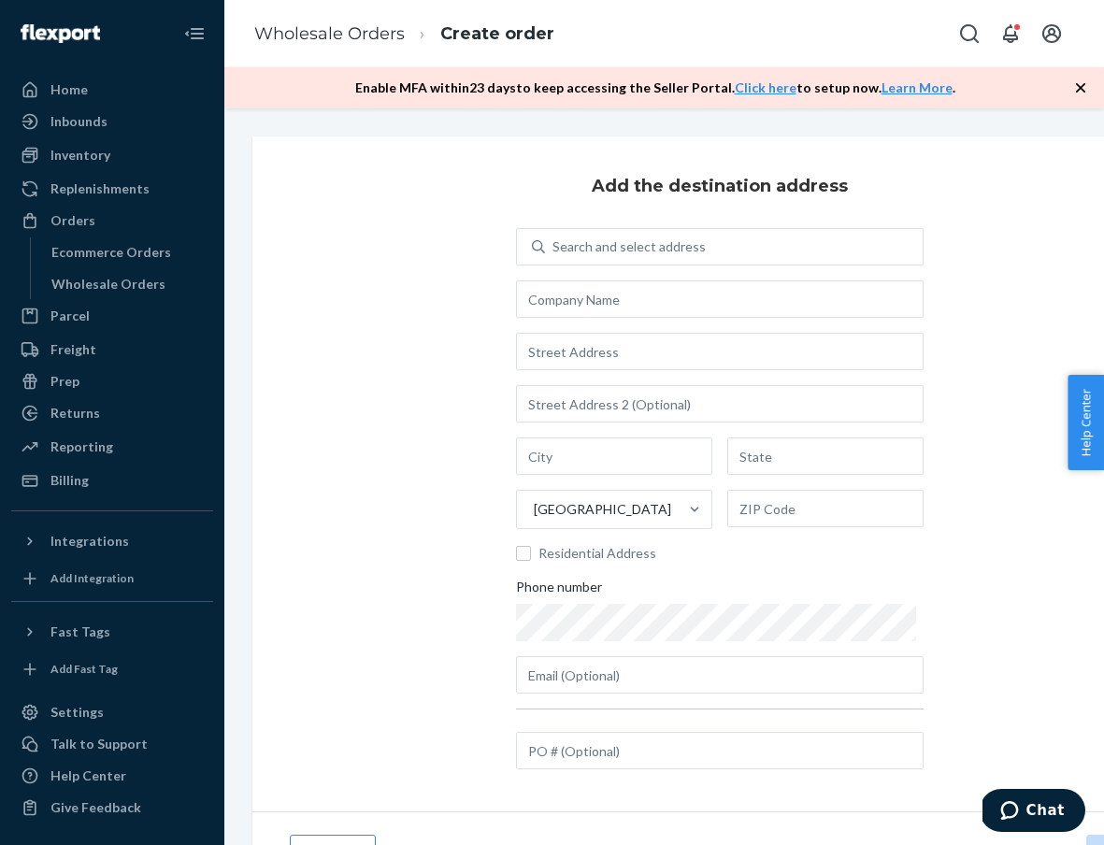
click at [861, 190] on div "Add the destination address Search and select address [GEOGRAPHIC_DATA] Residen…" at bounding box center [719, 473] width 934 height 675
click at [791, 249] on div "Search and select address" at bounding box center [734, 247] width 378 height 34
click at [554, 249] on input "Search and select address" at bounding box center [553, 246] width 2 height 19
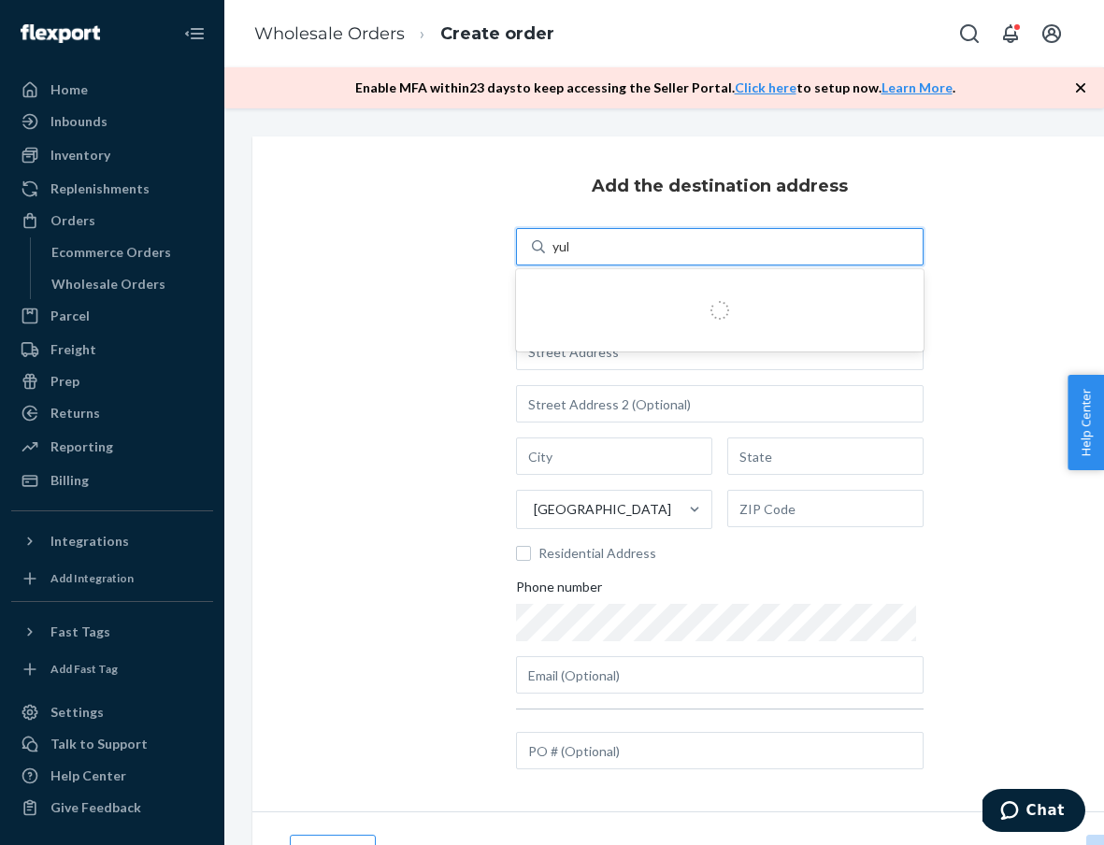
type input "yuba"
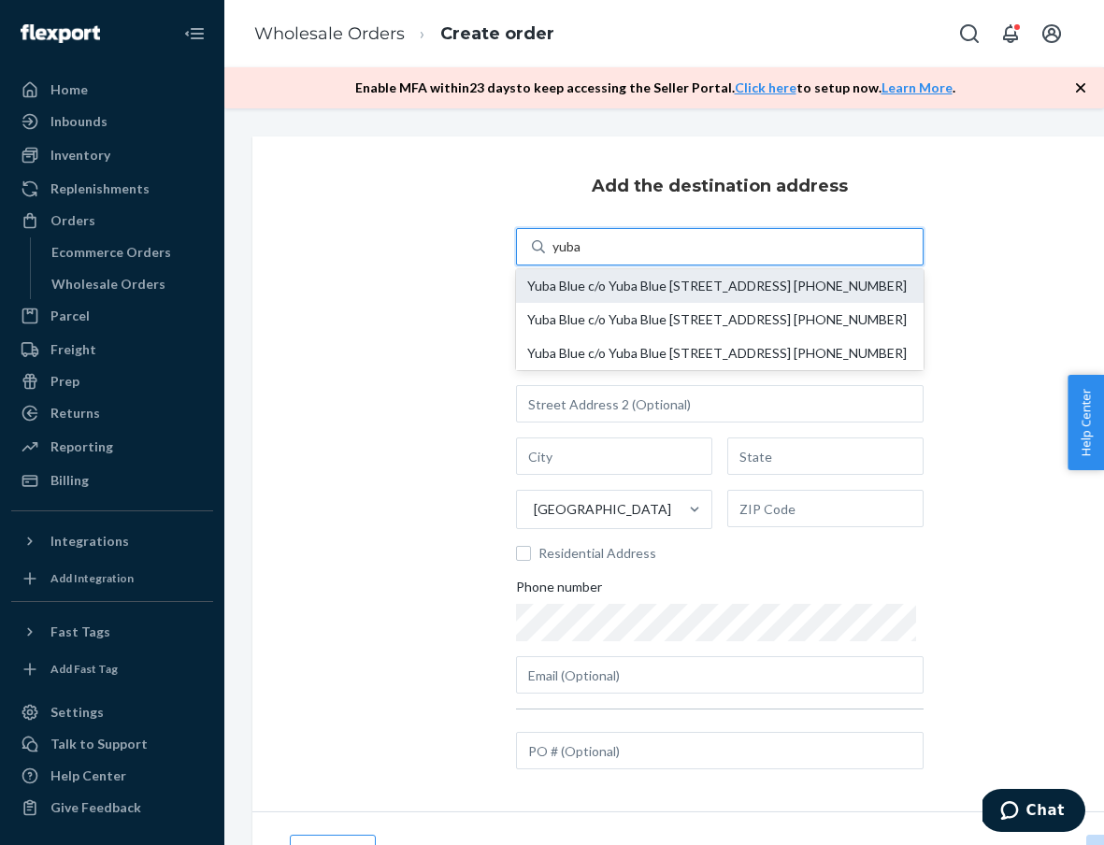
click at [760, 293] on div "Yuba Blue c/o Yuba Blue [STREET_ADDRESS] [PHONE_NUMBER]" at bounding box center [719, 285] width 385 height 15
click at [582, 256] on input "yuba" at bounding box center [567, 246] width 30 height 19
type input "Yuba Blue"
type input "[STREET_ADDRESS]"
type input "[GEOGRAPHIC_DATA]"
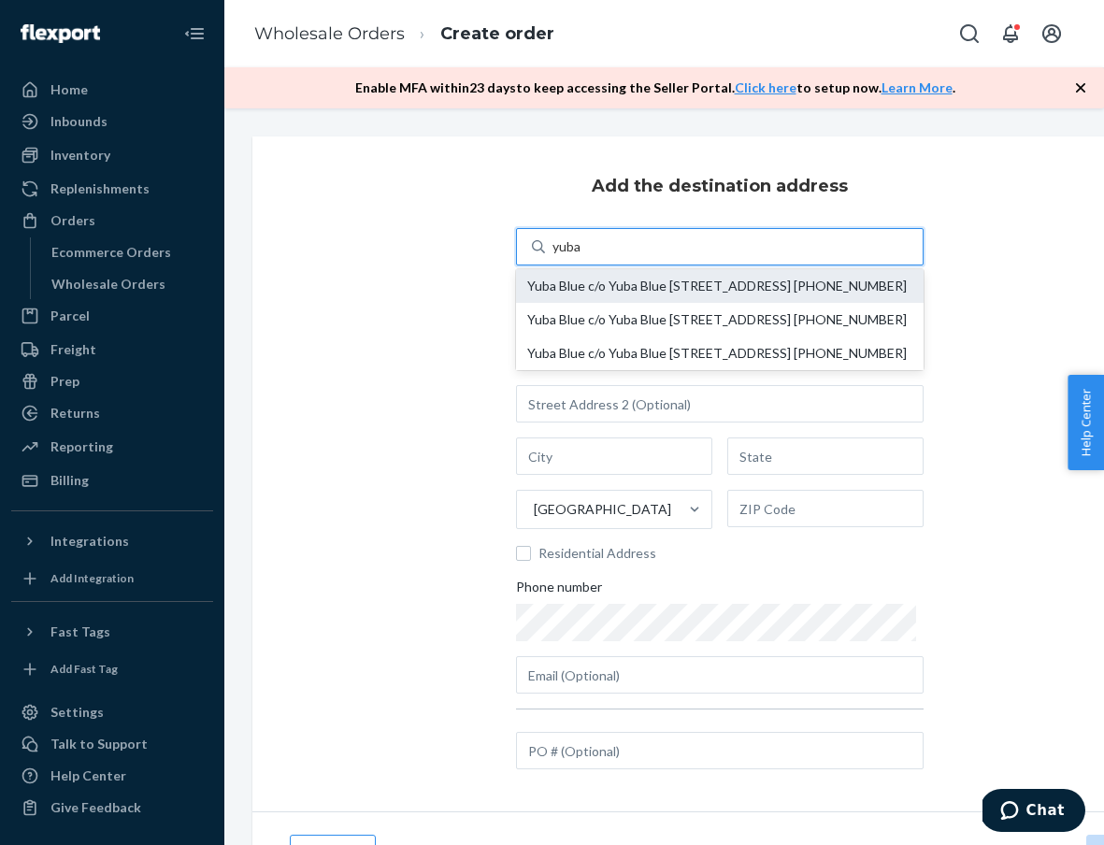
type input "CA"
type input "95945"
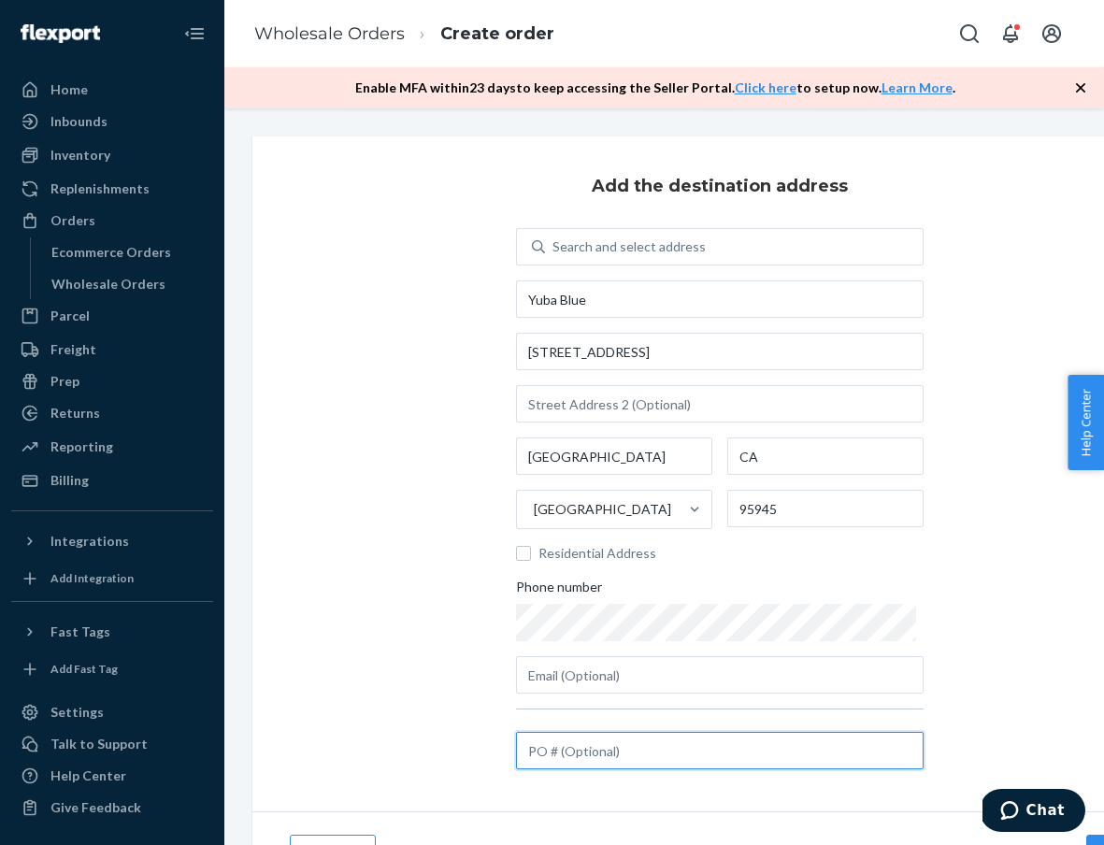
click at [796, 742] on input "text" at bounding box center [719, 750] width 407 height 37
paste input "H4YFHSUNCM"
type input "H4YFHSUNCM"
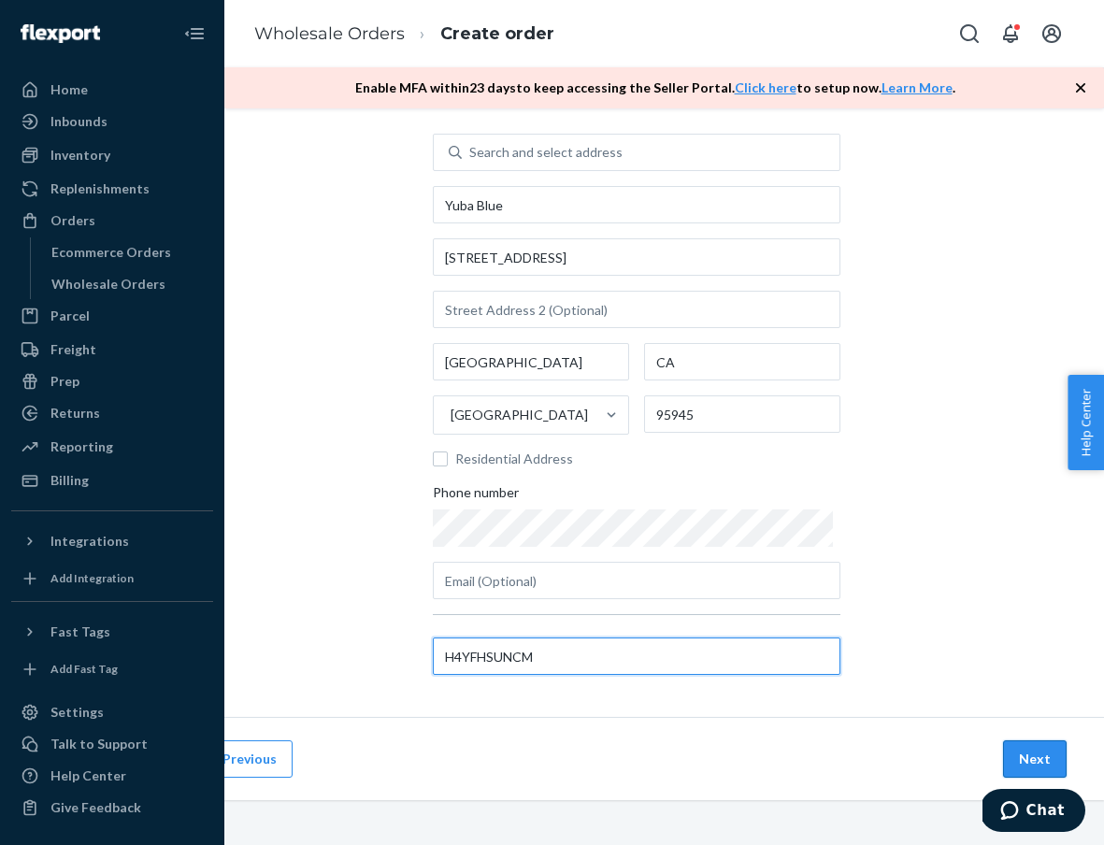
scroll to position [94, 83]
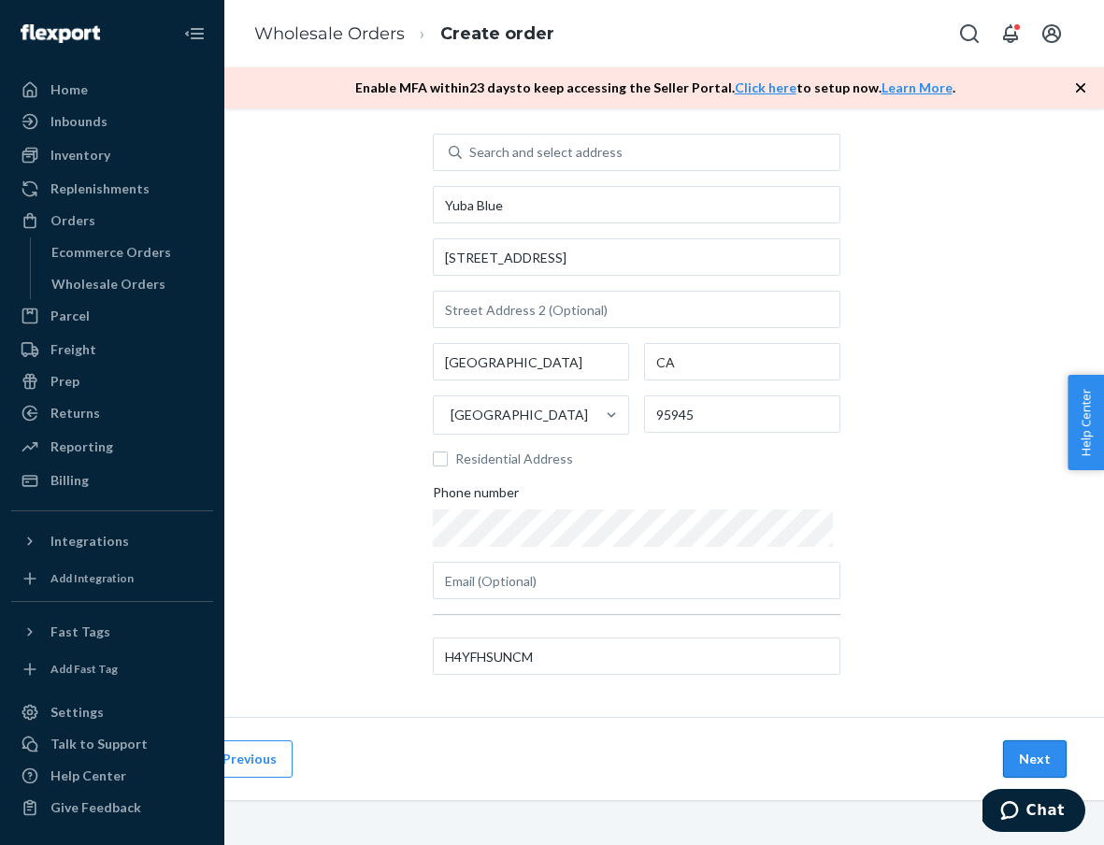
click at [1020, 750] on button "Next" at bounding box center [1035, 758] width 64 height 37
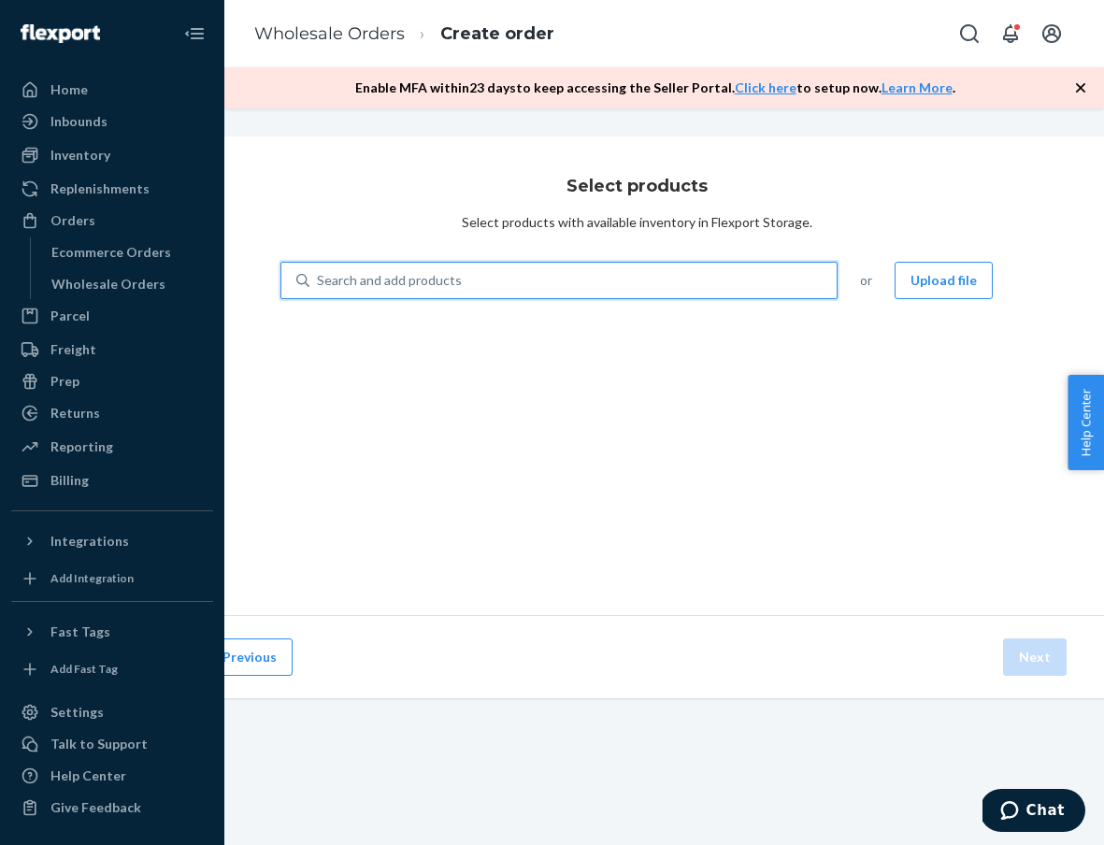
click at [663, 268] on div "Search and add products" at bounding box center [572, 281] width 527 height 34
click at [319, 271] on input "0 results available. Use Up and Down to choose options, press Enter to select t…" at bounding box center [318, 280] width 2 height 19
type input "hemp"
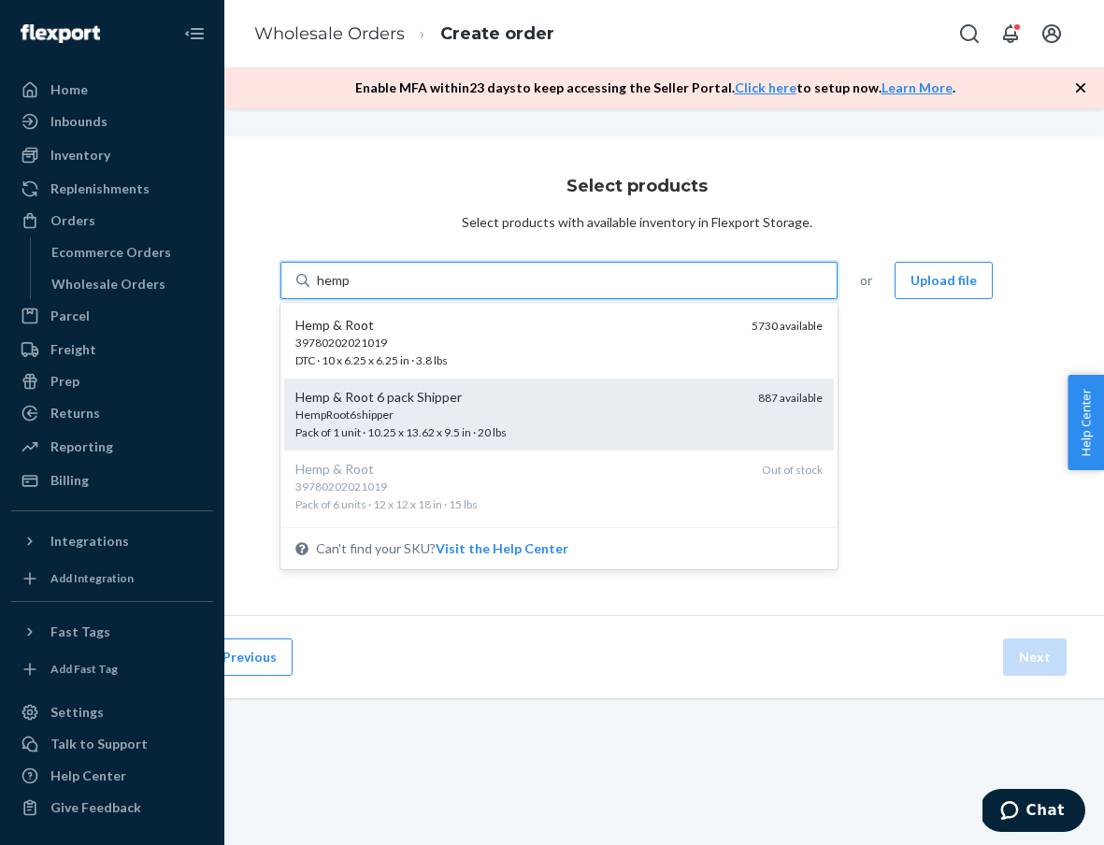
click at [603, 415] on div "HempRoot6shipper" at bounding box center [519, 414] width 448 height 16
click at [350, 290] on input "hemp" at bounding box center [334, 280] width 34 height 19
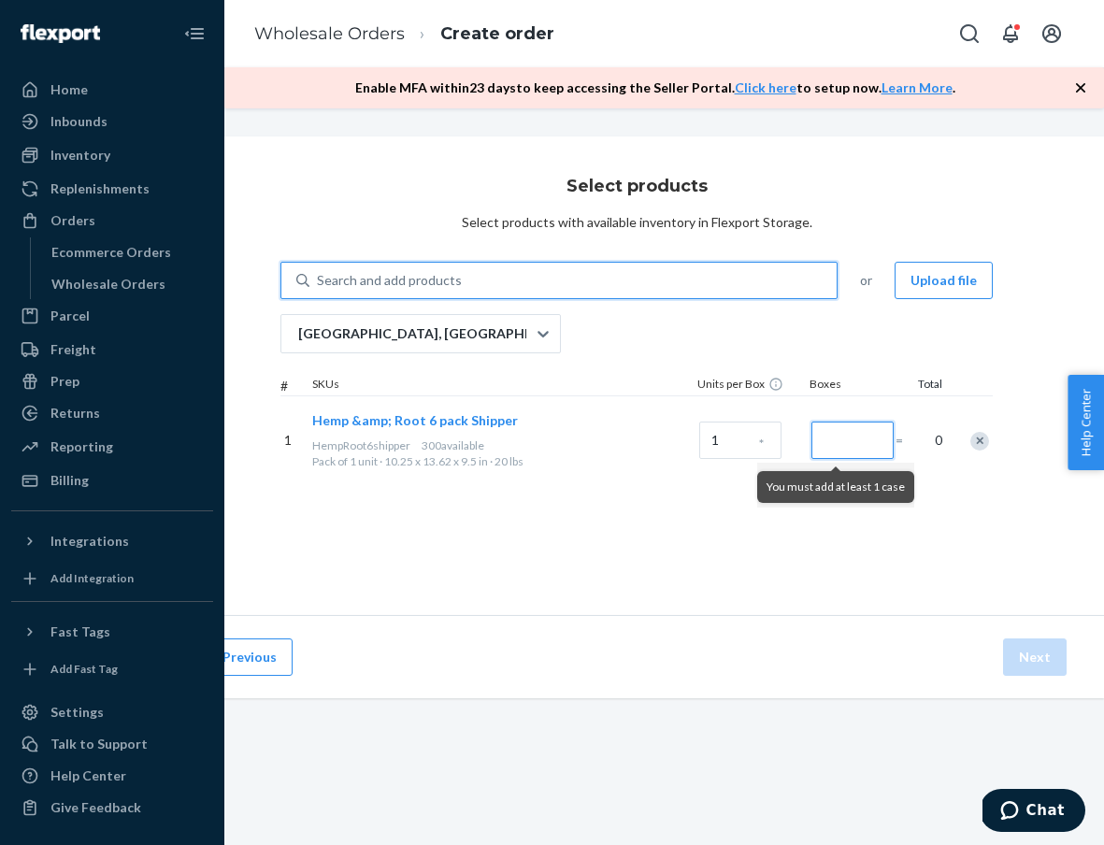
click at [868, 437] on input "Number of boxes" at bounding box center [852, 439] width 82 height 37
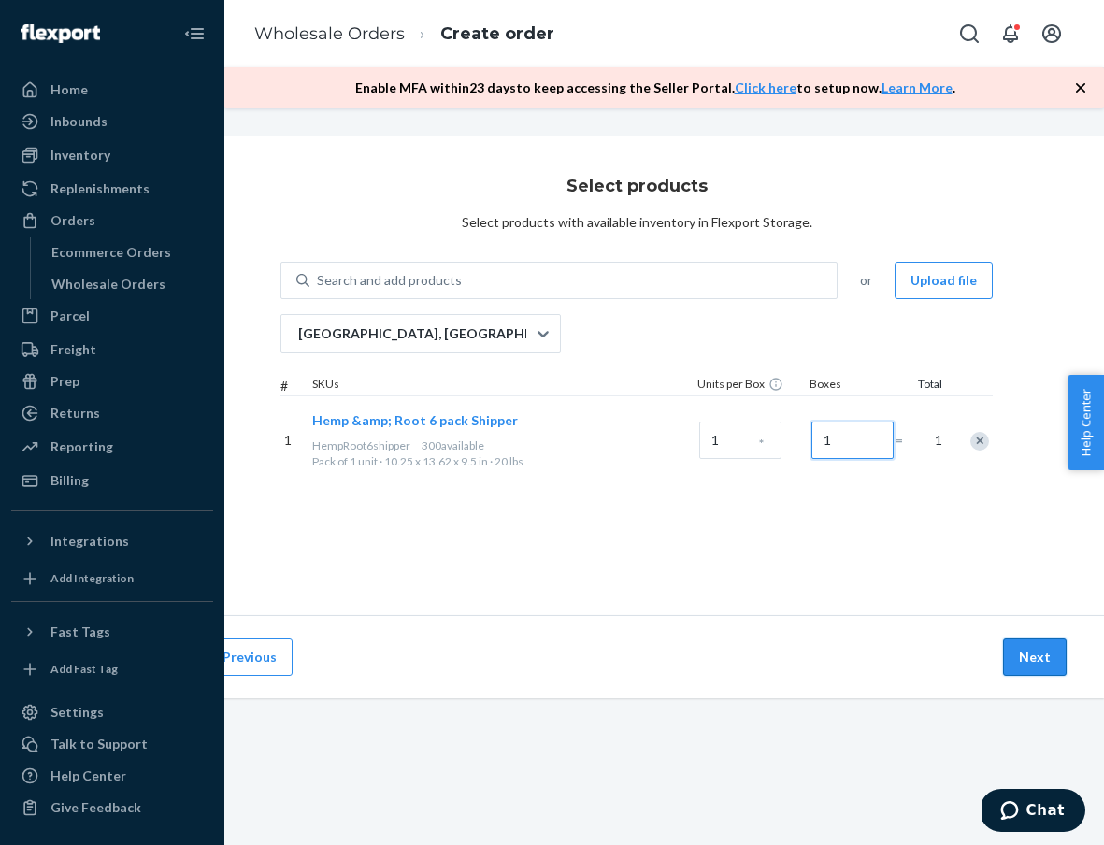
type input "1"
click at [1040, 649] on button "Next" at bounding box center [1035, 656] width 64 height 37
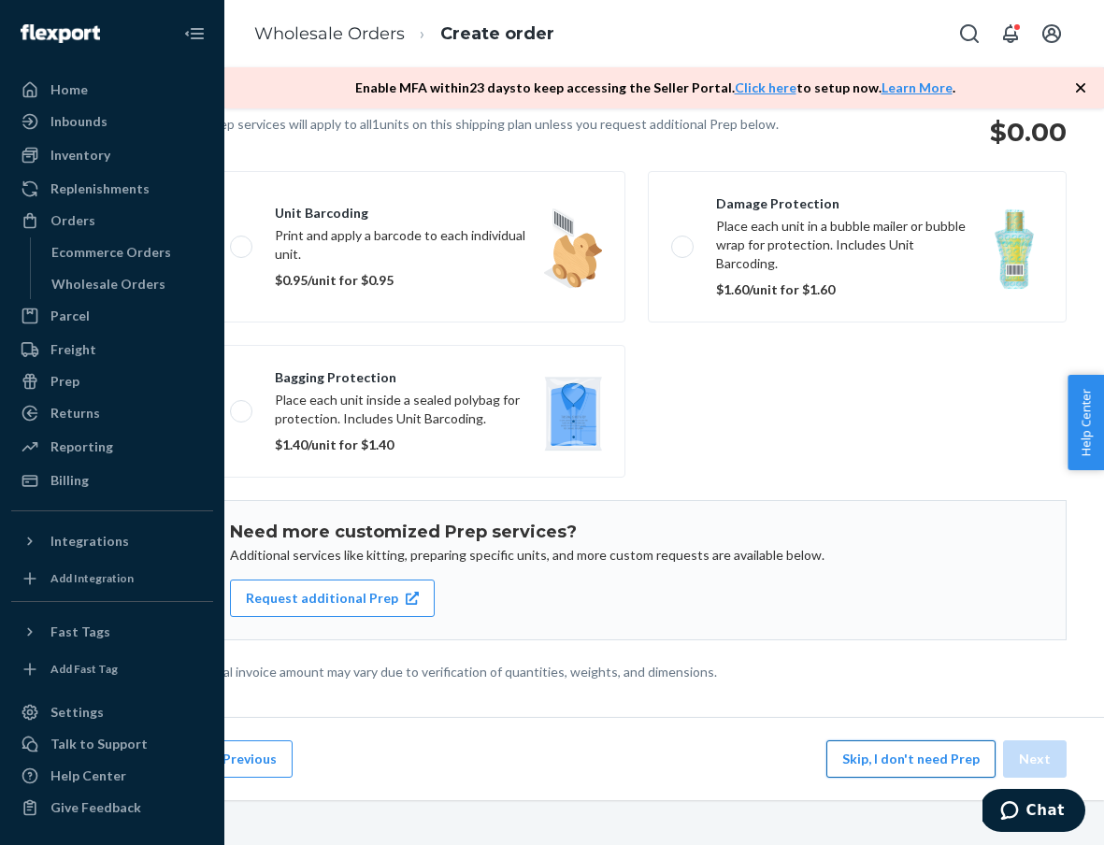
scroll to position [149, 83]
click at [917, 761] on button "Skip, I don't need Prep" at bounding box center [910, 758] width 169 height 37
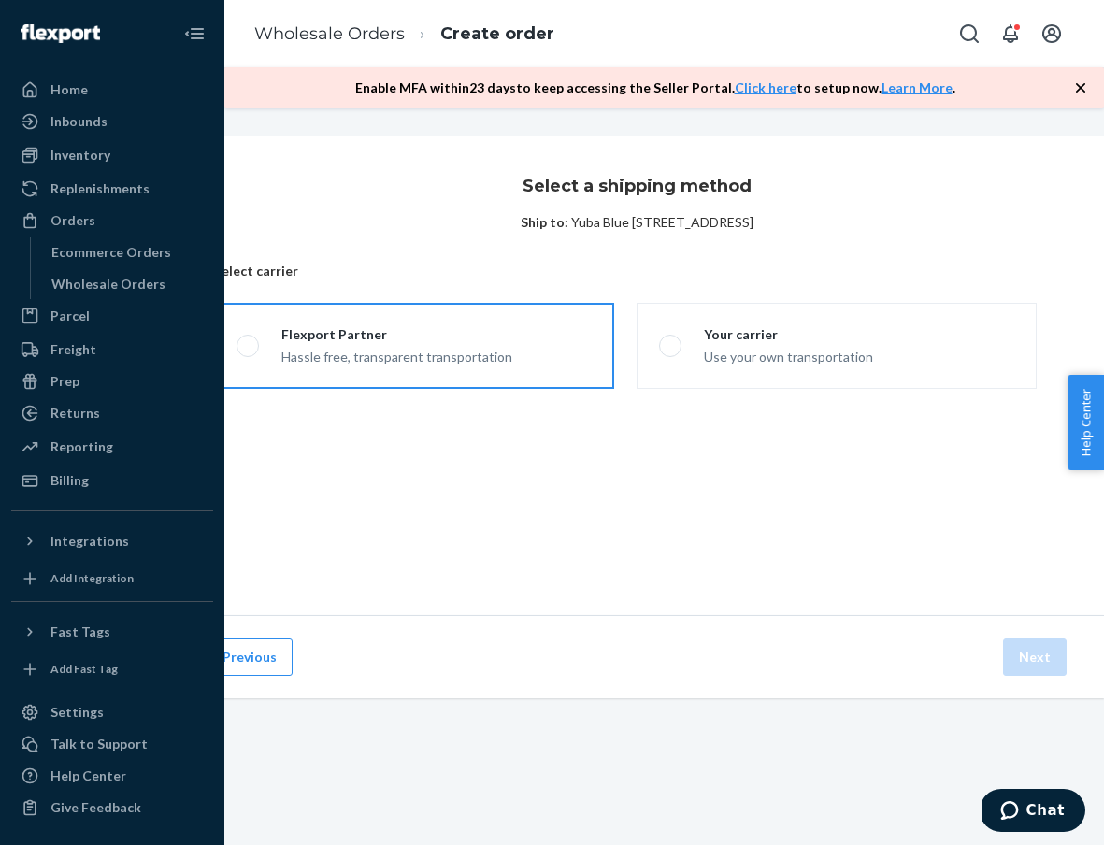
click at [541, 335] on label "Flexport Partner Hassle free, transparent transportation" at bounding box center [414, 346] width 400 height 86
click at [249, 340] on input "Flexport Partner Hassle free, transparent transportation" at bounding box center [242, 346] width 12 height 12
radio input "true"
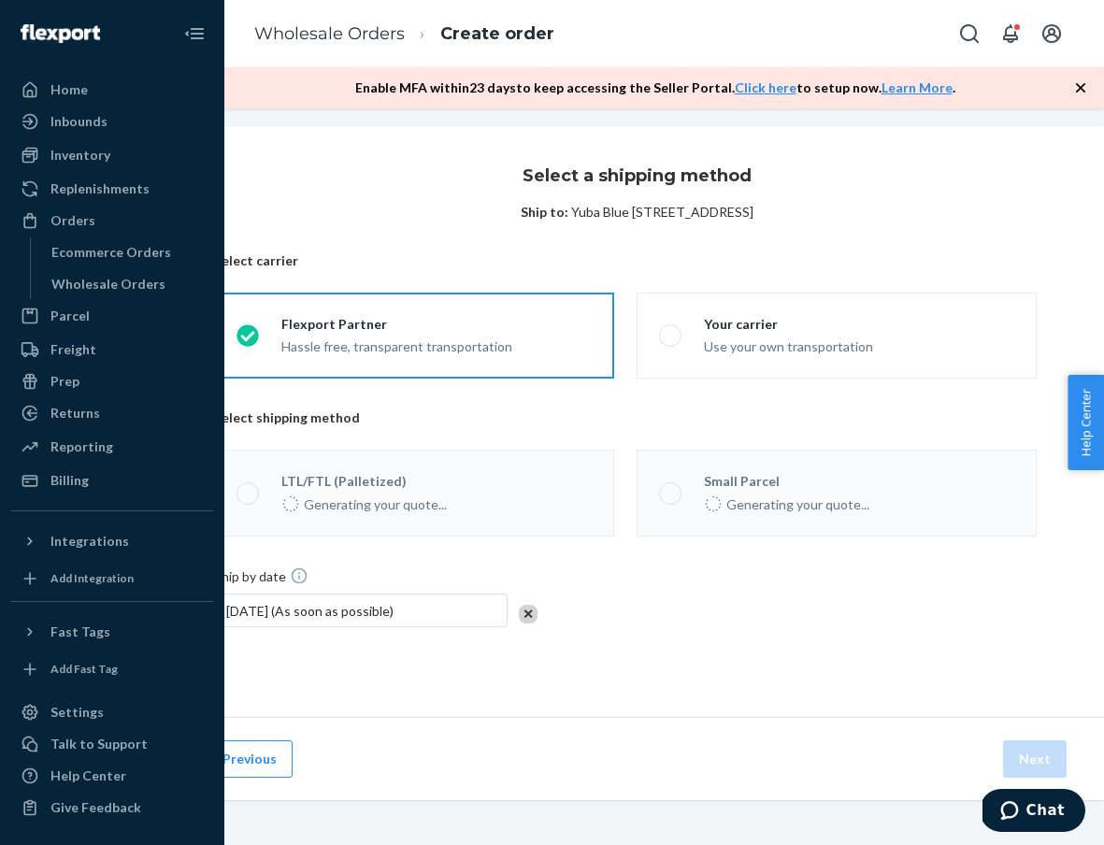
scroll to position [10, 83]
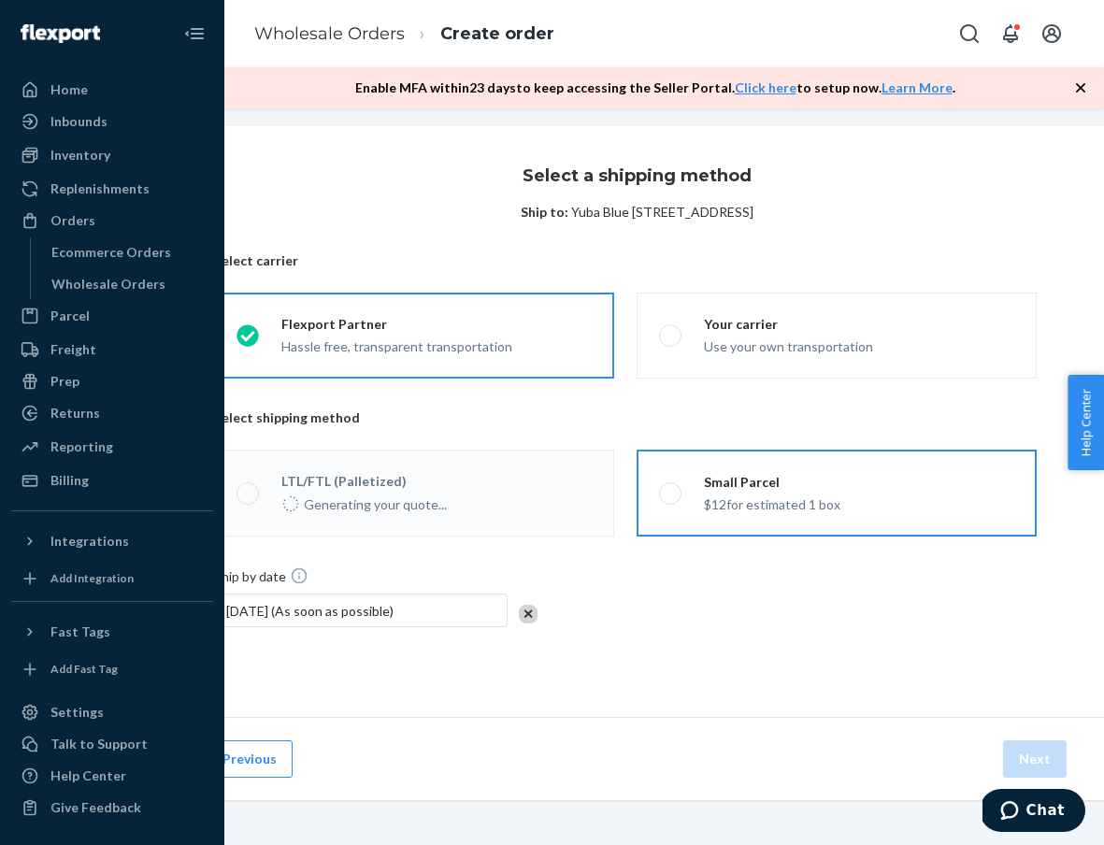
click at [858, 523] on label "Small Parcel $12 for estimated 1 box" at bounding box center [836, 492] width 400 height 87
click at [671, 499] on input "Small Parcel $12 for estimated 1 box" at bounding box center [665, 493] width 12 height 12
radio input "true"
click at [1060, 762] on button "Next" at bounding box center [1035, 758] width 64 height 37
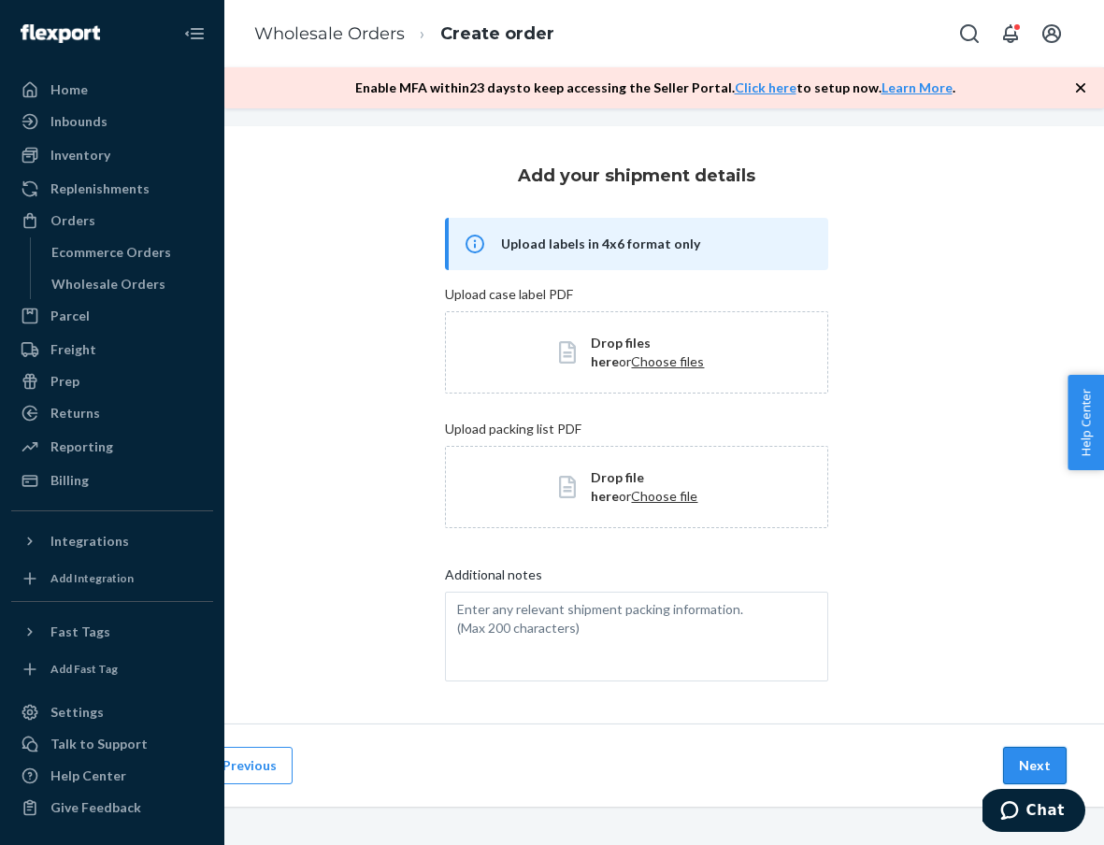
click at [1054, 762] on button "Next" at bounding box center [1035, 765] width 64 height 37
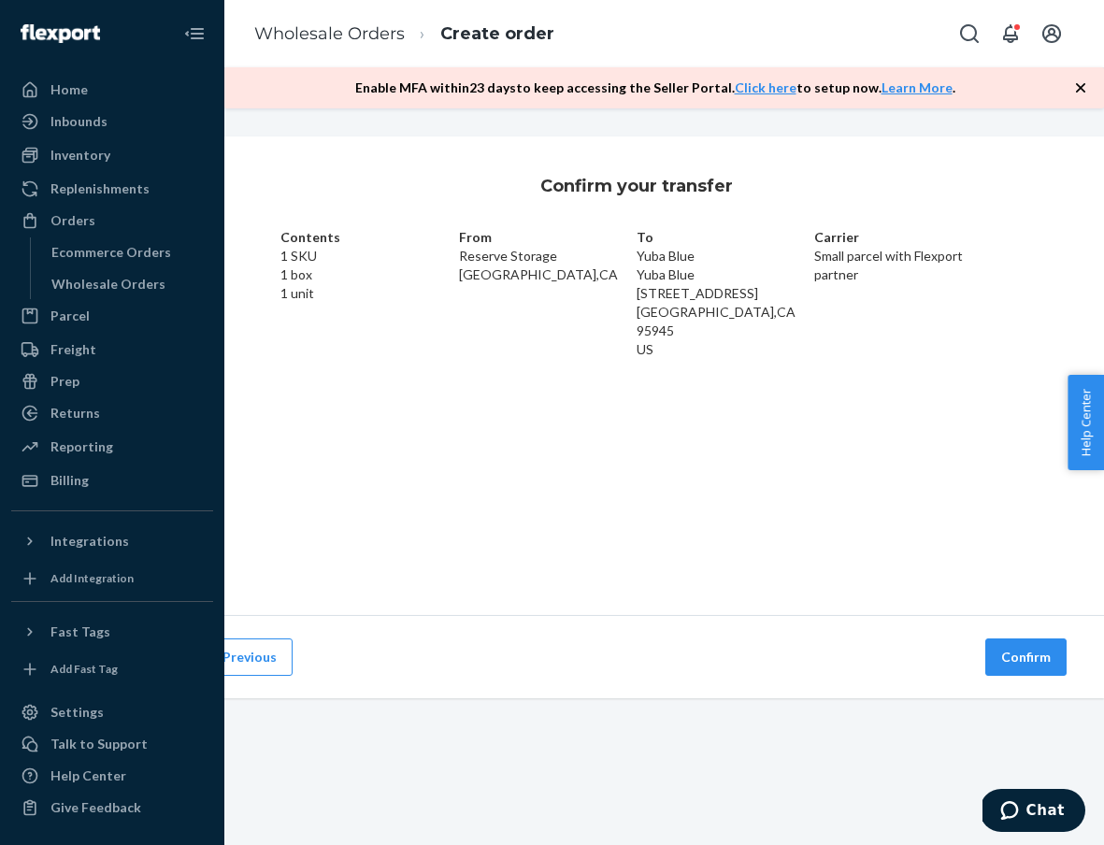
scroll to position [0, 83]
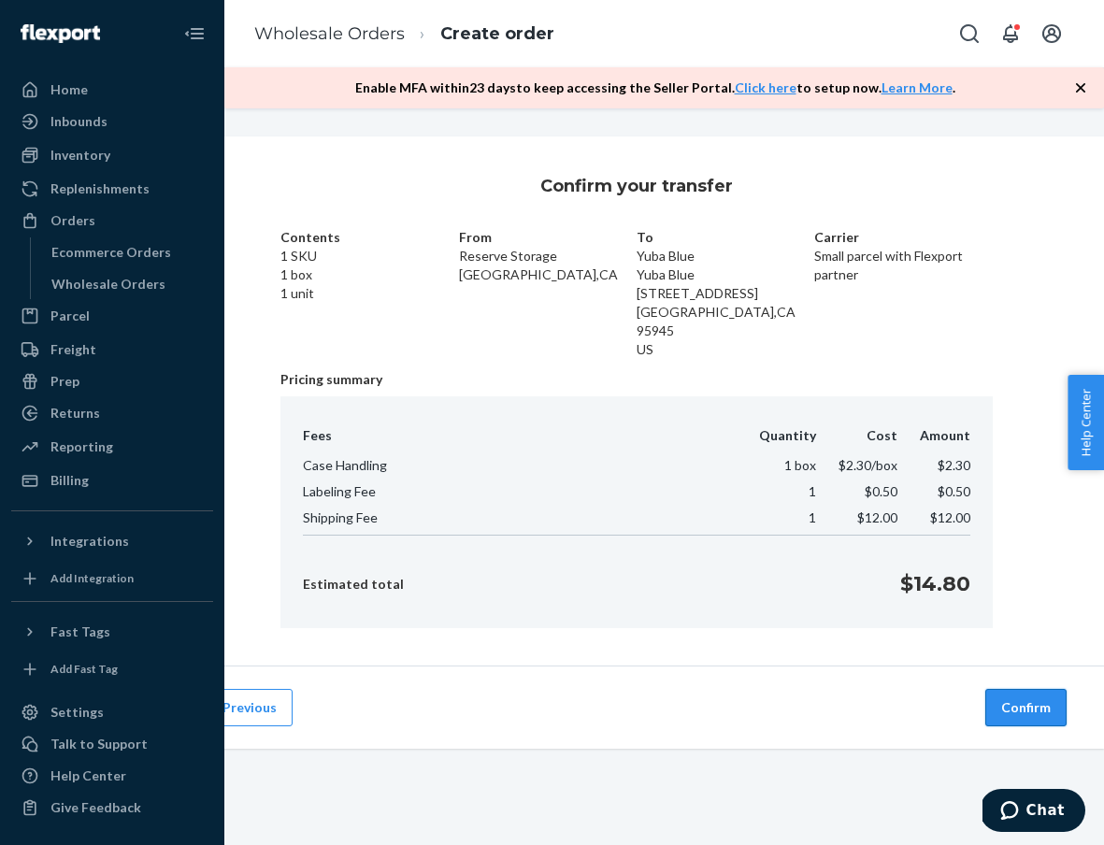
click at [1031, 689] on button "Confirm" at bounding box center [1025, 707] width 81 height 37
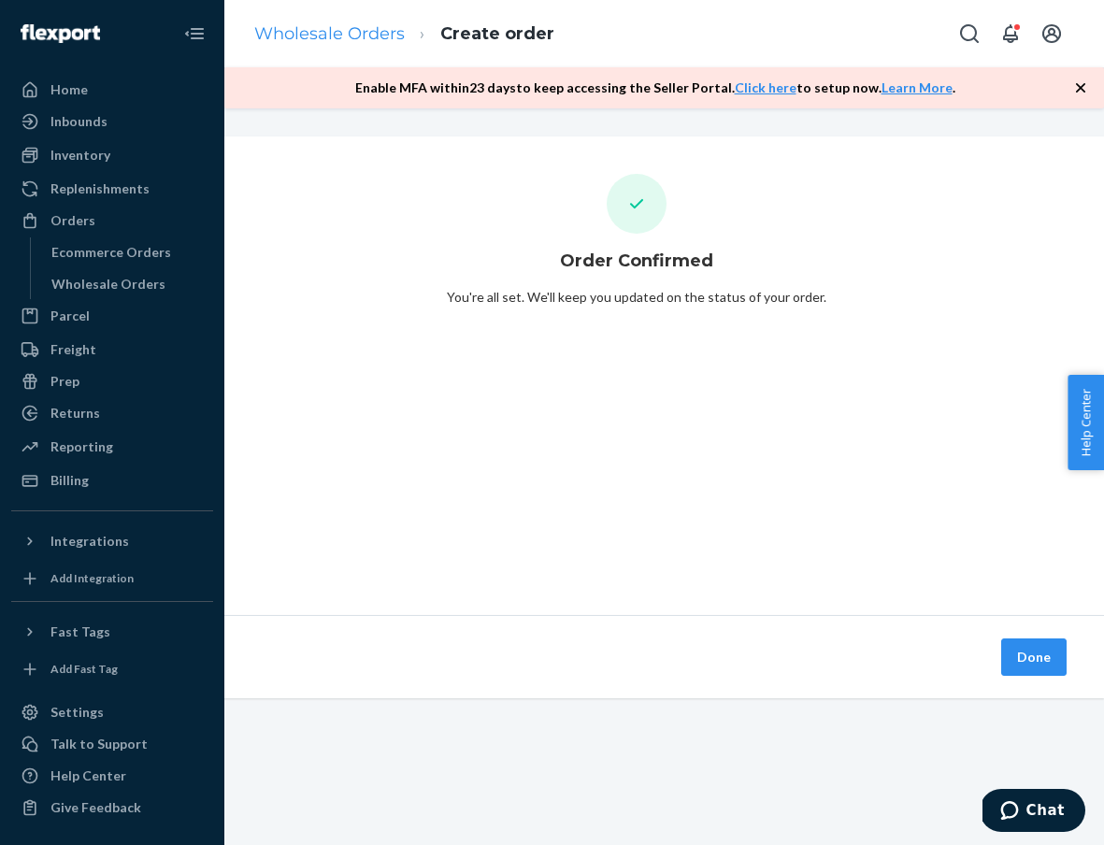
click at [363, 26] on link "Wholesale Orders" at bounding box center [329, 33] width 150 height 21
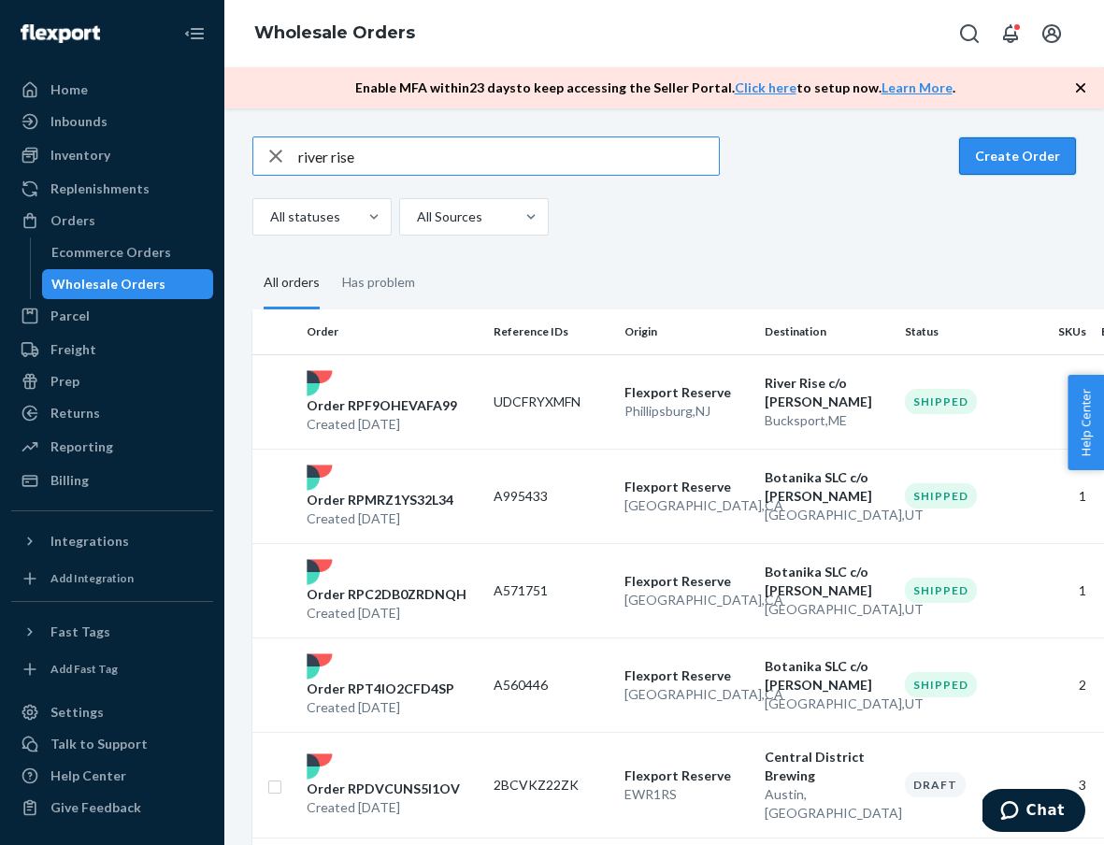
click at [999, 150] on button "Create Order" at bounding box center [1017, 155] width 117 height 37
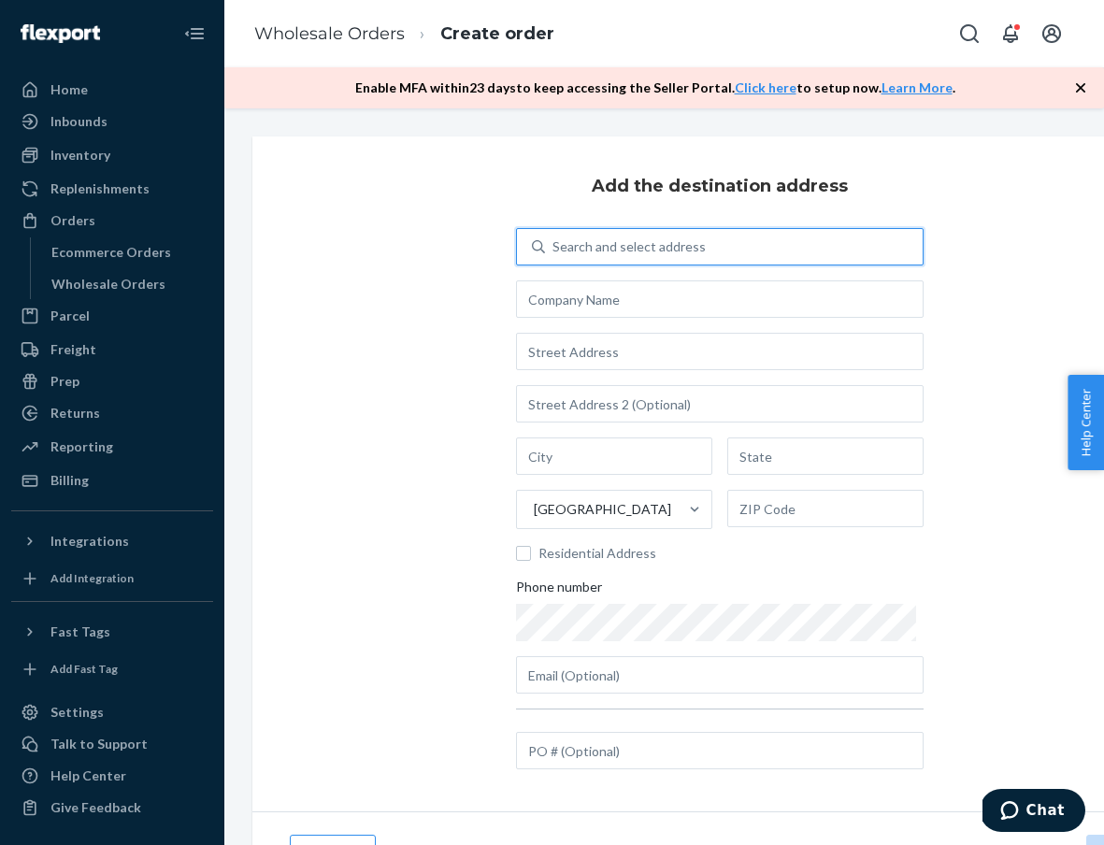
click at [685, 241] on div "Search and select address" at bounding box center [628, 246] width 153 height 19
click at [554, 241] on input "0 results available. Use Up and Down to choose options, press Enter to select t…" at bounding box center [553, 246] width 2 height 19
type input "can"
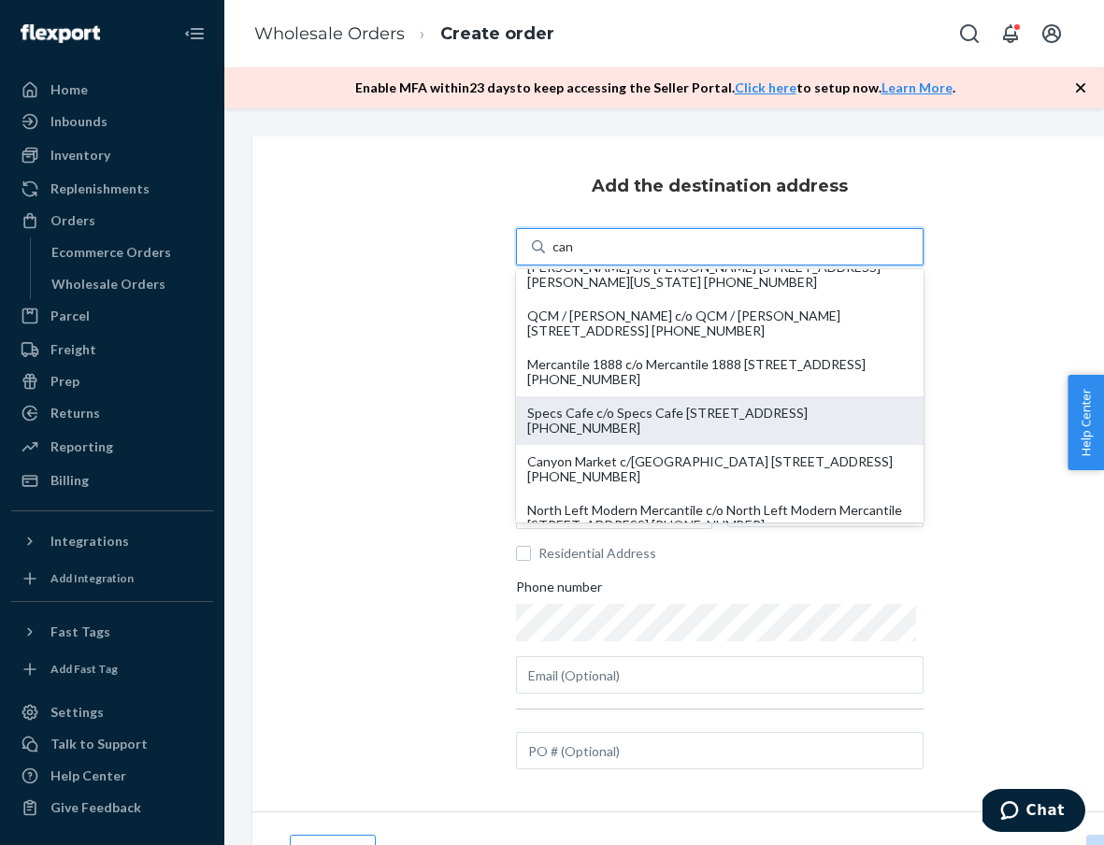
scroll to position [22, 0]
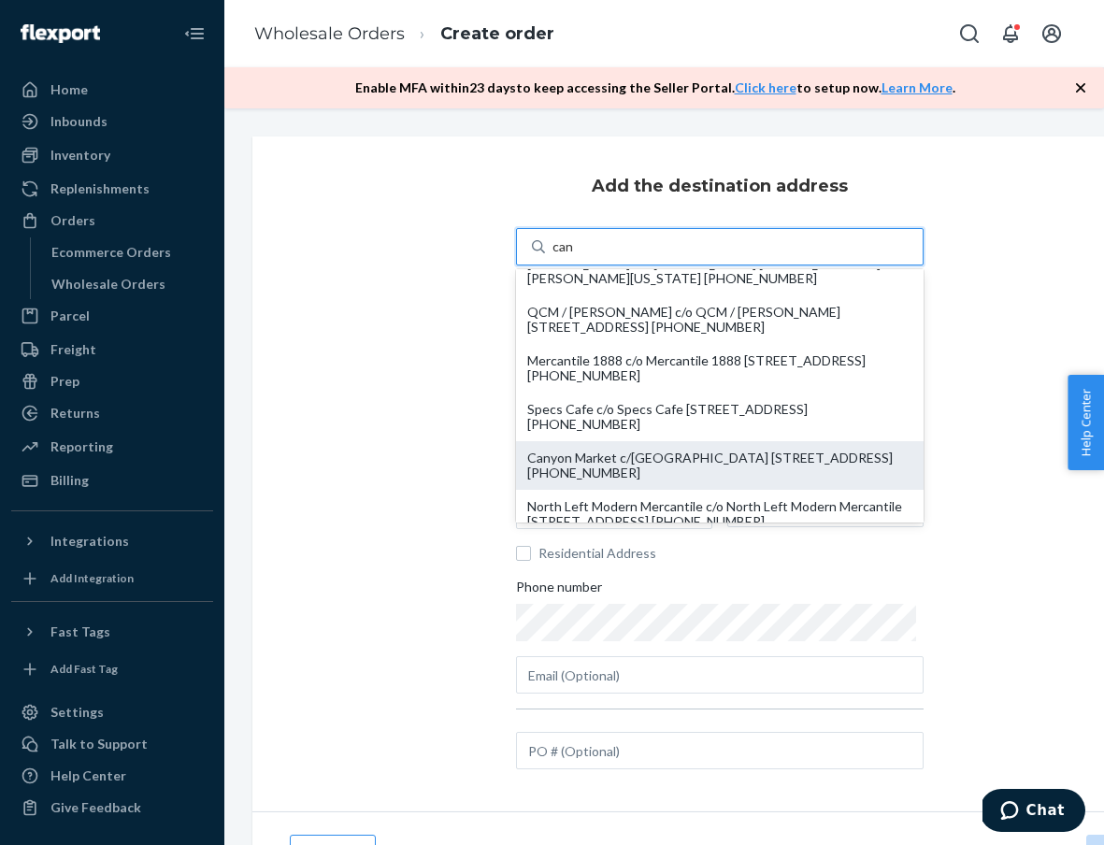
click at [662, 468] on div "Canyon Market c/[GEOGRAPHIC_DATA] [STREET_ADDRESS] [PHONE_NUMBER]" at bounding box center [719, 465] width 385 height 30
click at [574, 256] on input "can" at bounding box center [562, 246] width 21 height 19
type input "Canyon Market"
type input "[STREET_ADDRESS]"
type input "[GEOGRAPHIC_DATA]"
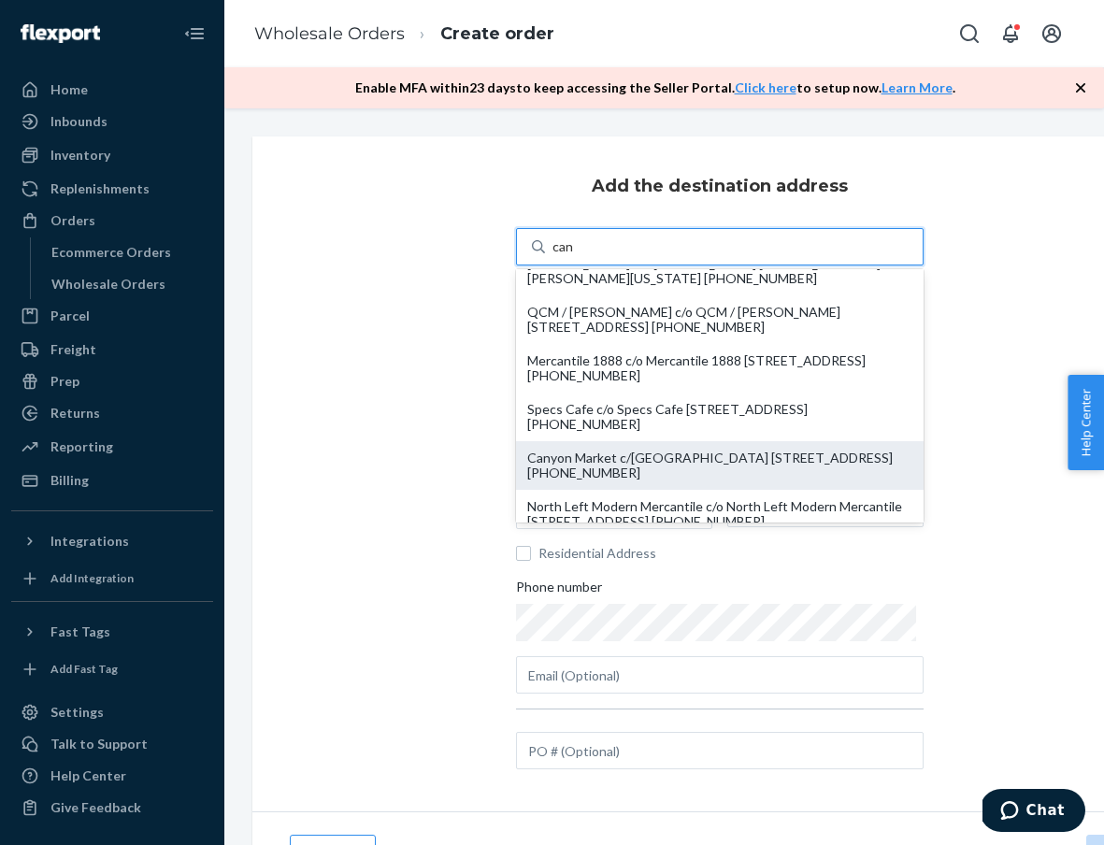
type input "CA"
type input "94131"
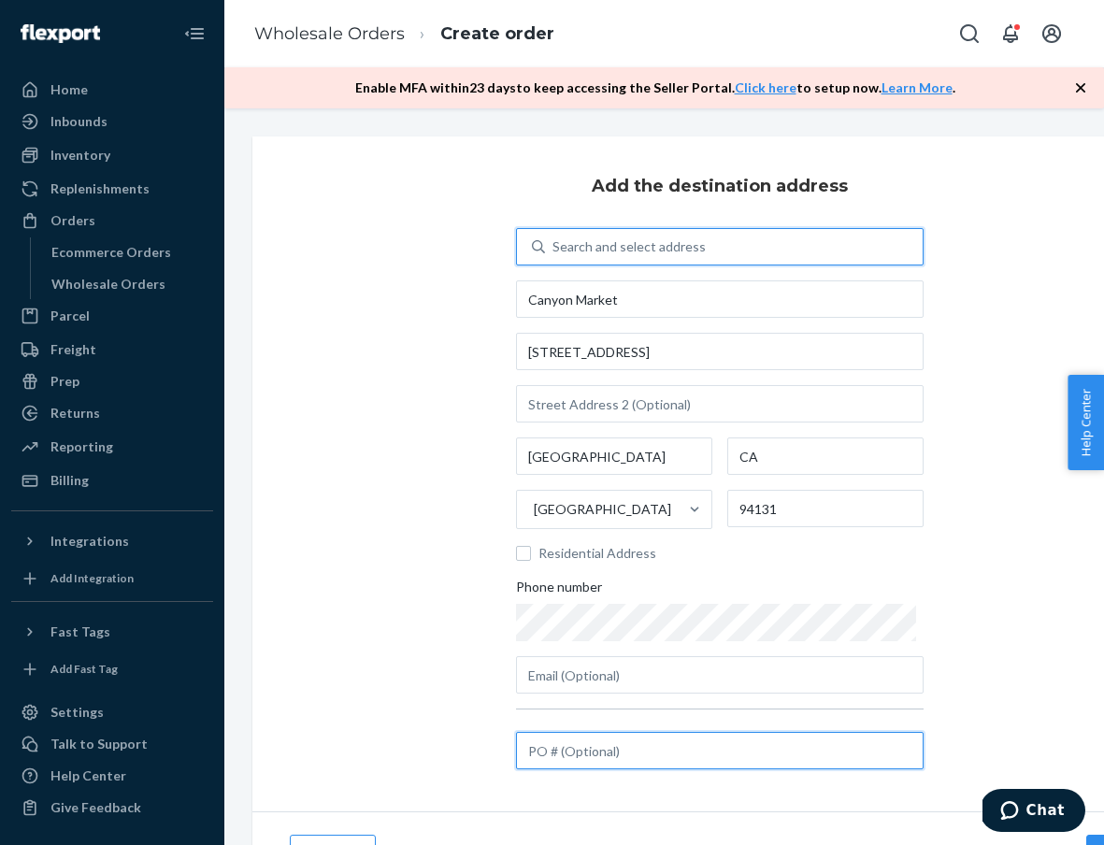
click at [768, 749] on input "text" at bounding box center [719, 750] width 407 height 37
paste input "HZ3JAG73XU"
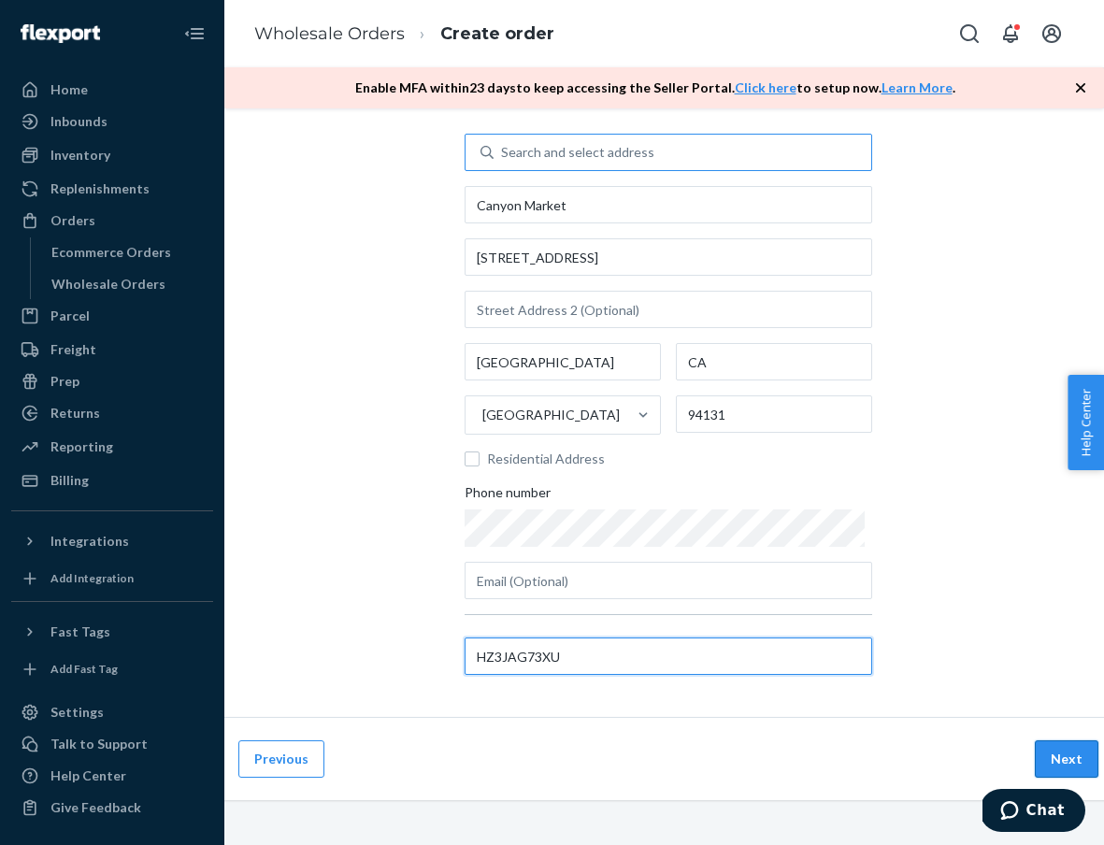
scroll to position [94, 82]
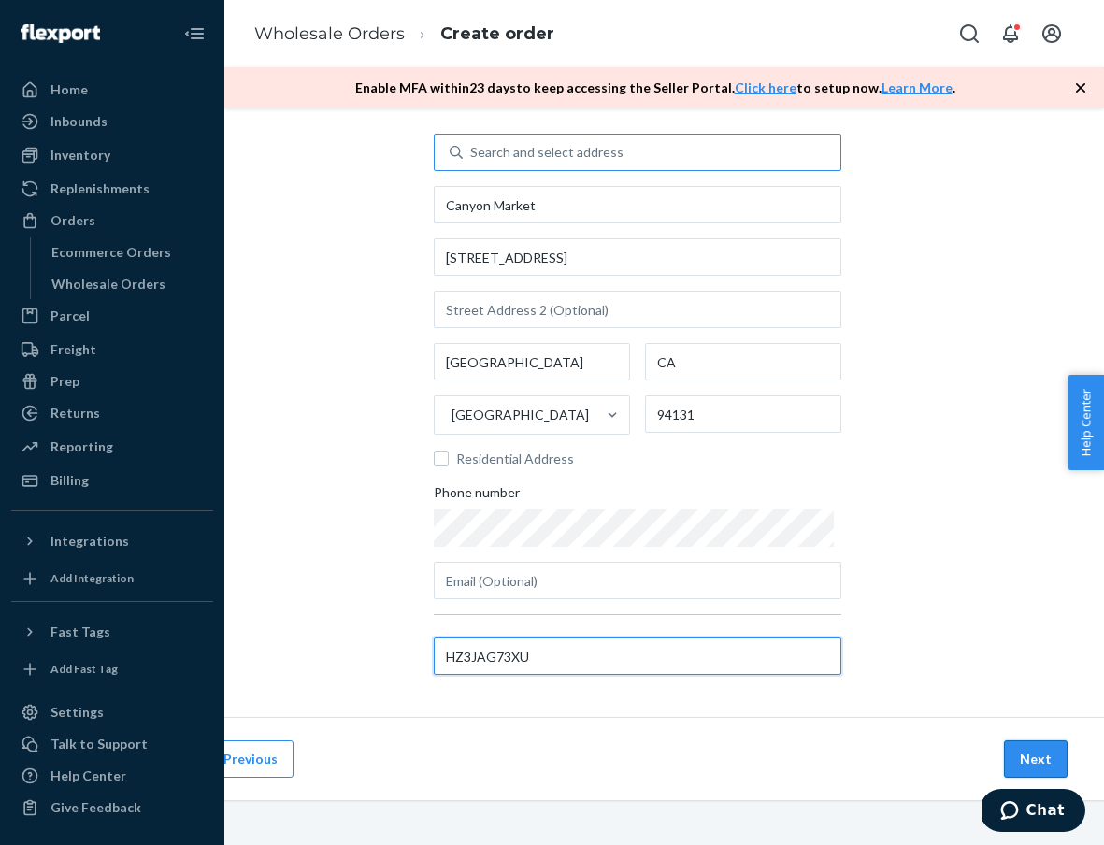
type input "HZ3JAG73XU"
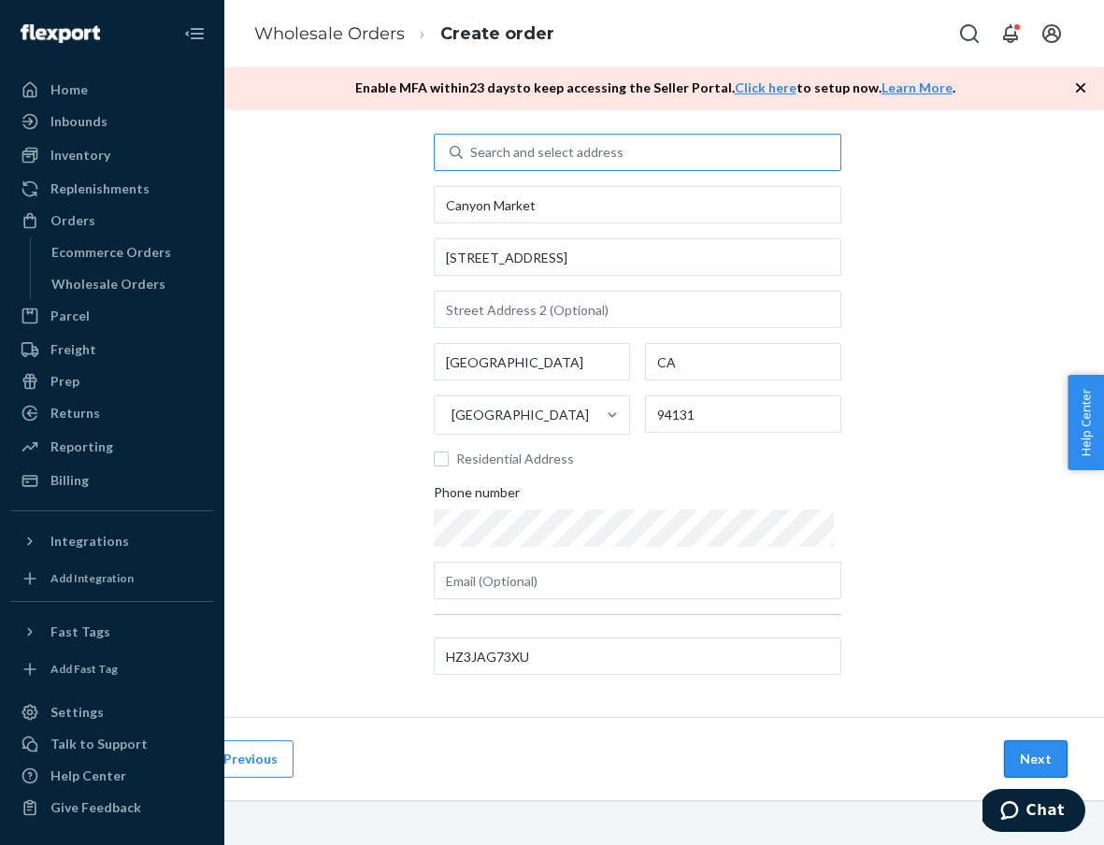
click at [1054, 774] on button "Next" at bounding box center [1036, 758] width 64 height 37
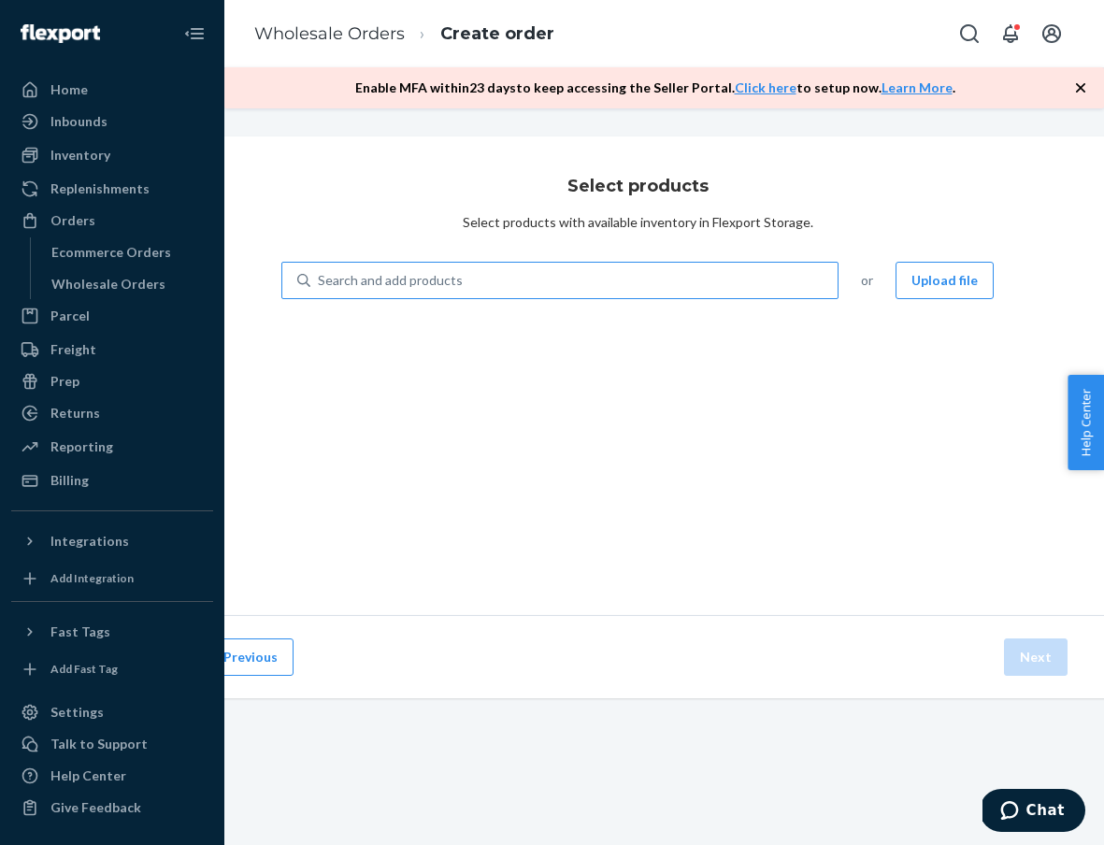
click at [661, 278] on div "Search and add products" at bounding box center [573, 281] width 527 height 34
click at [320, 278] on input "Search and add products" at bounding box center [319, 280] width 2 height 19
type input "h"
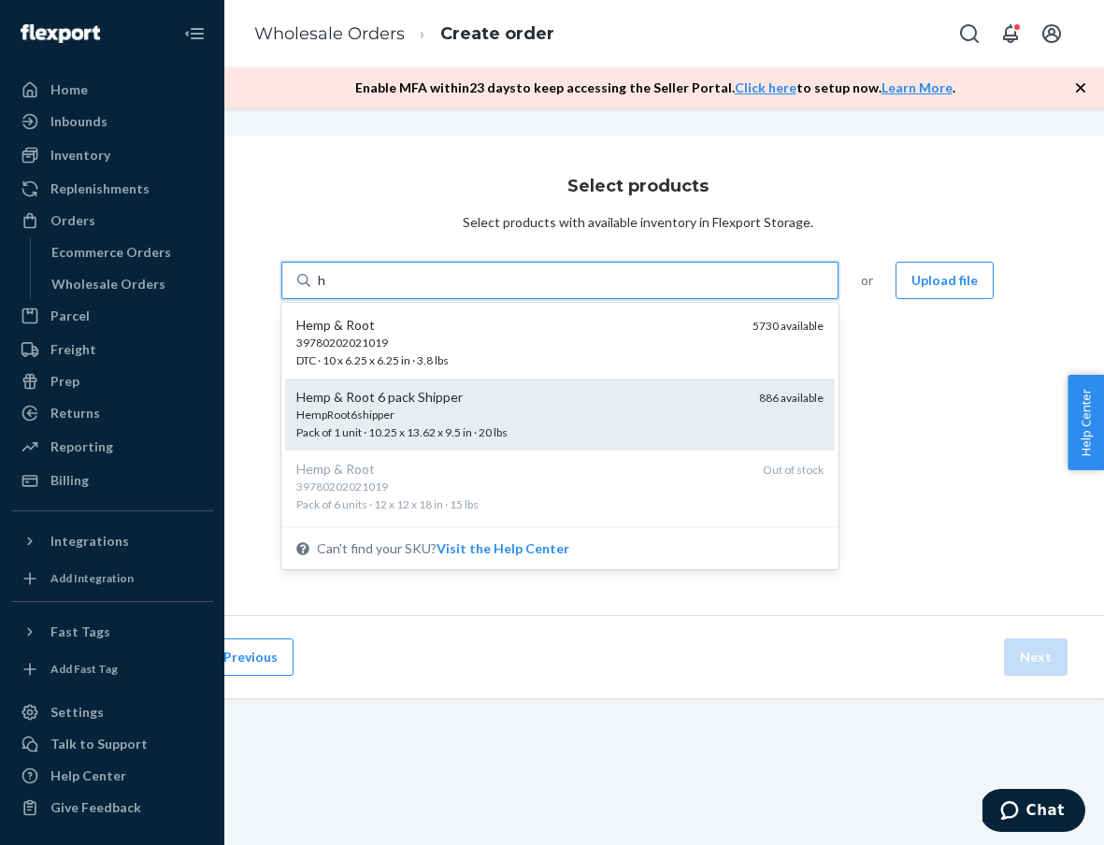
click at [664, 411] on div "HempRoot6shipper" at bounding box center [520, 414] width 448 height 16
click at [327, 290] on input "h" at bounding box center [322, 280] width 9 height 19
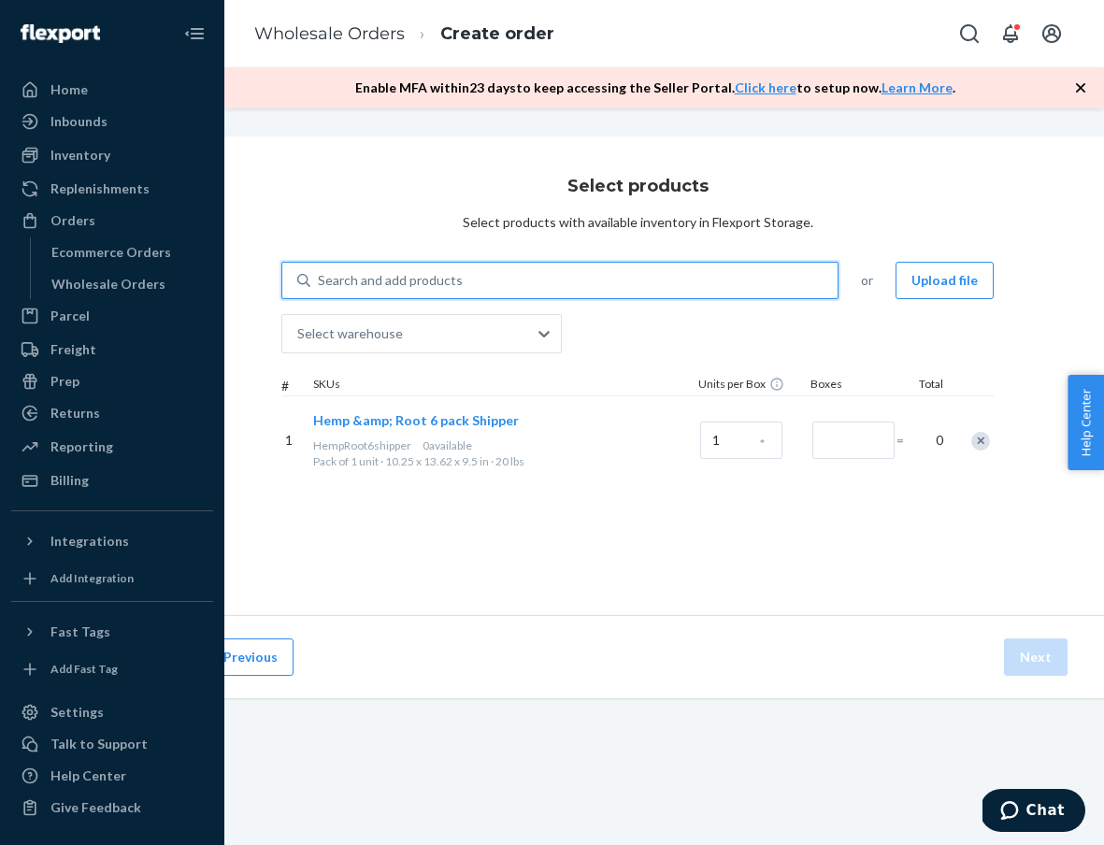
click at [619, 287] on div "Search and add products" at bounding box center [573, 281] width 527 height 34
click at [320, 287] on input "0 results available. Select is focused ,type to refine list, press Down to open…" at bounding box center [319, 280] width 2 height 19
type input "n"
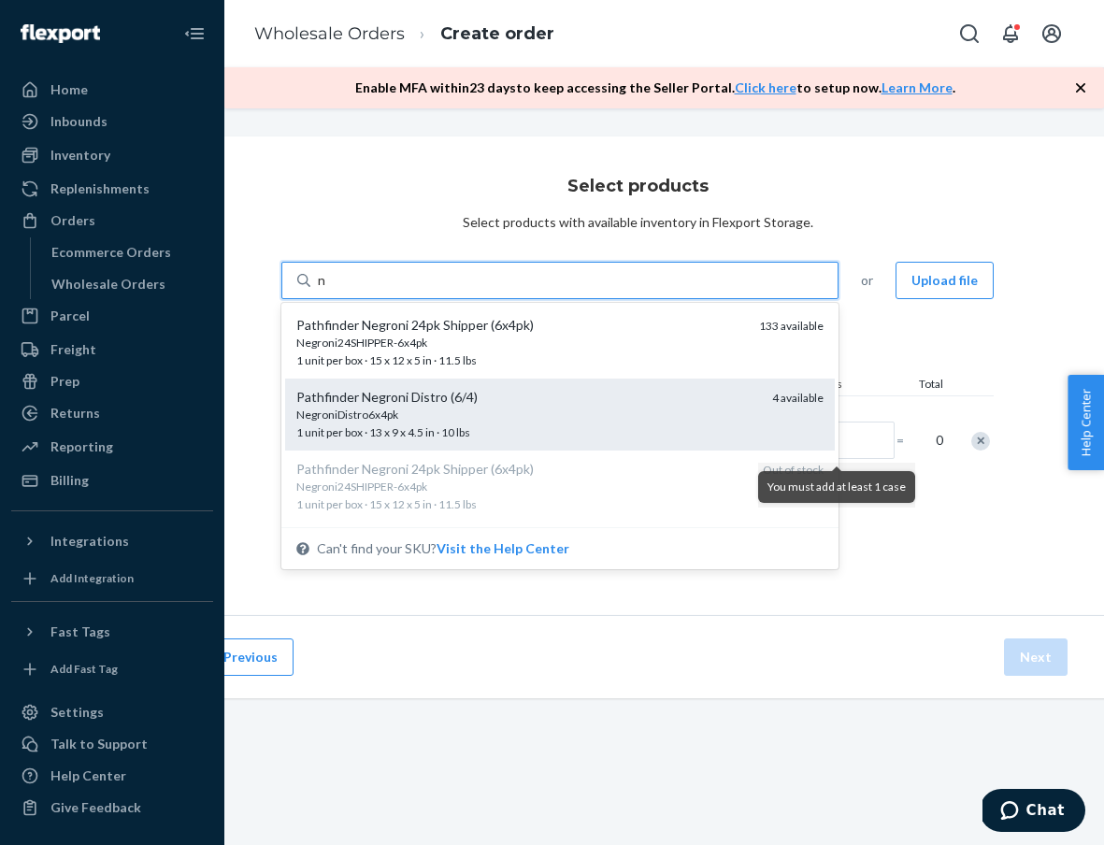
click at [591, 404] on div "Pathfinder Negroni Distro (6/4)" at bounding box center [526, 397] width 461 height 19
click at [327, 290] on input "n" at bounding box center [322, 280] width 9 height 19
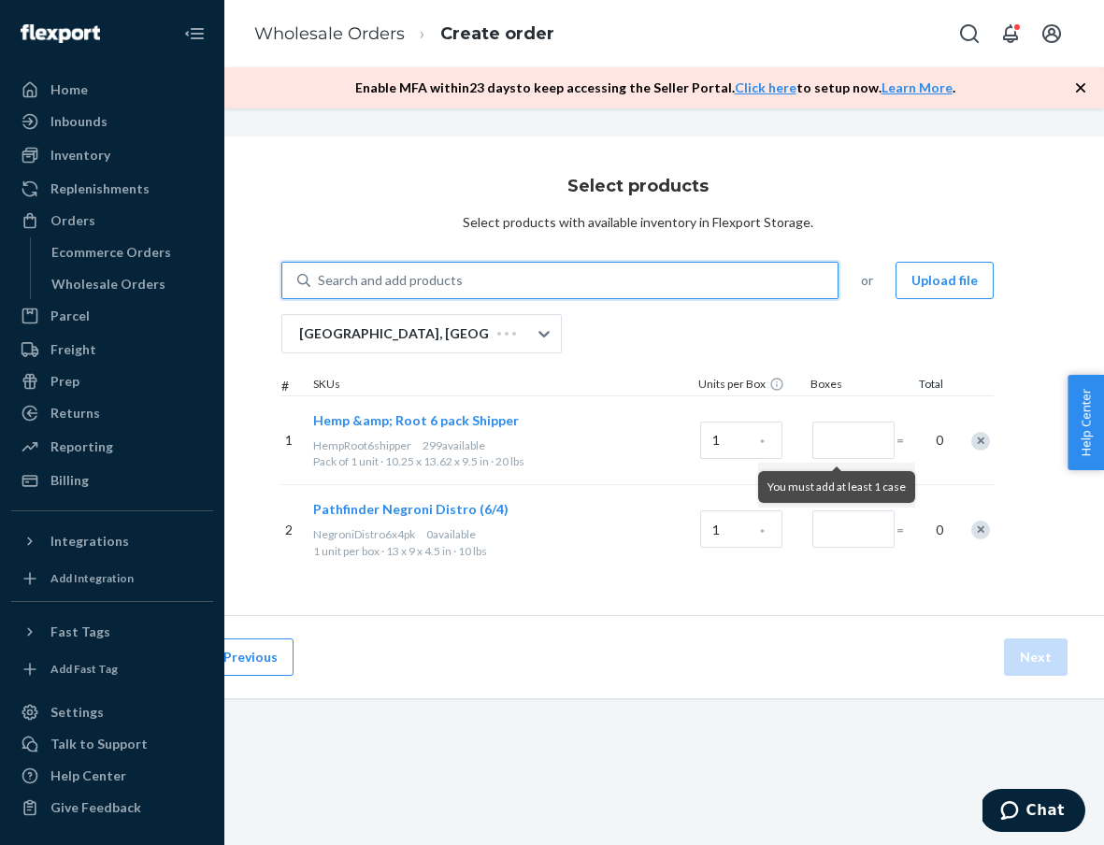
click at [507, 354] on div "0 results available. Select is focused ,type to refine list, press Down to open…" at bounding box center [637, 418] width 712 height 312
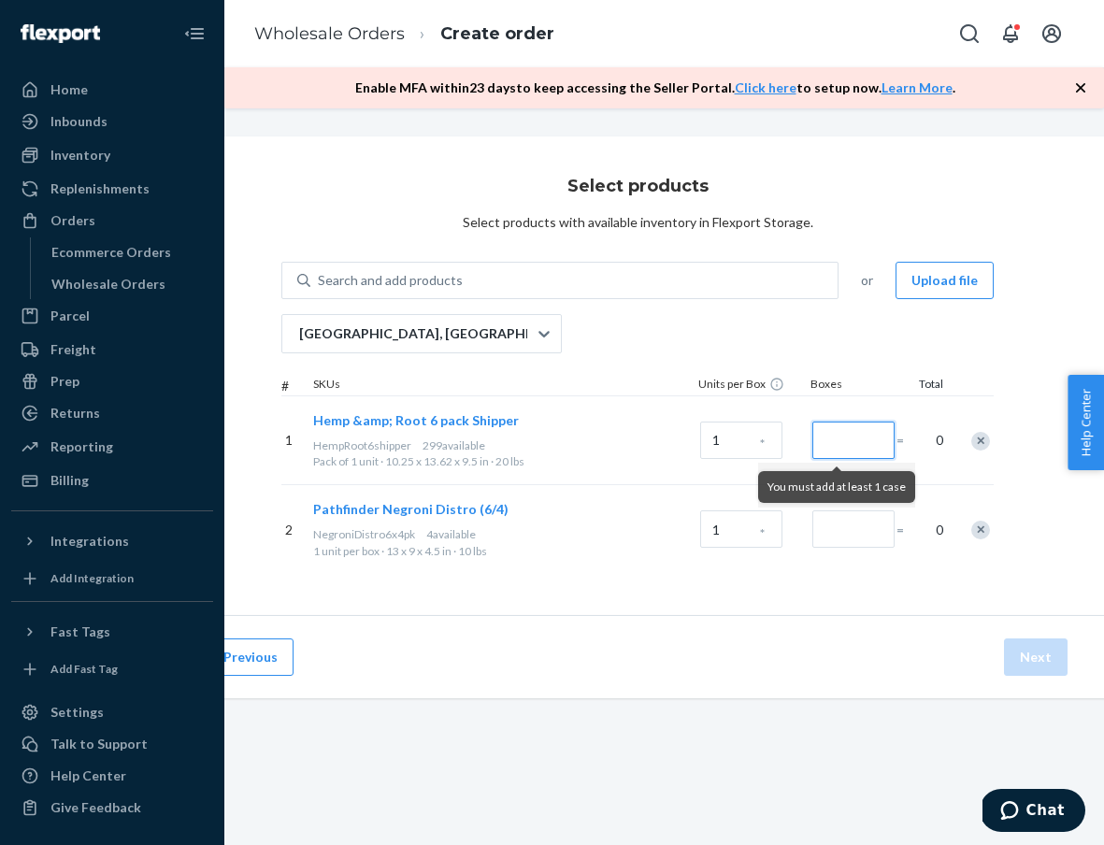
click at [836, 438] on input "Number of boxes" at bounding box center [853, 439] width 82 height 37
type input "1"
click at [854, 529] on input "Number of boxes" at bounding box center [853, 528] width 82 height 37
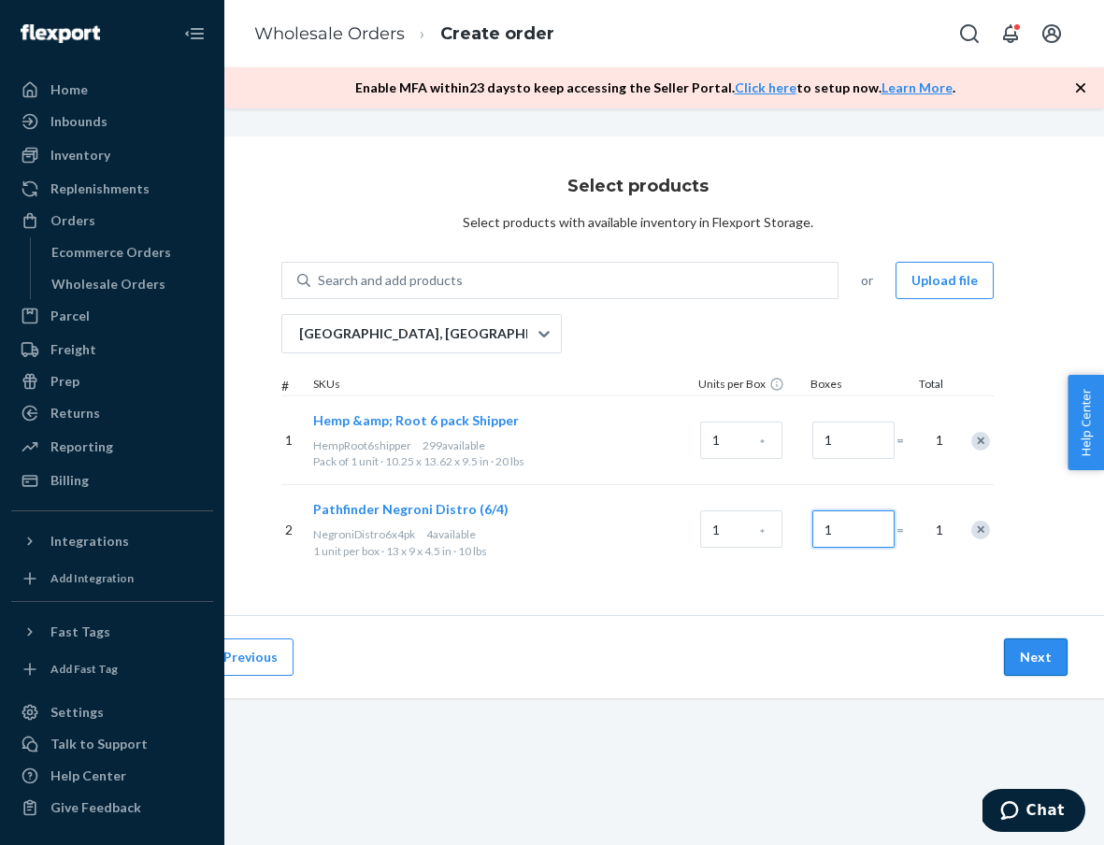
type input "1"
click at [1048, 670] on button "Next" at bounding box center [1036, 656] width 64 height 37
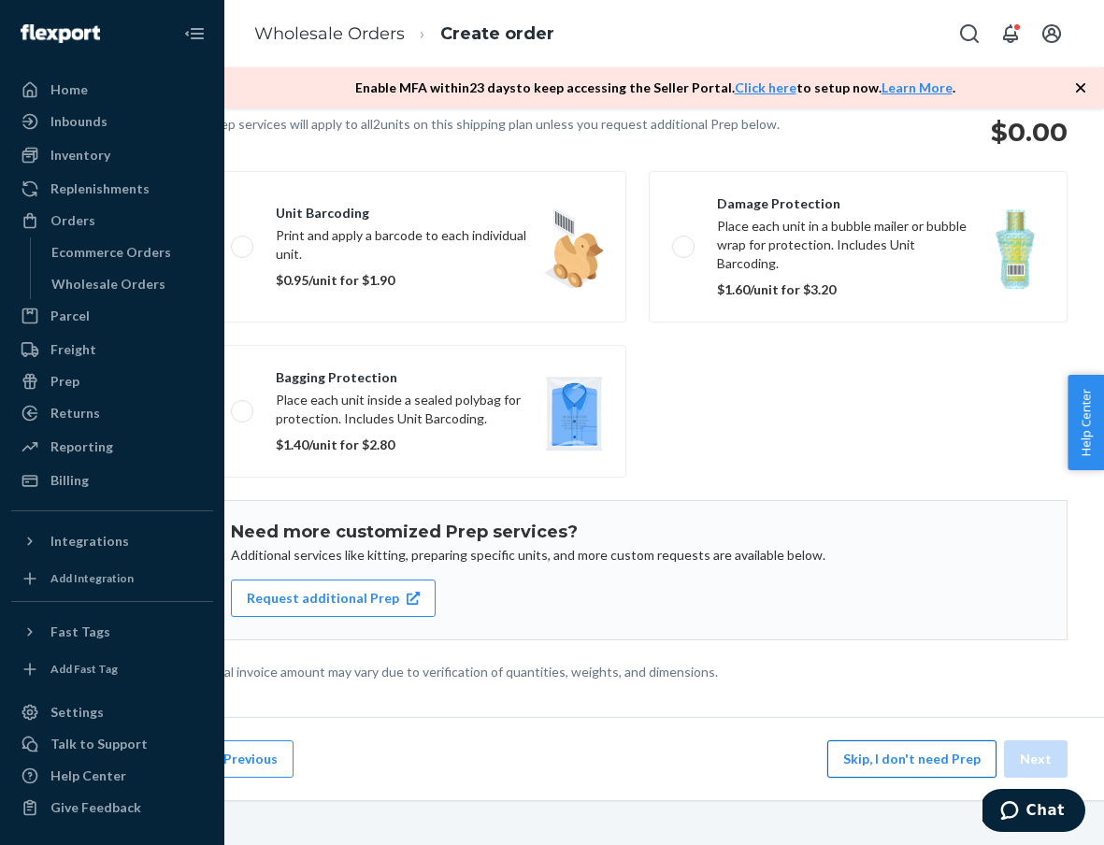
scroll to position [149, 82]
click at [927, 786] on div "Previous Skip, I don't need Prep Next" at bounding box center [637, 758] width 934 height 83
click at [927, 760] on button "Skip, I don't need Prep" at bounding box center [911, 758] width 169 height 37
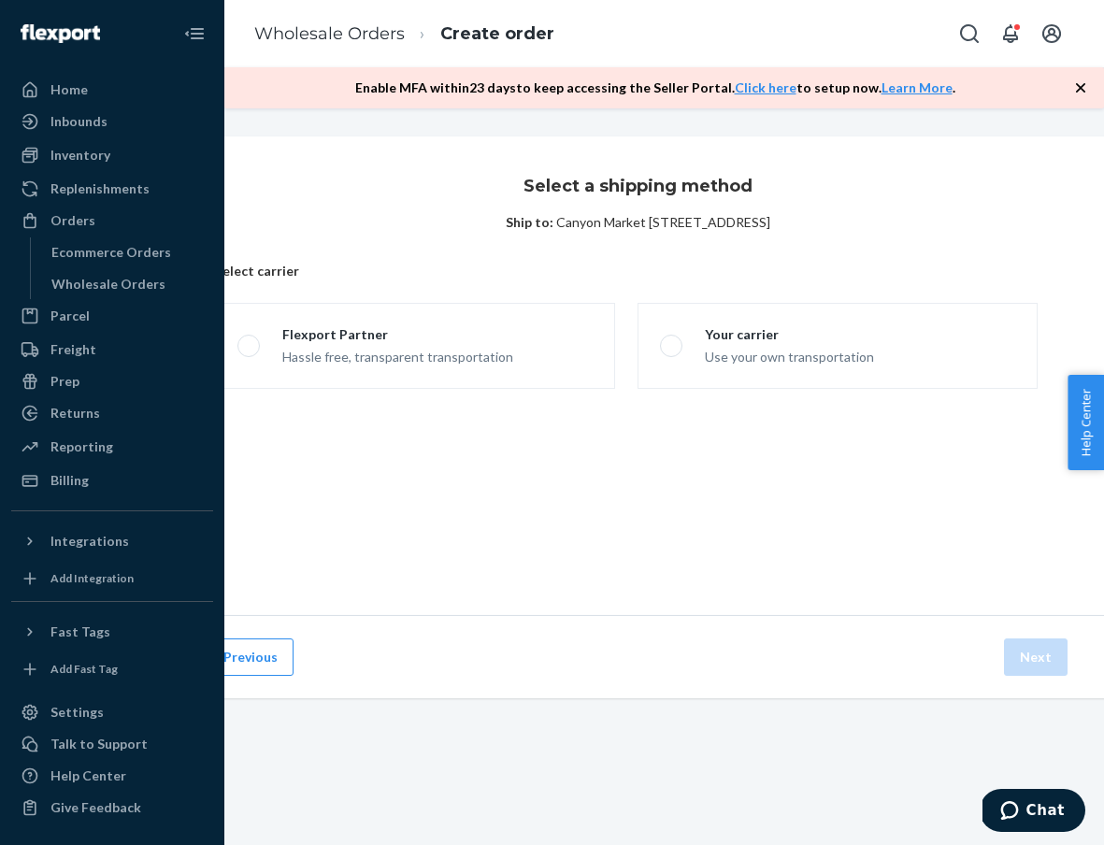
scroll to position [0, 82]
click at [563, 345] on label "Flexport Partner Hassle free, transparent transportation" at bounding box center [415, 346] width 400 height 86
click at [249, 345] on input "Flexport Partner Hassle free, transparent transportation" at bounding box center [243, 346] width 12 height 12
radio input "true"
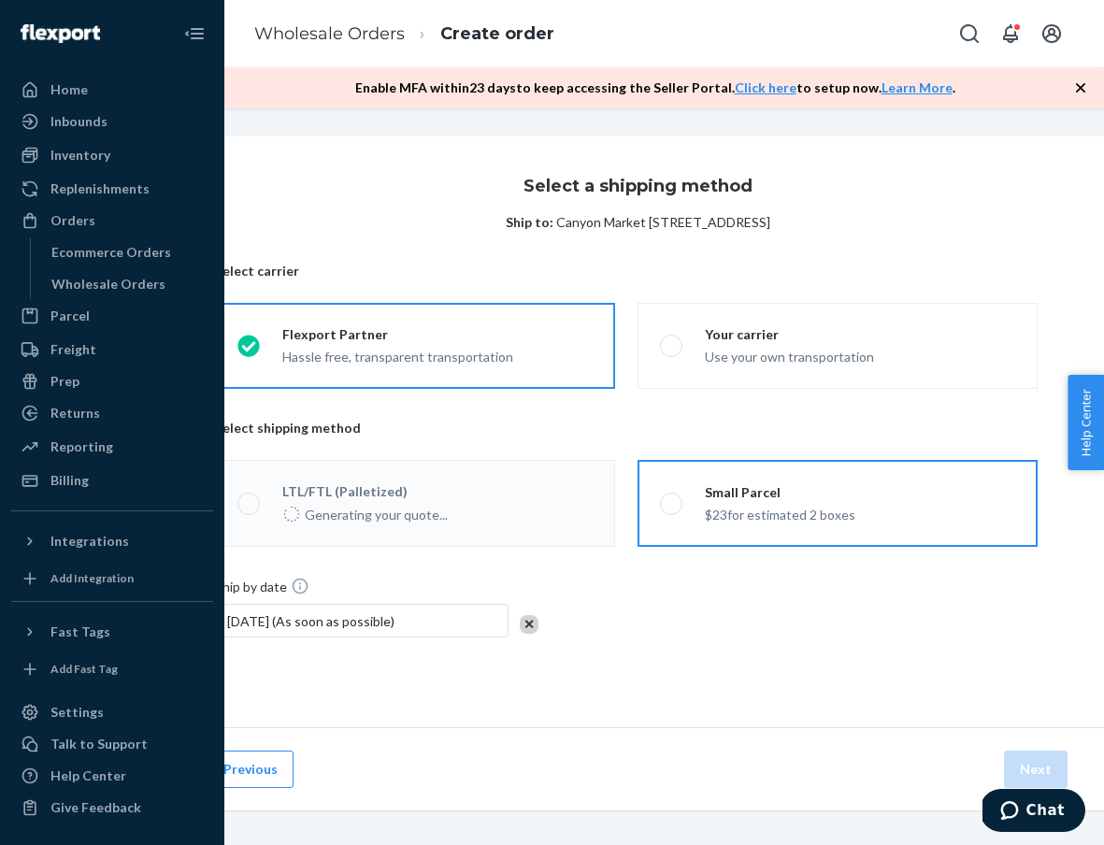
click at [830, 531] on label "Small Parcel $23 for estimated 2 boxes" at bounding box center [837, 503] width 400 height 87
click at [672, 509] on input "Small Parcel $23 for estimated 2 boxes" at bounding box center [666, 503] width 12 height 12
radio input "true"
click at [1037, 763] on button "Next" at bounding box center [1036, 768] width 64 height 37
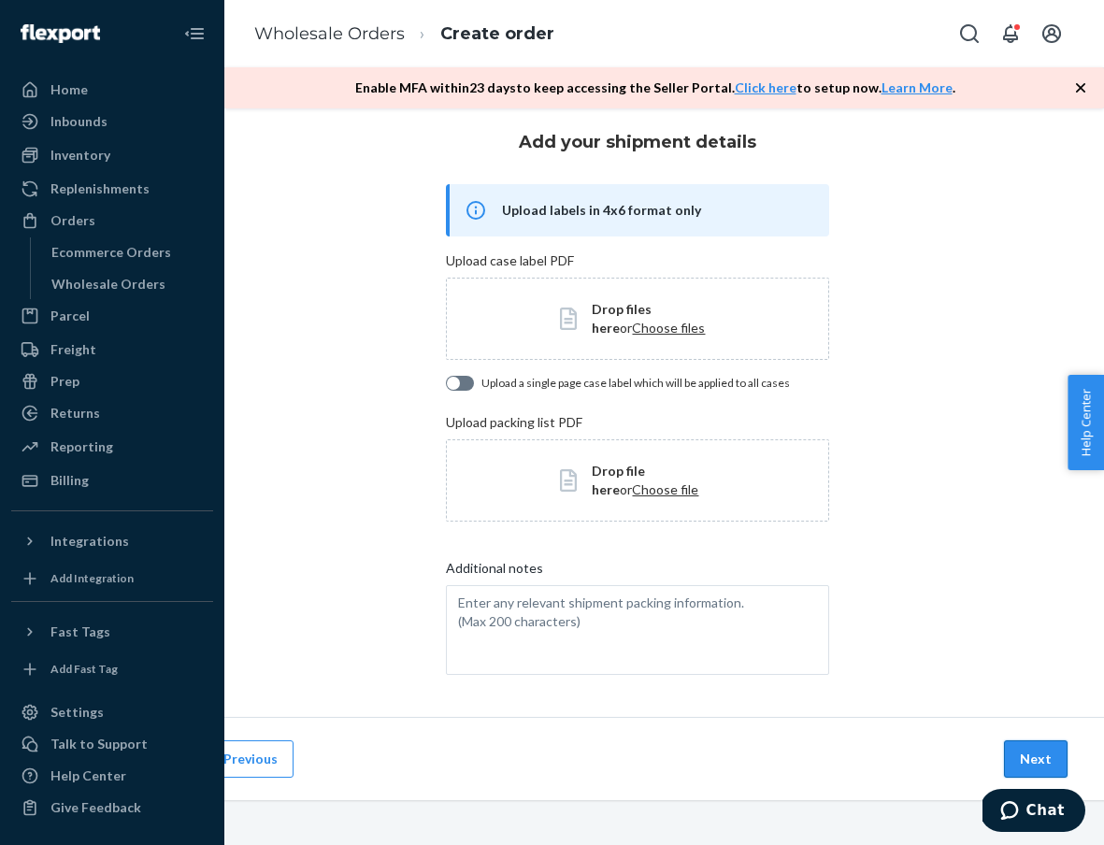
scroll to position [44, 82]
click at [1036, 742] on button "Next" at bounding box center [1036, 758] width 64 height 37
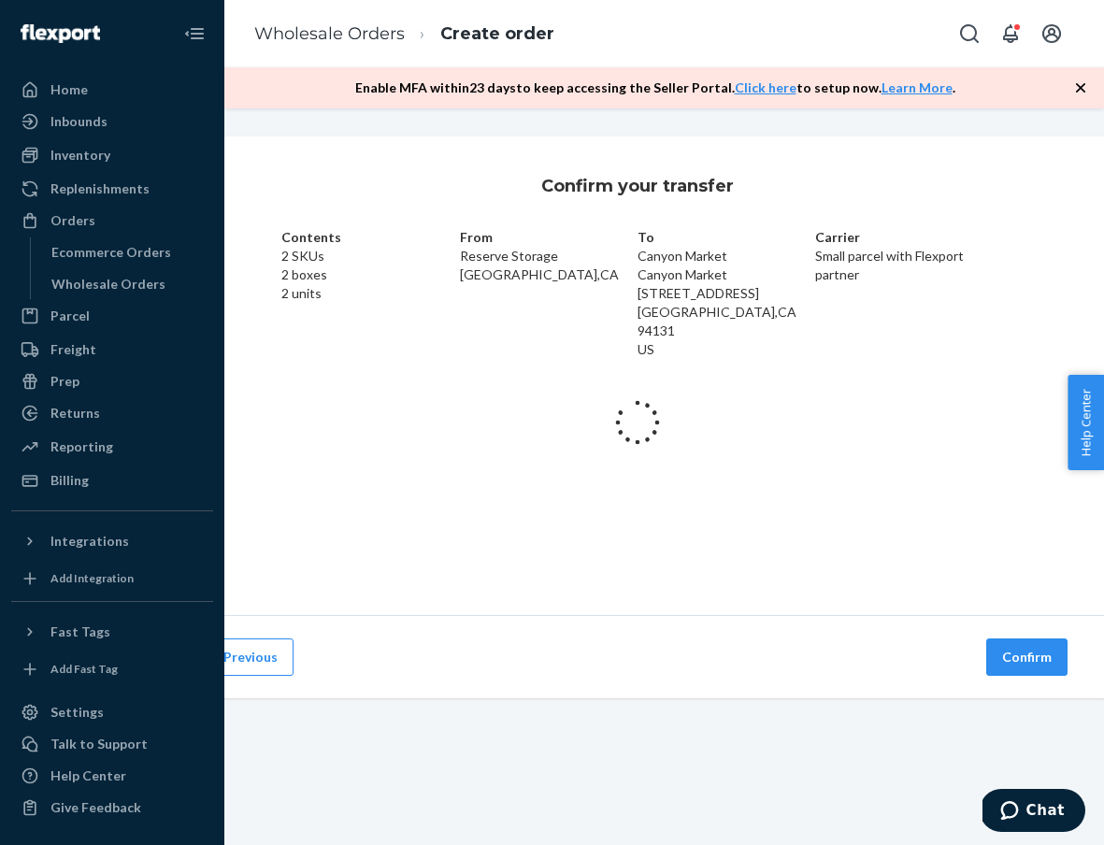
scroll to position [0, 82]
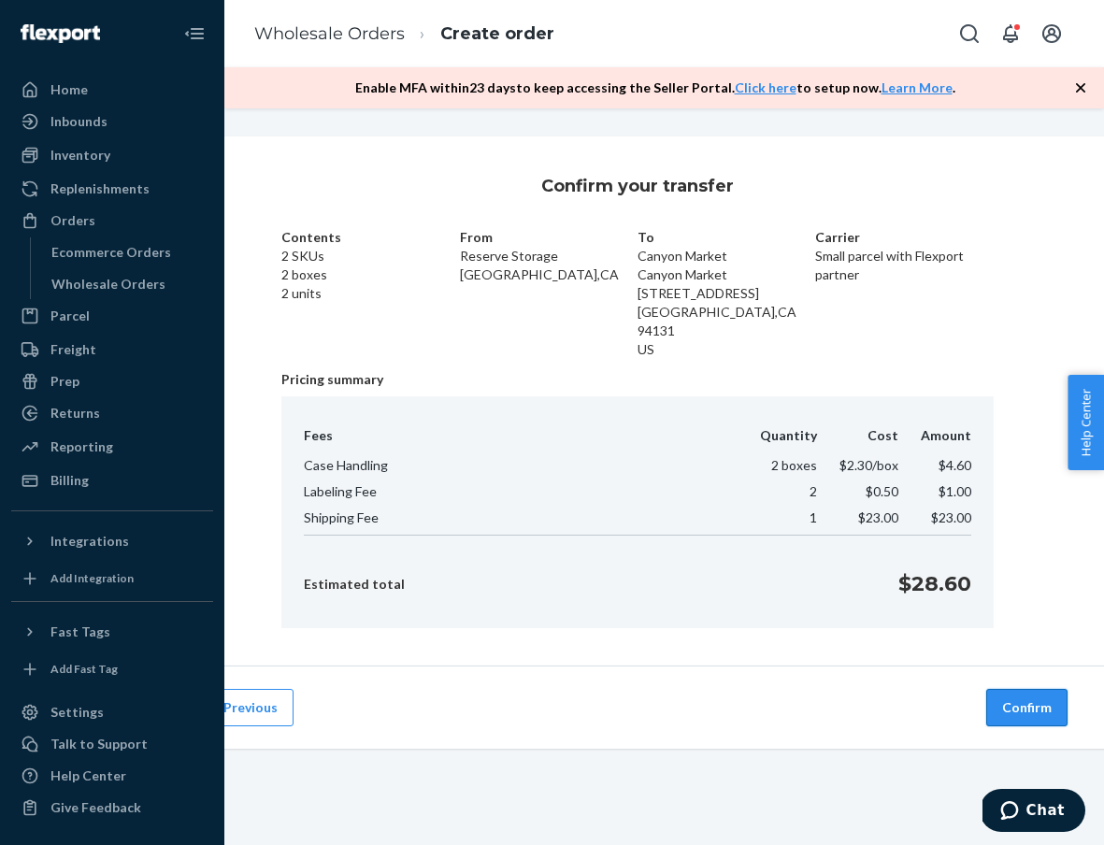
click at [1022, 689] on button "Confirm" at bounding box center [1026, 707] width 81 height 37
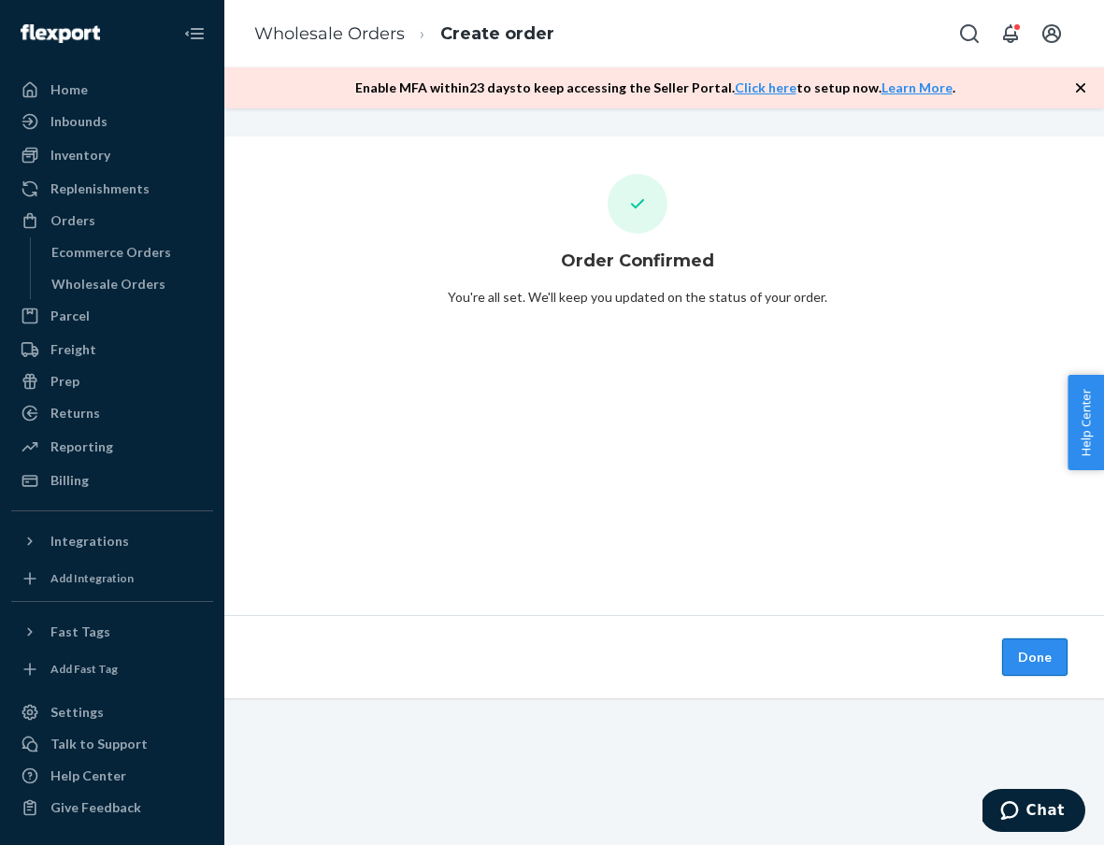
click at [1052, 674] on button "Done" at bounding box center [1034, 656] width 65 height 37
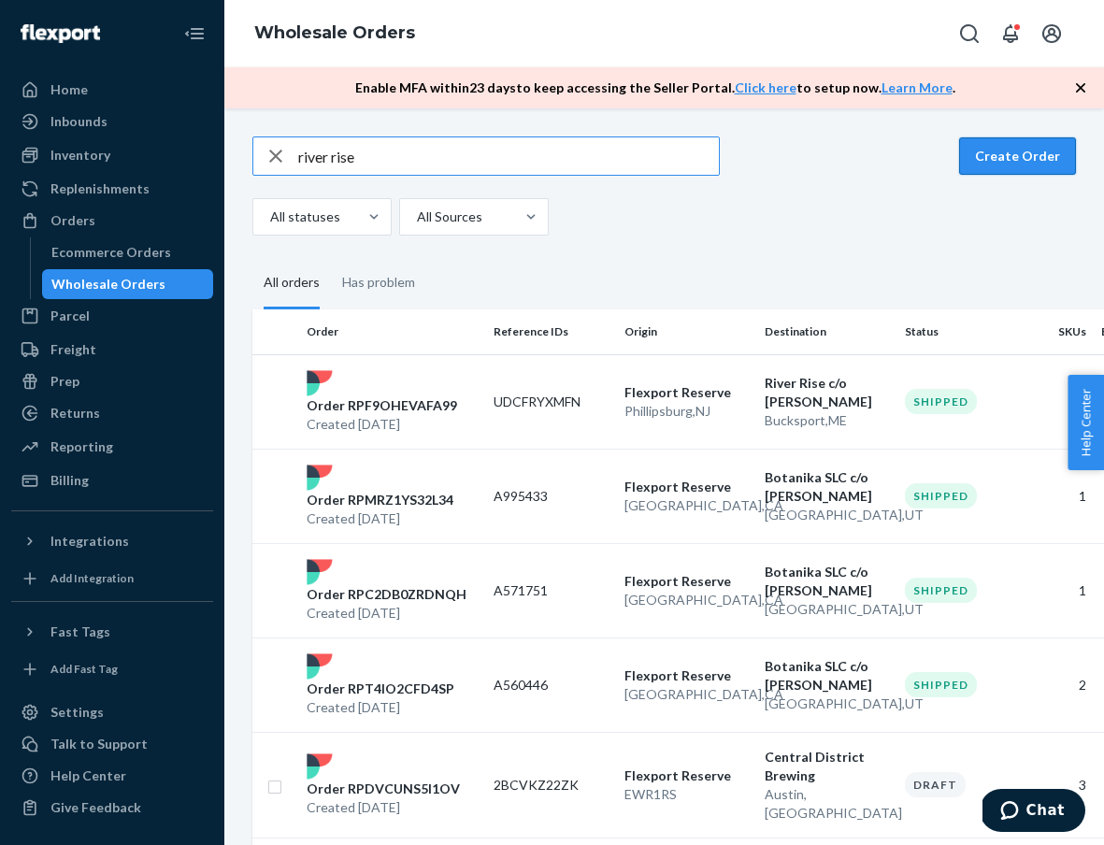
click at [1016, 162] on button "Create Order" at bounding box center [1017, 155] width 117 height 37
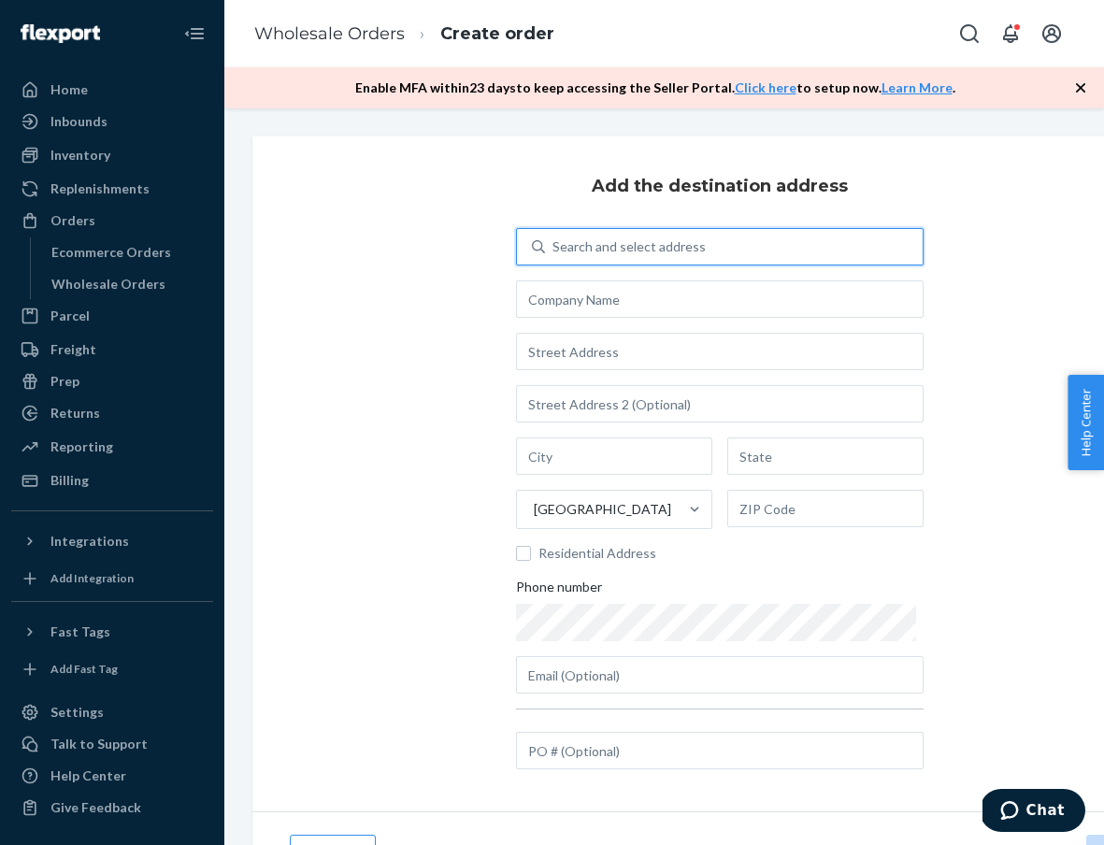
click at [736, 242] on div "Search and select address" at bounding box center [734, 247] width 378 height 34
click at [554, 242] on input "0 results available. Use Up and Down to choose options, press Enter to select t…" at bounding box center [553, 246] width 2 height 19
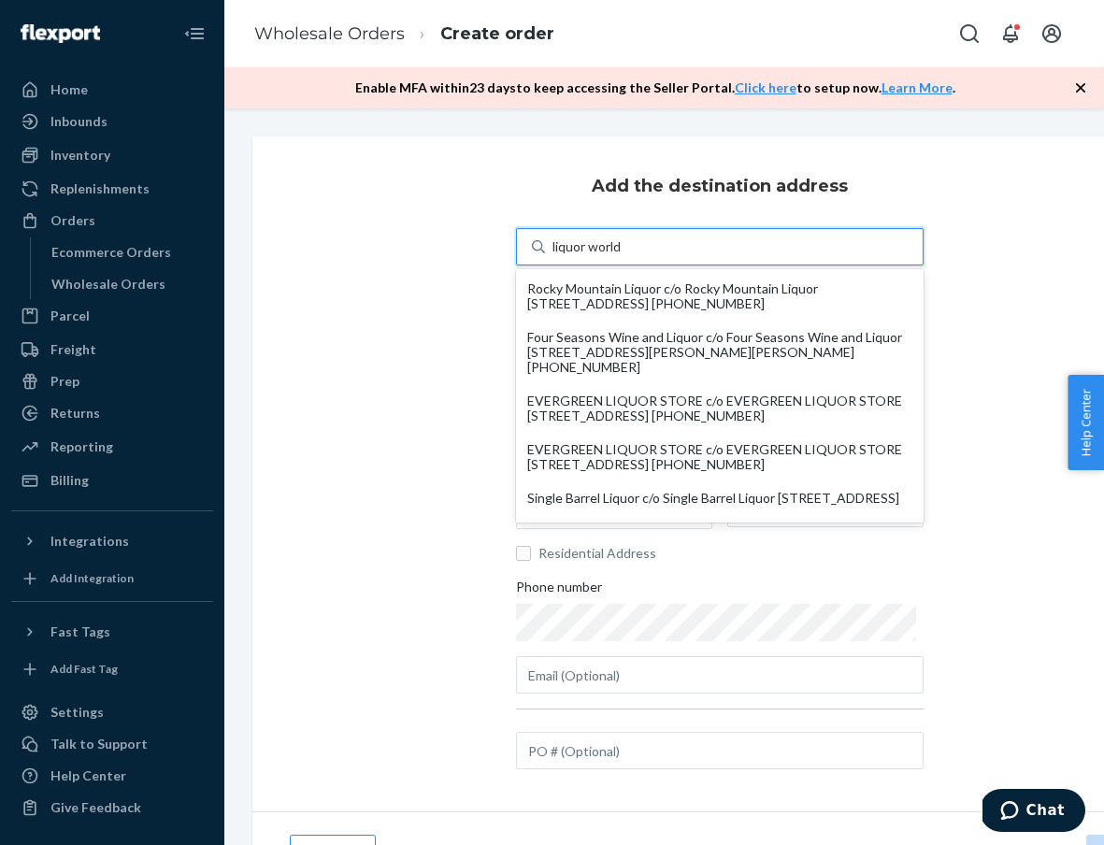
scroll to position [333, 0]
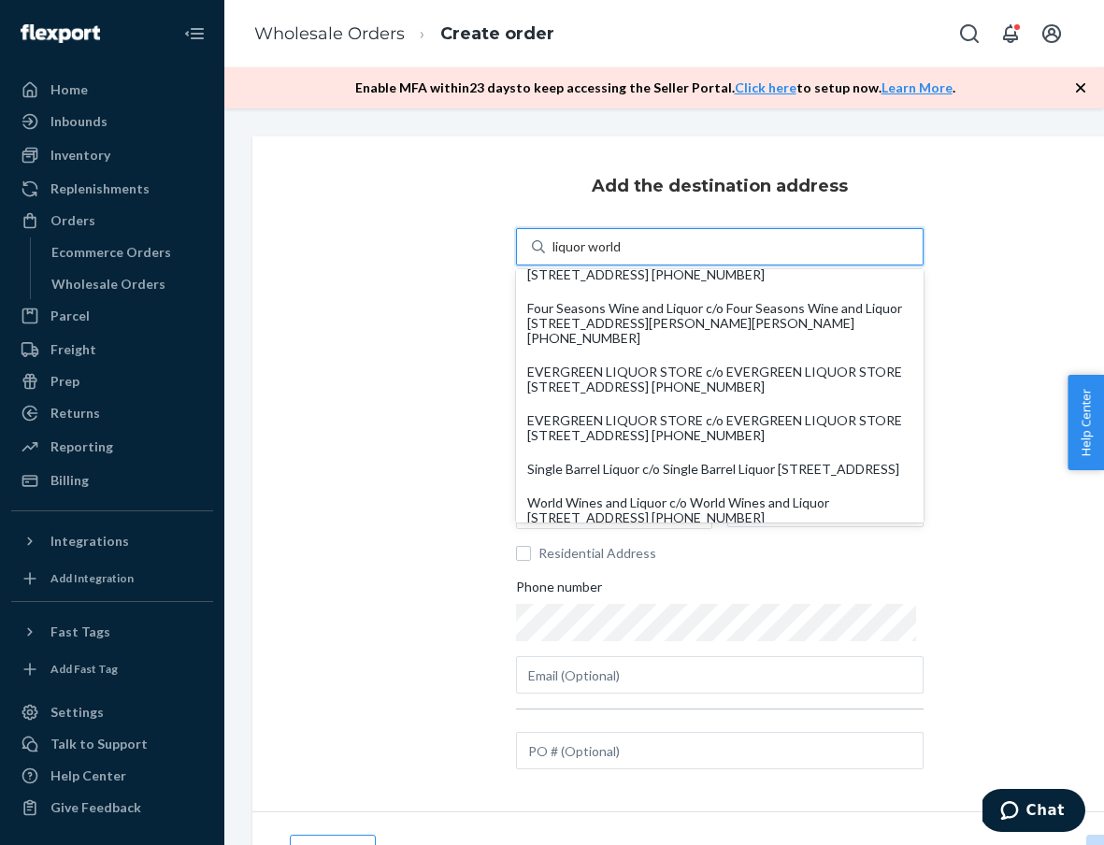
type input "liquor world"
click at [392, 410] on div "Add the destination address option undefined focused, 10 of 13. 13 results avai…" at bounding box center [719, 473] width 934 height 675
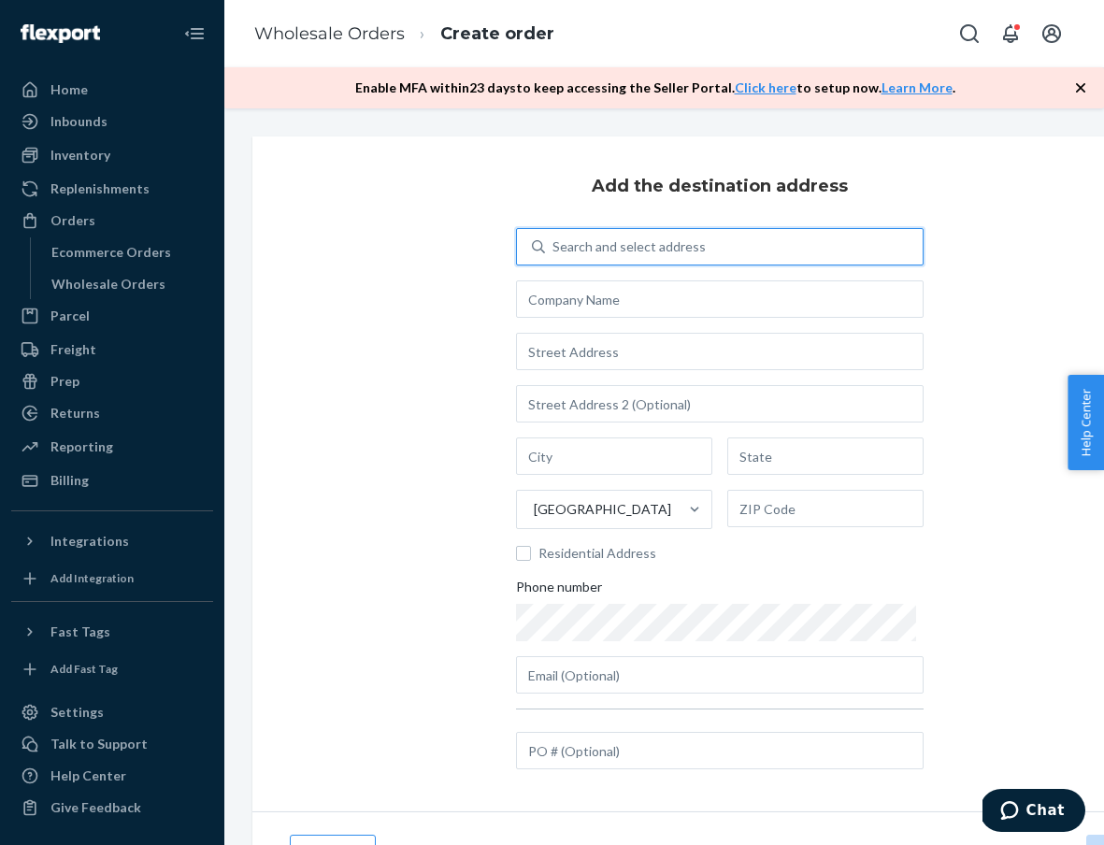
click at [646, 241] on div "Search and select address" at bounding box center [628, 246] width 153 height 19
click at [554, 241] on input "0 results available. Use Up and Down to choose options, press Enter to select t…" at bounding box center [553, 246] width 2 height 19
type input "333"
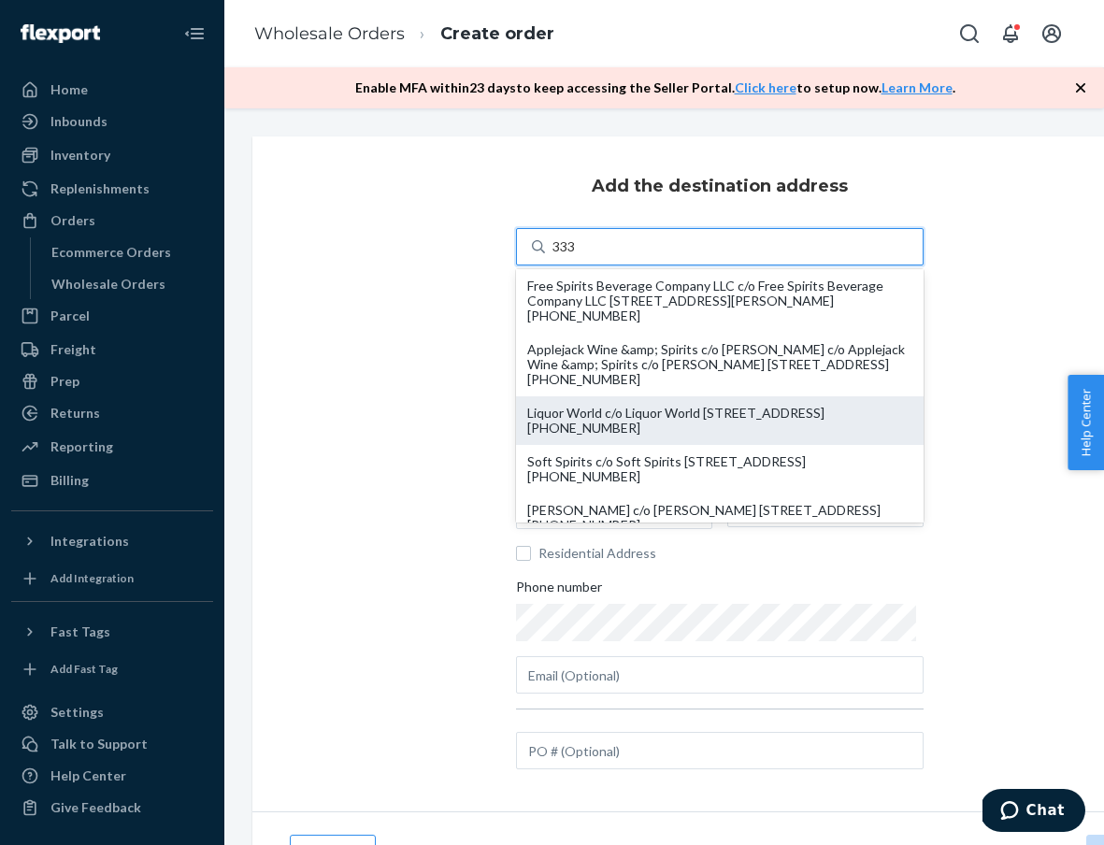
click at [663, 406] on div "Liquor World c/o Liquor World [STREET_ADDRESS] [PHONE_NUMBER]" at bounding box center [719, 421] width 385 height 30
click at [577, 256] on input "333" at bounding box center [564, 246] width 24 height 19
type input "Liquor World"
type input "[STREET_ADDRESS]"
type input "[GEOGRAPHIC_DATA]"
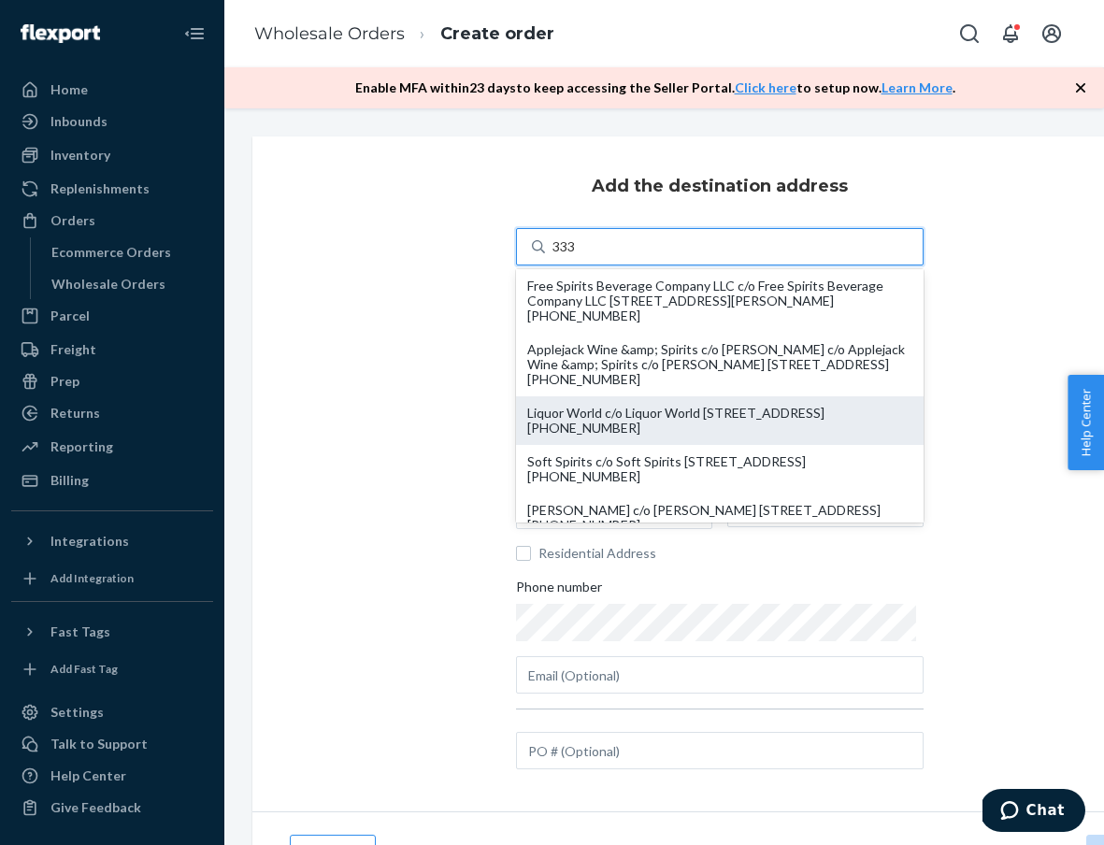
type input "AR"
type input "72703"
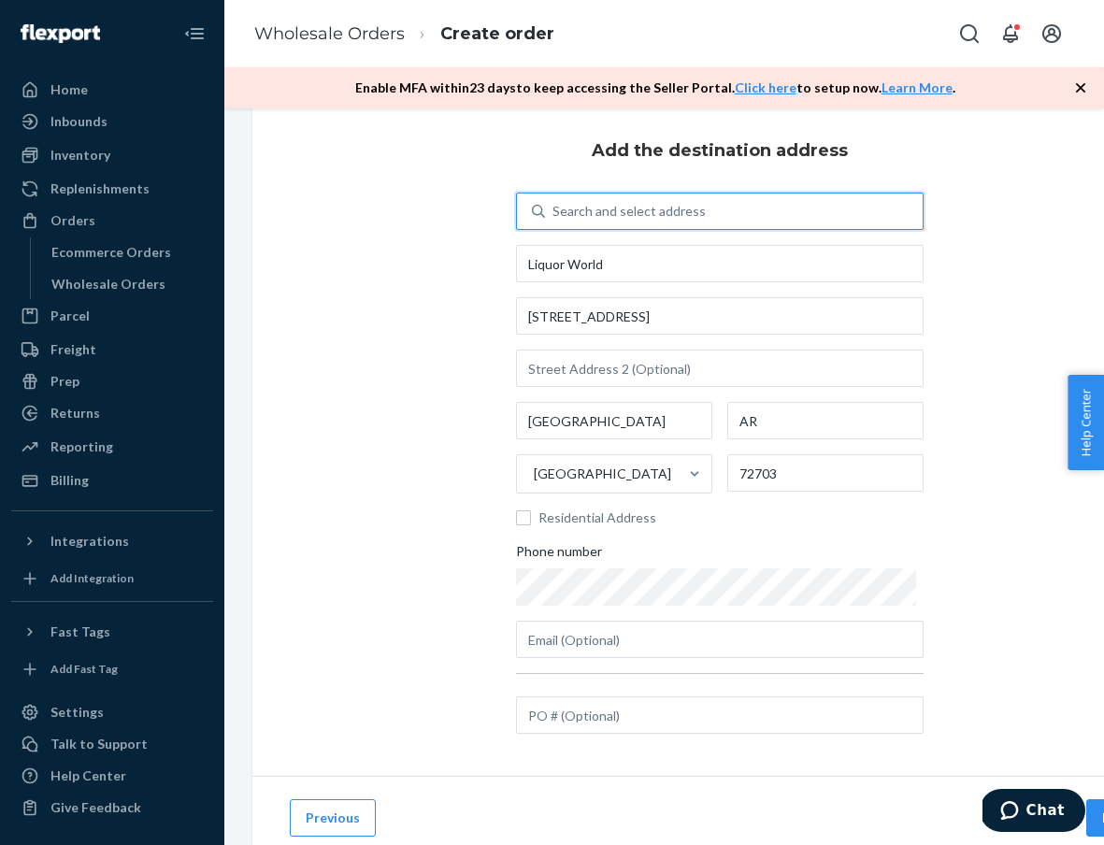
scroll to position [40, 0]
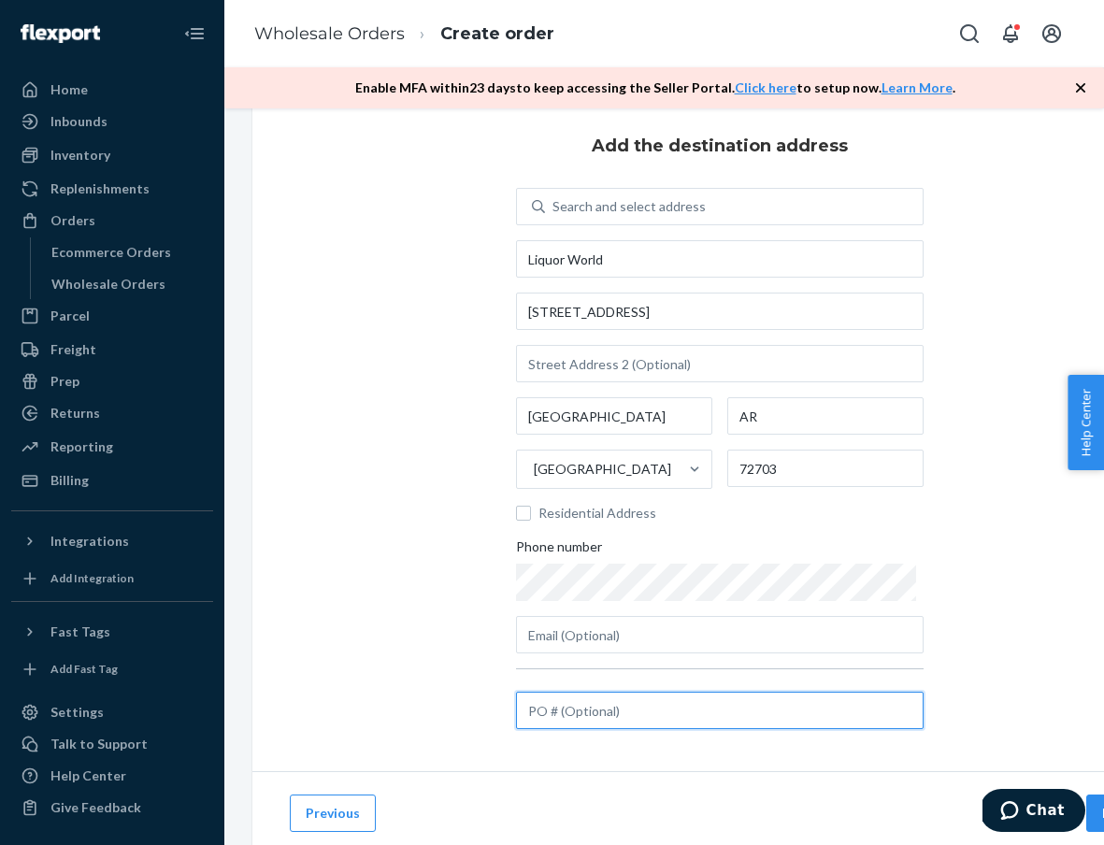
click at [748, 727] on input "text" at bounding box center [719, 709] width 407 height 37
paste input "AB3UHNDY44"
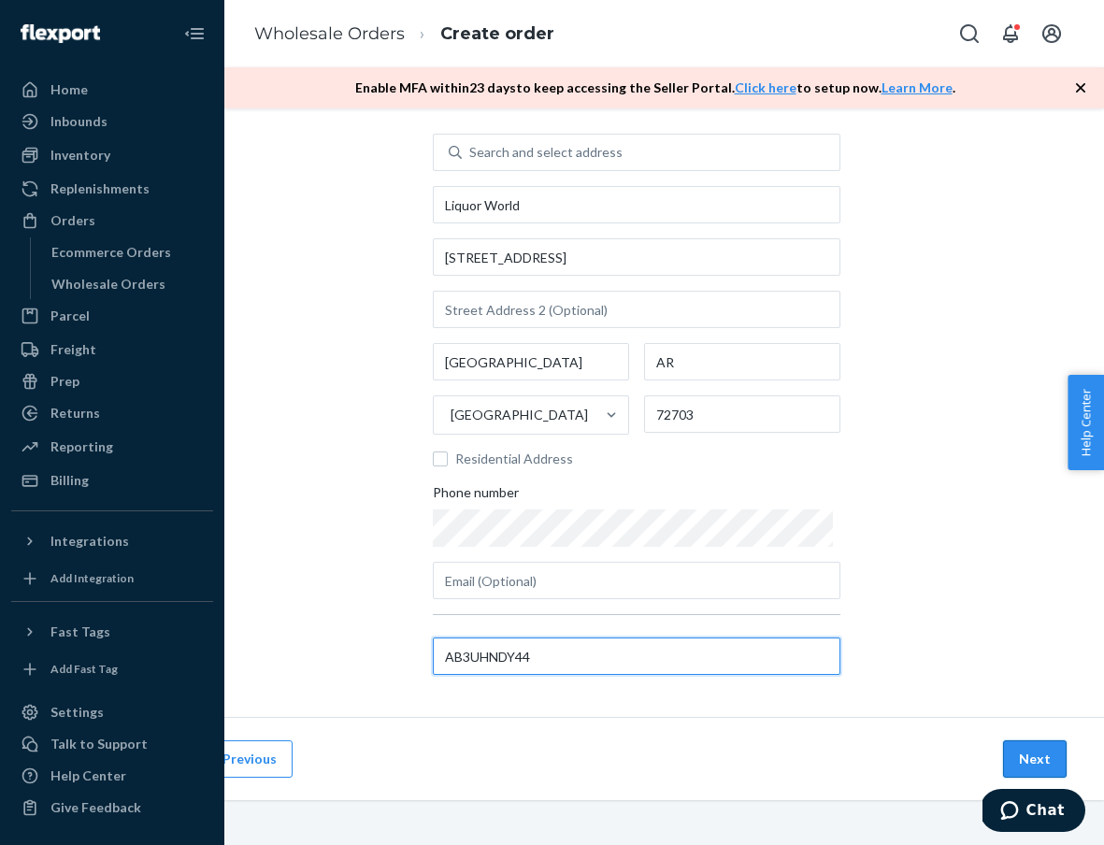
scroll to position [94, 83]
type input "AB3UHNDY44"
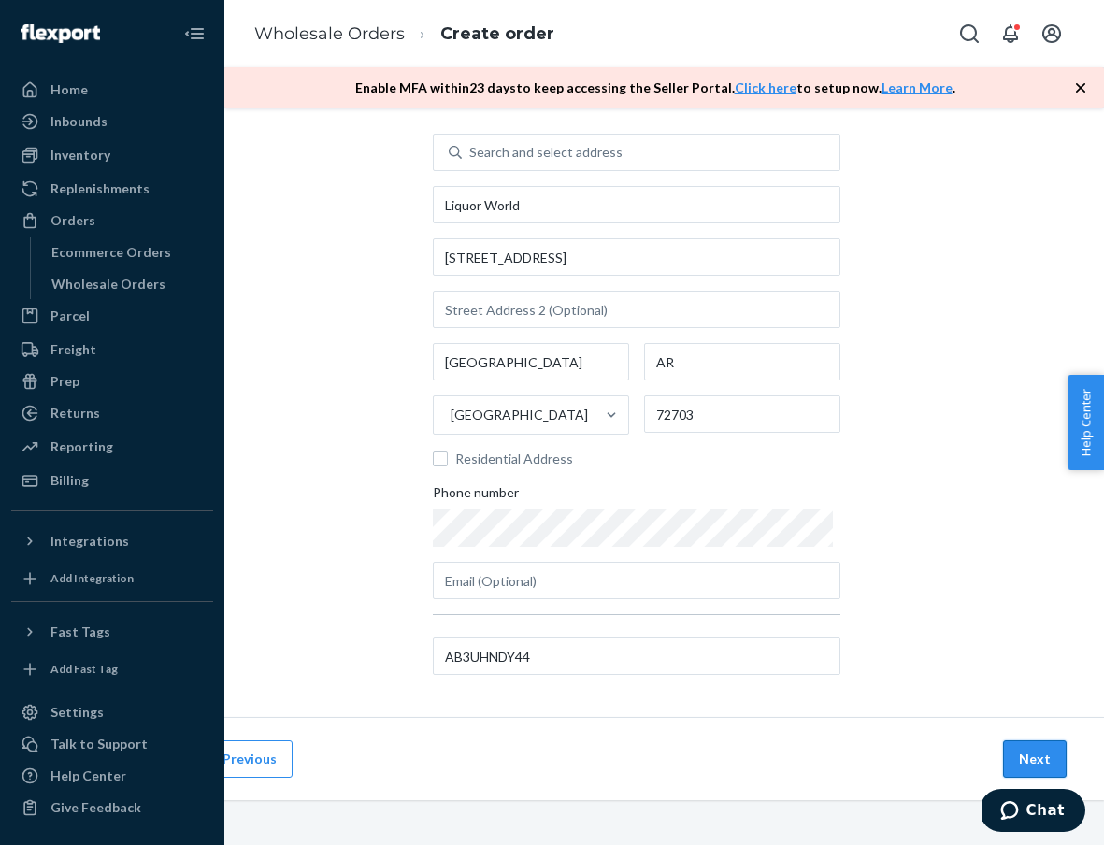
click at [1039, 753] on button "Next" at bounding box center [1035, 758] width 64 height 37
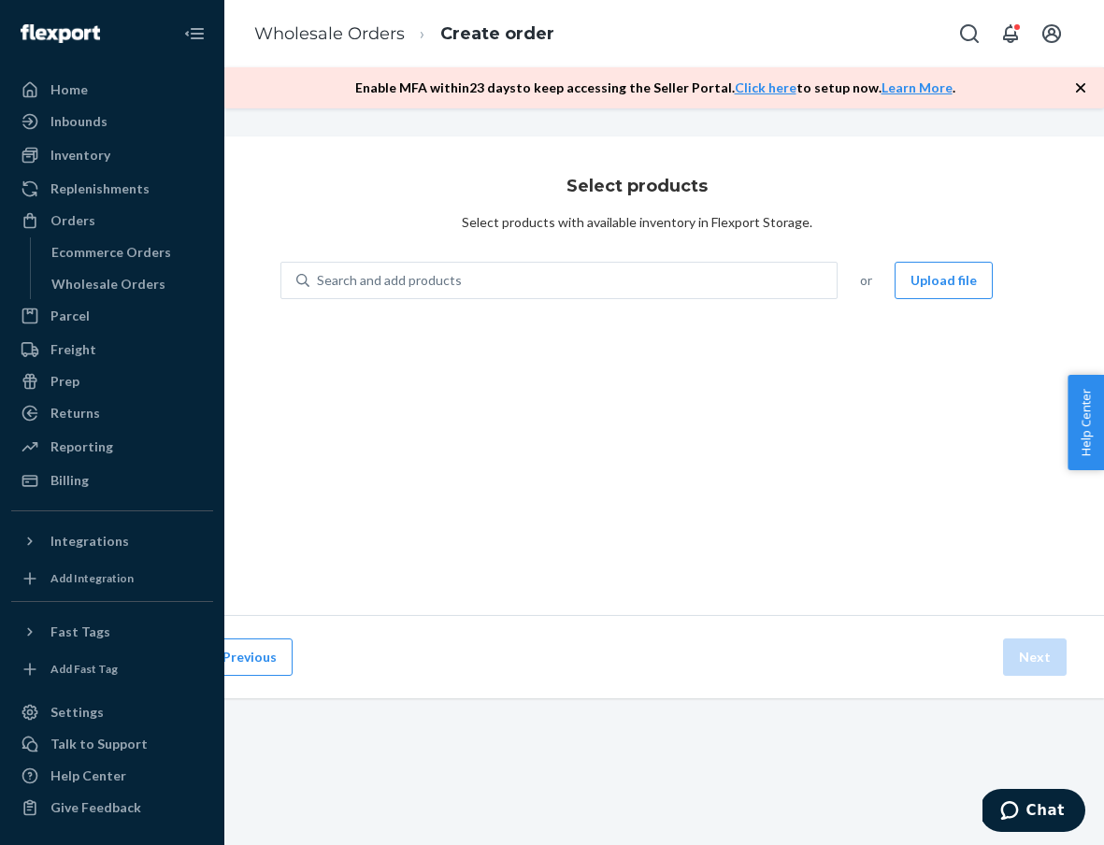
scroll to position [0, 83]
drag, startPoint x: 792, startPoint y: 371, endPoint x: 761, endPoint y: 349, distance: 38.4
click at [761, 349] on div "Select products Select products with available inventory in Flexport Storage. S…" at bounding box center [636, 375] width 934 height 478
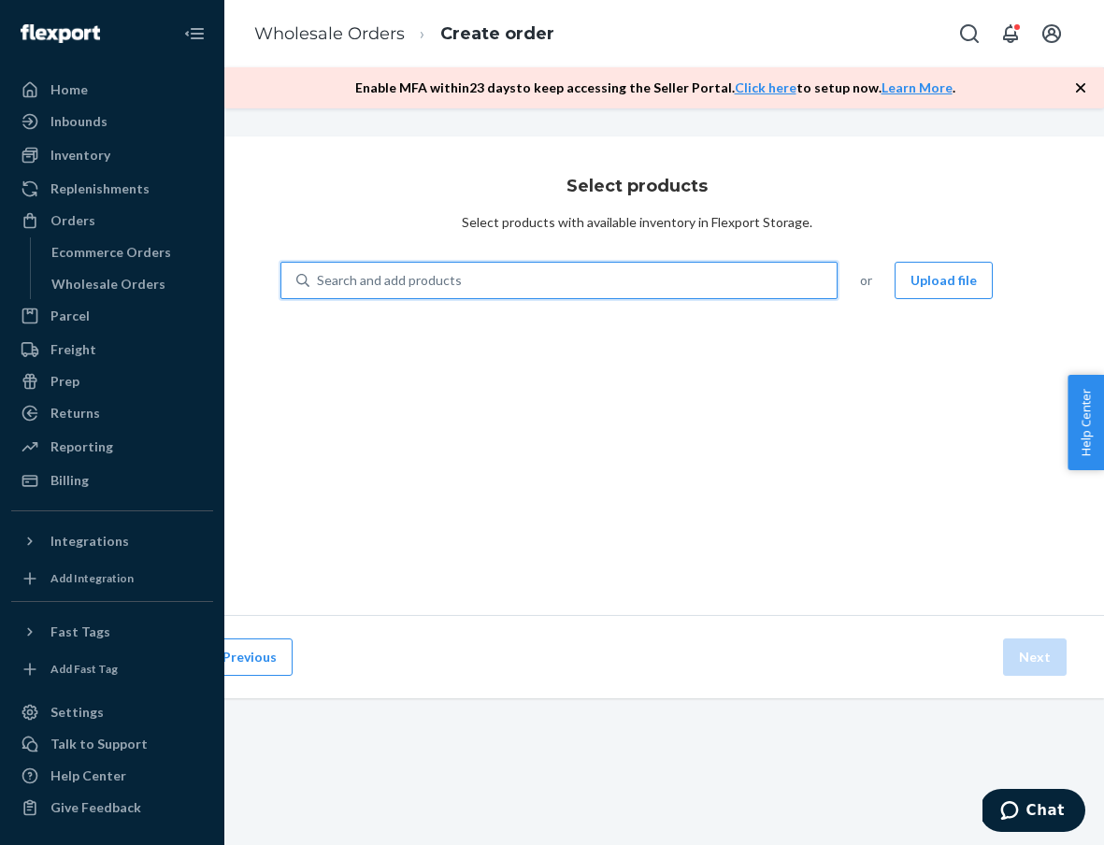
click at [704, 281] on div "Search and add products" at bounding box center [572, 281] width 527 height 34
click at [319, 281] on input "0 results available. Use Up and Down to choose options, press Enter to select t…" at bounding box center [318, 280] width 2 height 19
type input "h"
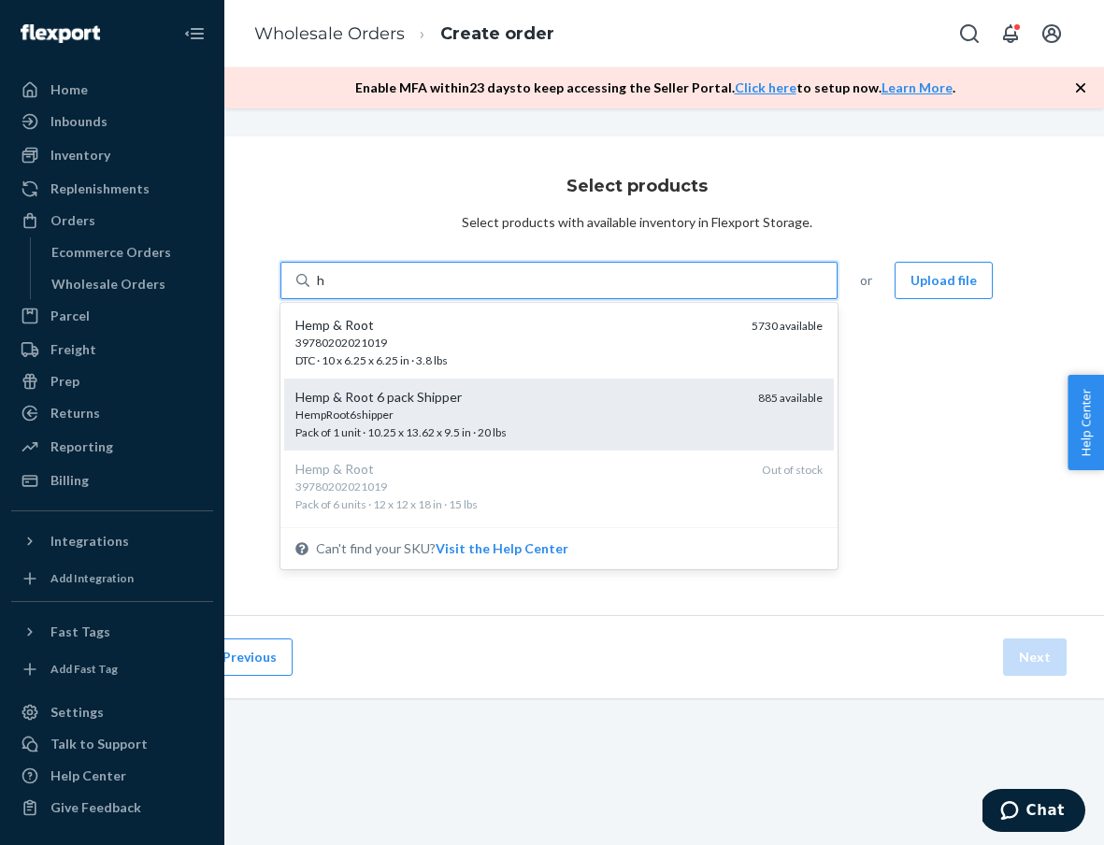
click at [591, 414] on div "HempRoot6shipper" at bounding box center [519, 414] width 448 height 16
click at [326, 290] on input "h" at bounding box center [321, 280] width 9 height 19
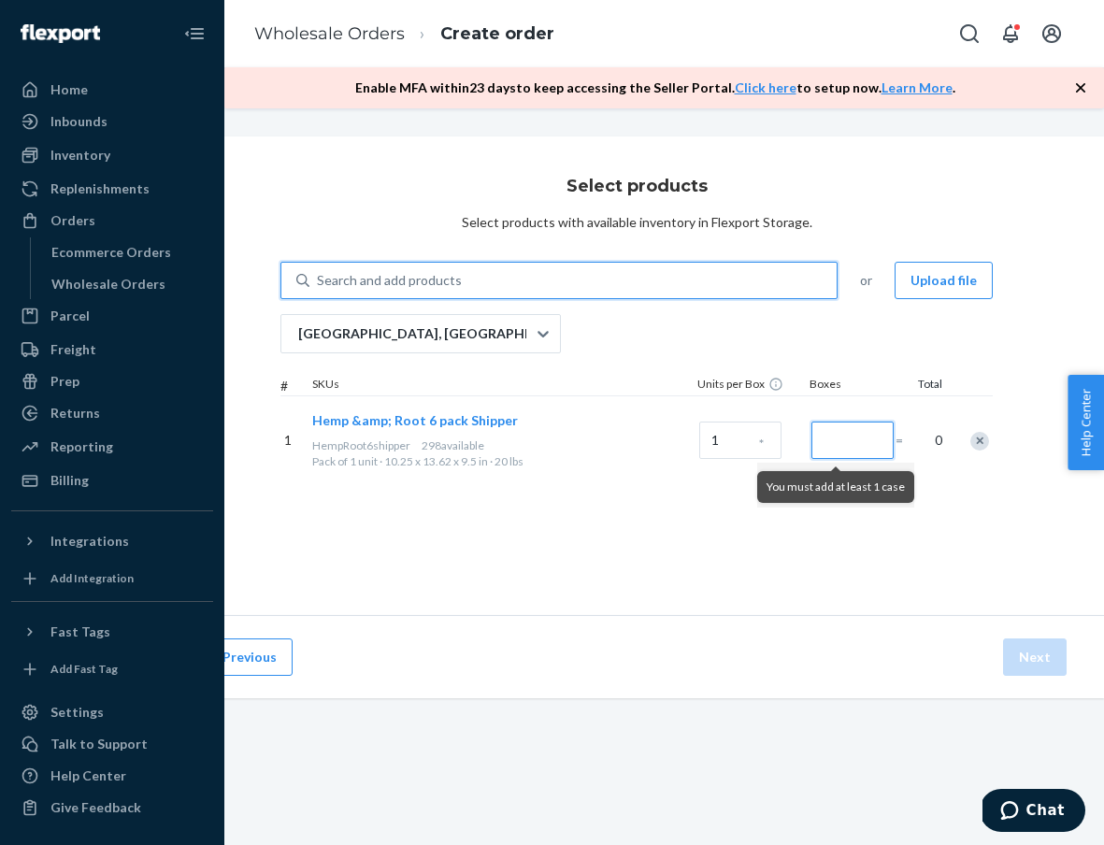
click at [877, 442] on input "Number of boxes" at bounding box center [852, 439] width 82 height 37
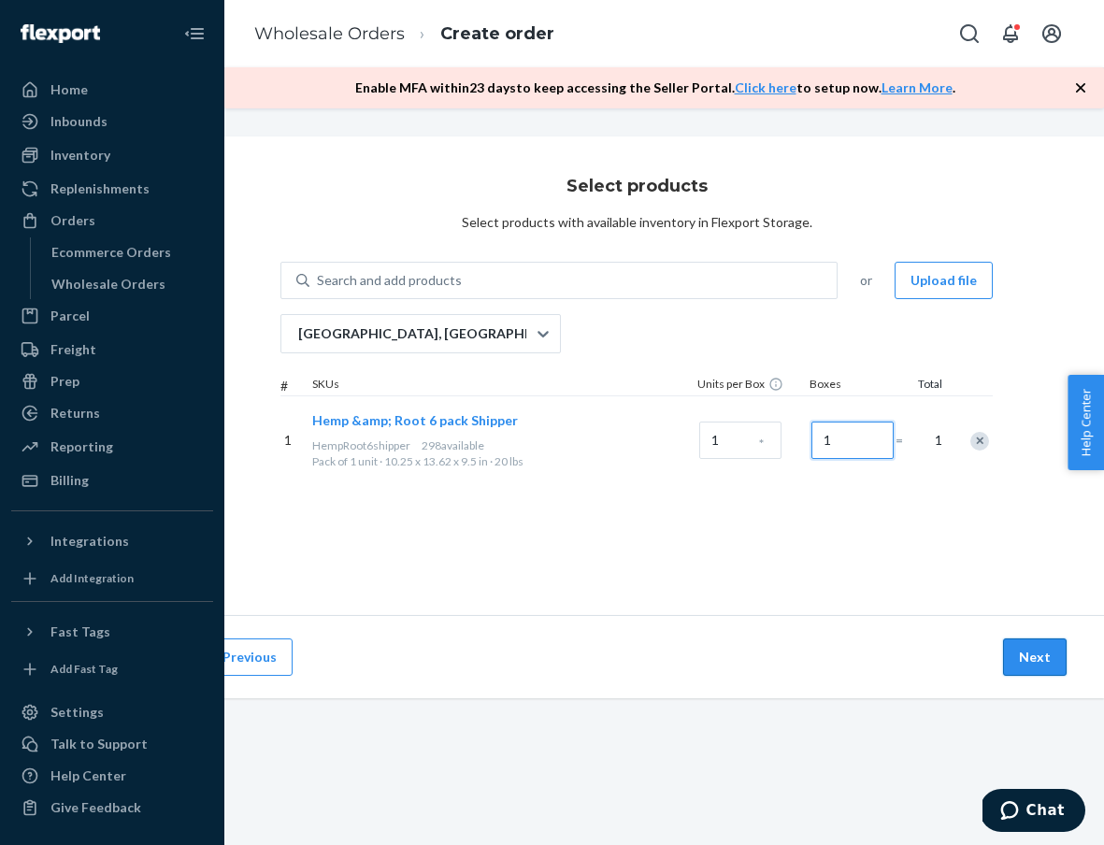
type input "1"
click at [1024, 663] on button "Next" at bounding box center [1035, 656] width 64 height 37
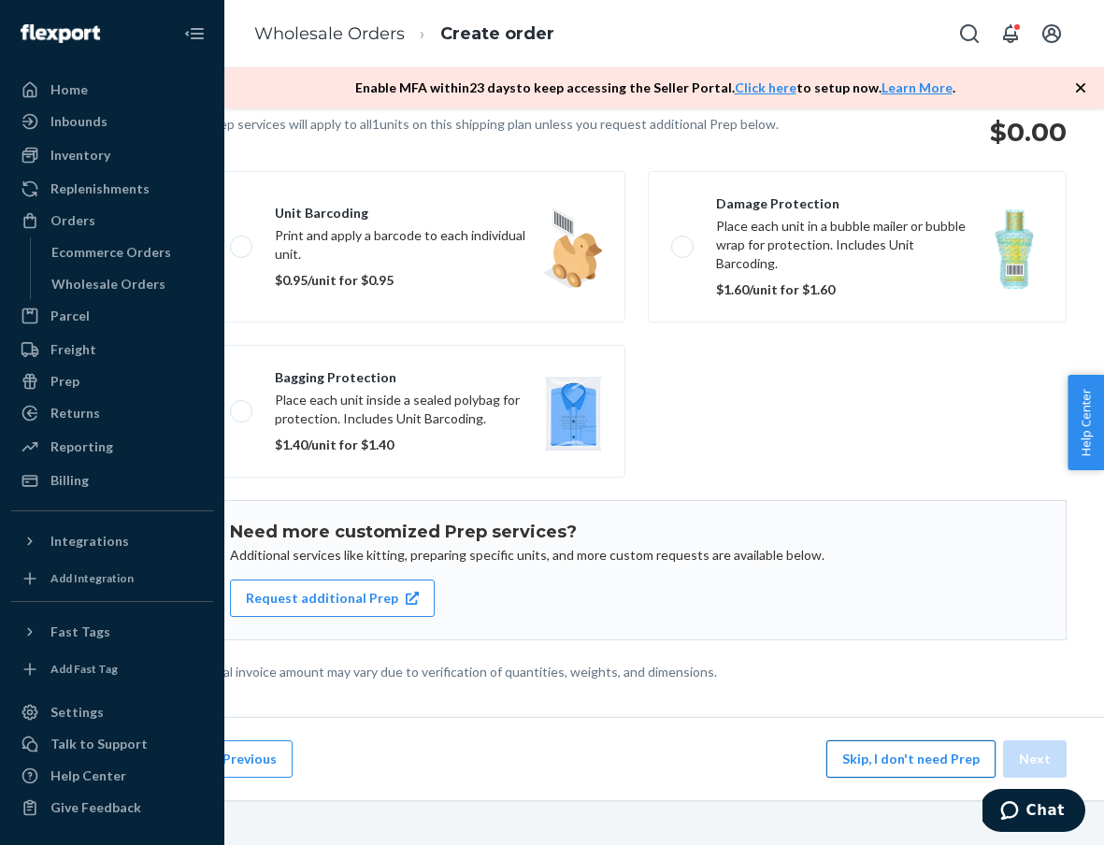
scroll to position [150, 83]
click at [922, 774] on button "Skip, I don't need Prep" at bounding box center [910, 758] width 169 height 37
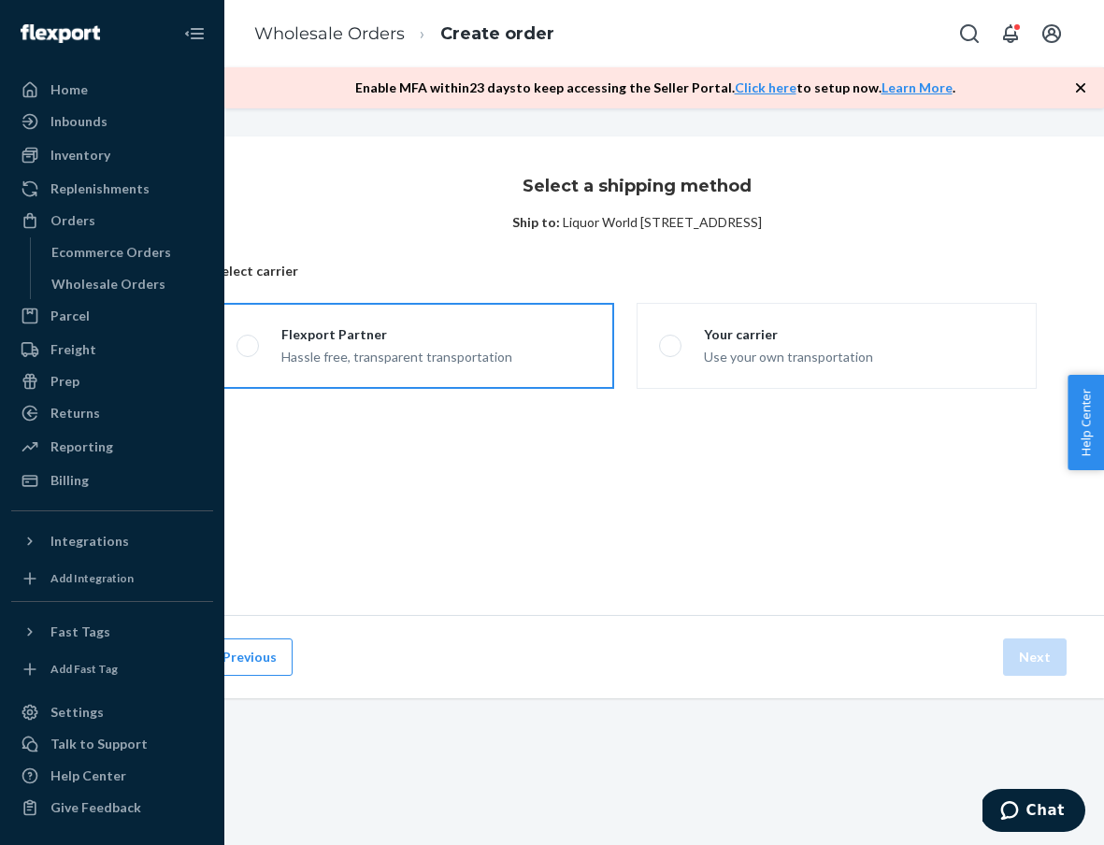
click at [452, 366] on label "Flexport Partner Hassle free, transparent transportation" at bounding box center [414, 346] width 400 height 86
click at [249, 352] on input "Flexport Partner Hassle free, transparent transportation" at bounding box center [242, 346] width 12 height 12
radio input "true"
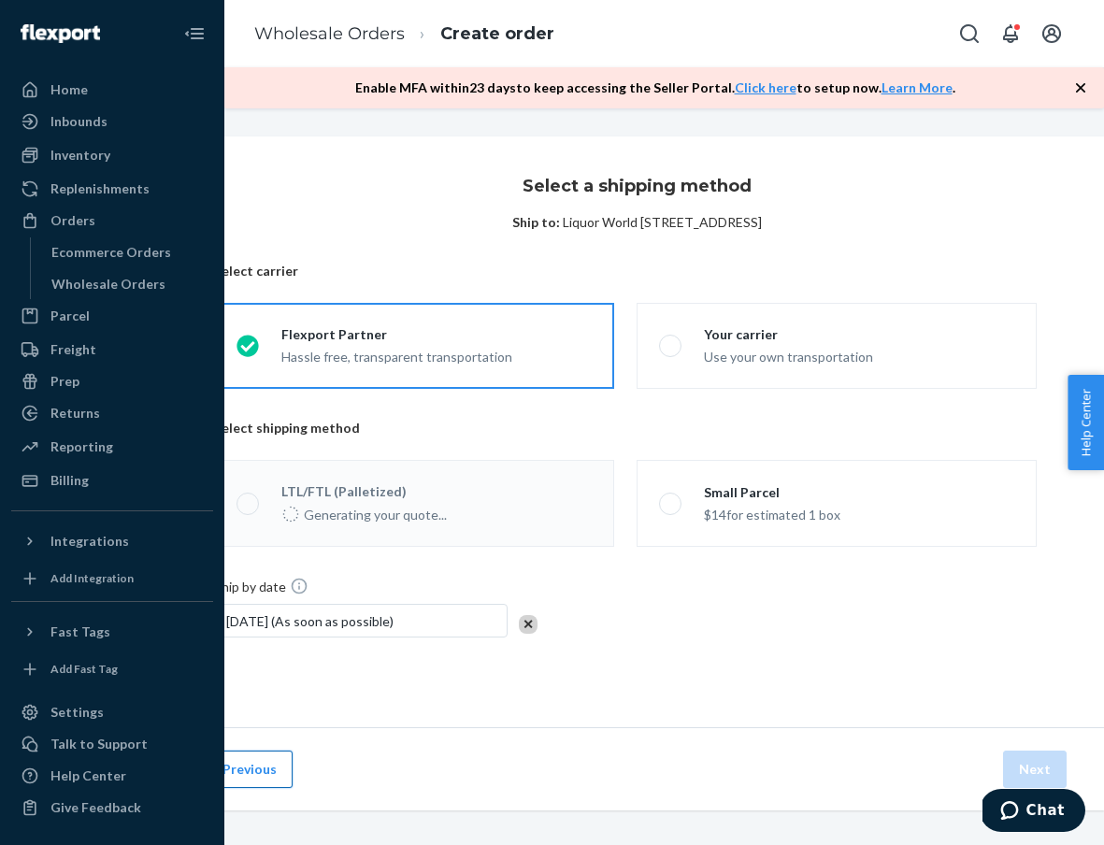
click at [264, 763] on button "Previous" at bounding box center [250, 768] width 86 height 37
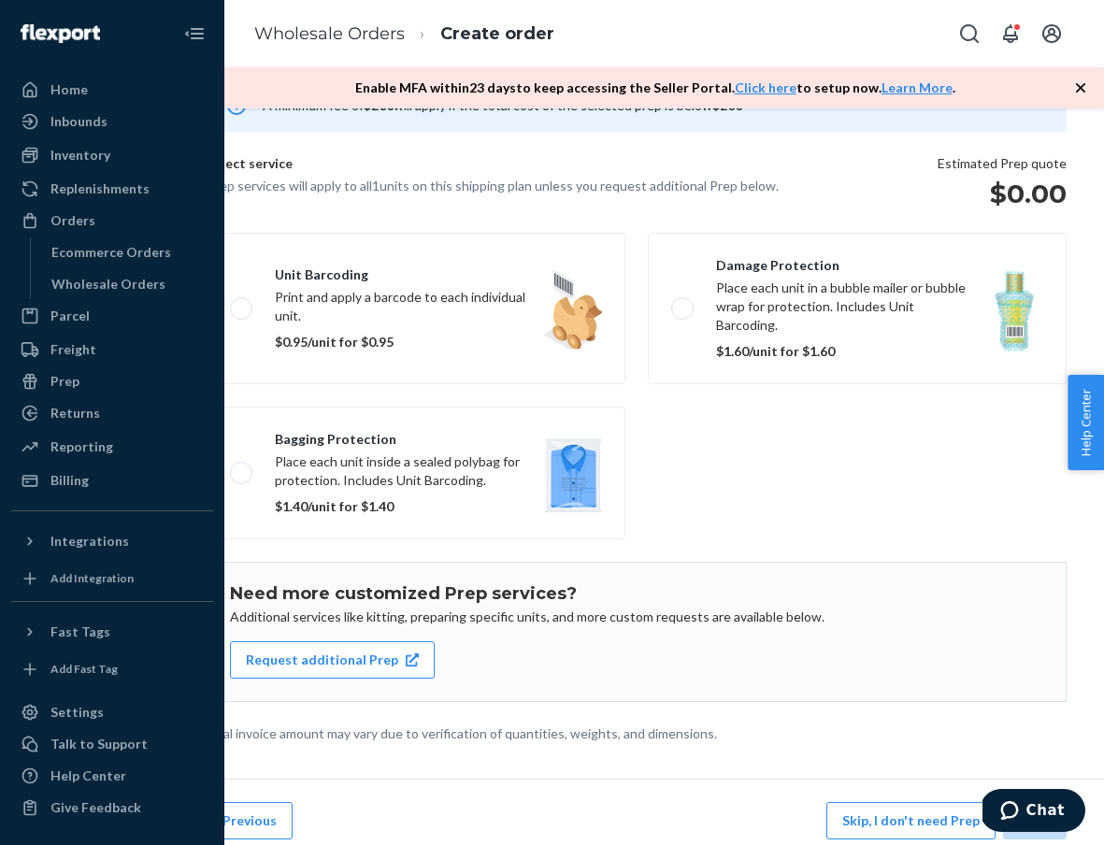
scroll to position [132, 83]
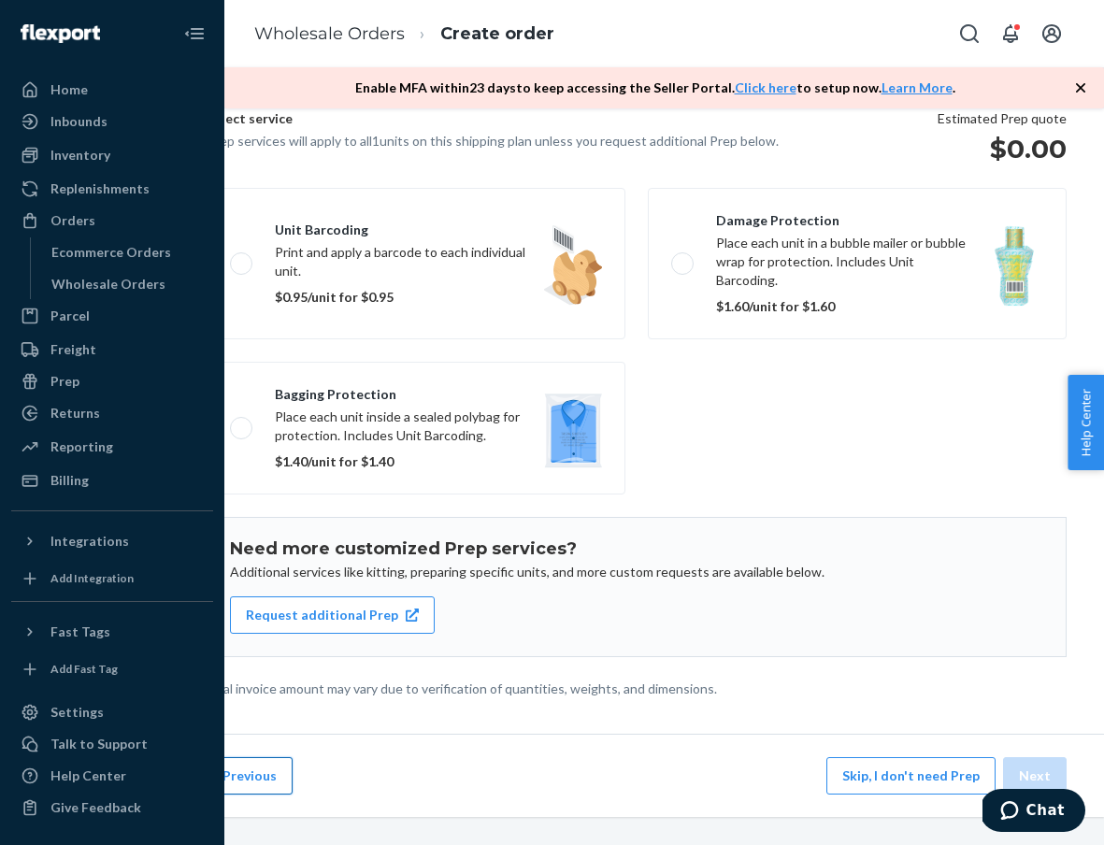
click at [263, 791] on button "Previous" at bounding box center [250, 775] width 86 height 37
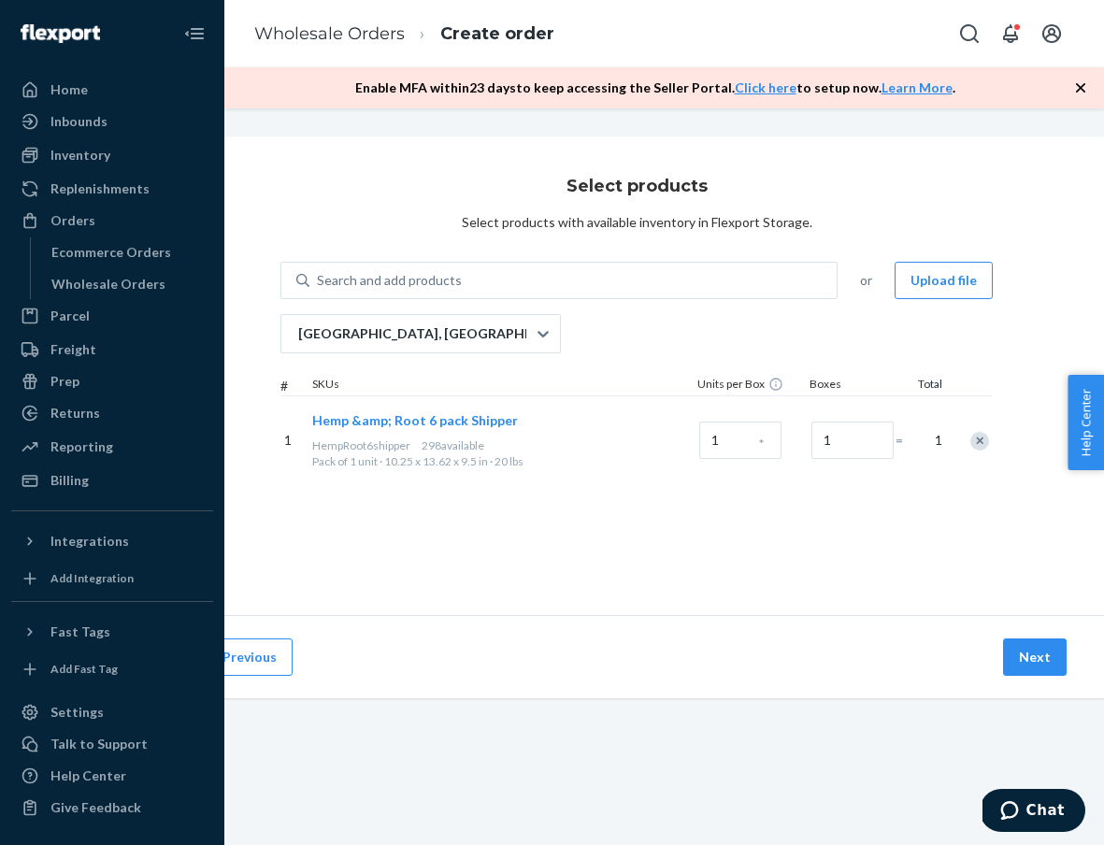
scroll to position [0, 83]
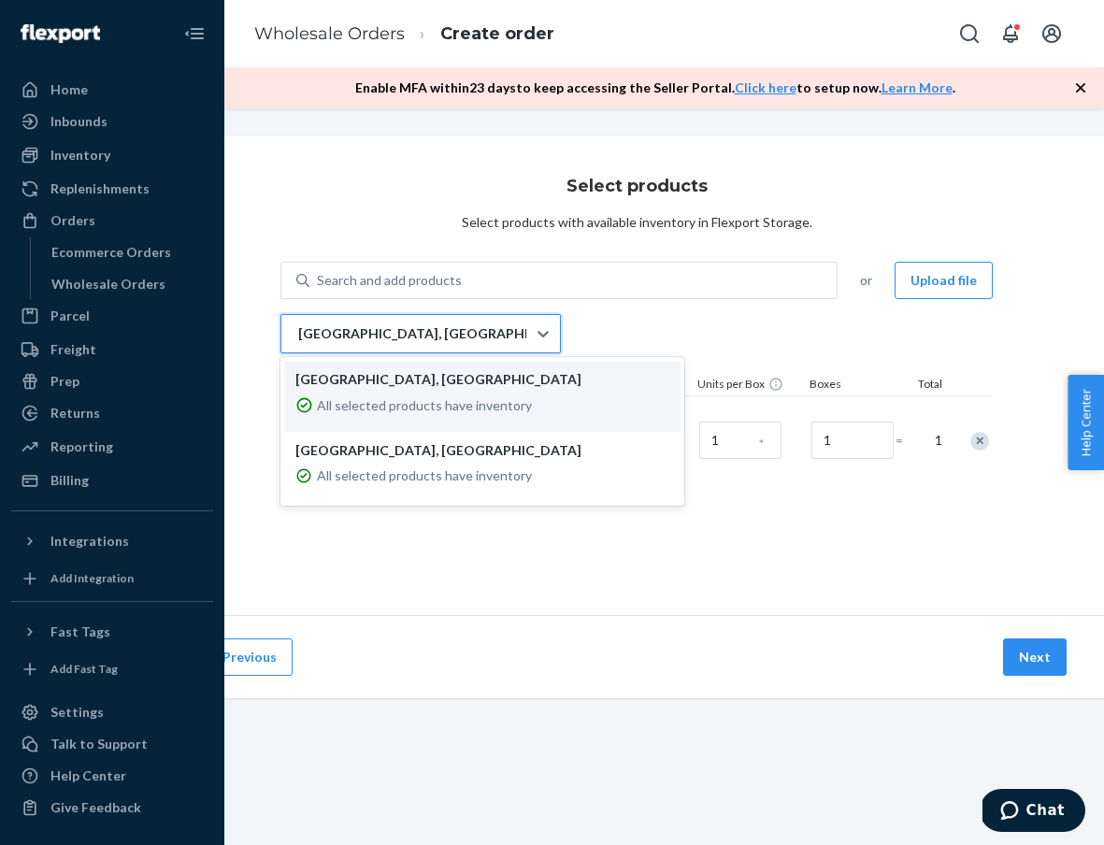
click at [451, 349] on div "[GEOGRAPHIC_DATA], [GEOGRAPHIC_DATA]" at bounding box center [403, 333] width 245 height 37
click at [298, 343] on input "option LAX1RS focused, 1 of 2. 2 results available. Use Up and Down to choose o…" at bounding box center [297, 333] width 2 height 19
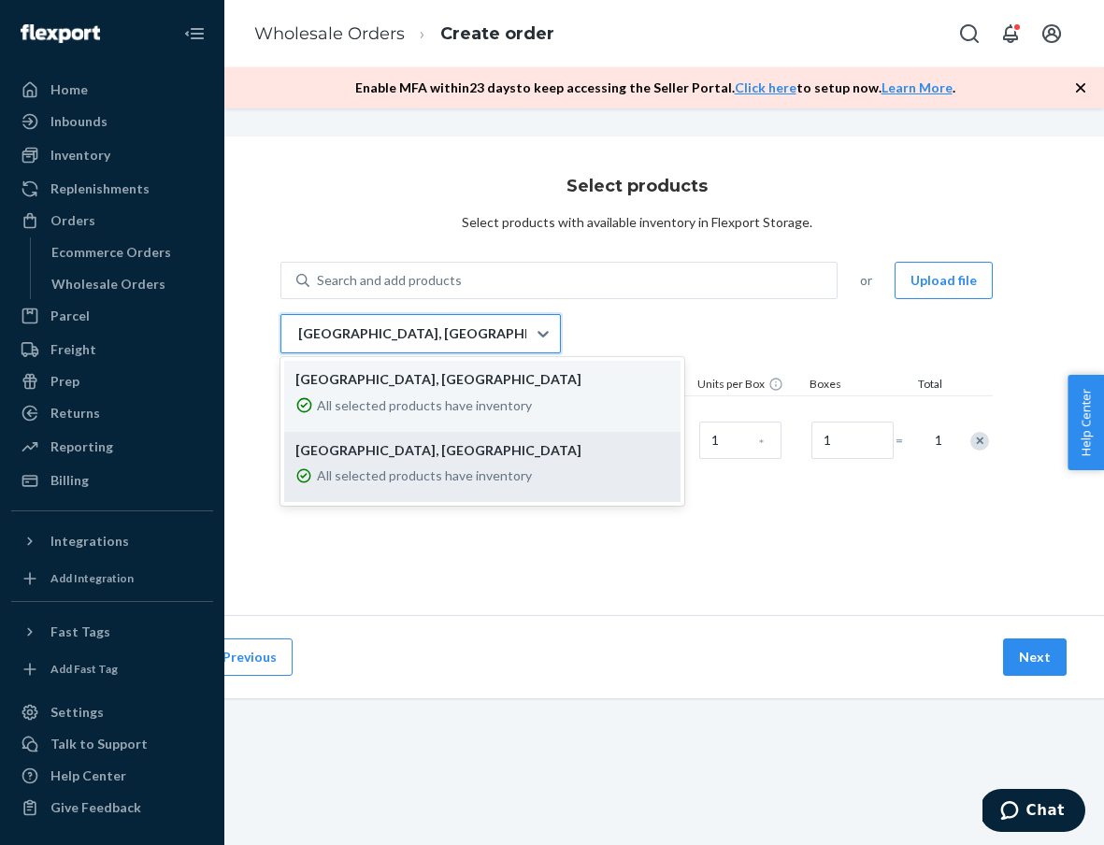
click at [449, 457] on p "[GEOGRAPHIC_DATA], [GEOGRAPHIC_DATA]" at bounding box center [482, 450] width 374 height 19
click at [298, 343] on input "option EWR1RS focused, 2 of 2. 2 results available. Use Up and Down to choose o…" at bounding box center [297, 333] width 2 height 19
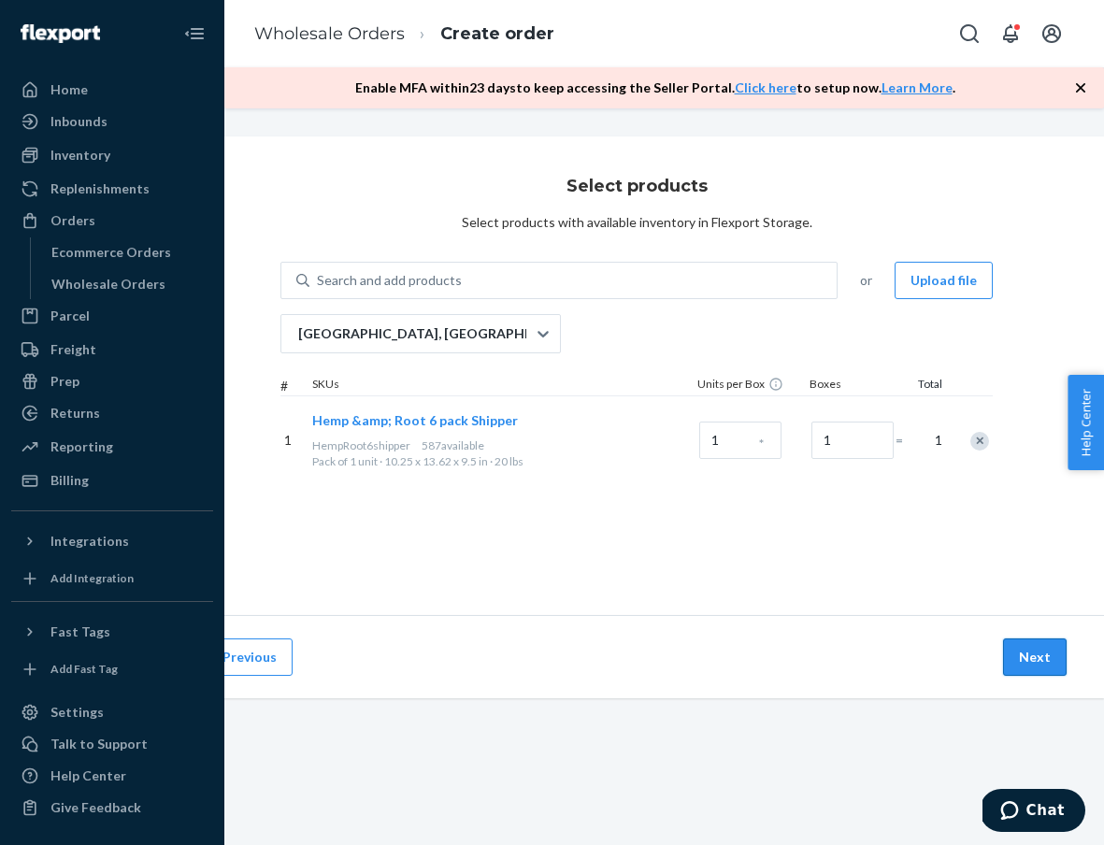
click at [1037, 665] on button "Next" at bounding box center [1035, 656] width 64 height 37
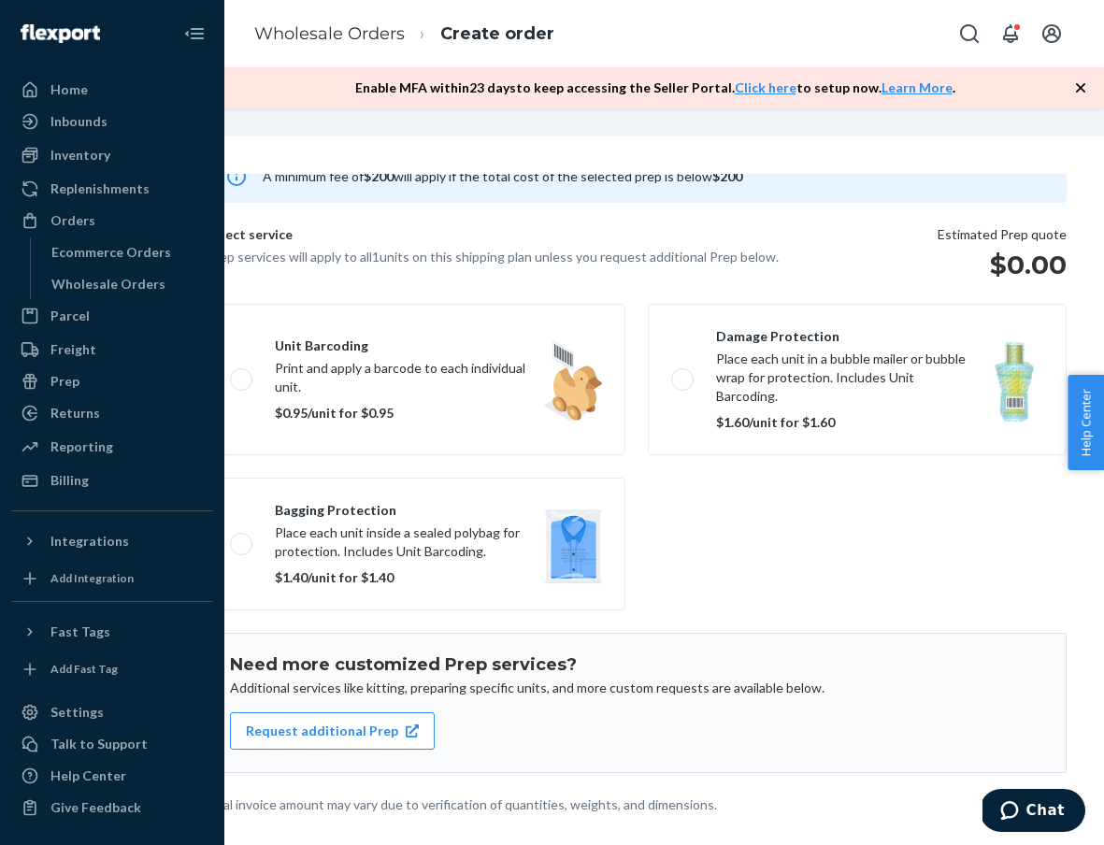
scroll to position [120, 0]
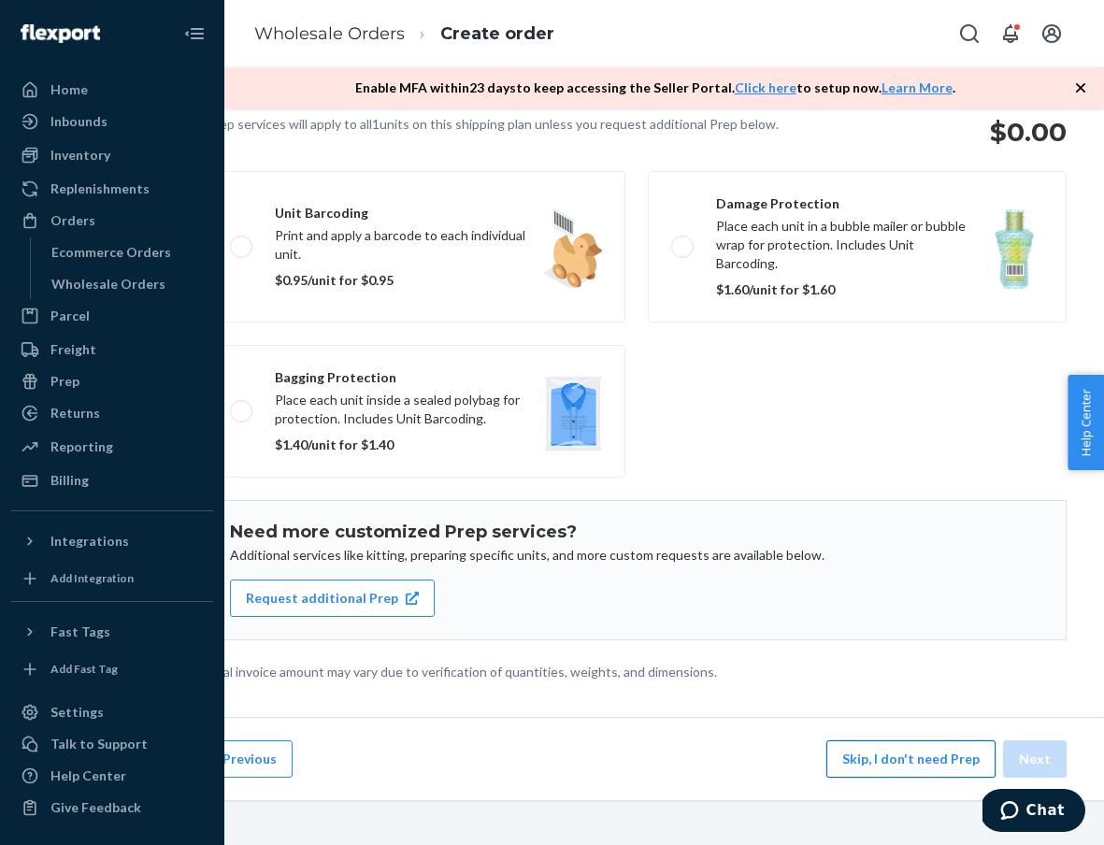
click at [950, 746] on button "Skip, I don't need Prep" at bounding box center [910, 758] width 169 height 37
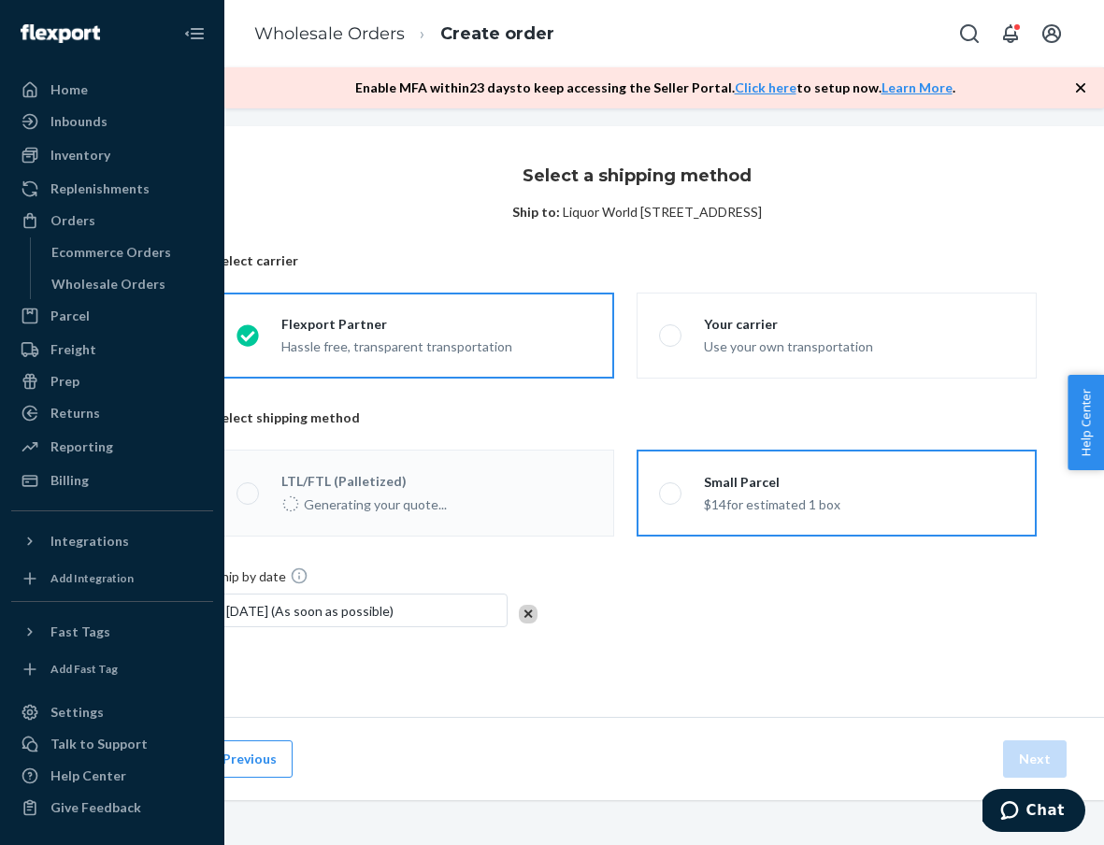
click at [829, 459] on label "Small Parcel $14 for estimated 1 box" at bounding box center [836, 492] width 400 height 87
click at [671, 487] on input "Small Parcel $14 for estimated 1 box" at bounding box center [665, 493] width 12 height 12
radio input "true"
click at [1022, 763] on button "Next" at bounding box center [1035, 758] width 64 height 37
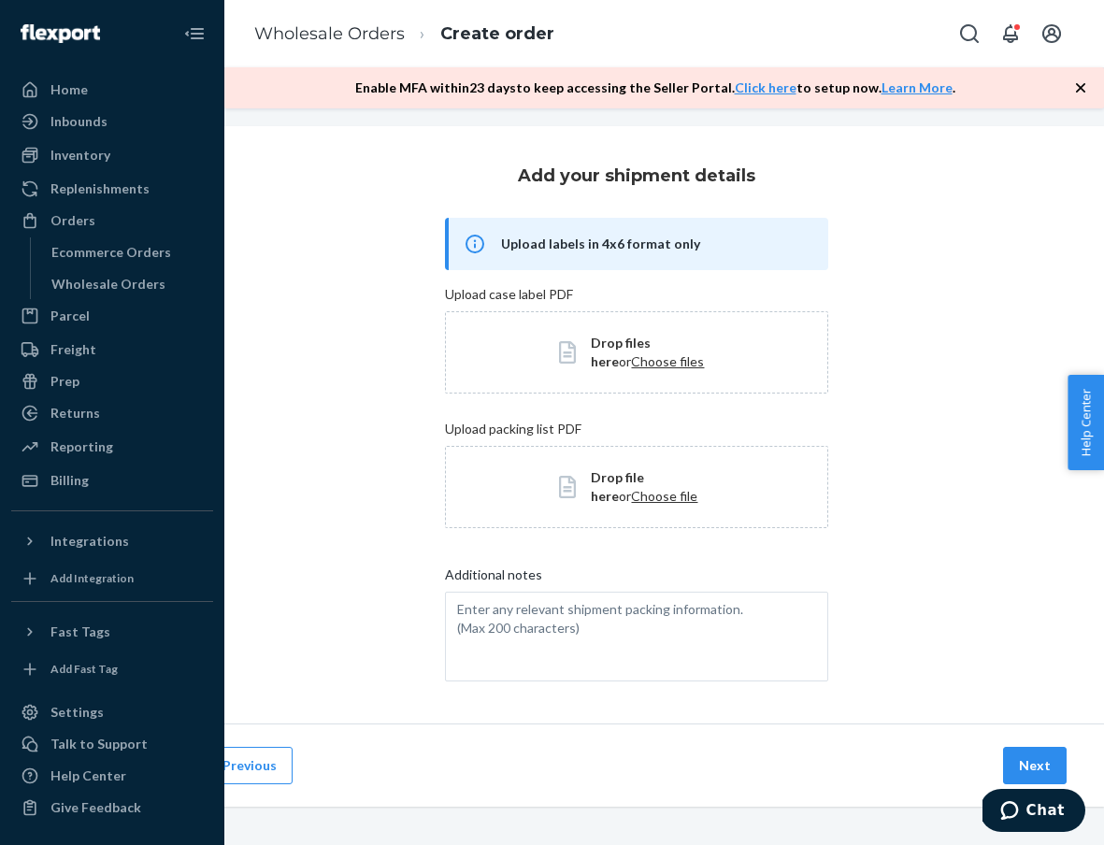
click at [1022, 763] on button "Next" at bounding box center [1035, 765] width 64 height 37
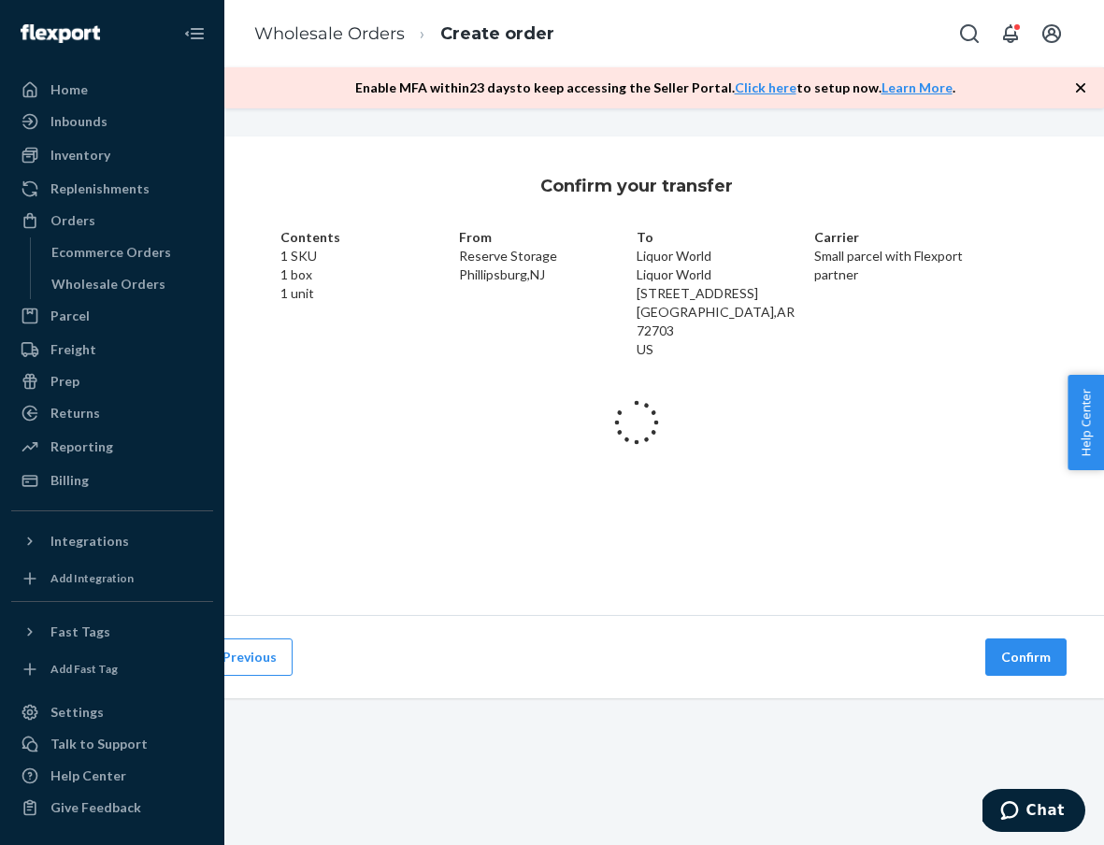
scroll to position [0, 83]
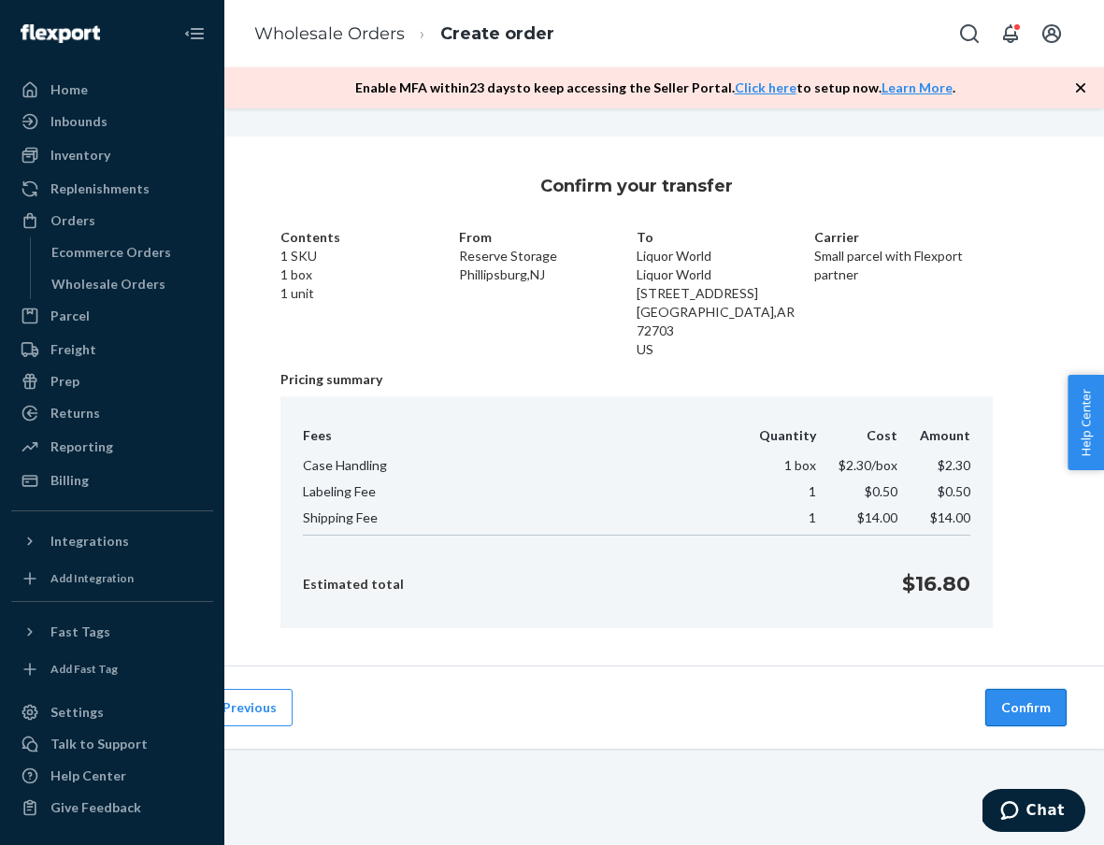
click at [1025, 689] on button "Confirm" at bounding box center [1025, 707] width 81 height 37
